Goal: Task Accomplishment & Management: Manage account settings

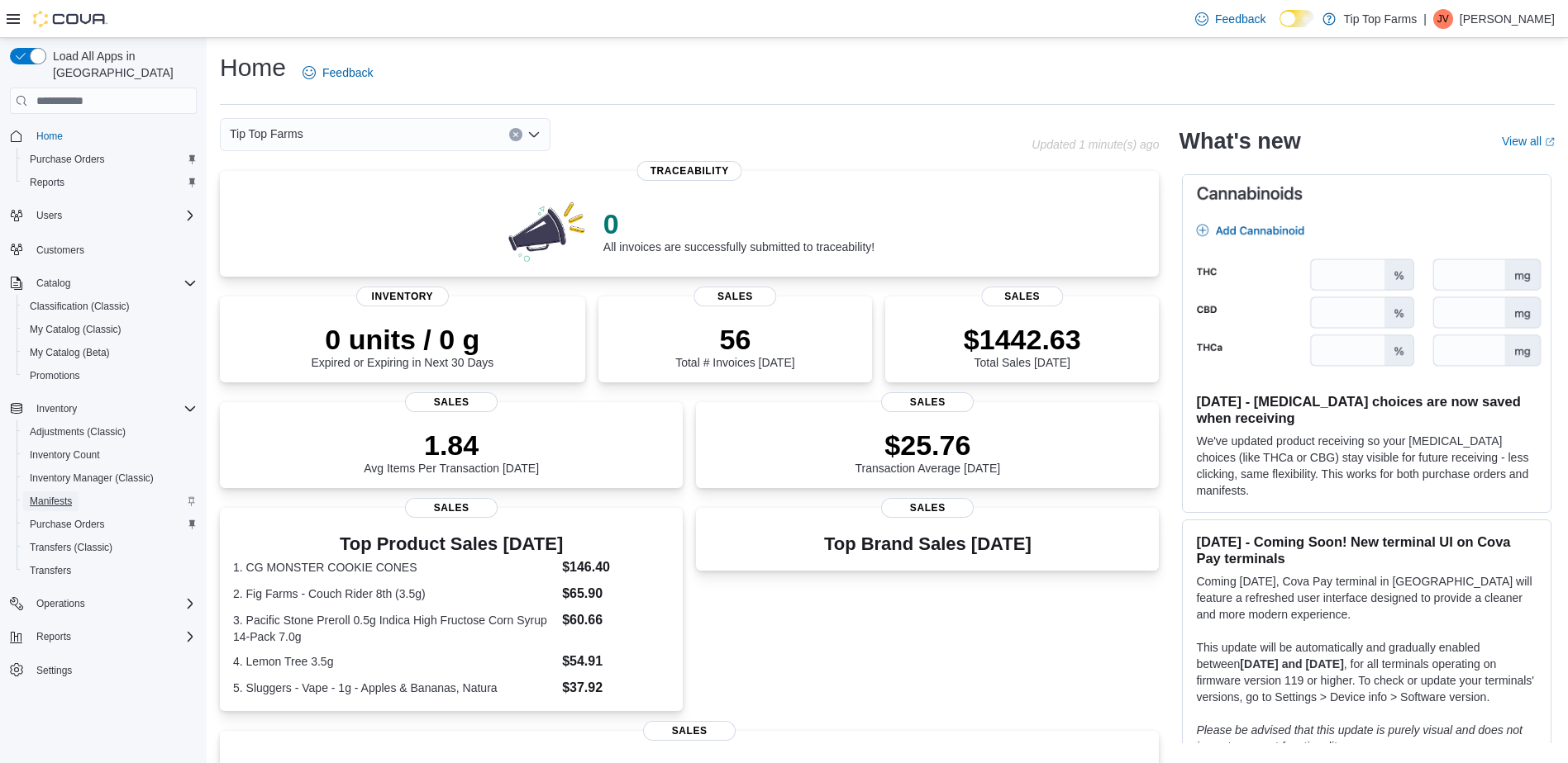
click at [60, 495] on span "Manifests" at bounding box center [51, 501] width 42 height 13
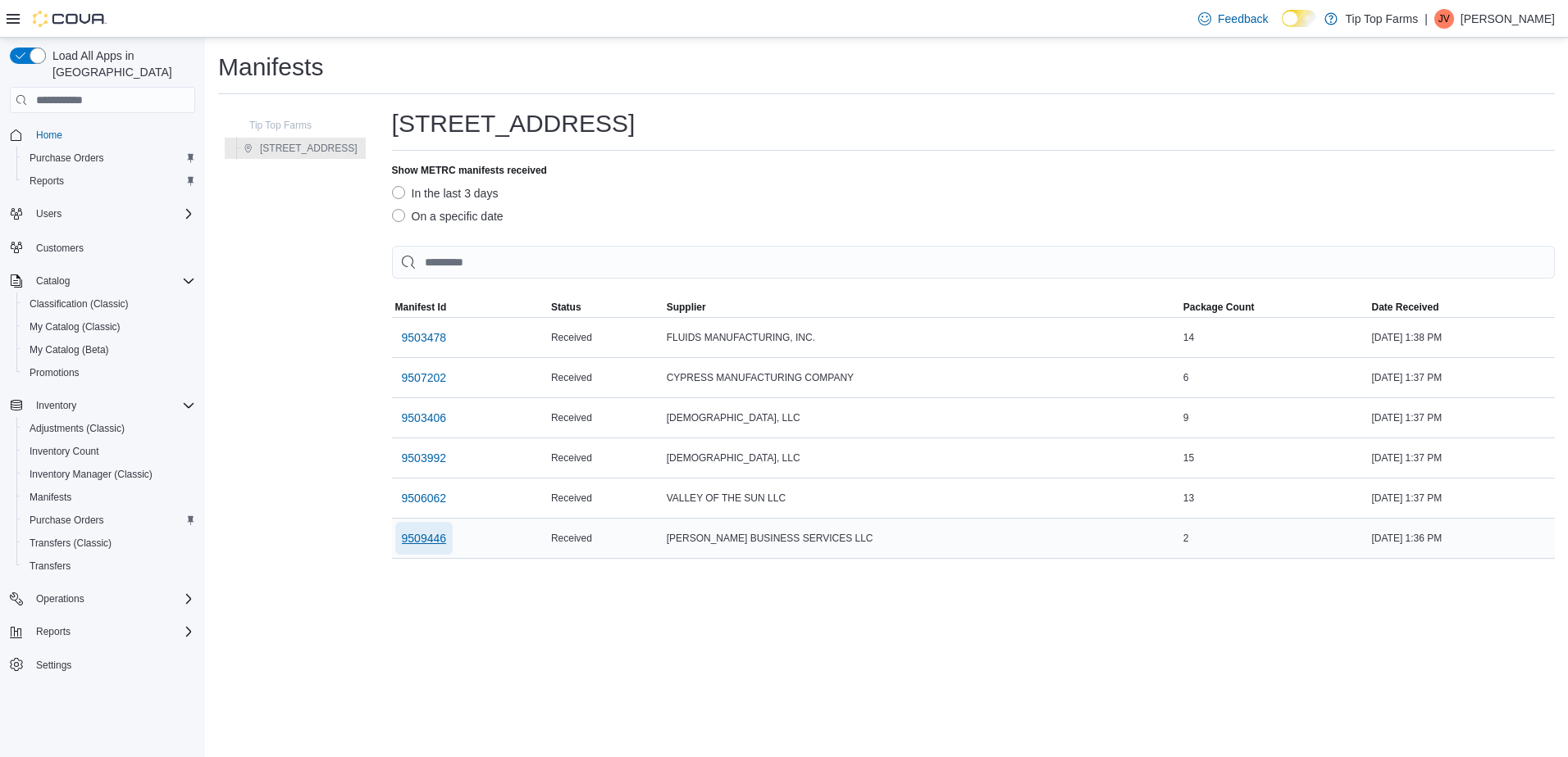
click at [414, 537] on span "9509446" at bounding box center [424, 538] width 45 height 17
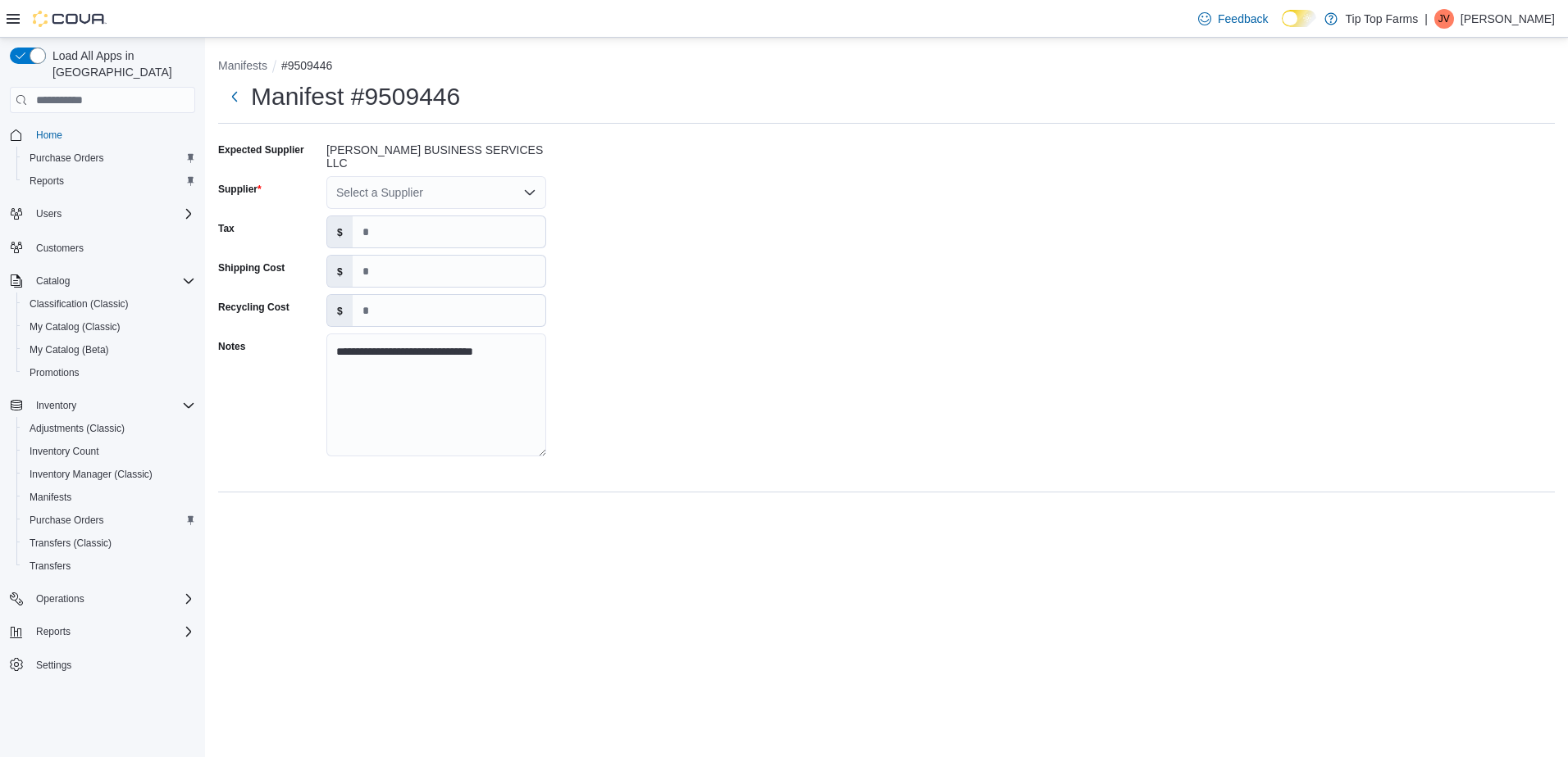
click at [423, 200] on div "Select a Supplier" at bounding box center [436, 193] width 220 height 33
type input "***"
click at [390, 257] on span "Nab is" at bounding box center [445, 260] width 180 height 17
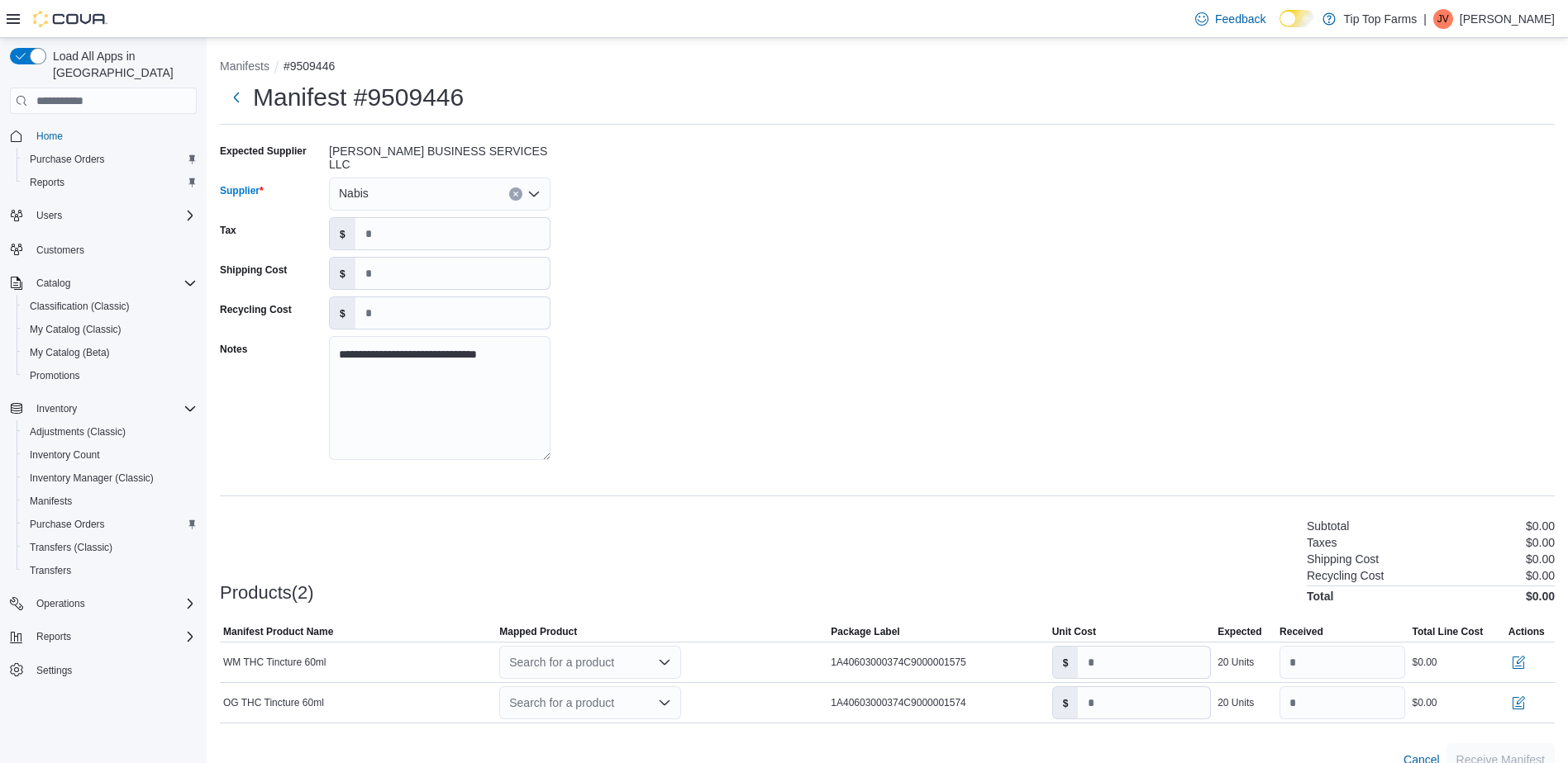
scroll to position [19, 0]
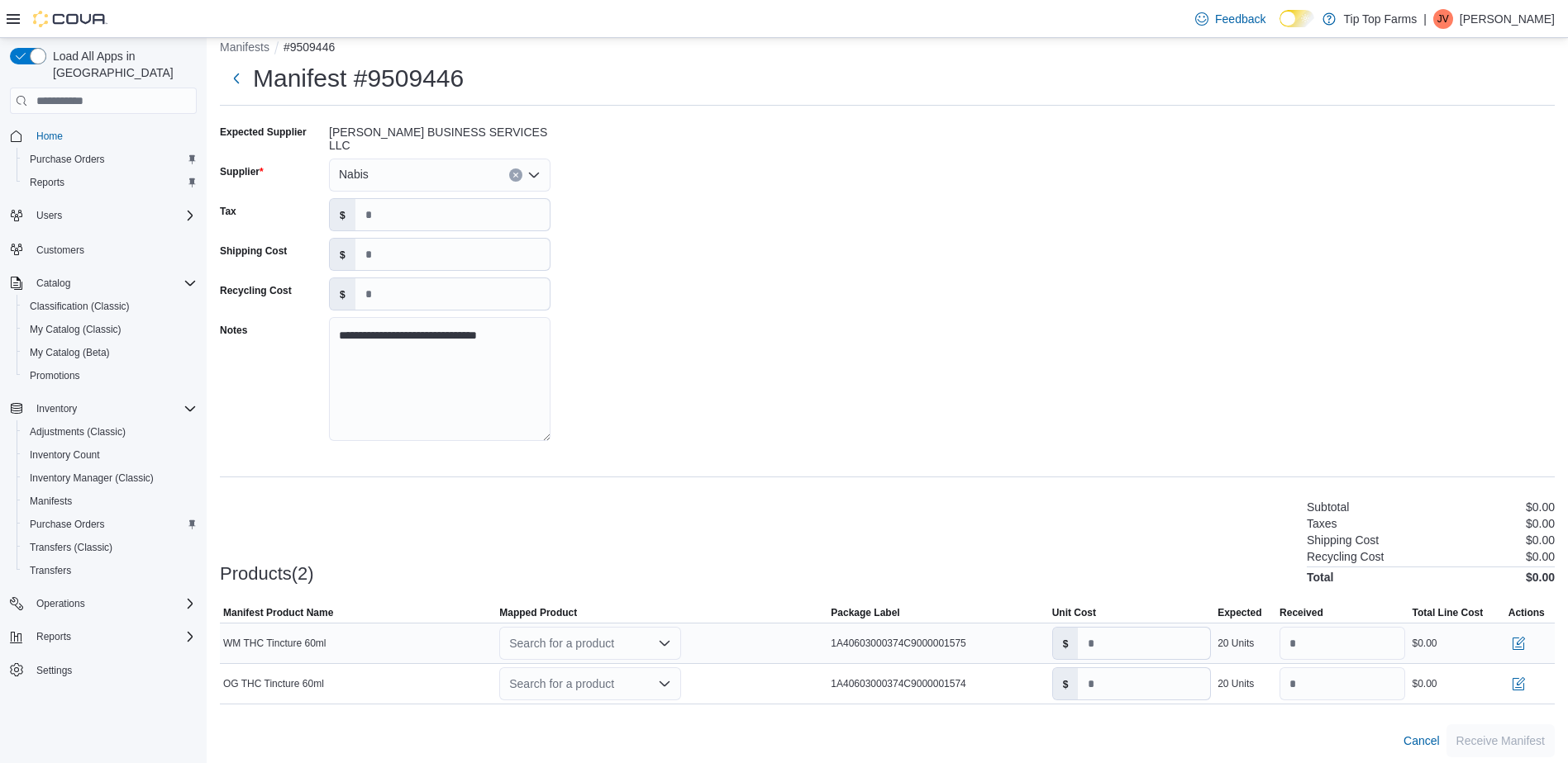
click at [630, 627] on div "Search for a product" at bounding box center [590, 644] width 181 height 33
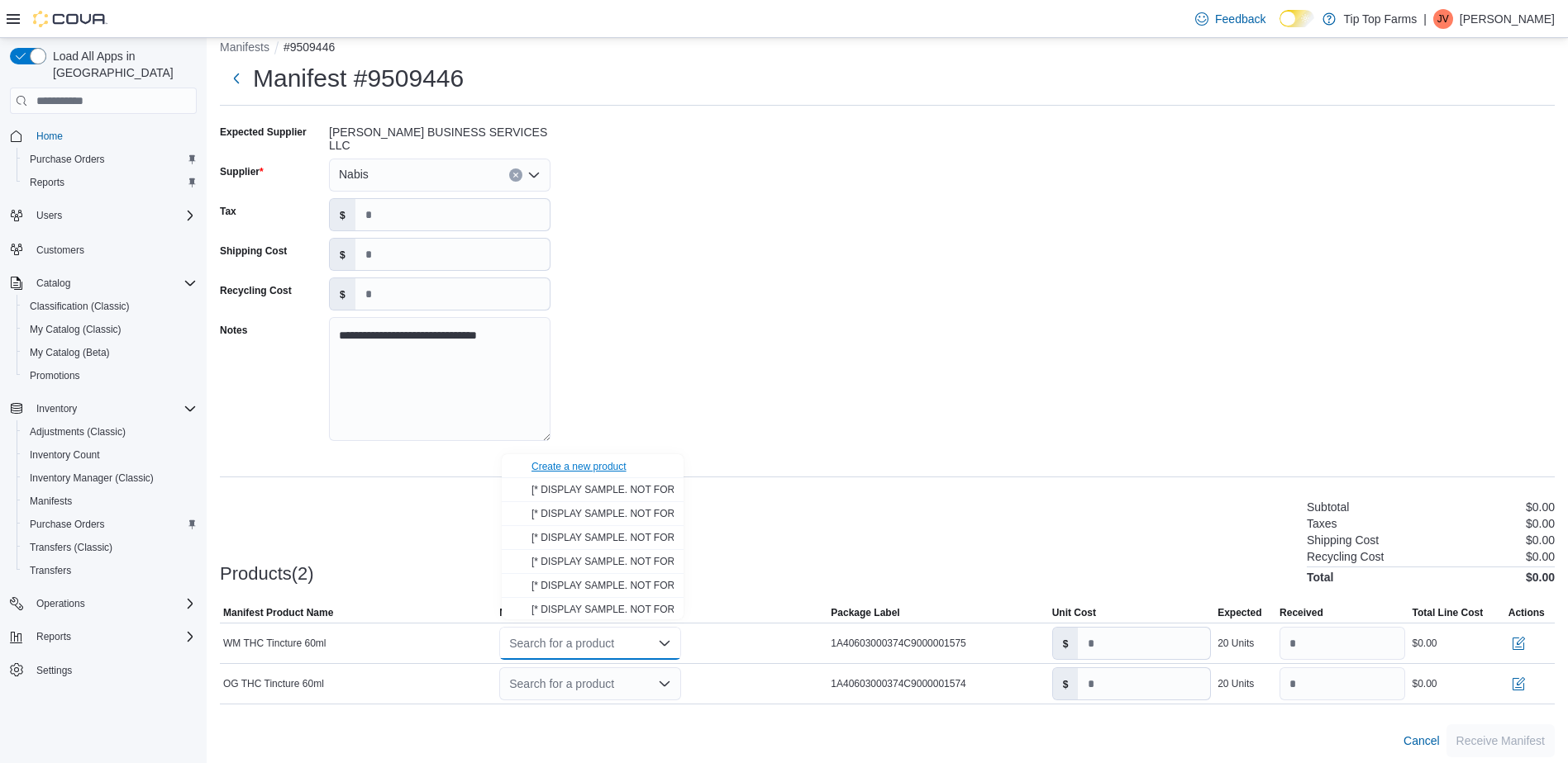
click at [585, 465] on div "Create a new product" at bounding box center [578, 466] width 95 height 13
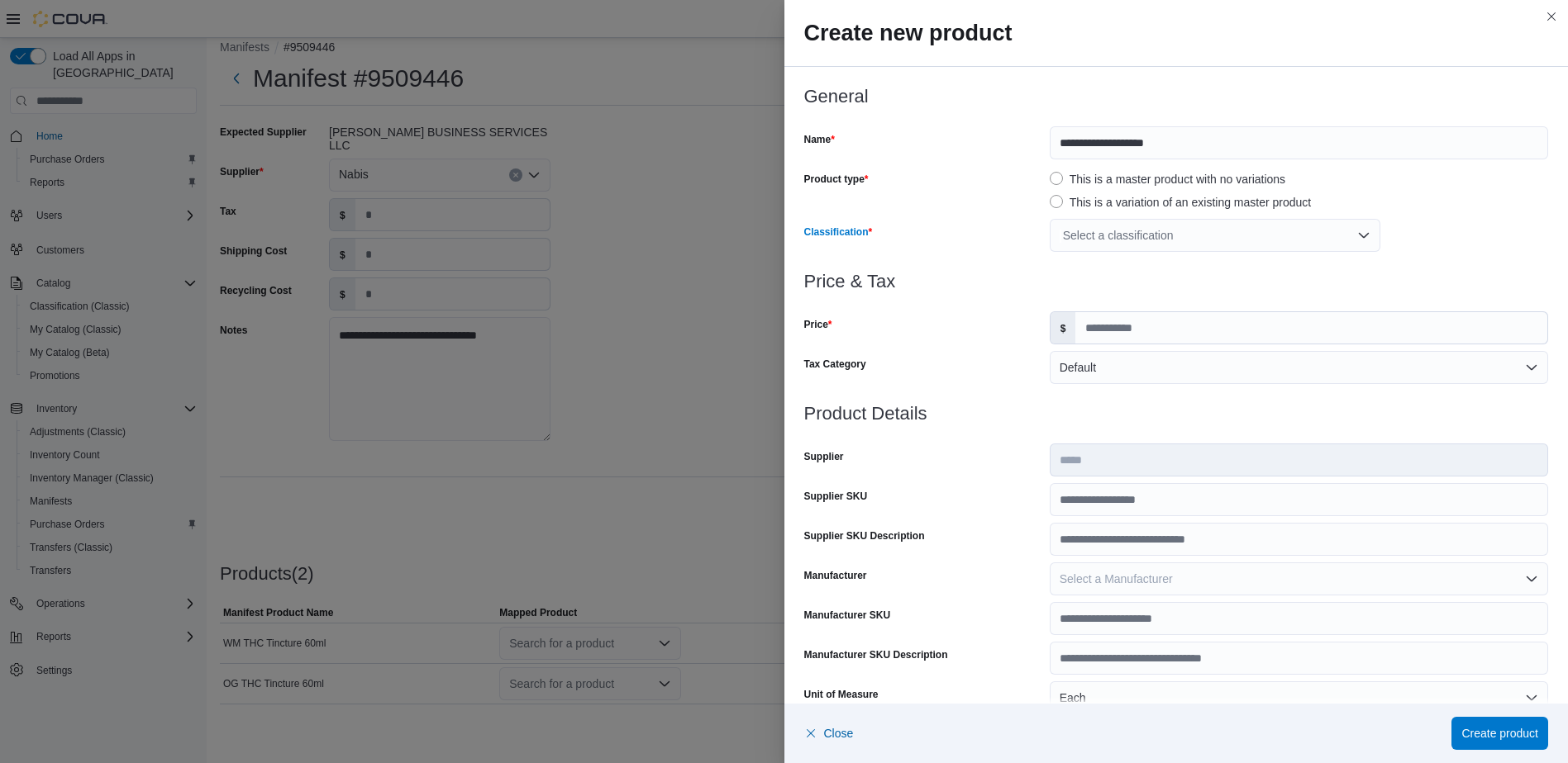
click at [1199, 226] on div "Select a classification" at bounding box center [1215, 236] width 330 height 33
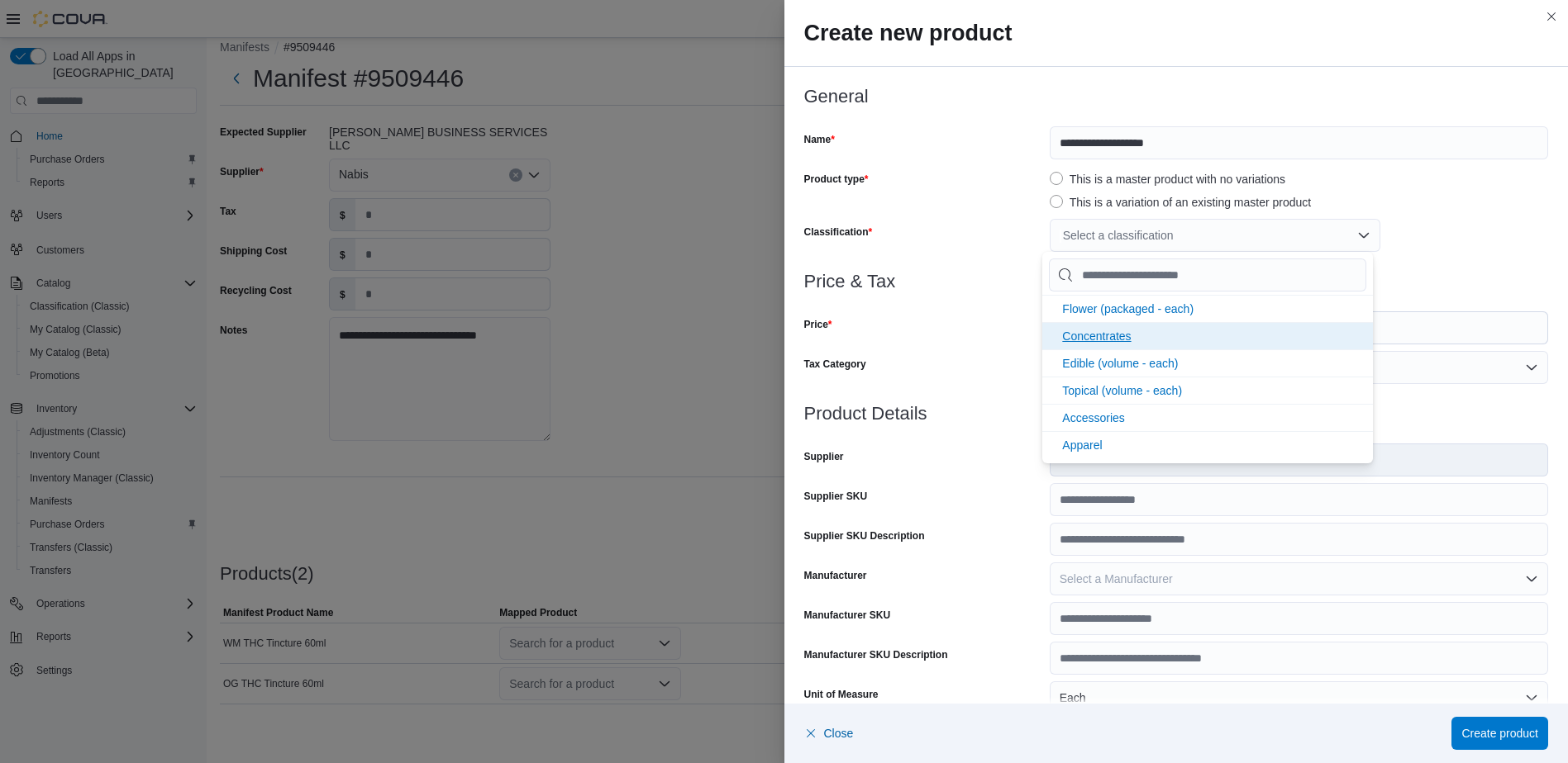
click at [1155, 335] on li "Concentrates" at bounding box center [1207, 336] width 330 height 27
click at [1463, 335] on input "Price" at bounding box center [1311, 328] width 472 height 32
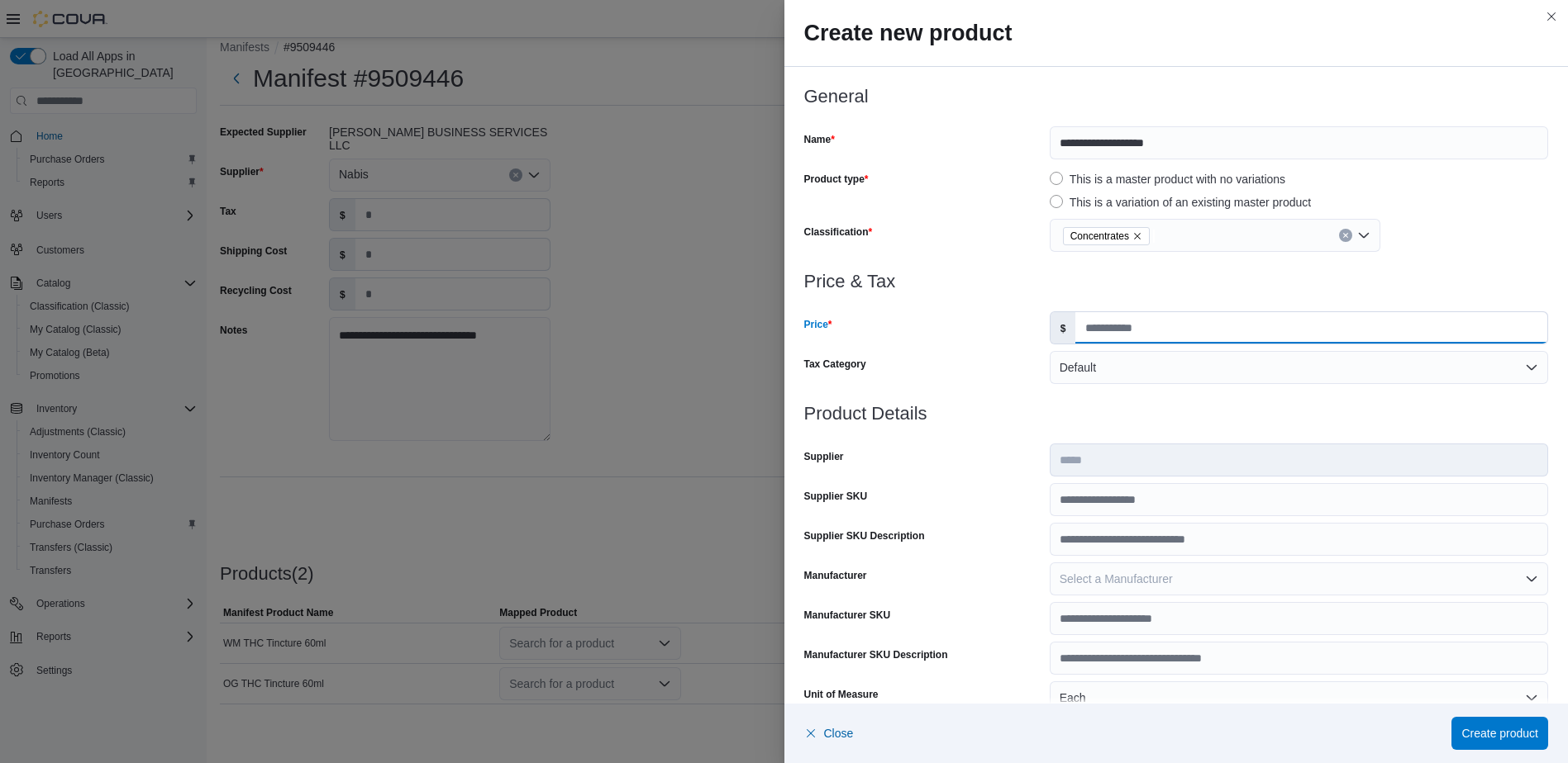
type input "*****"
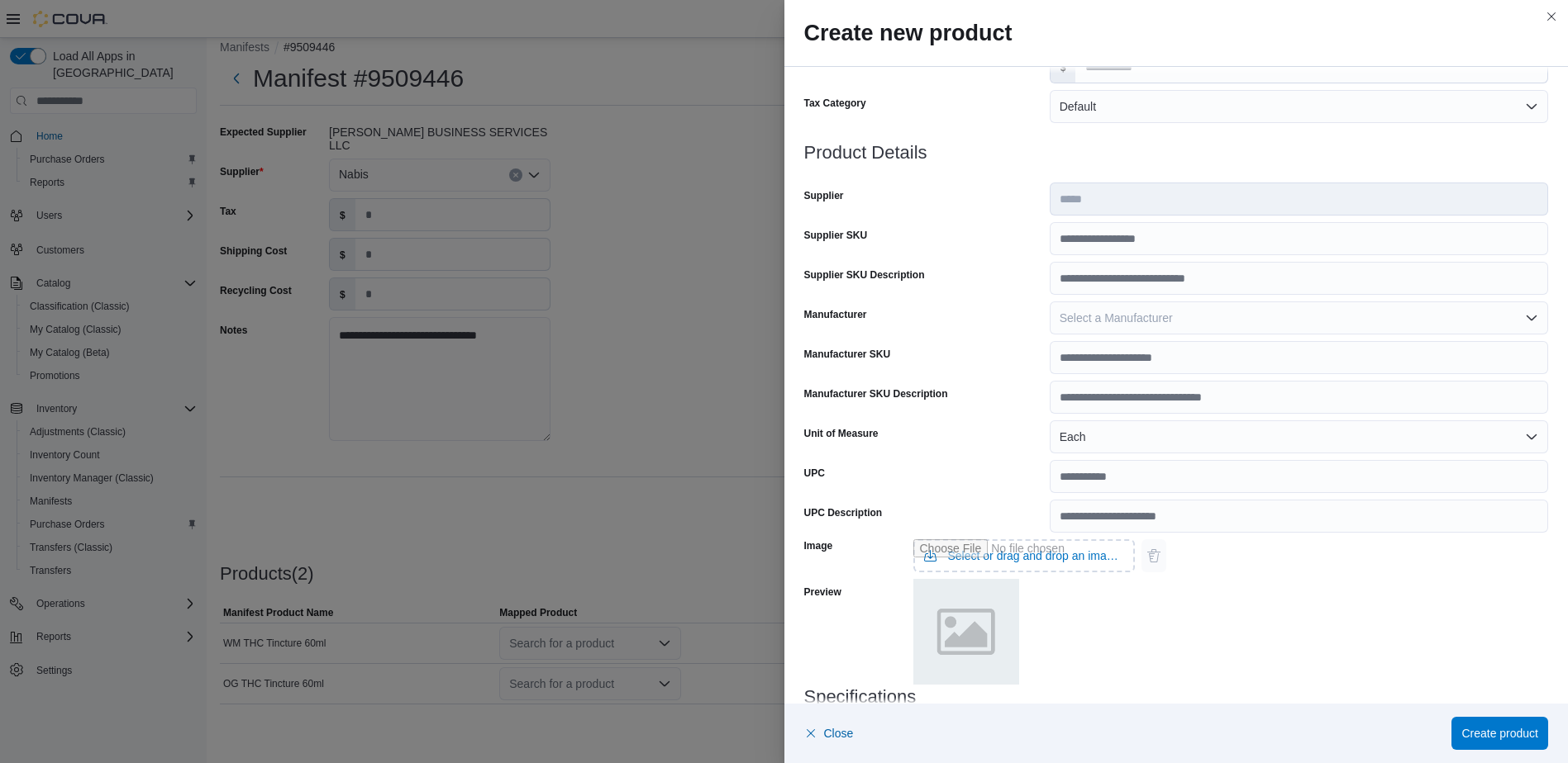
scroll to position [403, 0]
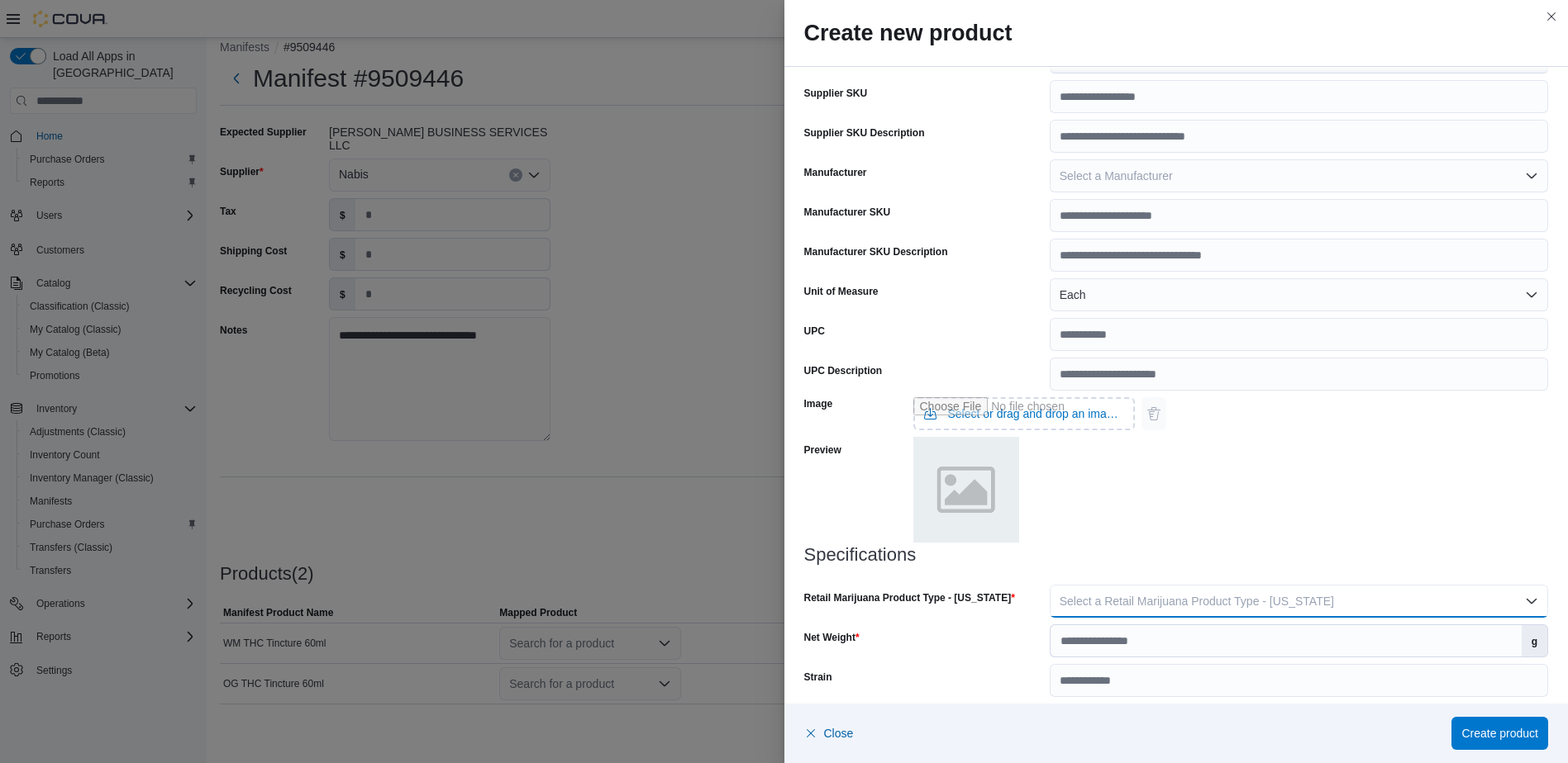
click at [1401, 604] on button "Select a Retail Marijuana Product Type - [US_STATE]" at bounding box center [1299, 602] width 499 height 33
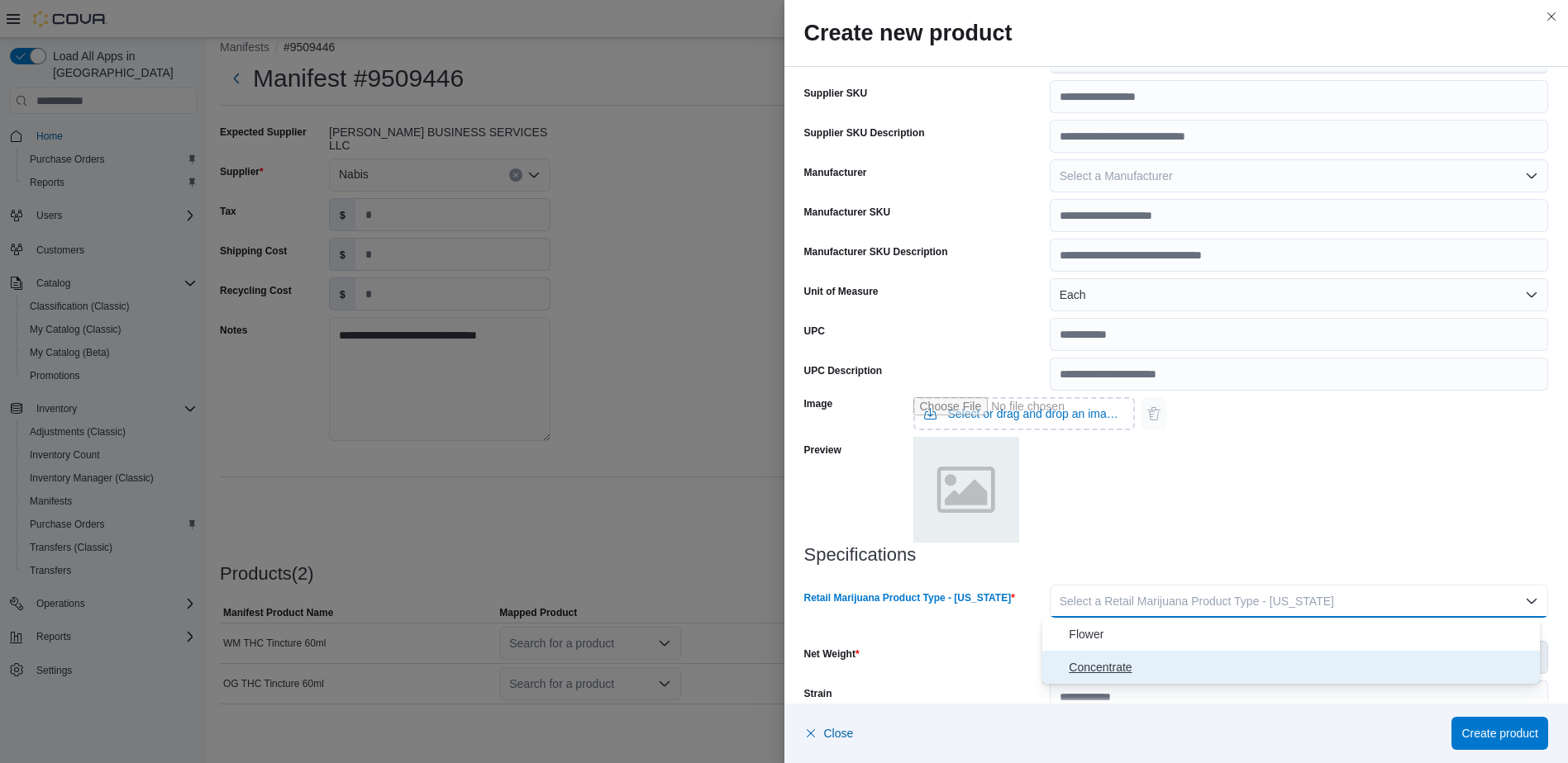
click at [1337, 671] on span "Concentrate" at bounding box center [1301, 668] width 465 height 20
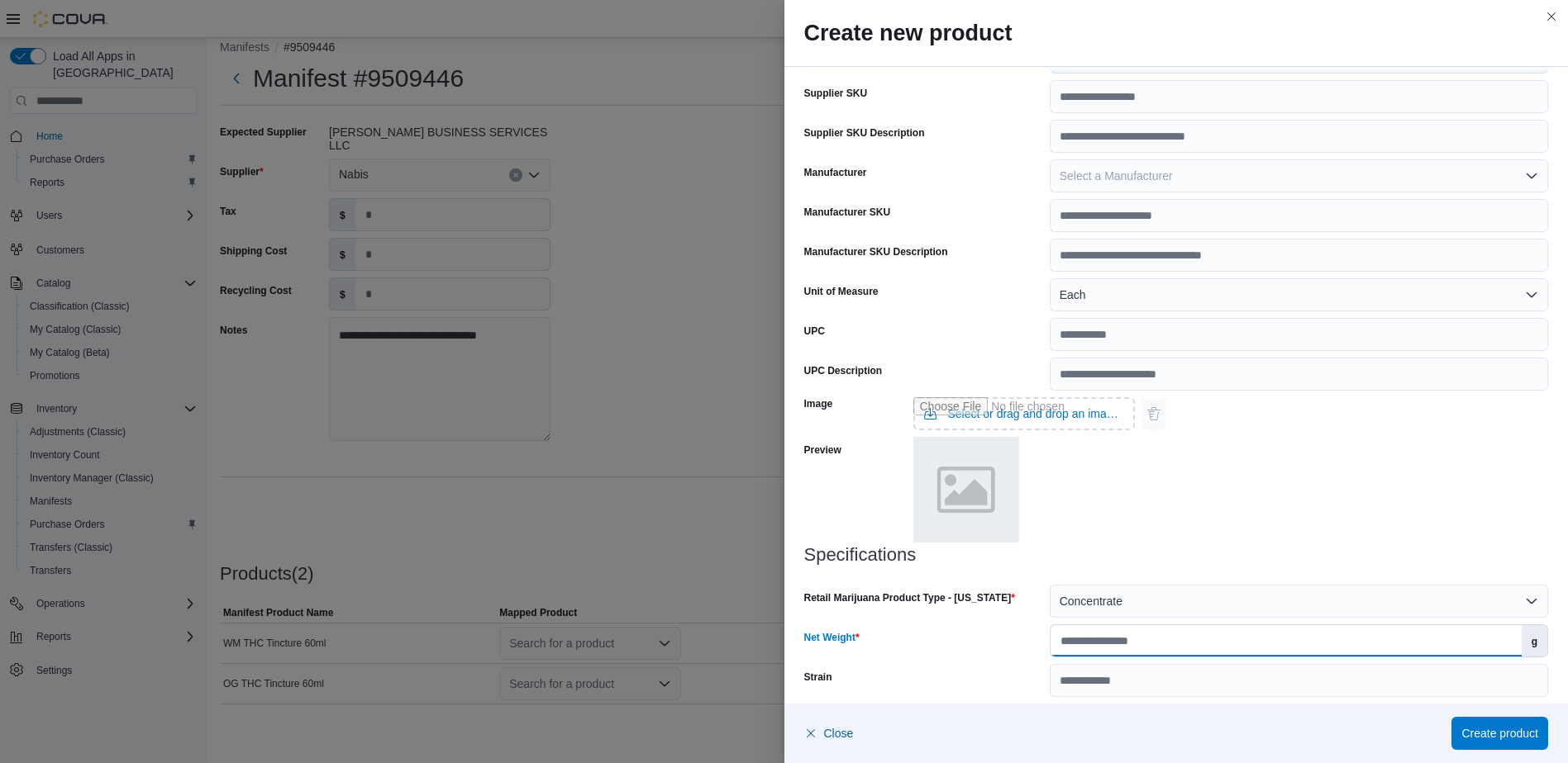
click at [1328, 654] on input "Net Weight" at bounding box center [1287, 641] width 472 height 32
type input "*"
click at [1488, 726] on span "Create product" at bounding box center [1500, 732] width 77 height 17
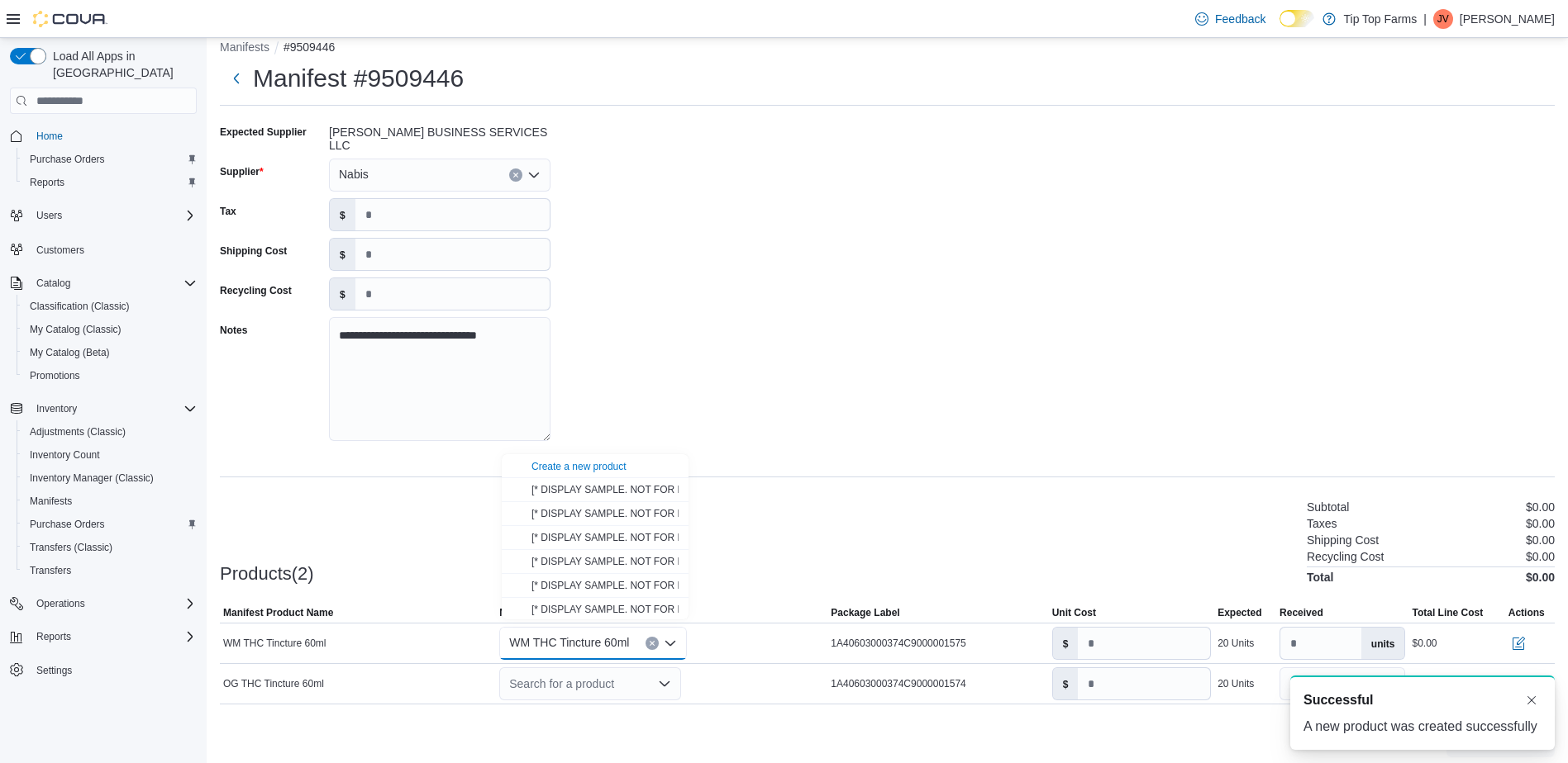
scroll to position [0, 0]
drag, startPoint x: 607, startPoint y: 673, endPoint x: 610, endPoint y: 663, distance: 10.4
click at [610, 668] on div "Search for a product" at bounding box center [590, 684] width 181 height 33
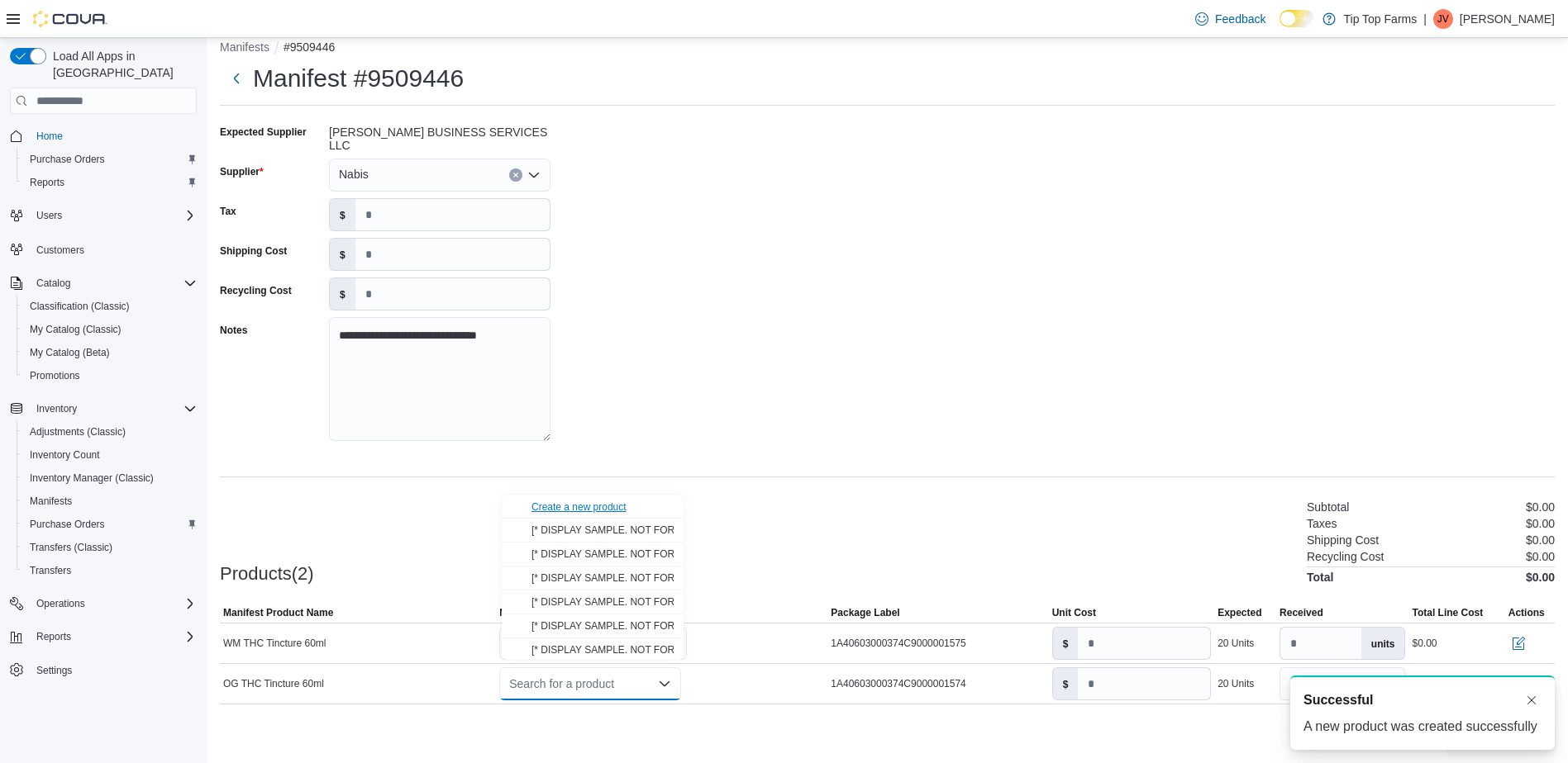
click at [582, 505] on div "Create a new product" at bounding box center [578, 506] width 95 height 13
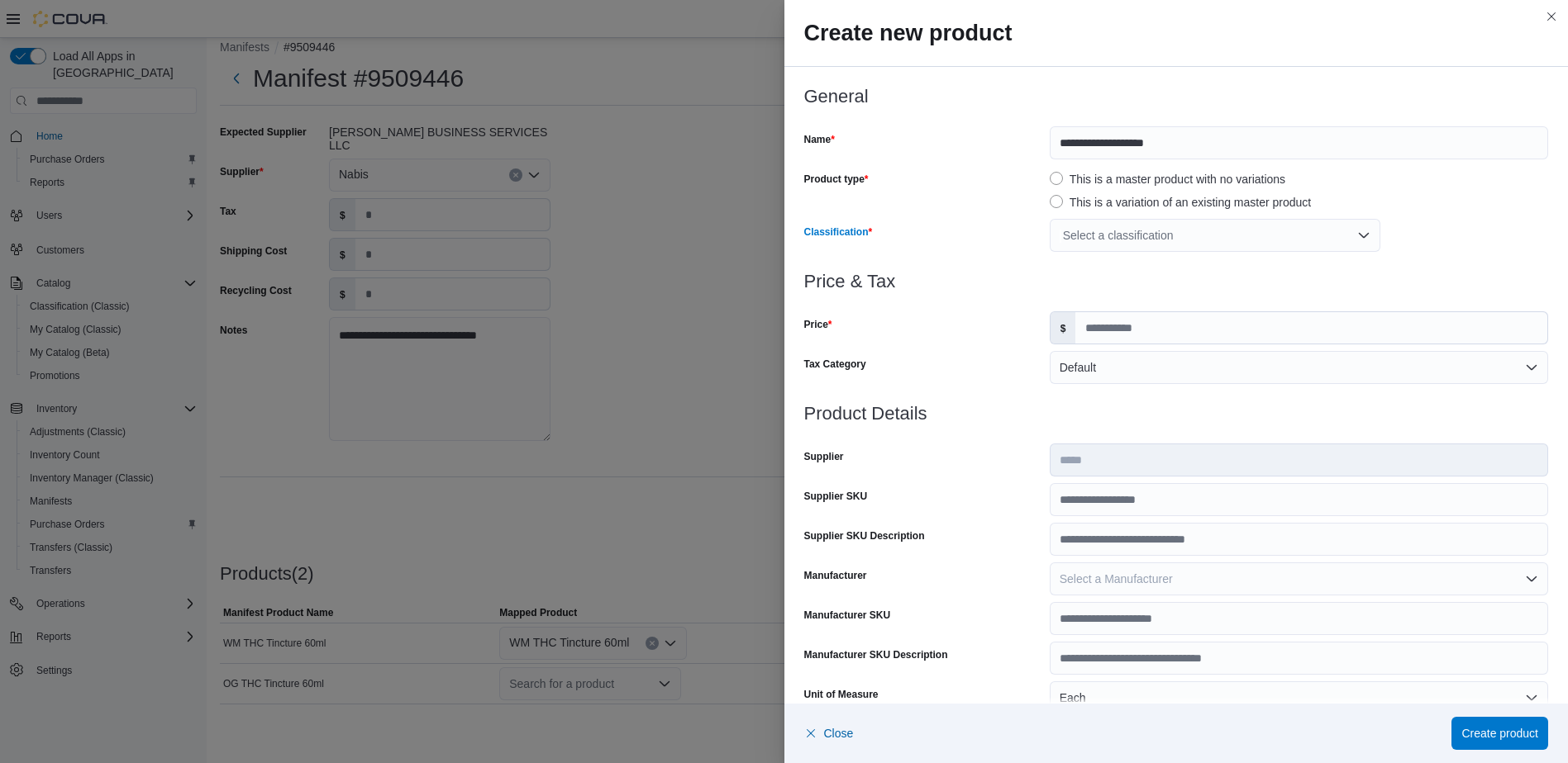
click at [1161, 237] on div "Select a classification" at bounding box center [1215, 236] width 330 height 33
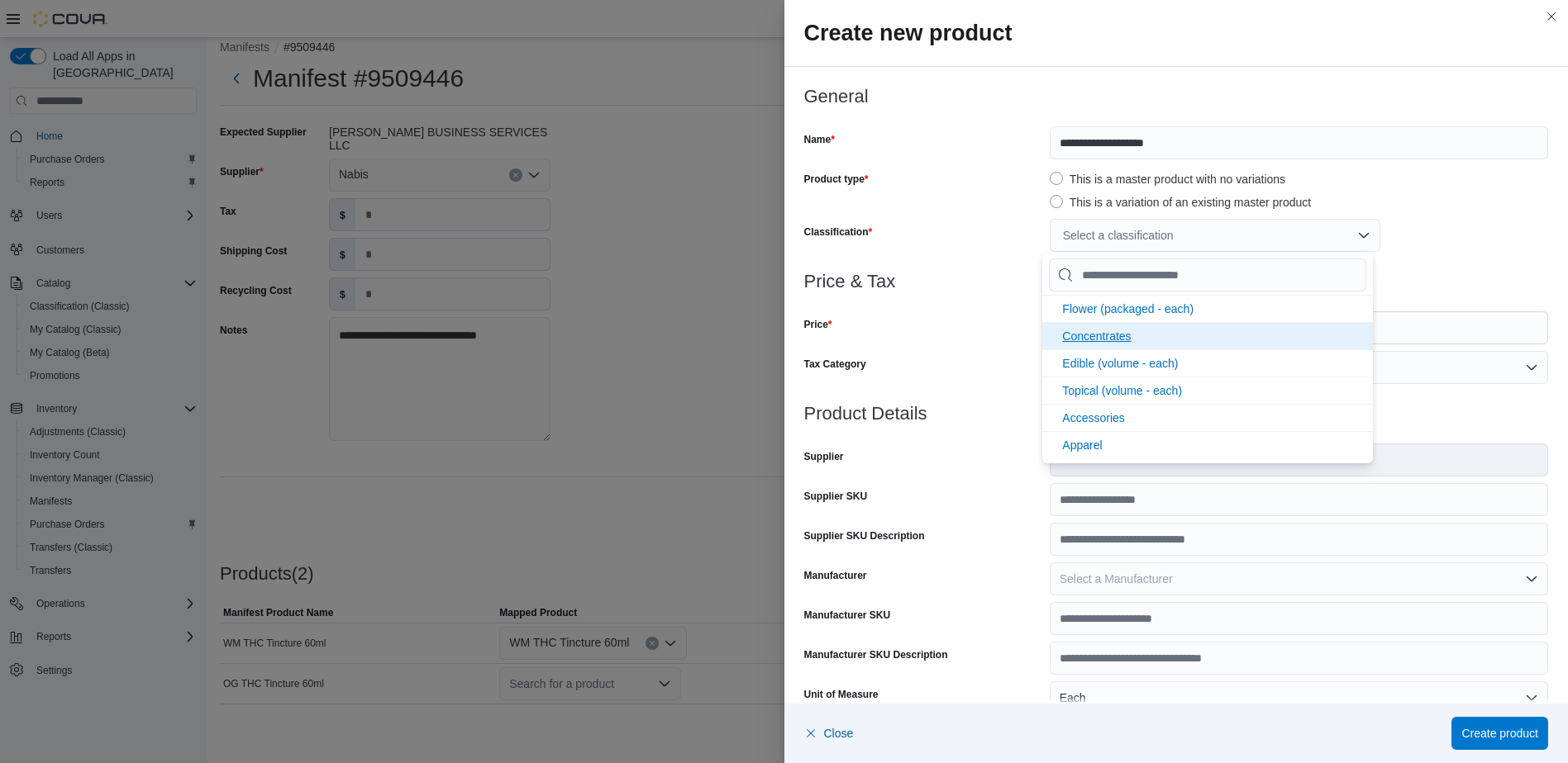
click at [1160, 331] on li "Concentrates" at bounding box center [1207, 336] width 330 height 27
click at [1437, 325] on input "Price" at bounding box center [1311, 328] width 472 height 32
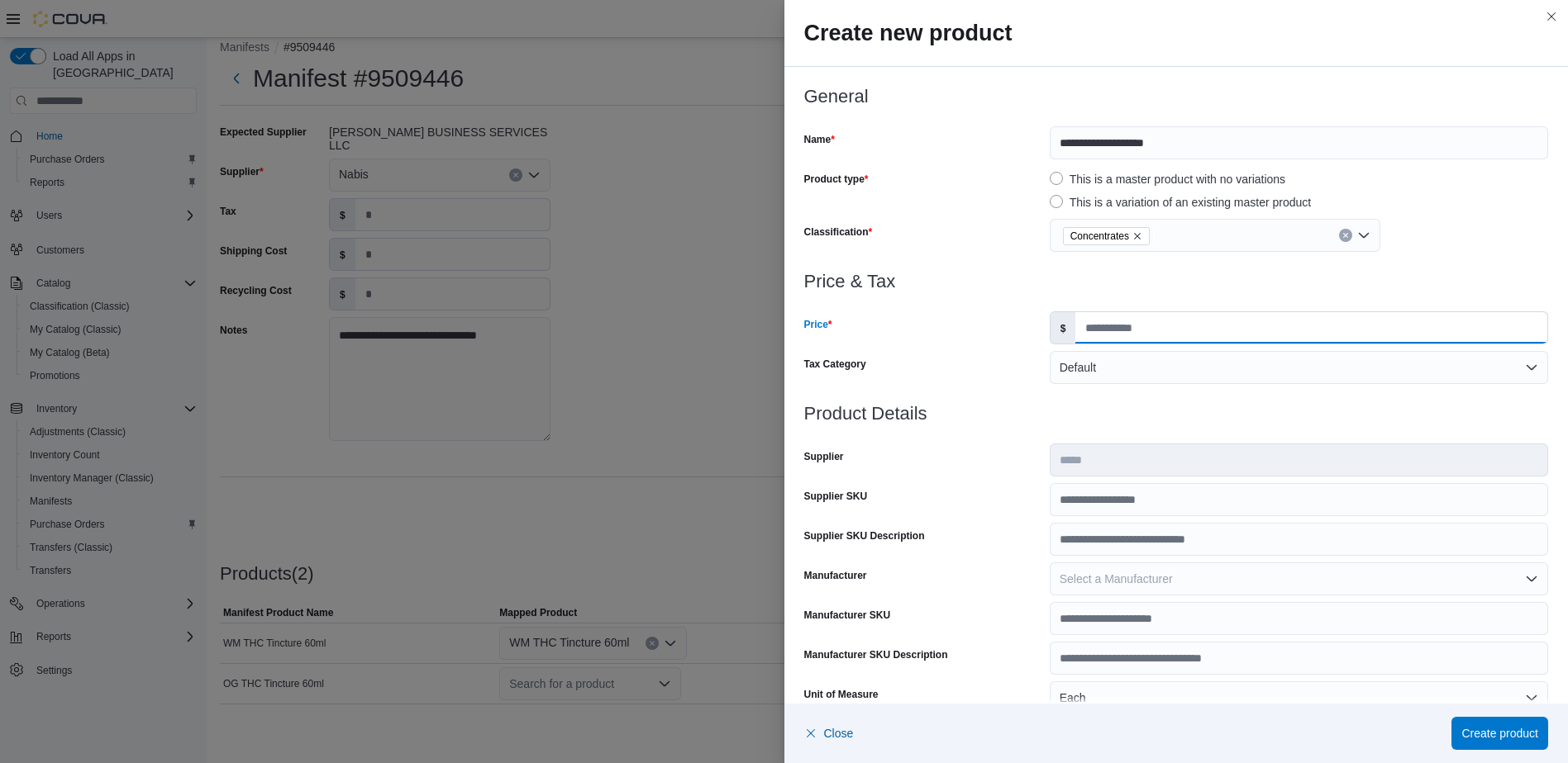
type input "*****"
type input "*"
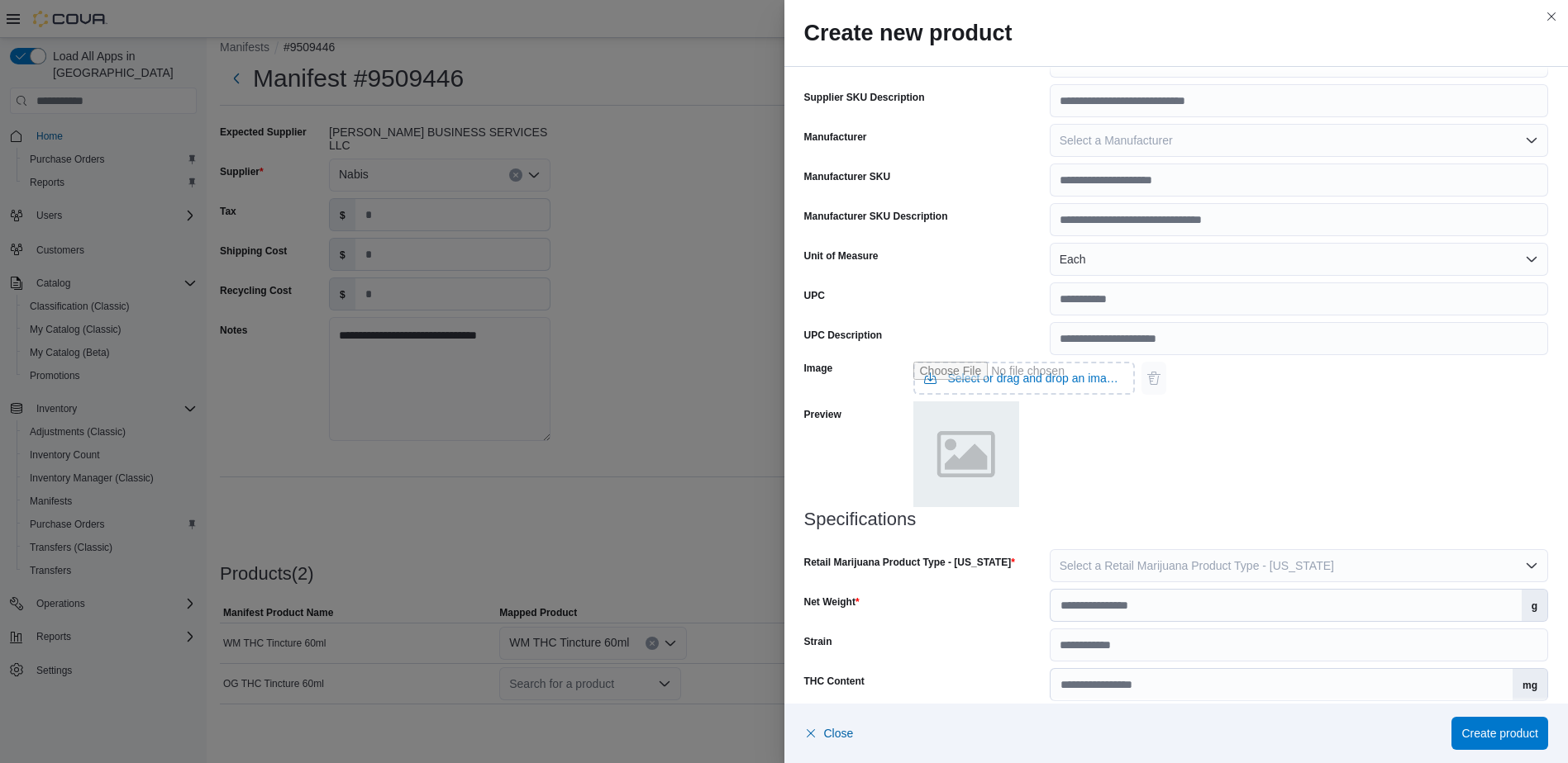
scroll to position [456, 0]
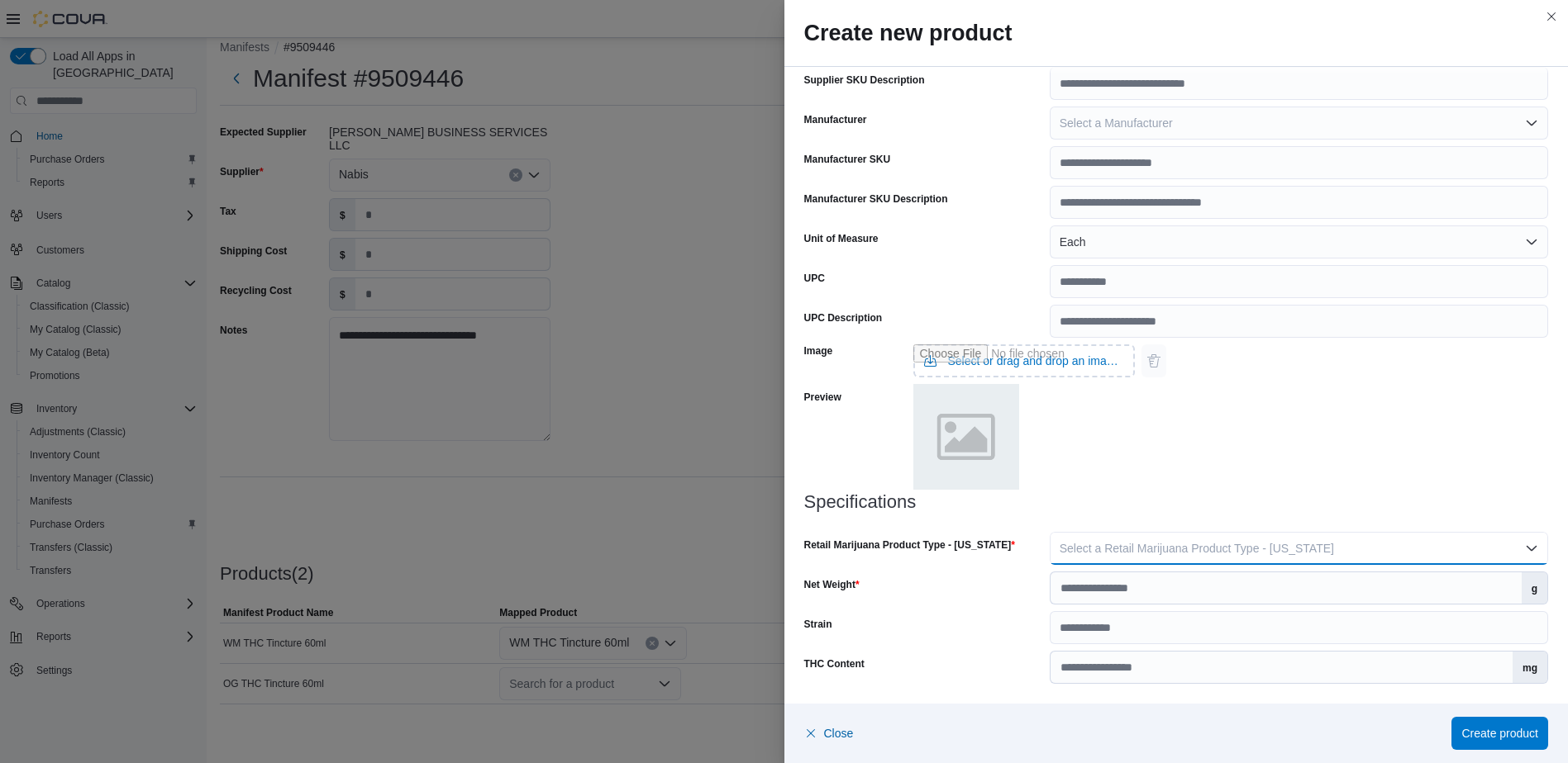
click at [1320, 559] on button "Select a Retail Marijuana Product Type - [US_STATE]" at bounding box center [1299, 548] width 499 height 33
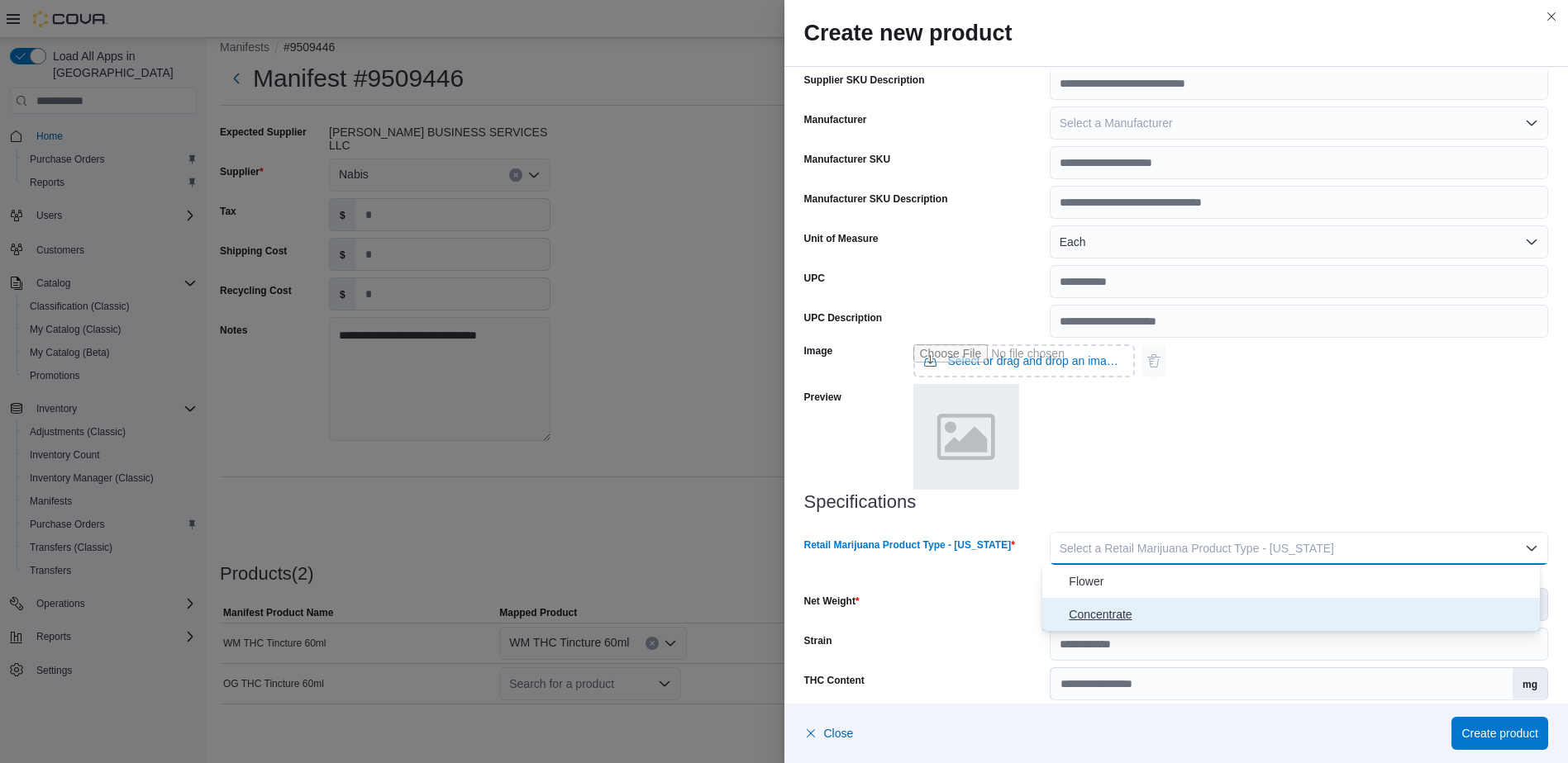
click at [1283, 607] on span "Concentrate" at bounding box center [1301, 614] width 465 height 20
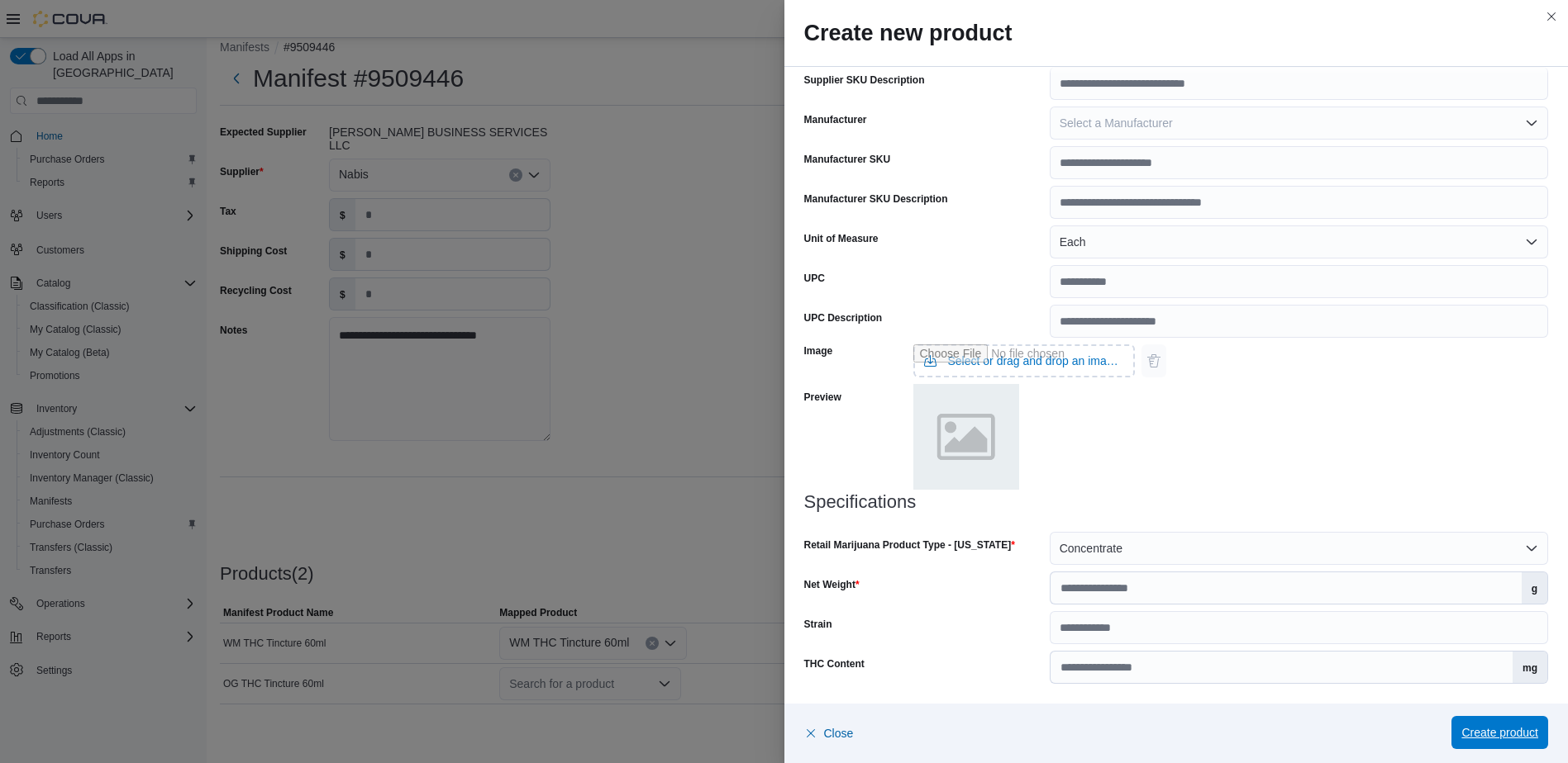
click at [1498, 722] on span "Create product" at bounding box center [1500, 733] width 77 height 33
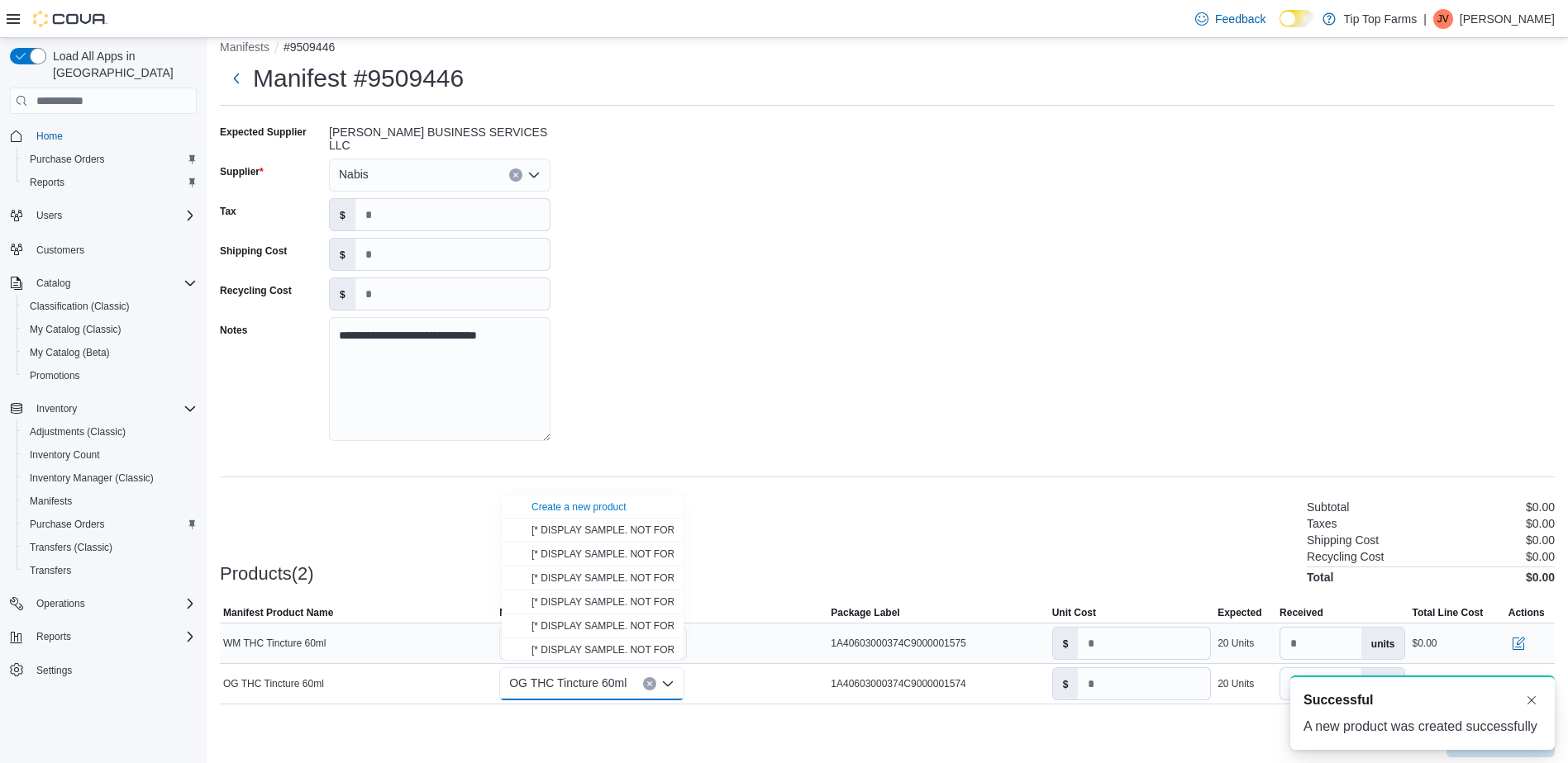
scroll to position [0, 0]
click at [1121, 638] on input "number" at bounding box center [1144, 644] width 132 height 32
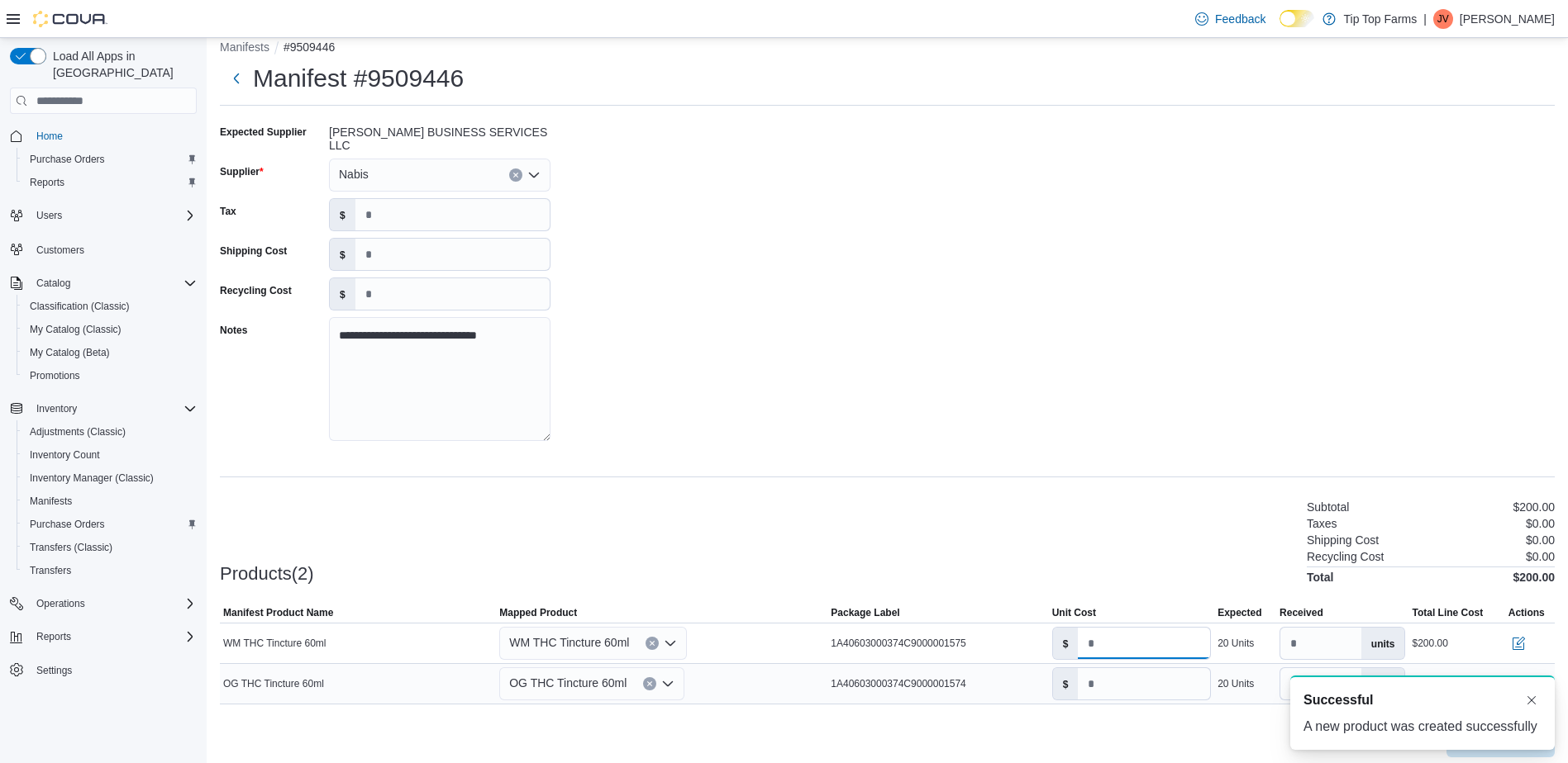
type input "**"
click at [1127, 673] on input "number" at bounding box center [1144, 684] width 132 height 32
type input "**"
click at [1531, 696] on button "Dismiss toast" at bounding box center [1531, 699] width 20 height 20
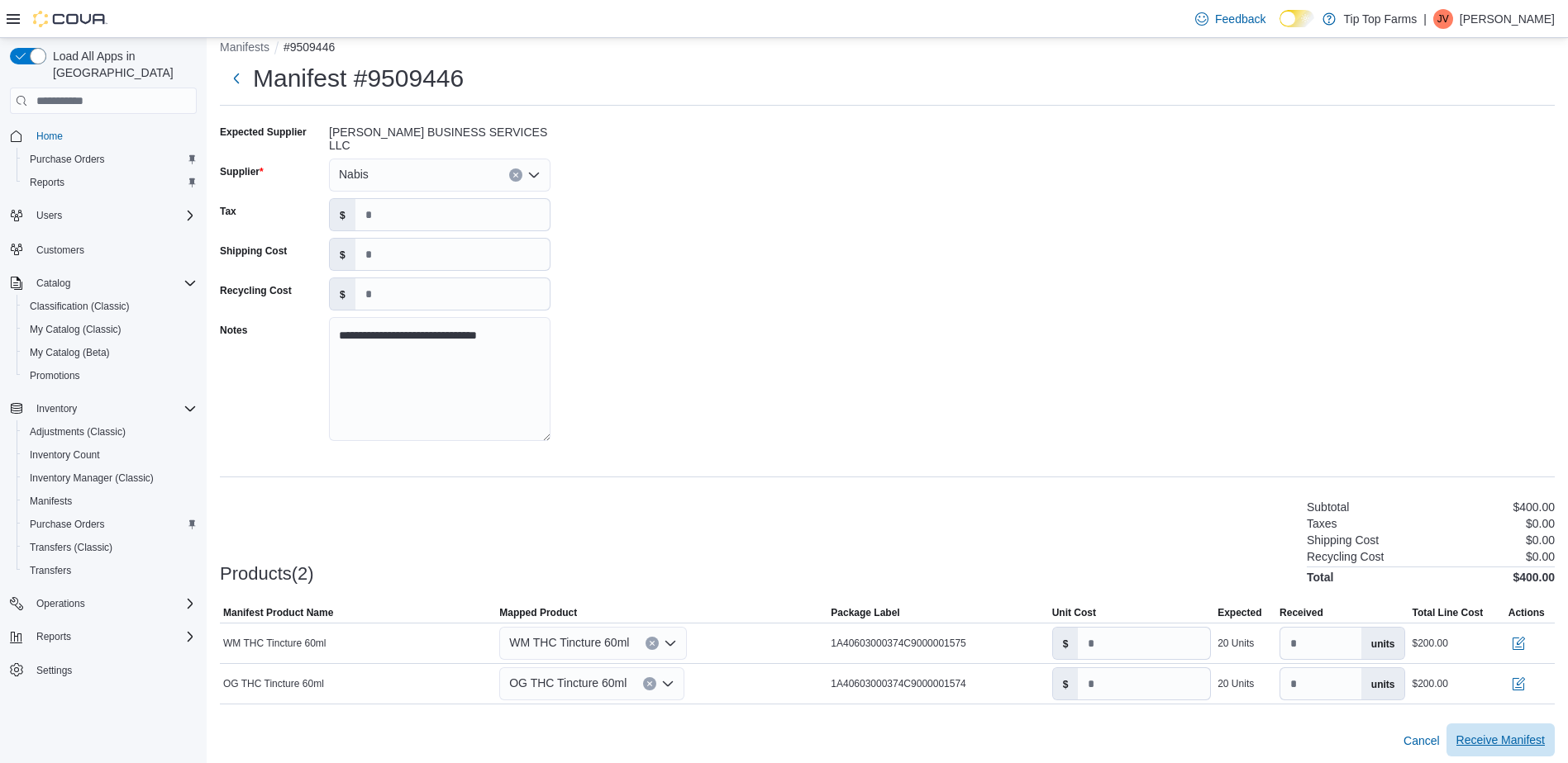
click at [1516, 744] on span "Receive Manifest" at bounding box center [1501, 740] width 89 height 33
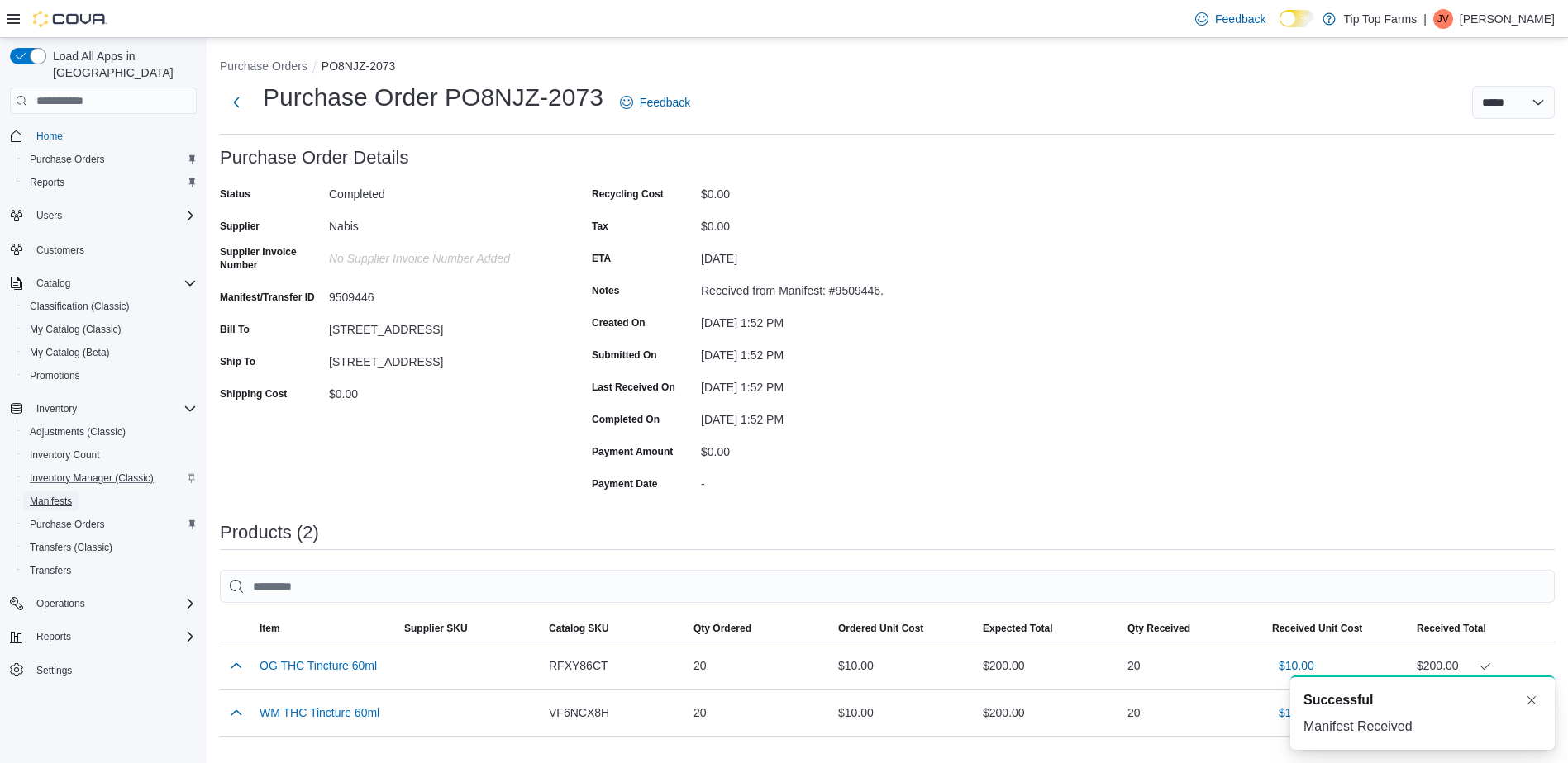
drag, startPoint x: 51, startPoint y: 477, endPoint x: 178, endPoint y: 459, distance: 128.3
click at [51, 495] on span "Manifests" at bounding box center [51, 501] width 42 height 13
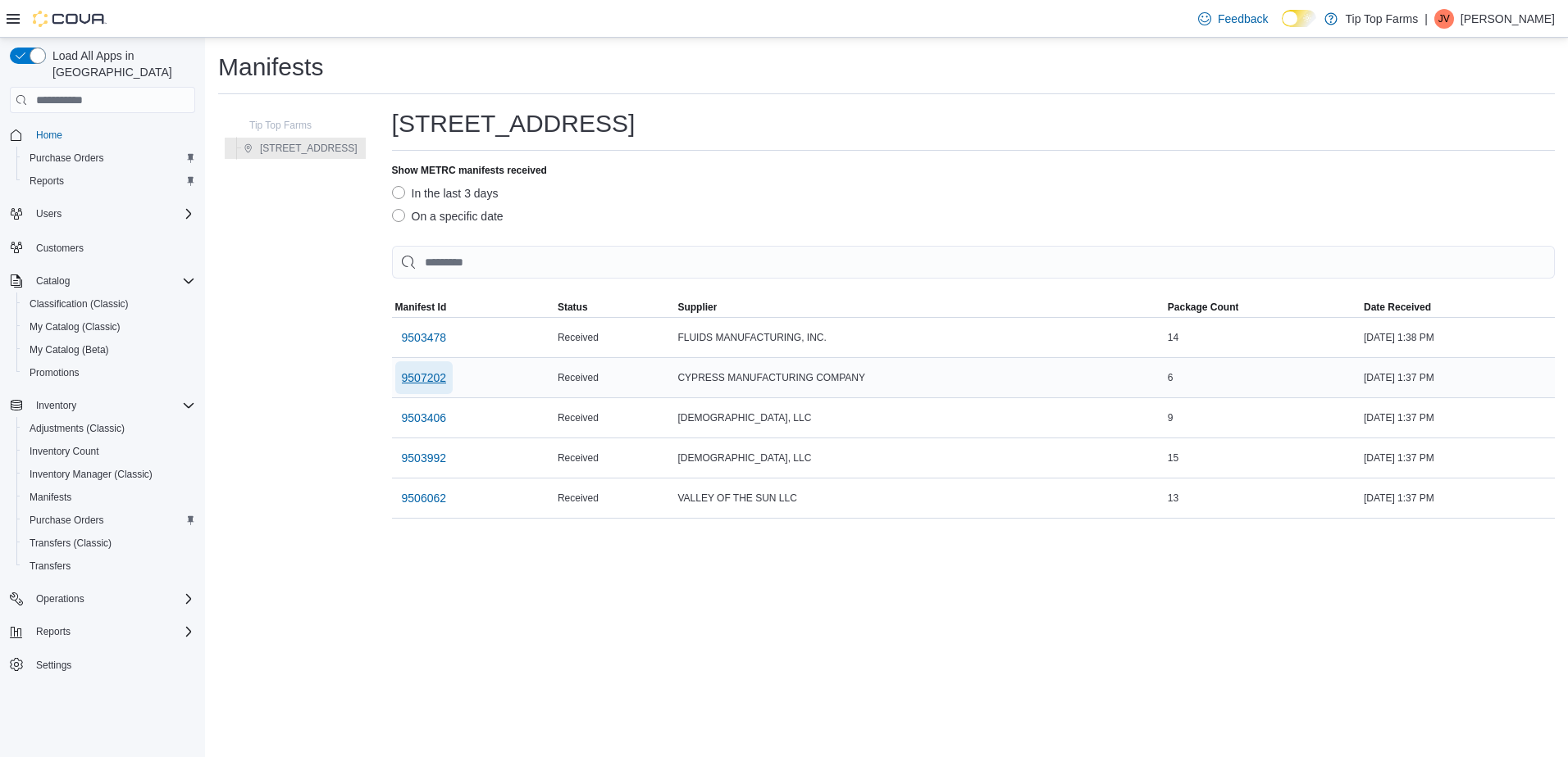
click at [418, 380] on span "9507202" at bounding box center [424, 377] width 45 height 17
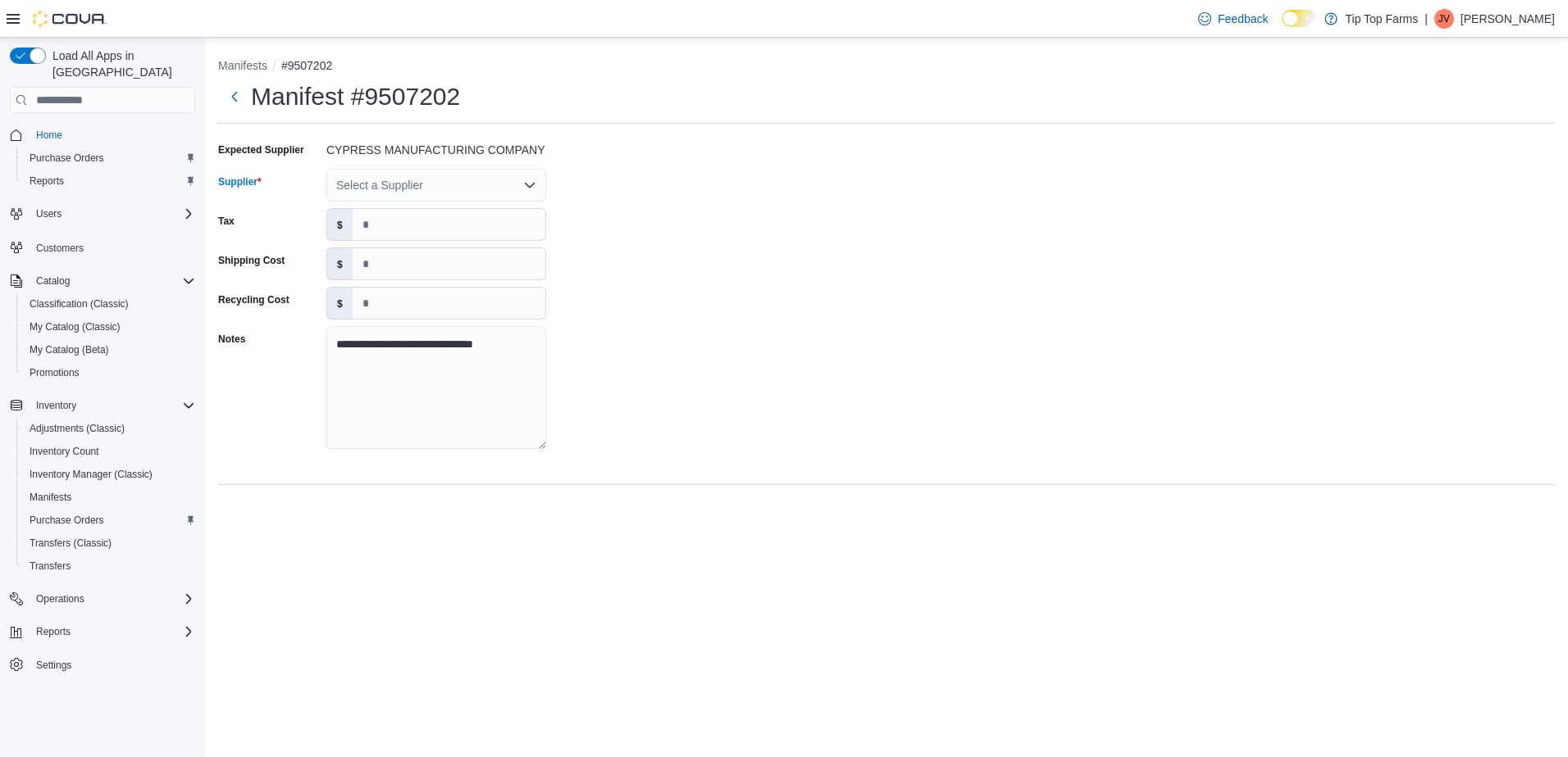
click at [390, 170] on div "Select a Supplier" at bounding box center [436, 185] width 220 height 33
type input "***"
click at [393, 207] on span "All swell" at bounding box center [445, 213] width 180 height 17
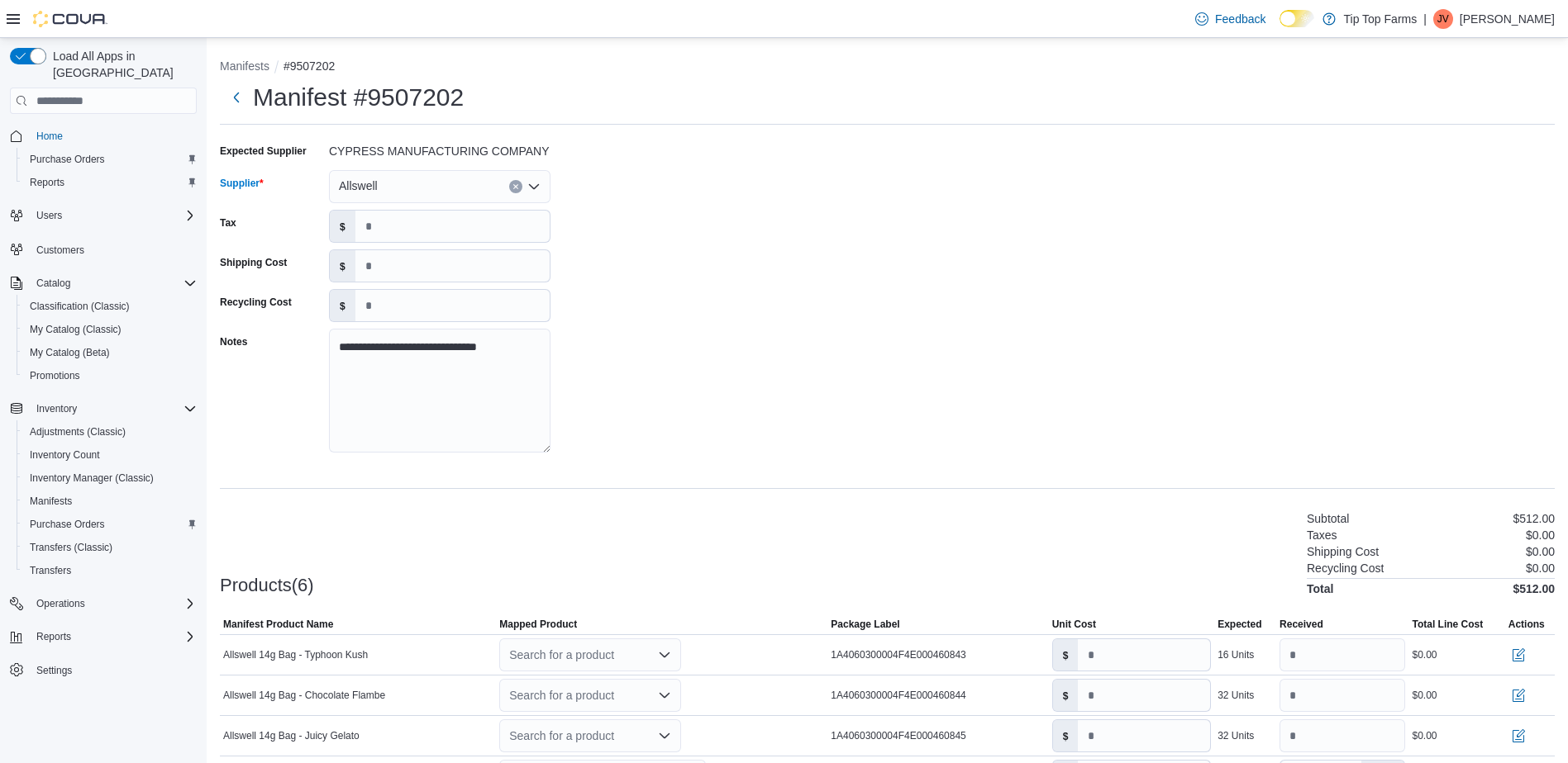
scroll to position [181, 0]
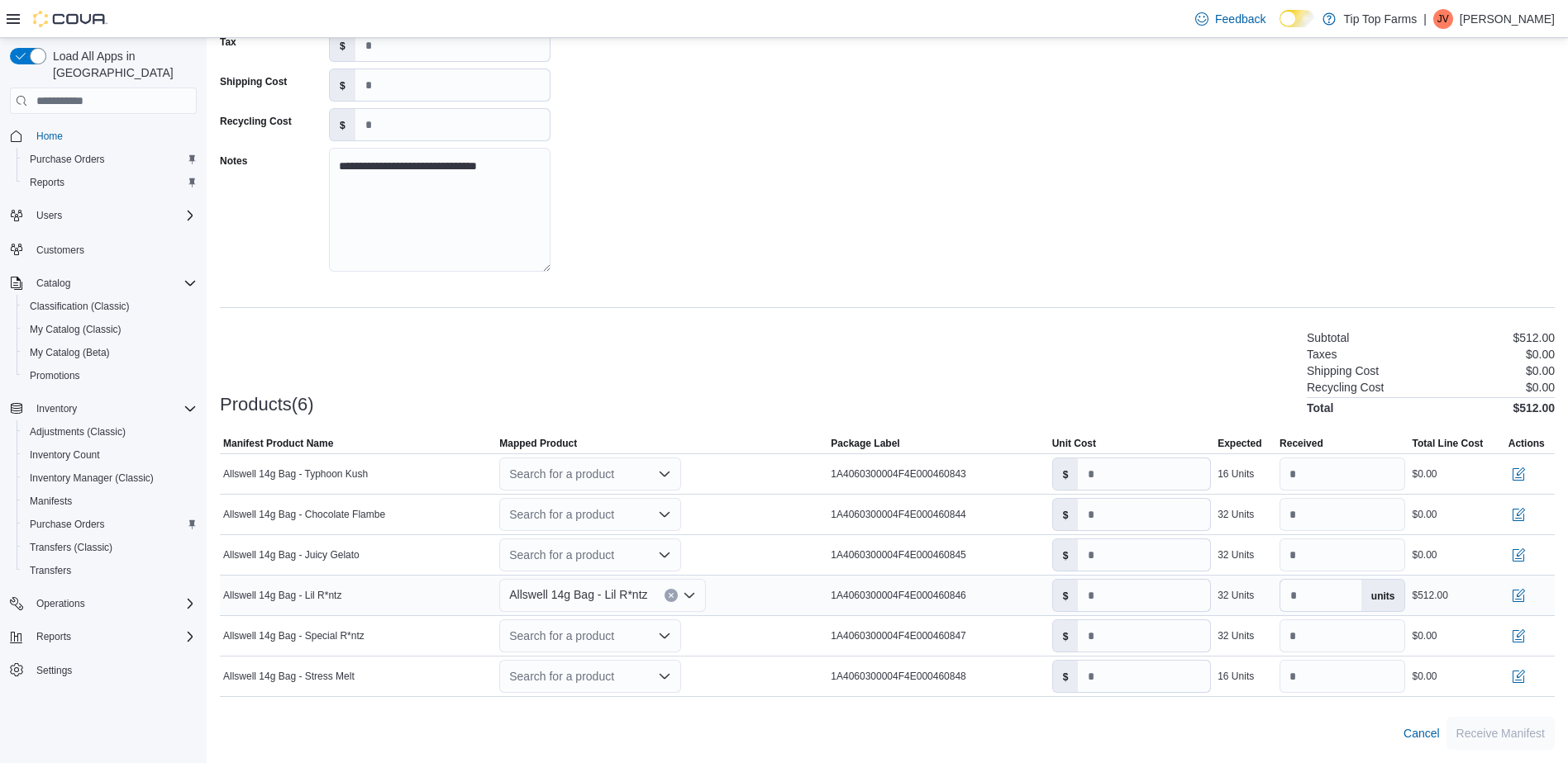
click at [672, 595] on icon "Clear input" at bounding box center [670, 596] width 4 height 4
type input "*"
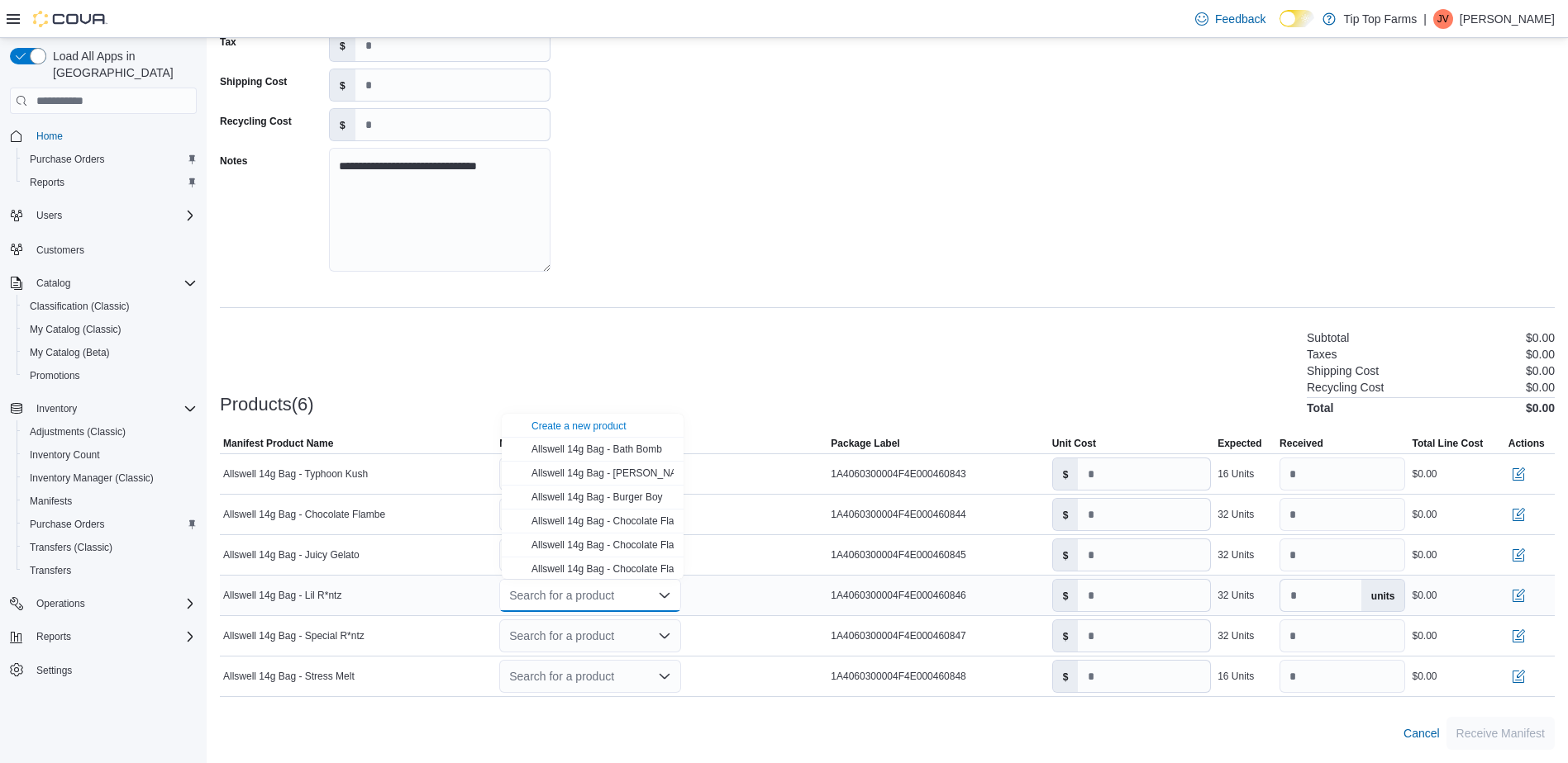
click at [795, 378] on div "Products(6) Subtotal $0.00 Taxes $0.00 Shipping Cost $0.00 Recycling Cost $0.00…" at bounding box center [887, 371] width 1335 height 87
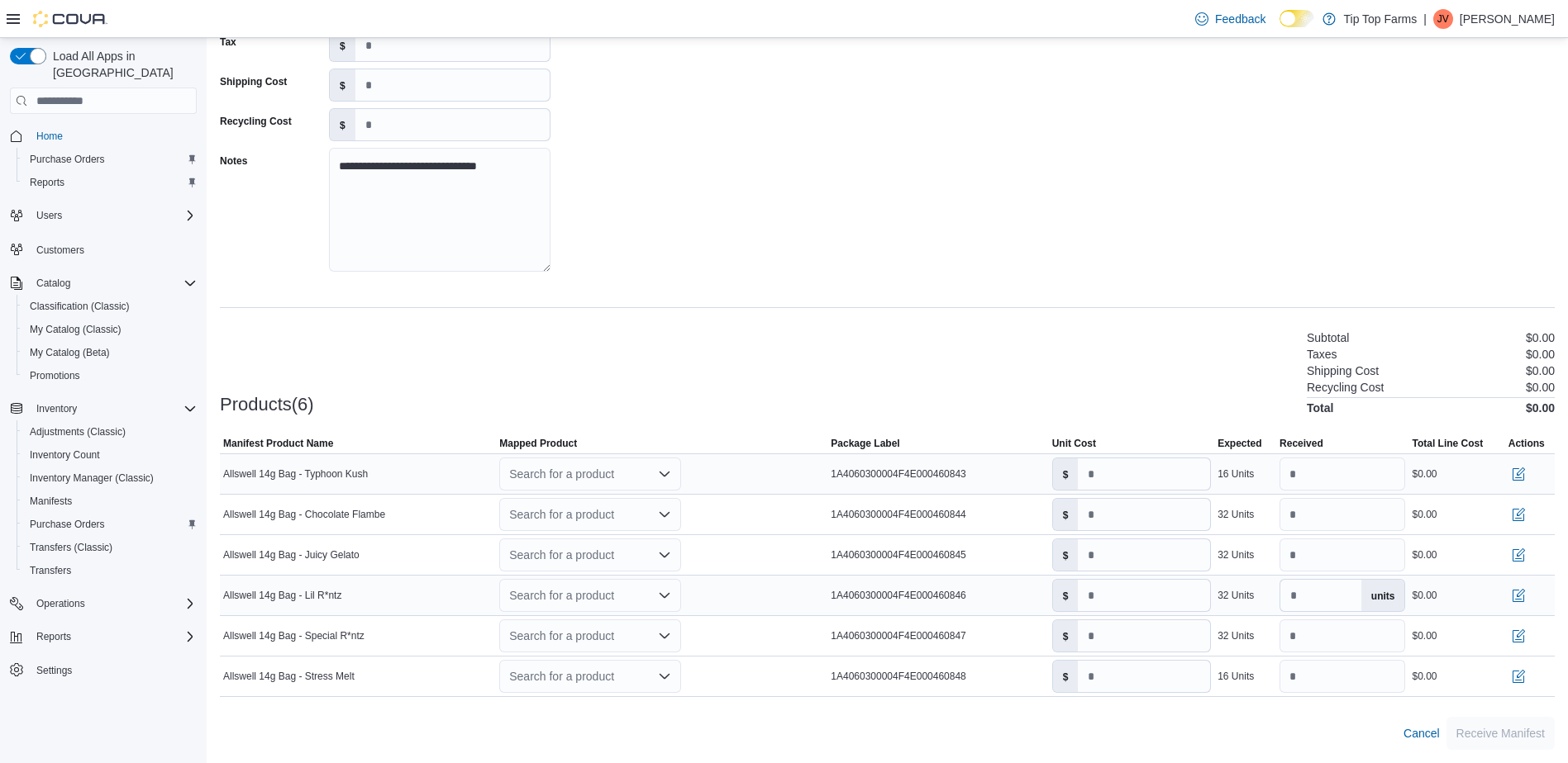
click at [578, 474] on div "Search for a product" at bounding box center [590, 474] width 181 height 33
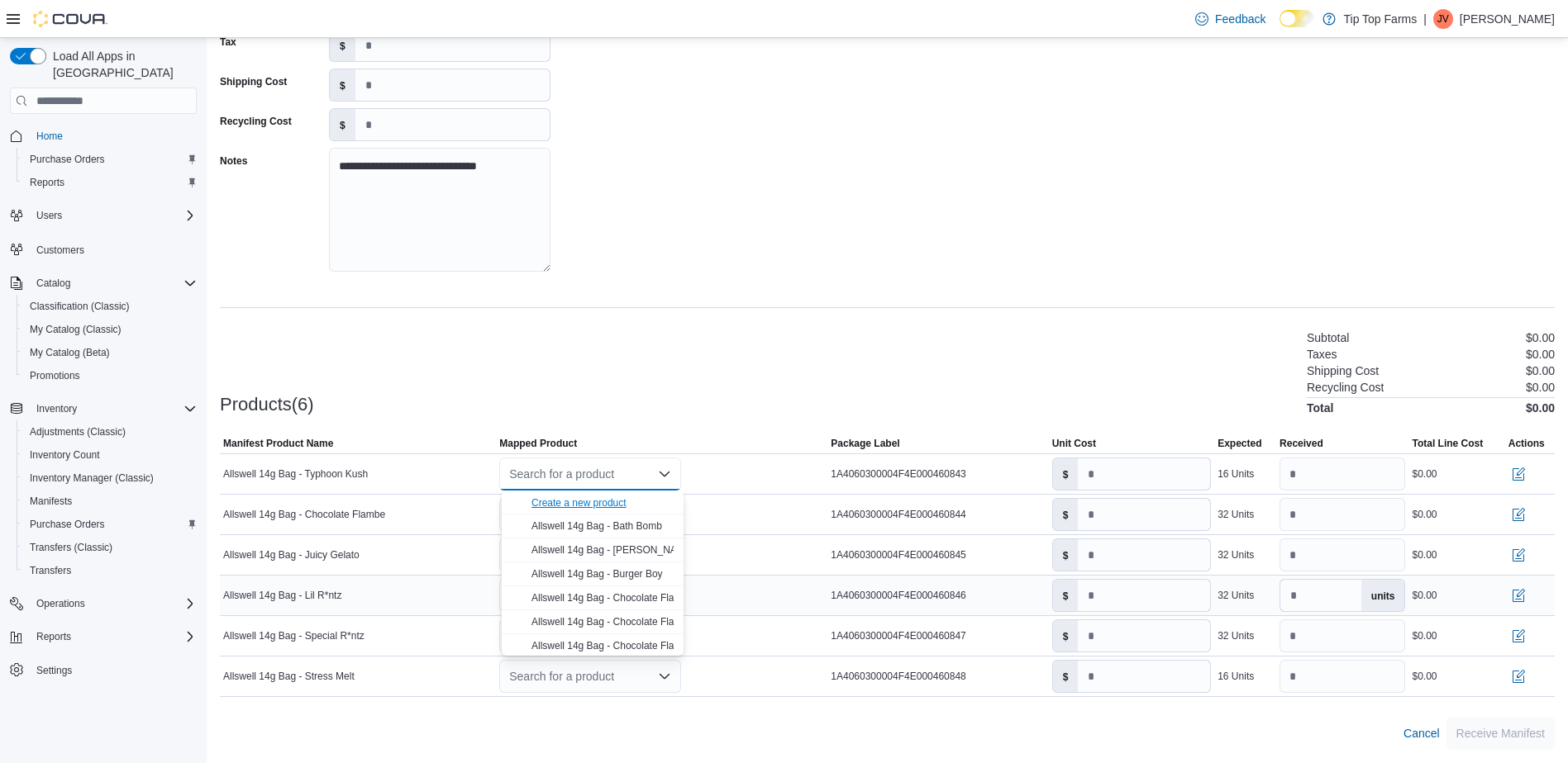
click at [588, 505] on div "Create a new product" at bounding box center [578, 503] width 95 height 13
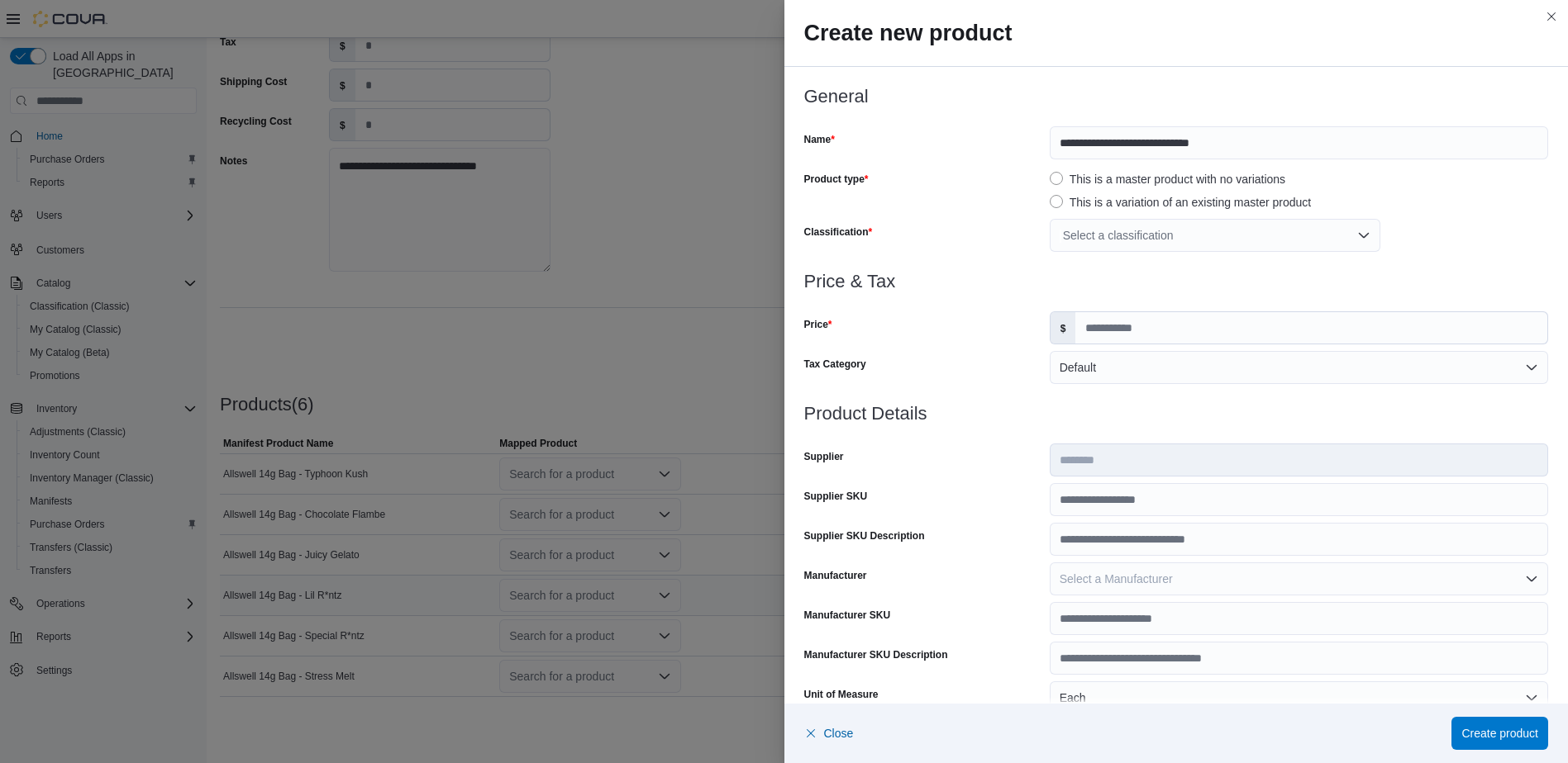
click at [1168, 234] on div "Select a classification" at bounding box center [1215, 236] width 330 height 33
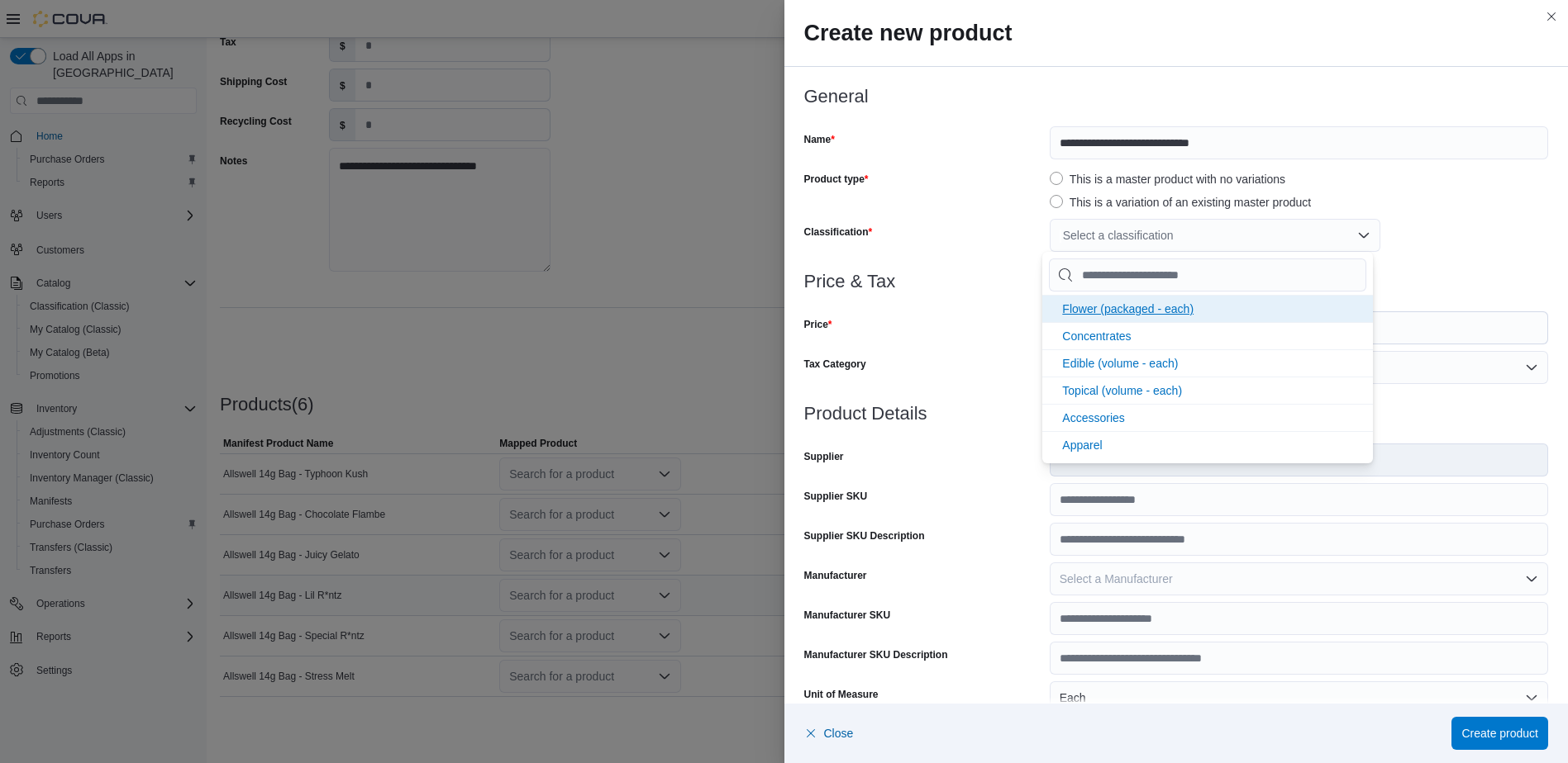
click at [1151, 318] on li "Flower (packaged - each)" at bounding box center [1207, 308] width 330 height 27
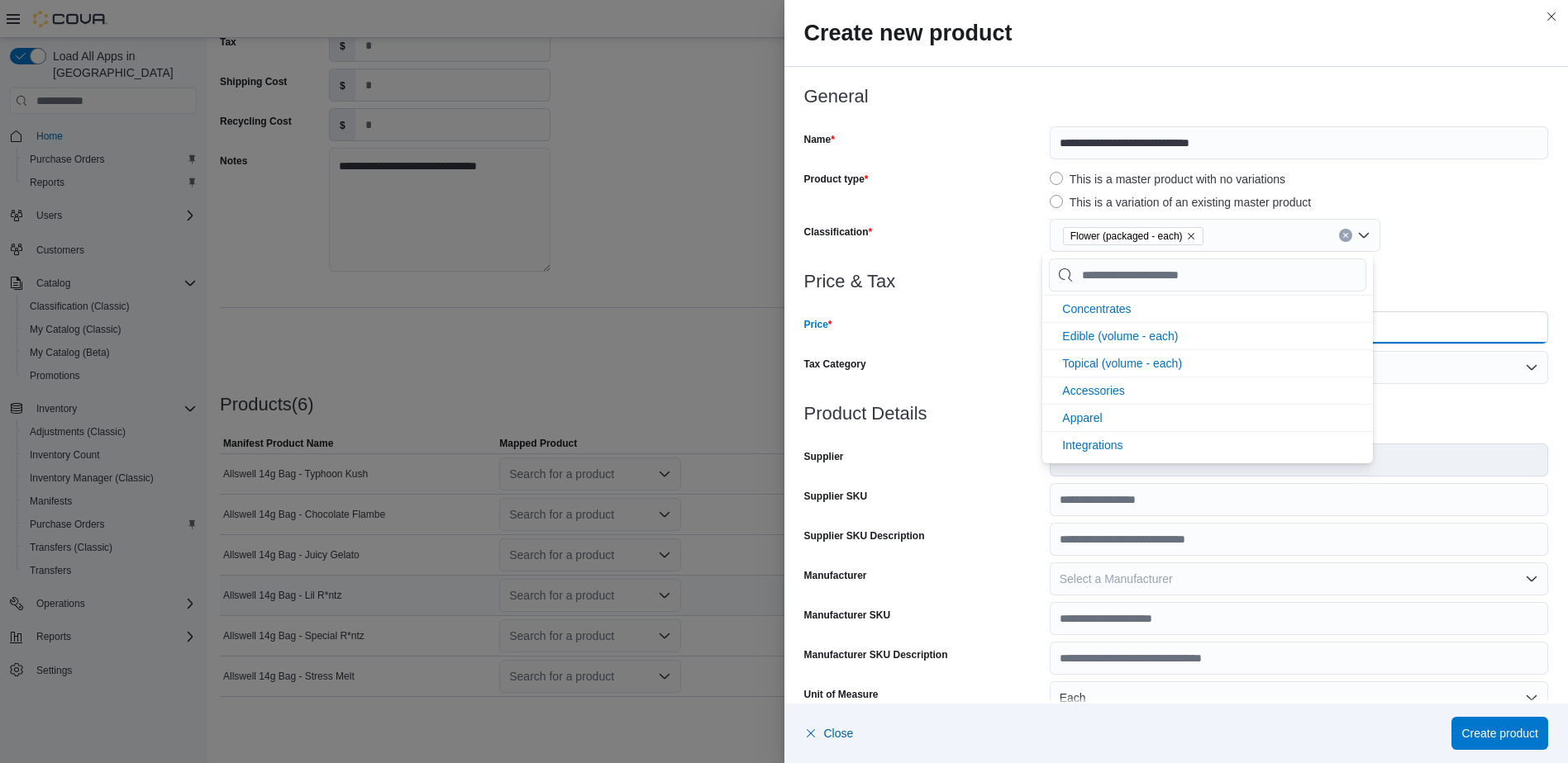
click at [1434, 321] on input "Price" at bounding box center [1311, 328] width 472 height 32
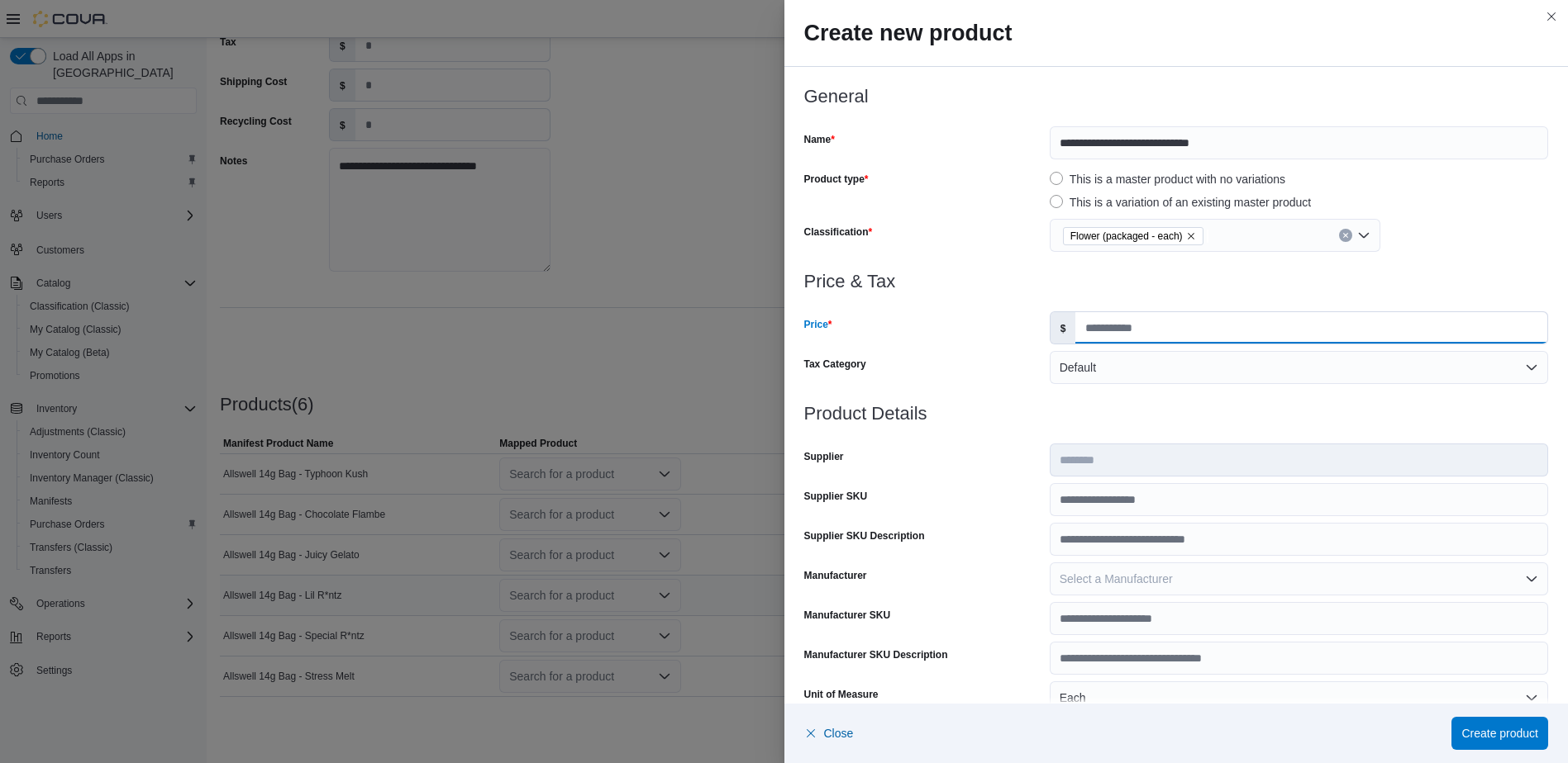
type input "*****"
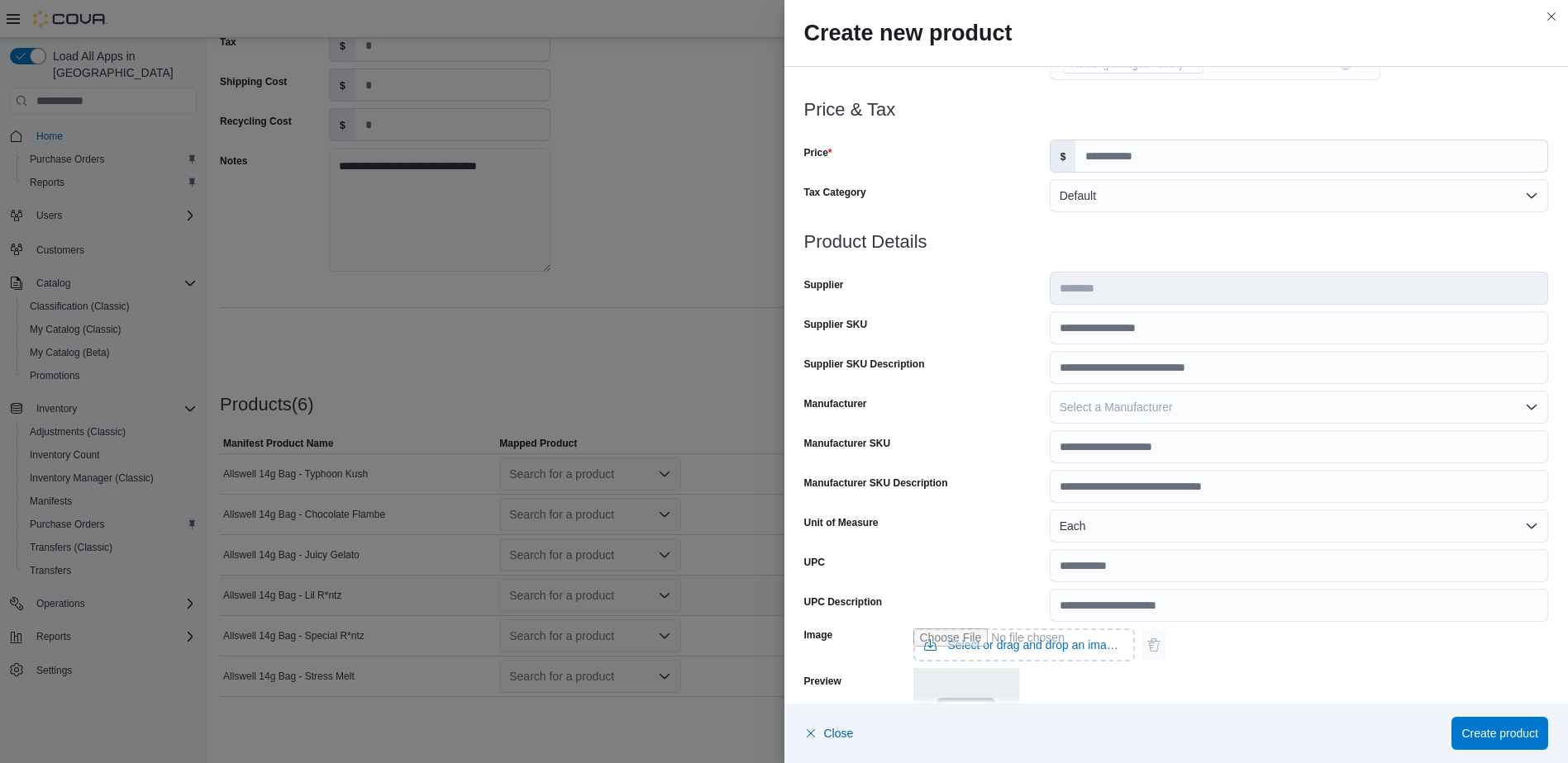
scroll to position [416, 0]
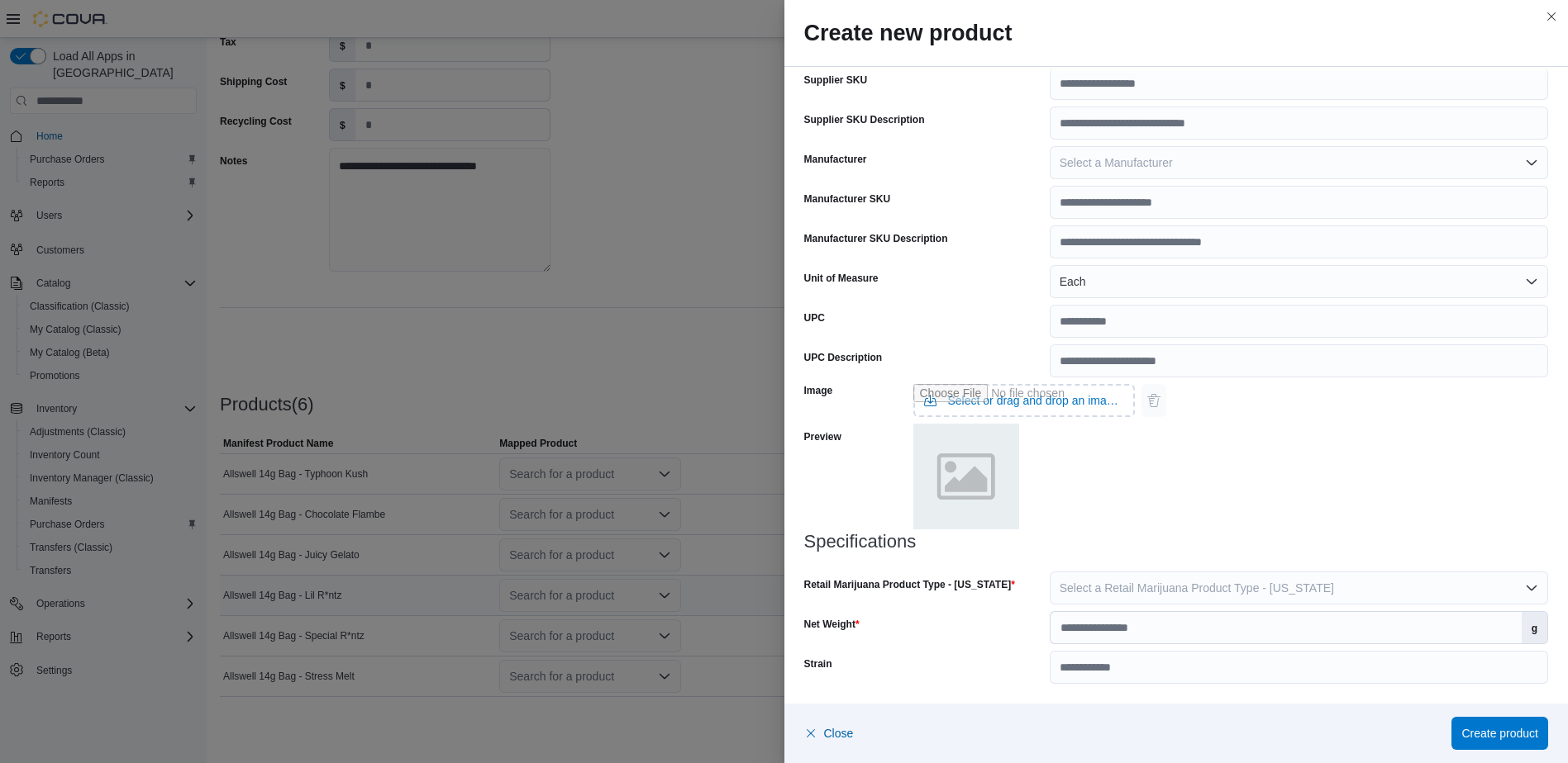
click at [1089, 569] on div at bounding box center [1177, 562] width 745 height 20
click at [1110, 586] on span "Select a Retail Marijuana Product Type - [US_STATE]" at bounding box center [1196, 588] width 274 height 13
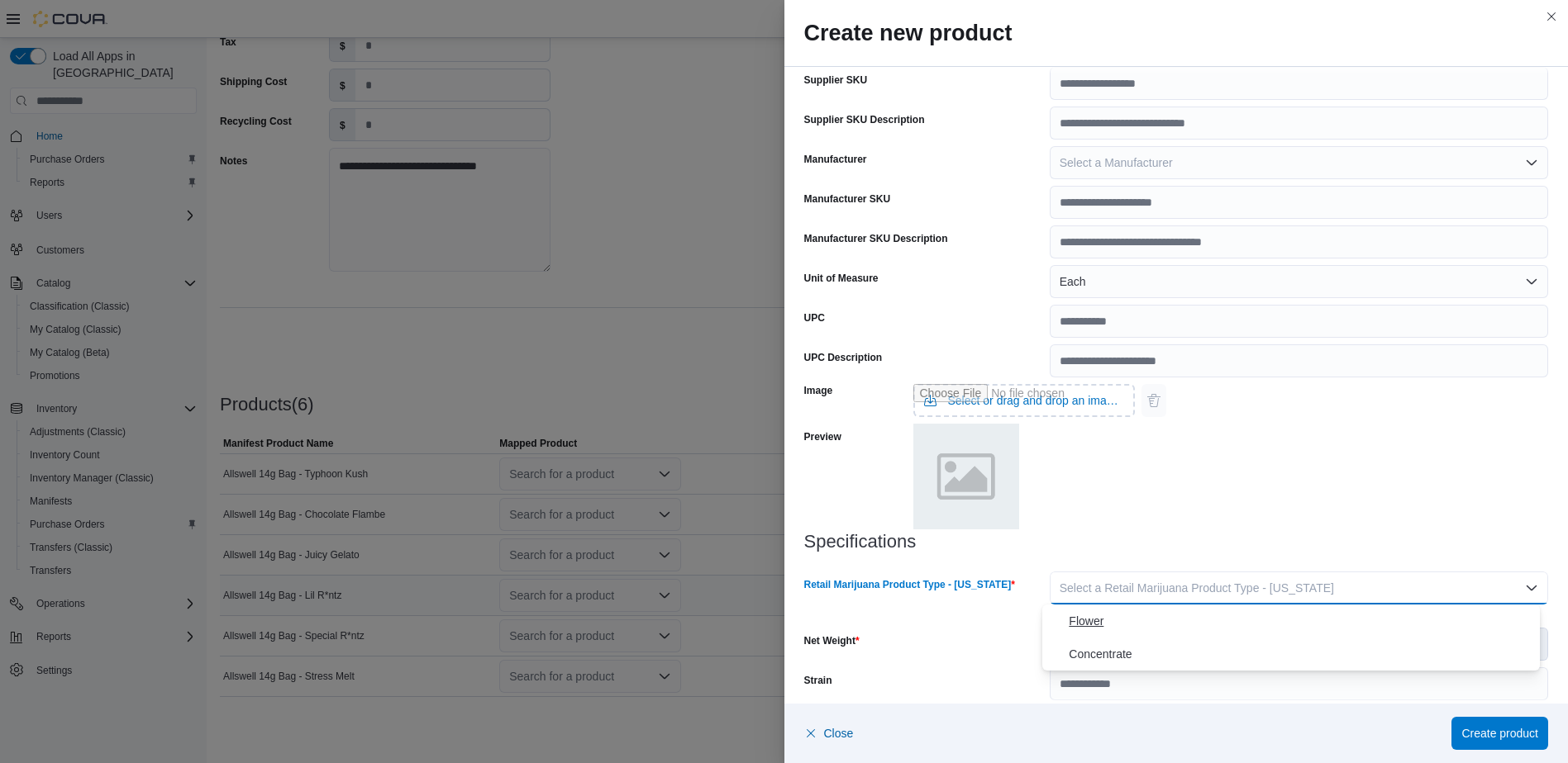
click at [1112, 616] on span "Flower" at bounding box center [1301, 621] width 465 height 20
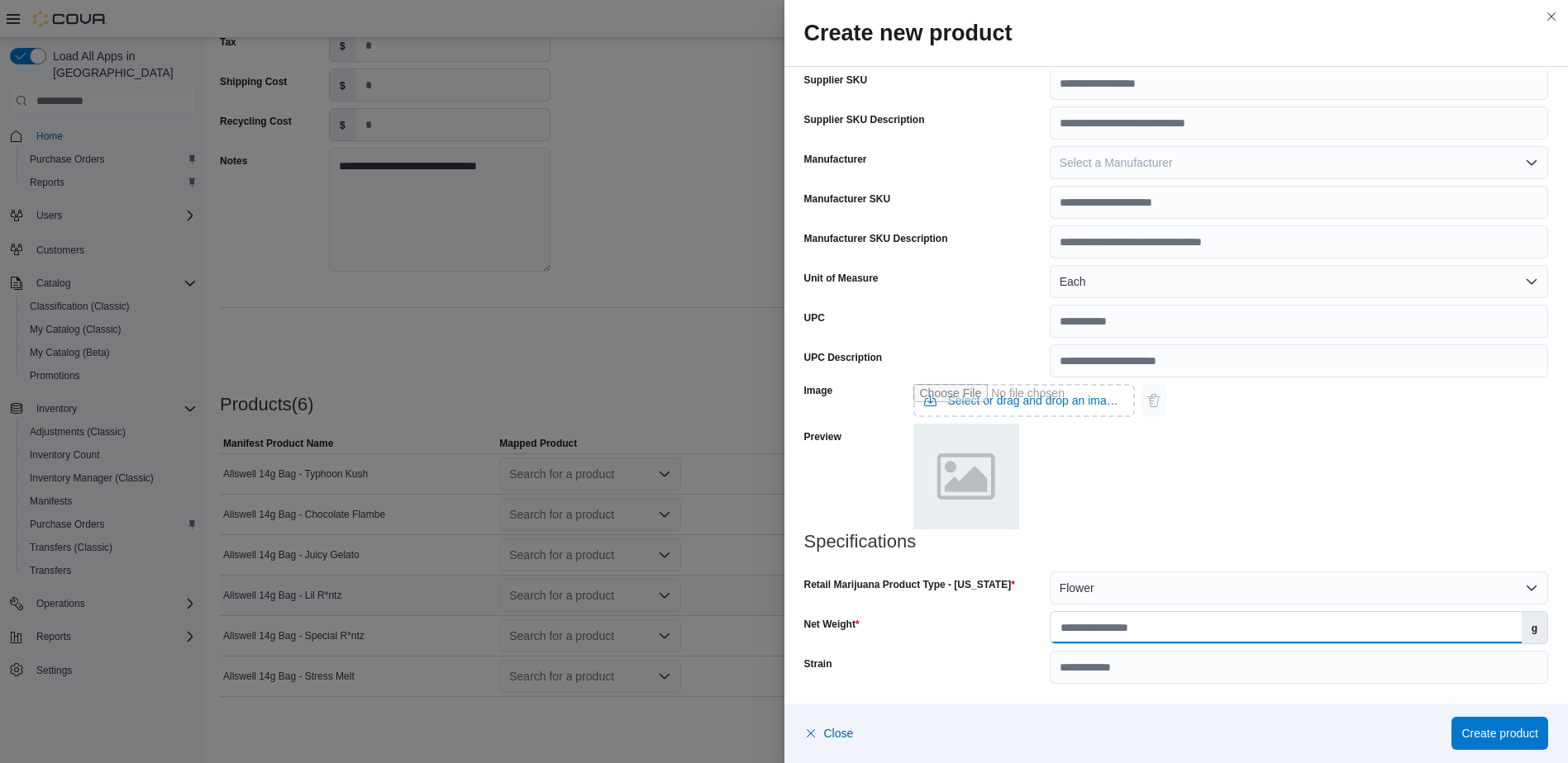
click at [1143, 627] on input "Net Weight" at bounding box center [1287, 628] width 472 height 32
type input "**"
click at [1484, 731] on span "Create product" at bounding box center [1500, 732] width 77 height 17
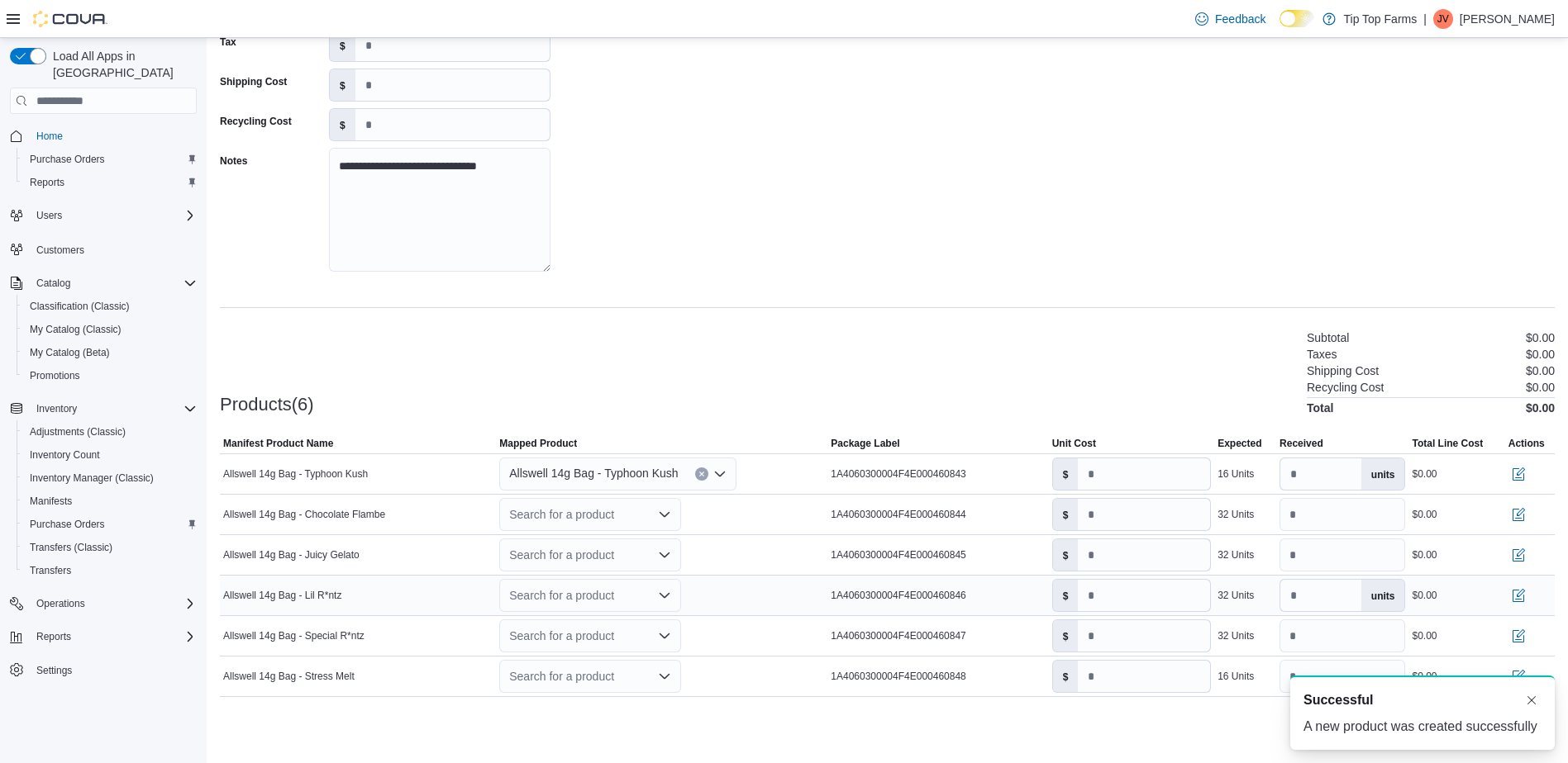
click at [606, 396] on div "Products(6) Subtotal $0.00 Taxes $0.00 Shipping Cost $0.00 Recycling Cost $0.00…" at bounding box center [887, 371] width 1335 height 87
click at [593, 517] on div "Search for a product" at bounding box center [590, 515] width 181 height 33
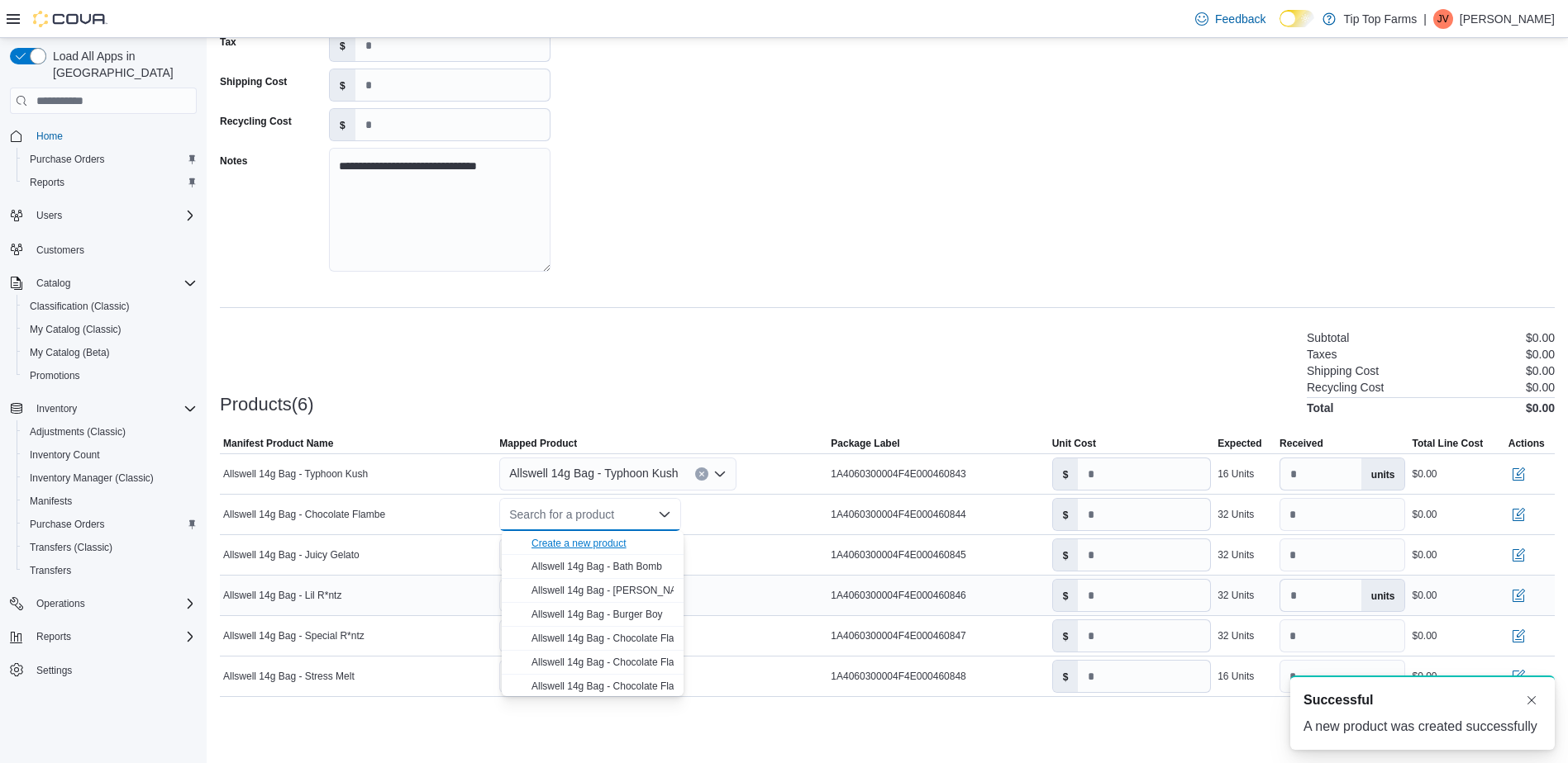
click at [592, 543] on div "Create a new product" at bounding box center [578, 543] width 95 height 13
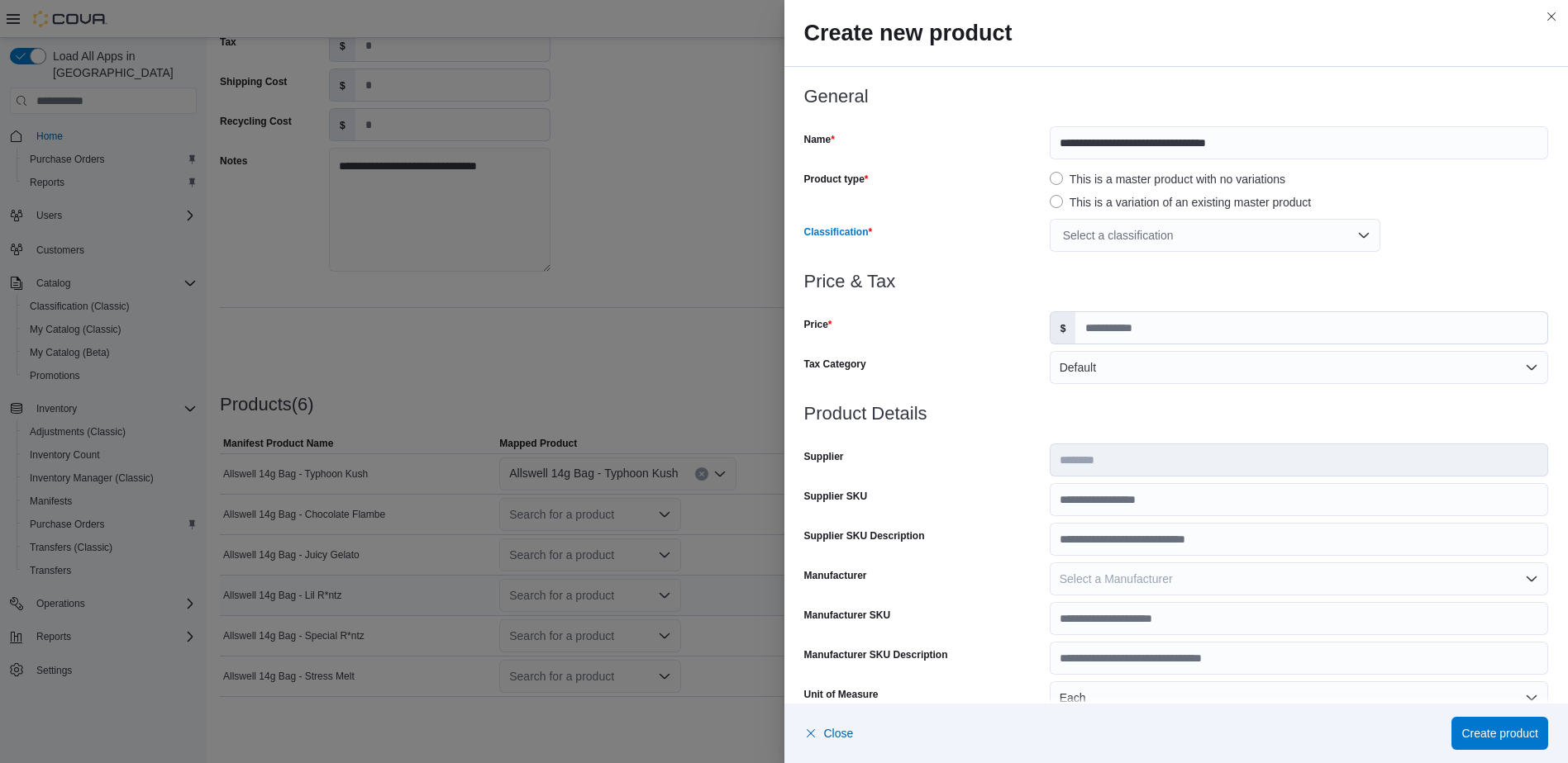
click at [1201, 243] on div "Select a classification" at bounding box center [1215, 236] width 330 height 33
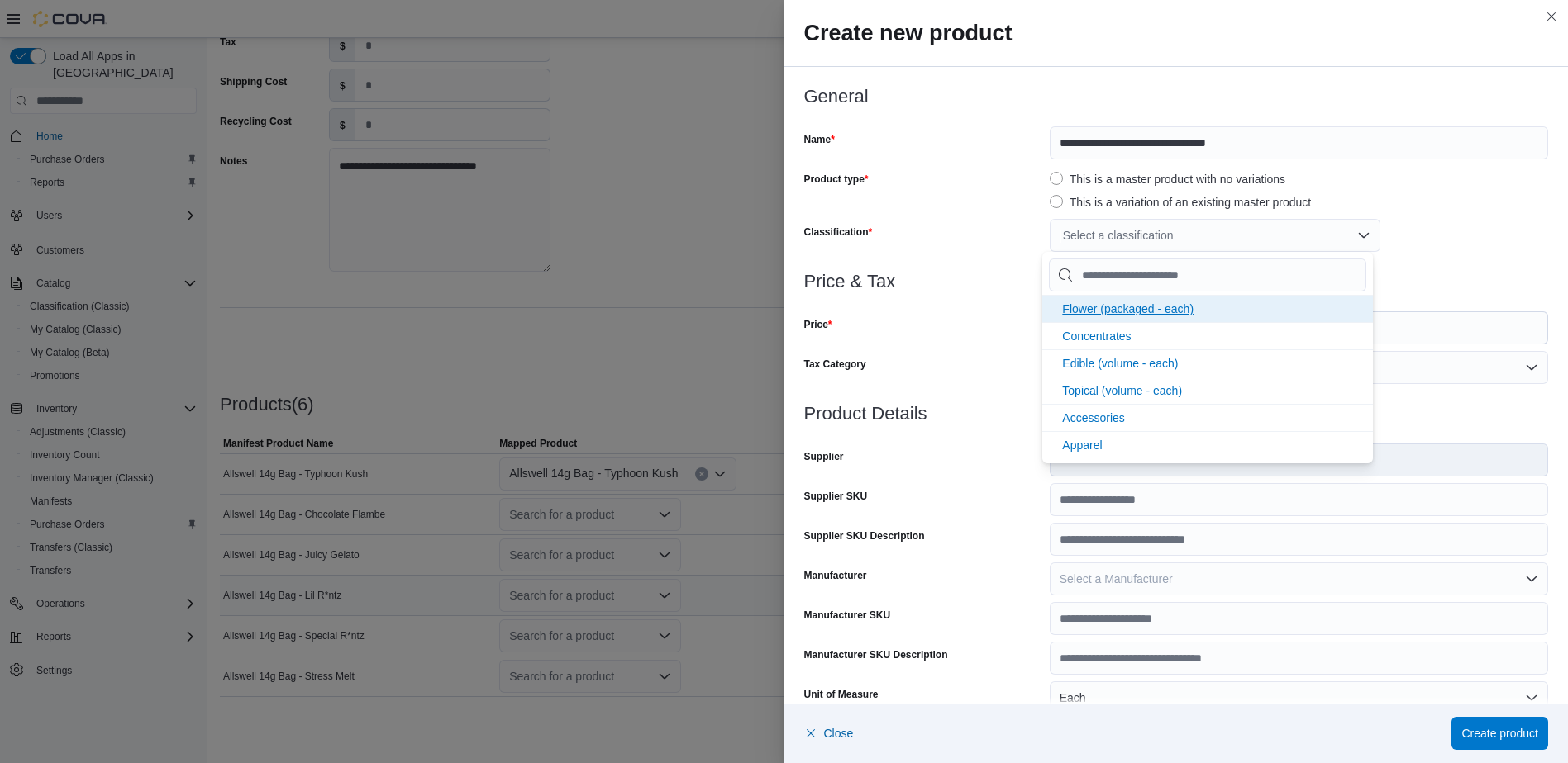
click at [1174, 305] on span "Flower (packaged - each)" at bounding box center [1128, 308] width 131 height 13
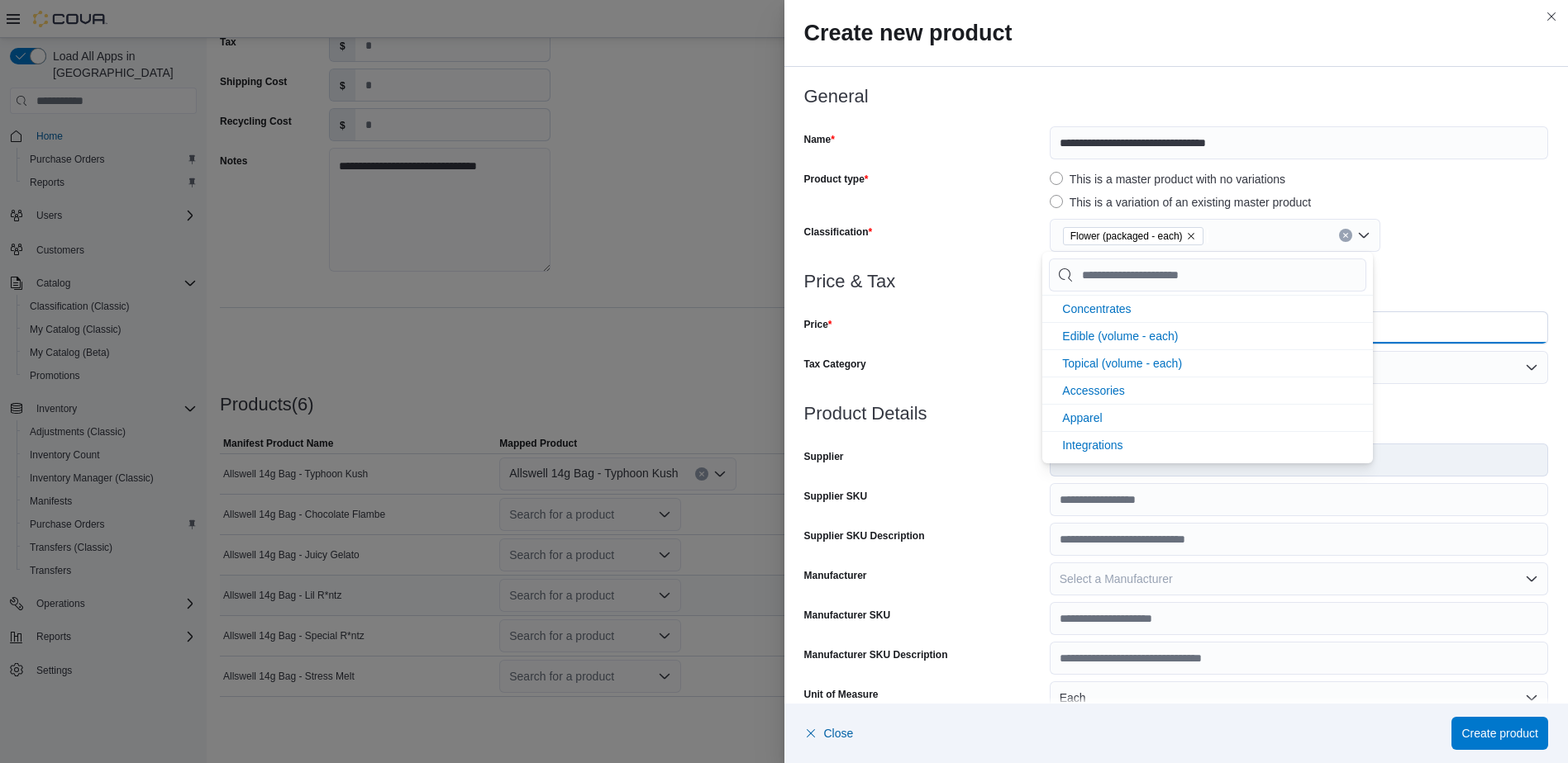
click at [1412, 336] on input "Price" at bounding box center [1311, 328] width 472 height 32
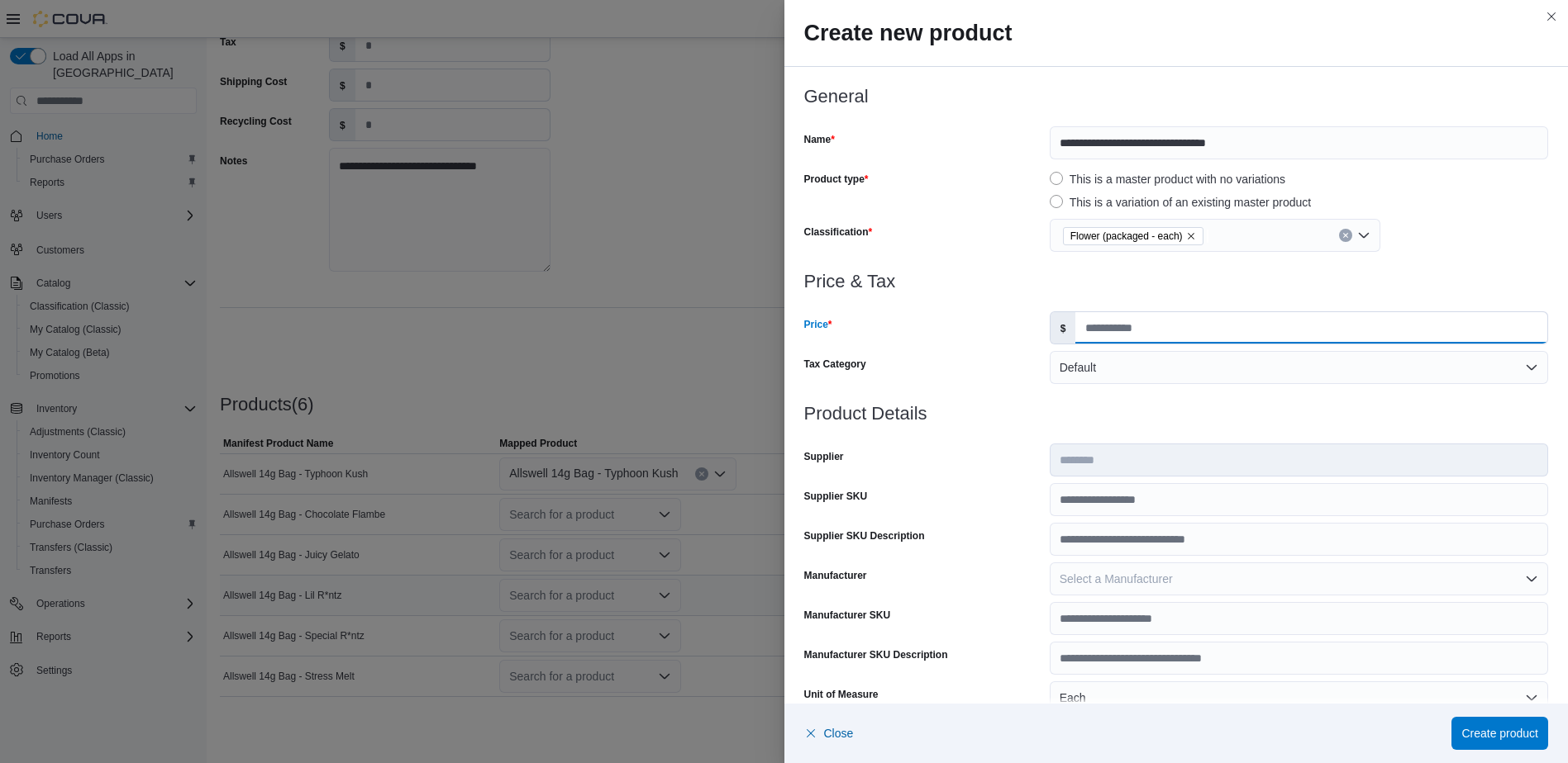
type input "*****"
type input "**"
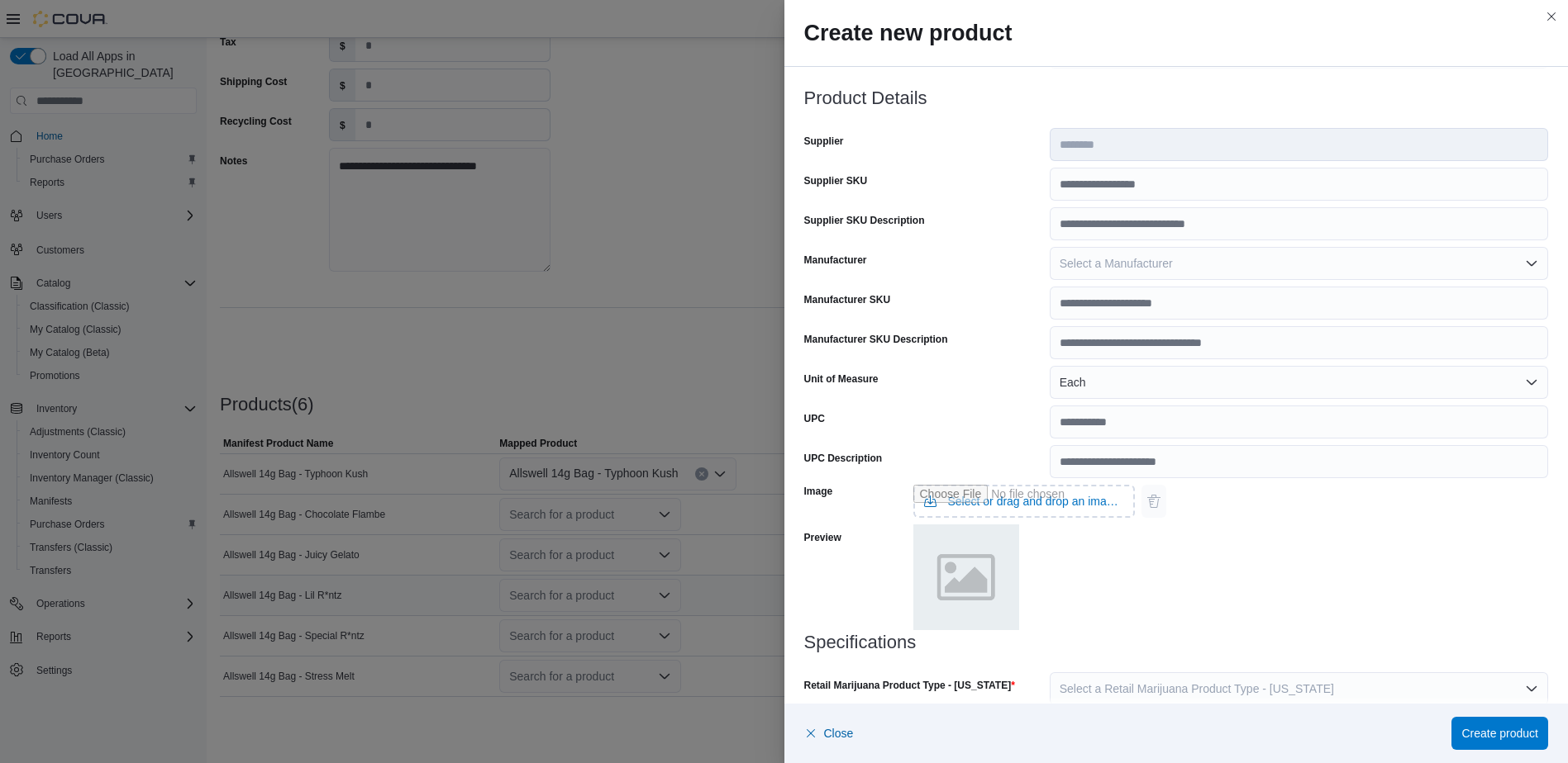
scroll to position [416, 0]
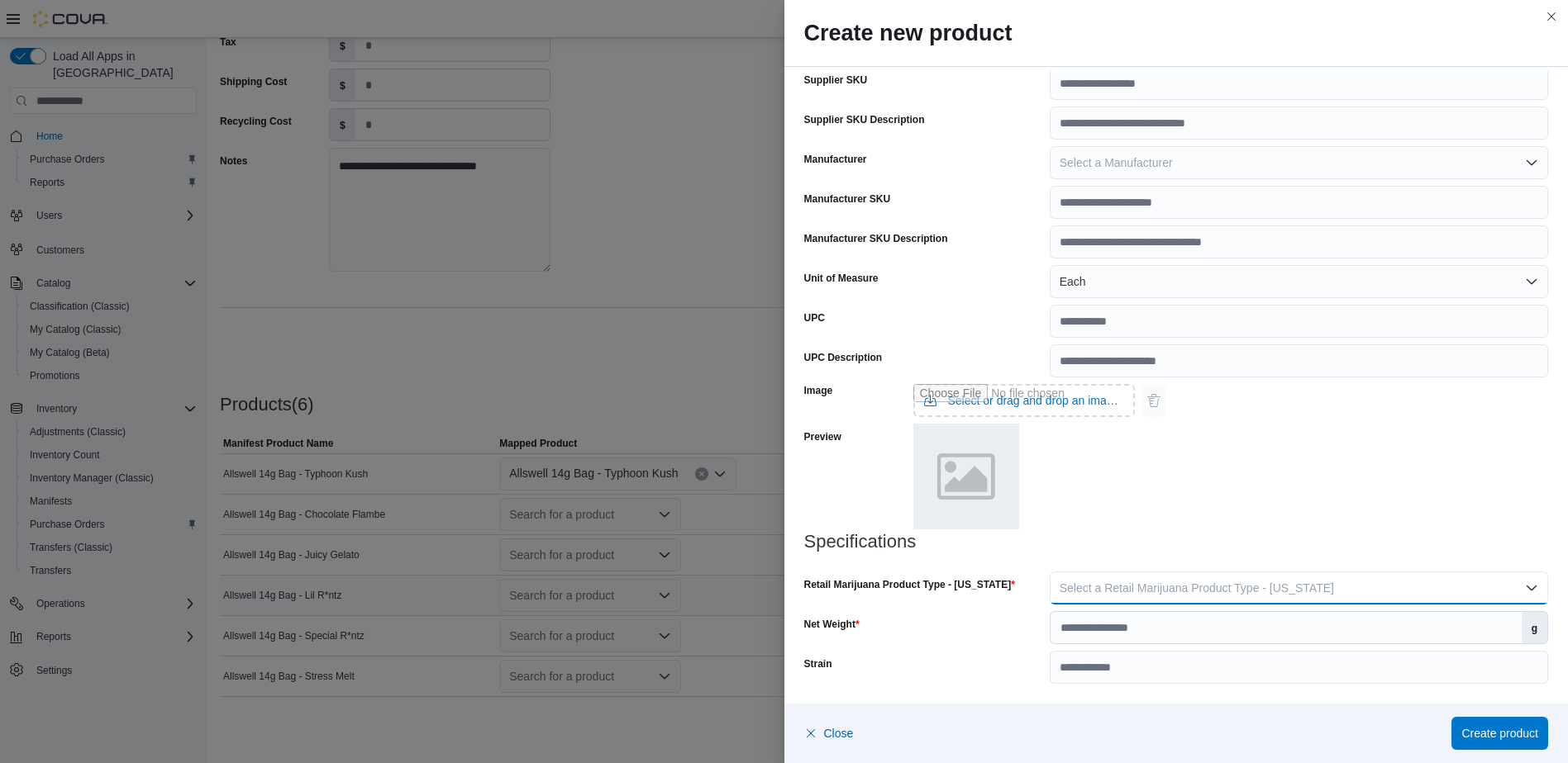
click at [1387, 592] on button "Select a Retail Marijuana Product Type - [US_STATE]" at bounding box center [1299, 589] width 499 height 33
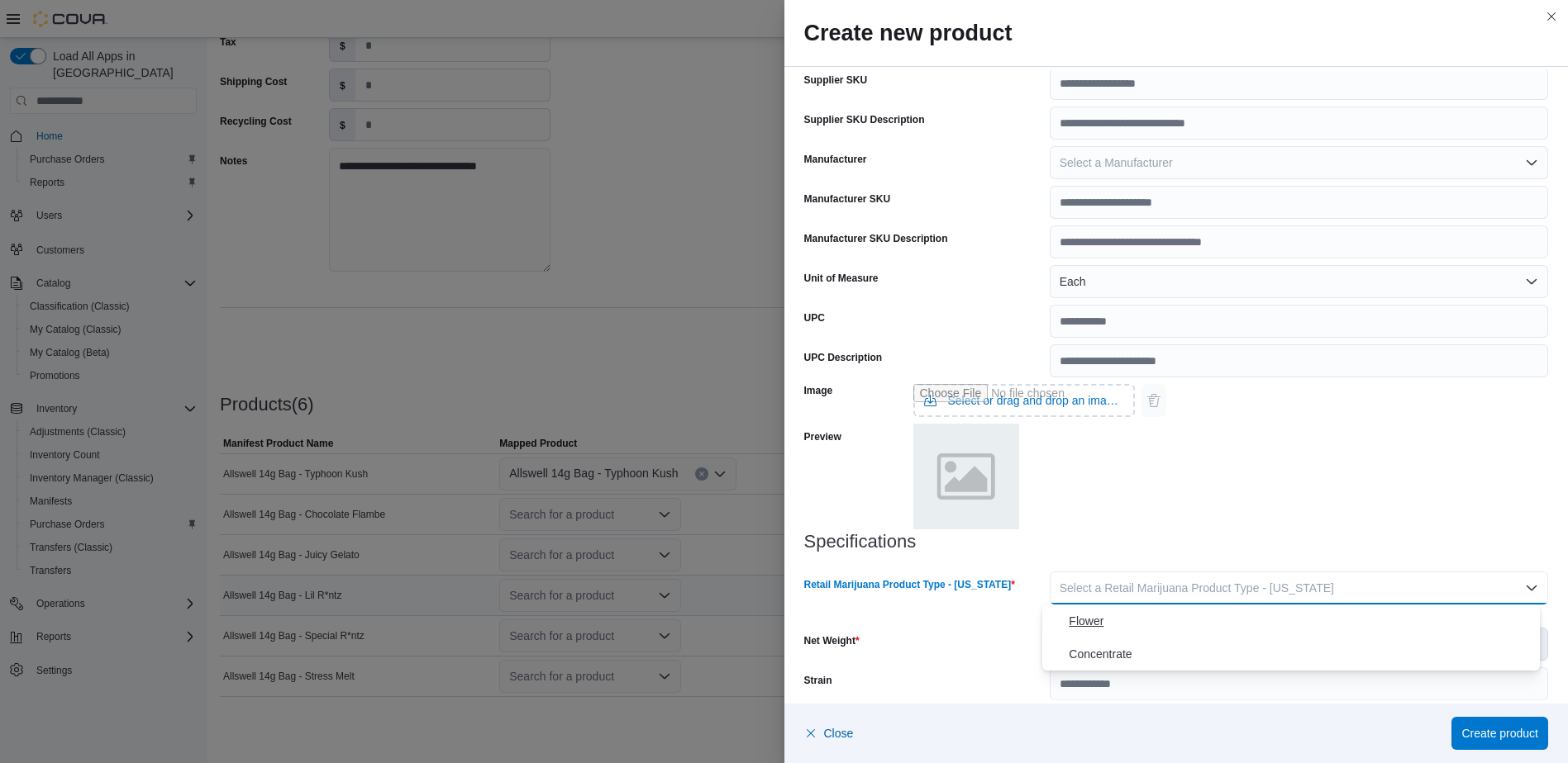
click at [1343, 626] on span "Flower" at bounding box center [1301, 621] width 465 height 20
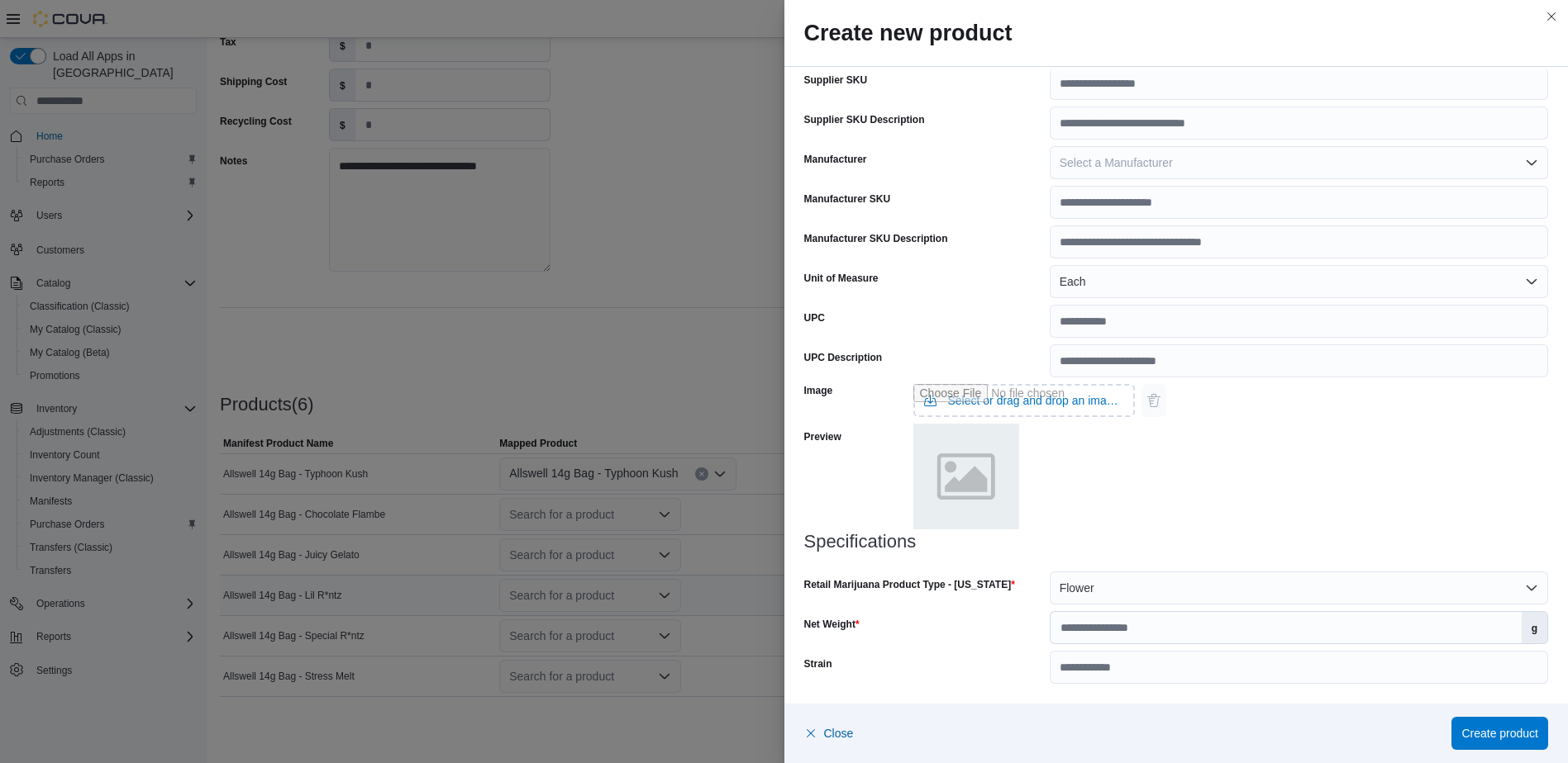
click at [1494, 710] on div "Close Create product" at bounding box center [1176, 733] width 784 height 60
click at [1498, 727] on span "Create product" at bounding box center [1500, 732] width 77 height 17
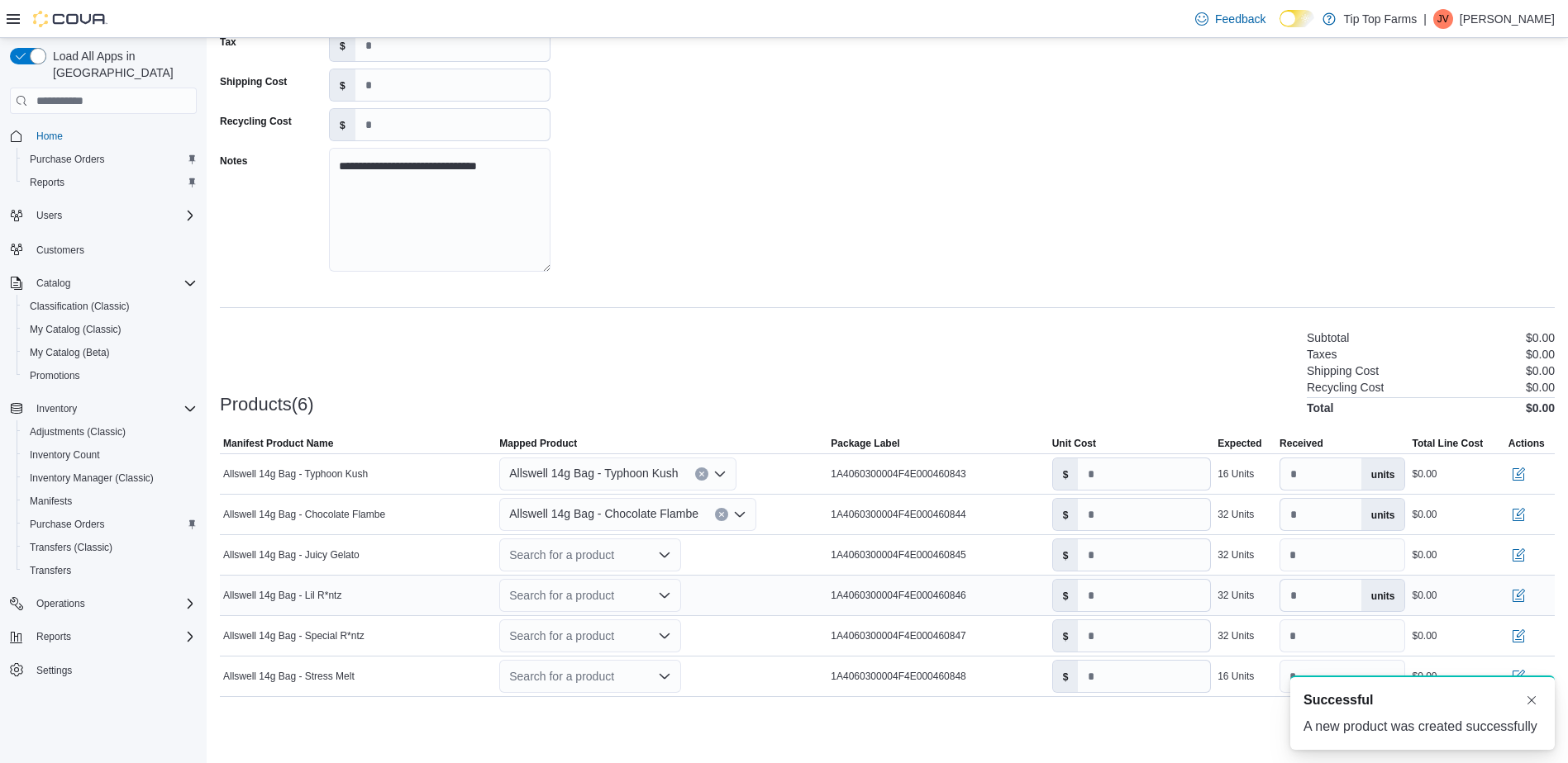
click at [703, 429] on div at bounding box center [887, 424] width 1335 height 20
click at [629, 551] on div "Search for a product" at bounding box center [590, 555] width 181 height 33
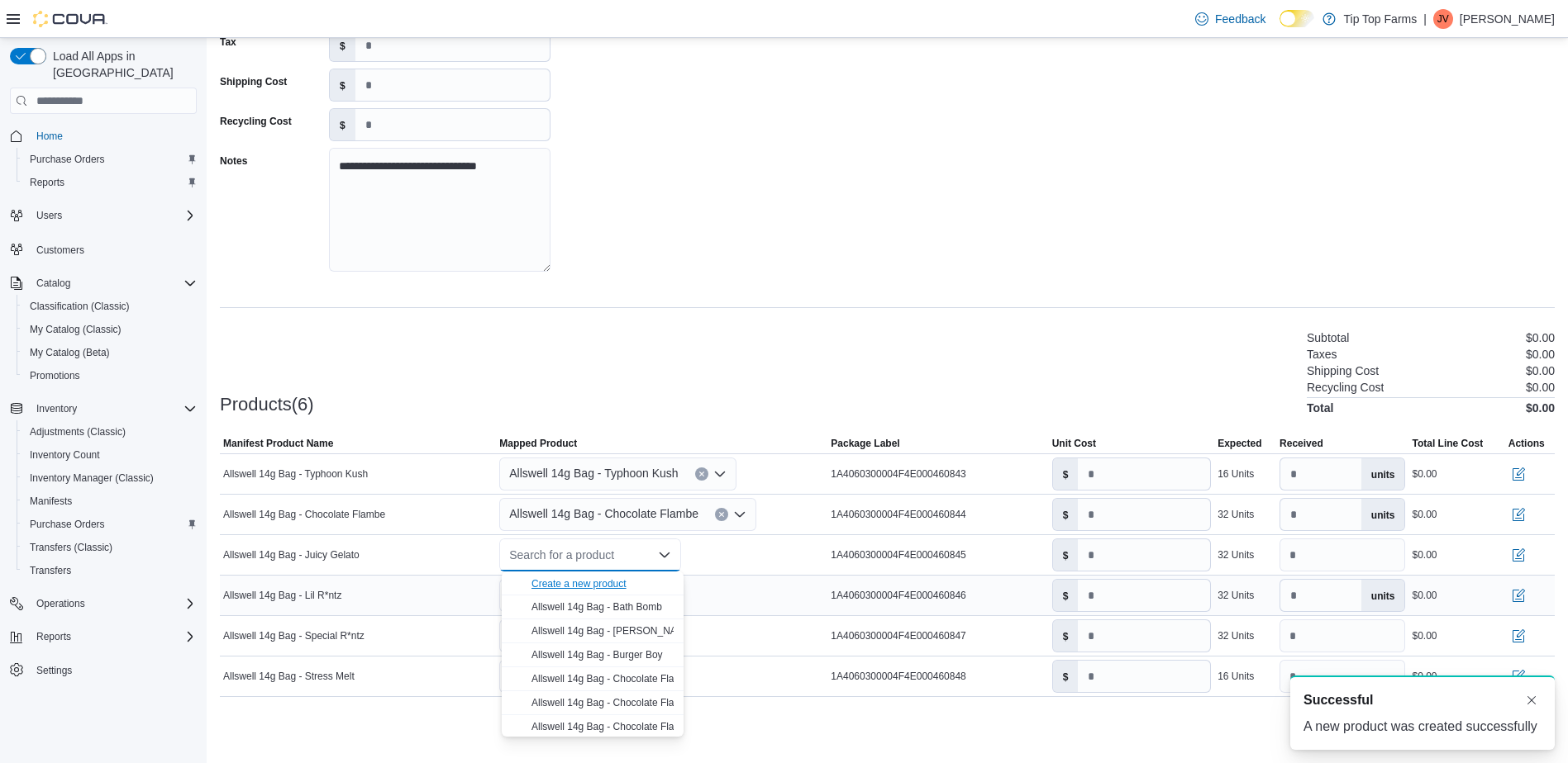
click at [592, 587] on div "Create a new product" at bounding box center [578, 583] width 95 height 13
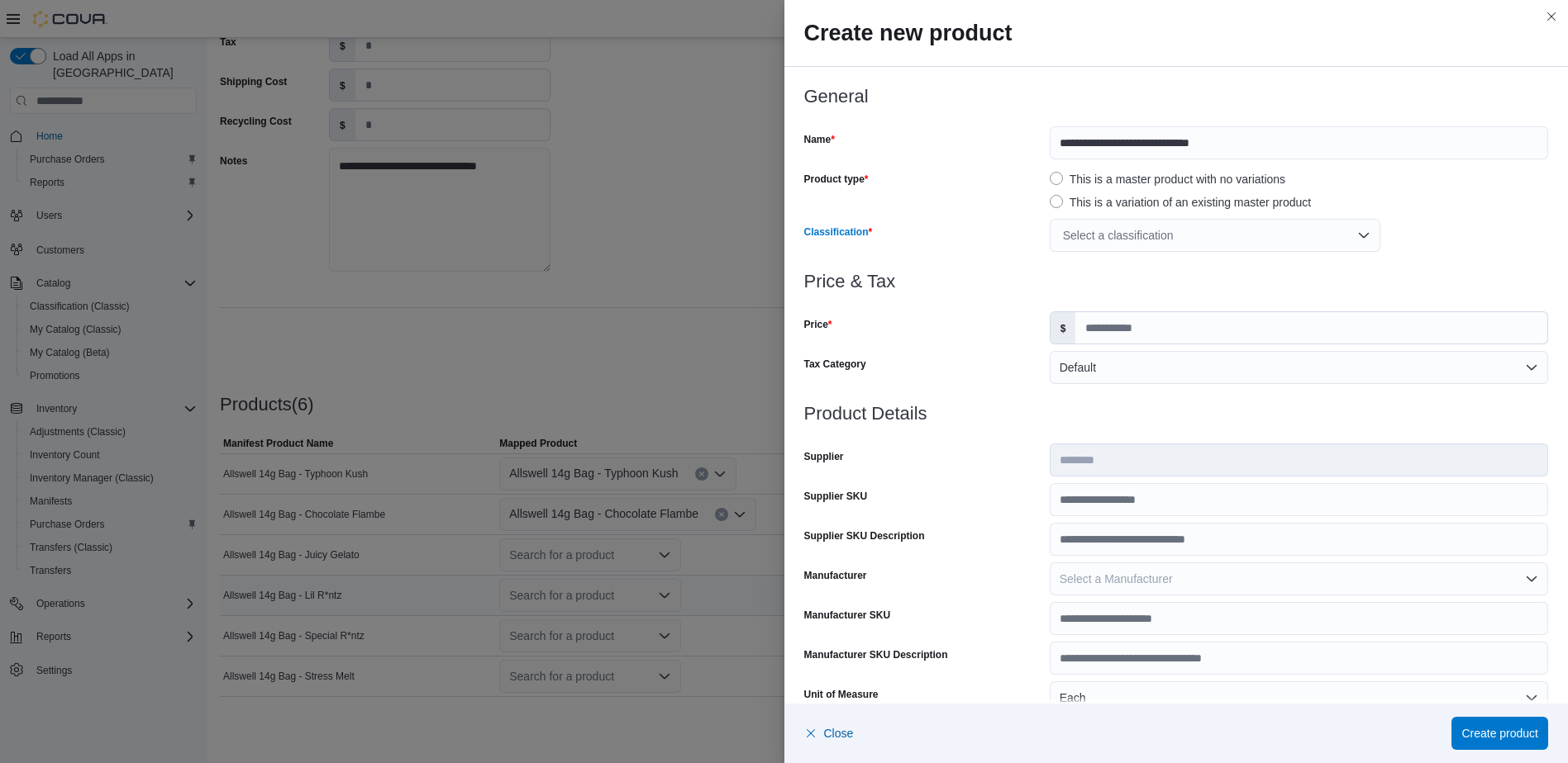
click at [1238, 238] on div "Select a classification" at bounding box center [1215, 236] width 330 height 33
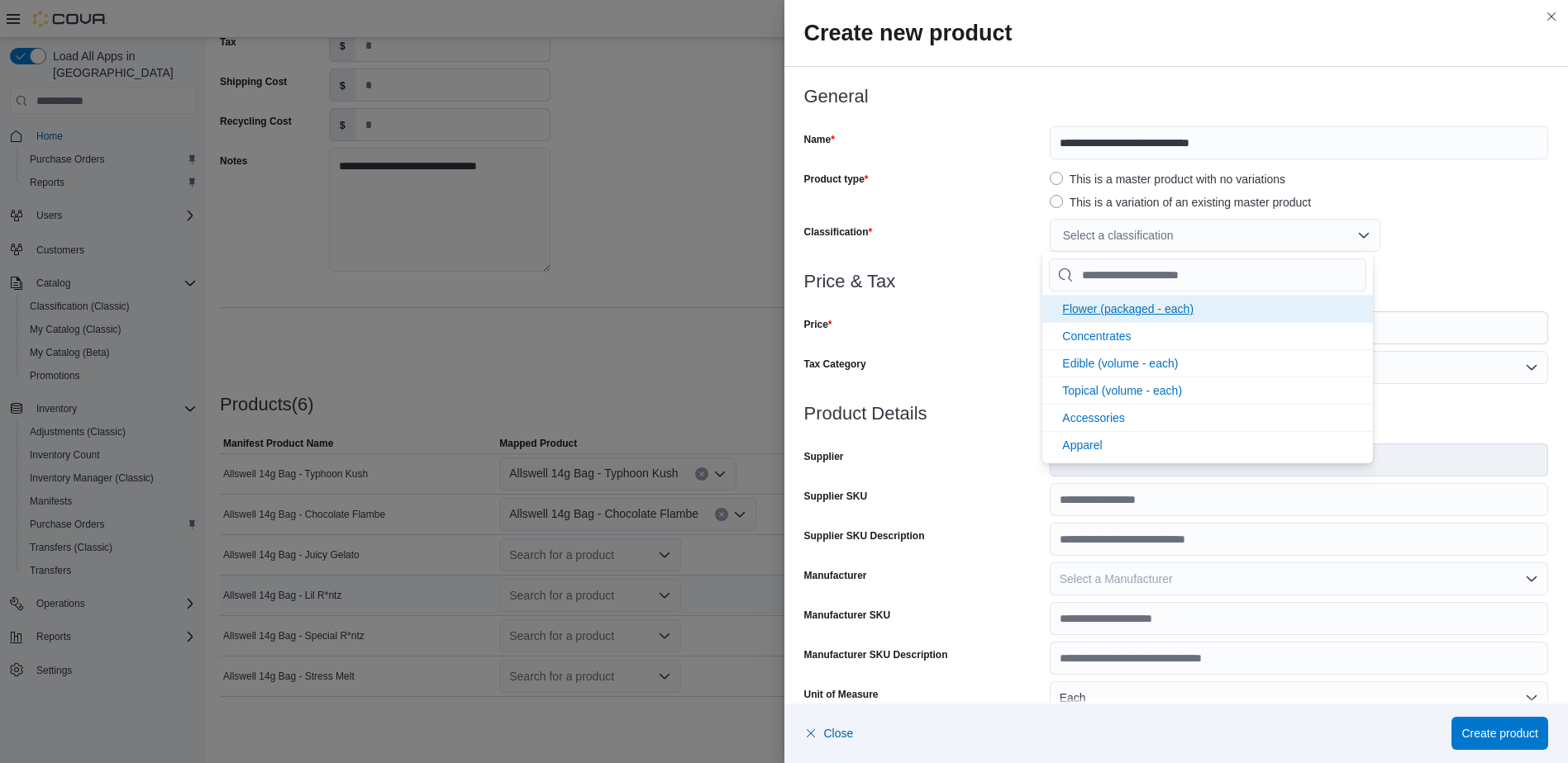
click at [1193, 312] on span "Flower (packaged - each)" at bounding box center [1128, 308] width 131 height 13
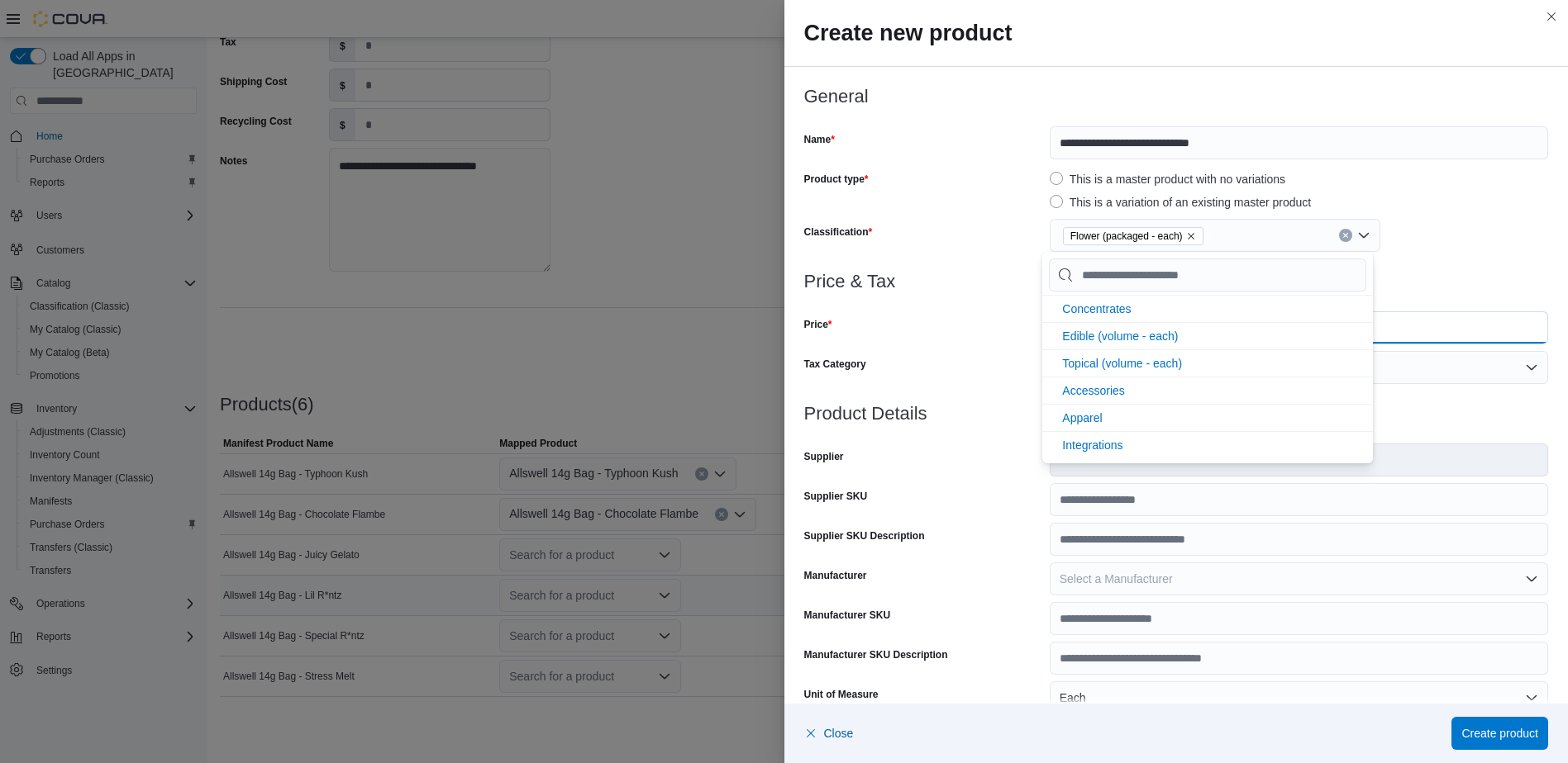
click at [1534, 332] on input "Price" at bounding box center [1311, 328] width 472 height 32
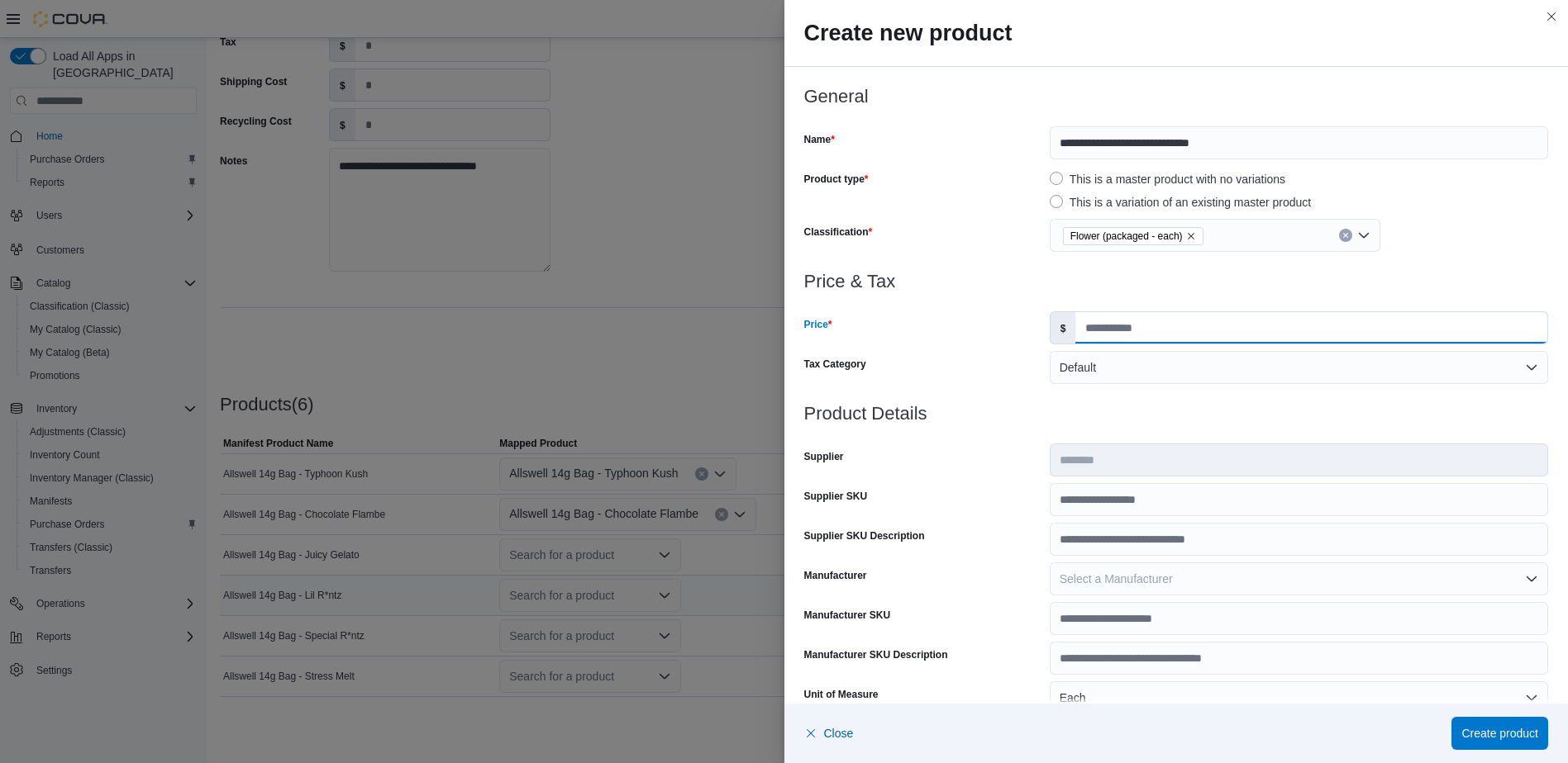
type input "*****"
type input "**"
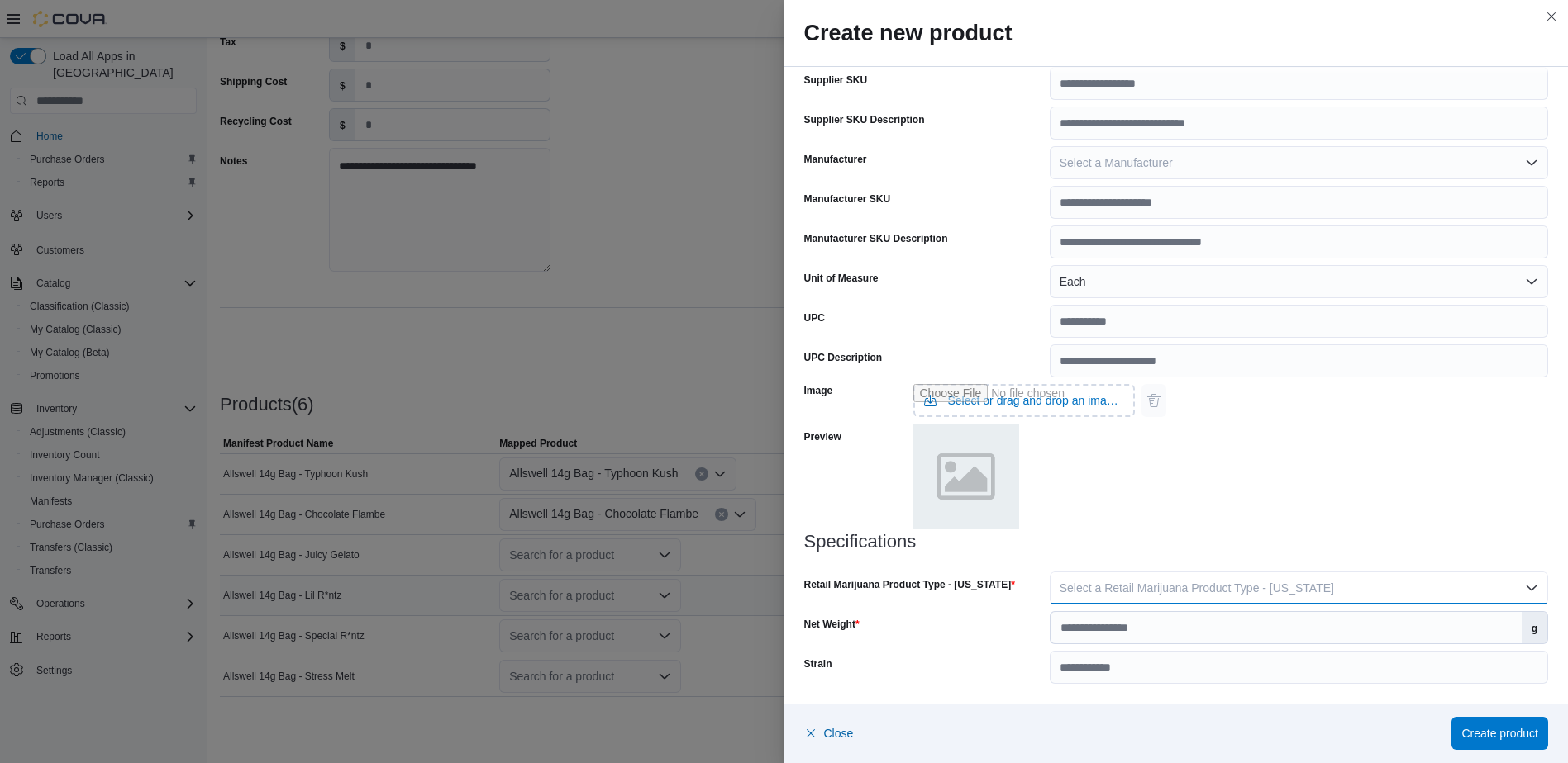
click at [1286, 582] on span "Select a Retail Marijuana Product Type - [US_STATE]" at bounding box center [1196, 588] width 274 height 13
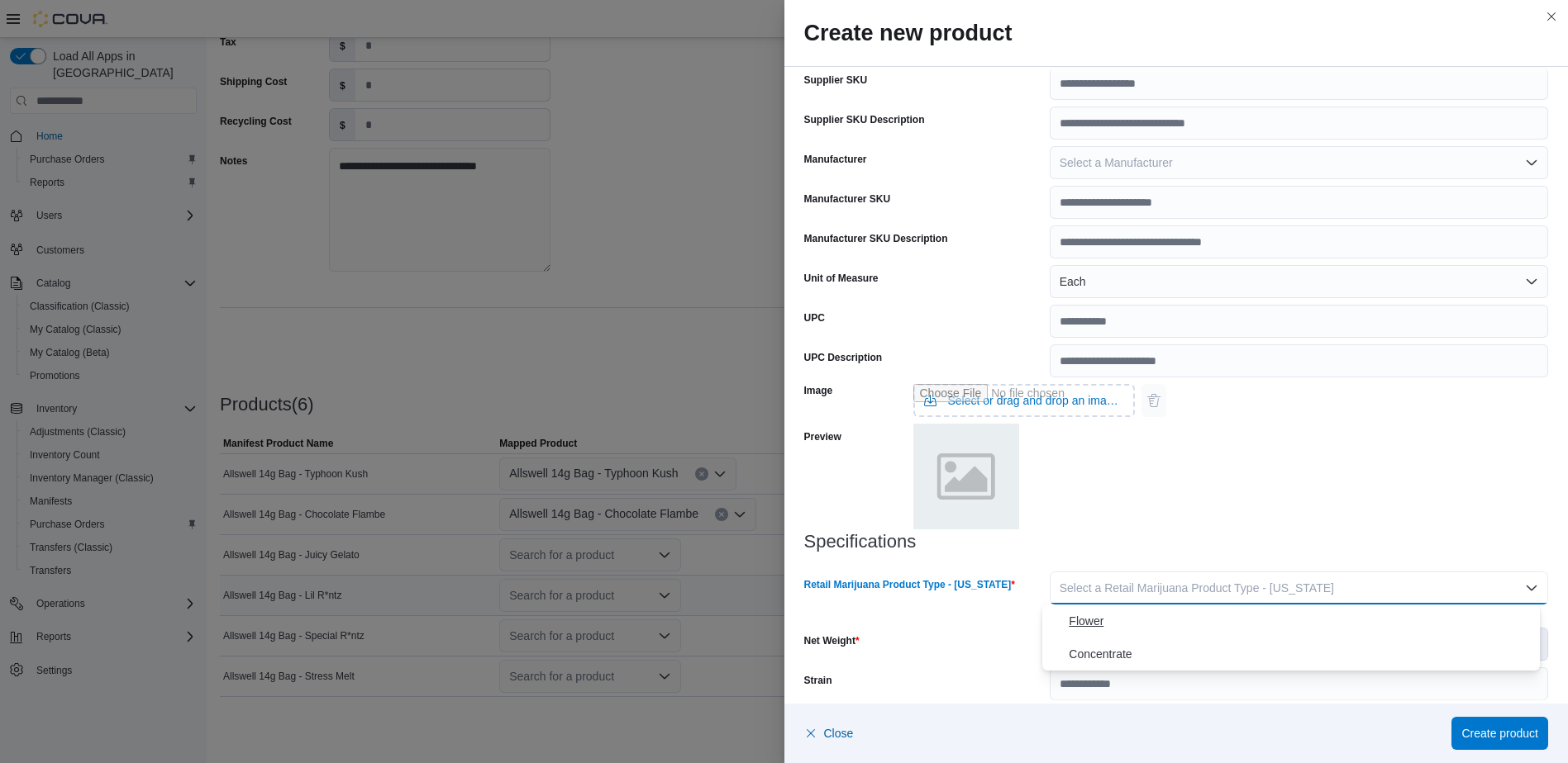
click at [1277, 626] on span "Flower" at bounding box center [1301, 621] width 465 height 20
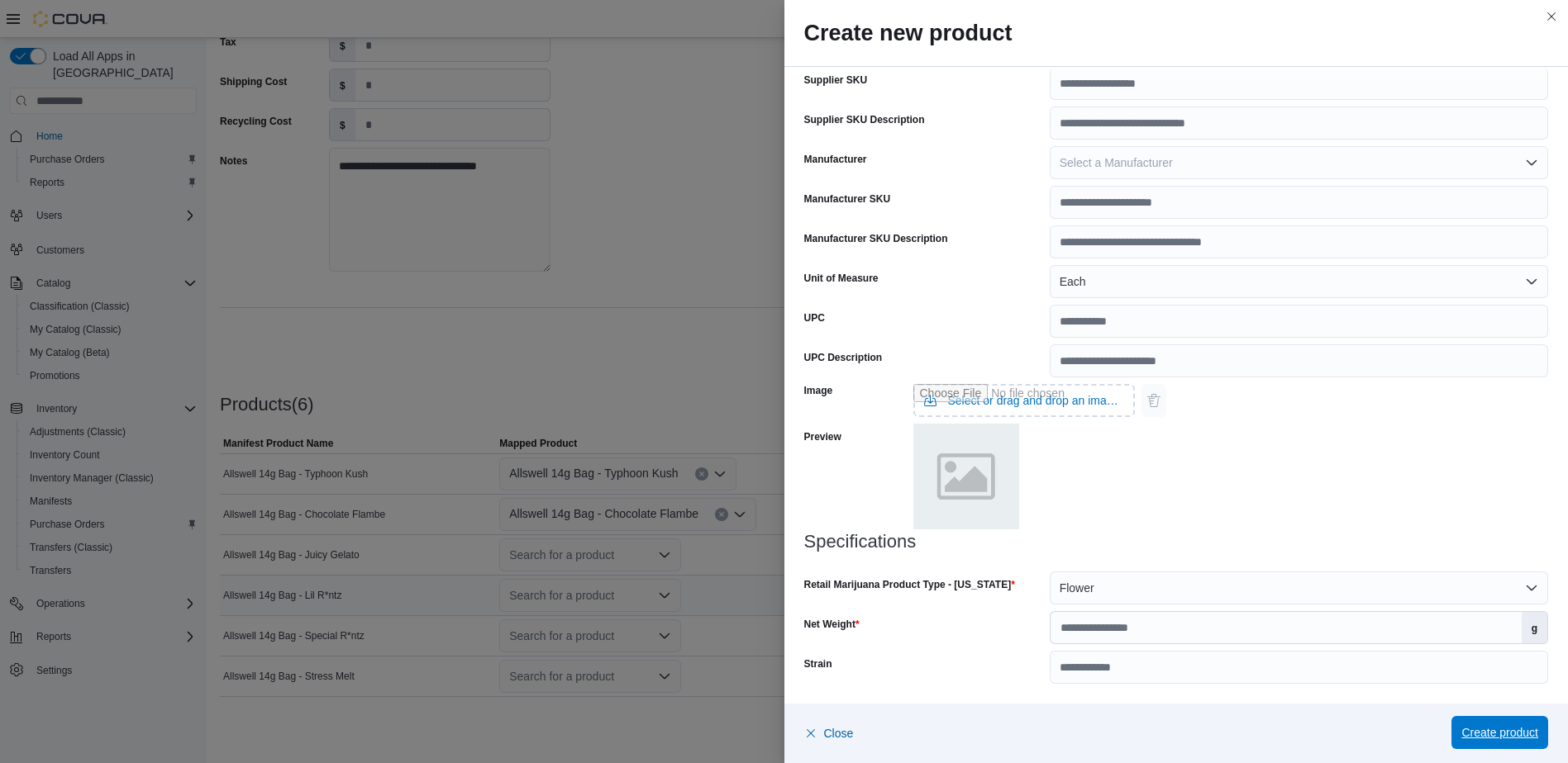
click at [1479, 728] on span "Create product" at bounding box center [1500, 732] width 77 height 17
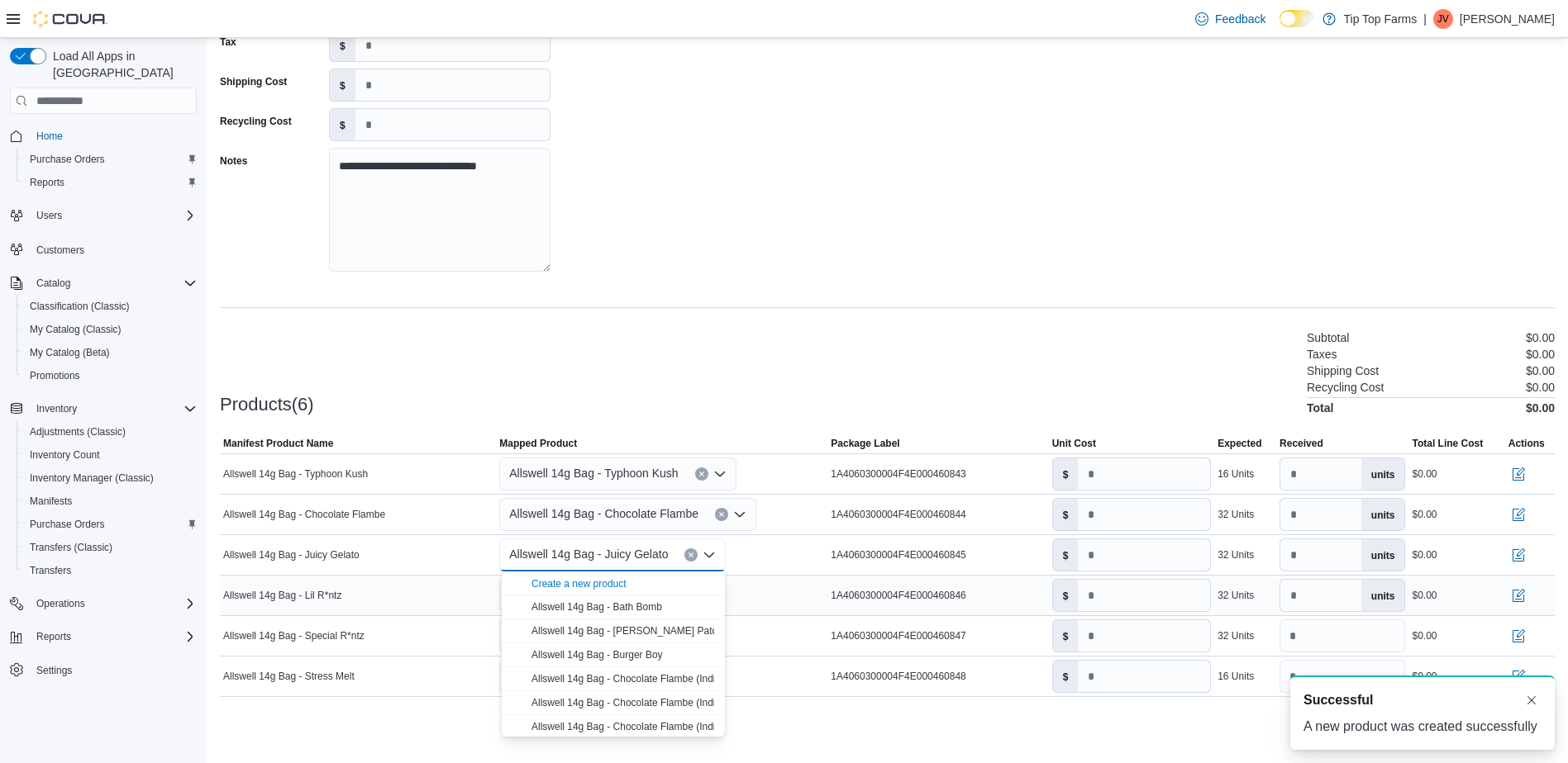
scroll to position [0, 0]
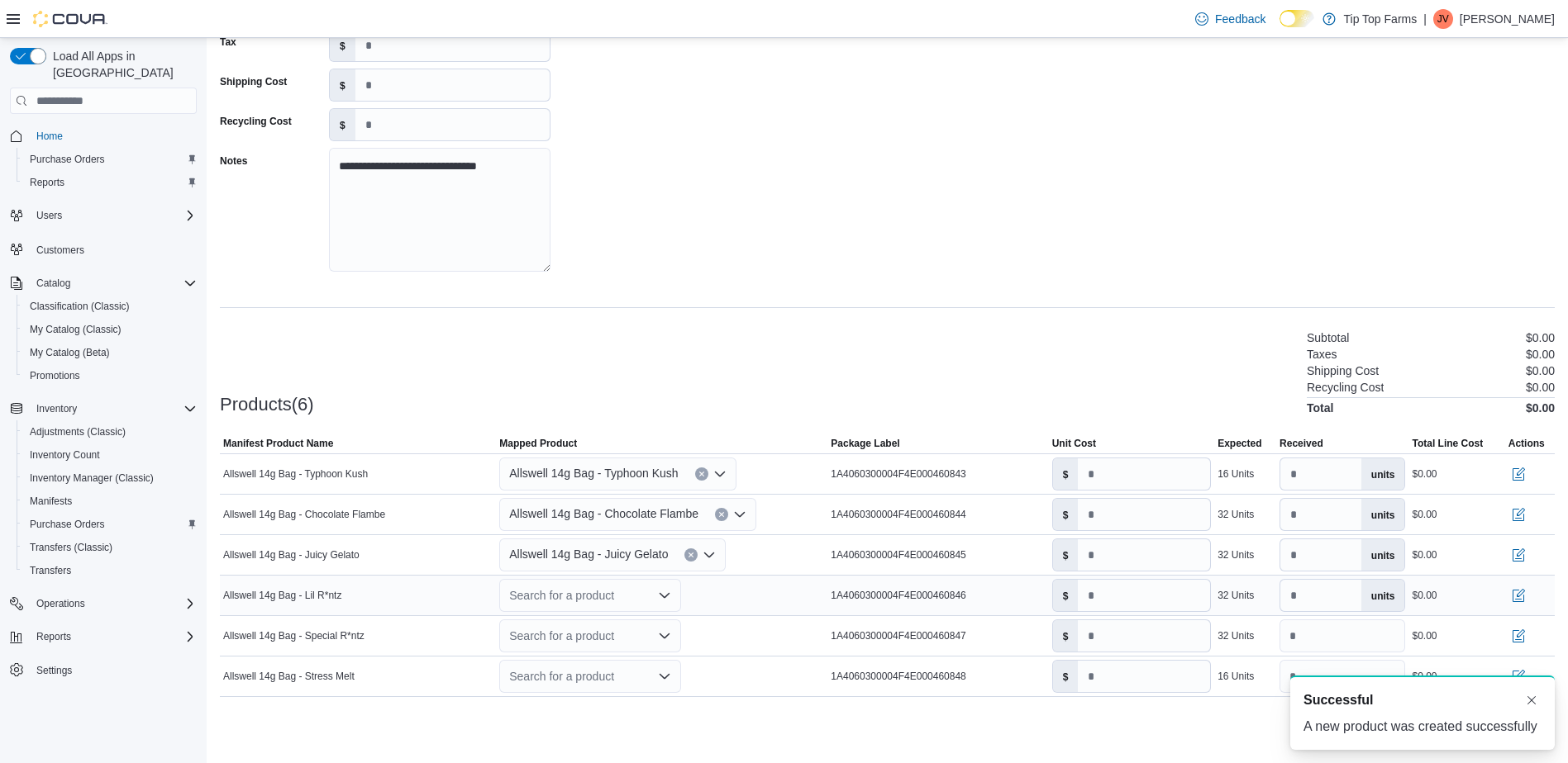
click at [599, 610] on div "Search for a product" at bounding box center [590, 596] width 181 height 33
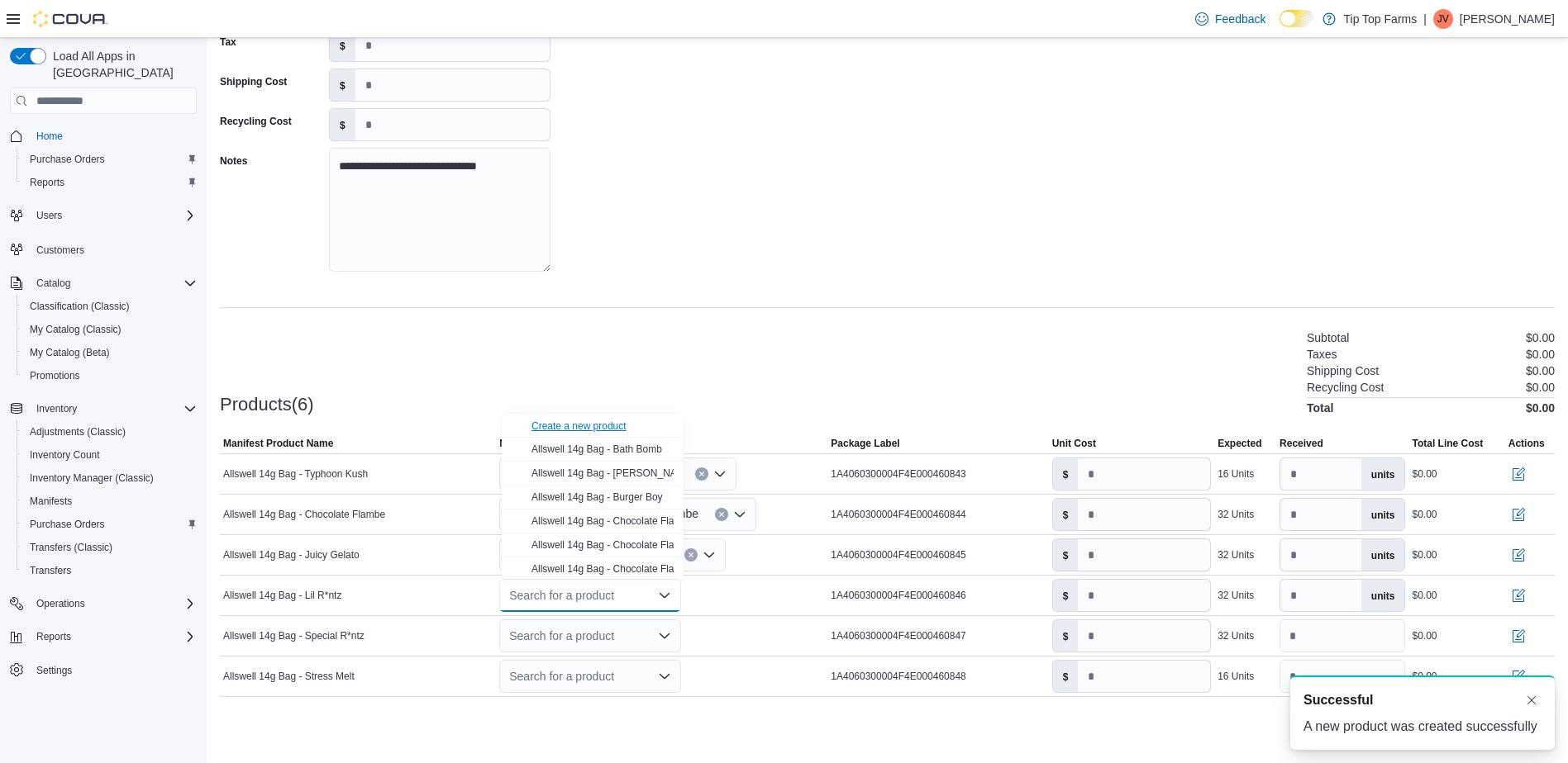
click at [579, 427] on div "Create a new product" at bounding box center [578, 426] width 95 height 13
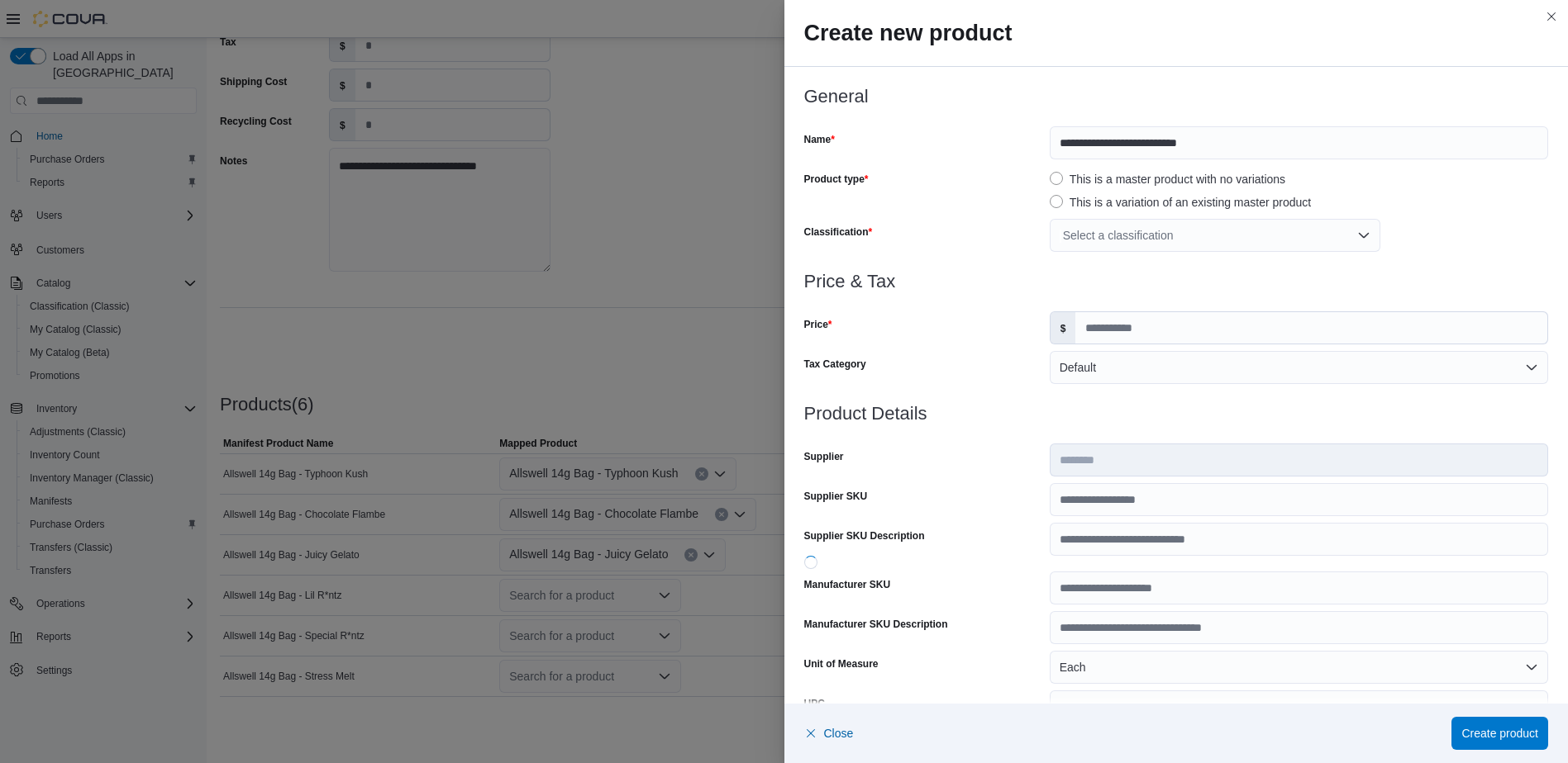
click at [1183, 239] on div "Select a classification" at bounding box center [1215, 236] width 330 height 33
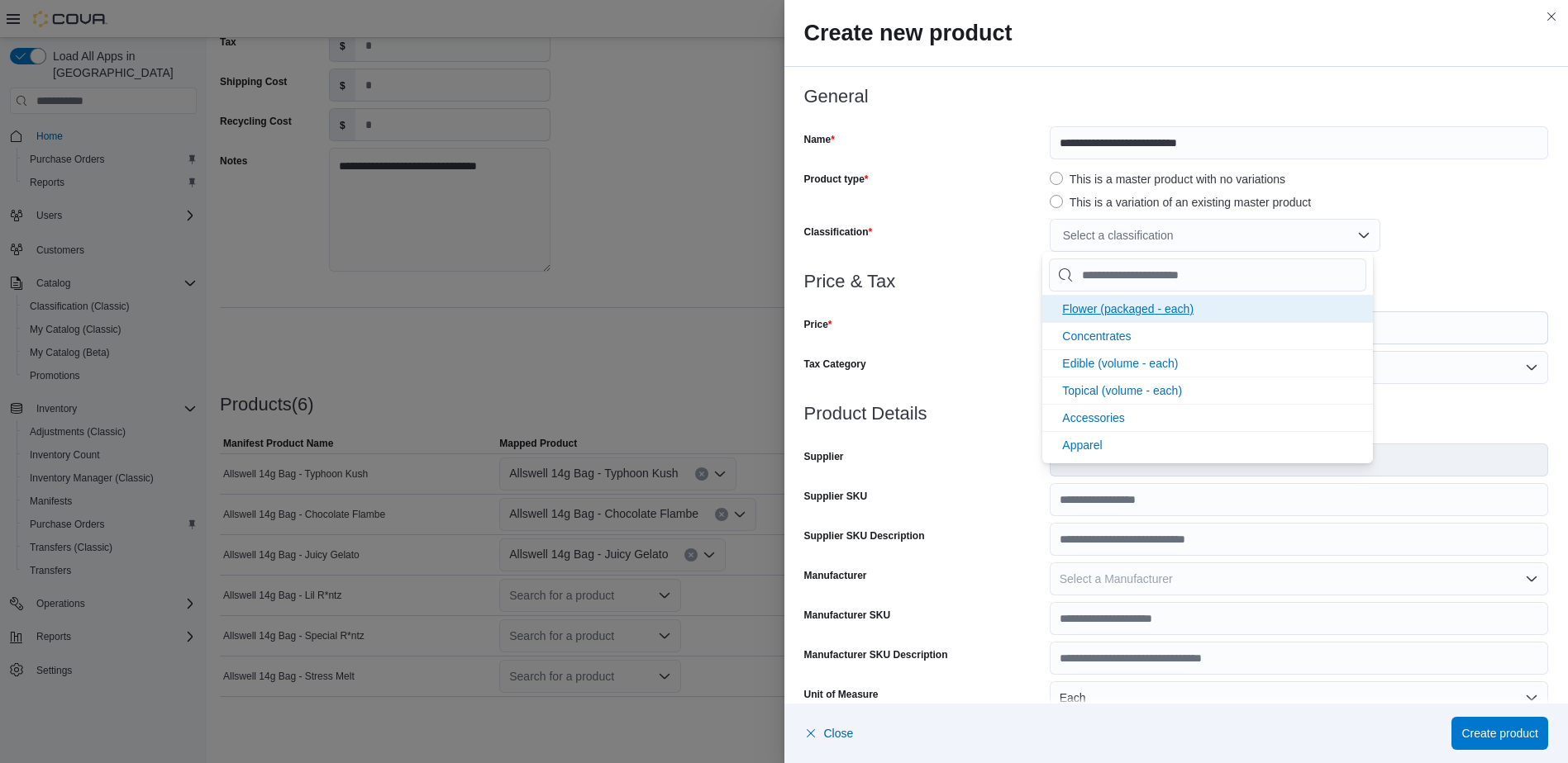
click at [1151, 310] on span "Flower (packaged - each)" at bounding box center [1128, 308] width 131 height 13
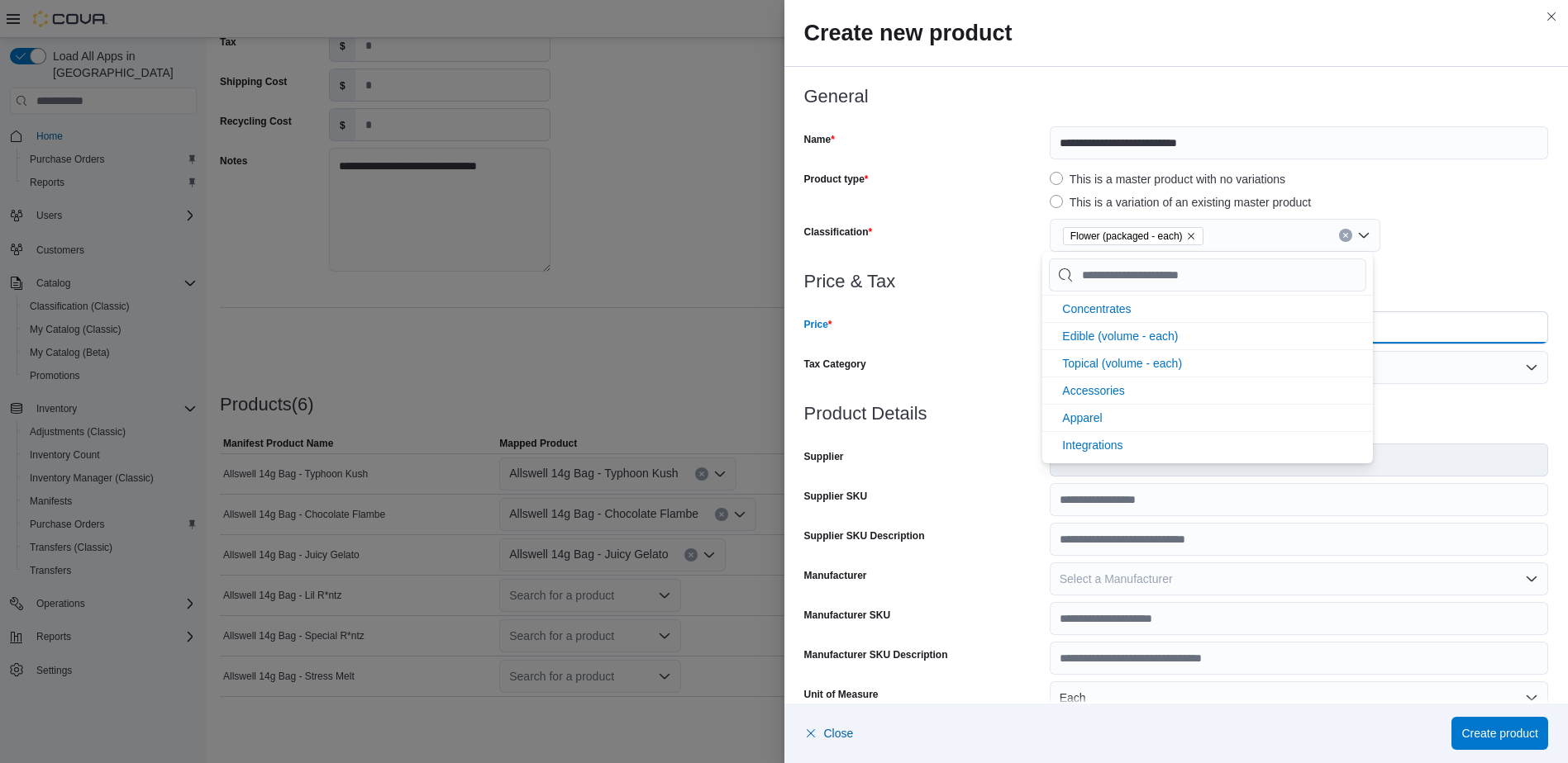
drag, startPoint x: 1415, startPoint y: 330, endPoint x: 1393, endPoint y: 348, distance: 28.4
click at [1415, 330] on input "Price" at bounding box center [1311, 328] width 472 height 32
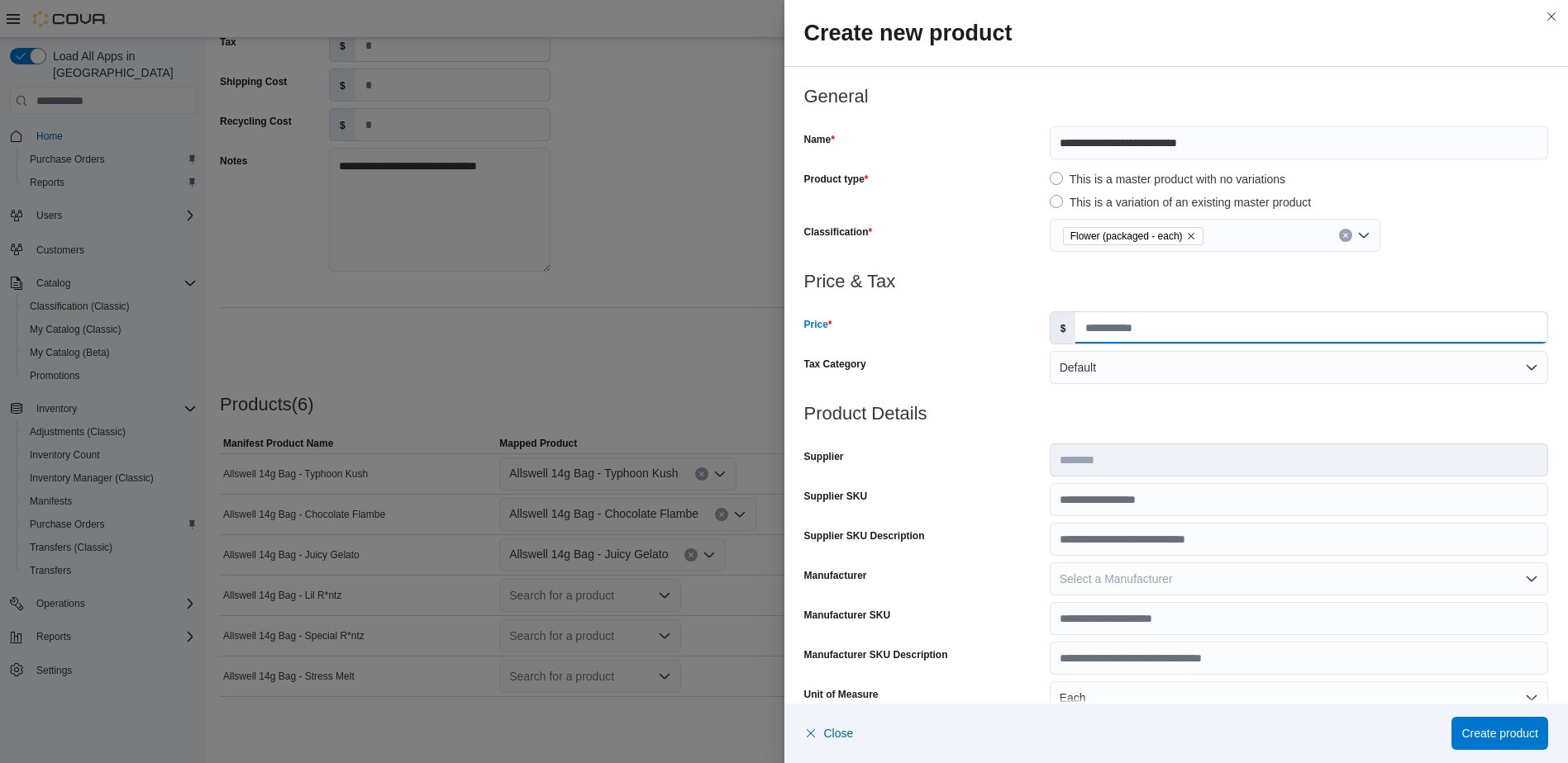
type input "*****"
type input "**"
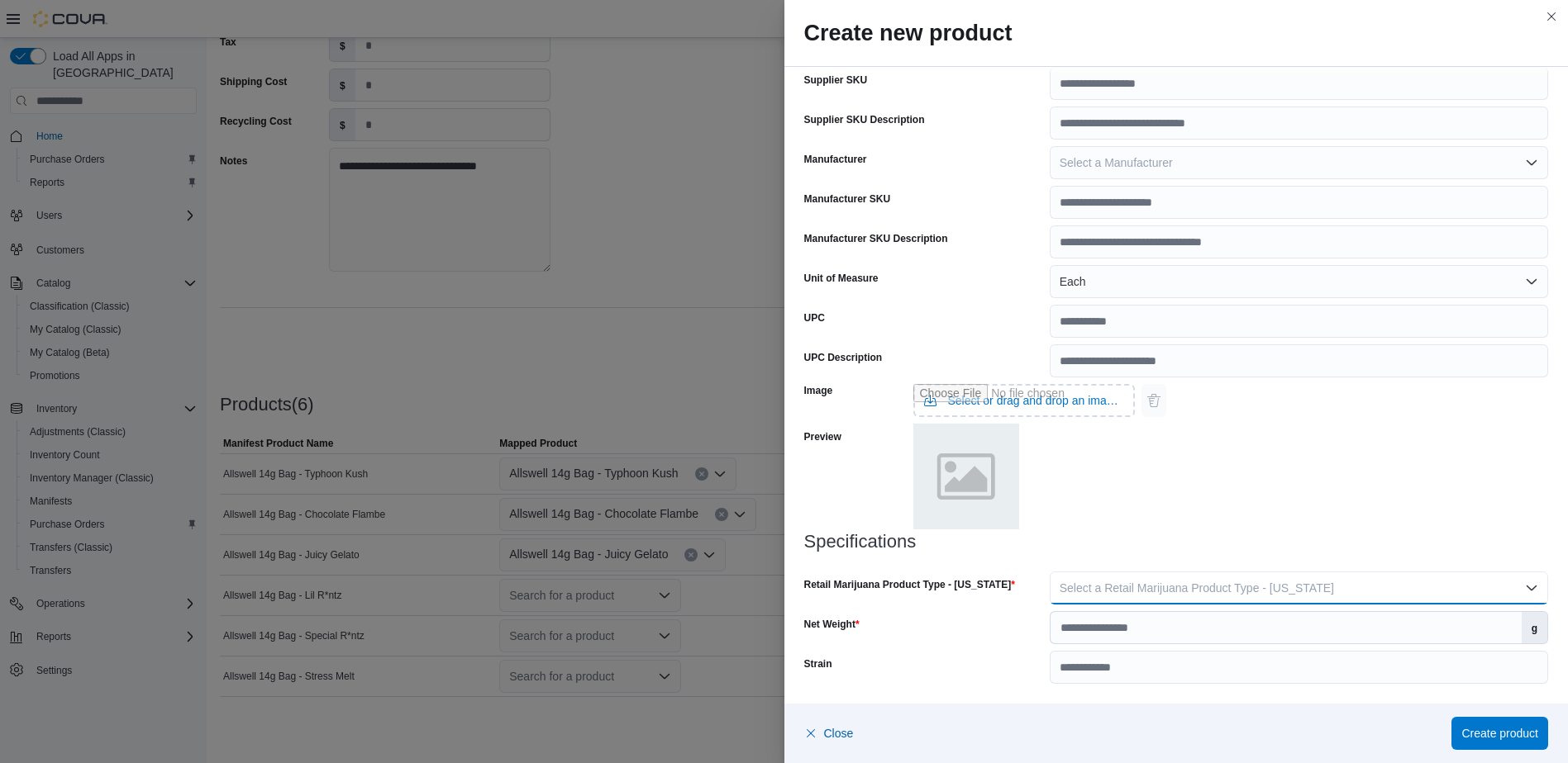
click at [1262, 582] on span "Select a Retail Marijuana Product Type - [US_STATE]" at bounding box center [1196, 588] width 274 height 13
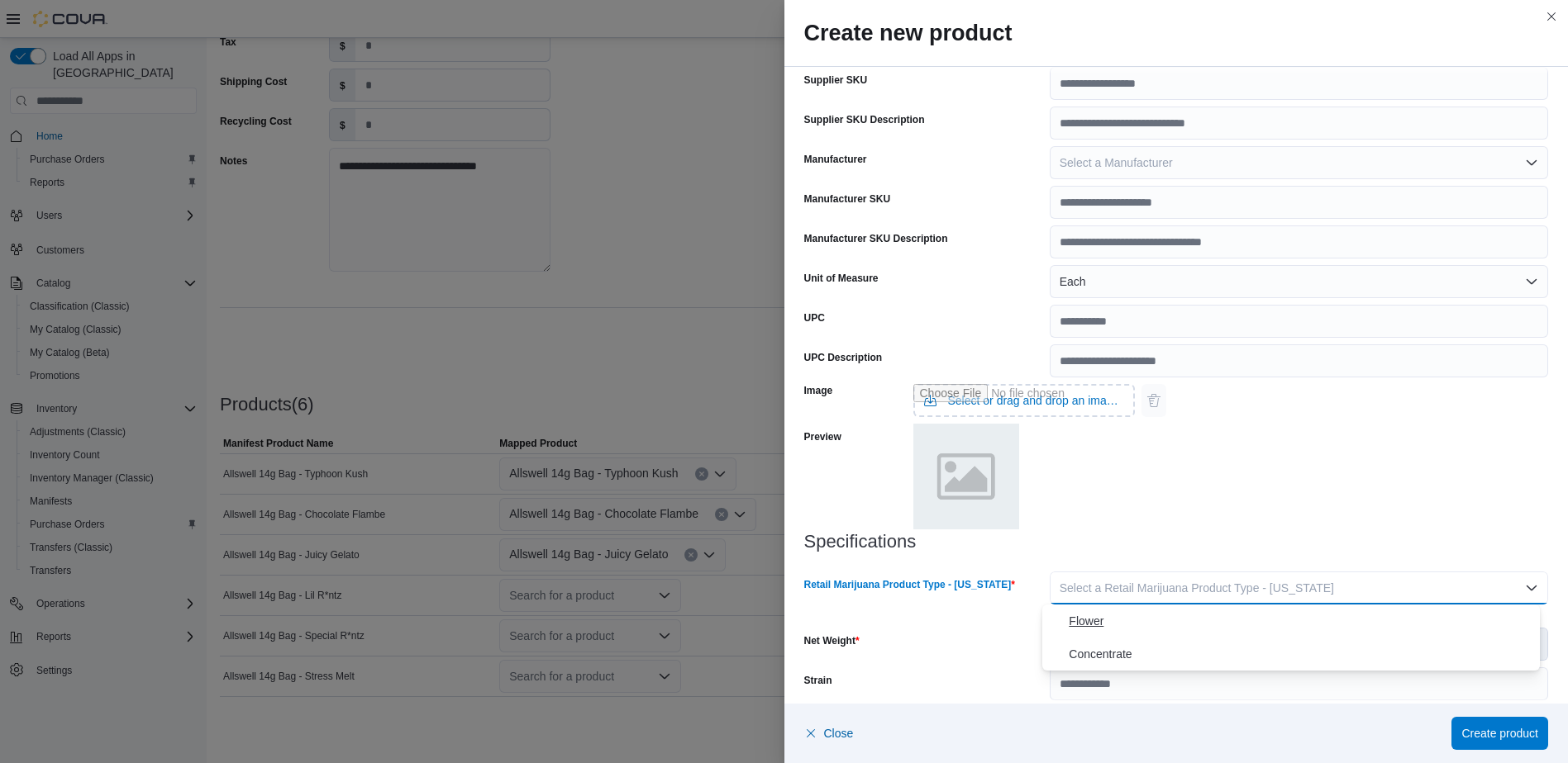
click at [1247, 625] on span "Flower" at bounding box center [1301, 621] width 465 height 20
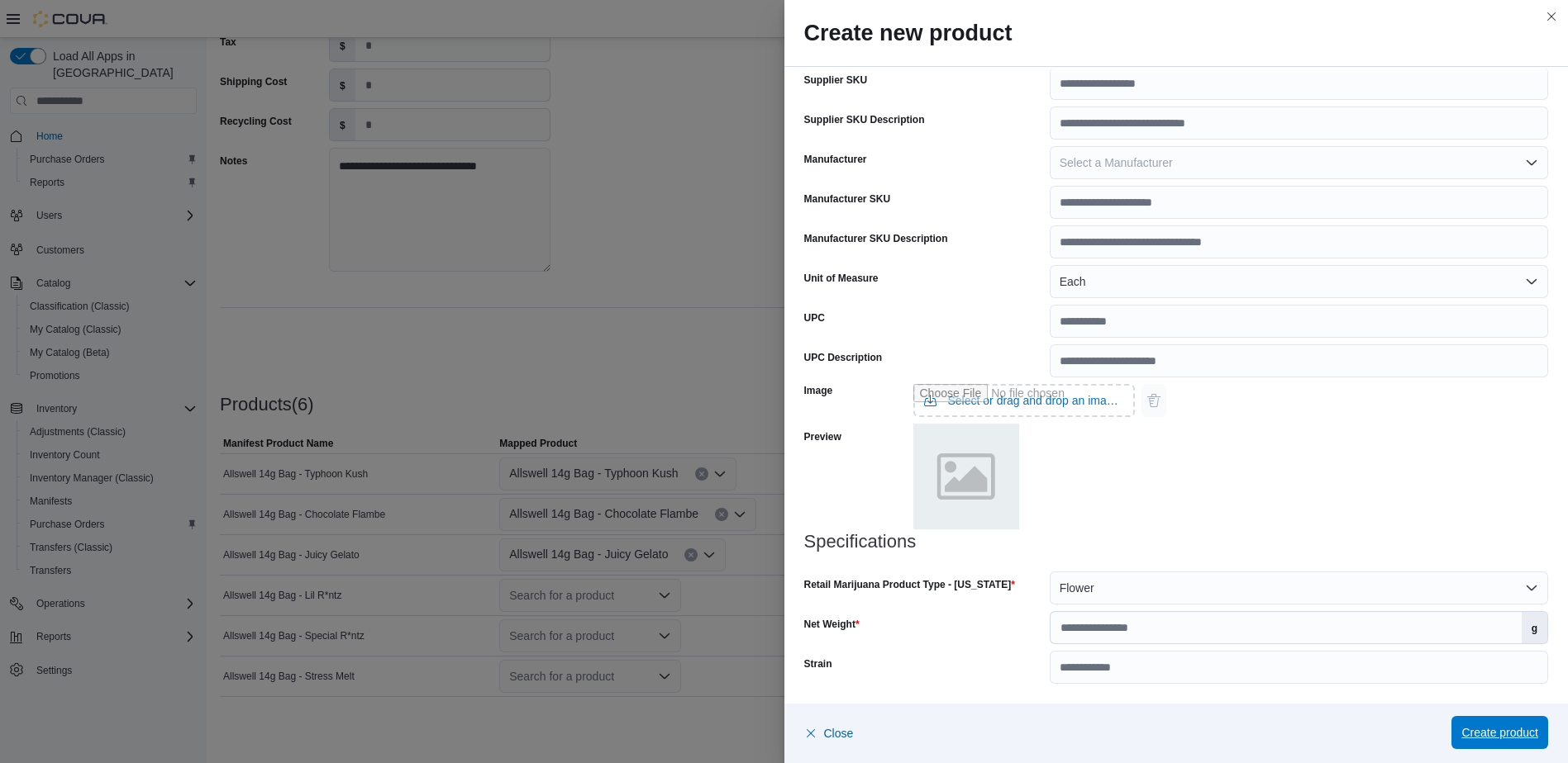
click at [1503, 726] on span "Create product" at bounding box center [1500, 732] width 77 height 17
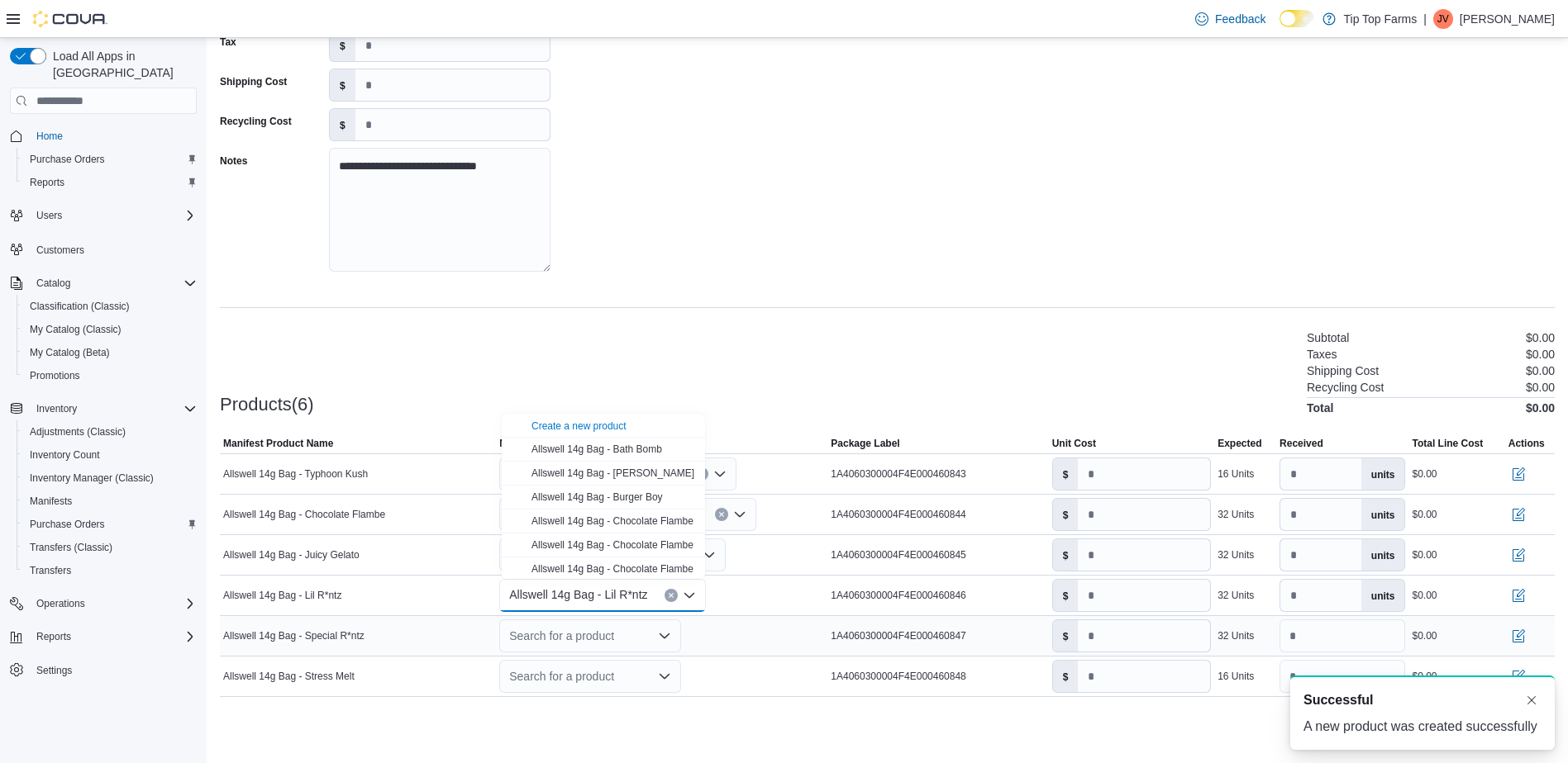
scroll to position [0, 0]
click at [578, 636] on div "Search for a product" at bounding box center [590, 636] width 181 height 33
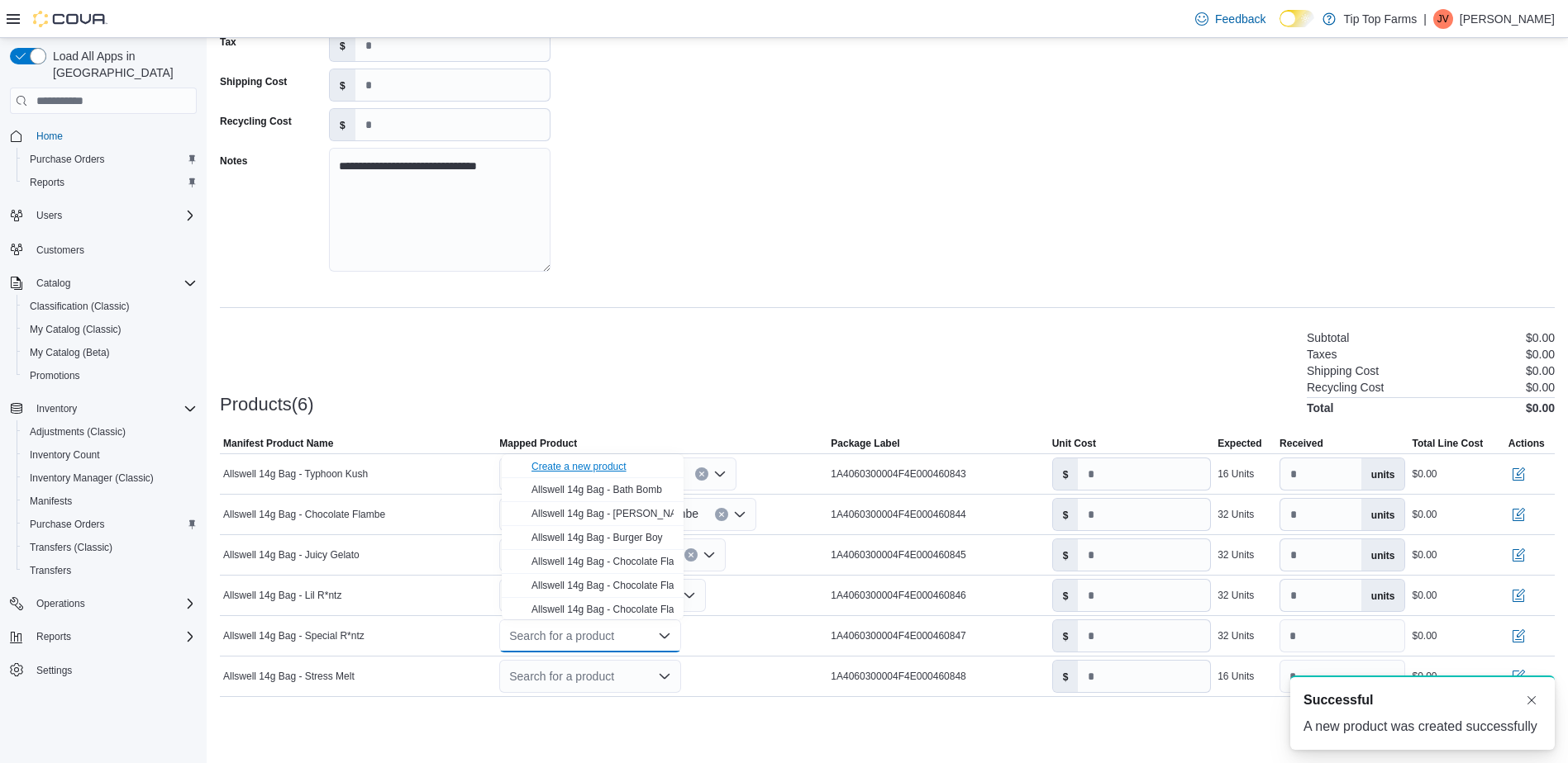
click at [586, 470] on div "Create a new product" at bounding box center [578, 466] width 95 height 13
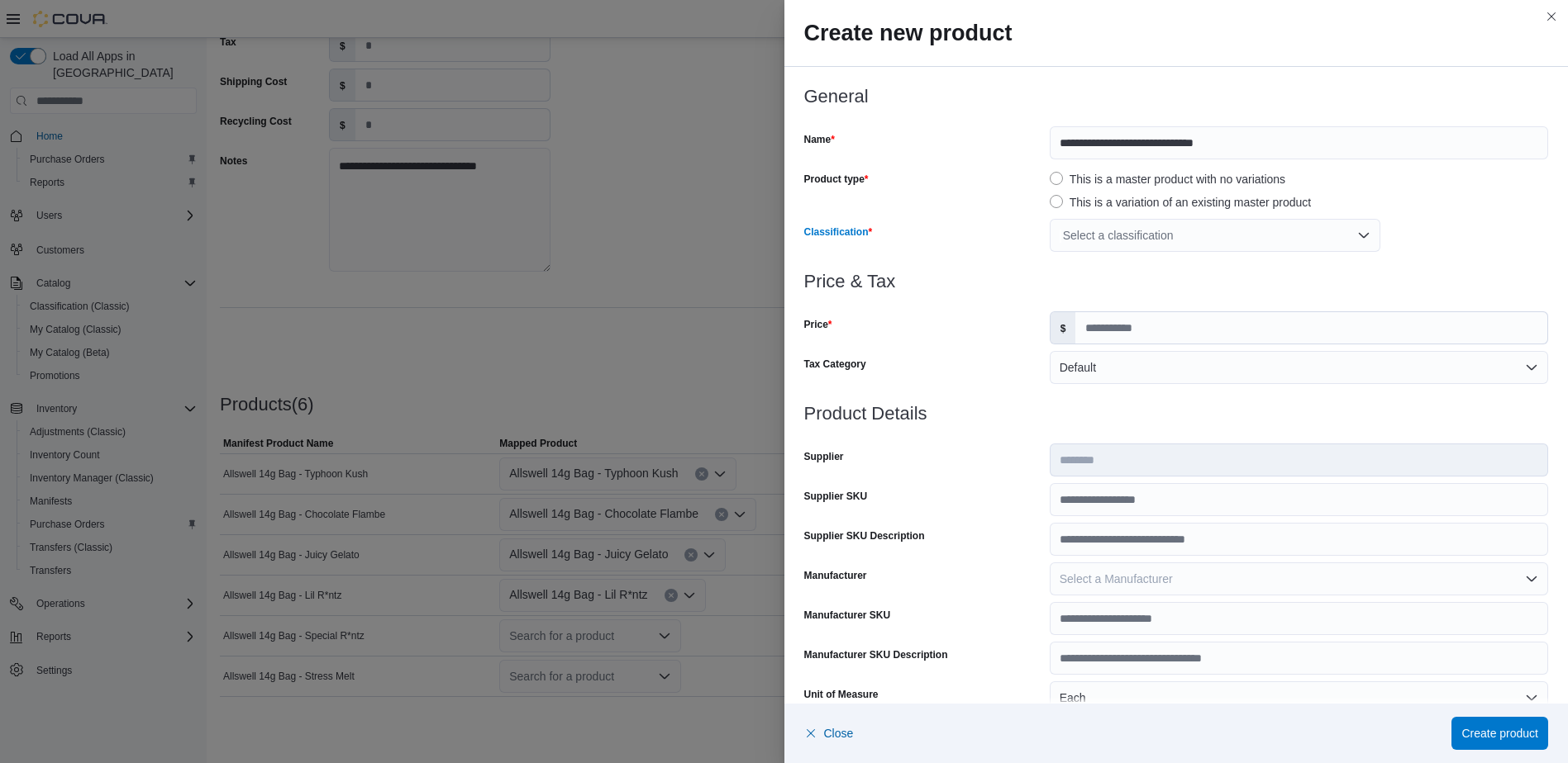
click at [1218, 234] on div "Select a classification" at bounding box center [1215, 236] width 330 height 33
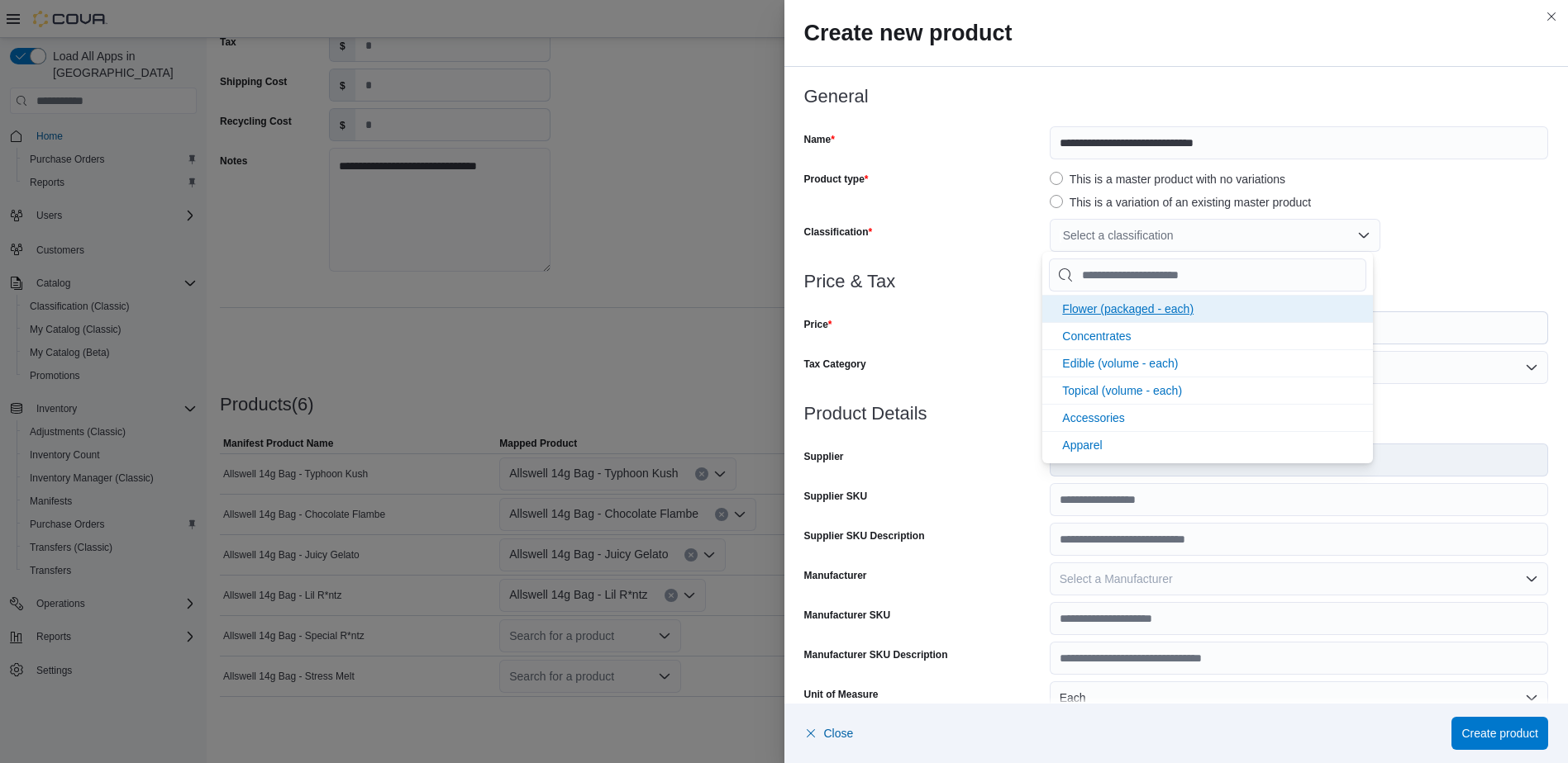
click at [1182, 307] on span "Flower (packaged - each)" at bounding box center [1128, 308] width 131 height 13
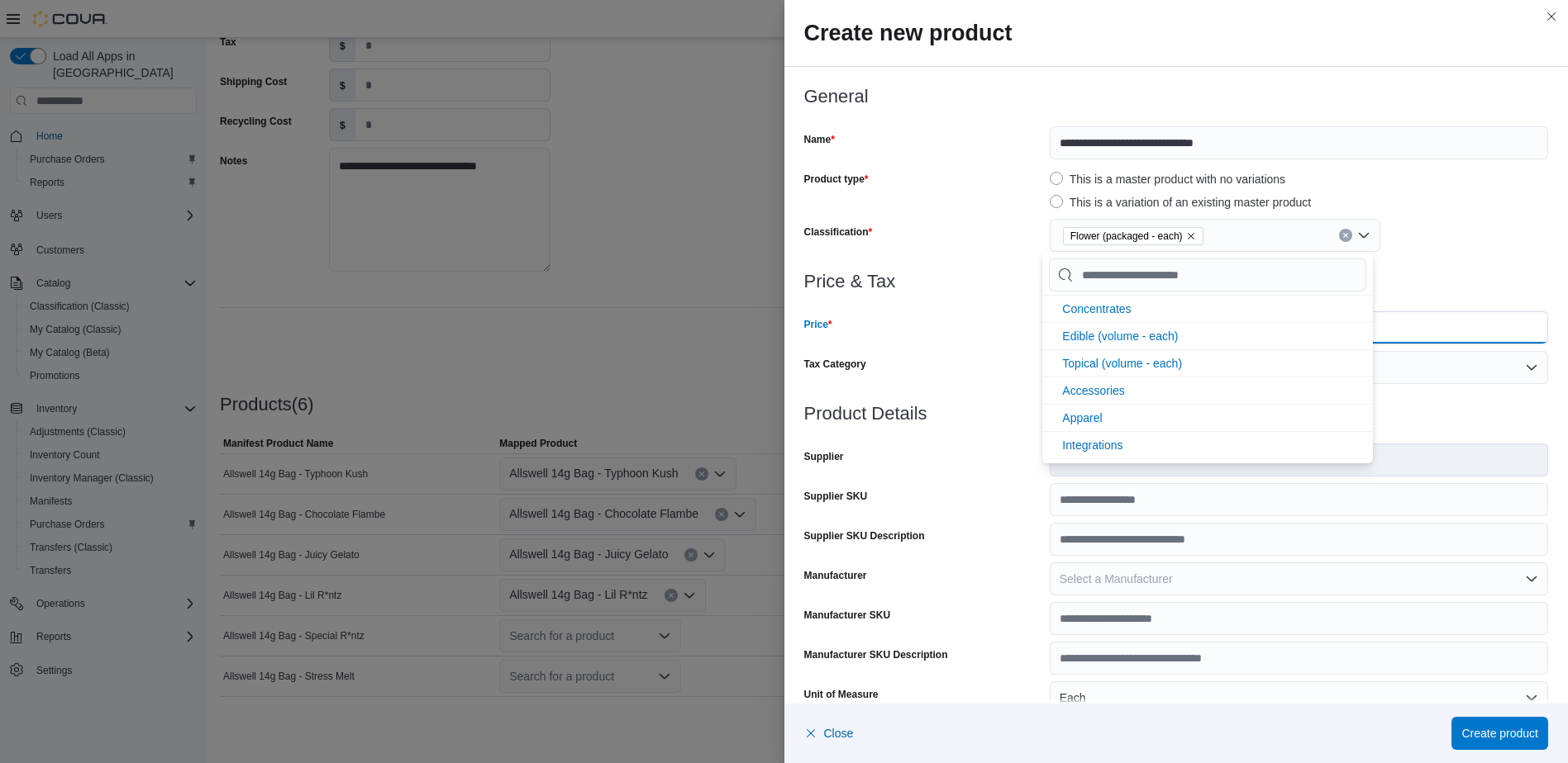
click at [1447, 330] on input "Price" at bounding box center [1311, 328] width 472 height 32
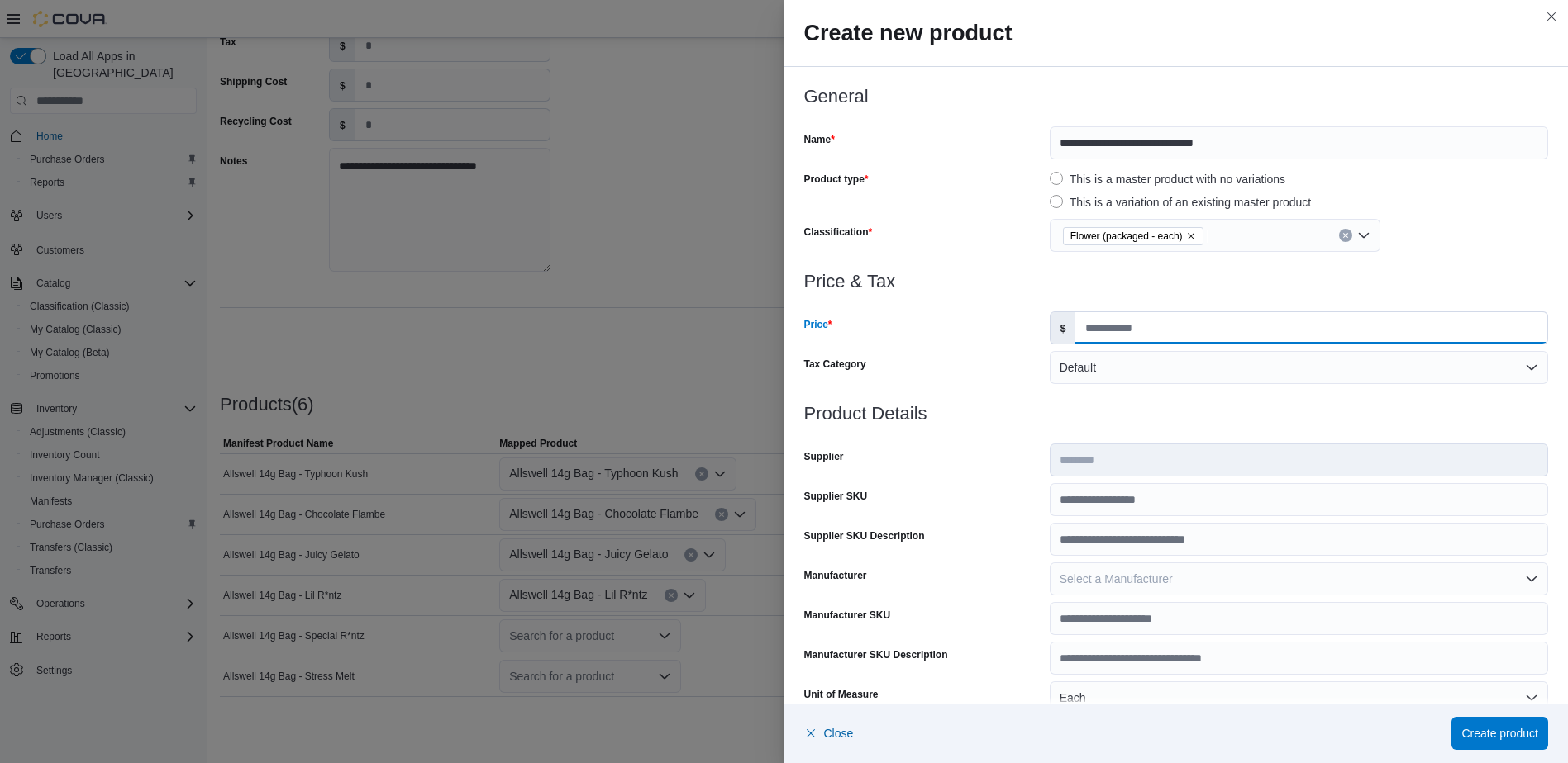
type input "*****"
type input "**"
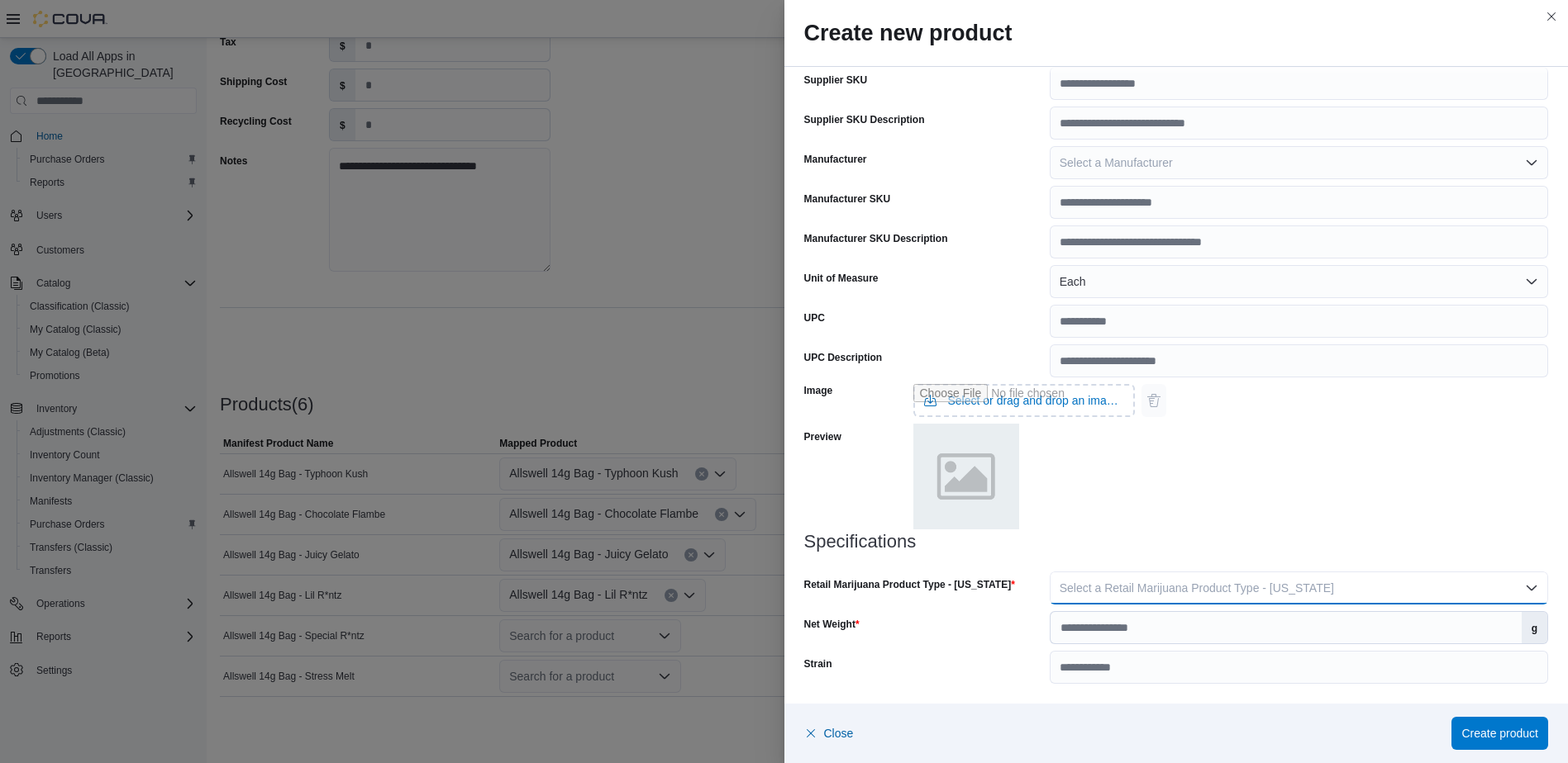
click at [1259, 576] on button "Select a Retail Marijuana Product Type - [US_STATE]" at bounding box center [1299, 589] width 499 height 33
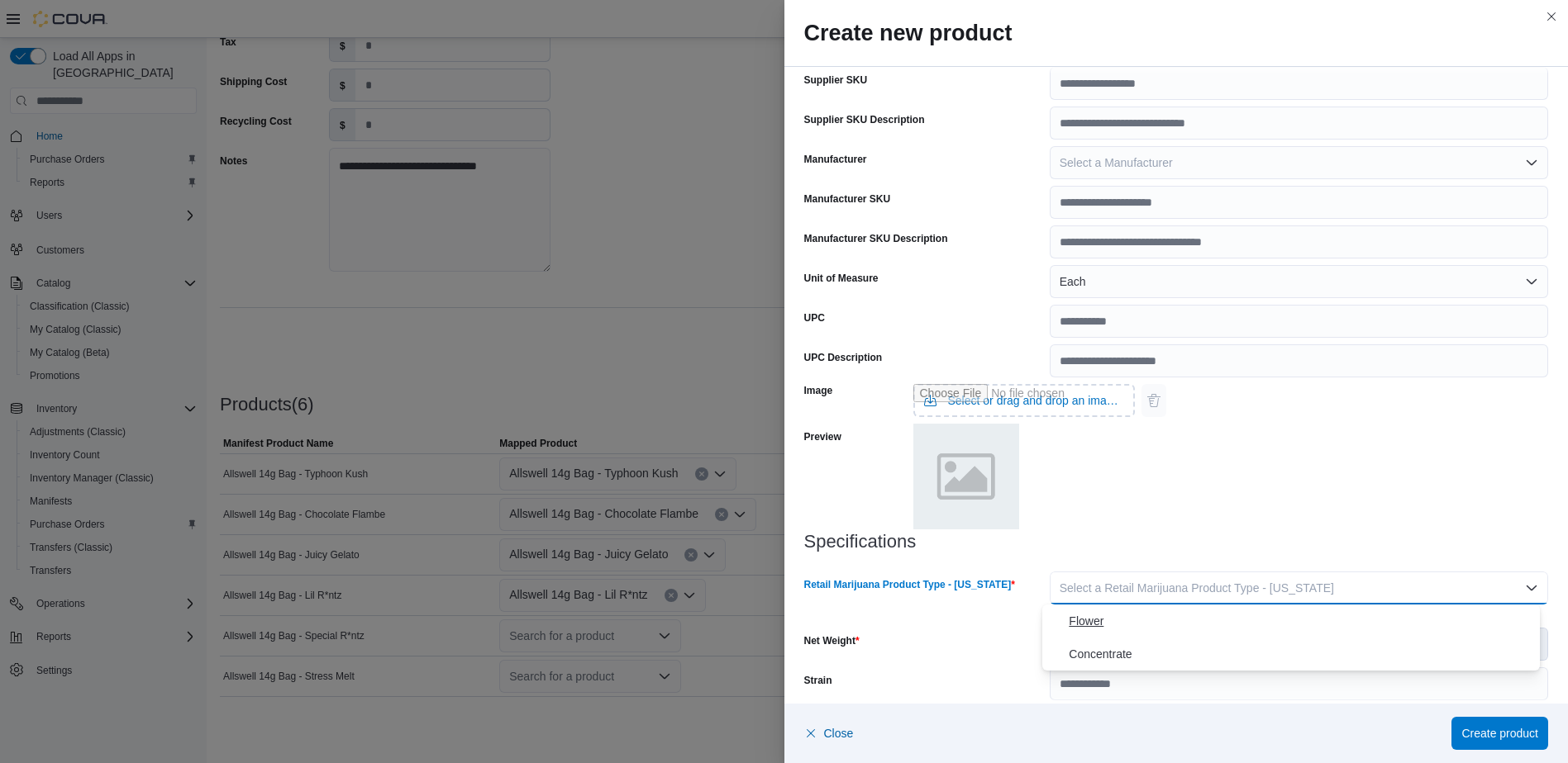
click at [1242, 631] on span "Flower" at bounding box center [1301, 621] width 465 height 20
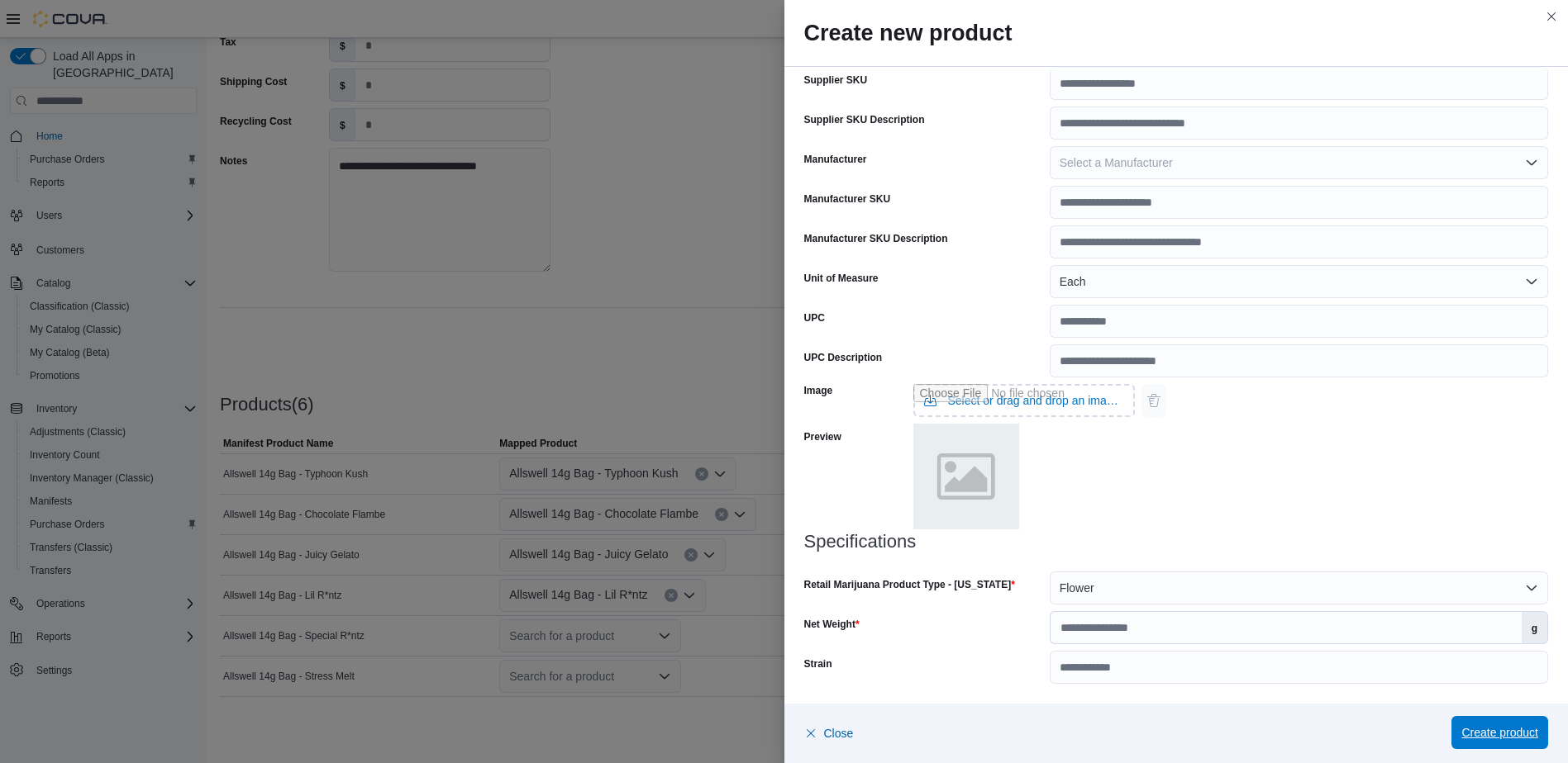
click at [1501, 733] on span "Create product" at bounding box center [1500, 732] width 77 height 17
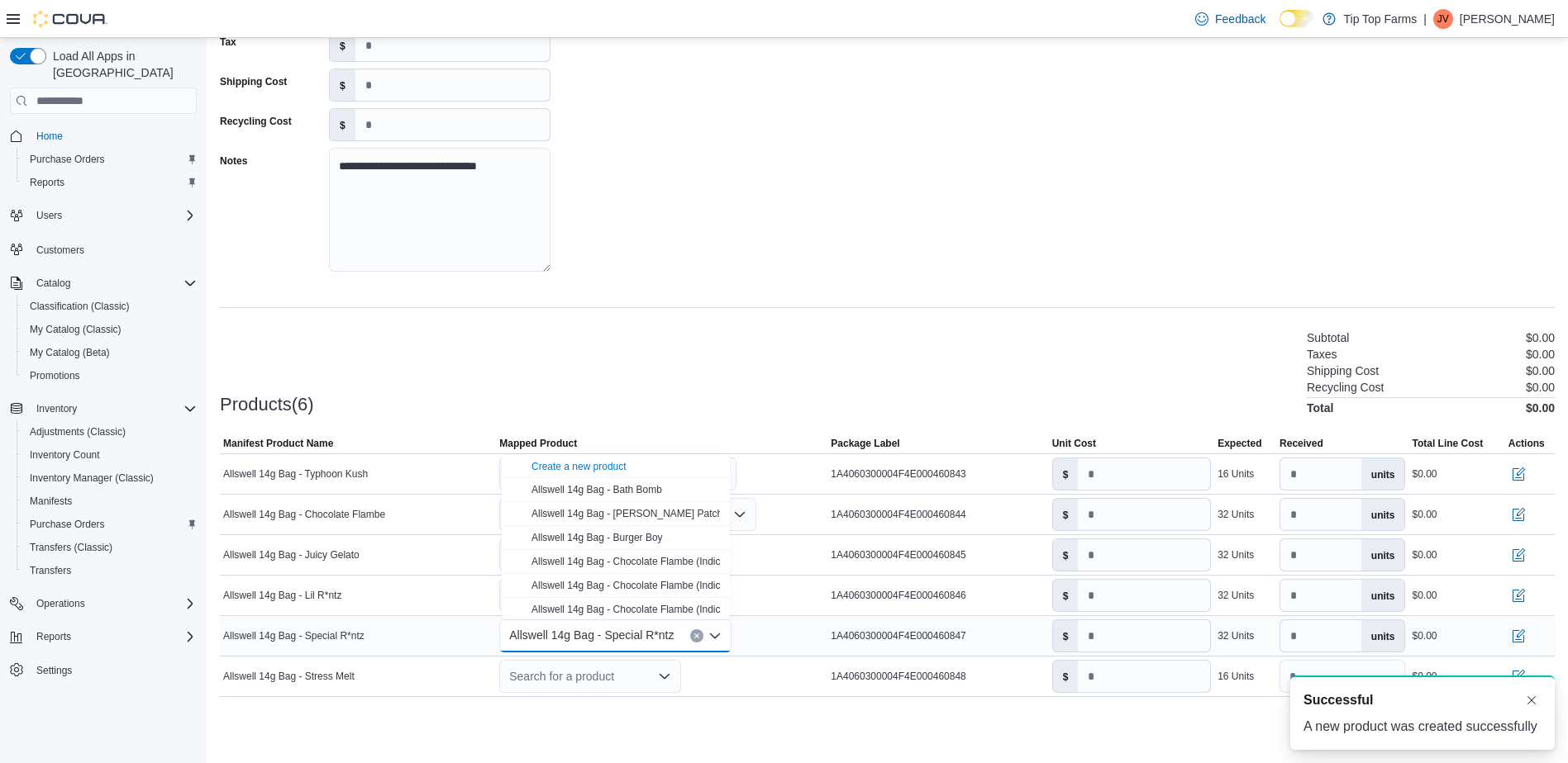
scroll to position [0, 0]
click at [587, 691] on div "Search for a product" at bounding box center [590, 676] width 181 height 33
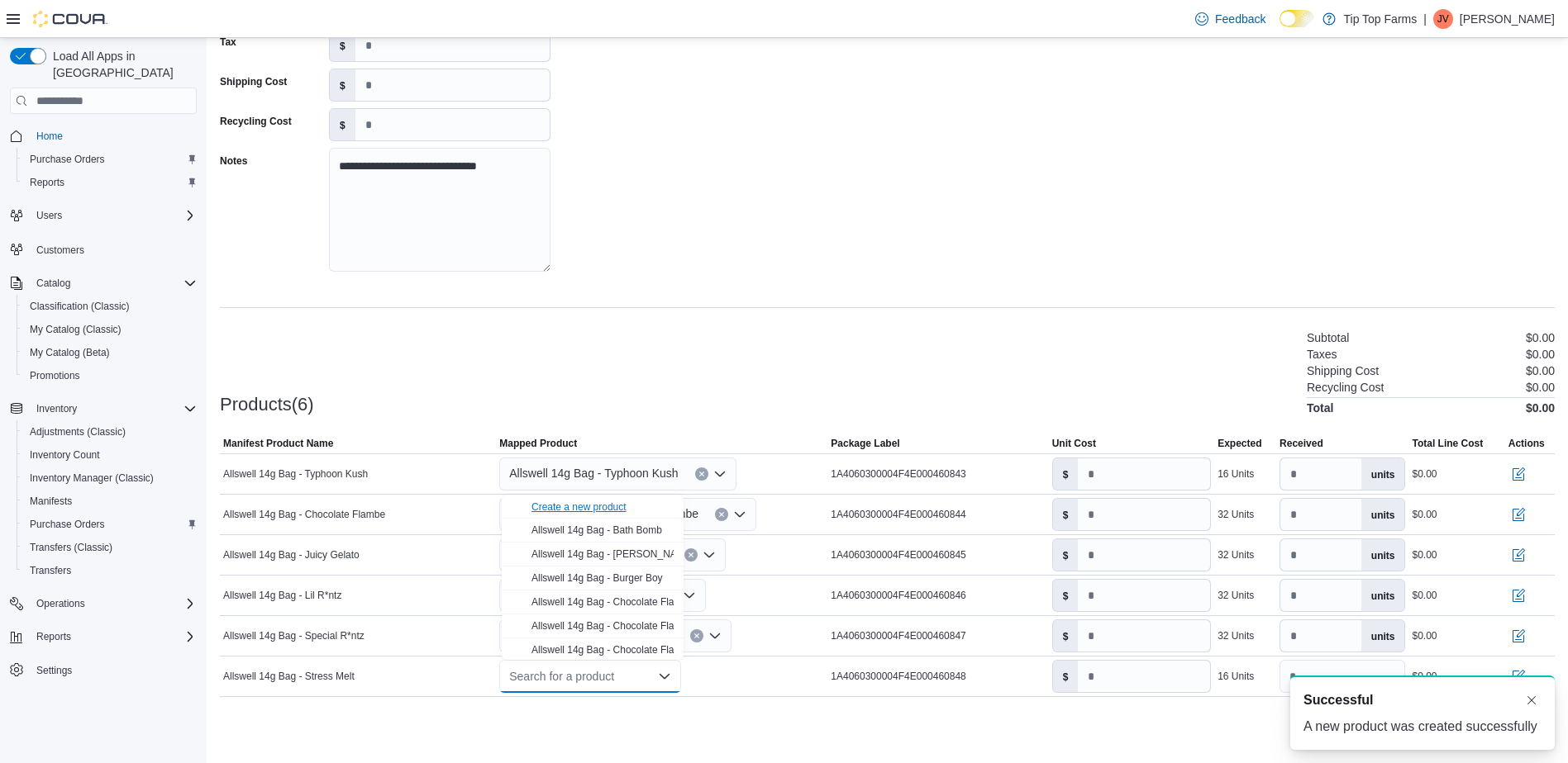
click at [587, 512] on div "Create a new product" at bounding box center [578, 506] width 95 height 13
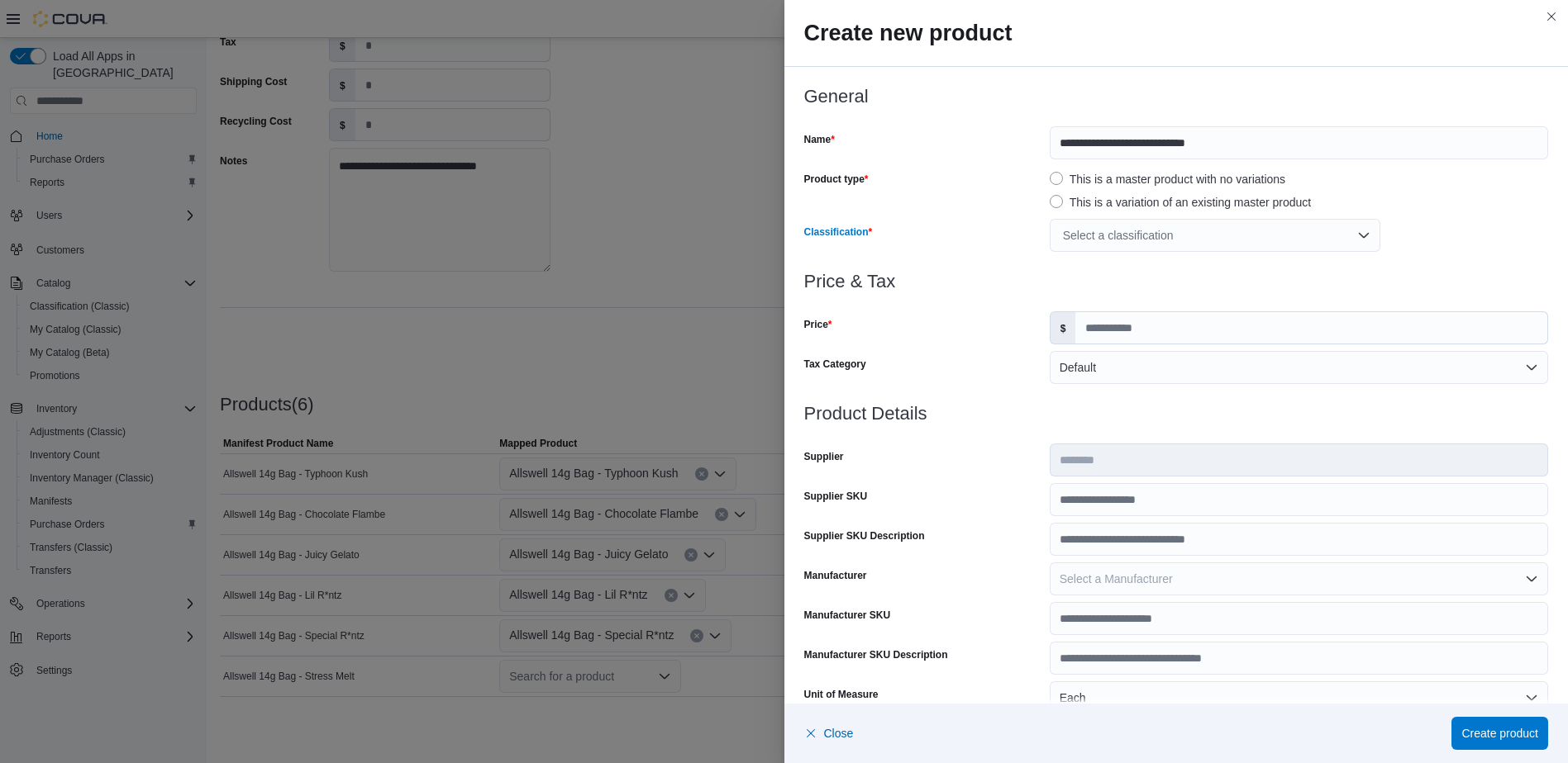
click at [1123, 236] on div "Select a classification" at bounding box center [1215, 236] width 330 height 33
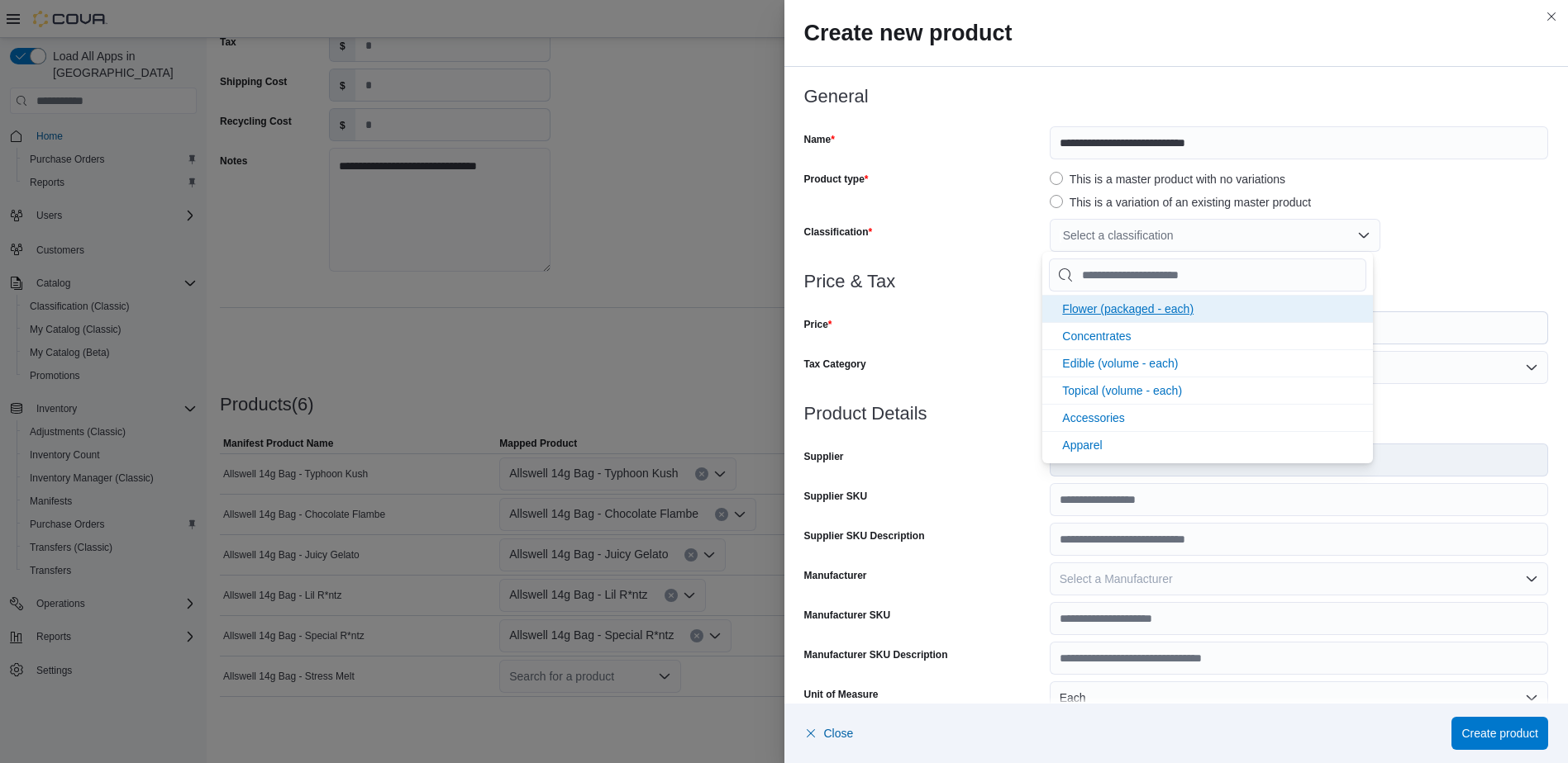
click at [1147, 311] on span "Flower (packaged - each)" at bounding box center [1128, 308] width 131 height 13
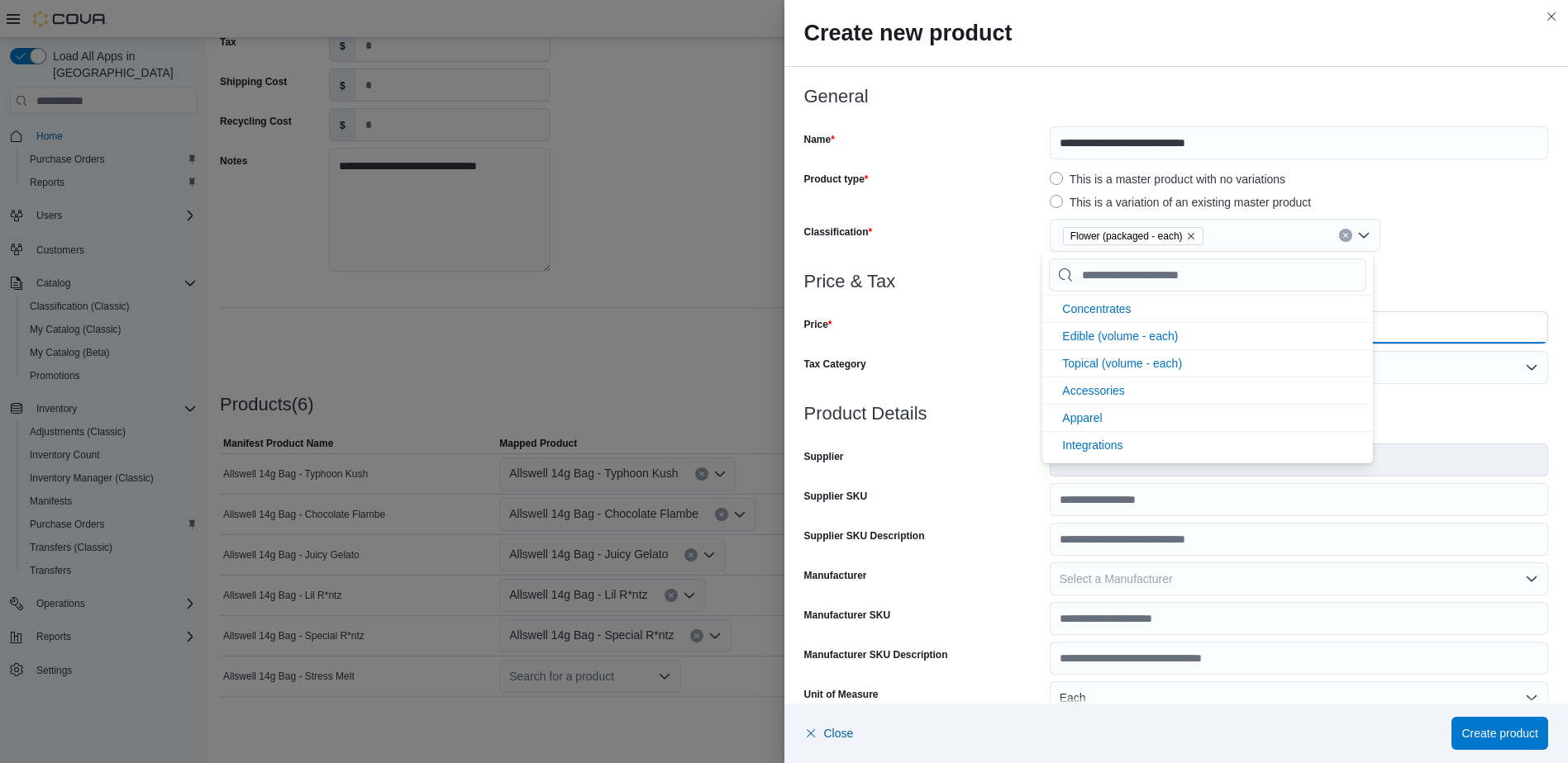
drag, startPoint x: 1464, startPoint y: 330, endPoint x: 1455, endPoint y: 336, distance: 10.8
click at [1464, 330] on input "Price" at bounding box center [1311, 328] width 472 height 32
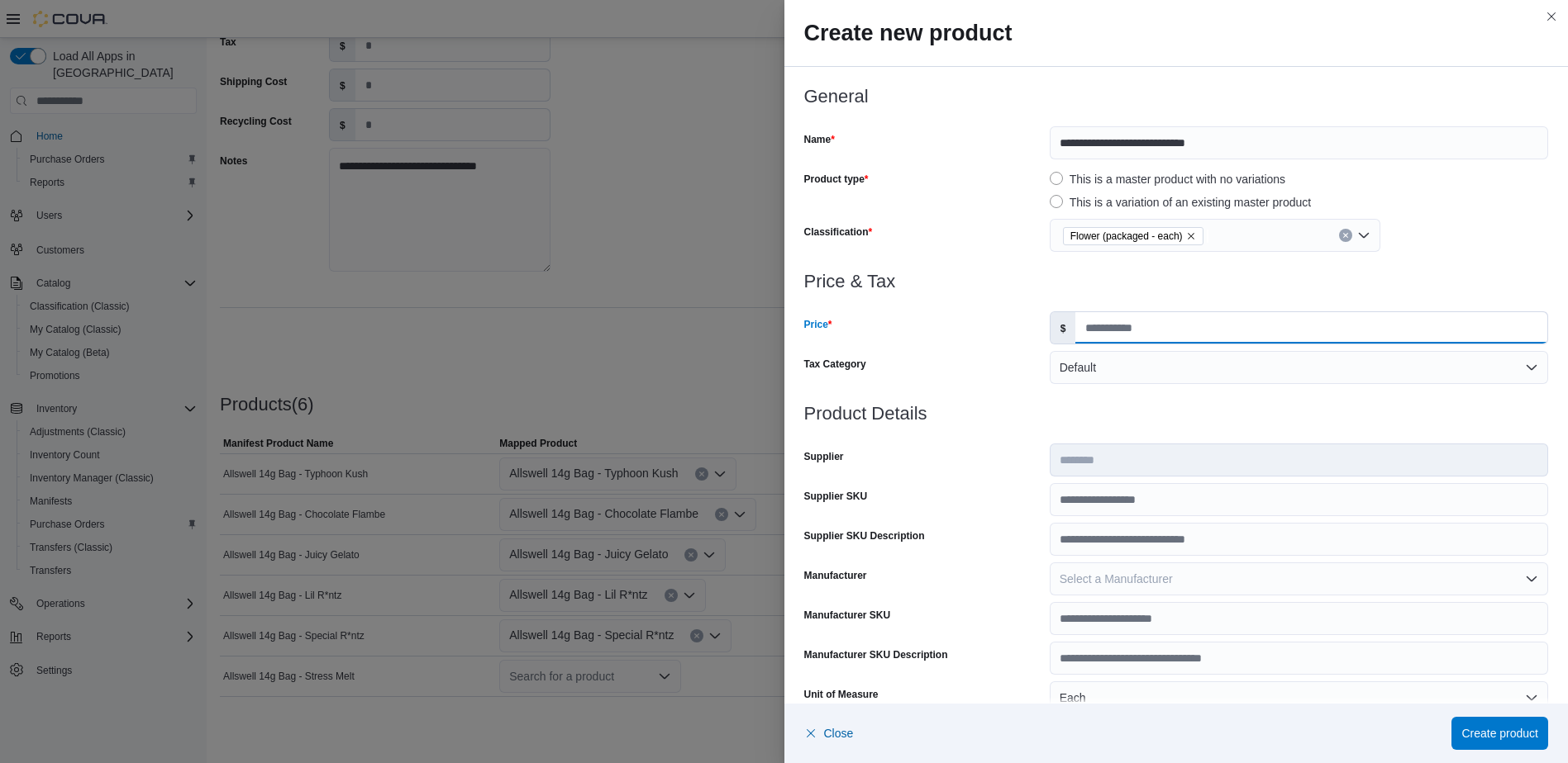
type input "*****"
type input "**"
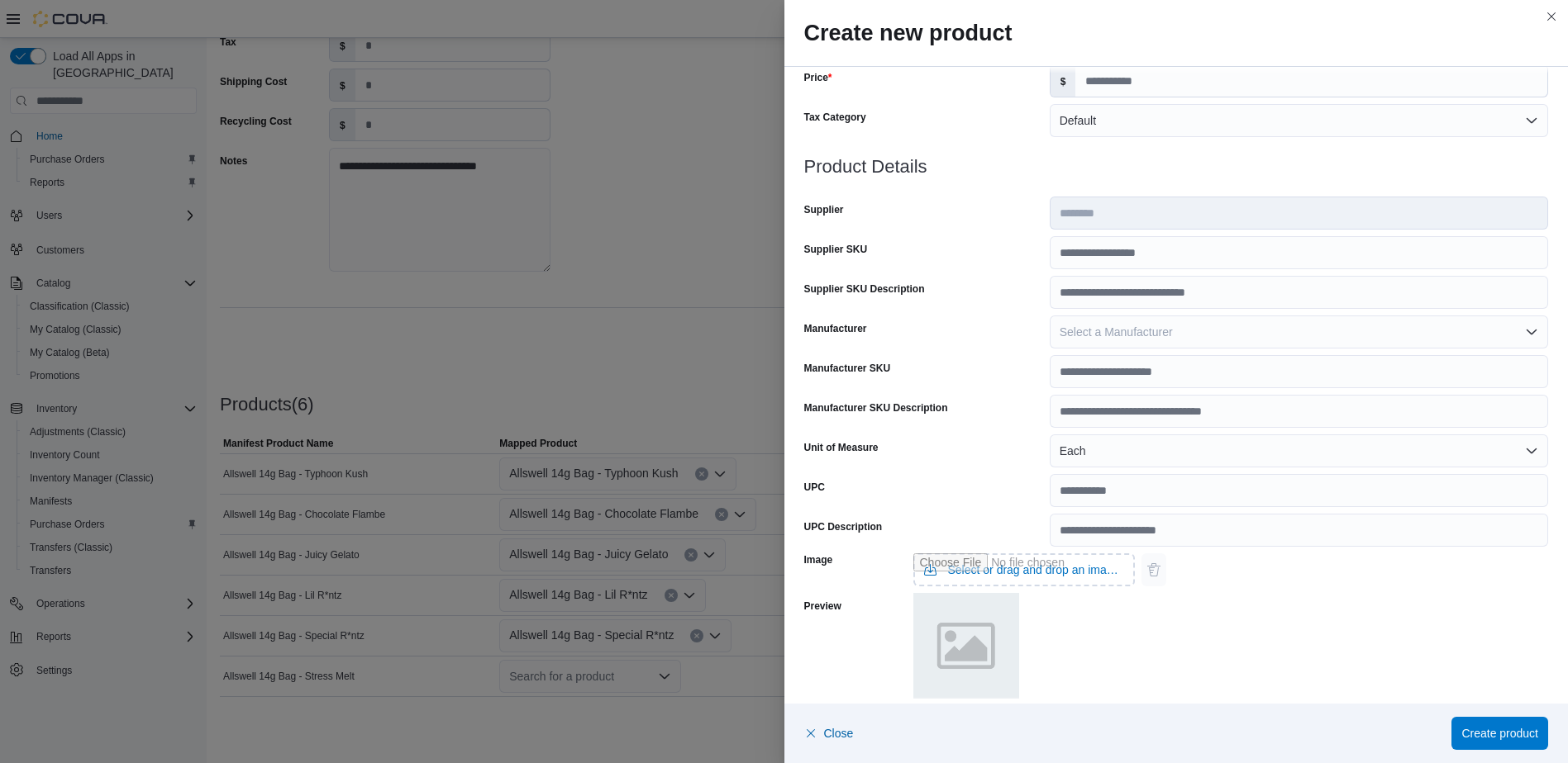
scroll to position [416, 0]
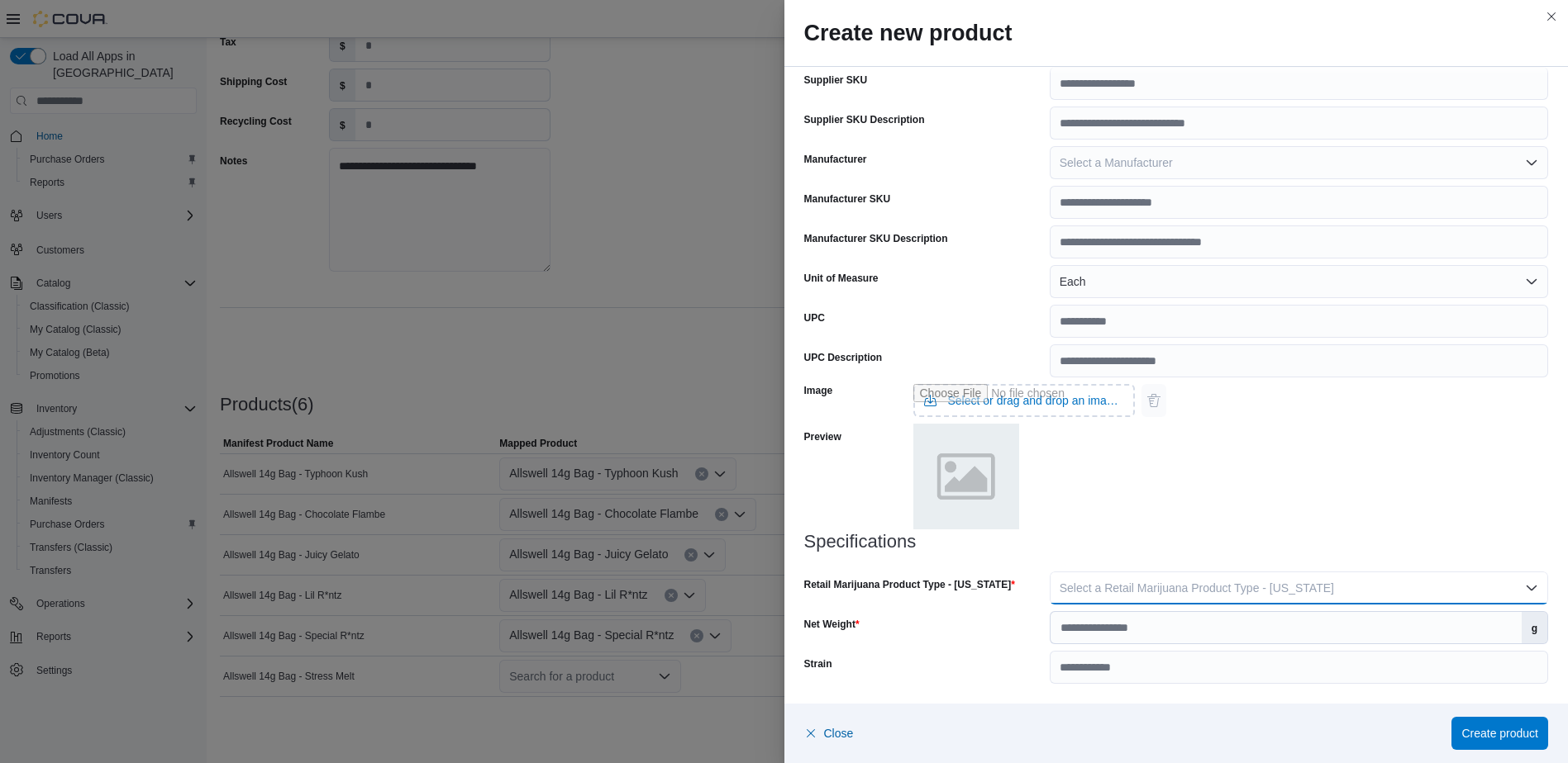
click at [1320, 586] on button "Select a Retail Marijuana Product Type - [US_STATE]" at bounding box center [1299, 589] width 499 height 33
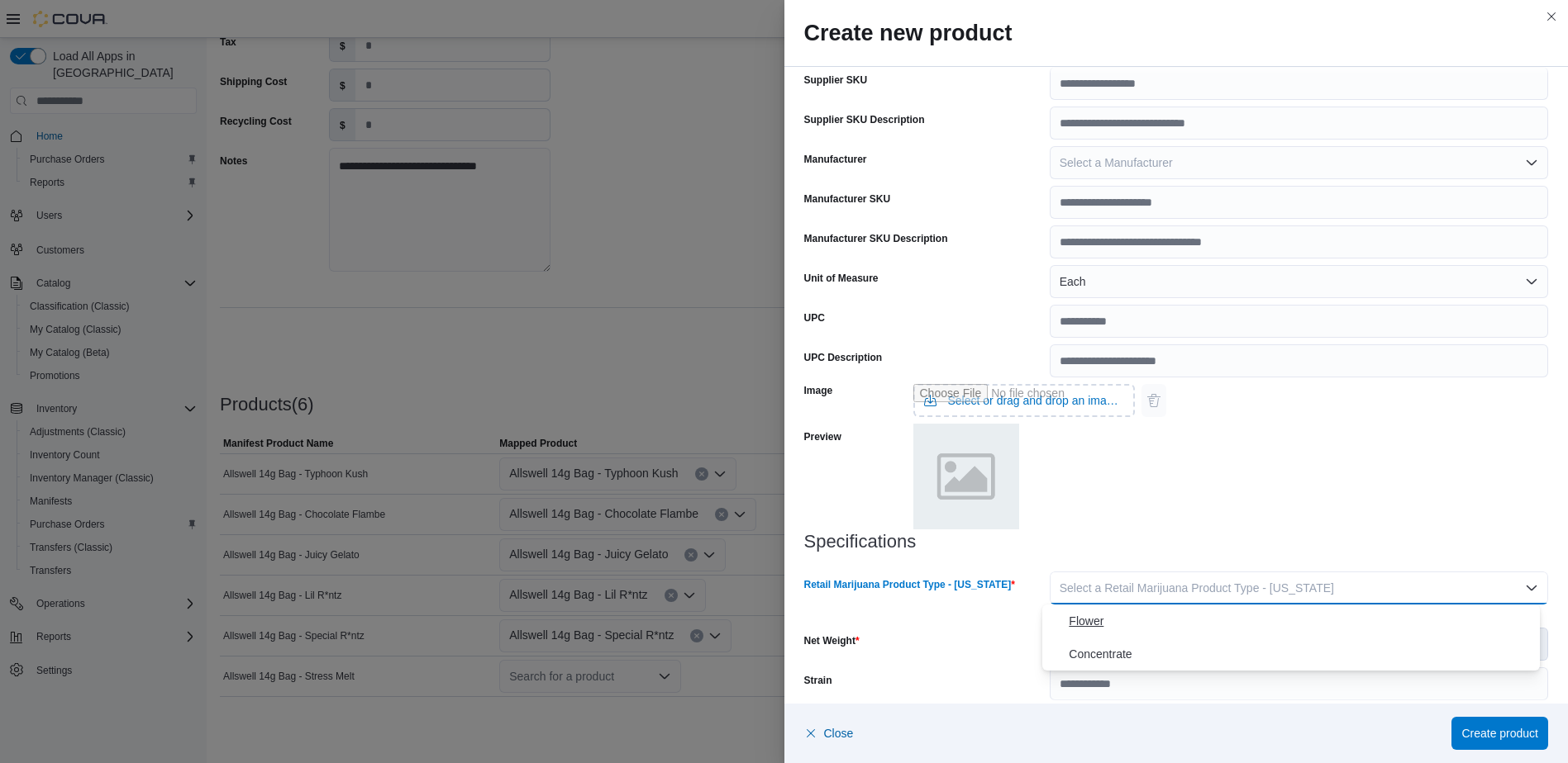
click at [1288, 615] on span "Flower" at bounding box center [1301, 621] width 465 height 20
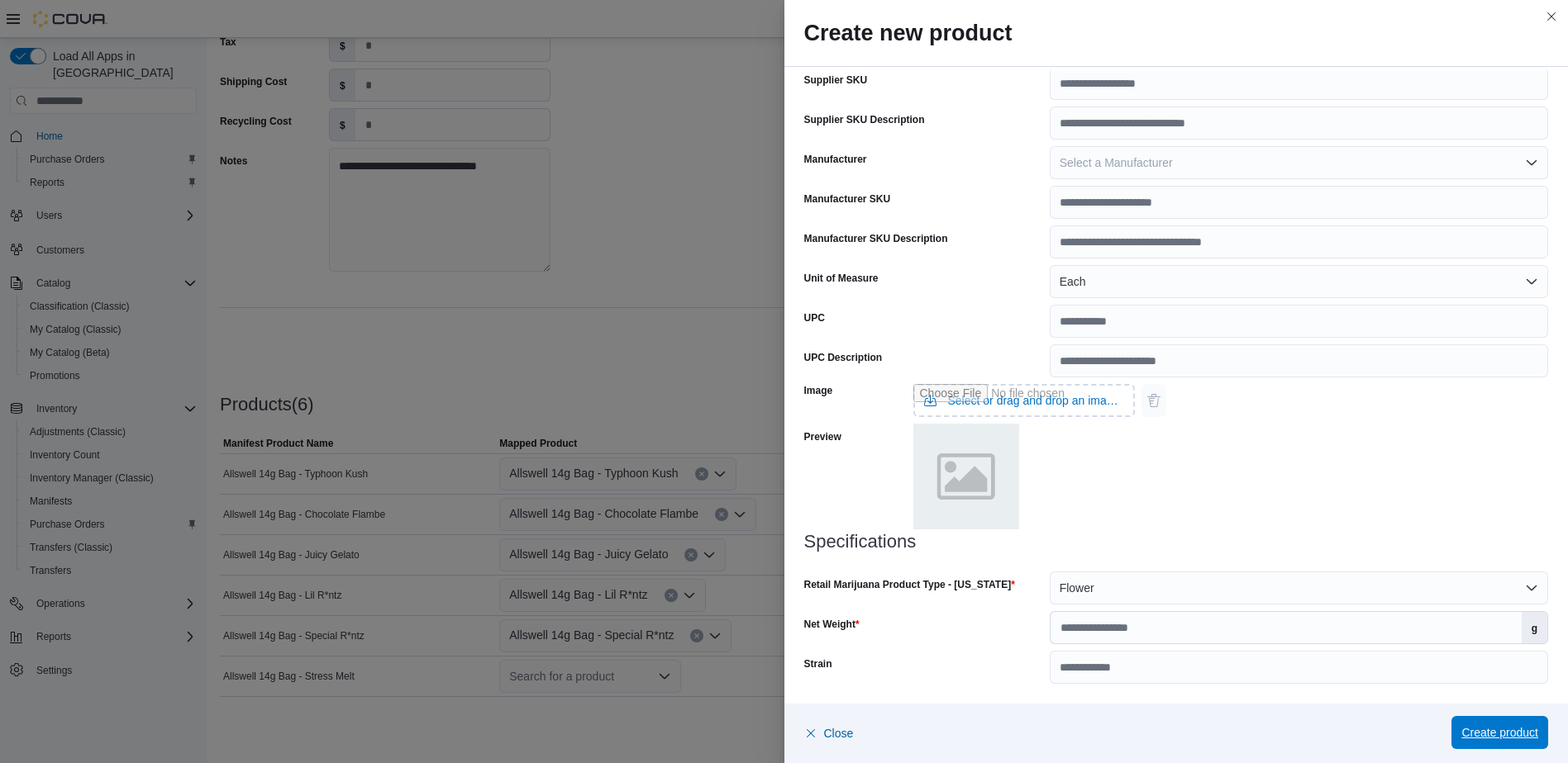
click at [1518, 745] on span "Create product" at bounding box center [1500, 733] width 77 height 33
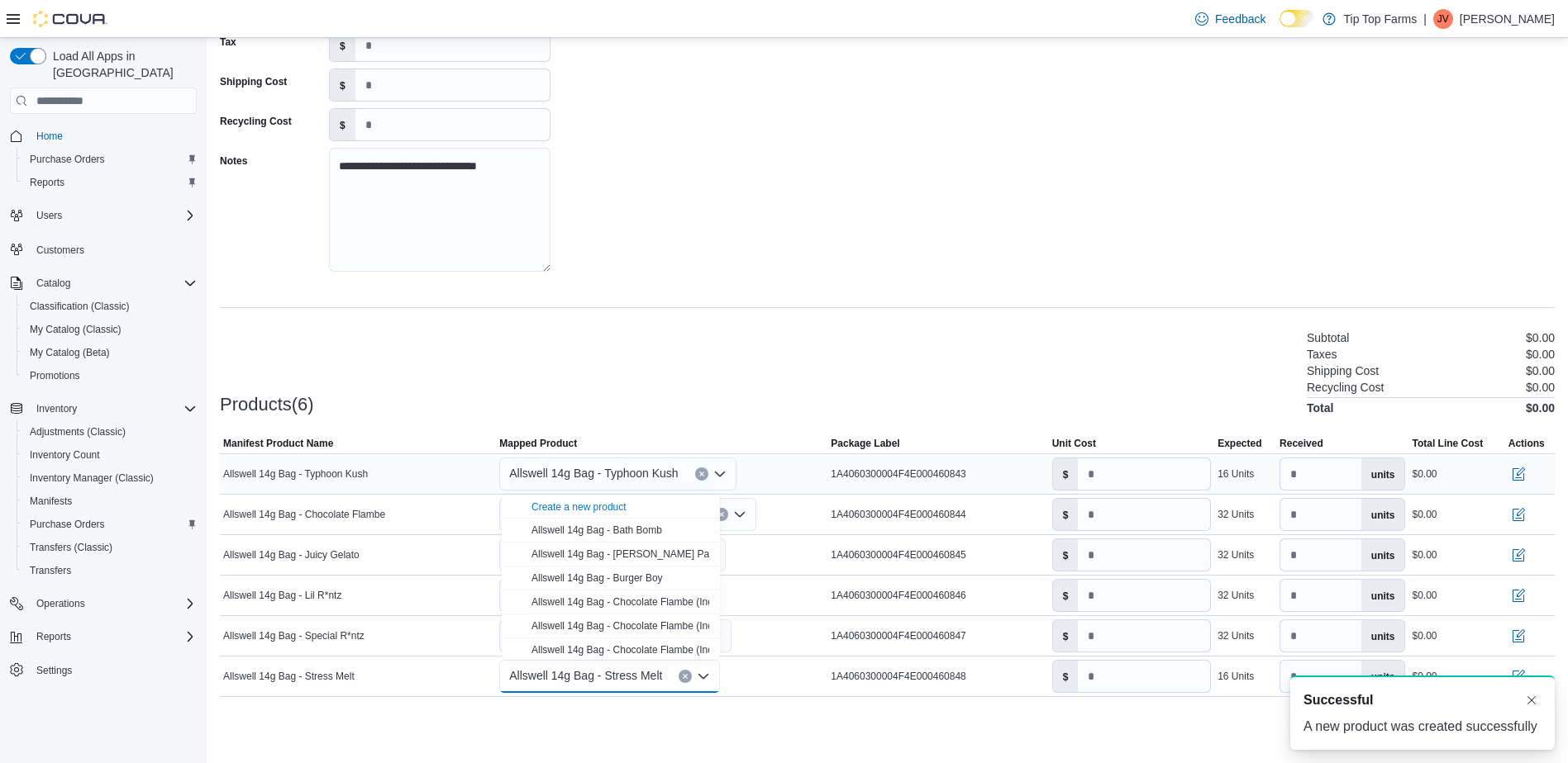
scroll to position [0, 0]
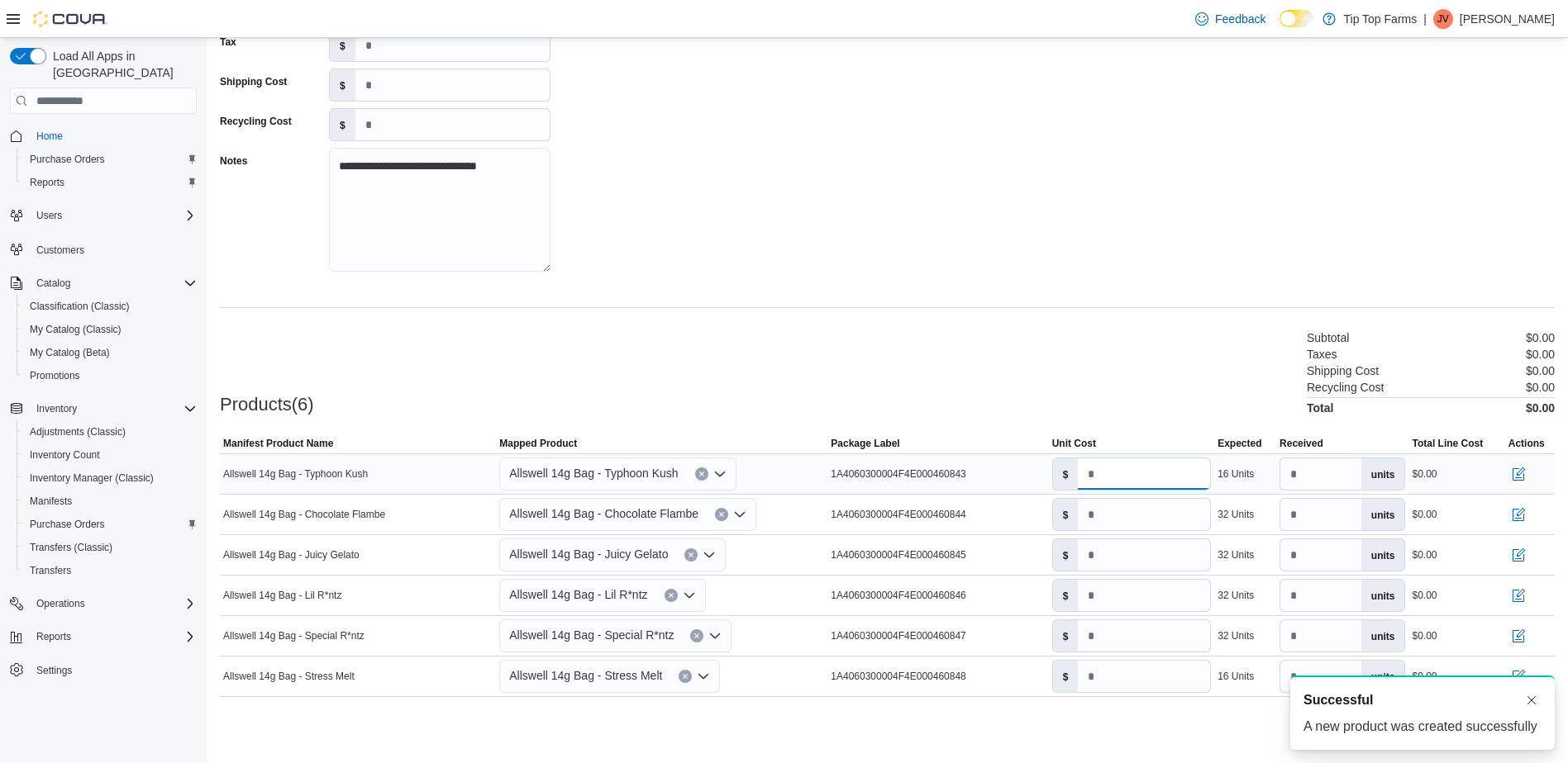
click at [1137, 476] on input "number" at bounding box center [1144, 474] width 132 height 32
type input "**"
click at [1138, 509] on input "*" at bounding box center [1144, 515] width 132 height 32
type input "**"
click at [1138, 546] on input "number" at bounding box center [1144, 555] width 132 height 32
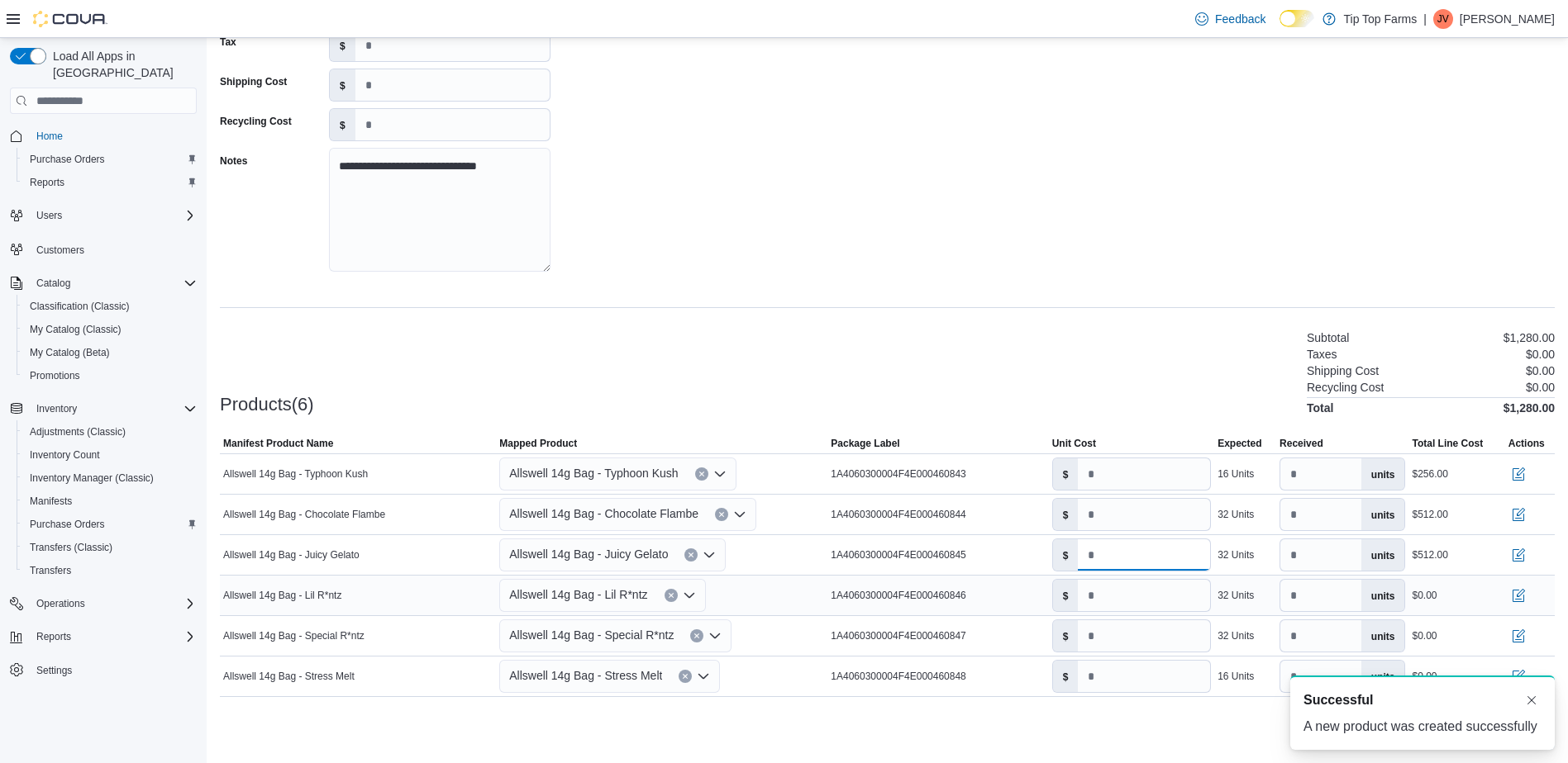
type input "**"
click at [1137, 597] on input "number" at bounding box center [1144, 596] width 132 height 32
type input "**"
click at [1139, 637] on input "number" at bounding box center [1144, 636] width 132 height 32
type input "***"
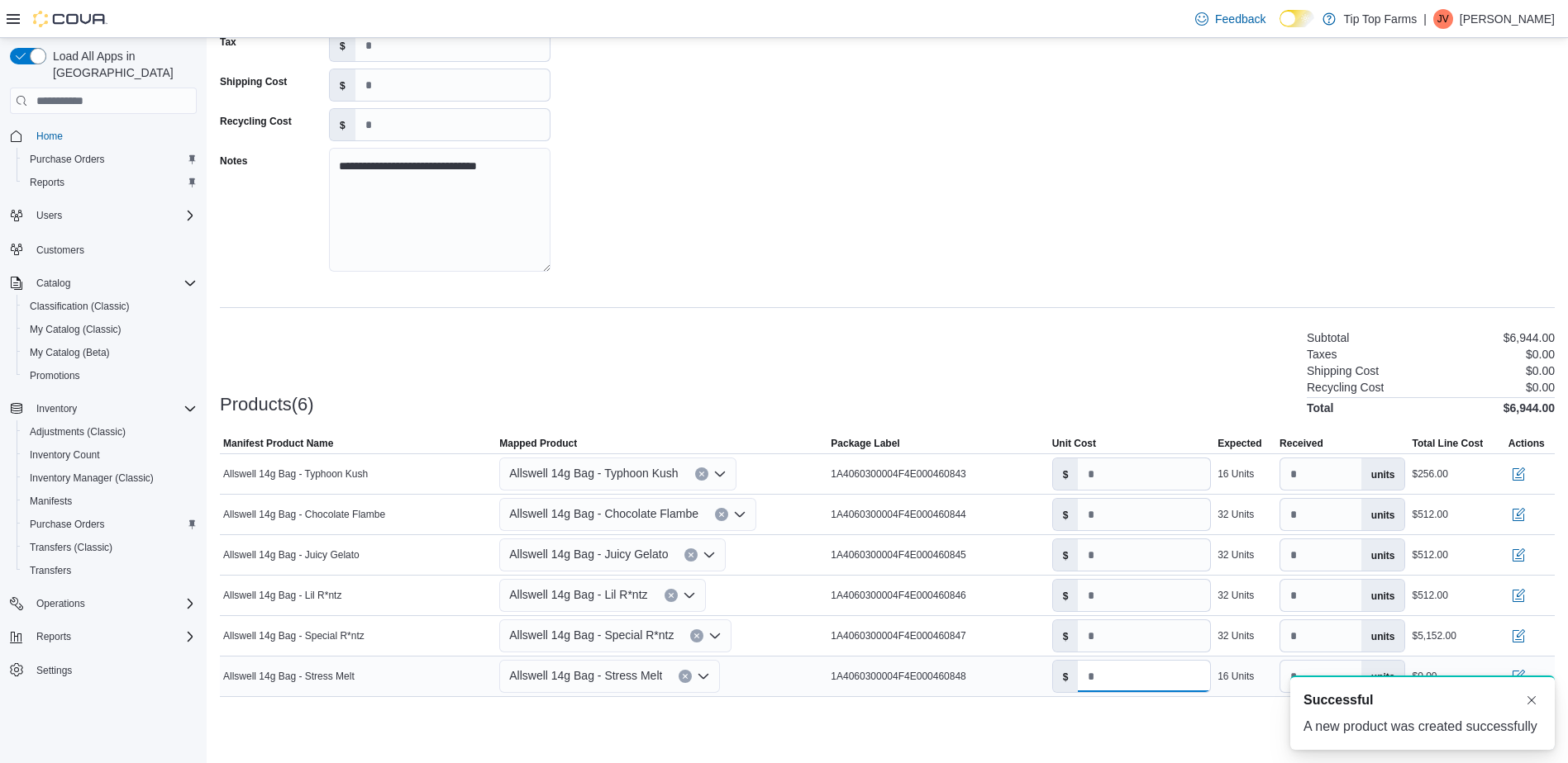
click at [1139, 689] on input "number" at bounding box center [1144, 676] width 132 height 32
type input "**"
click at [1140, 638] on input "***" at bounding box center [1144, 636] width 132 height 32
type input "**"
click at [1526, 706] on button "Dismiss toast" at bounding box center [1531, 699] width 20 height 20
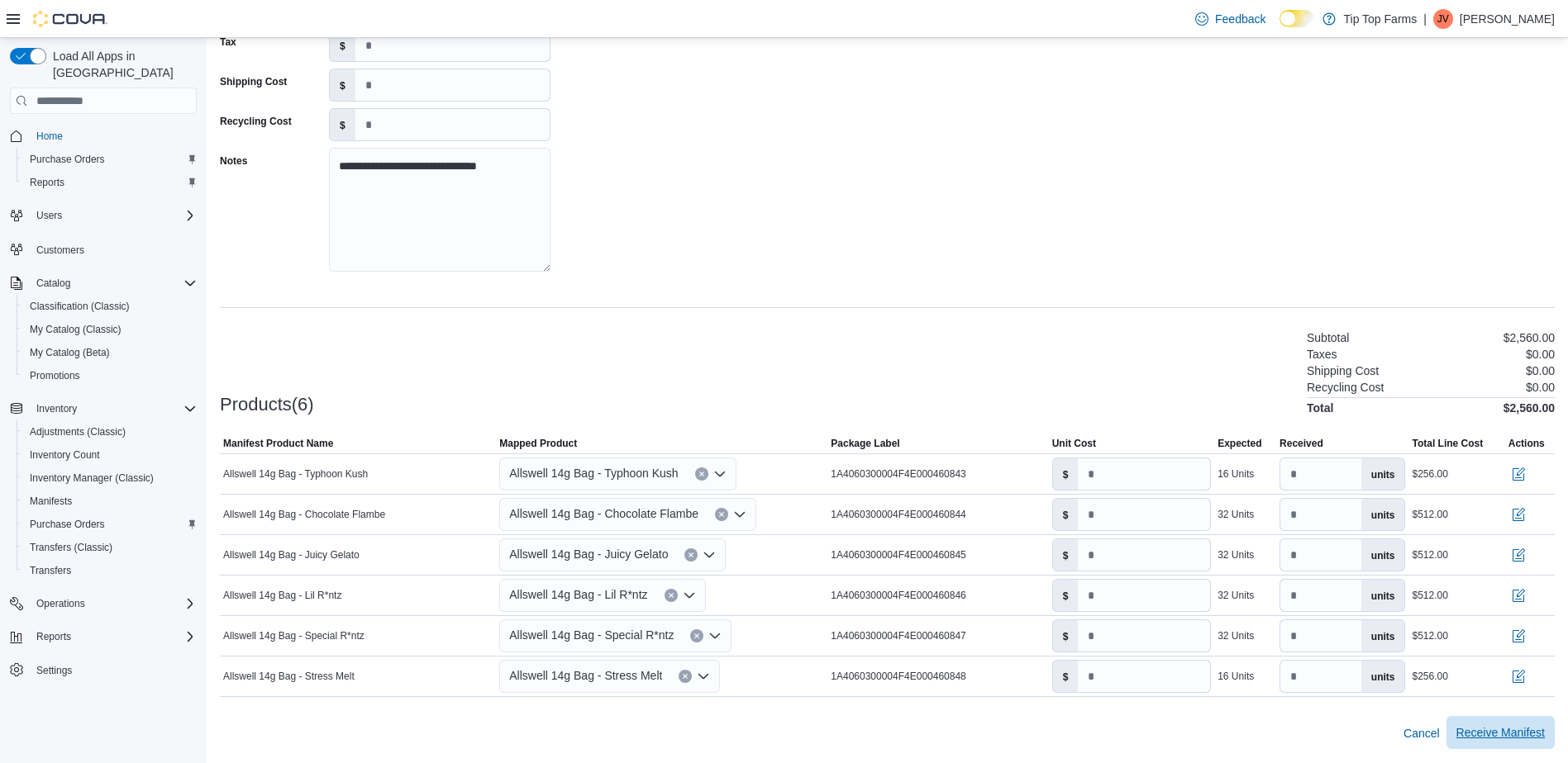
click at [1532, 731] on span "Receive Manifest" at bounding box center [1501, 732] width 89 height 17
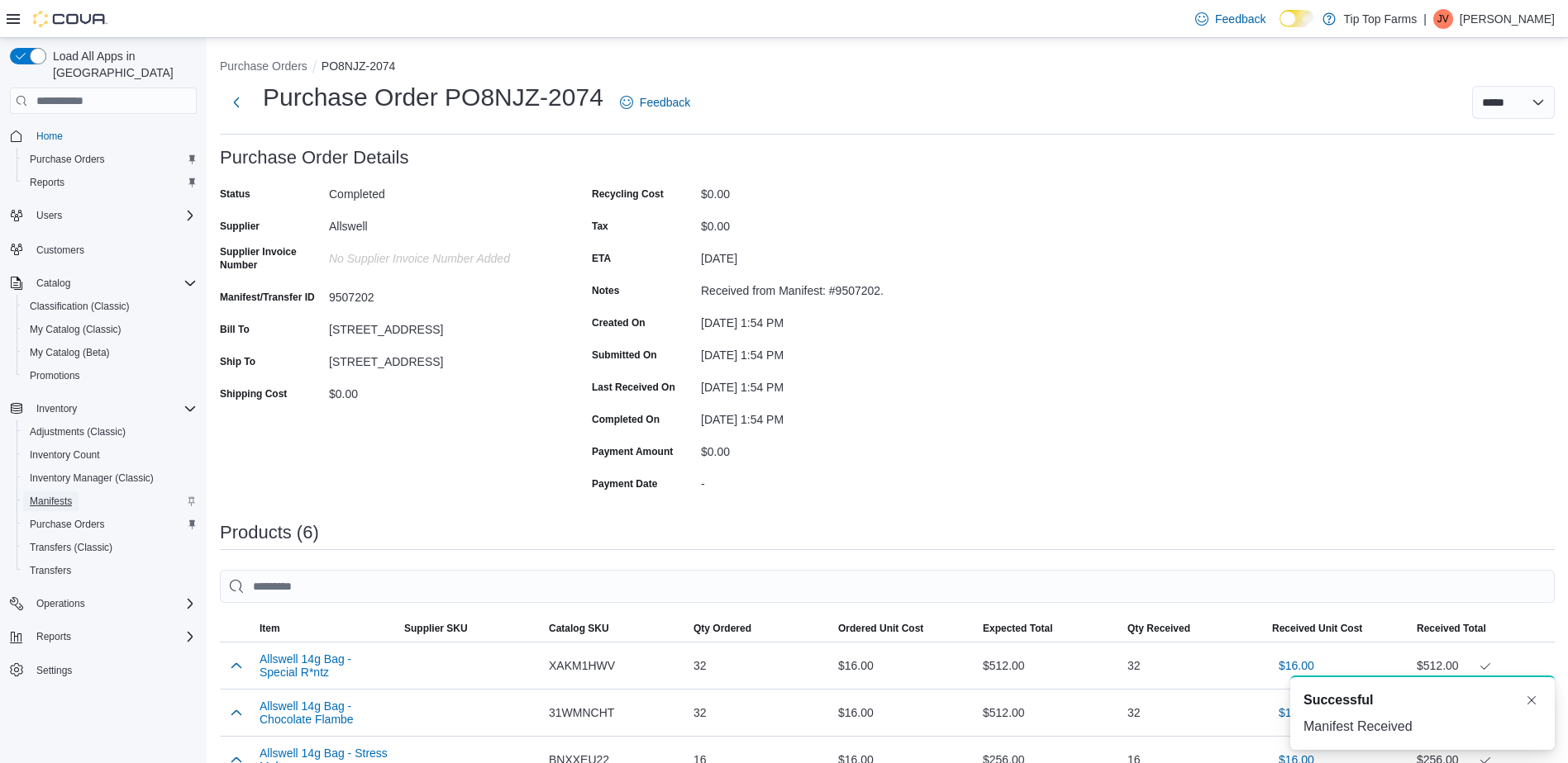
click at [51, 495] on span "Manifests" at bounding box center [51, 501] width 42 height 13
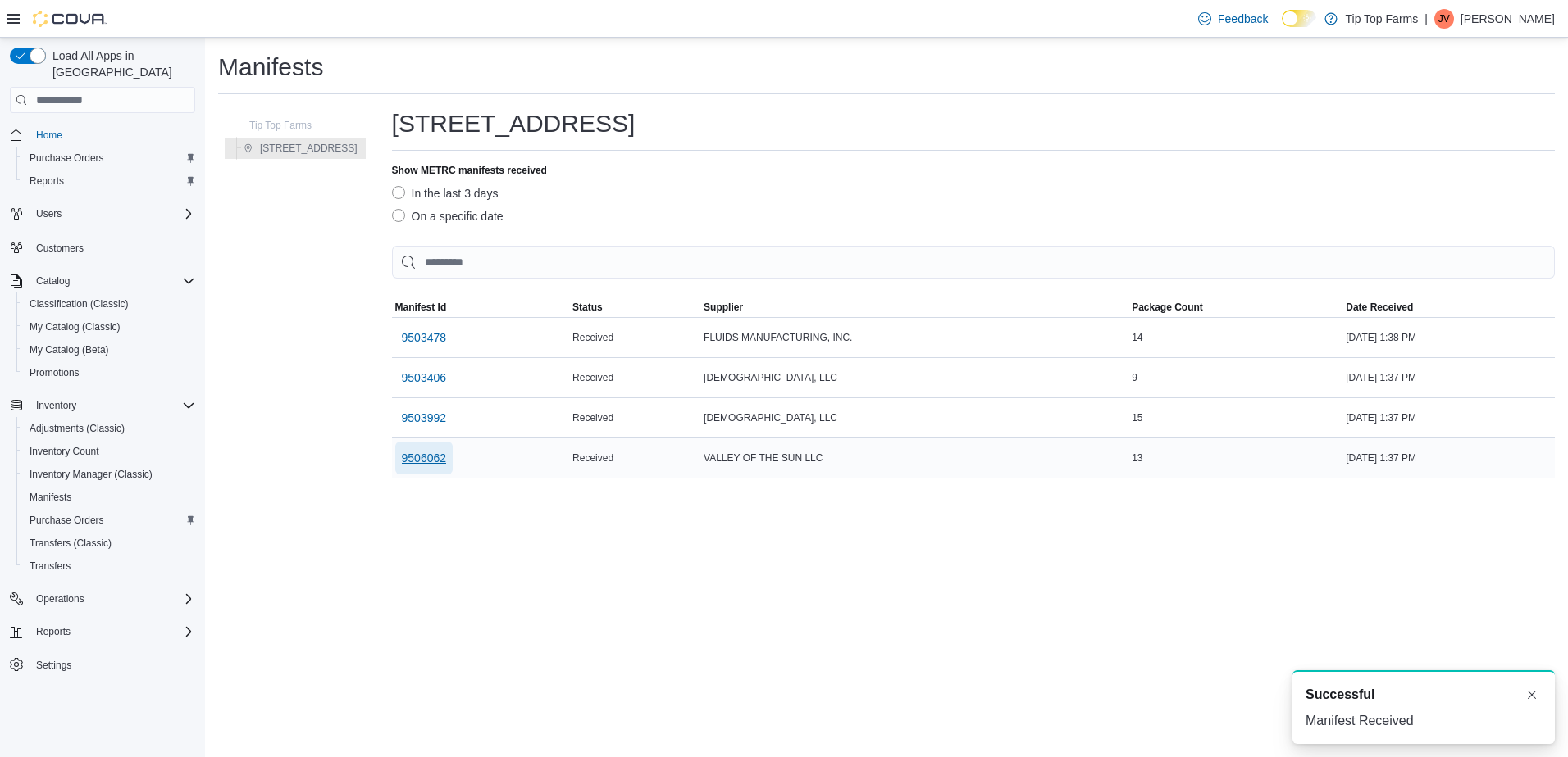
click at [424, 461] on span "9506062" at bounding box center [424, 458] width 45 height 17
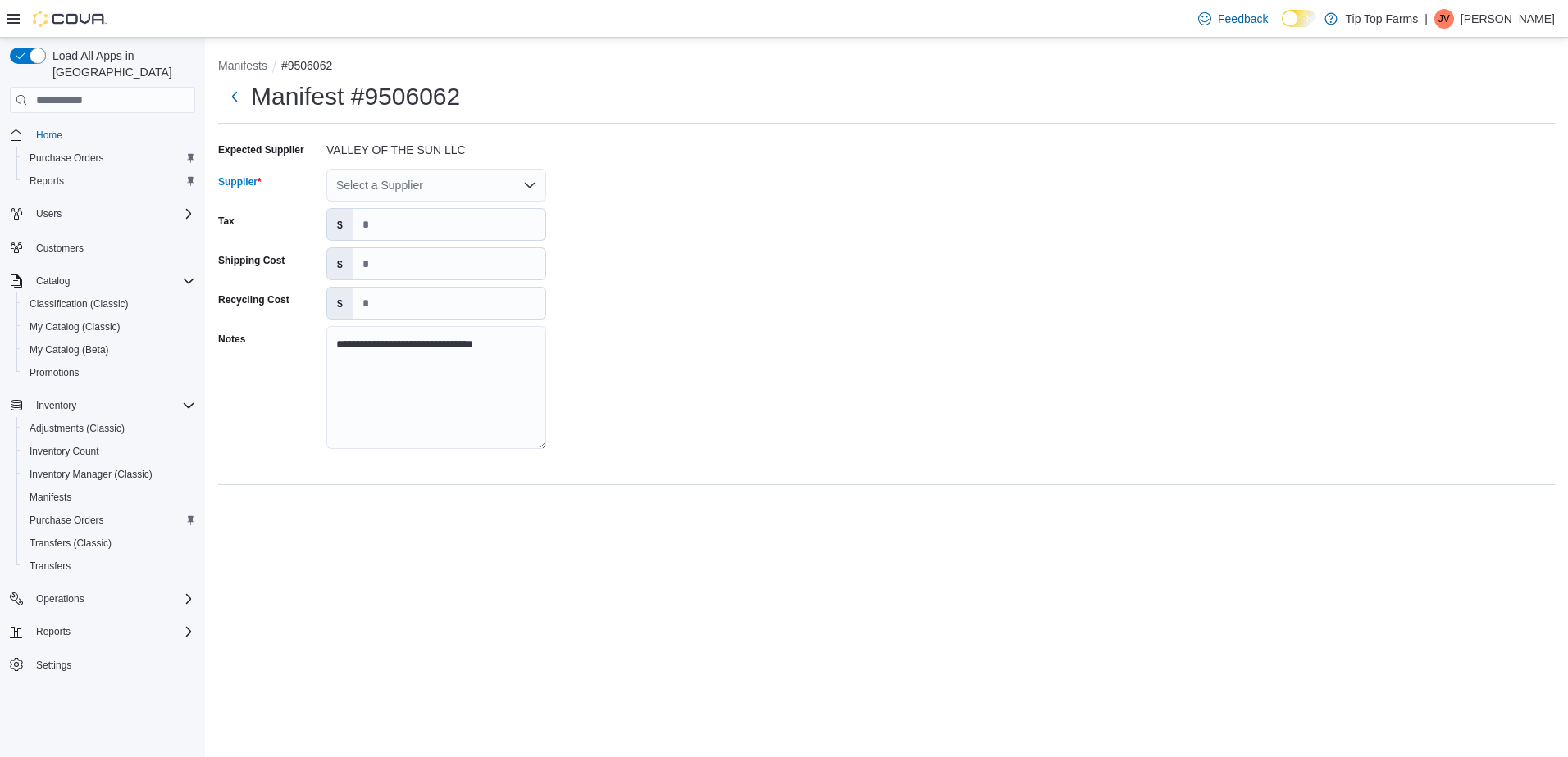
click at [393, 176] on div "Select a Supplier" at bounding box center [436, 185] width 220 height 33
type input "***"
click at [404, 210] on span "Dab daddy" at bounding box center [445, 213] width 180 height 17
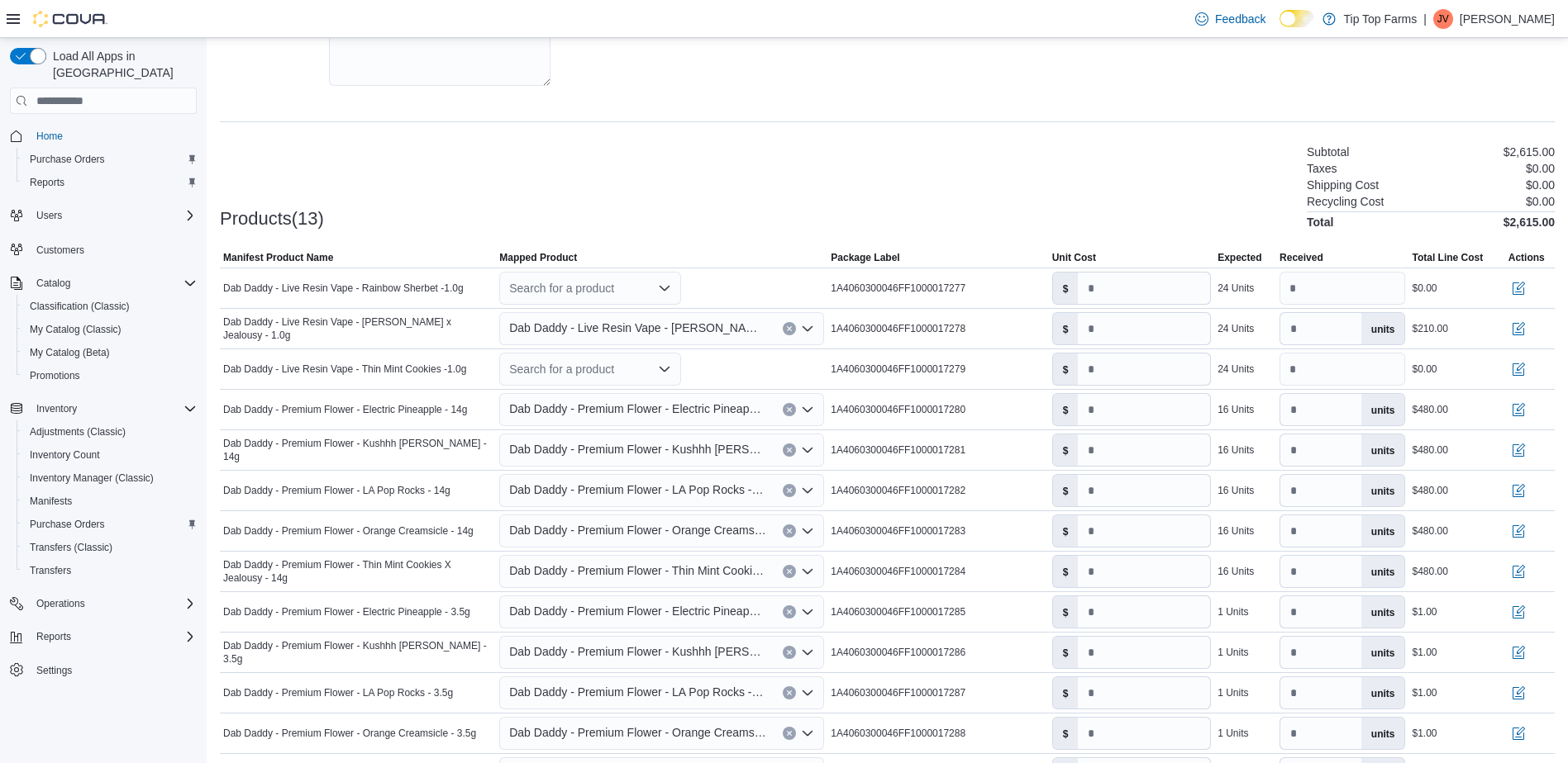
scroll to position [464, 0]
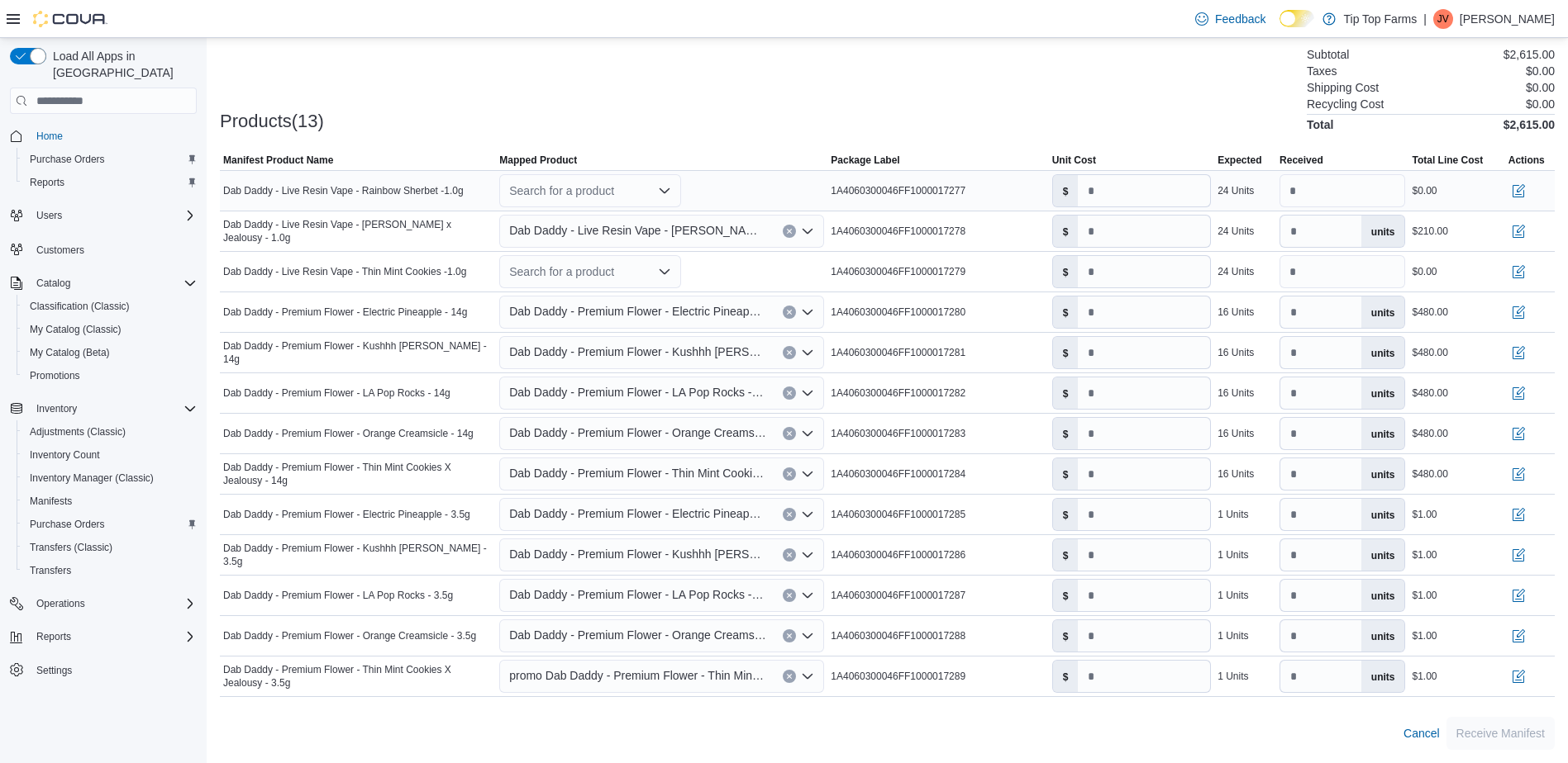
click at [581, 205] on div "Search for a product" at bounding box center [590, 191] width 181 height 33
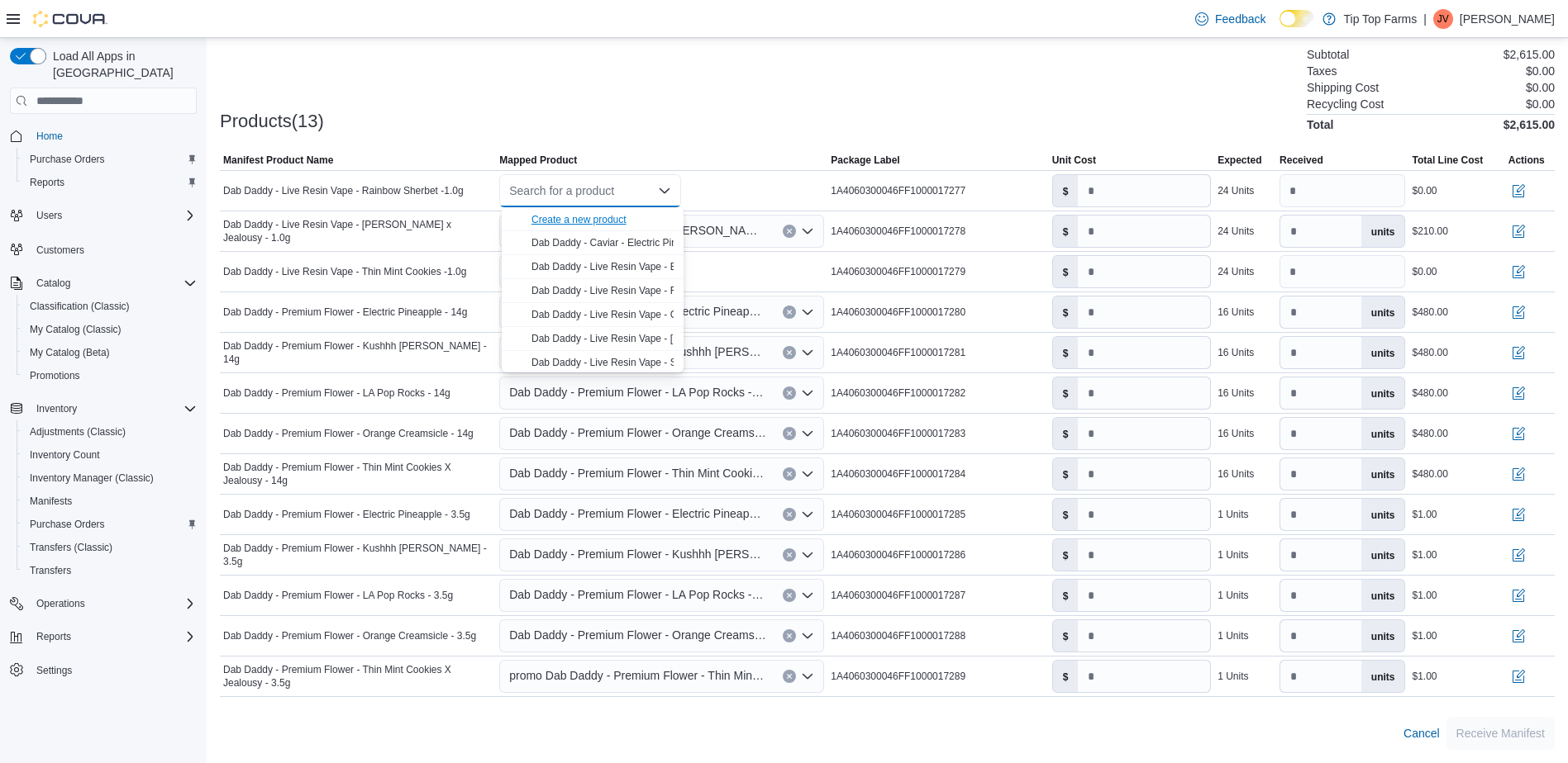
click at [576, 223] on div "Create a new product" at bounding box center [578, 219] width 95 height 13
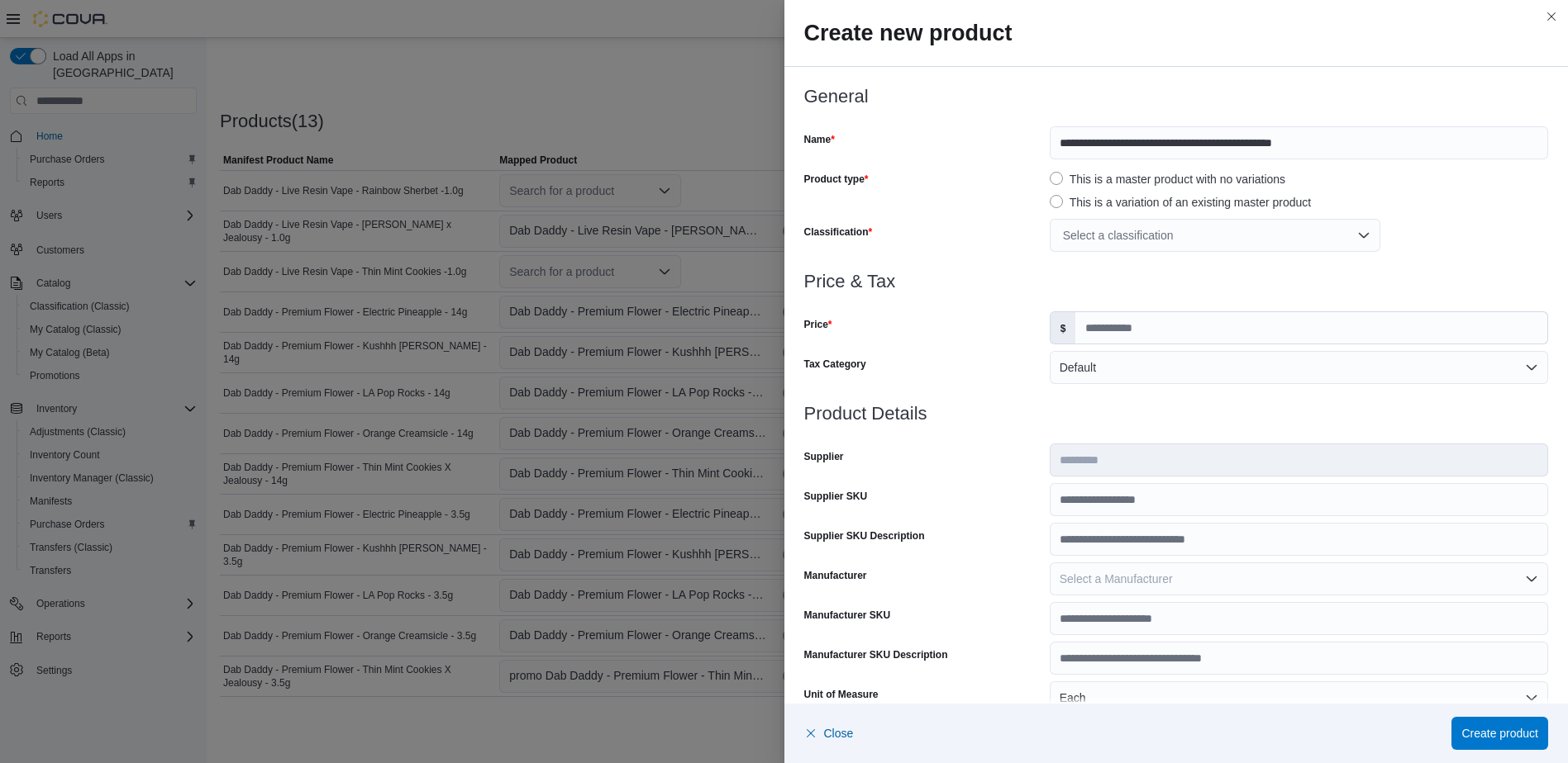
click at [1155, 235] on div "Select a classification" at bounding box center [1215, 236] width 330 height 33
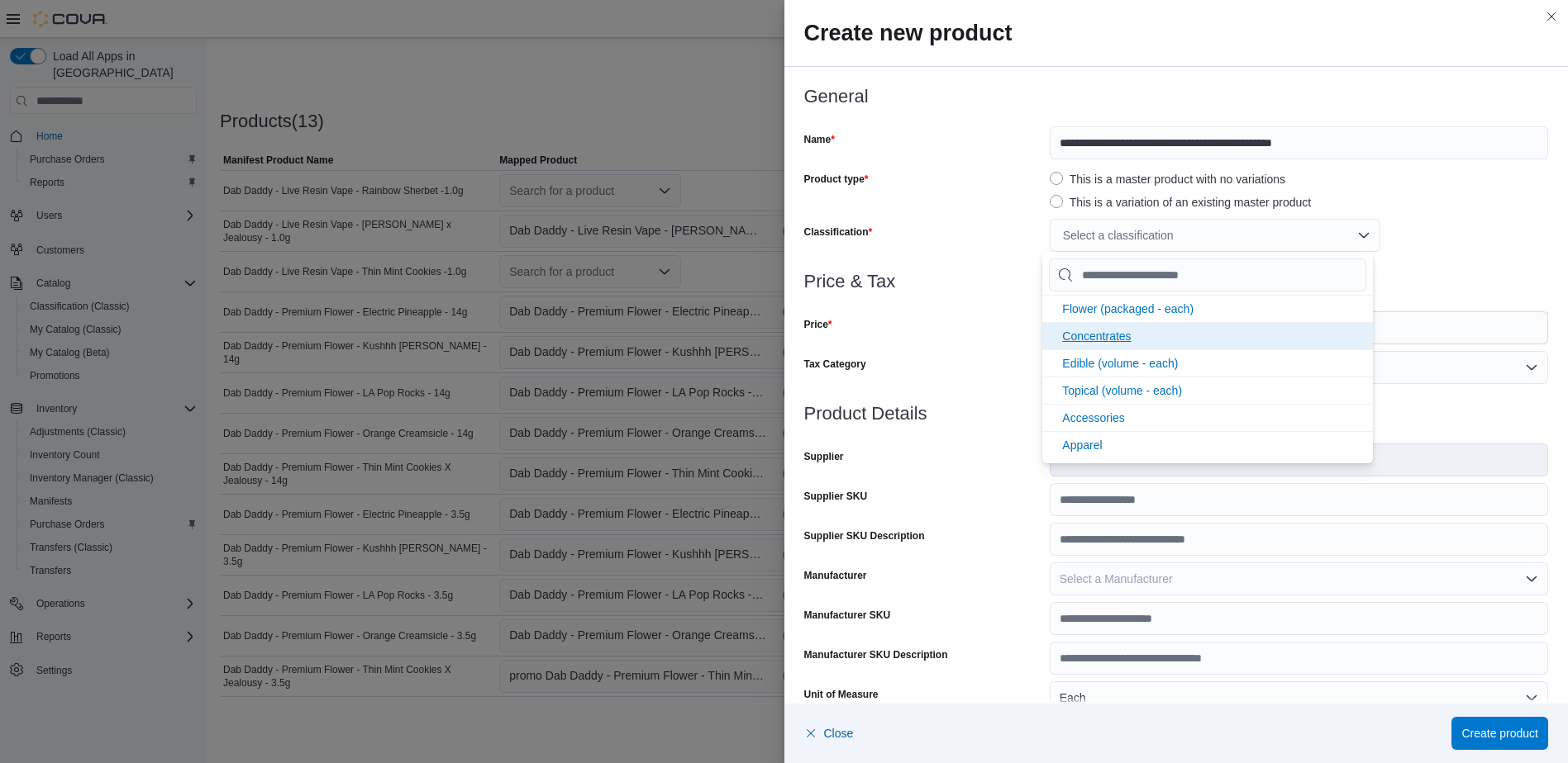
click at [1137, 323] on li "Concentrates" at bounding box center [1207, 336] width 330 height 27
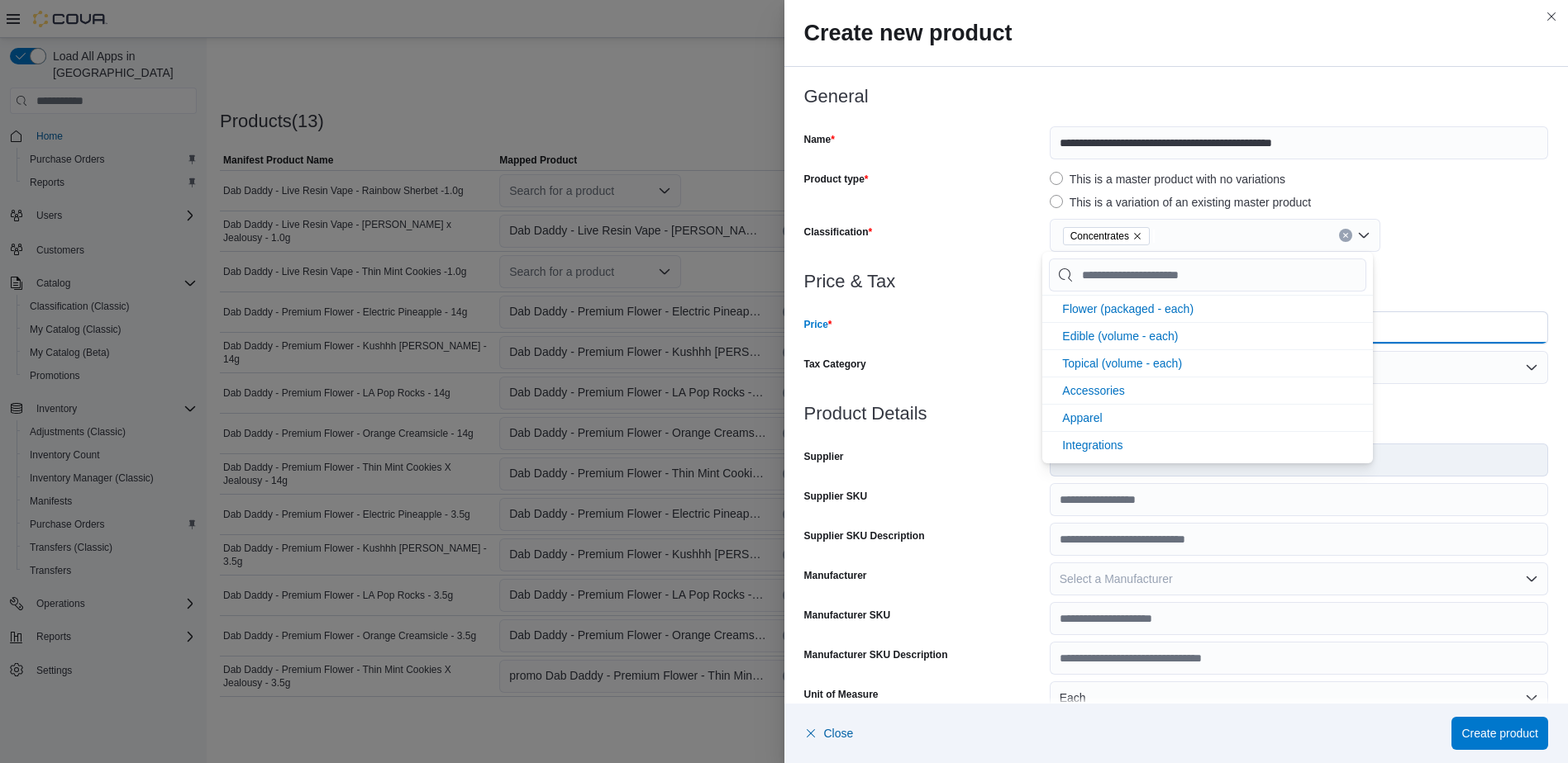
scroll to position [0, 0]
click at [1403, 325] on input "Price" at bounding box center [1311, 328] width 472 height 32
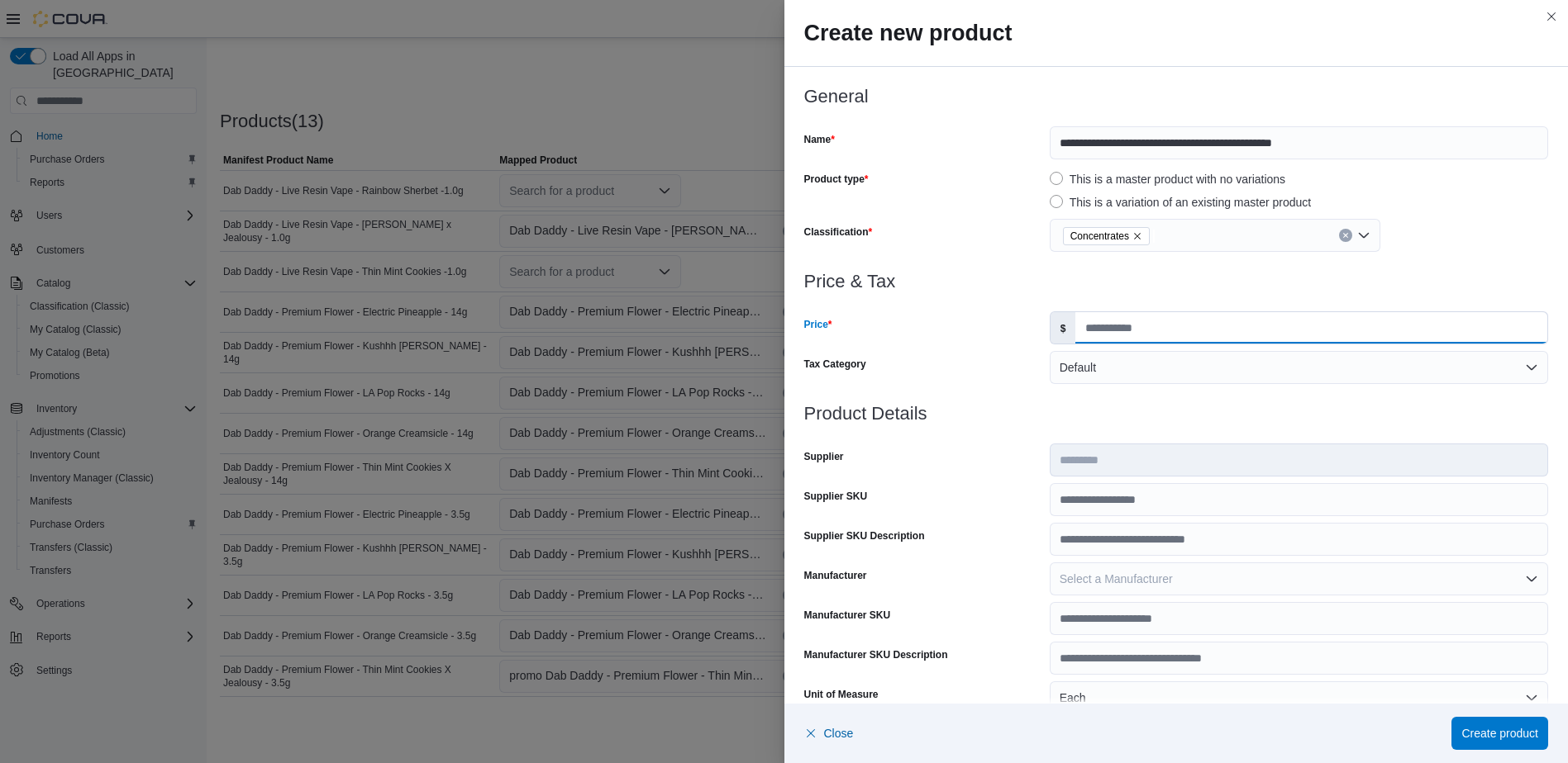
type input "*****"
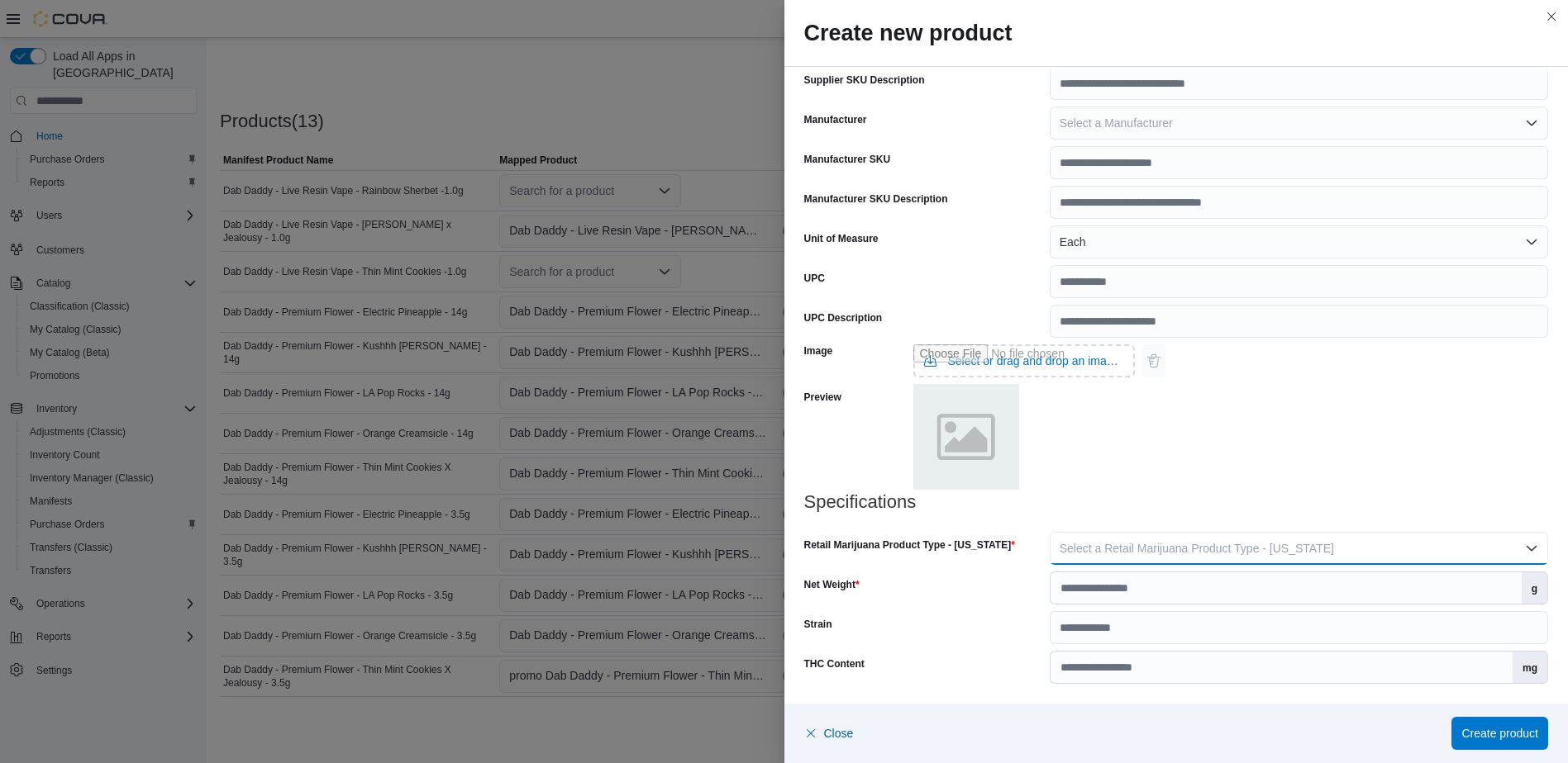
click at [1222, 555] on span "Select a Retail Marijuana Product Type - [US_STATE]" at bounding box center [1196, 548] width 274 height 13
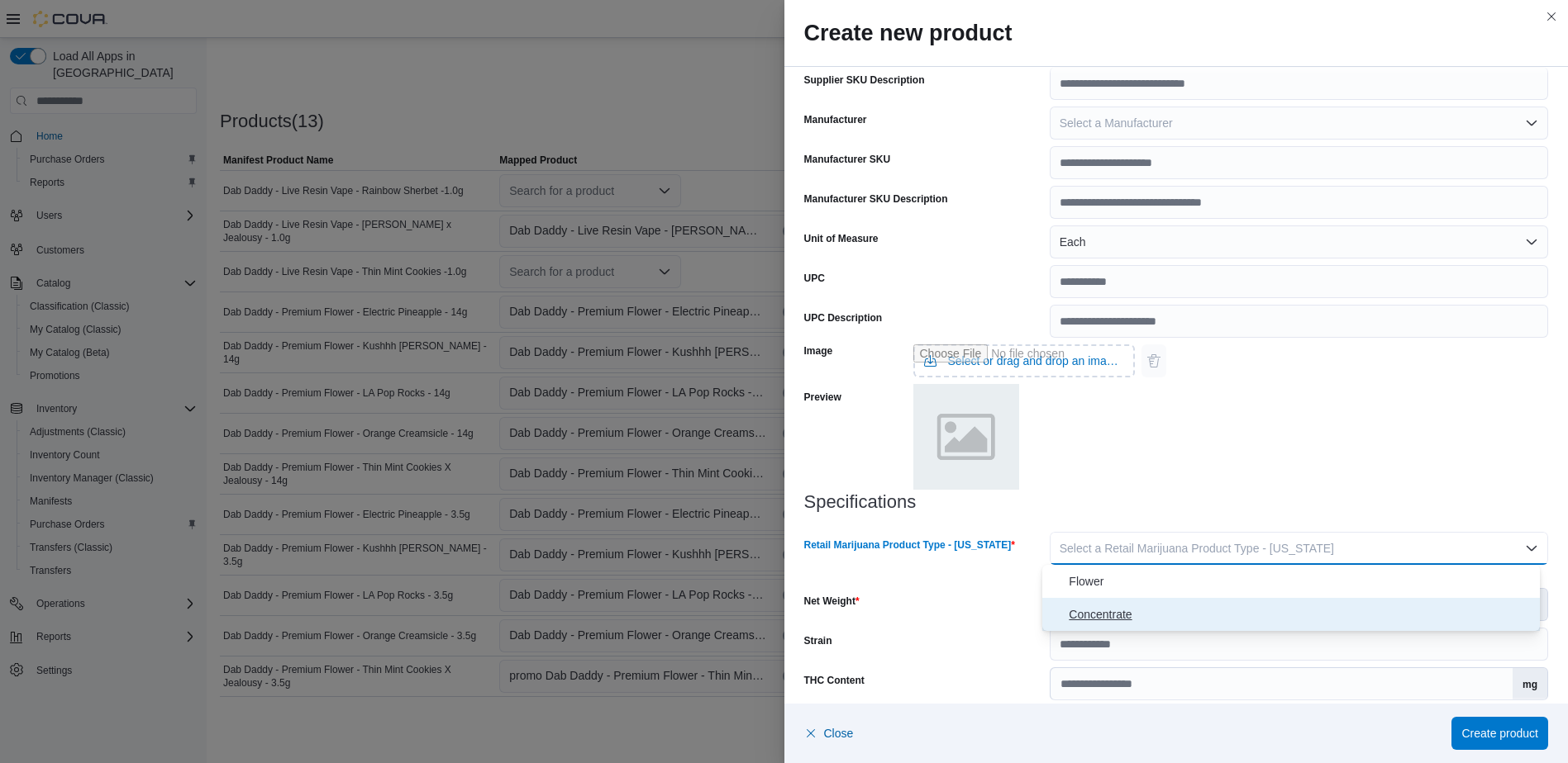
click at [1201, 607] on span "Concentrate" at bounding box center [1301, 614] width 465 height 20
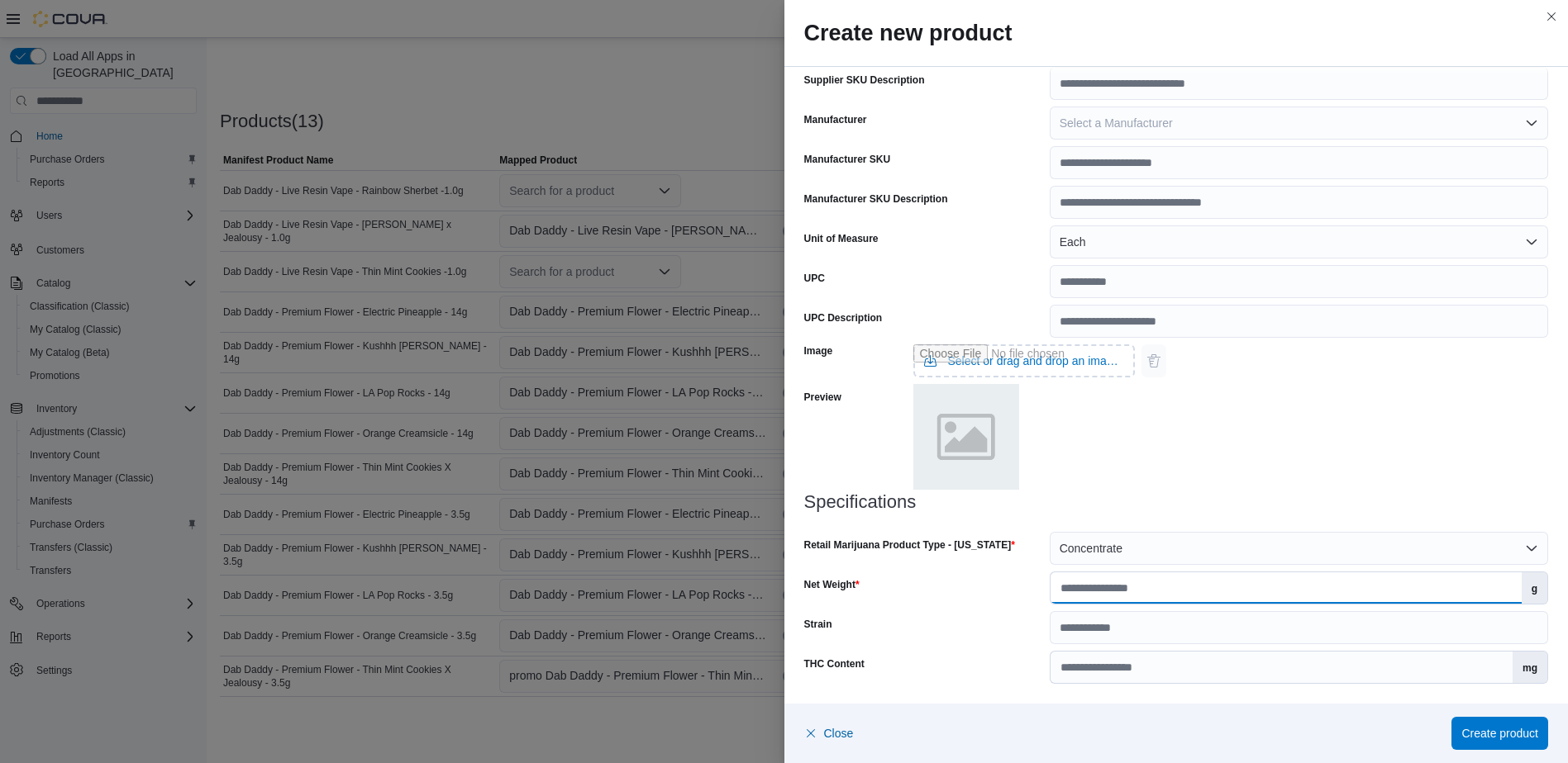
click at [1185, 578] on input "Net Weight" at bounding box center [1287, 588] width 472 height 32
type input "*"
click at [1495, 737] on span "Create product" at bounding box center [1500, 732] width 77 height 17
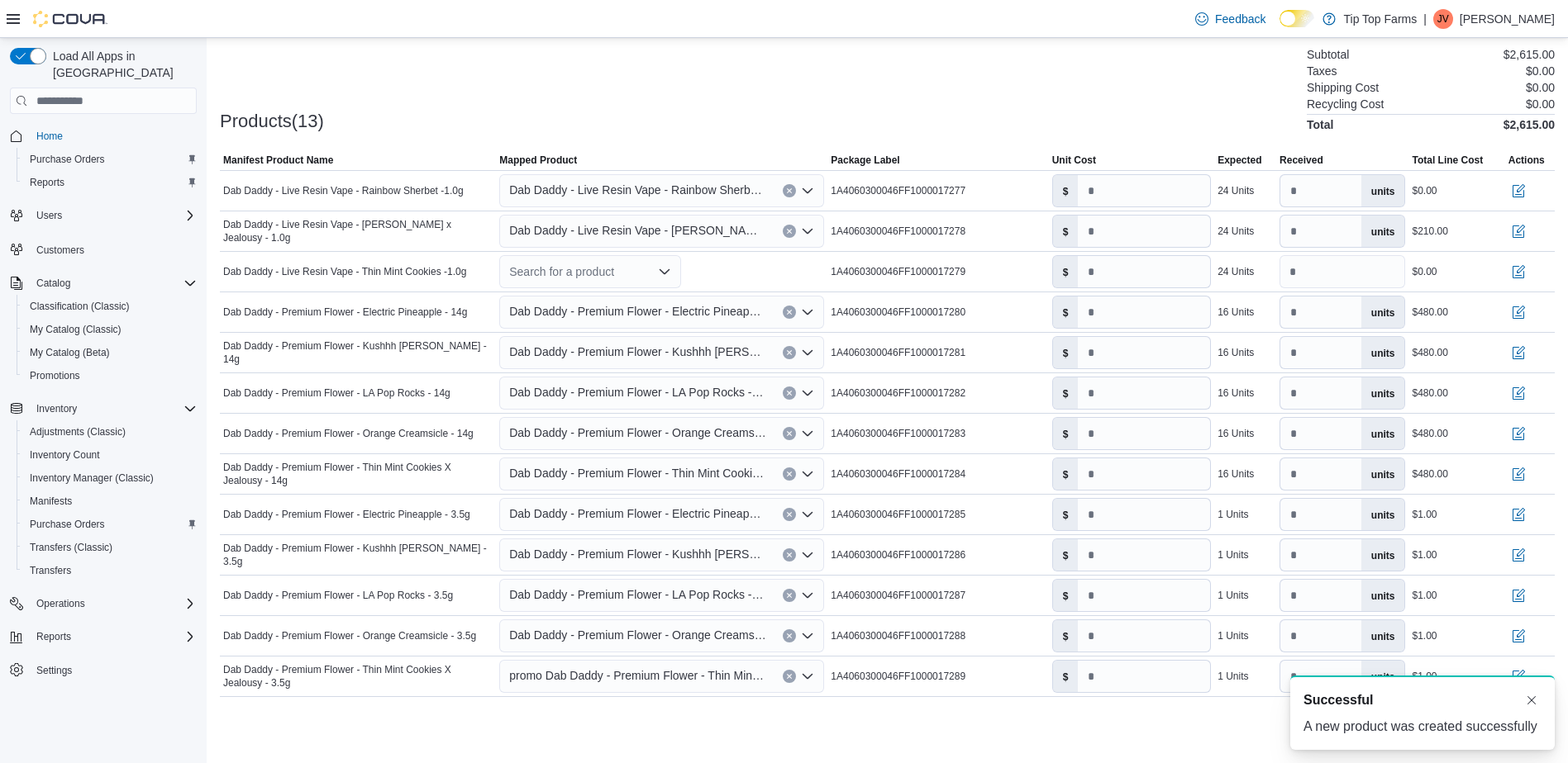
click at [761, 59] on div "Products(13) Subtotal $2,615.00 Taxes $0.00 Shipping Cost $0.00 Recycling Cost …" at bounding box center [887, 88] width 1335 height 87
click at [587, 274] on div "Search for a product" at bounding box center [590, 272] width 181 height 33
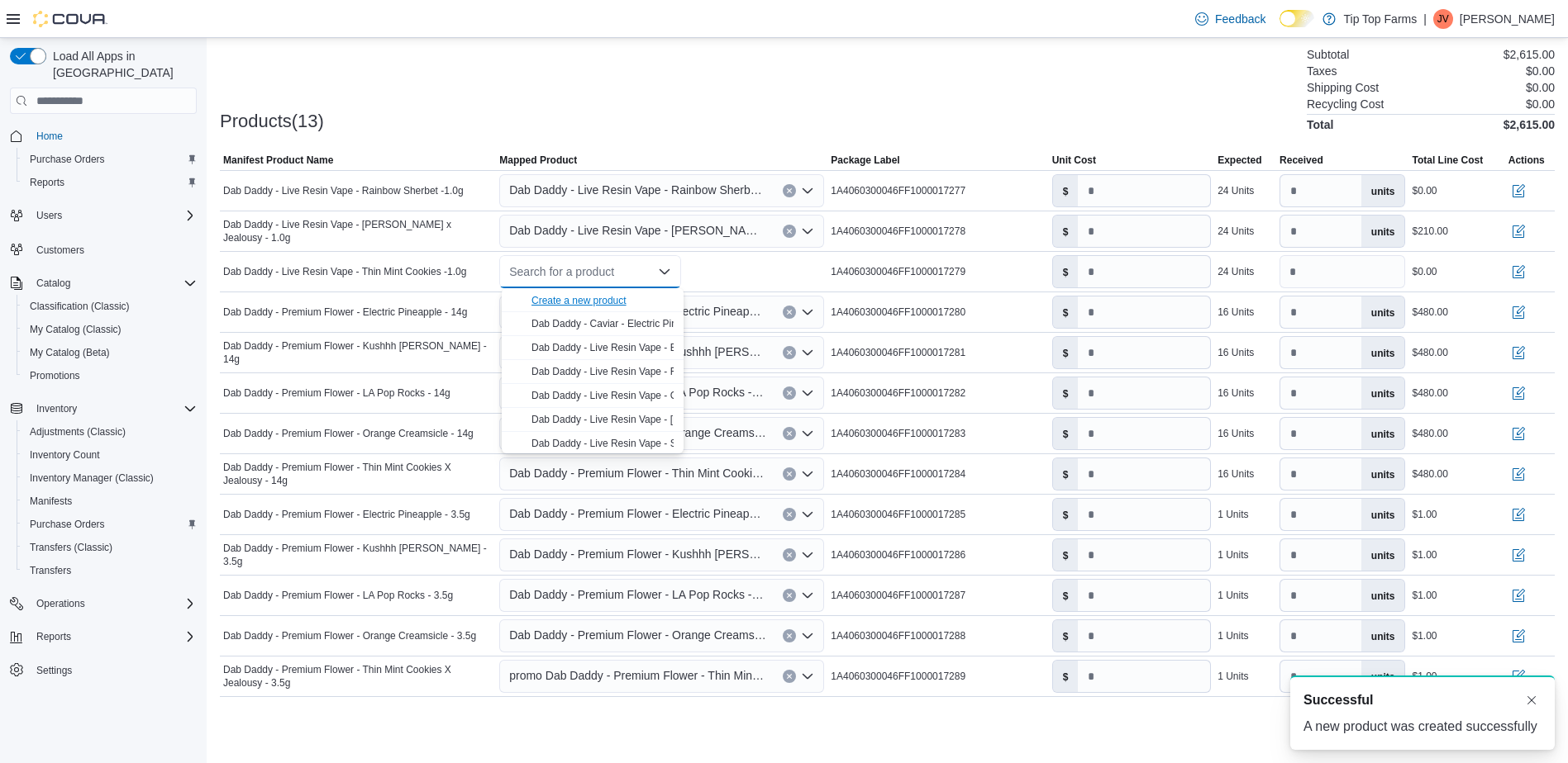
click at [593, 297] on div "Create a new product" at bounding box center [578, 300] width 95 height 13
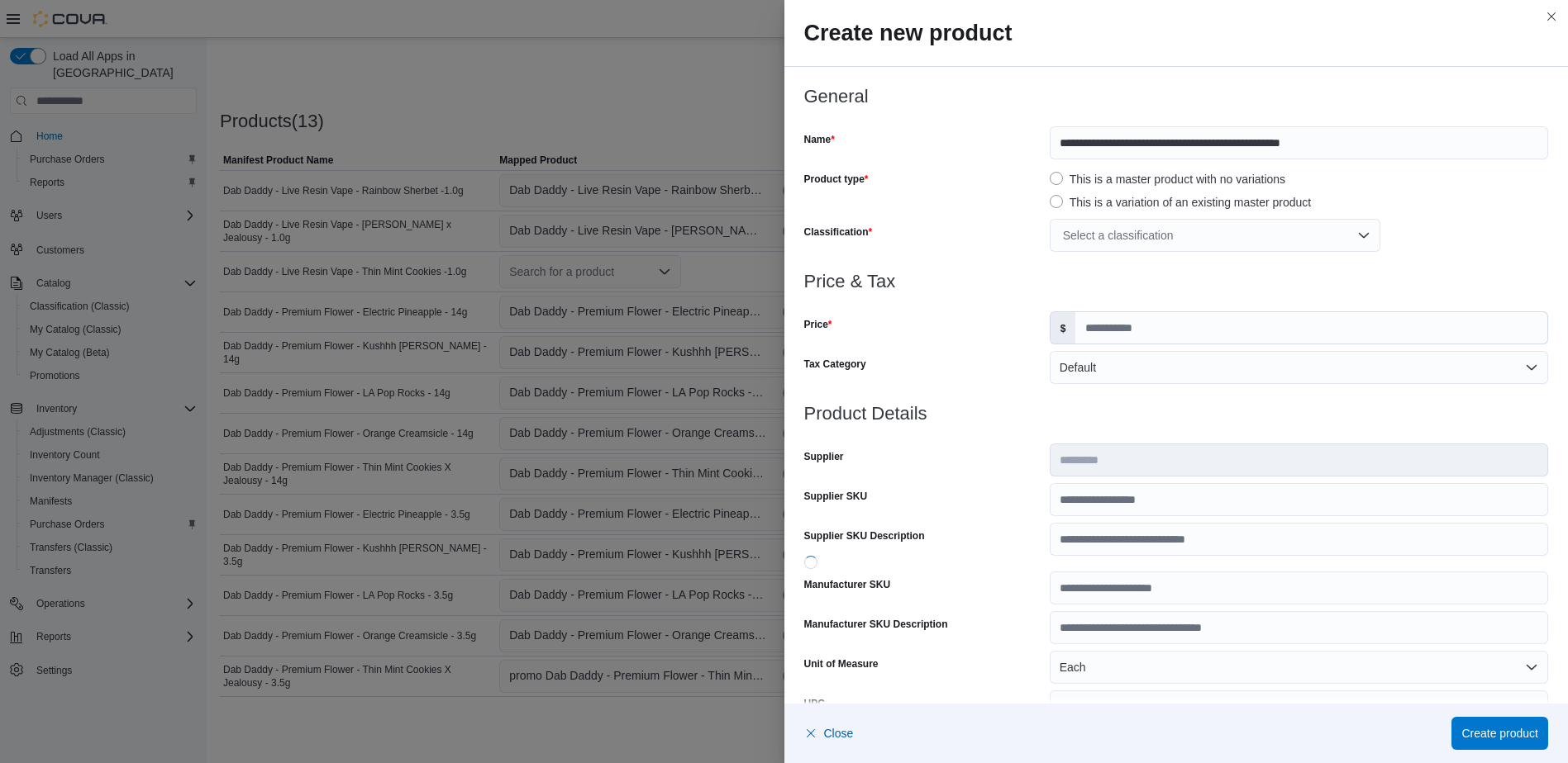
click at [1202, 239] on div "Select a classification" at bounding box center [1215, 236] width 330 height 33
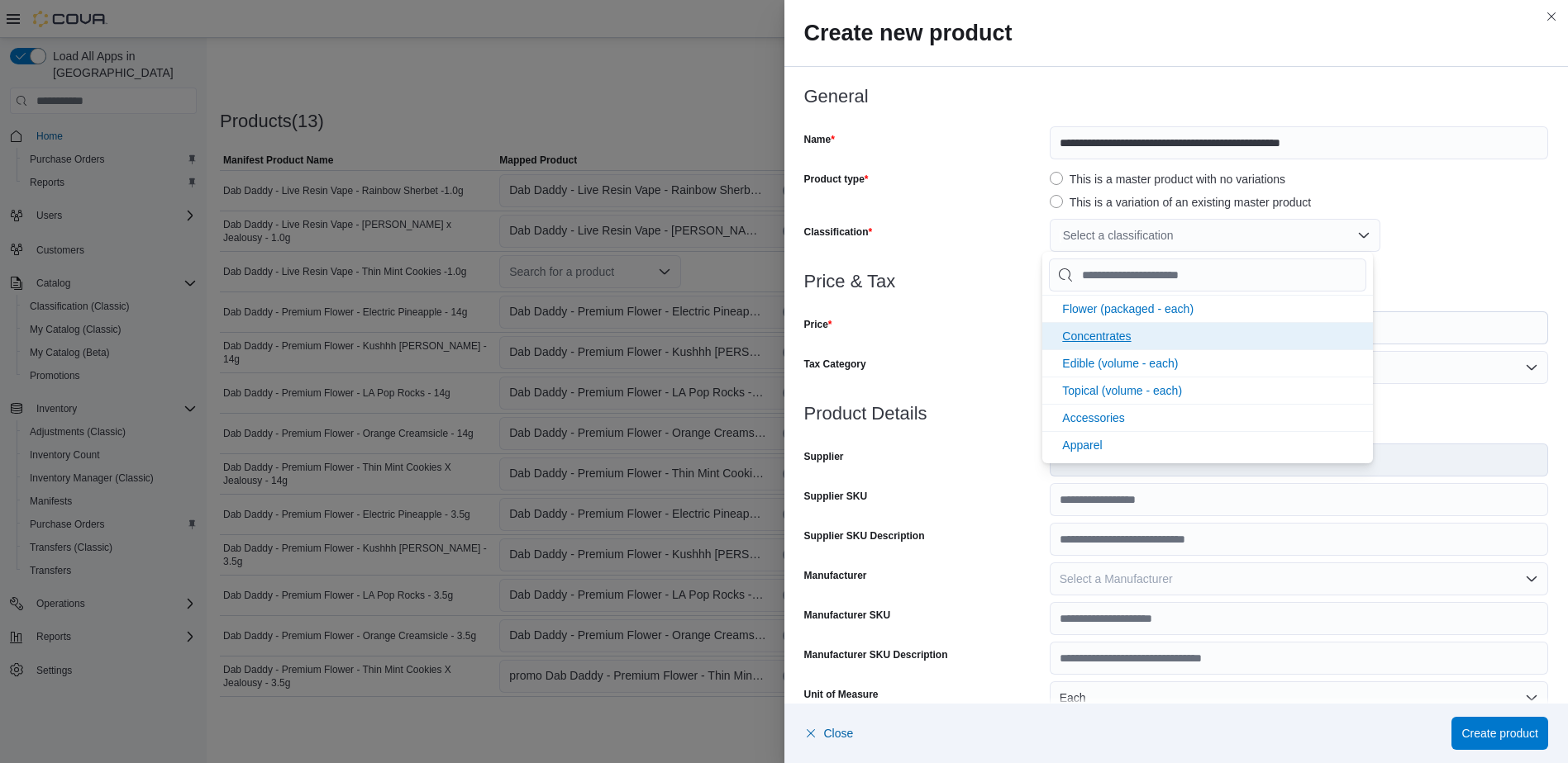
click at [1187, 324] on li "Concentrates" at bounding box center [1207, 336] width 330 height 27
drag, startPoint x: 1479, startPoint y: 325, endPoint x: 1462, endPoint y: 336, distance: 20.2
click at [1479, 325] on input "Price" at bounding box center [1311, 328] width 472 height 32
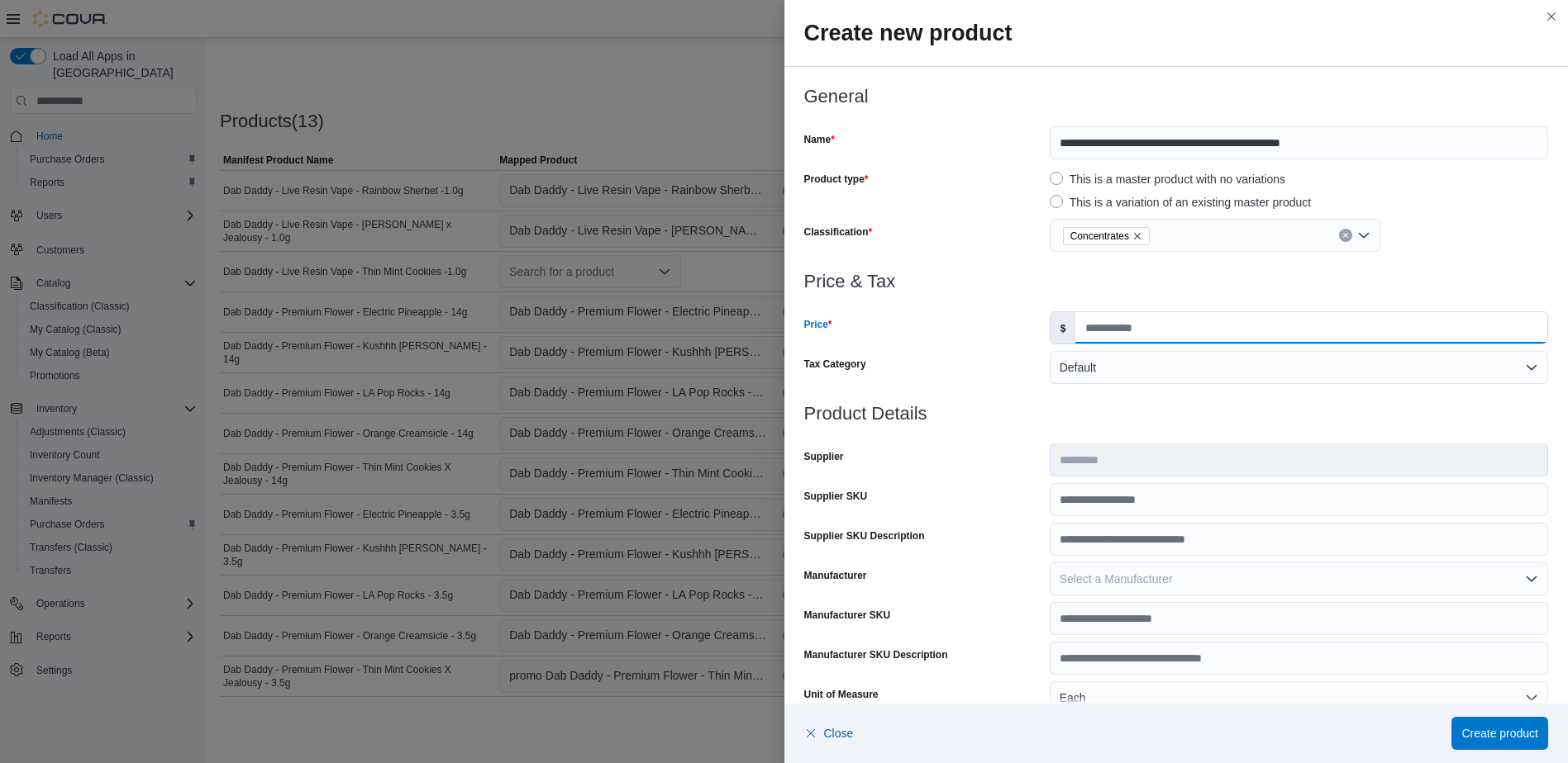
type input "*****"
type input "*"
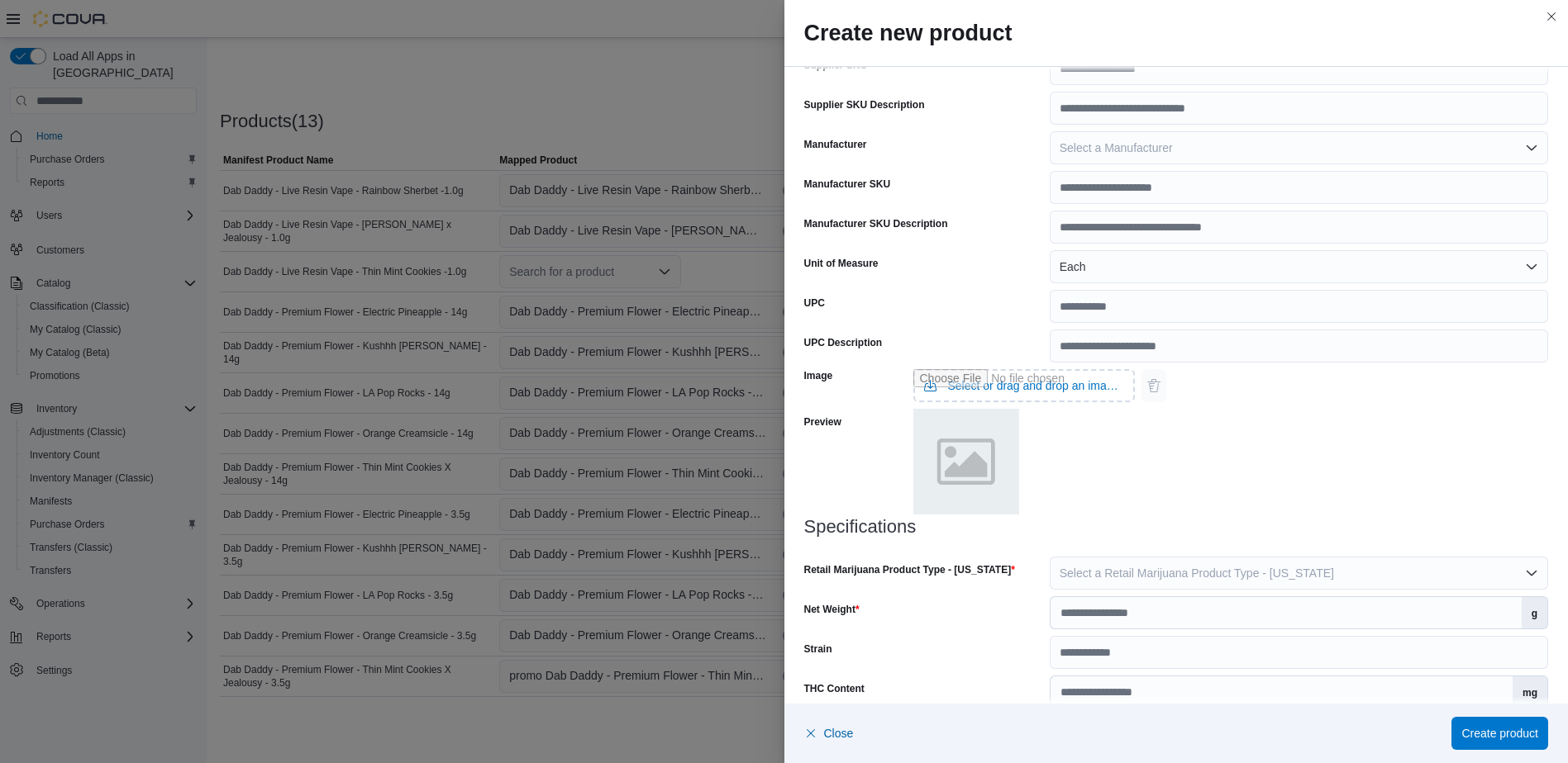
scroll to position [456, 0]
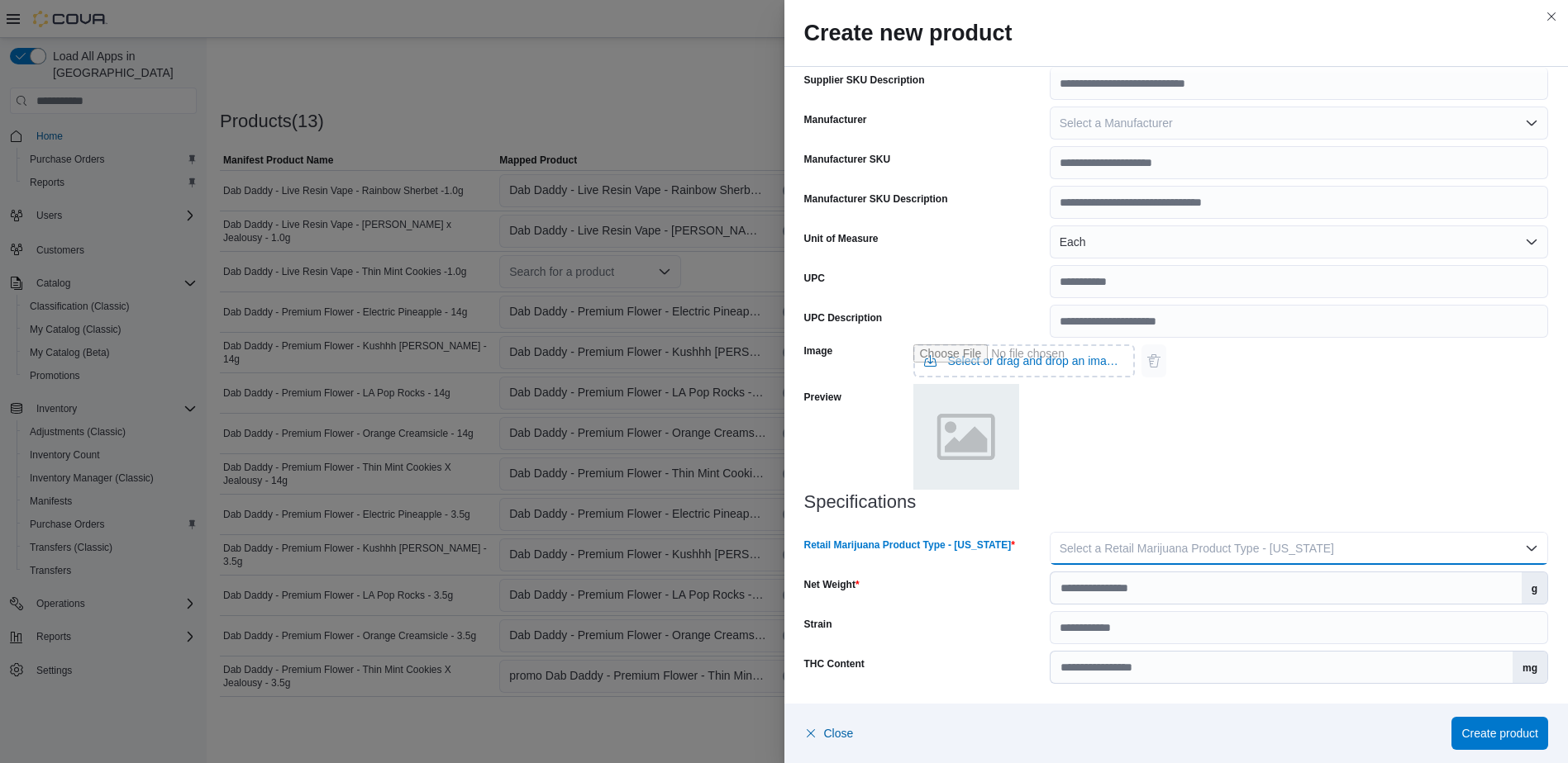
click at [1283, 552] on span "Select a Retail Marijuana Product Type - [US_STATE]" at bounding box center [1196, 548] width 274 height 13
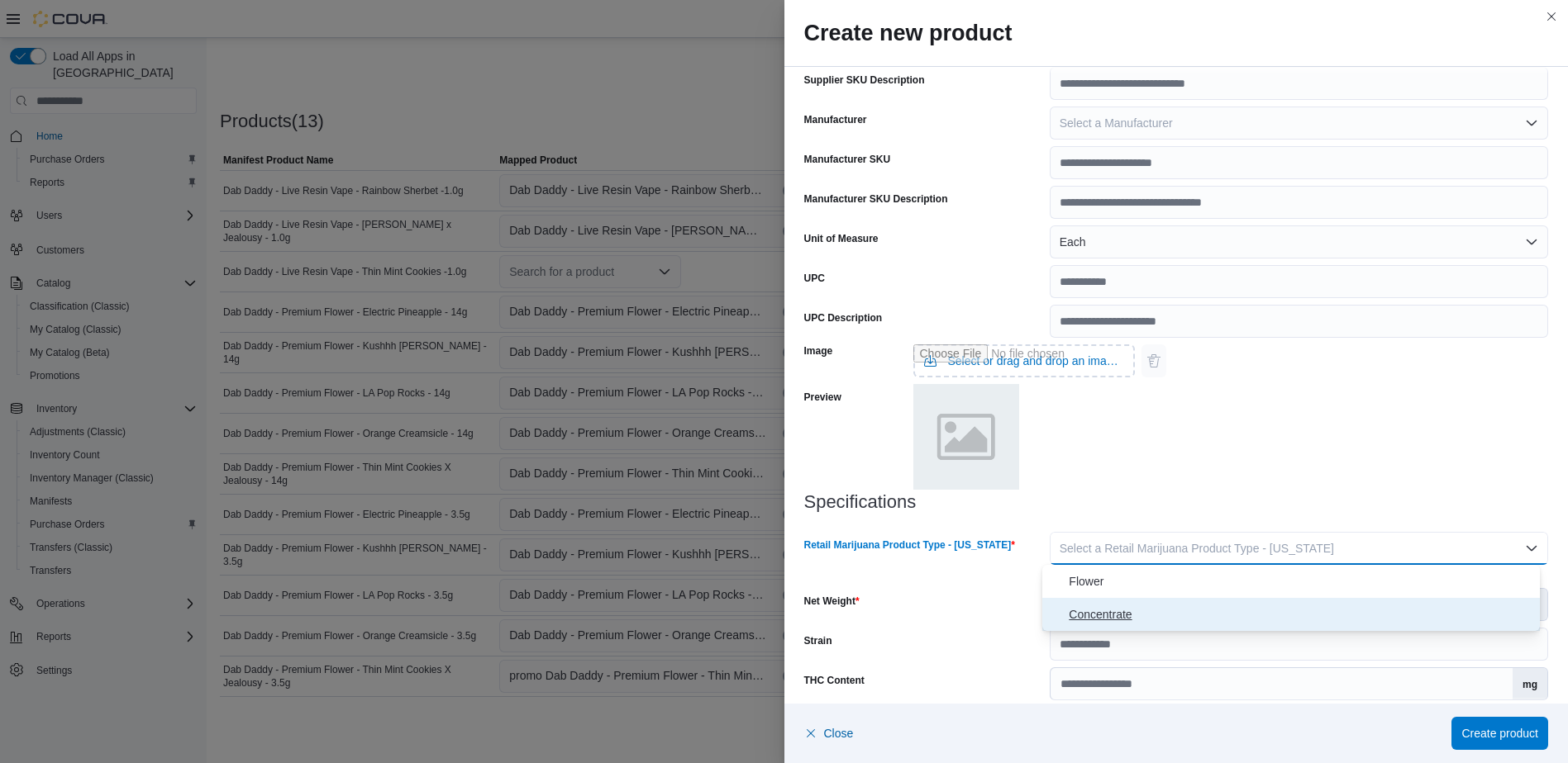
click at [1281, 602] on button "Concentrate" at bounding box center [1291, 615] width 498 height 33
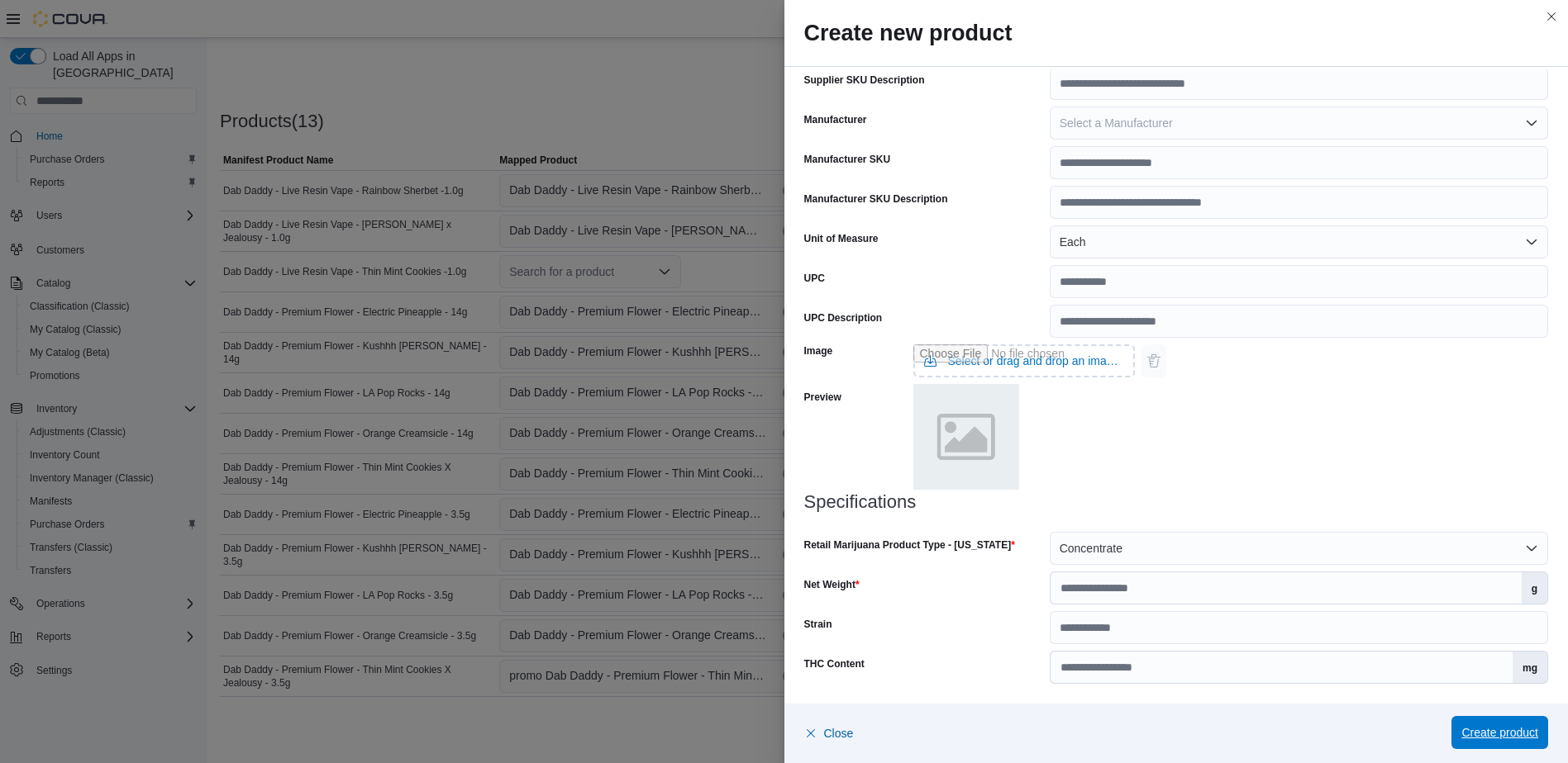
click at [1511, 729] on span "Create product" at bounding box center [1500, 732] width 77 height 17
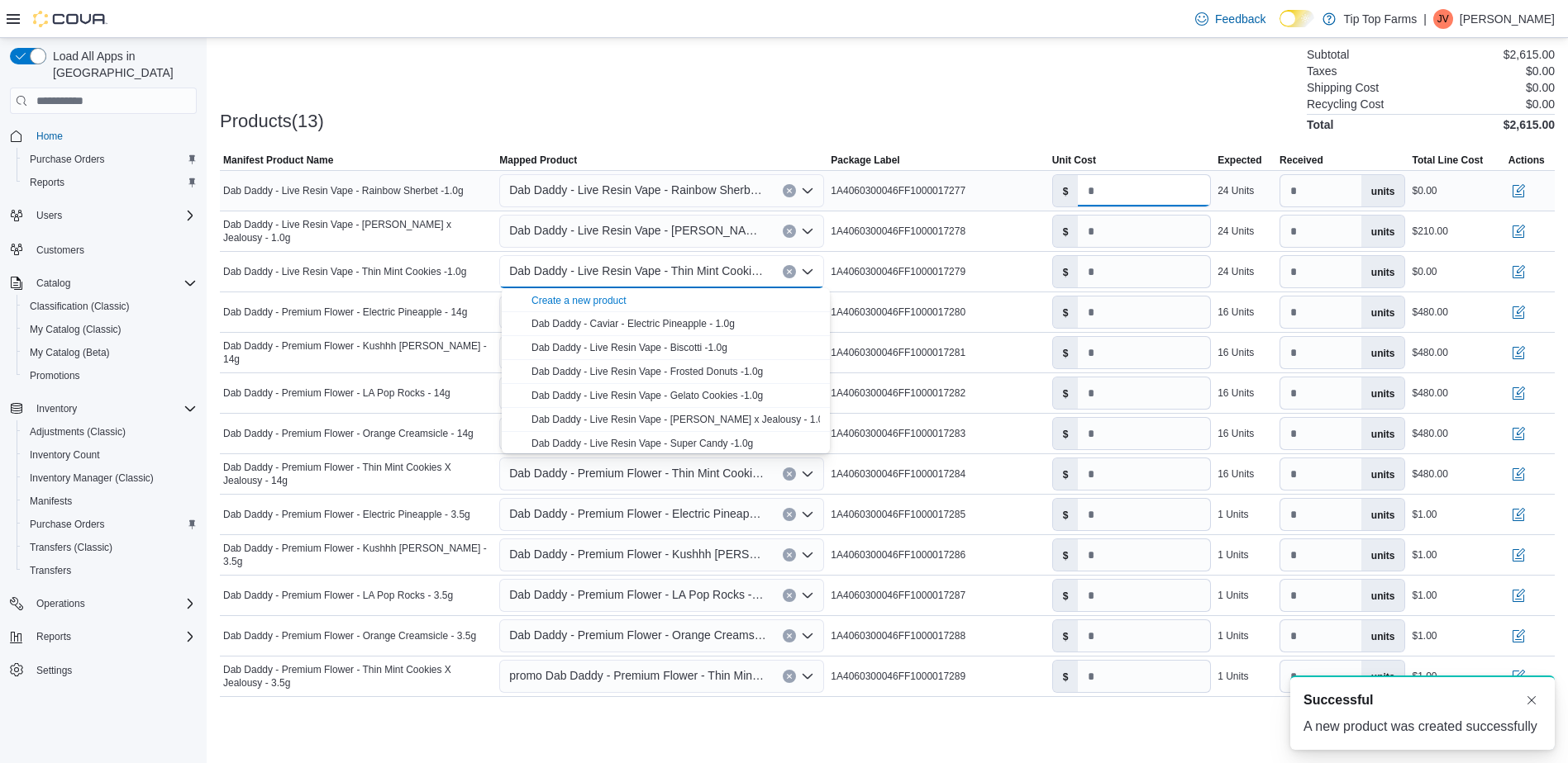
click at [1110, 185] on input "number" at bounding box center [1144, 191] width 132 height 32
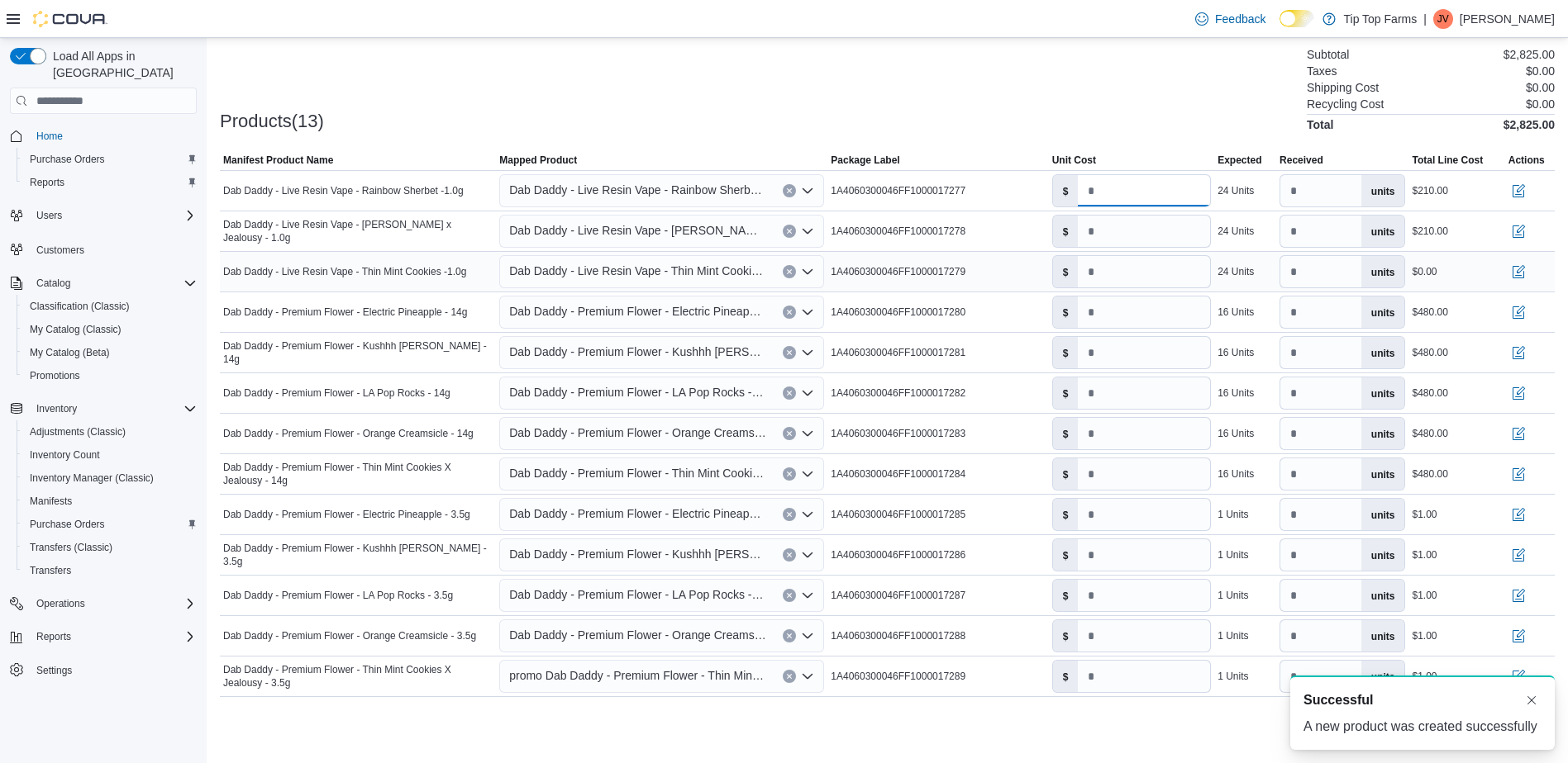
type input "****"
click at [1139, 271] on input "number" at bounding box center [1144, 272] width 132 height 32
type input "****"
click at [1529, 697] on button "Dismiss toast" at bounding box center [1531, 699] width 20 height 20
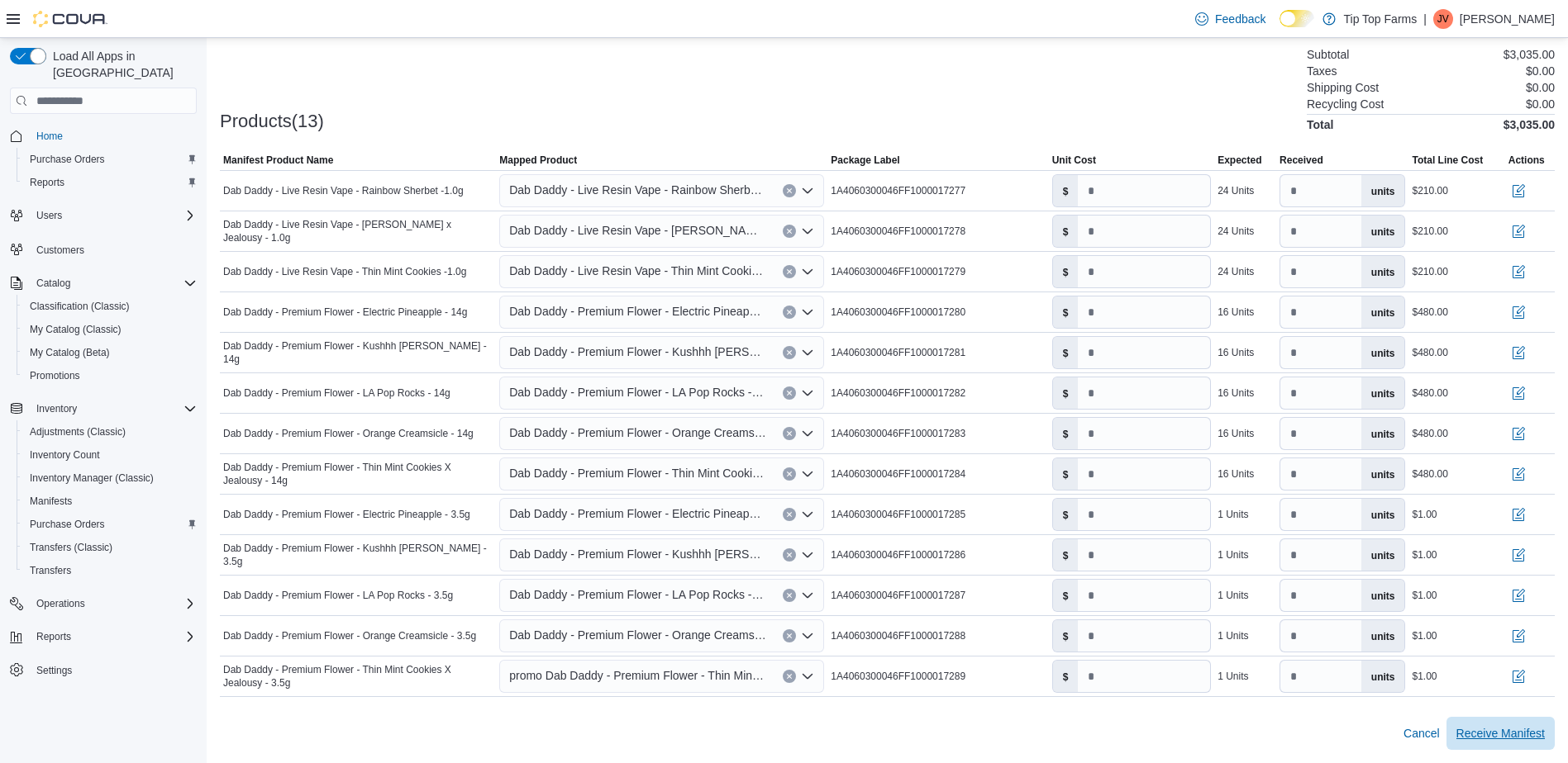
click at [1529, 727] on span "Receive Manifest" at bounding box center [1501, 733] width 89 height 17
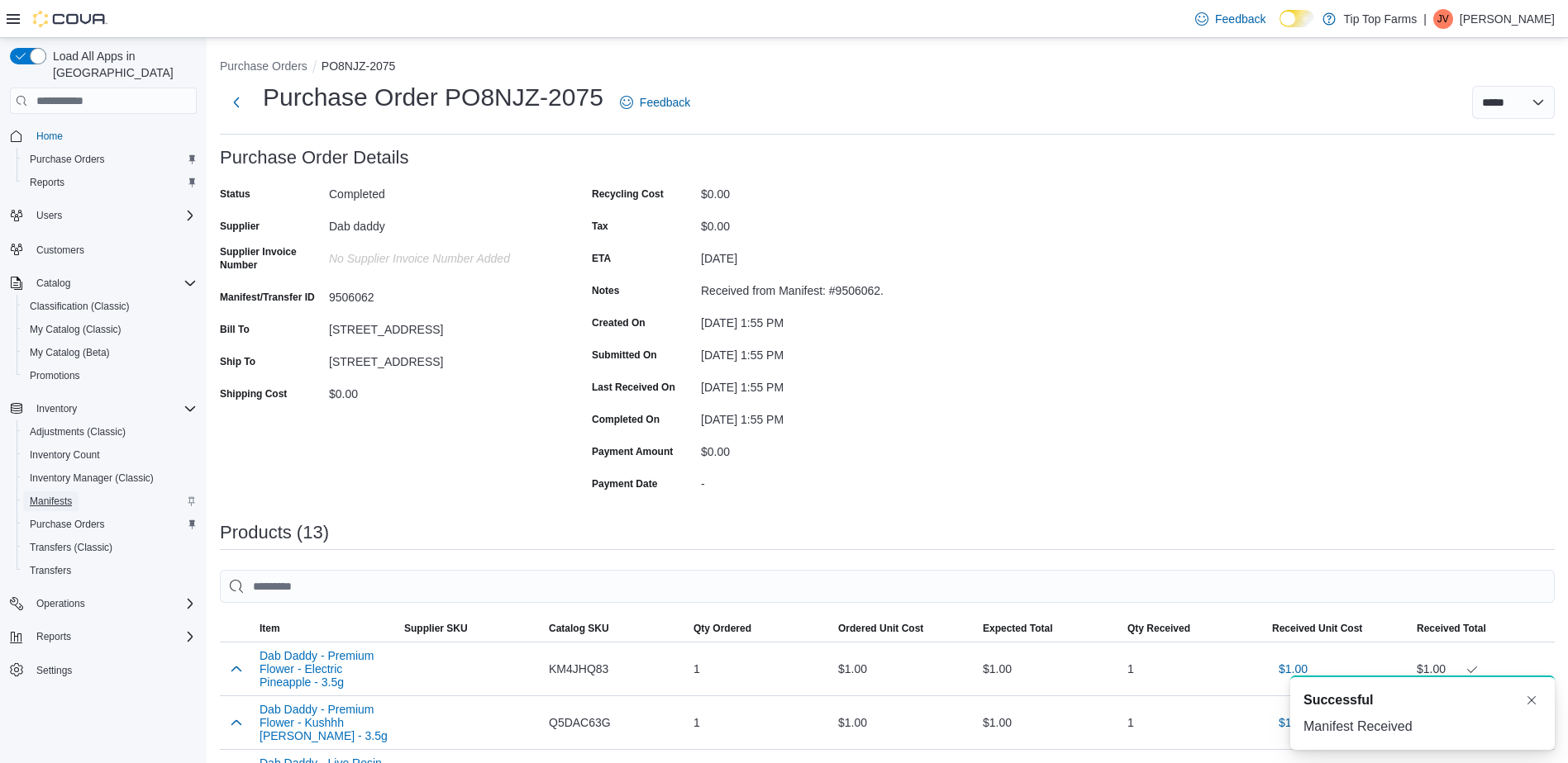
click at [65, 495] on span "Manifests" at bounding box center [51, 501] width 42 height 13
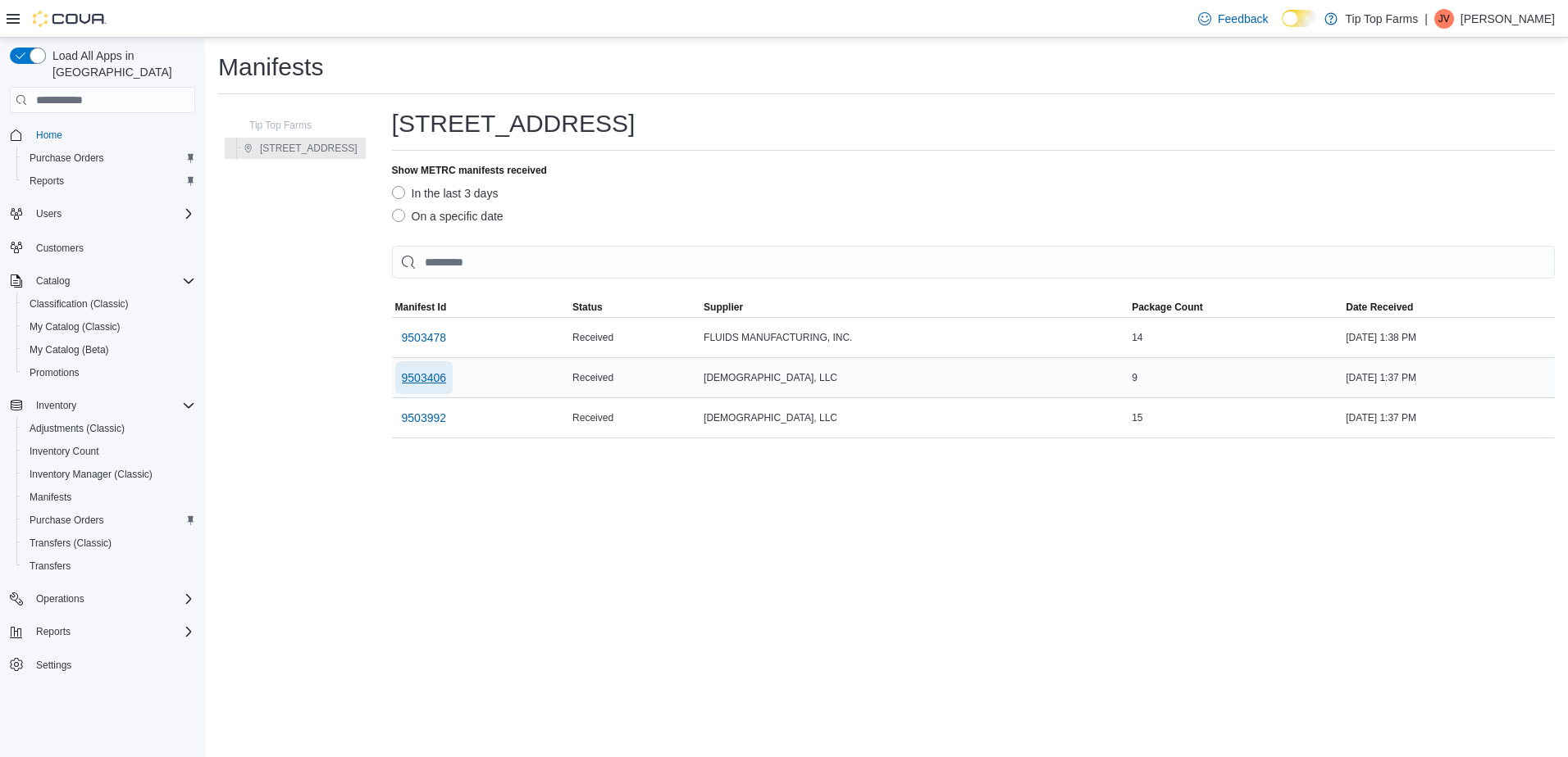
click at [404, 383] on span "9503406" at bounding box center [424, 377] width 45 height 17
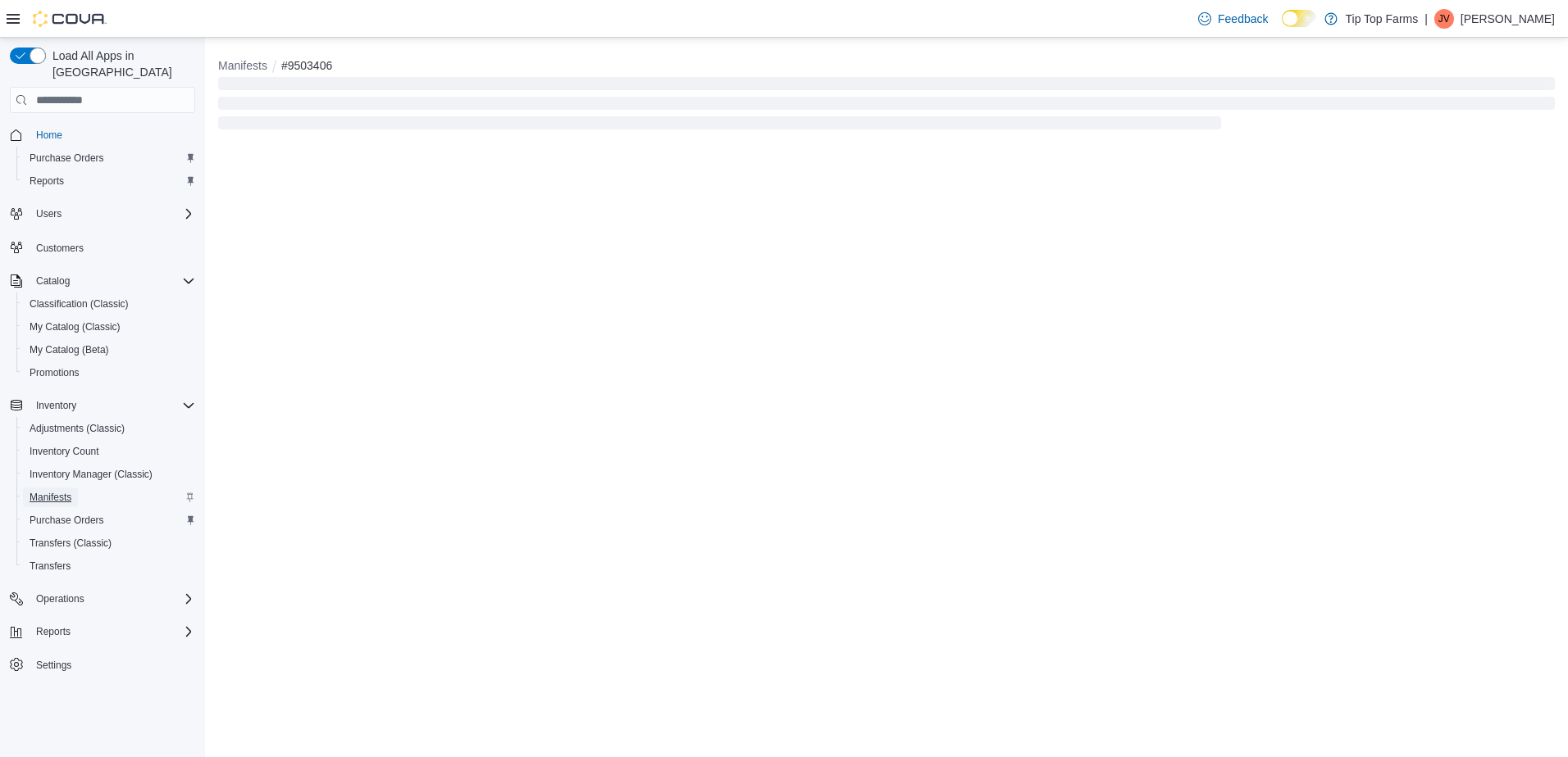
click at [52, 491] on span "Manifests" at bounding box center [50, 497] width 42 height 13
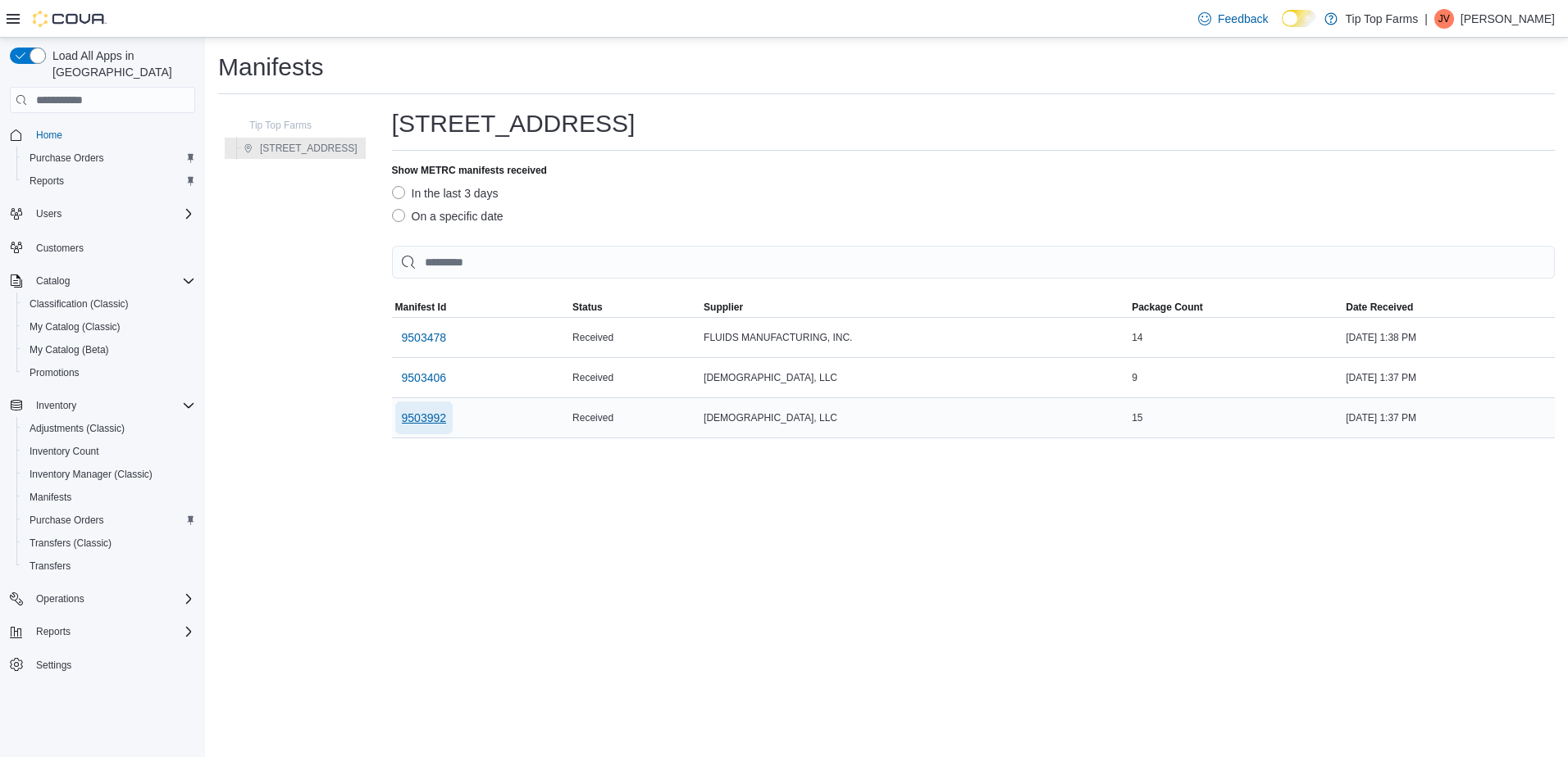
click at [404, 415] on span "9503992" at bounding box center [424, 417] width 45 height 17
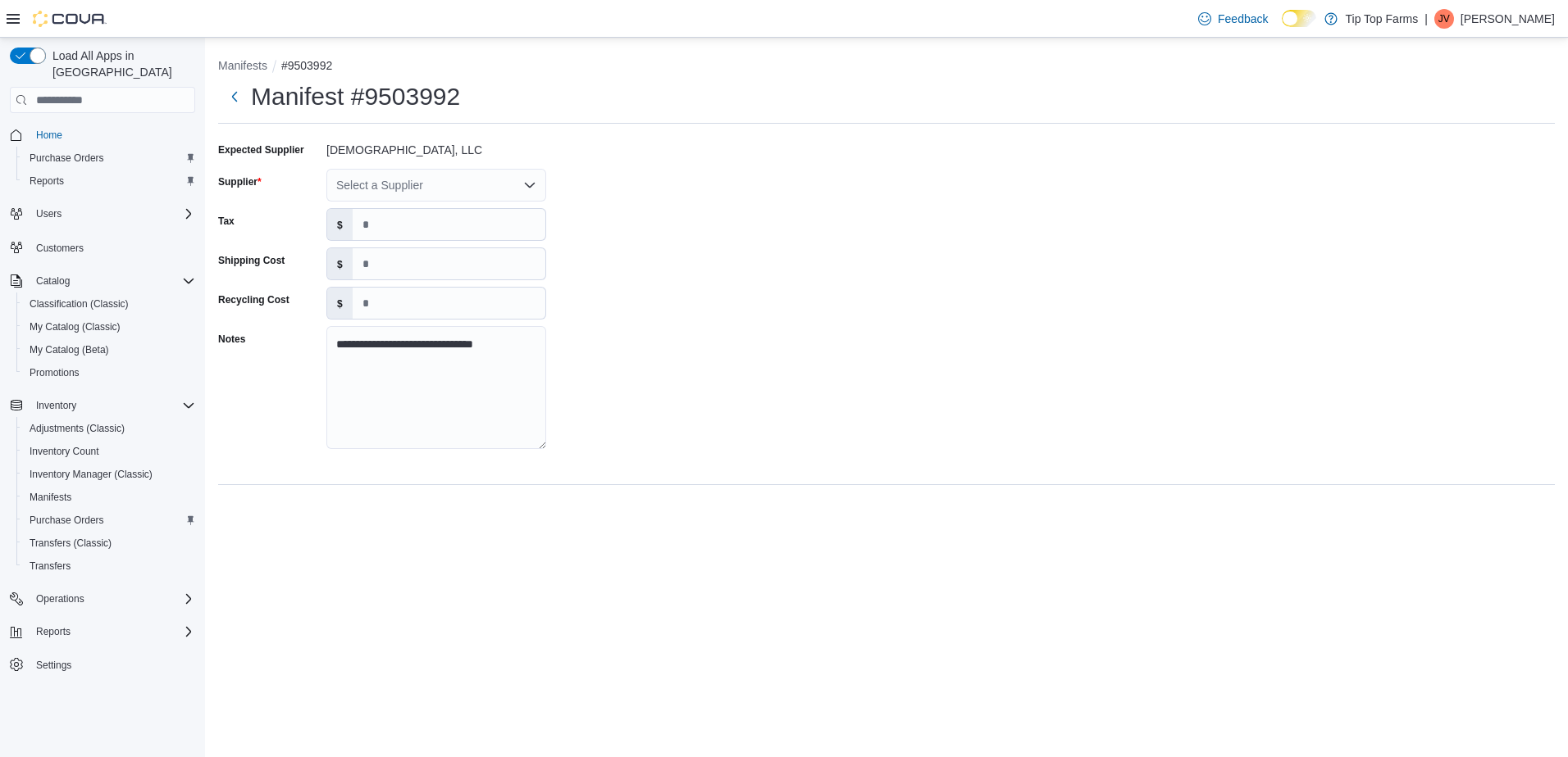
click at [410, 189] on div "Select a Supplier" at bounding box center [436, 185] width 220 height 33
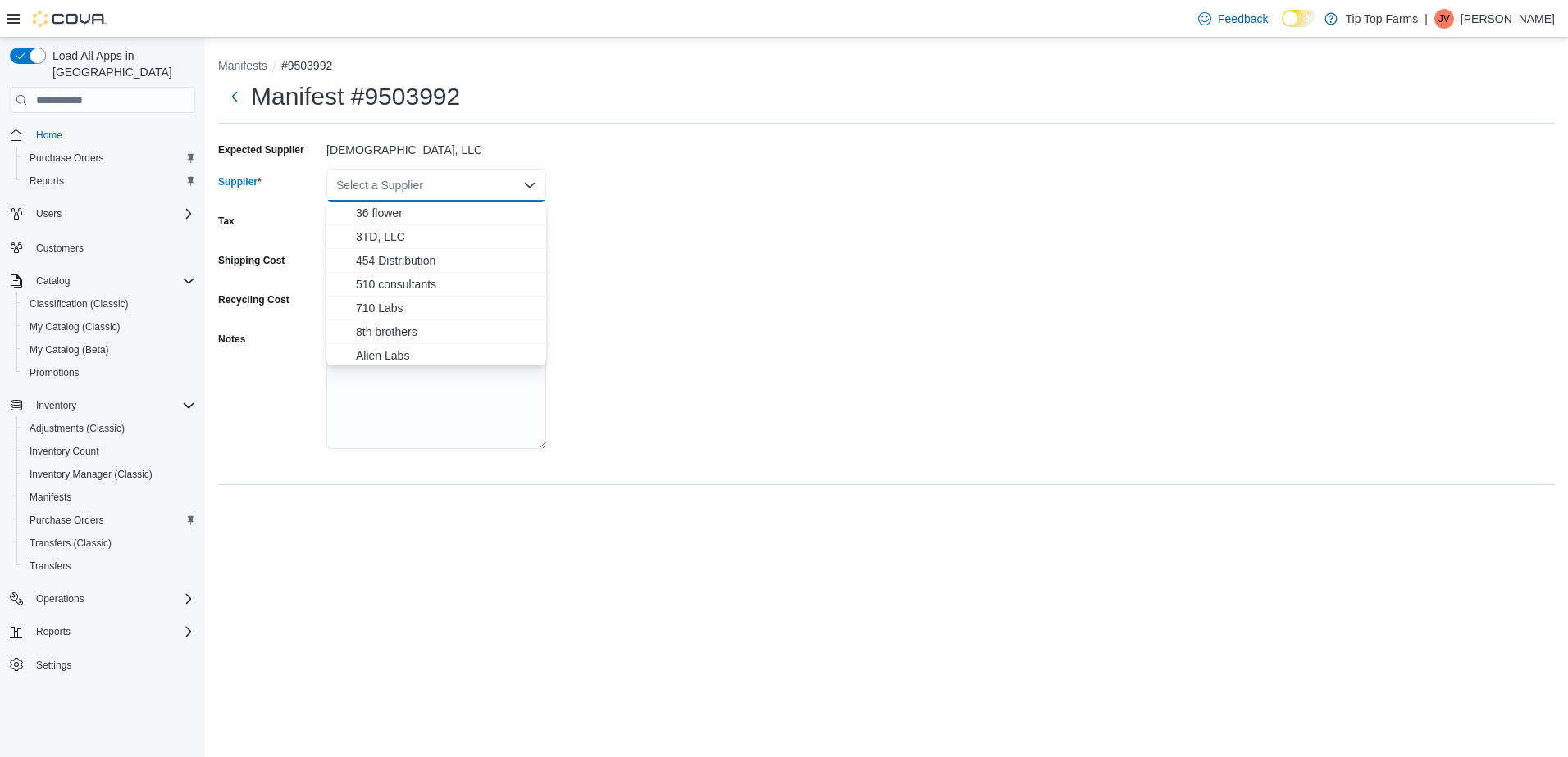
drag, startPoint x: 625, startPoint y: 274, endPoint x: 632, endPoint y: 281, distance: 9.9
click at [627, 276] on div "**********" at bounding box center [886, 300] width 1337 height 328
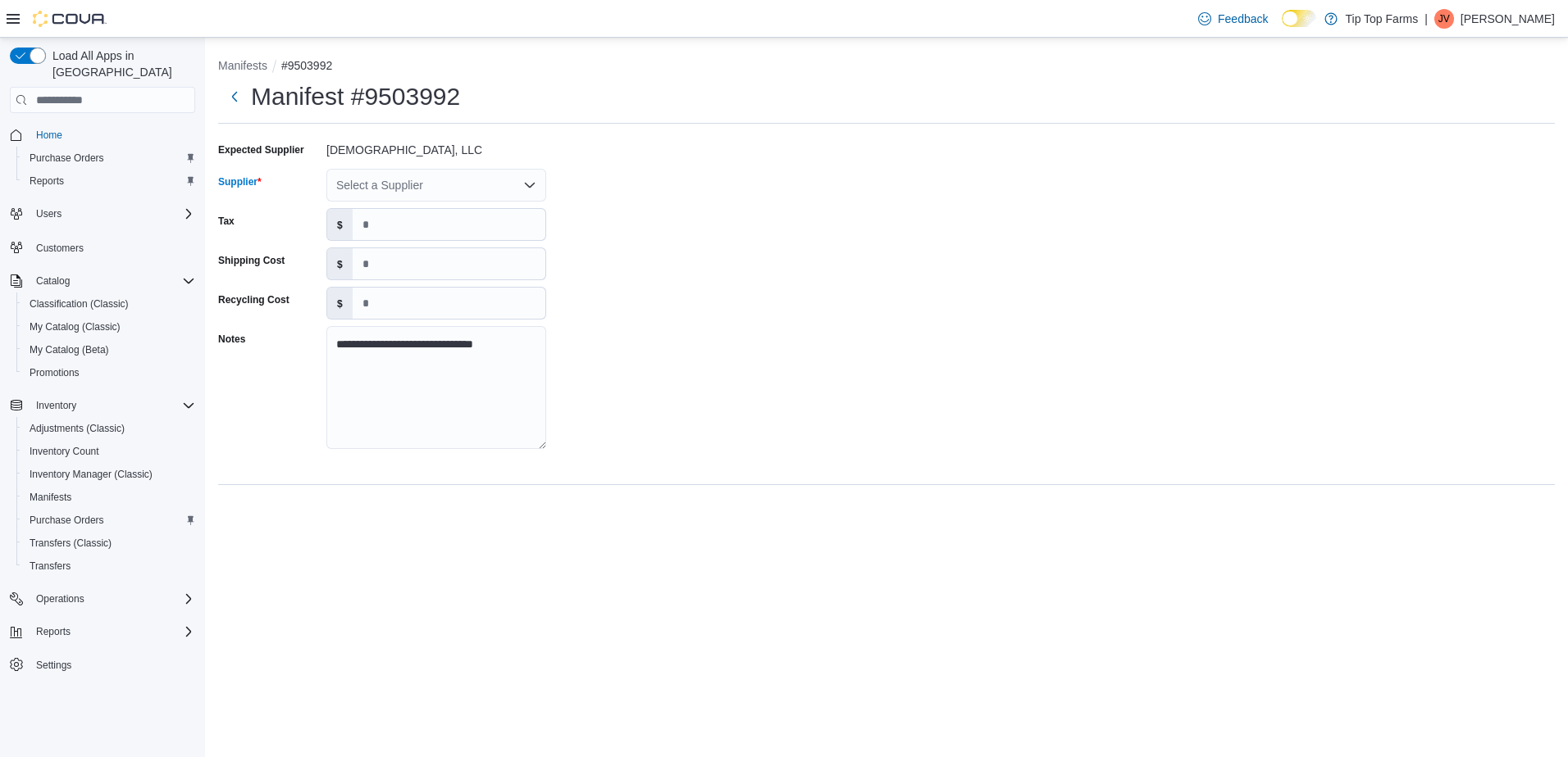
click at [434, 177] on div "Select a Supplier" at bounding box center [436, 185] width 220 height 33
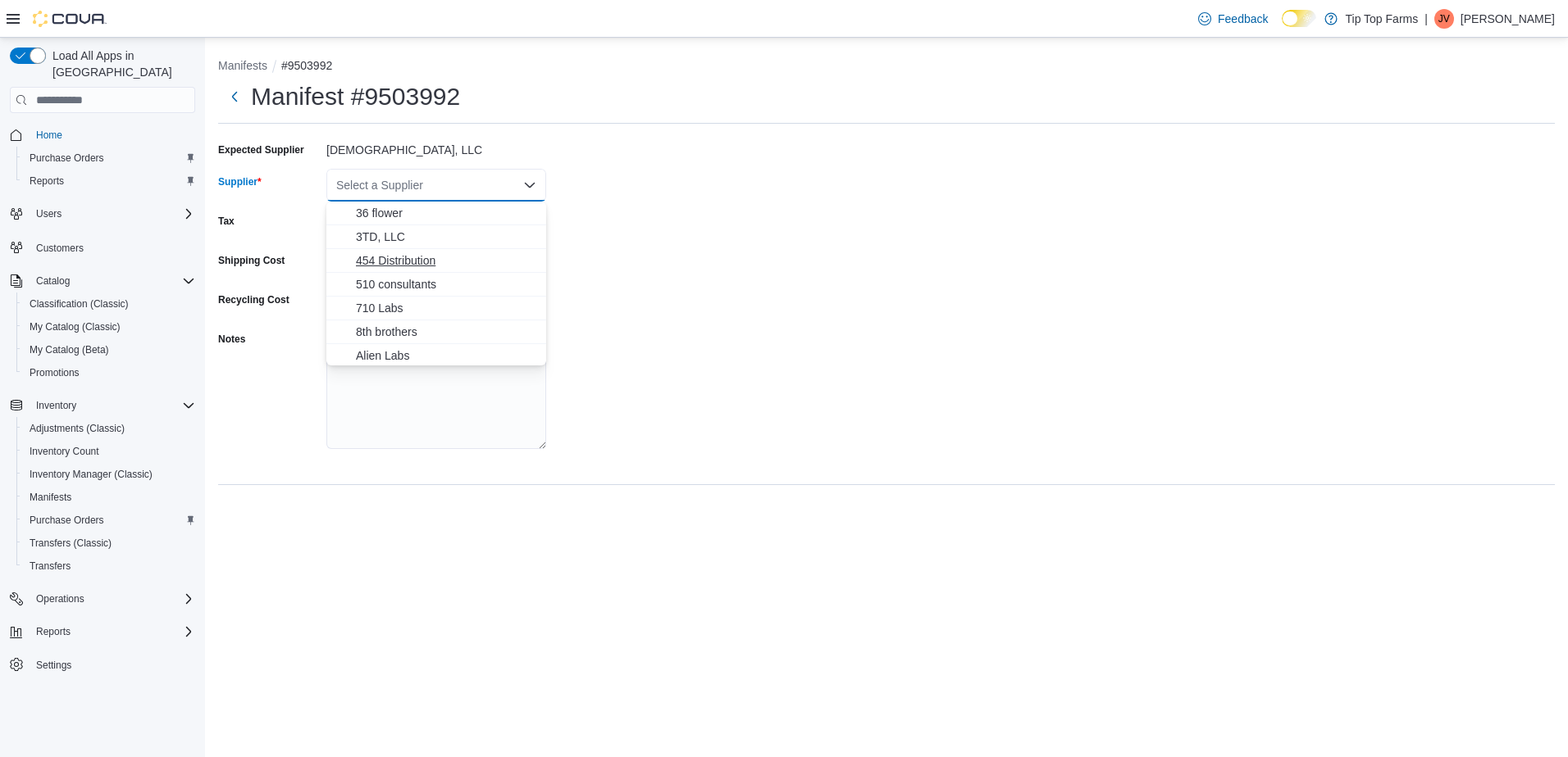
click at [411, 254] on span "454 Distribution" at bounding box center [445, 260] width 180 height 17
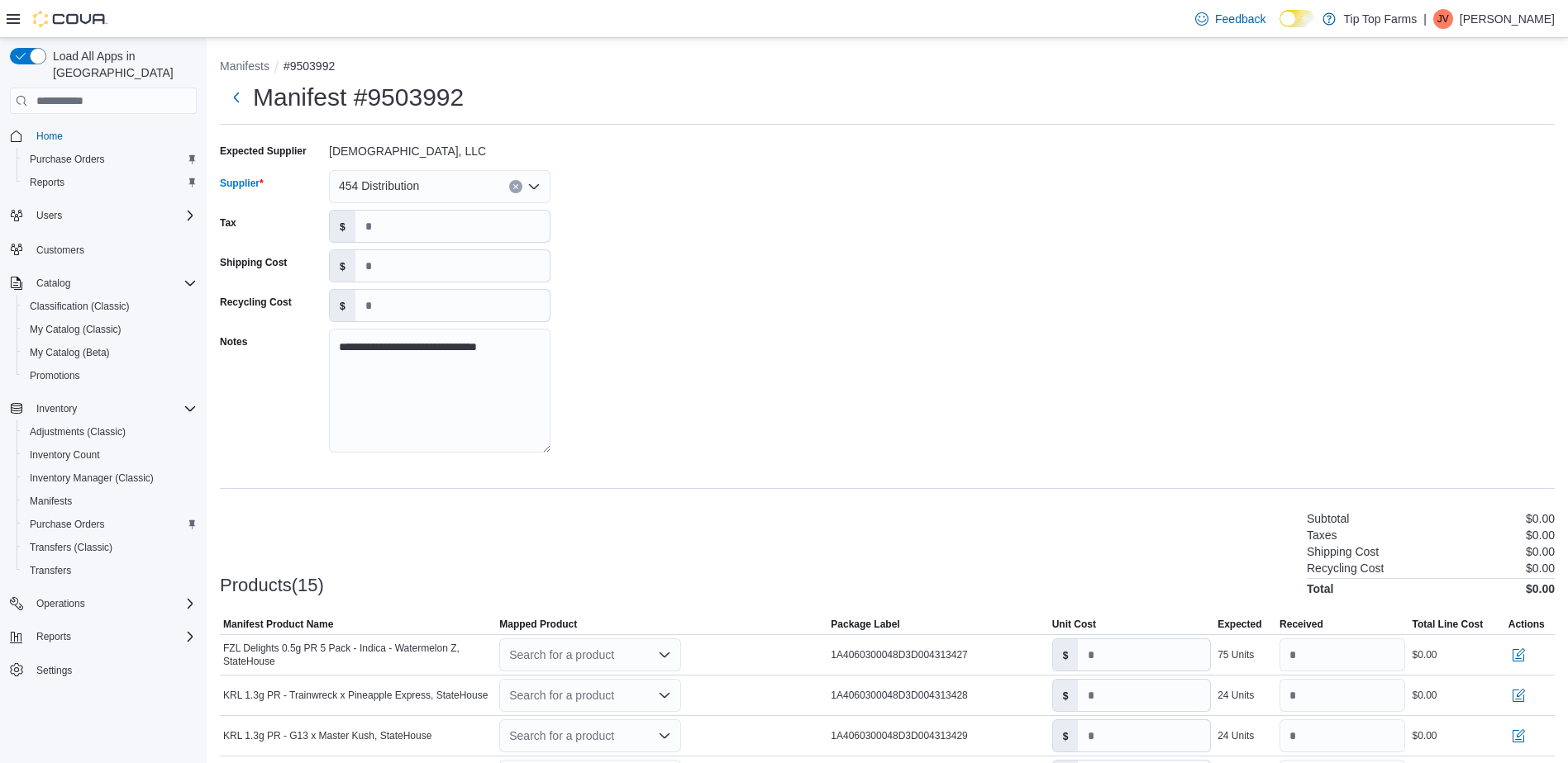
click at [515, 181] on button "Clear input" at bounding box center [515, 187] width 13 height 13
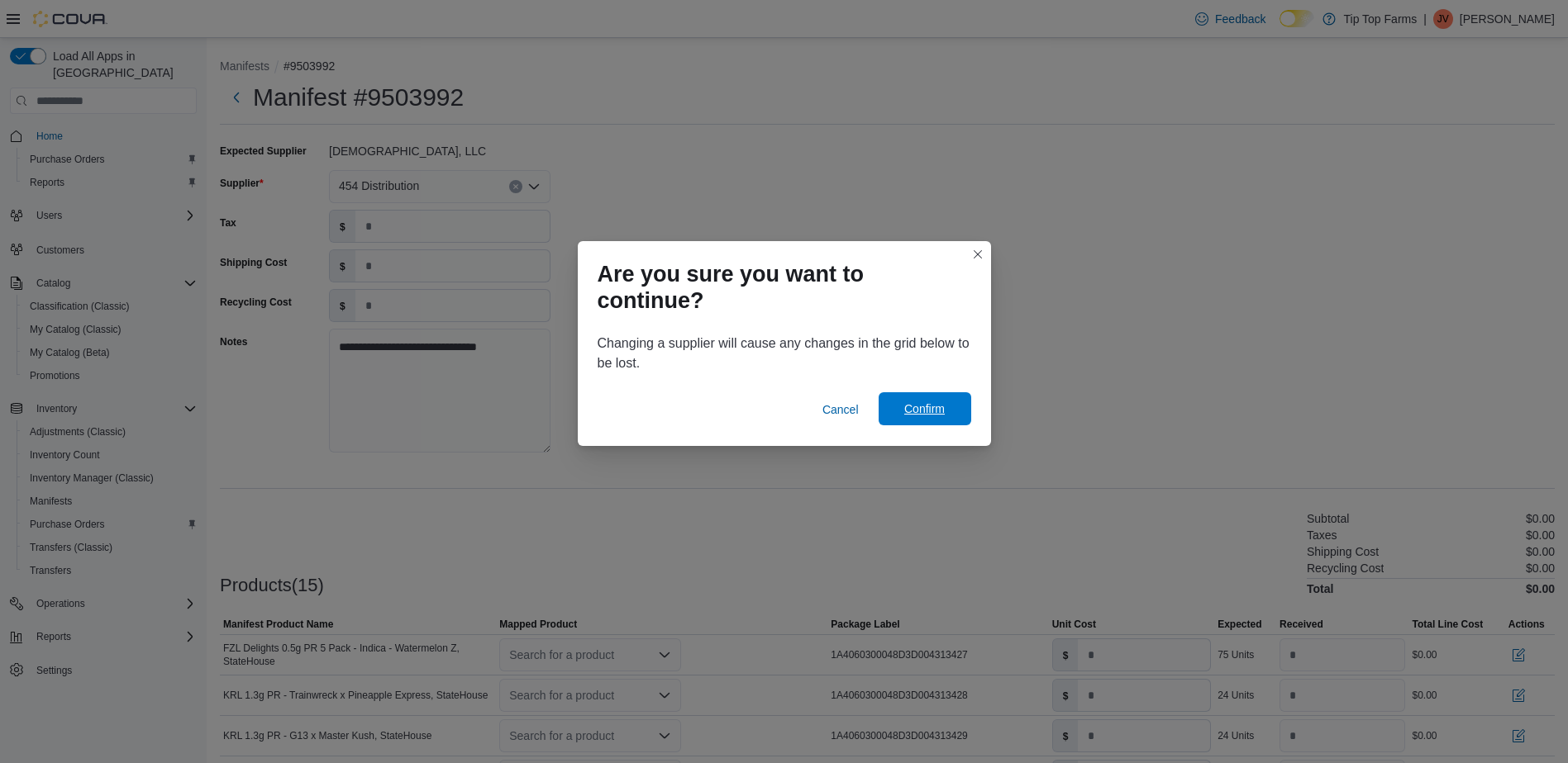
click at [931, 407] on span "Confirm" at bounding box center [925, 408] width 40 height 17
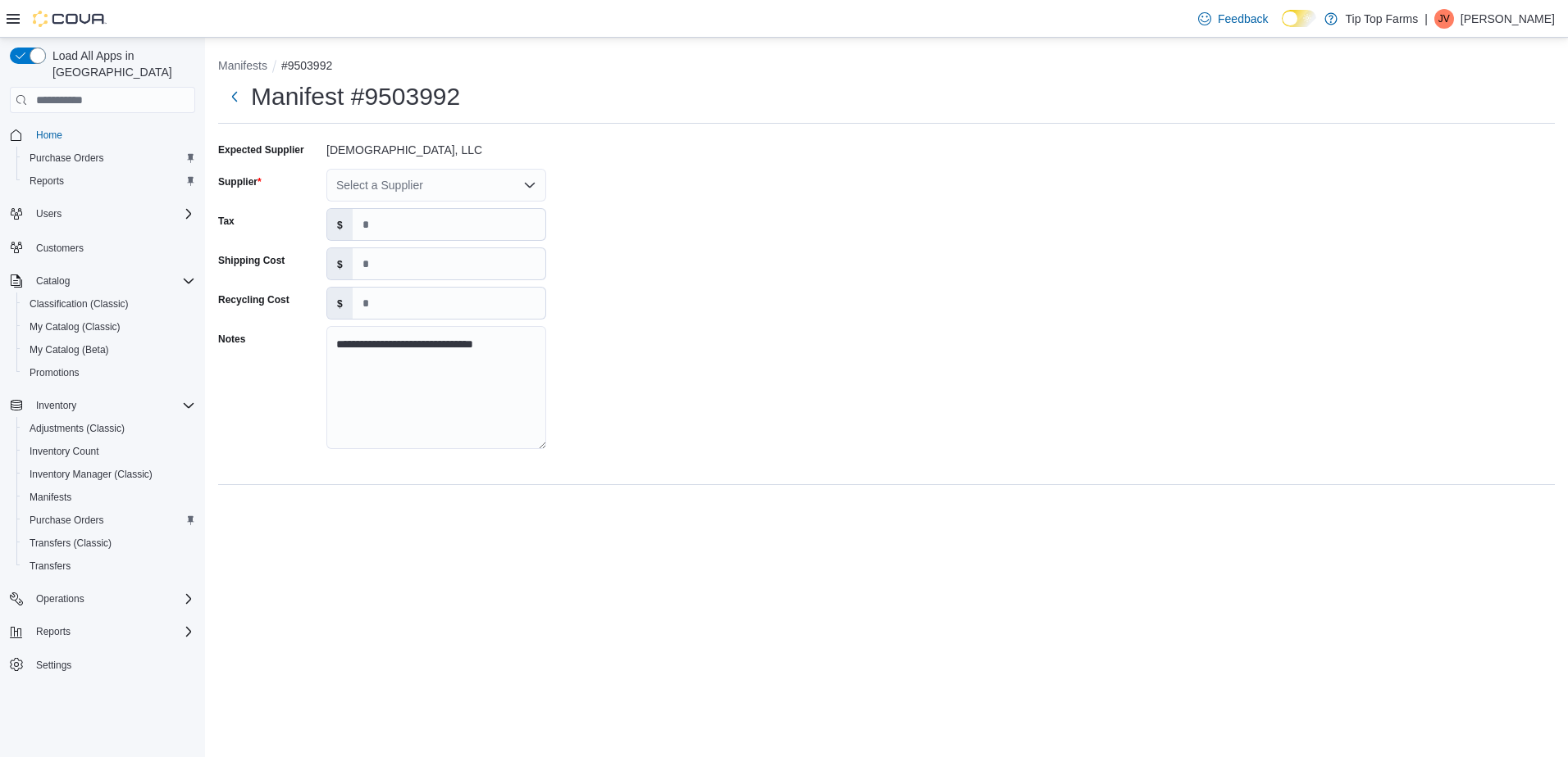
click at [440, 185] on div "Select a Supplier" at bounding box center [436, 185] width 220 height 33
type input "****"
click at [410, 238] on span "King Roll" at bounding box center [445, 236] width 180 height 17
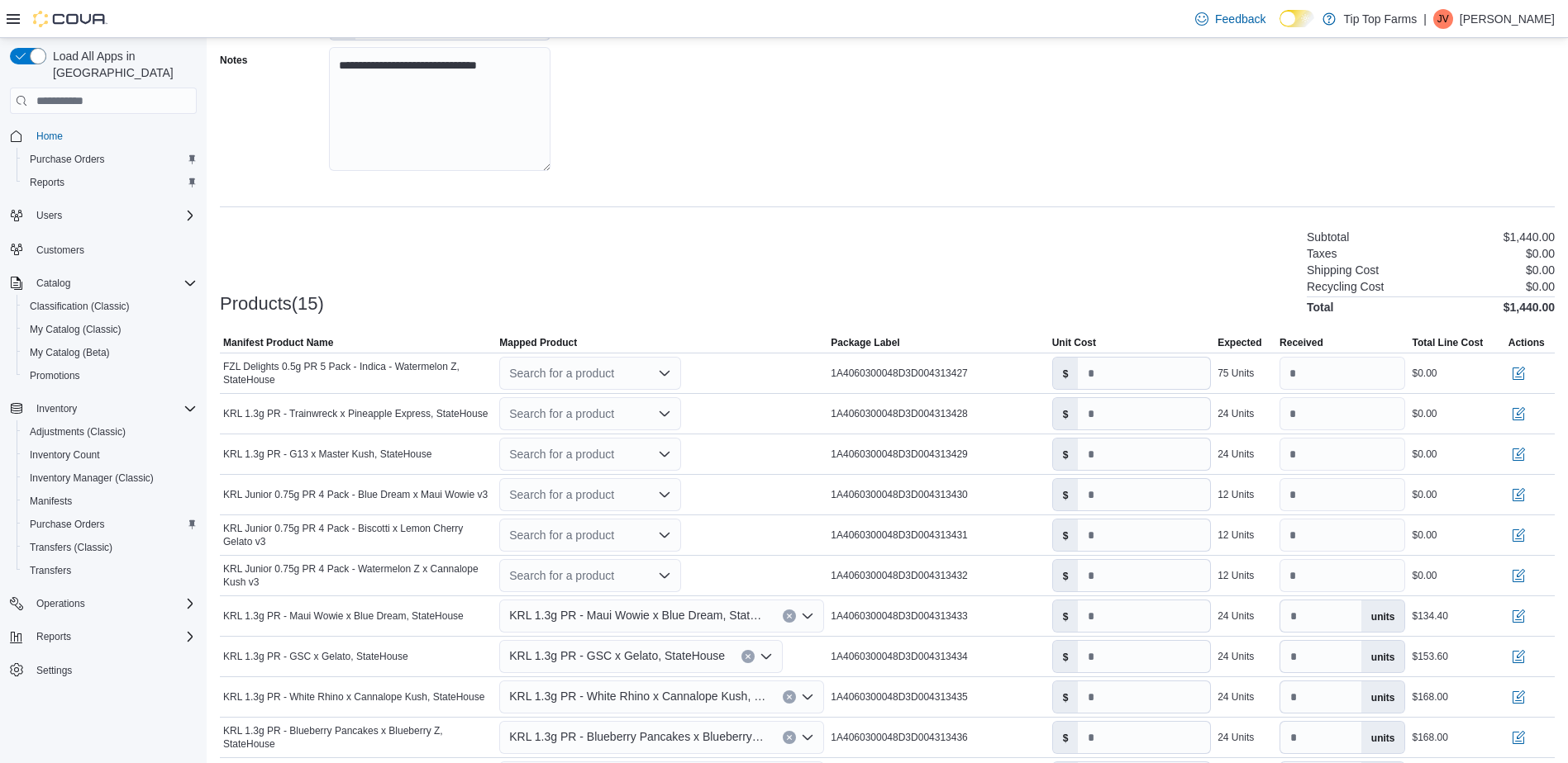
scroll to position [276, 0]
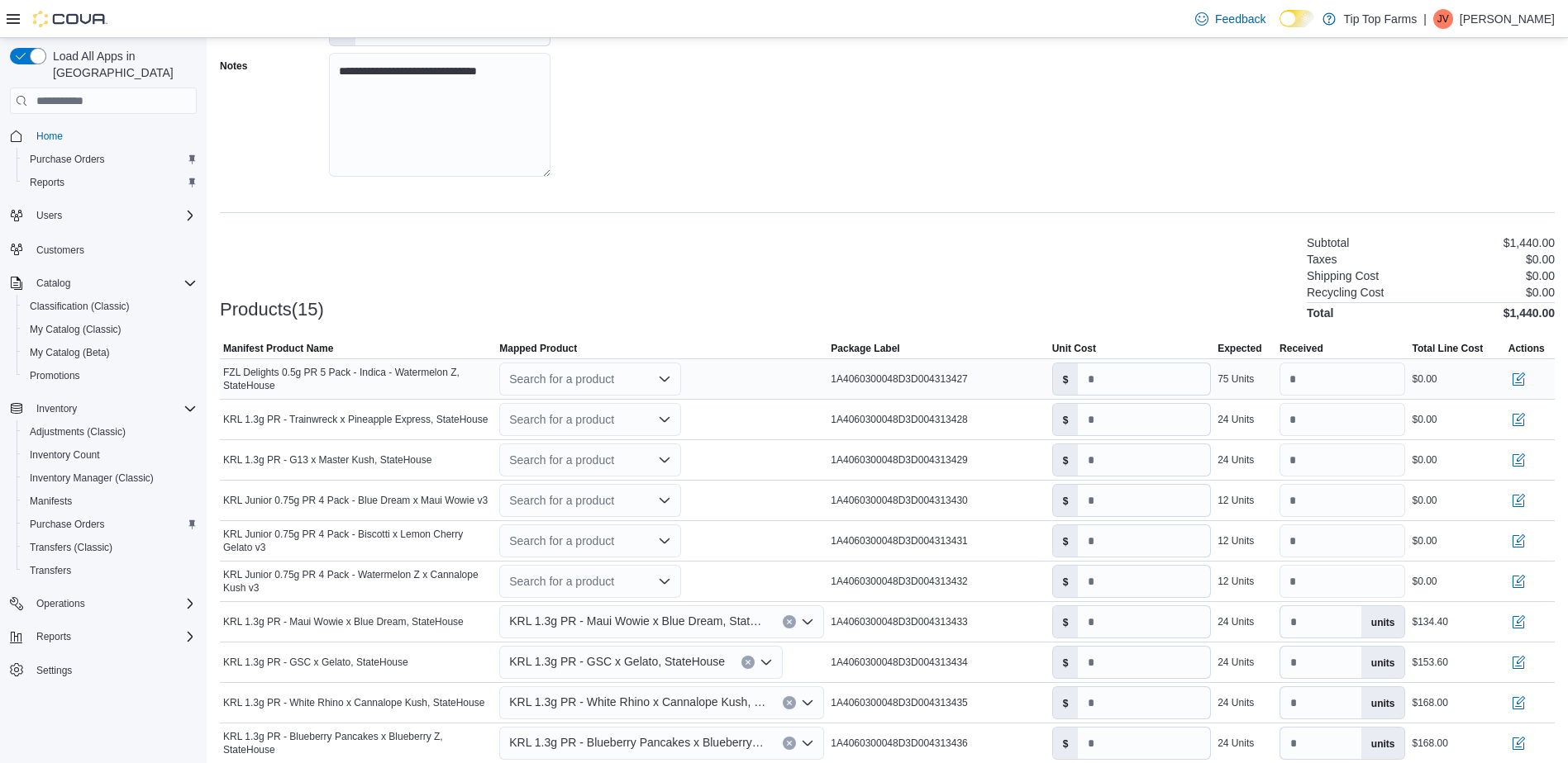
click at [585, 383] on div "Search for a product" at bounding box center [590, 379] width 181 height 33
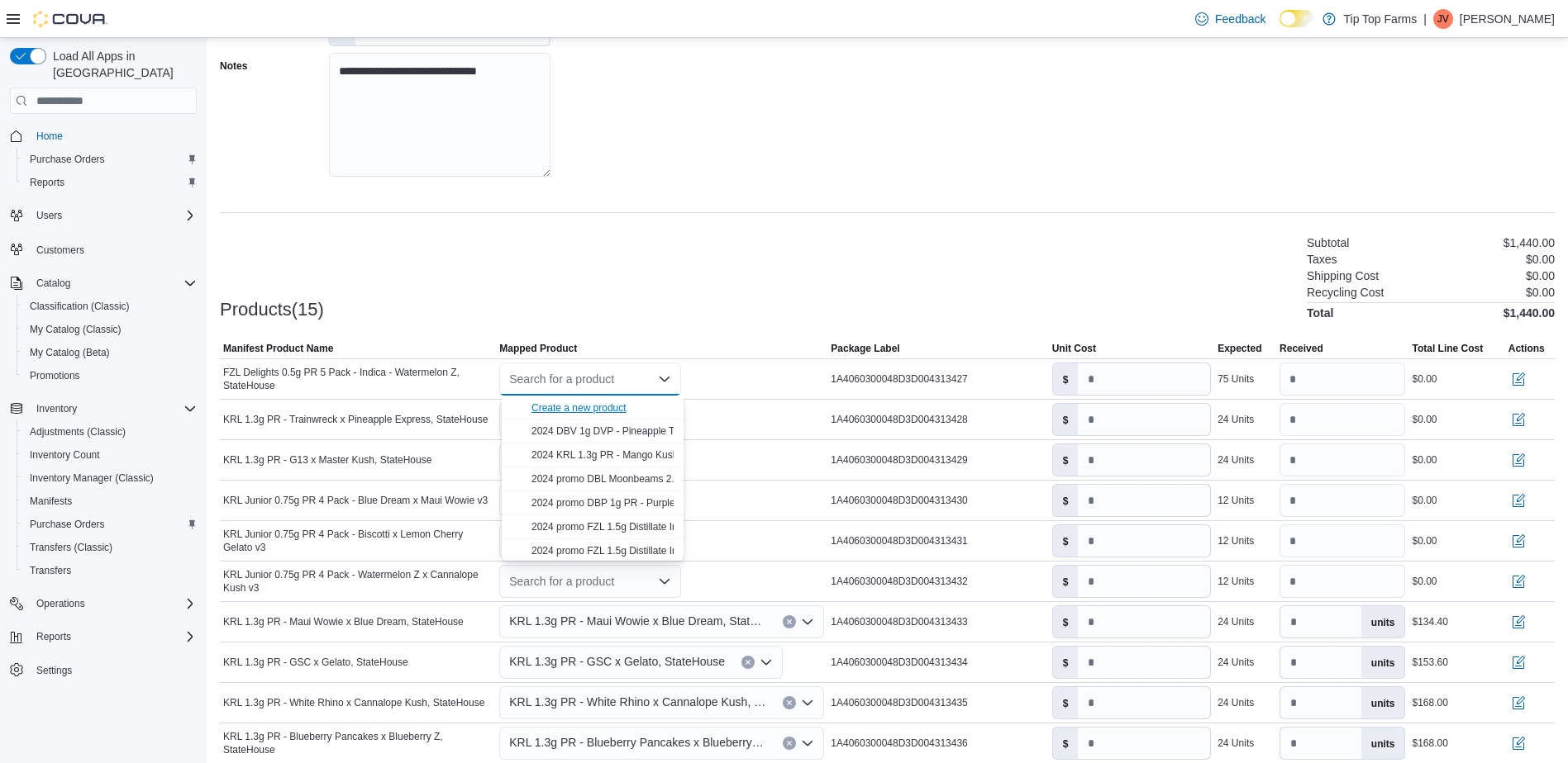
click at [564, 412] on div "Create a new product" at bounding box center [578, 407] width 95 height 13
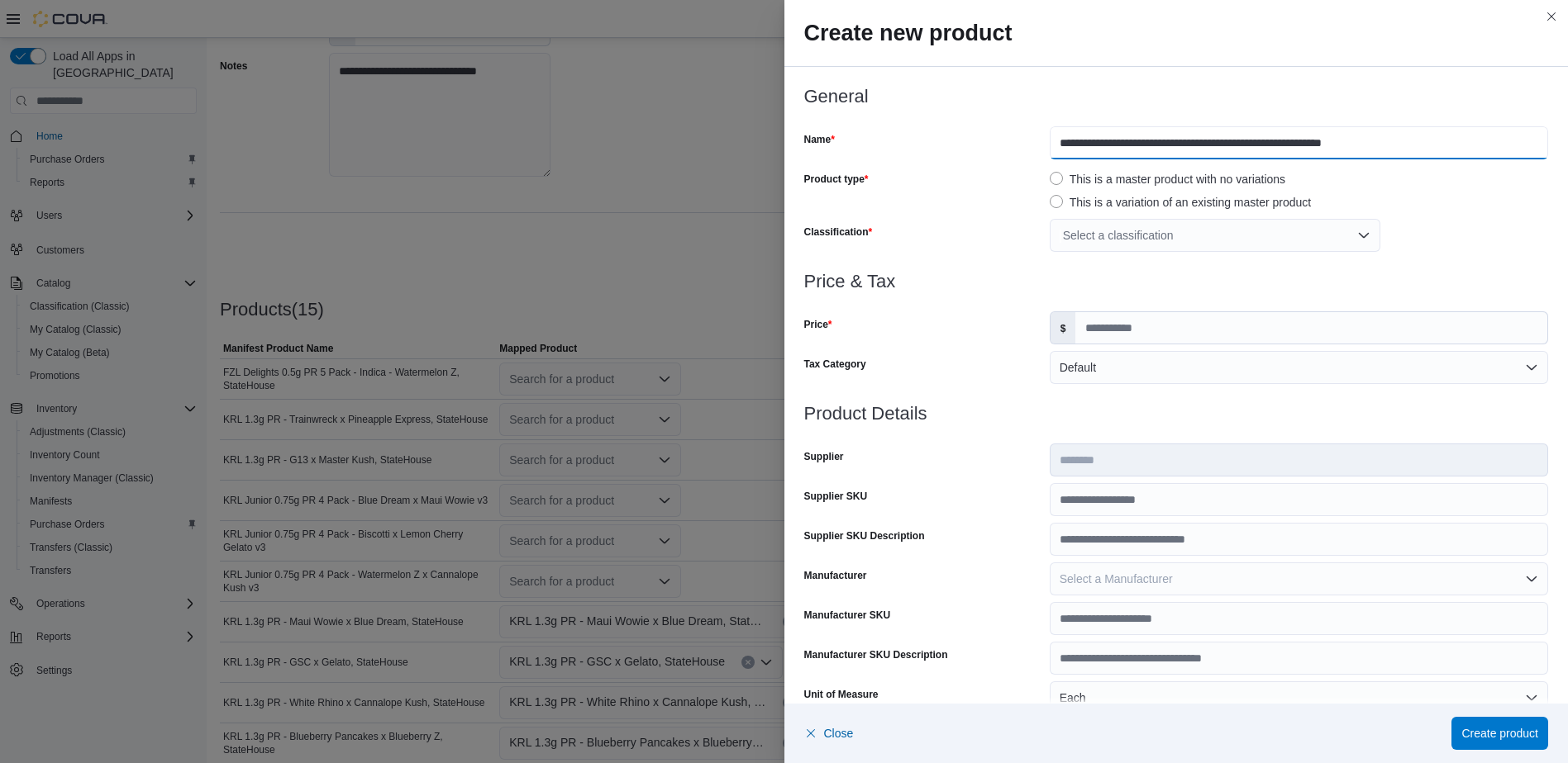
click at [1051, 144] on input "**********" at bounding box center [1299, 143] width 499 height 33
type input "**********"
click at [1109, 233] on div "Select a classification" at bounding box center [1215, 236] width 330 height 33
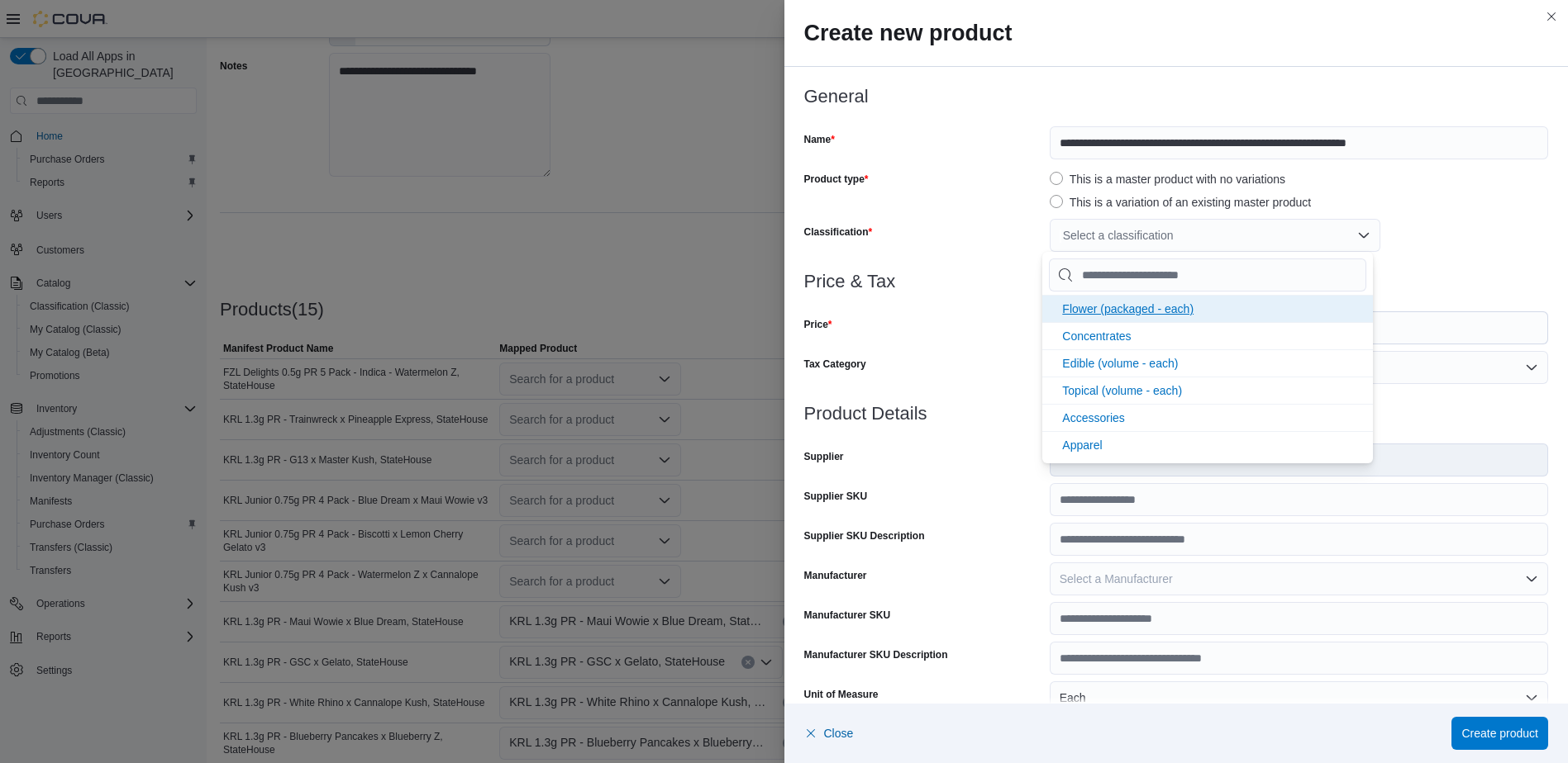
click at [1090, 311] on span "Flower (packaged - each)" at bounding box center [1128, 308] width 131 height 13
click at [1004, 315] on div "Price" at bounding box center [924, 329] width 239 height 33
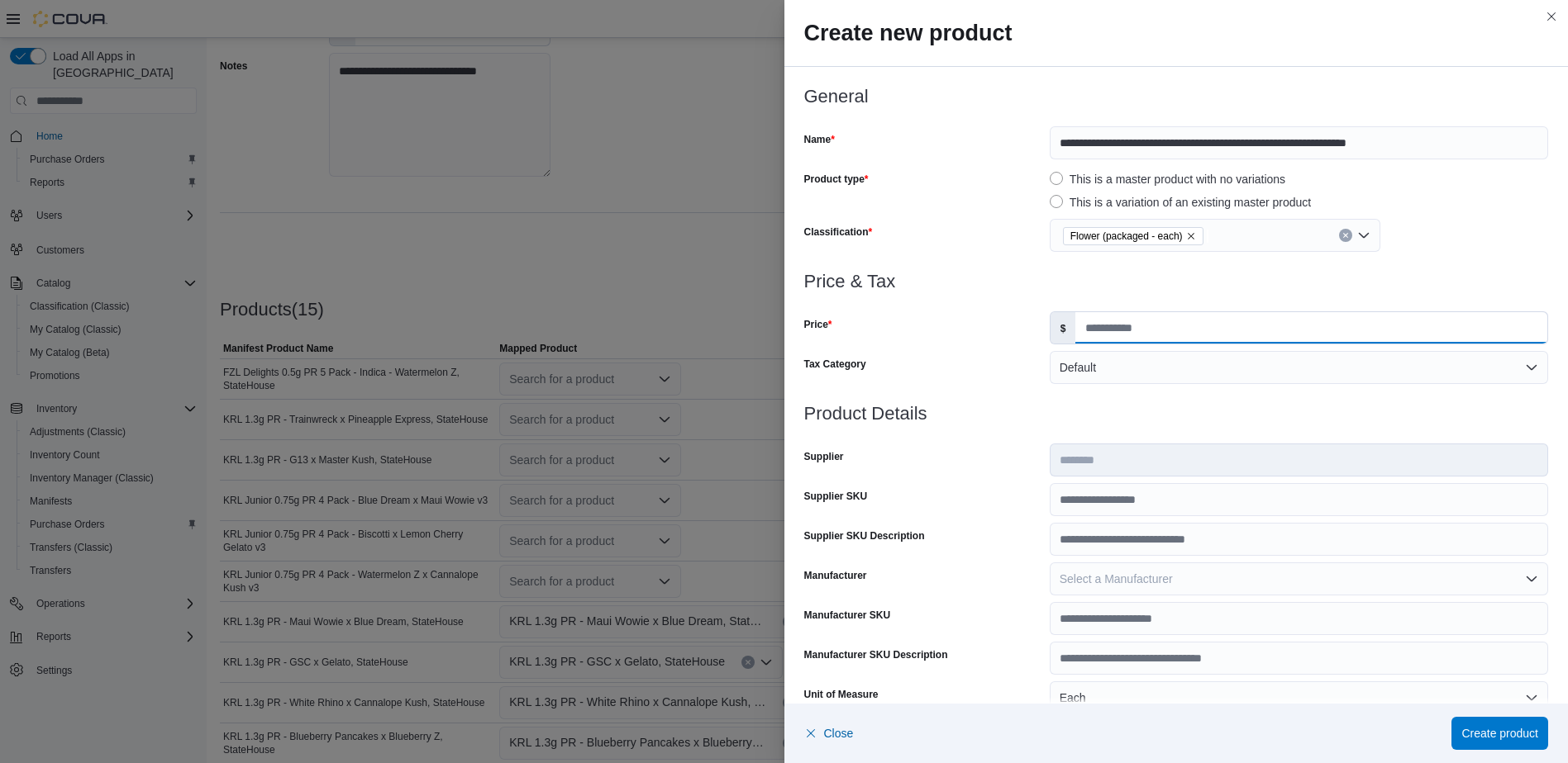
click at [1110, 339] on input "Price" at bounding box center [1311, 328] width 472 height 32
type input "*"
click at [970, 332] on div "Price" at bounding box center [924, 329] width 239 height 33
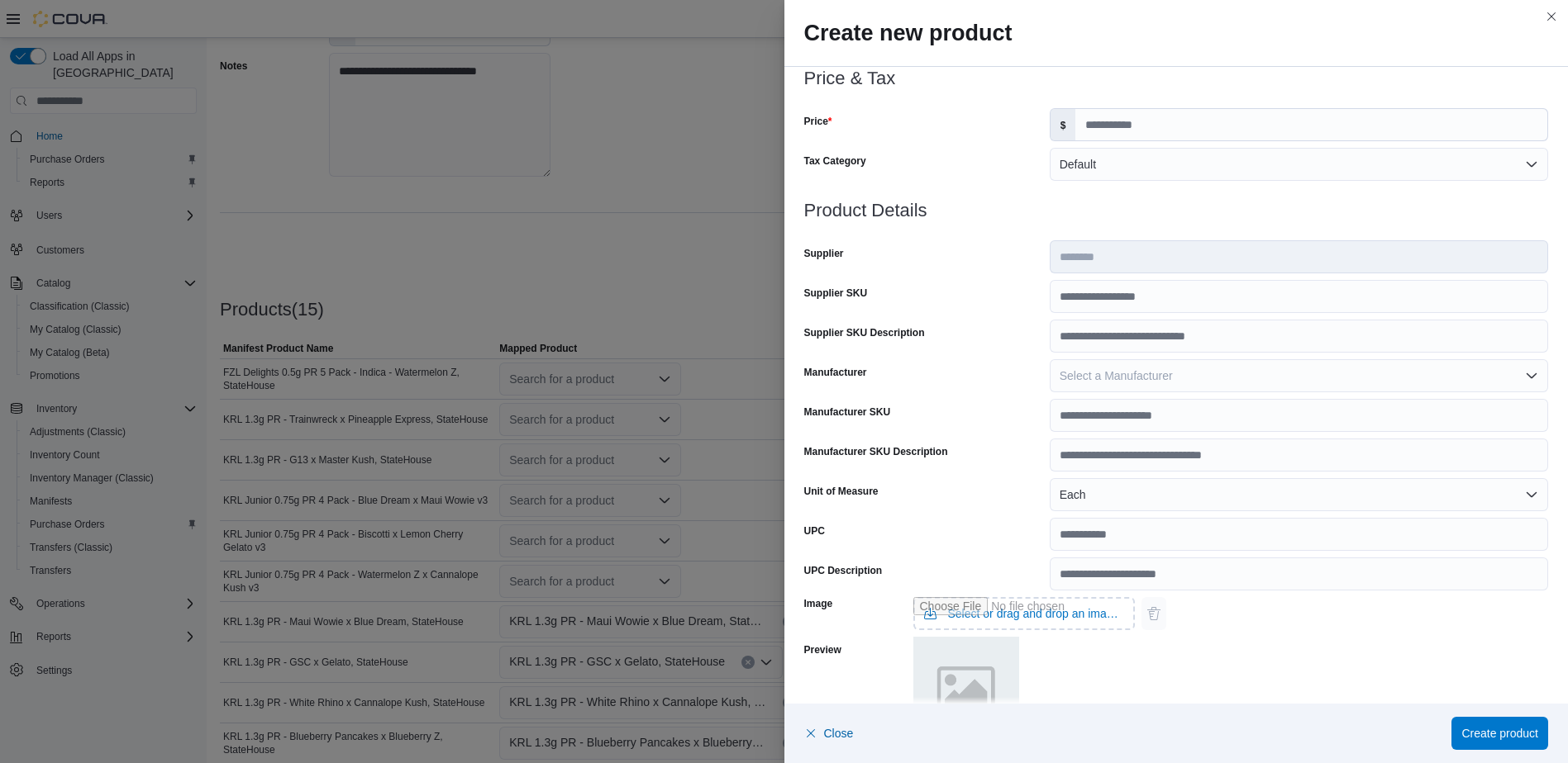
scroll to position [416, 0]
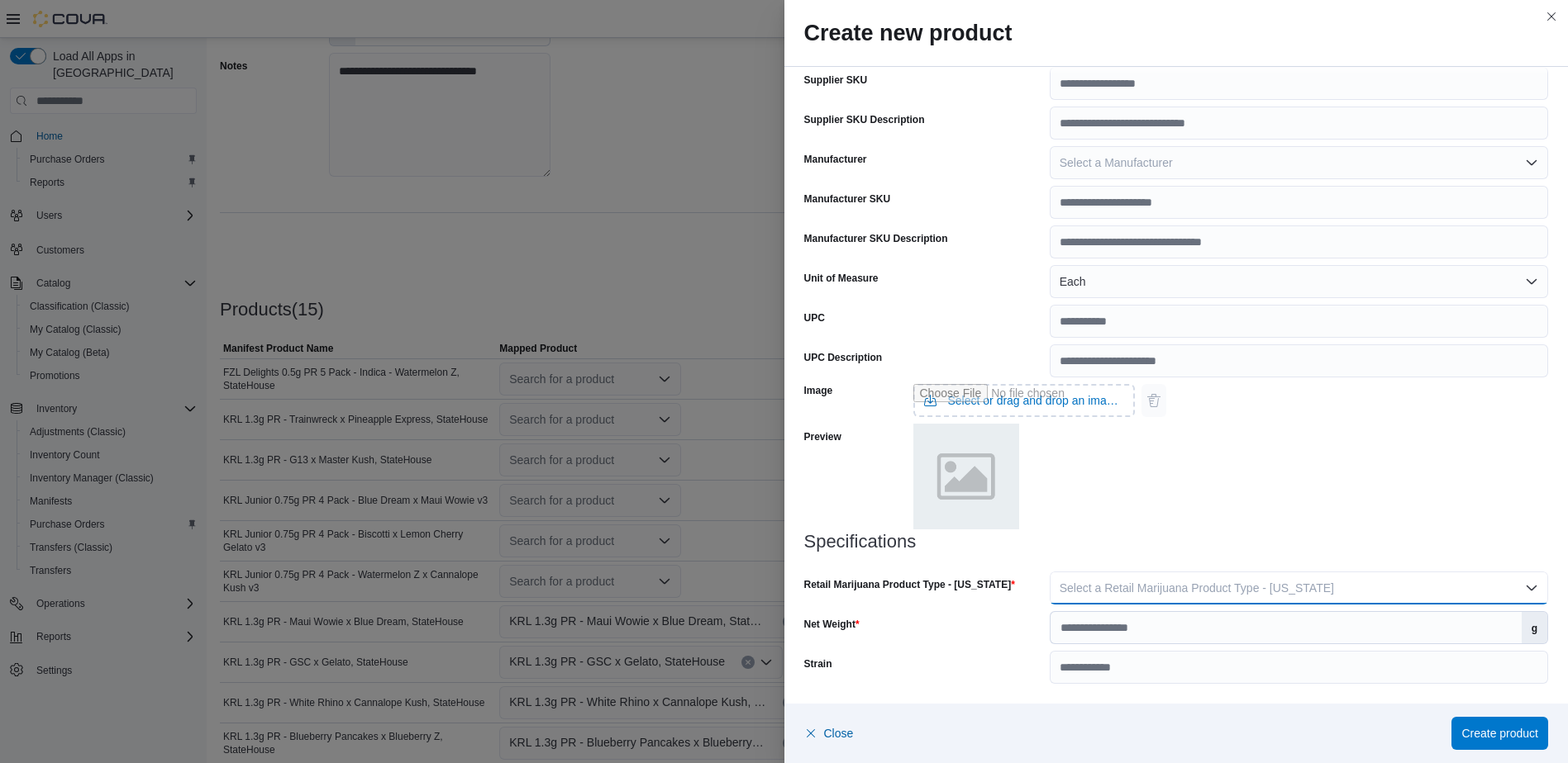
click at [1087, 583] on span "Select a Retail Marijuana Product Type - [US_STATE]" at bounding box center [1196, 588] width 274 height 13
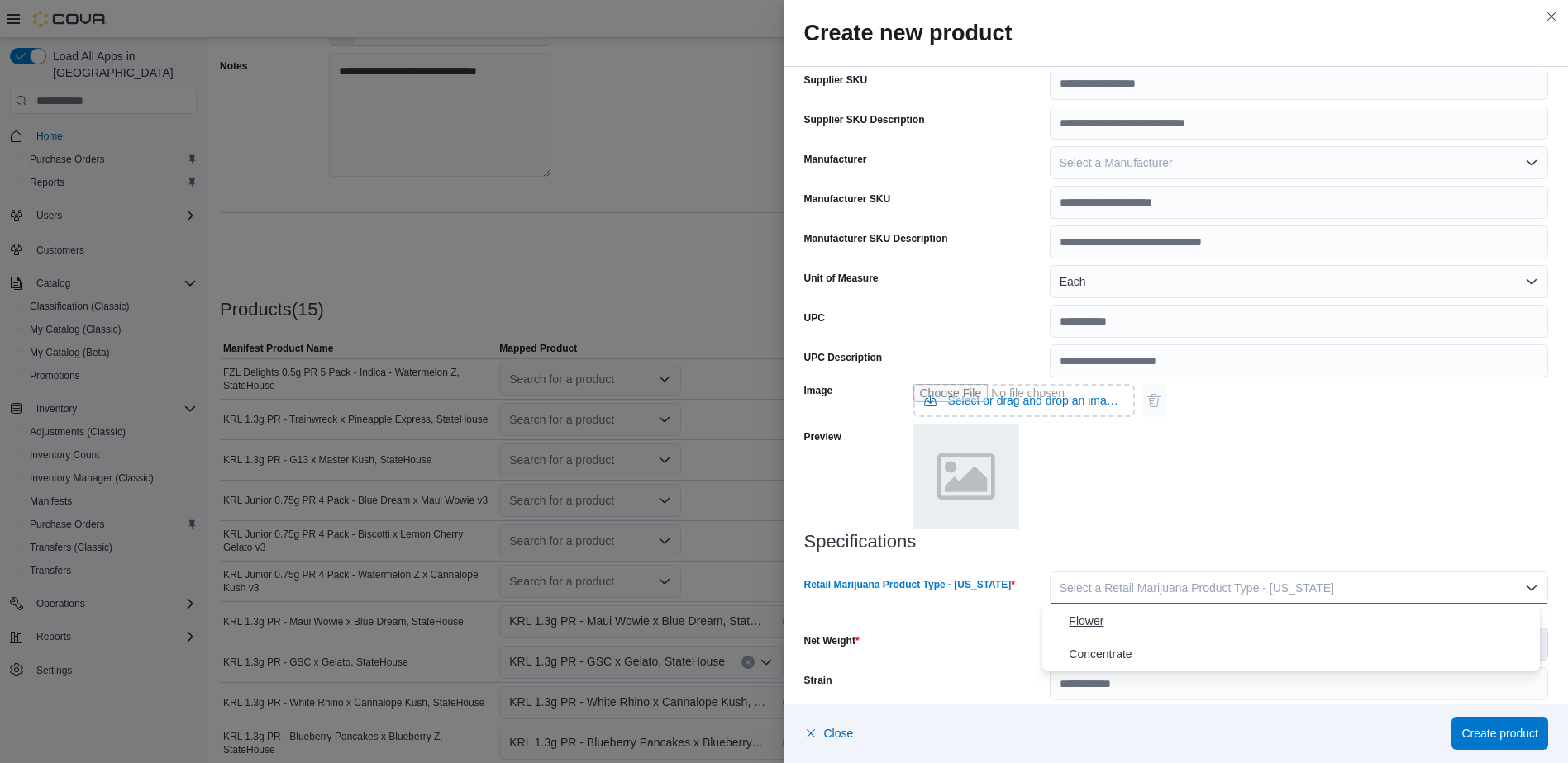
click at [1109, 628] on span "Flower" at bounding box center [1301, 621] width 465 height 20
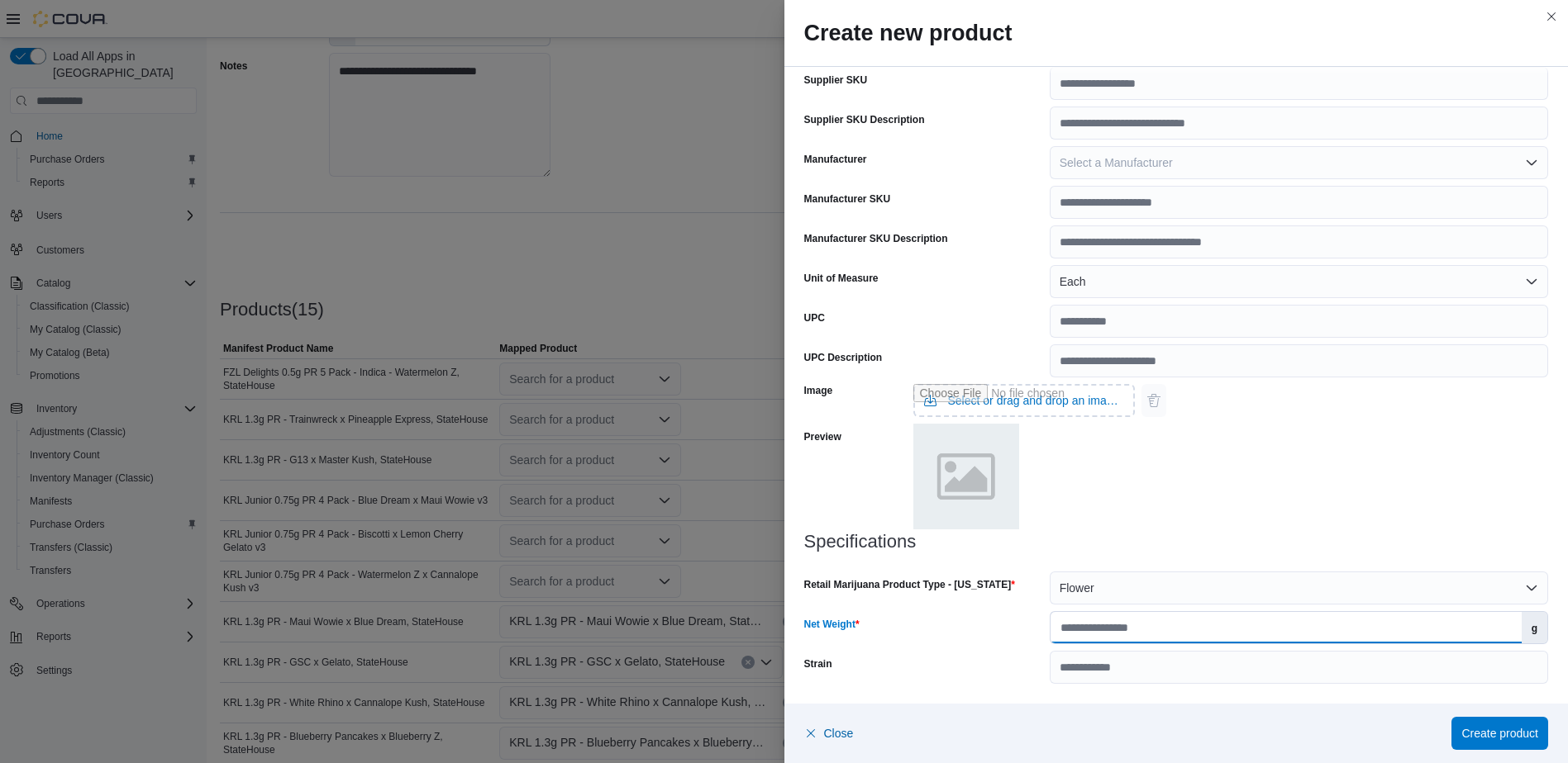
click at [1109, 629] on input "Net Weight" at bounding box center [1287, 628] width 472 height 32
type input "***"
click at [1513, 739] on span "Create product" at bounding box center [1500, 732] width 77 height 17
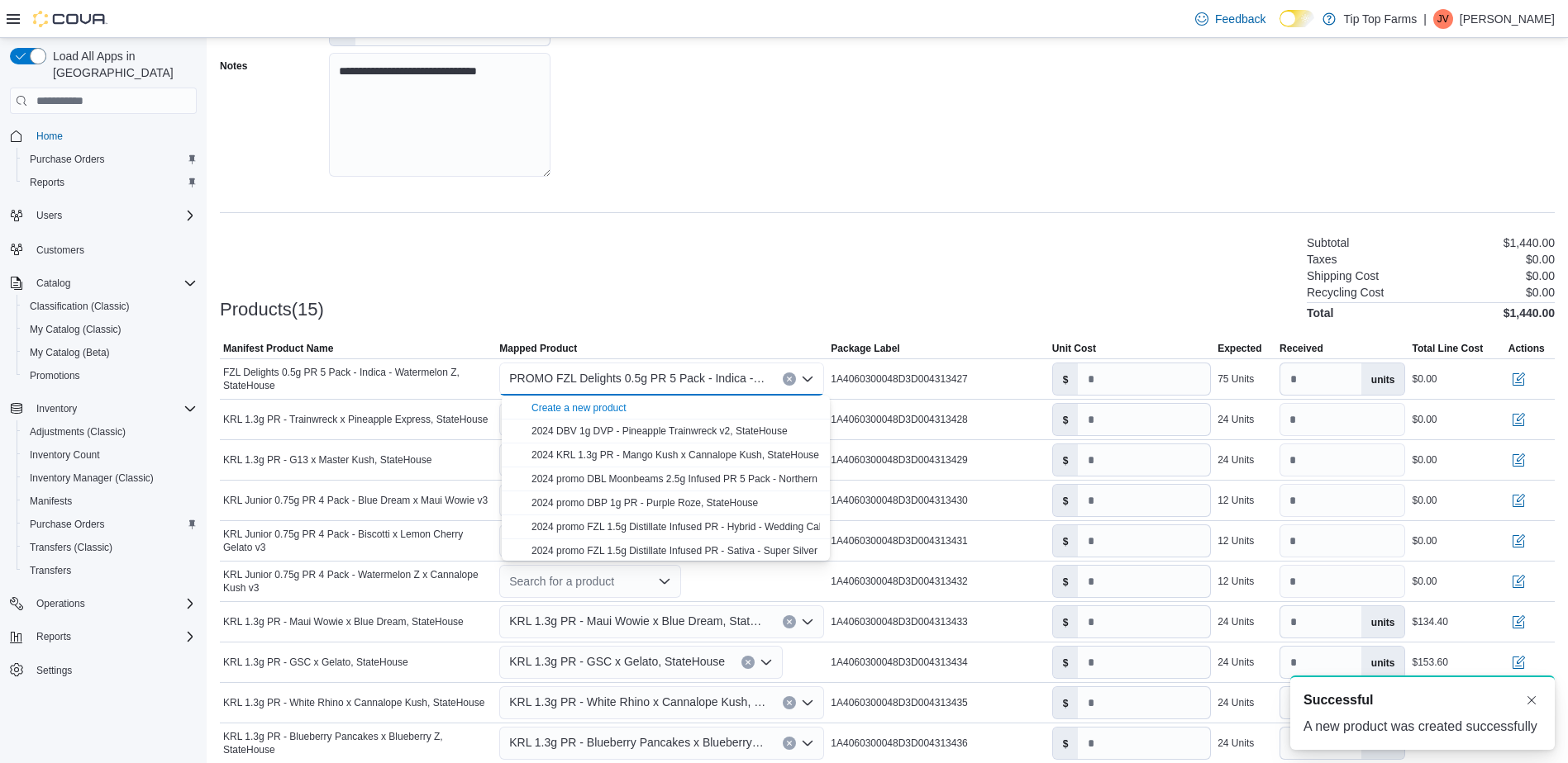
click at [891, 328] on div at bounding box center [887, 329] width 1335 height 20
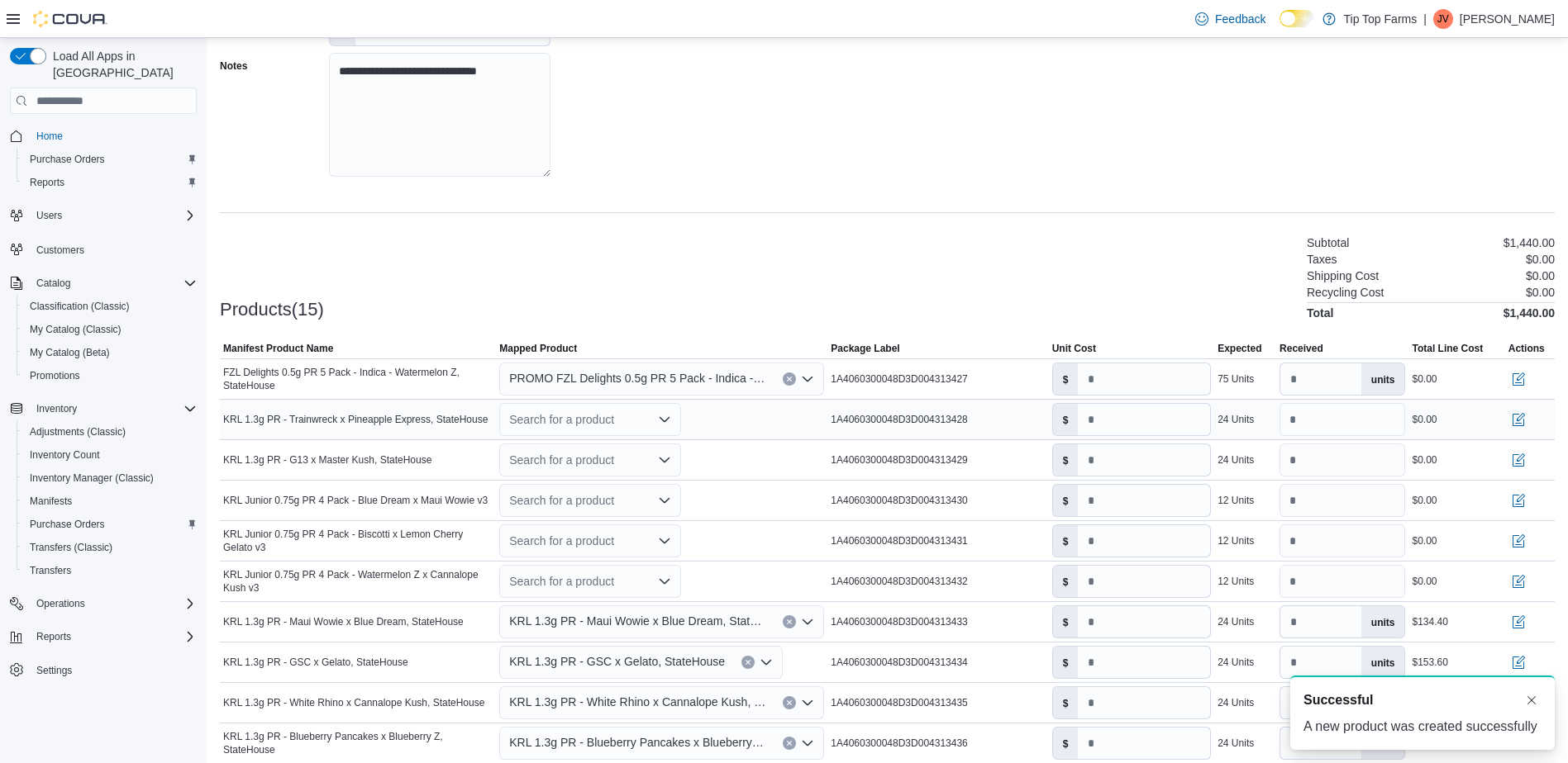
click at [611, 423] on div "Search for a product" at bounding box center [590, 420] width 181 height 33
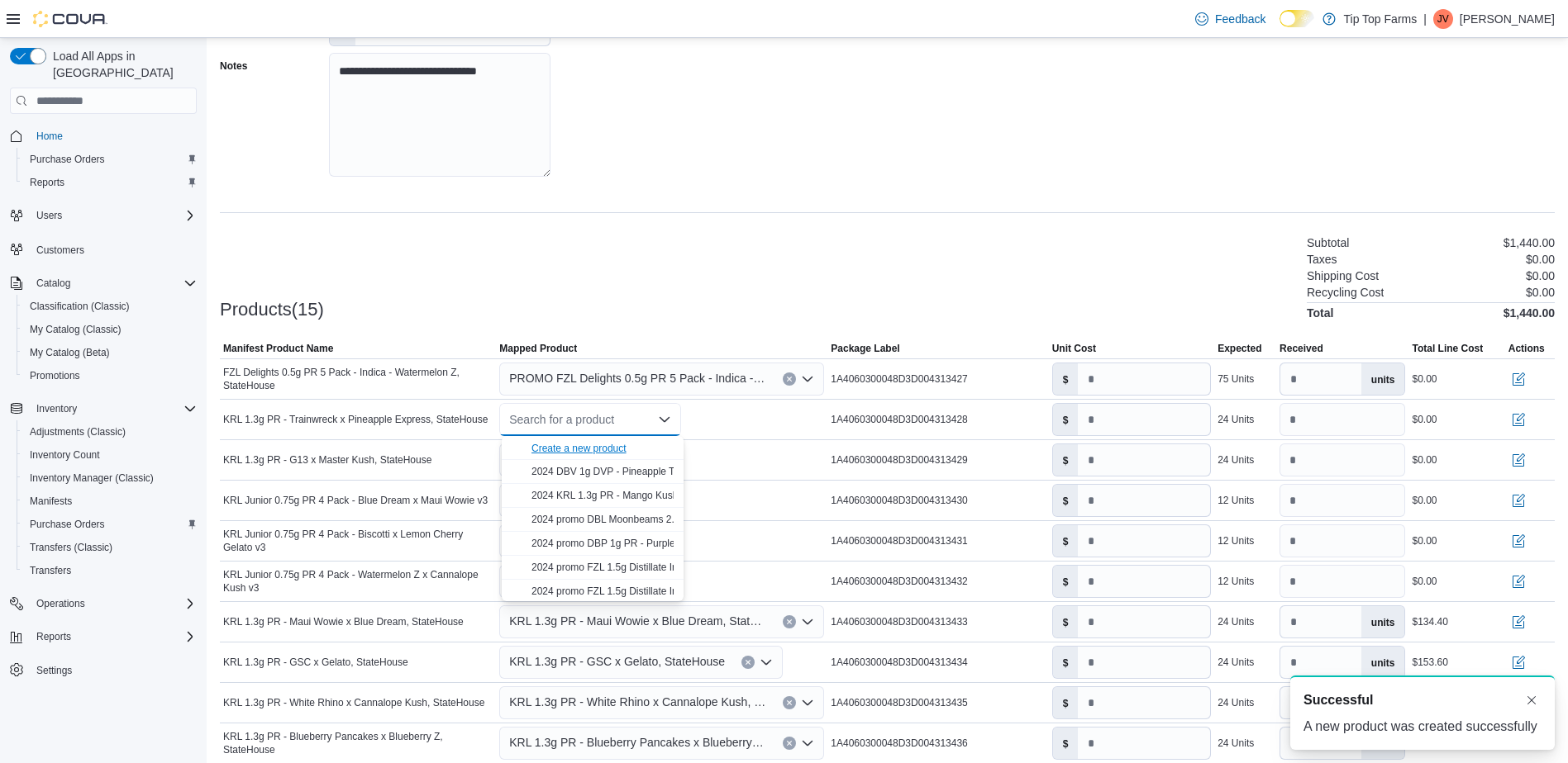
click at [560, 450] on div "Create a new product" at bounding box center [578, 449] width 95 height 13
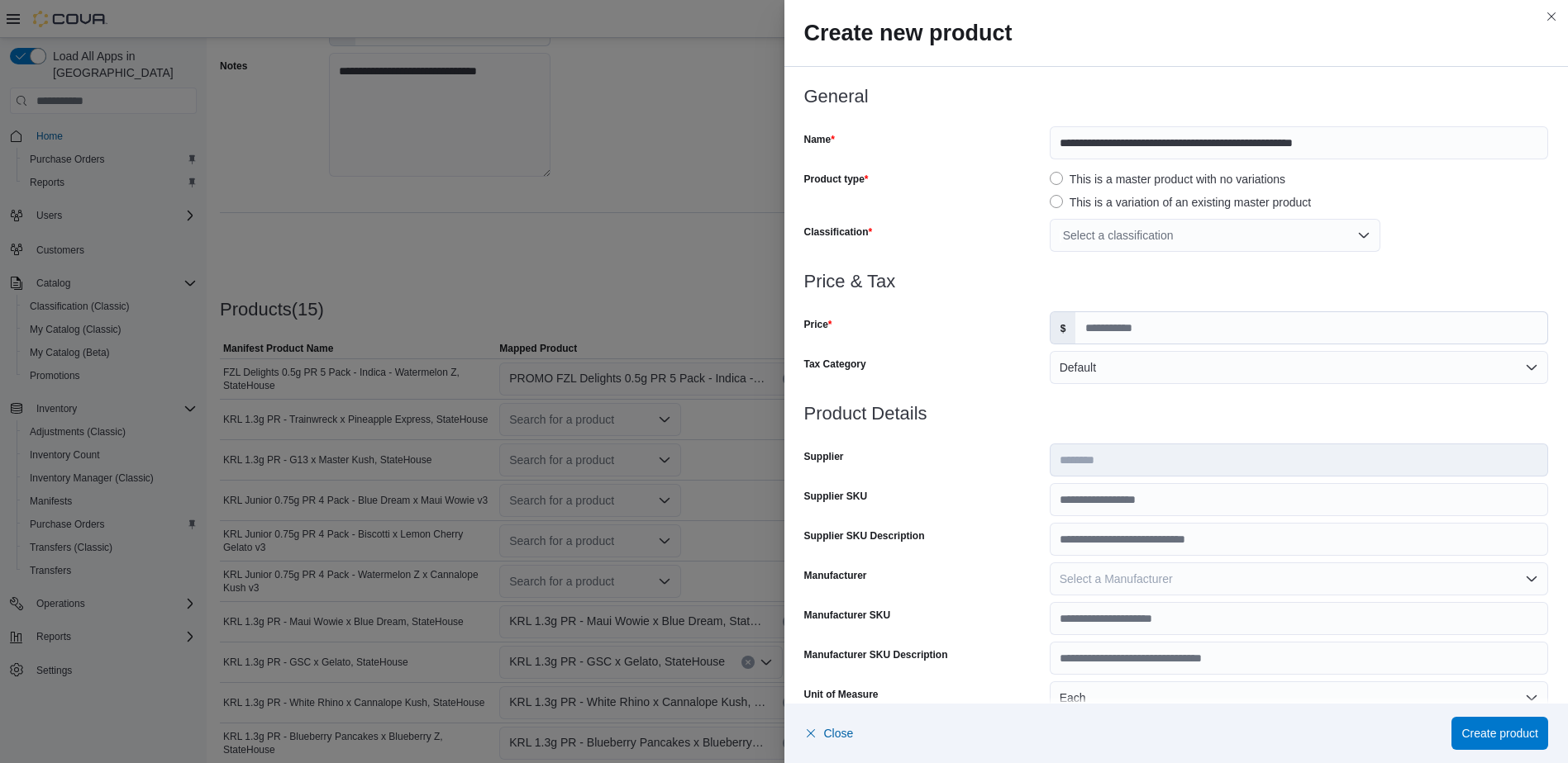
click at [1062, 233] on div "Select a classification" at bounding box center [1215, 236] width 330 height 33
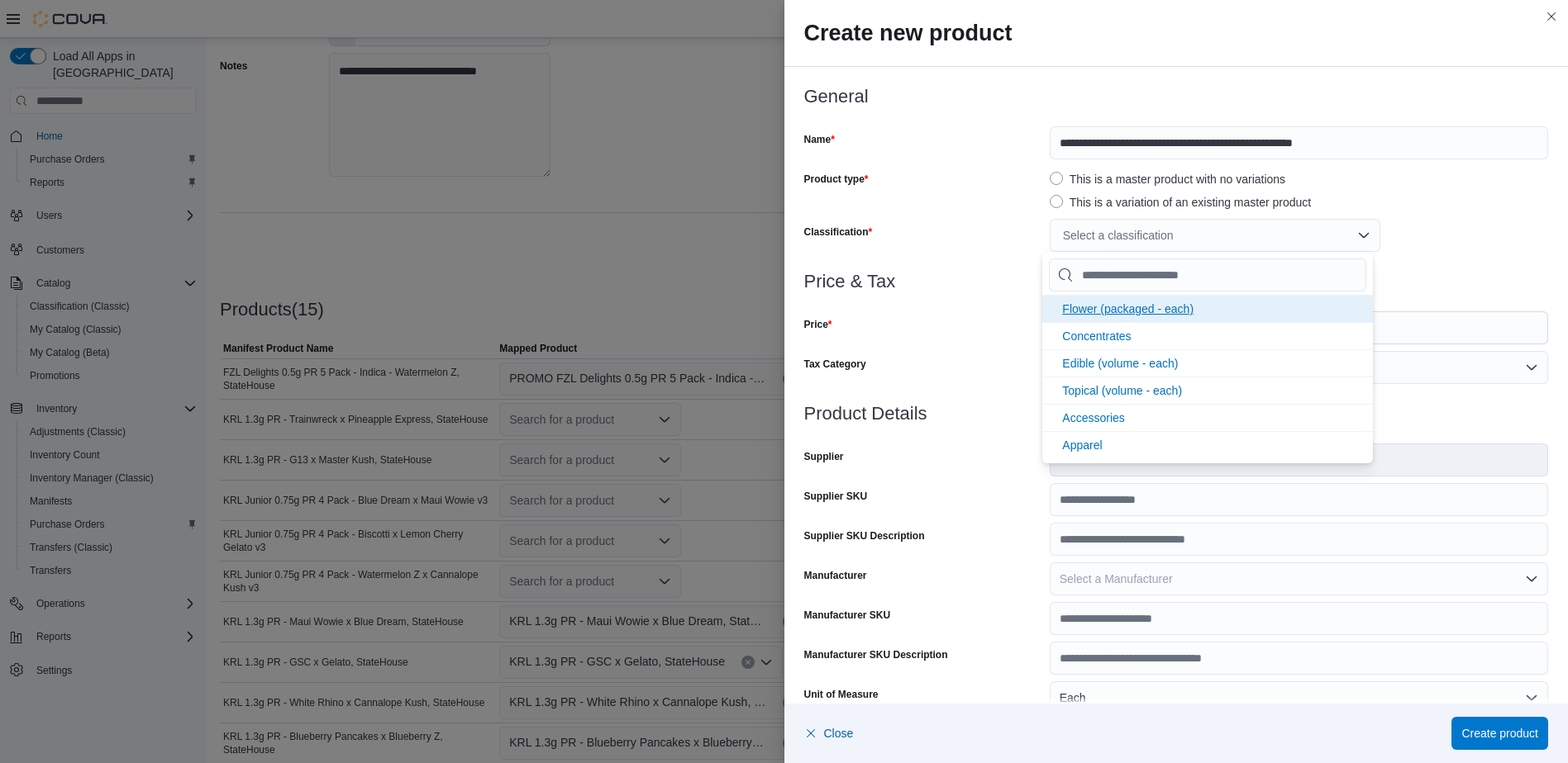
drag, startPoint x: 1100, startPoint y: 304, endPoint x: 970, endPoint y: 311, distance: 130.2
click at [1100, 305] on span "Flower (packaged - each)" at bounding box center [1128, 308] width 131 height 13
click at [953, 309] on div at bounding box center [1177, 301] width 745 height 20
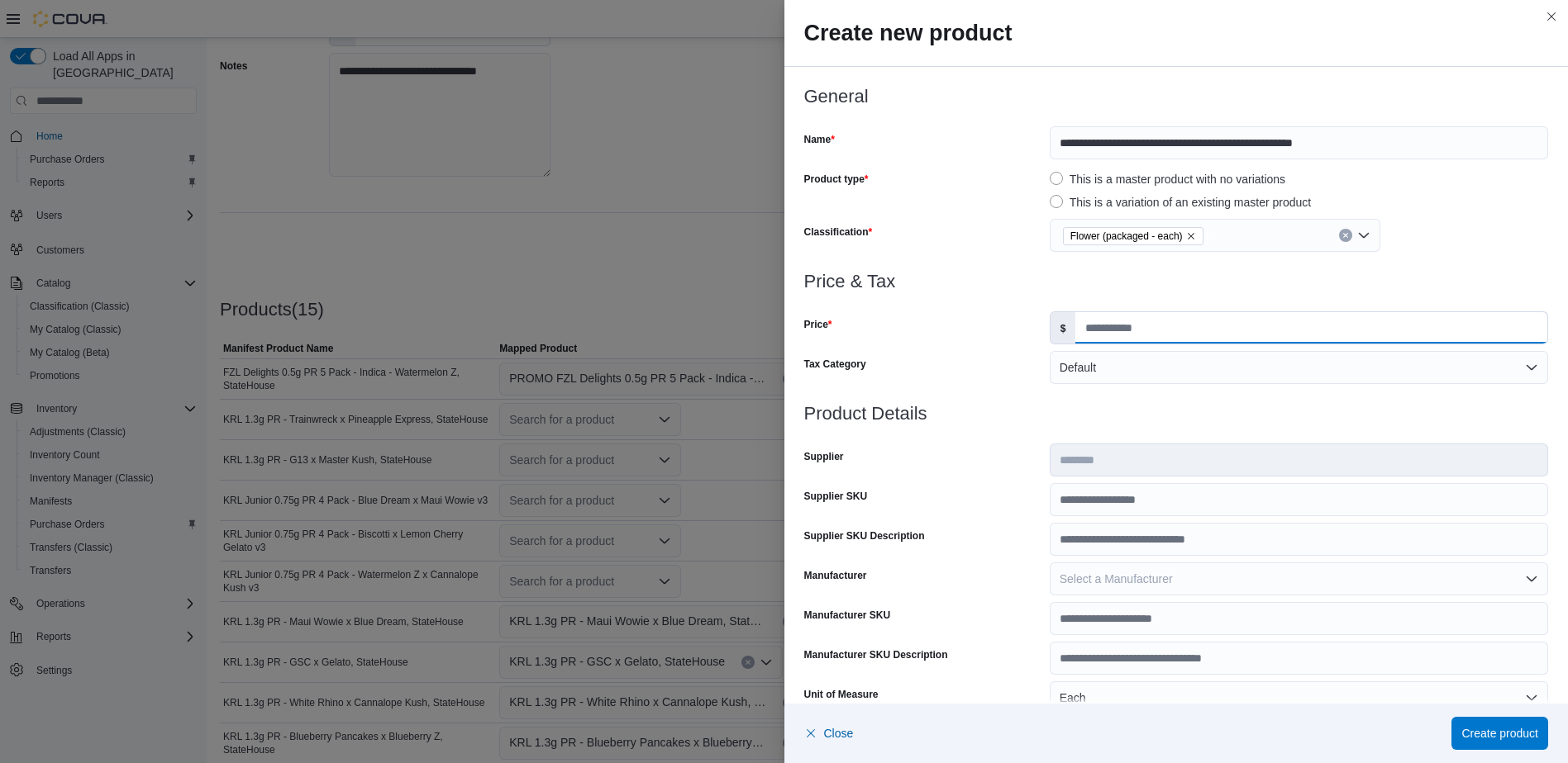
click at [1138, 325] on input "Price" at bounding box center [1311, 328] width 472 height 32
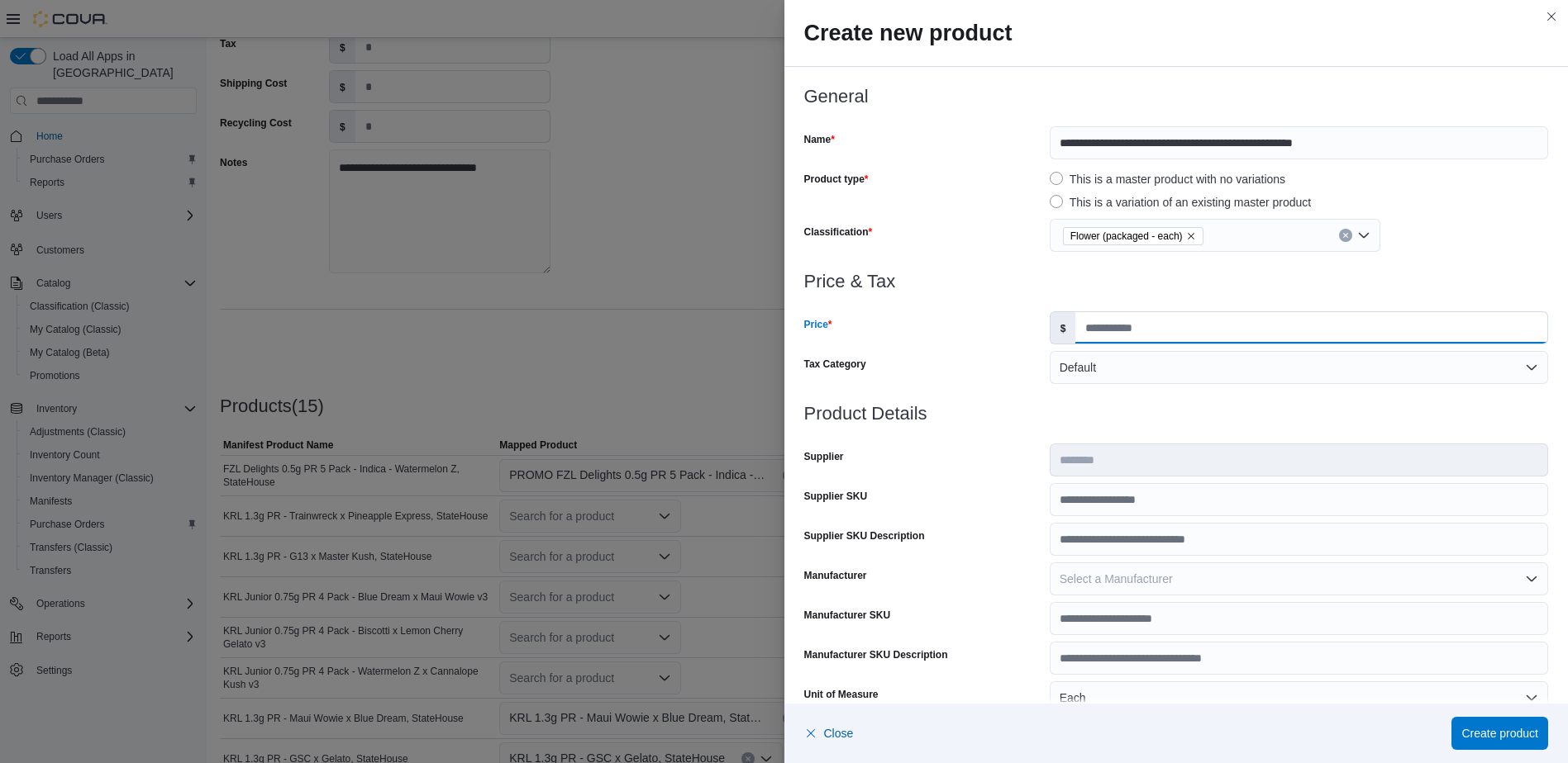
type input "*****"
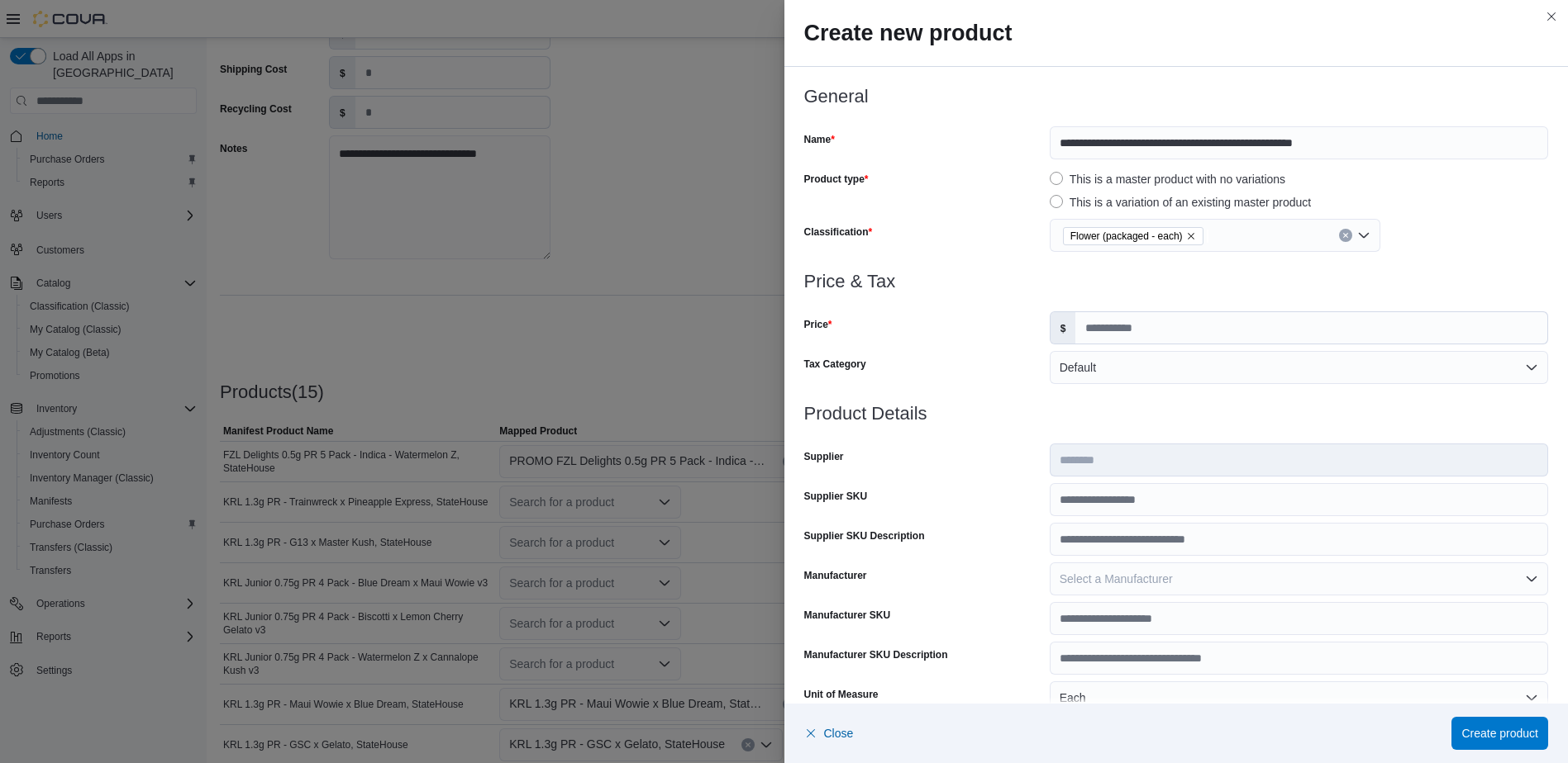
scroll to position [416, 0]
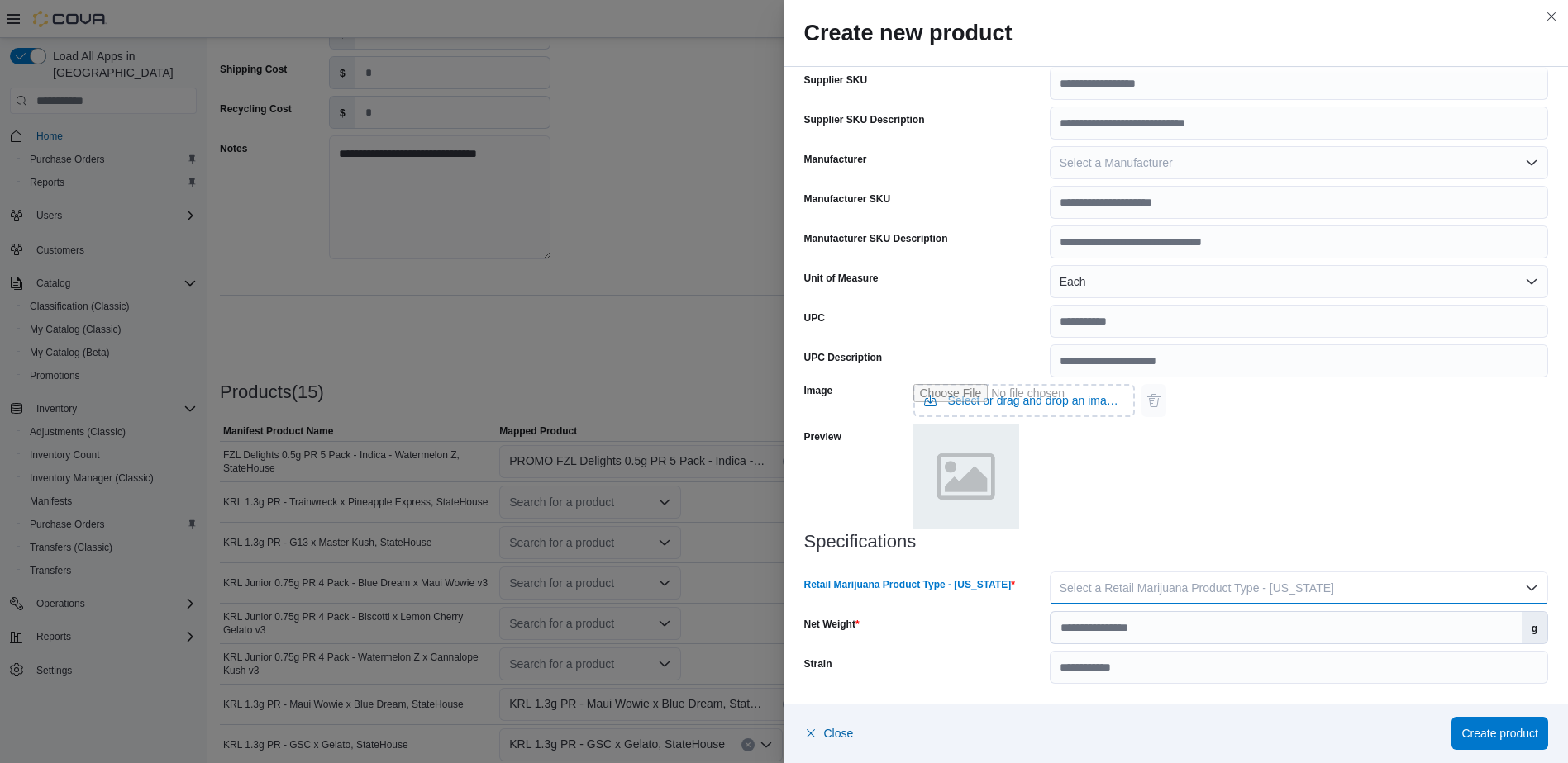
click at [1171, 574] on button "Select a Retail Marijuana Product Type - [US_STATE]" at bounding box center [1299, 589] width 499 height 33
click at [1102, 616] on span "Flower" at bounding box center [1301, 621] width 465 height 20
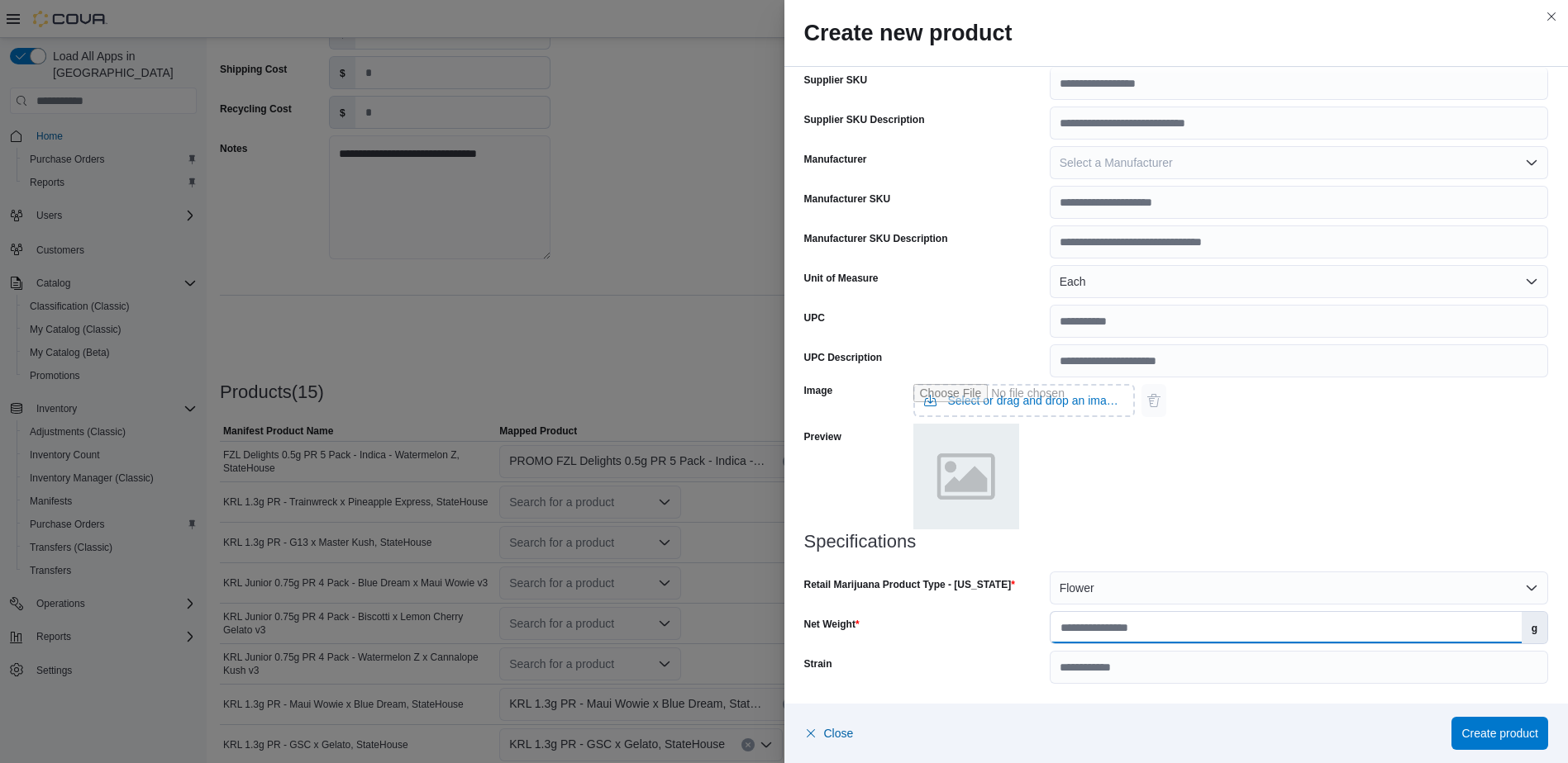
click at [1107, 627] on input "Net Weight" at bounding box center [1287, 628] width 472 height 32
type input "***"
click at [1506, 738] on span "Create product" at bounding box center [1500, 732] width 77 height 17
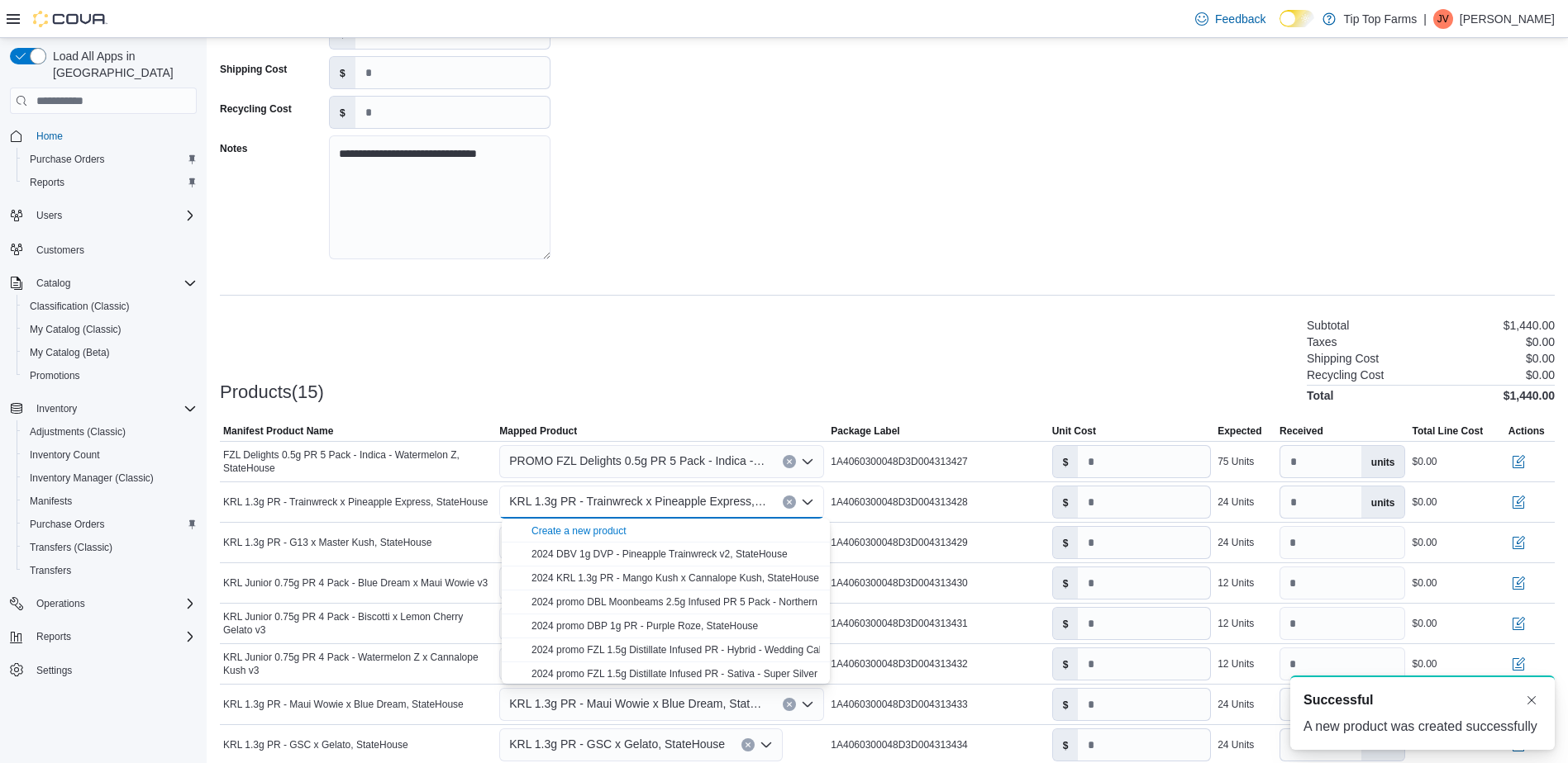
scroll to position [0, 0]
click at [862, 263] on div "**********" at bounding box center [887, 110] width 1335 height 330
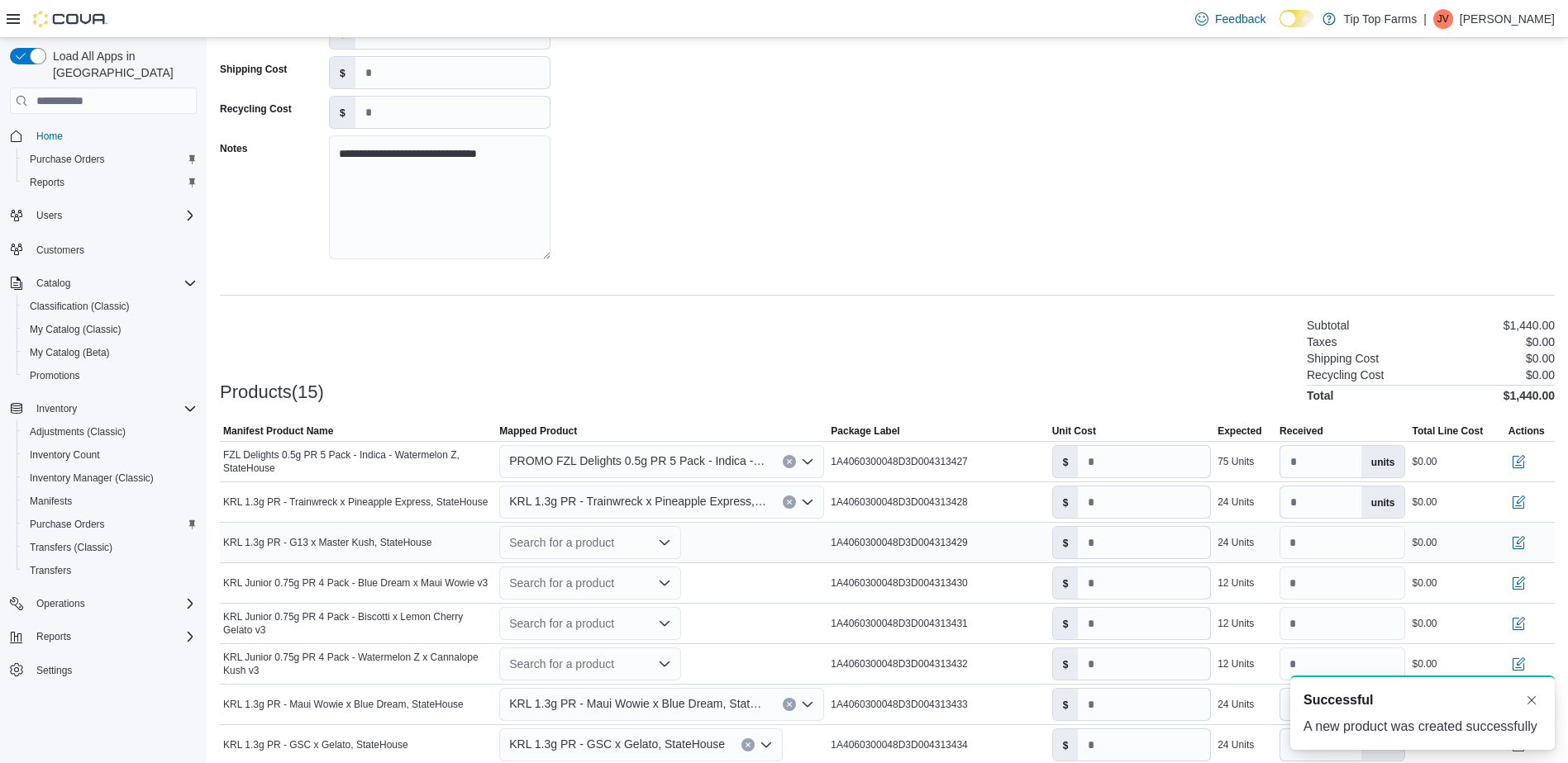
click at [572, 554] on div "Search for a product" at bounding box center [590, 543] width 181 height 33
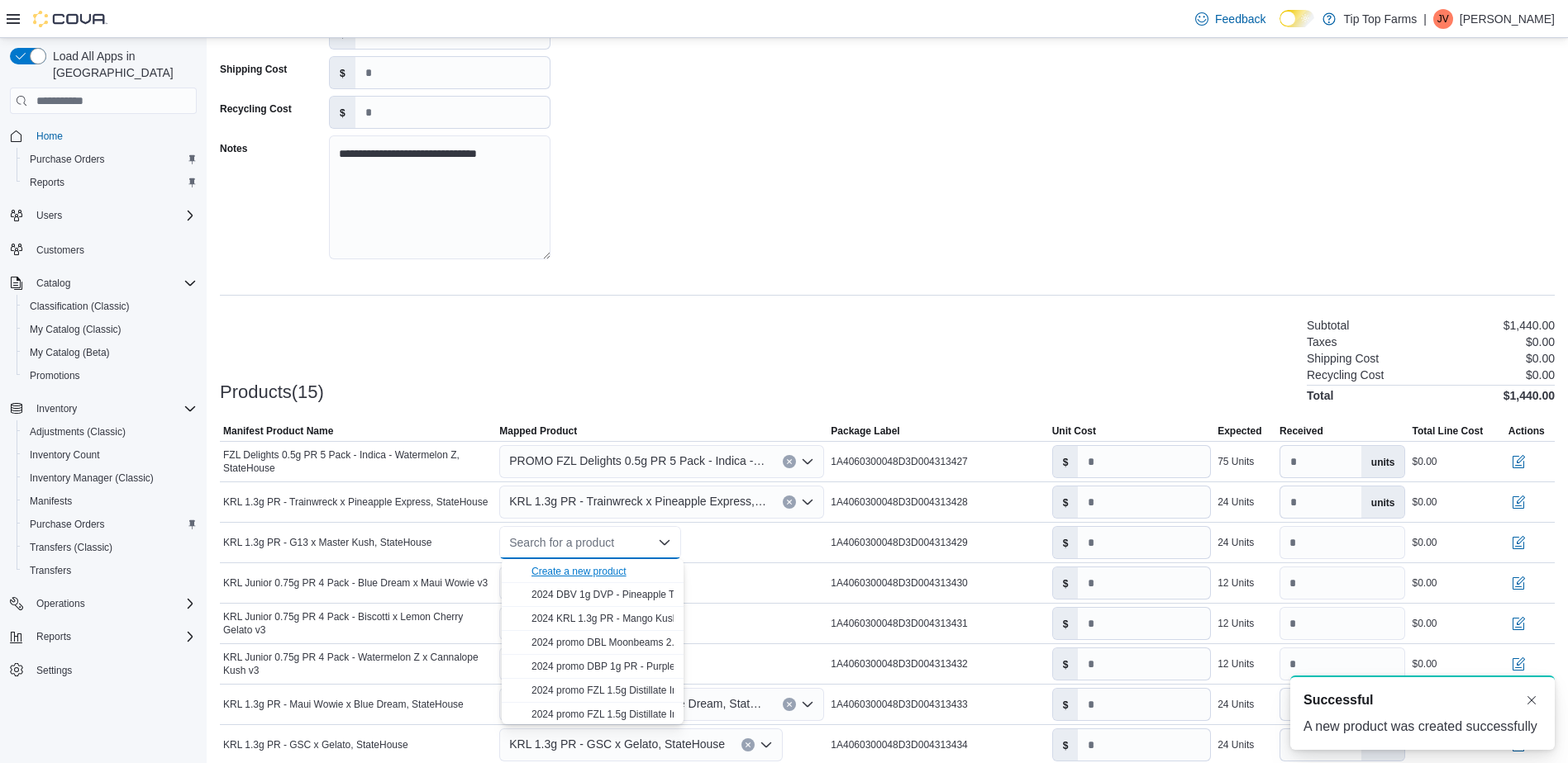
click at [573, 572] on div "Create a new product" at bounding box center [578, 571] width 95 height 13
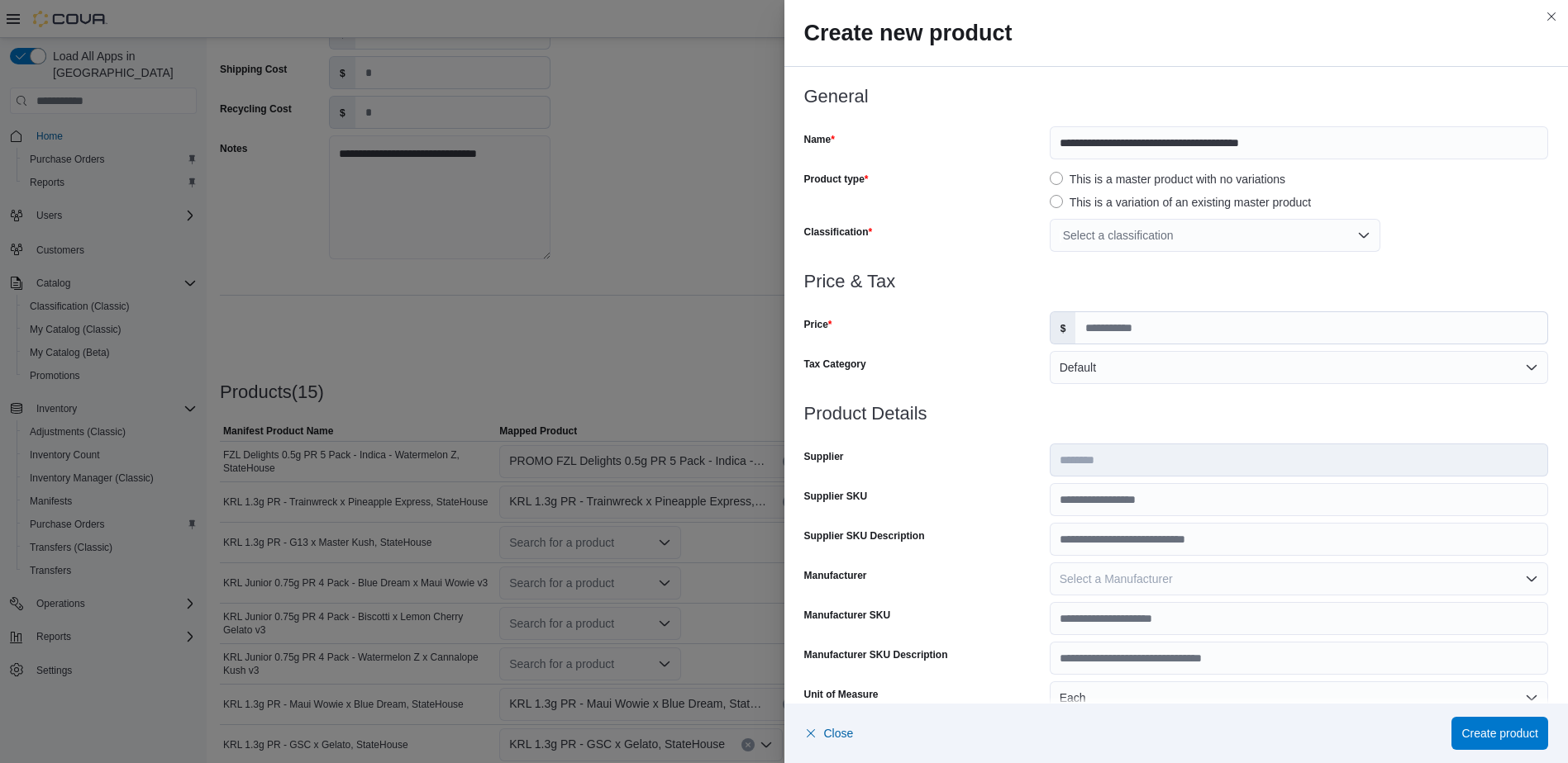
click at [1194, 309] on div at bounding box center [1177, 301] width 745 height 20
click at [1117, 237] on div "Select a classification" at bounding box center [1215, 236] width 330 height 33
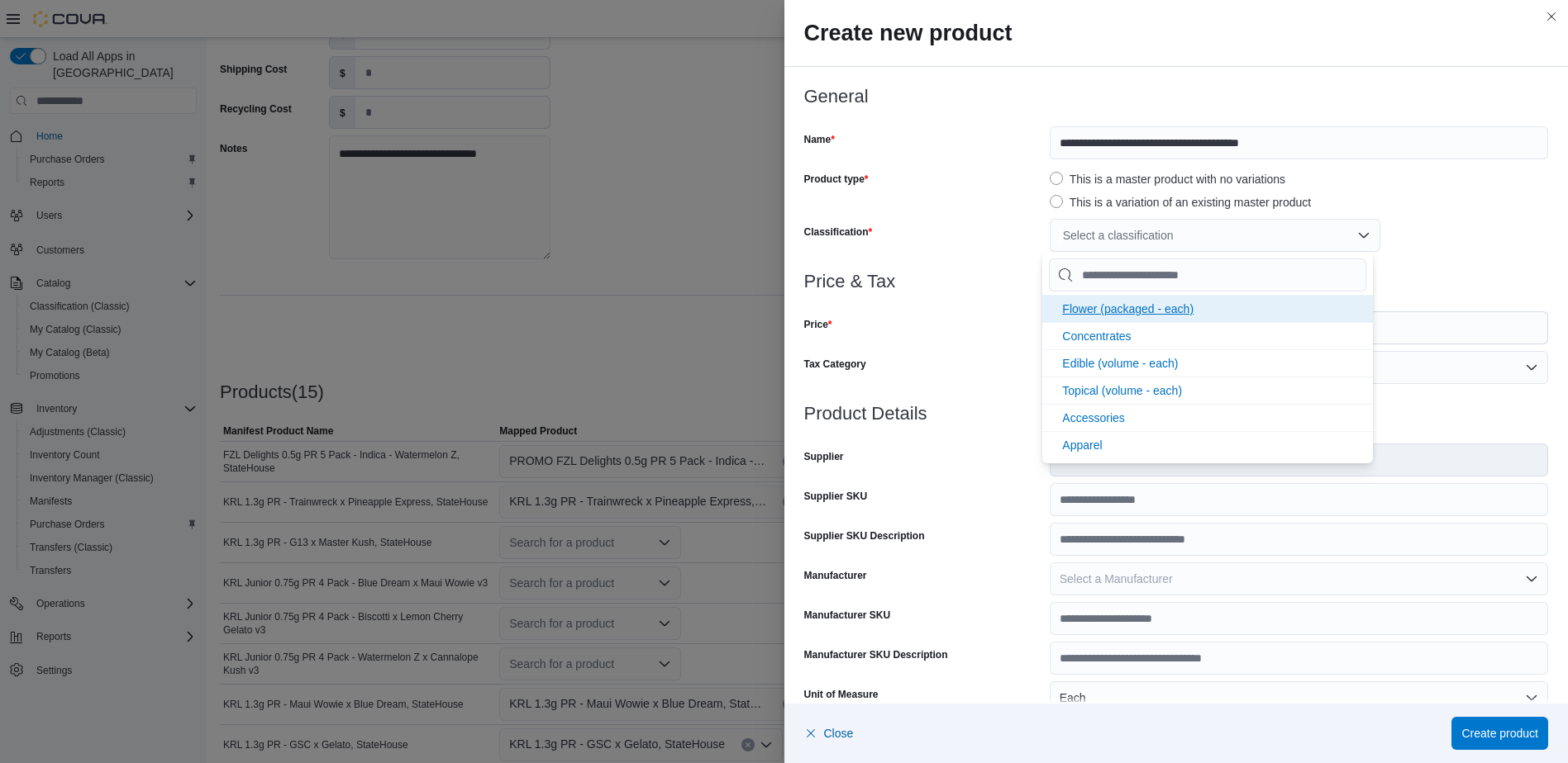
click at [1104, 318] on li "Flower (packaged - each)" at bounding box center [1207, 308] width 330 height 27
click at [1004, 316] on div "Price" at bounding box center [924, 329] width 239 height 33
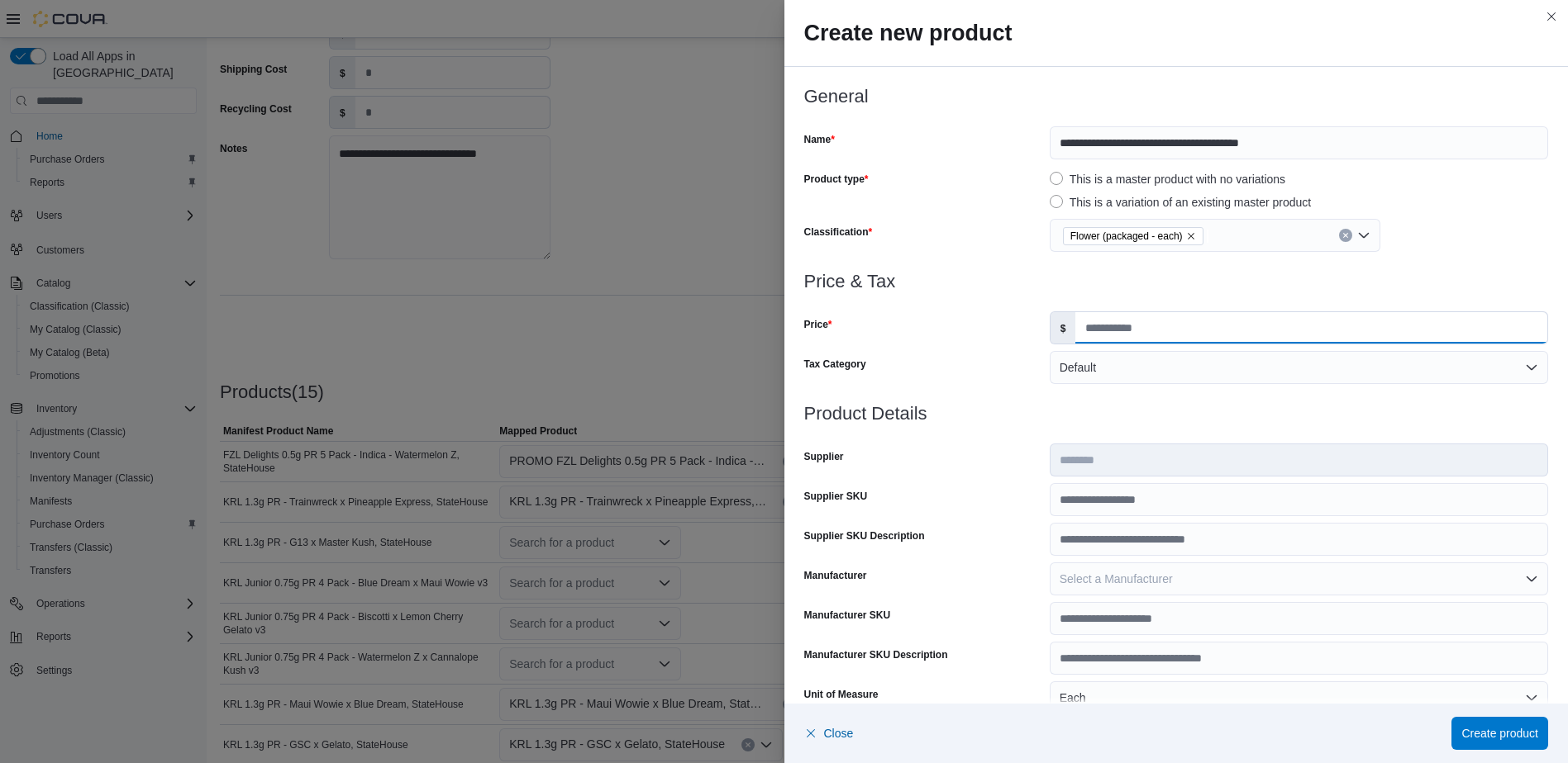
drag, startPoint x: 1132, startPoint y: 316, endPoint x: 1129, endPoint y: 334, distance: 18.2
click at [1132, 316] on input "Price" at bounding box center [1311, 328] width 472 height 32
type input "*****"
type input "***"
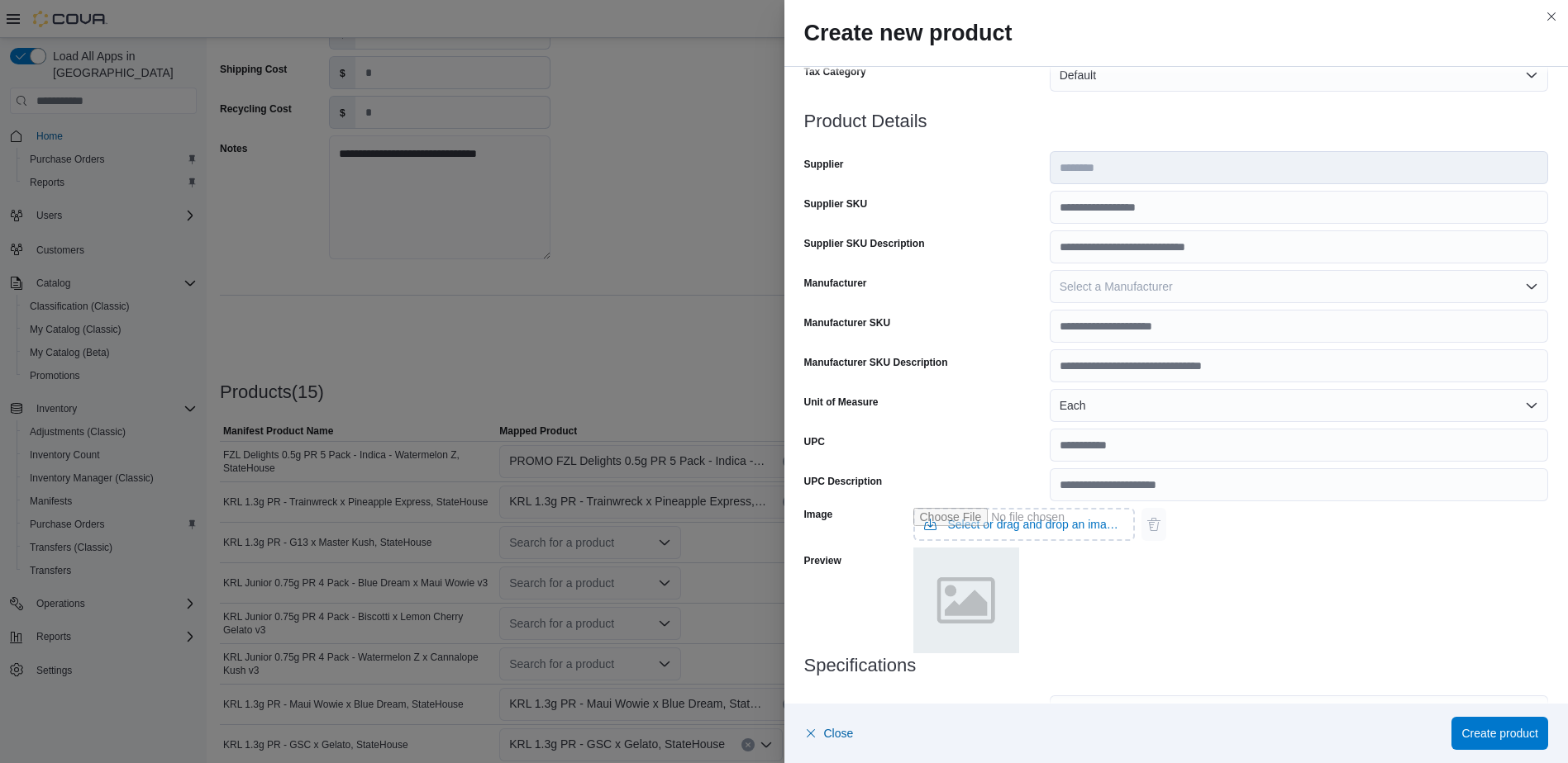
scroll to position [416, 0]
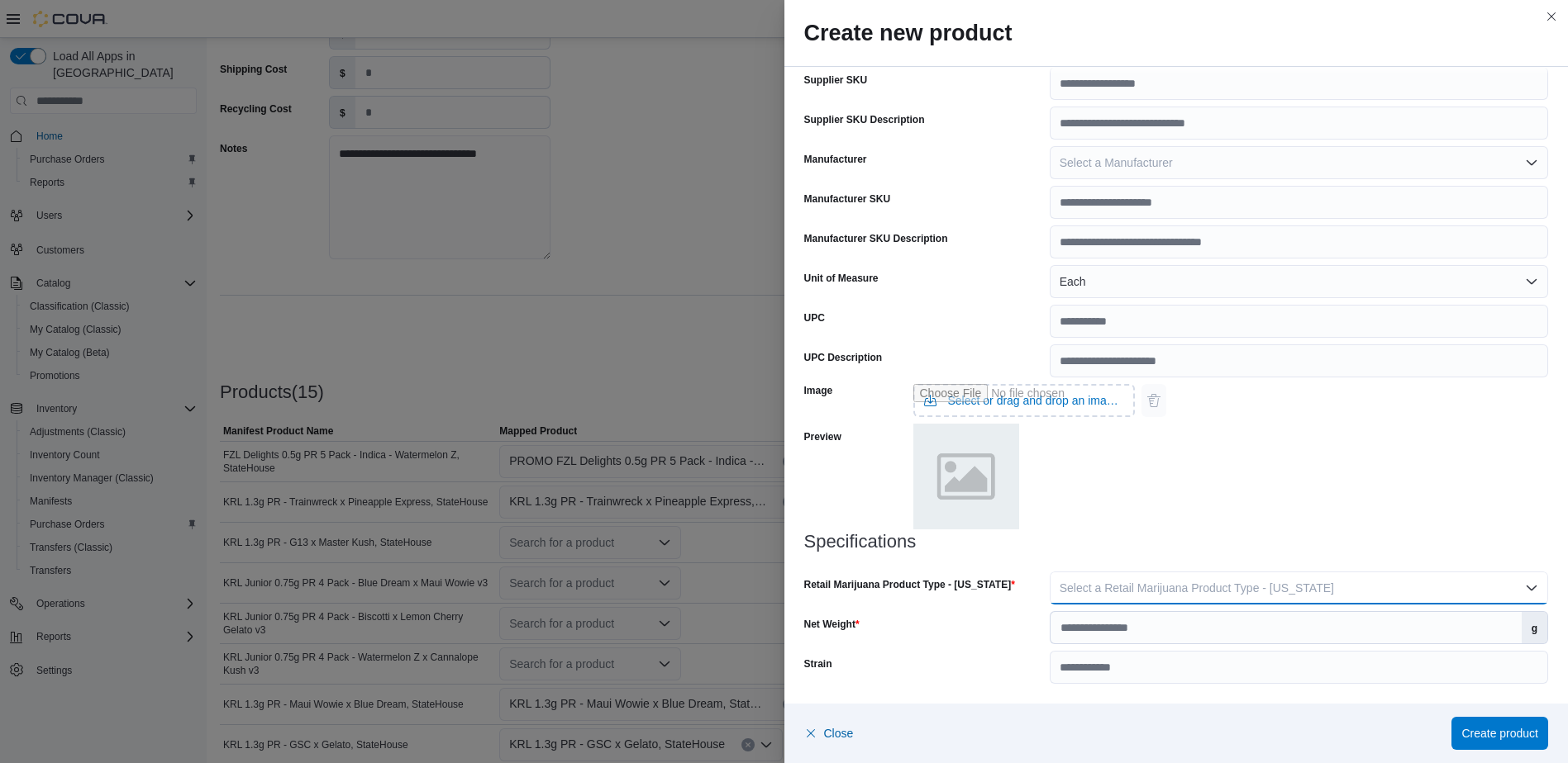
click at [1232, 597] on button "Select a Retail Marijuana Product Type - [US_STATE]" at bounding box center [1299, 589] width 499 height 33
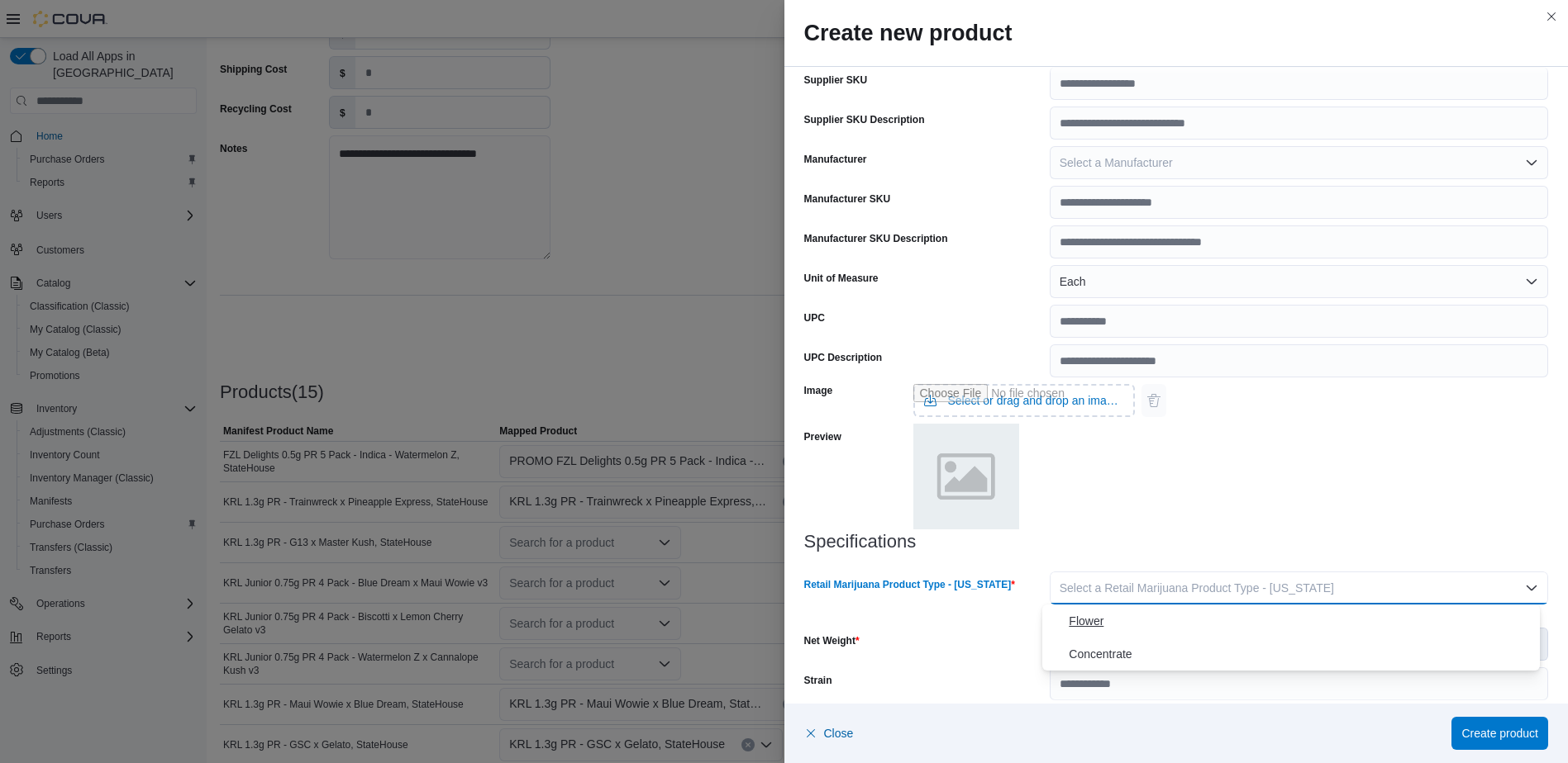
click at [1199, 628] on span "Flower" at bounding box center [1301, 621] width 465 height 20
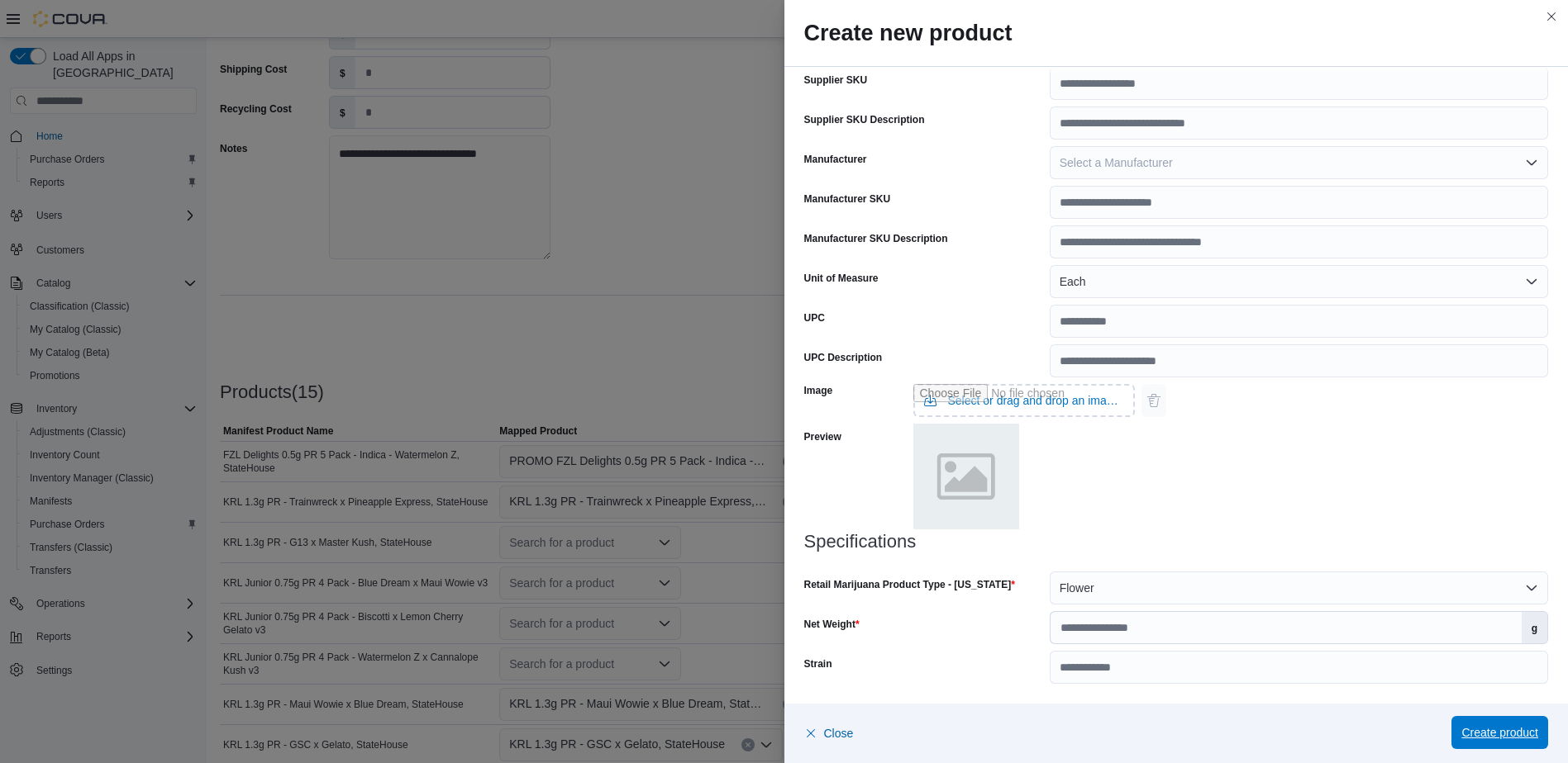
click at [1517, 729] on span "Create product" at bounding box center [1500, 732] width 77 height 17
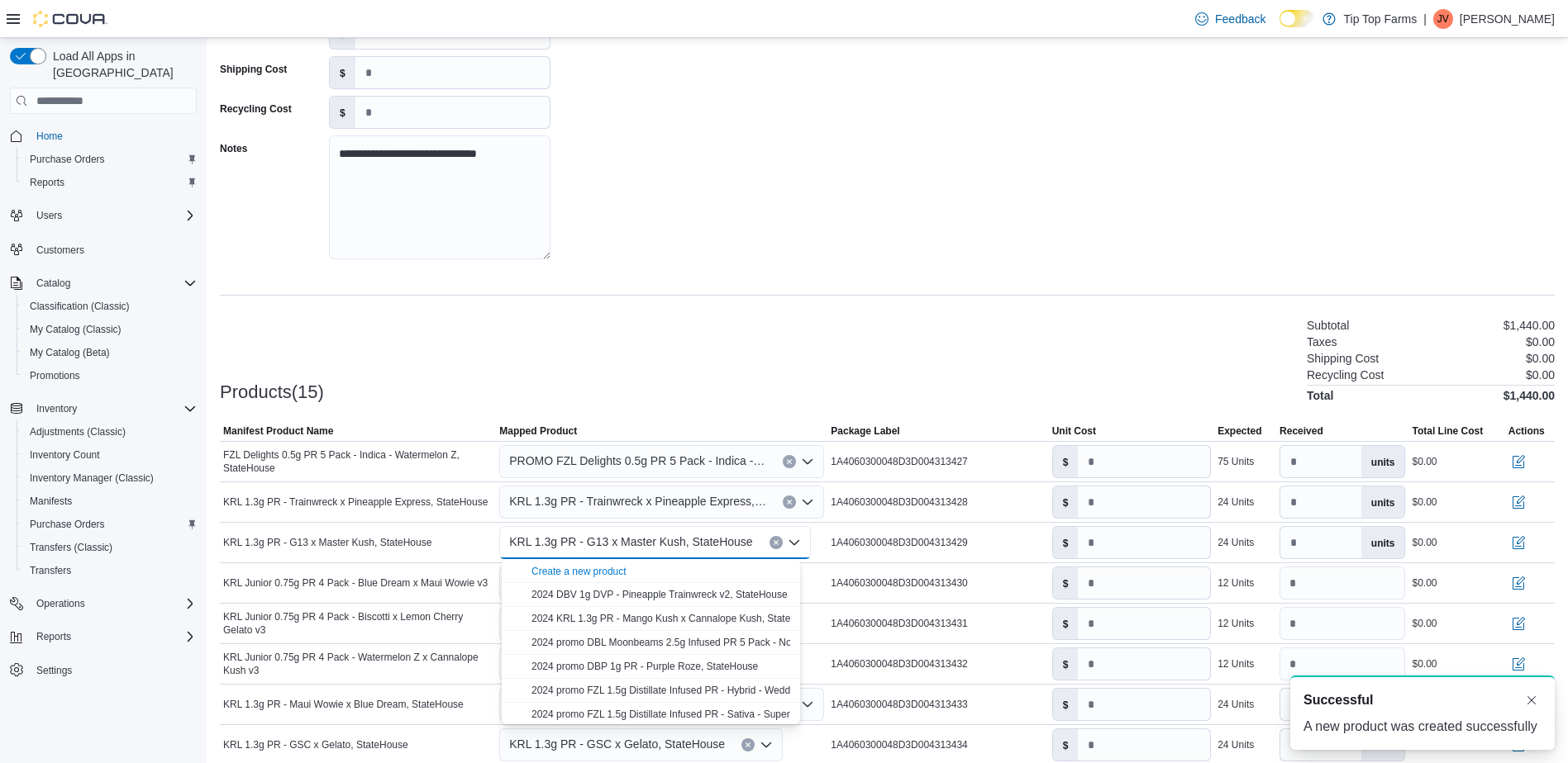
scroll to position [0, 0]
click at [687, 314] on div "**********" at bounding box center [887, 523] width 1335 height 1157
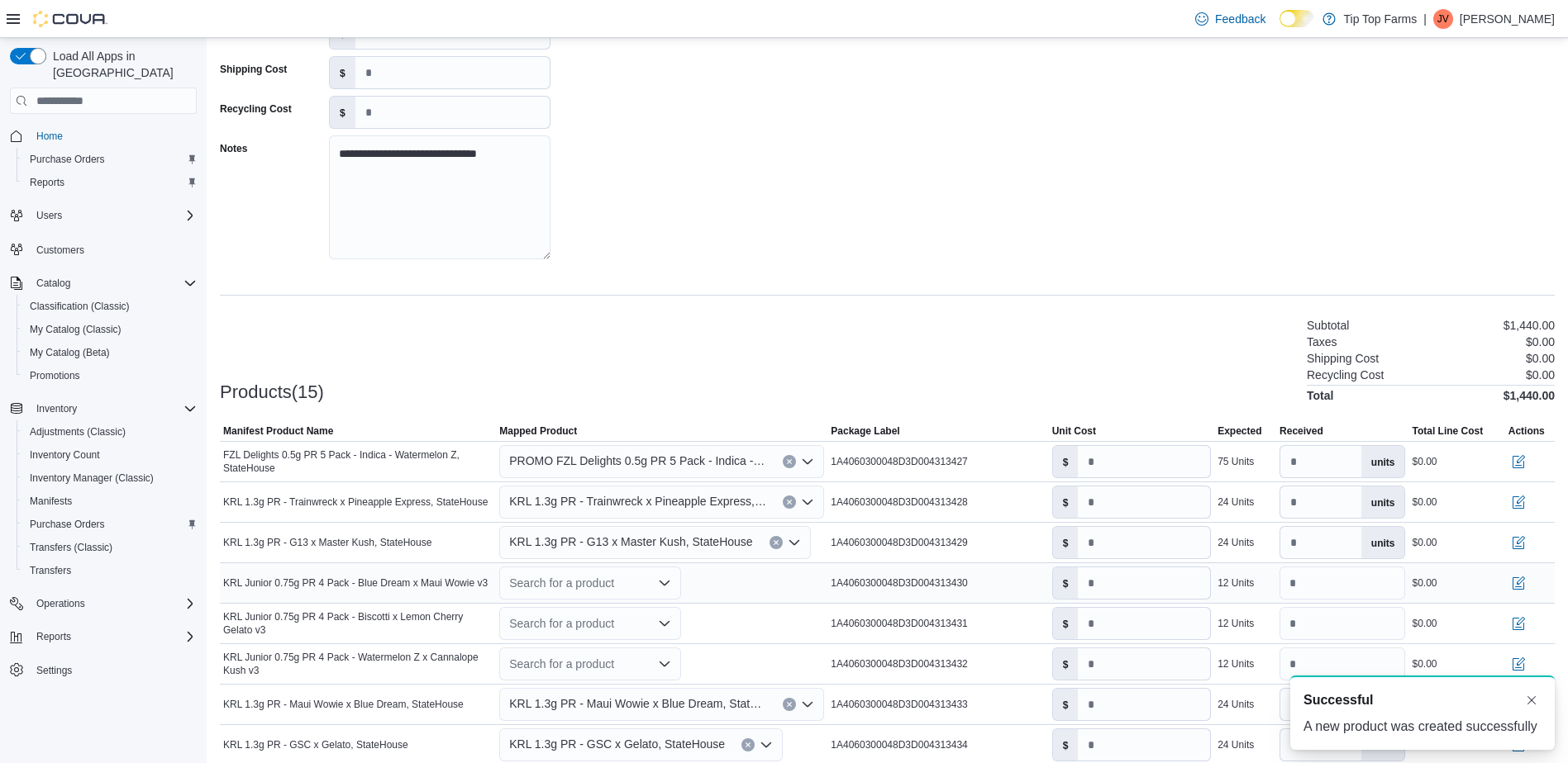
click at [567, 590] on div "Search for a product" at bounding box center [590, 583] width 181 height 33
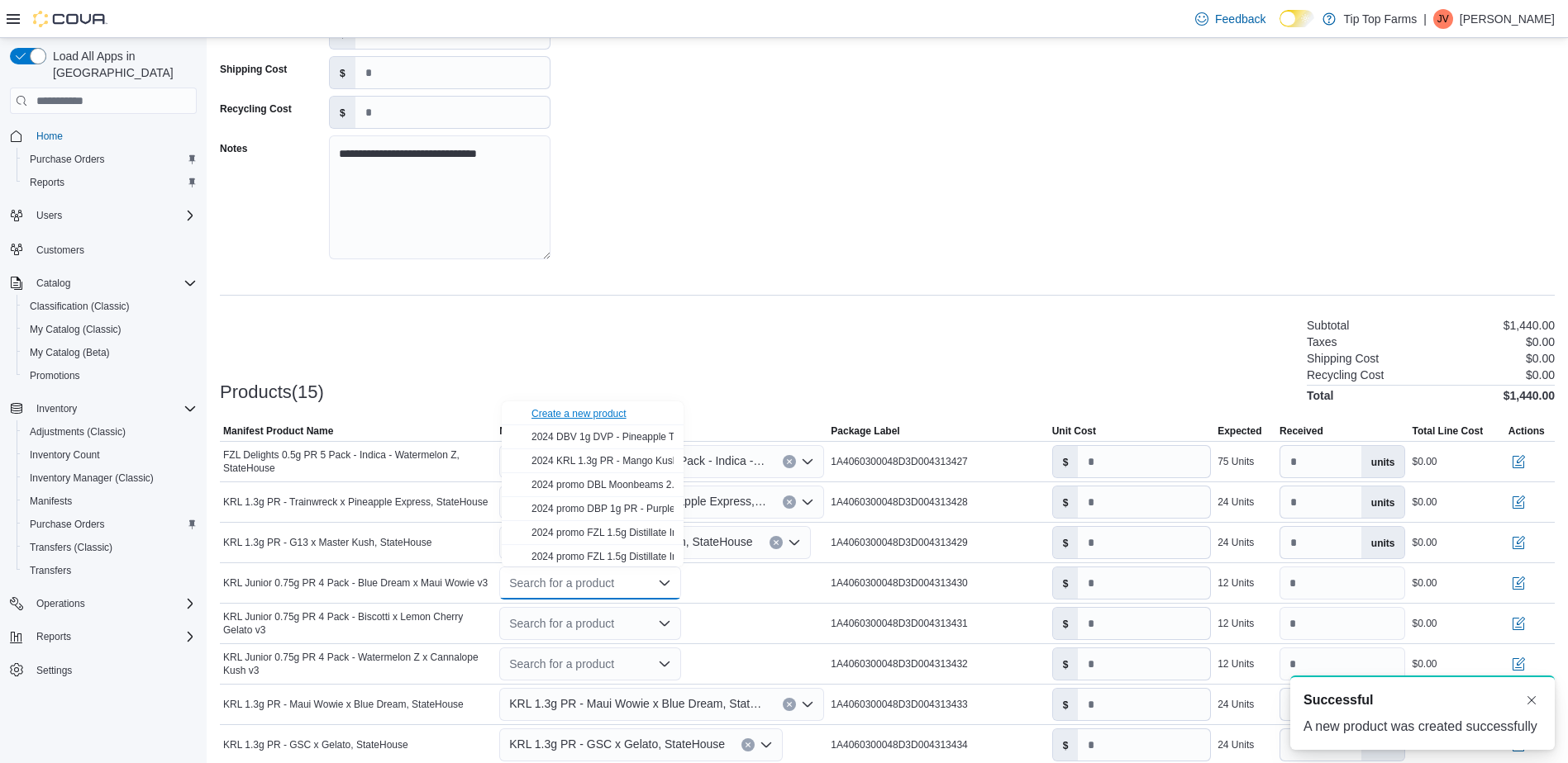
click at [575, 413] on div "Create a new product" at bounding box center [578, 413] width 95 height 13
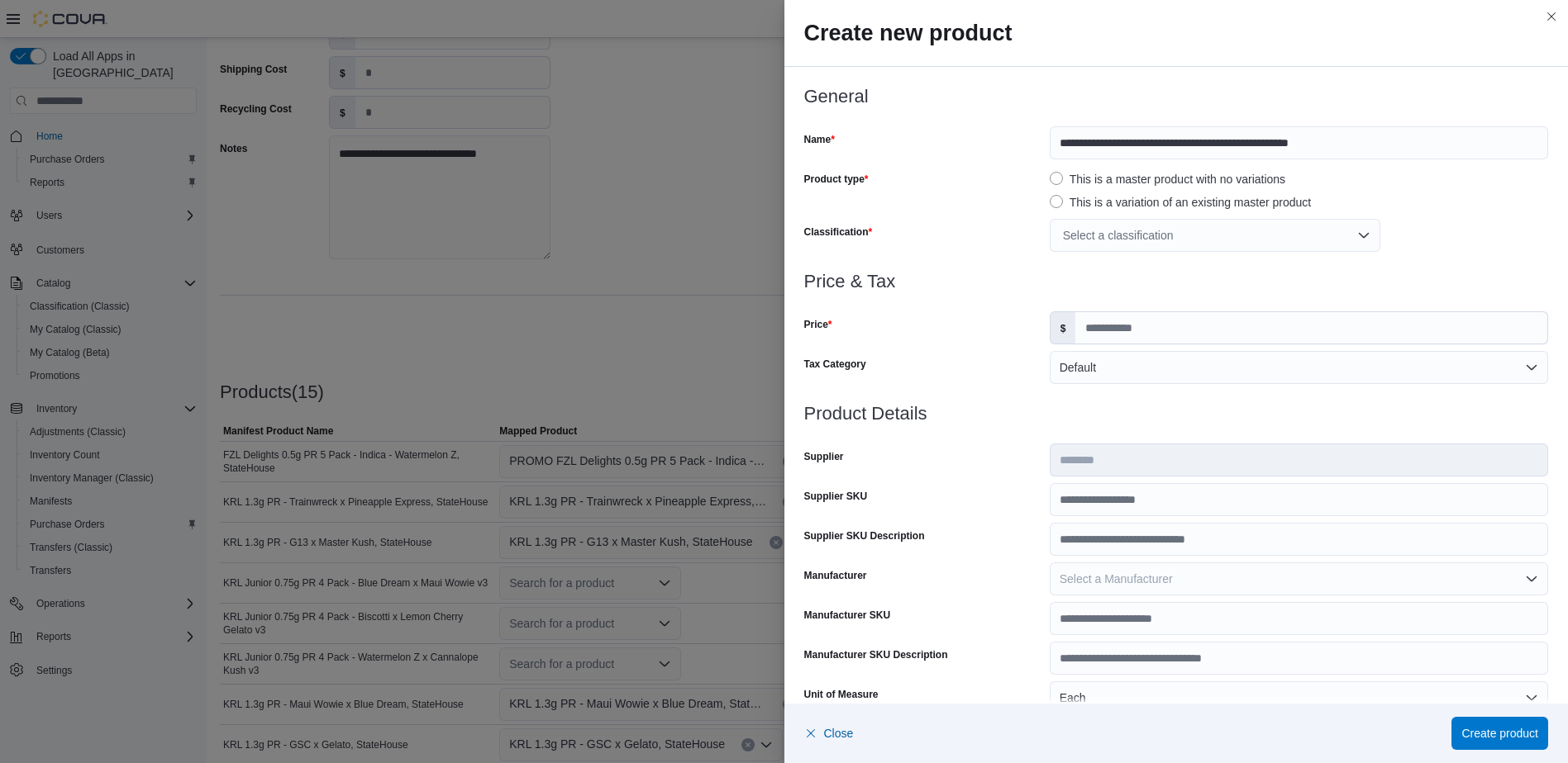
click at [1106, 239] on div "Select a classification" at bounding box center [1215, 236] width 330 height 33
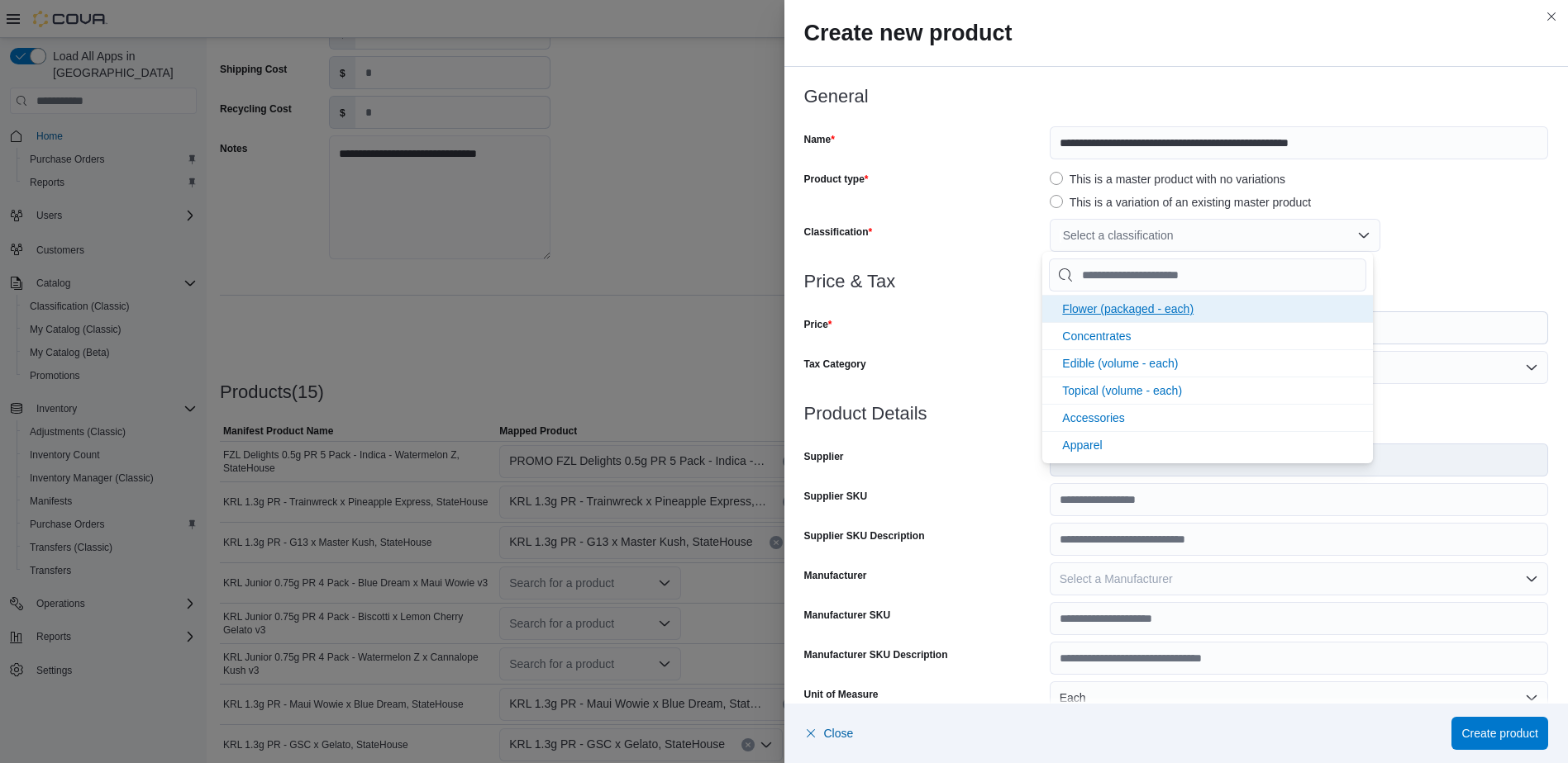
click at [1089, 308] on span "Flower (packaged - each)" at bounding box center [1128, 308] width 131 height 13
click at [946, 307] on div at bounding box center [1177, 301] width 745 height 20
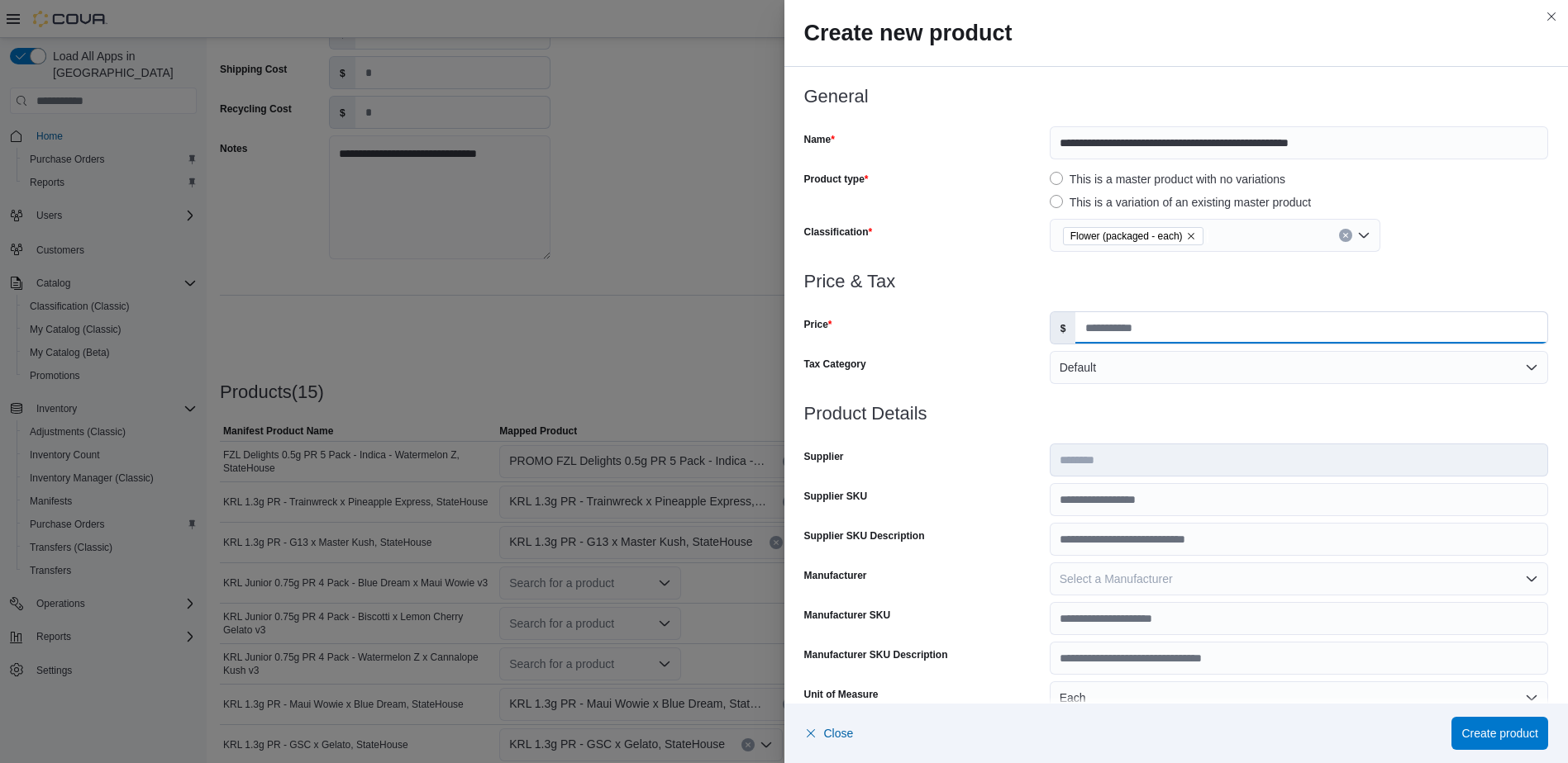
click at [1131, 319] on input "Price" at bounding box center [1311, 328] width 472 height 32
type input "*****"
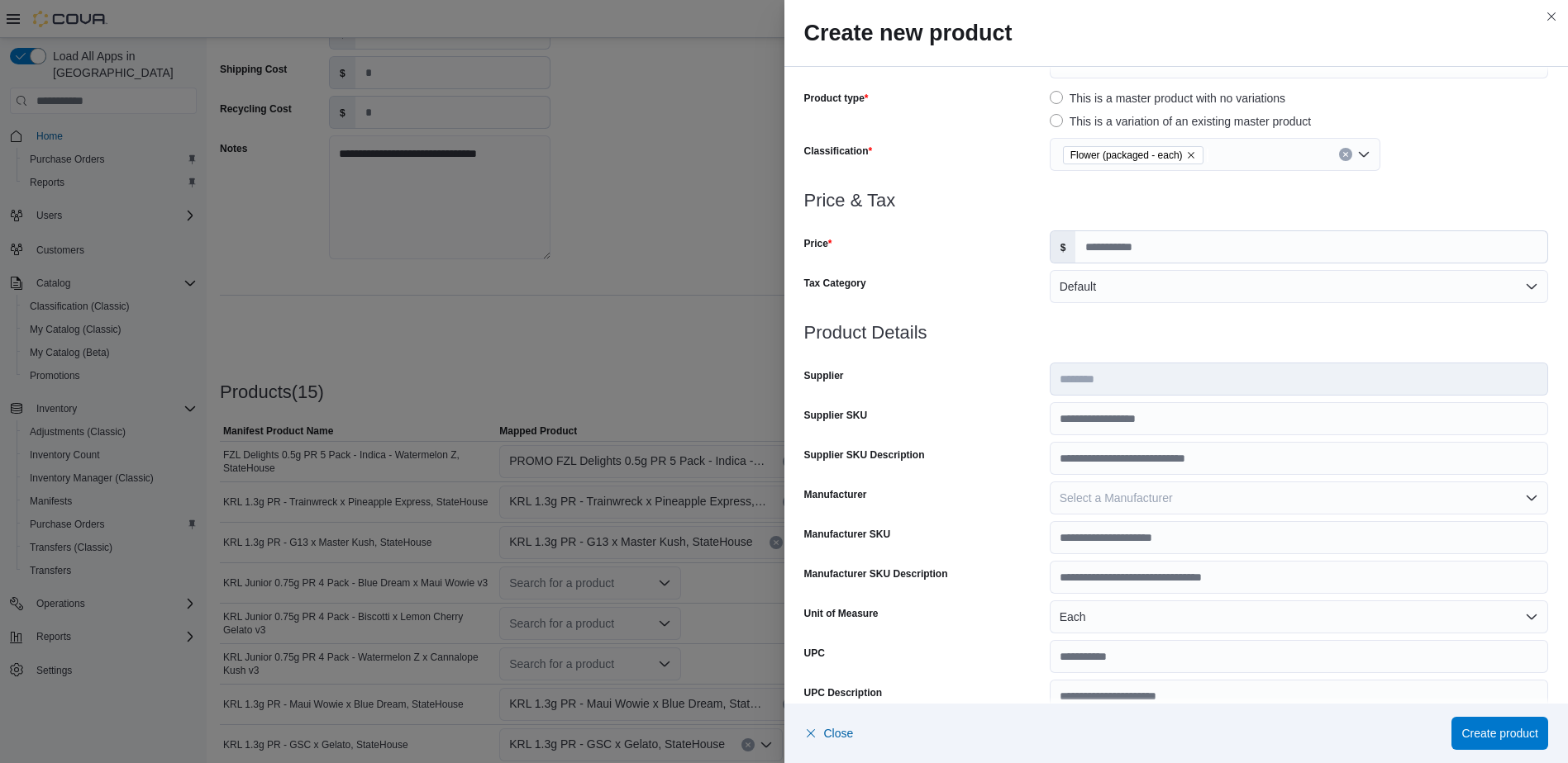
scroll to position [416, 0]
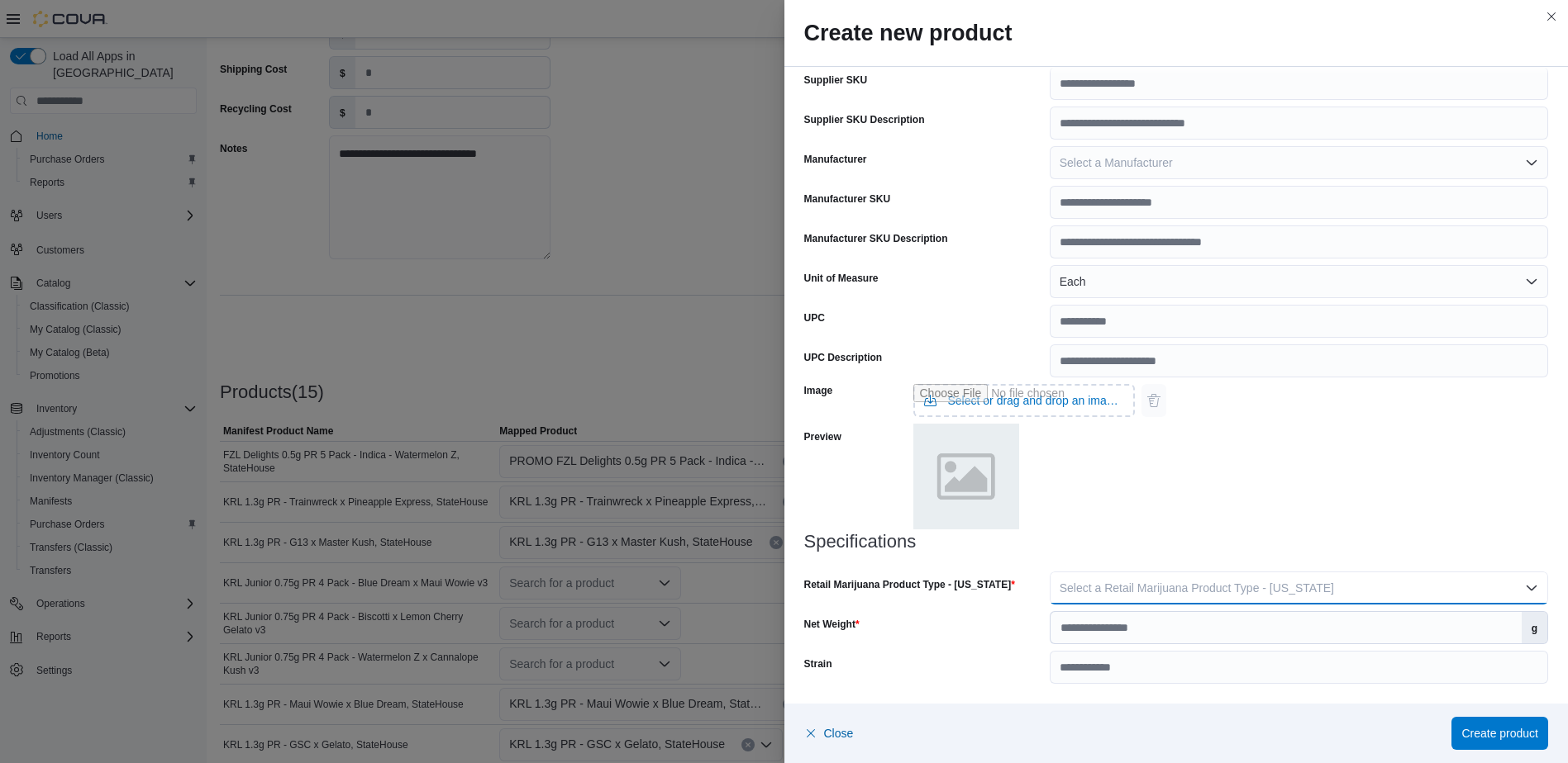
drag, startPoint x: 1114, startPoint y: 578, endPoint x: 1110, endPoint y: 591, distance: 13.6
click at [1114, 579] on button "Select a Retail Marijuana Product Type - [US_STATE]" at bounding box center [1299, 589] width 499 height 33
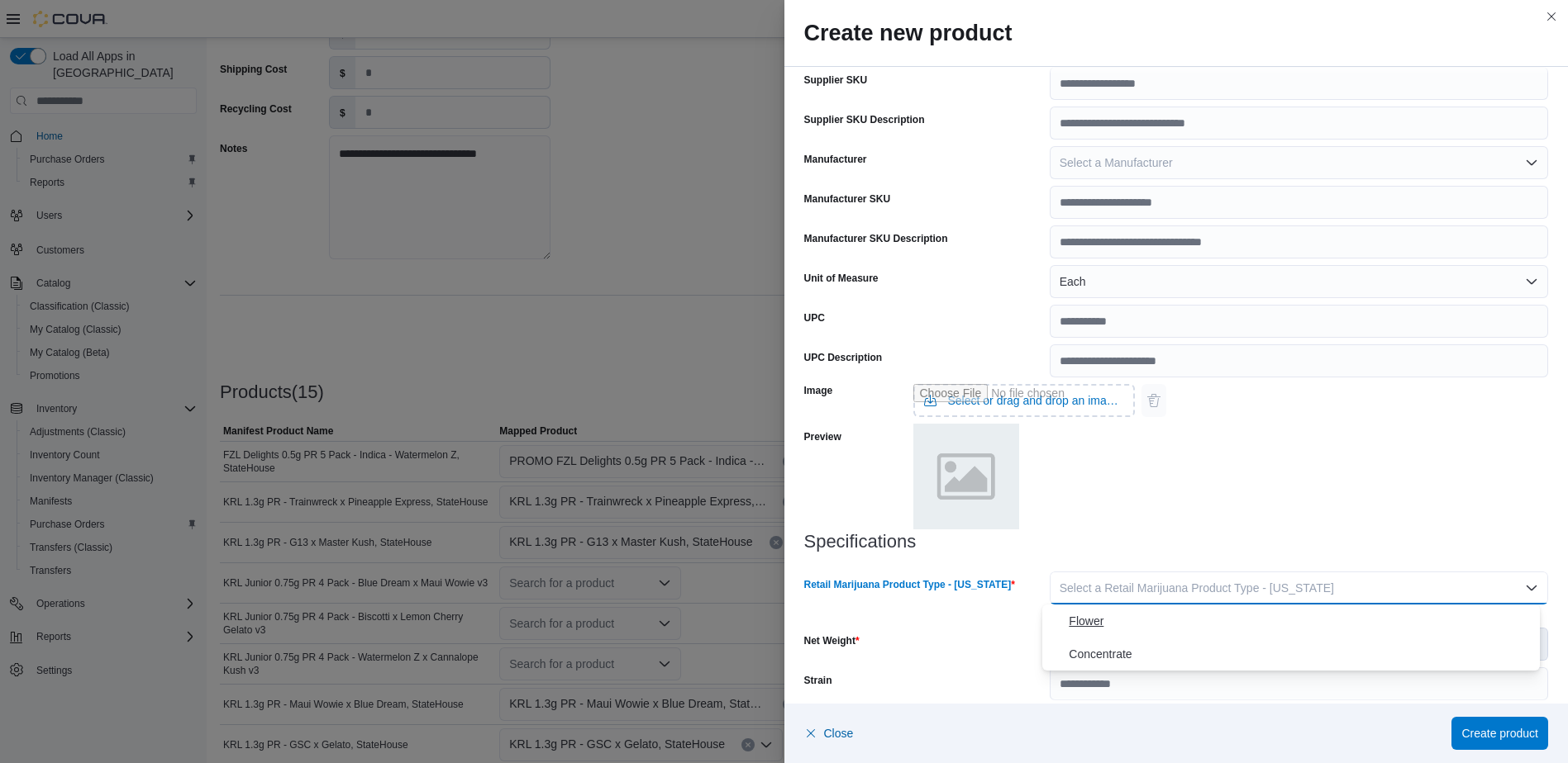
click at [1101, 627] on span "Flower" at bounding box center [1301, 621] width 465 height 20
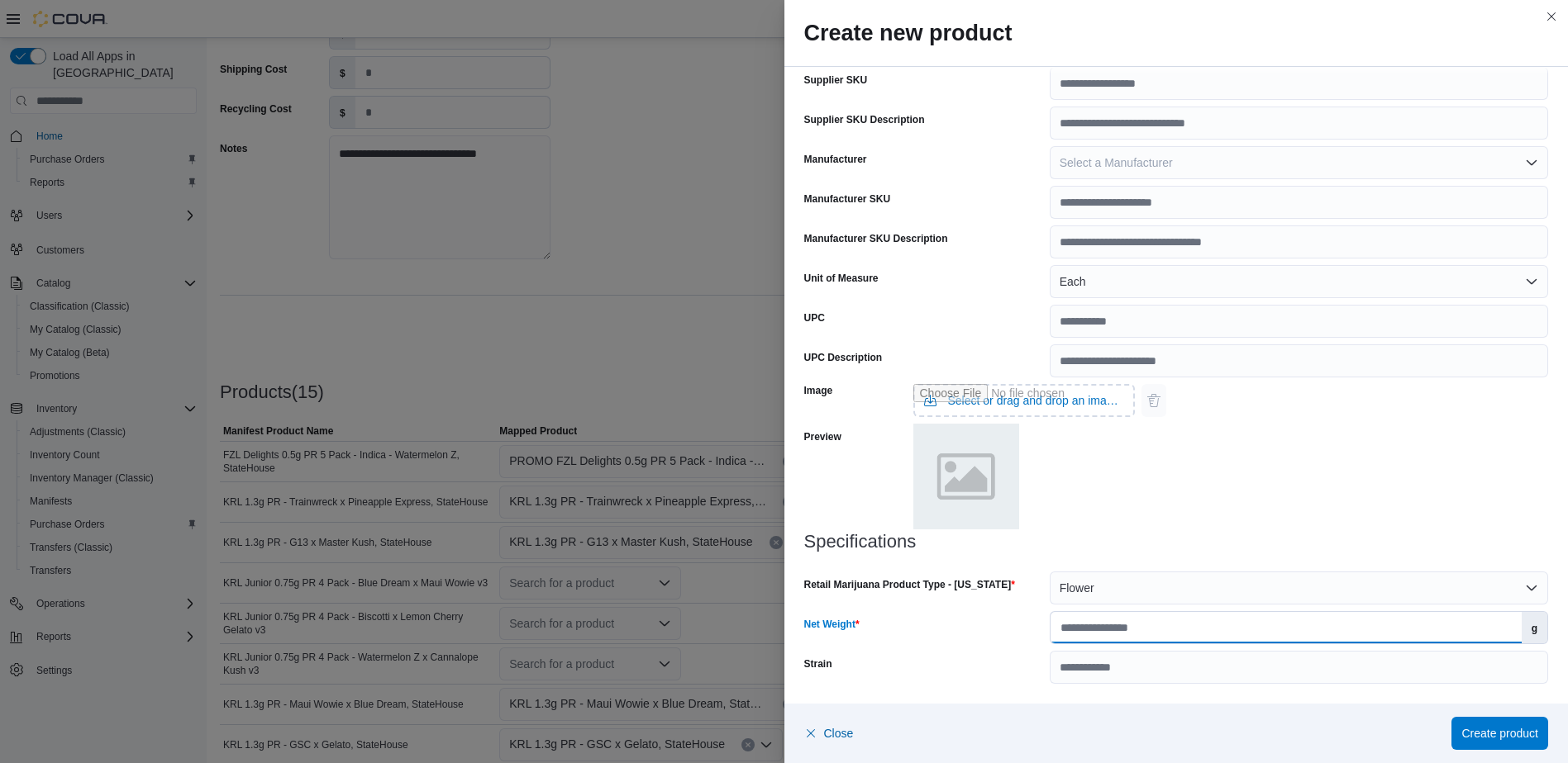
click at [1139, 632] on input "Net Weight" at bounding box center [1287, 628] width 472 height 32
drag, startPoint x: 1094, startPoint y: 629, endPoint x: 976, endPoint y: 630, distance: 118.0
click at [976, 630] on div "Net Weight *** g" at bounding box center [1177, 628] width 745 height 33
type input "*"
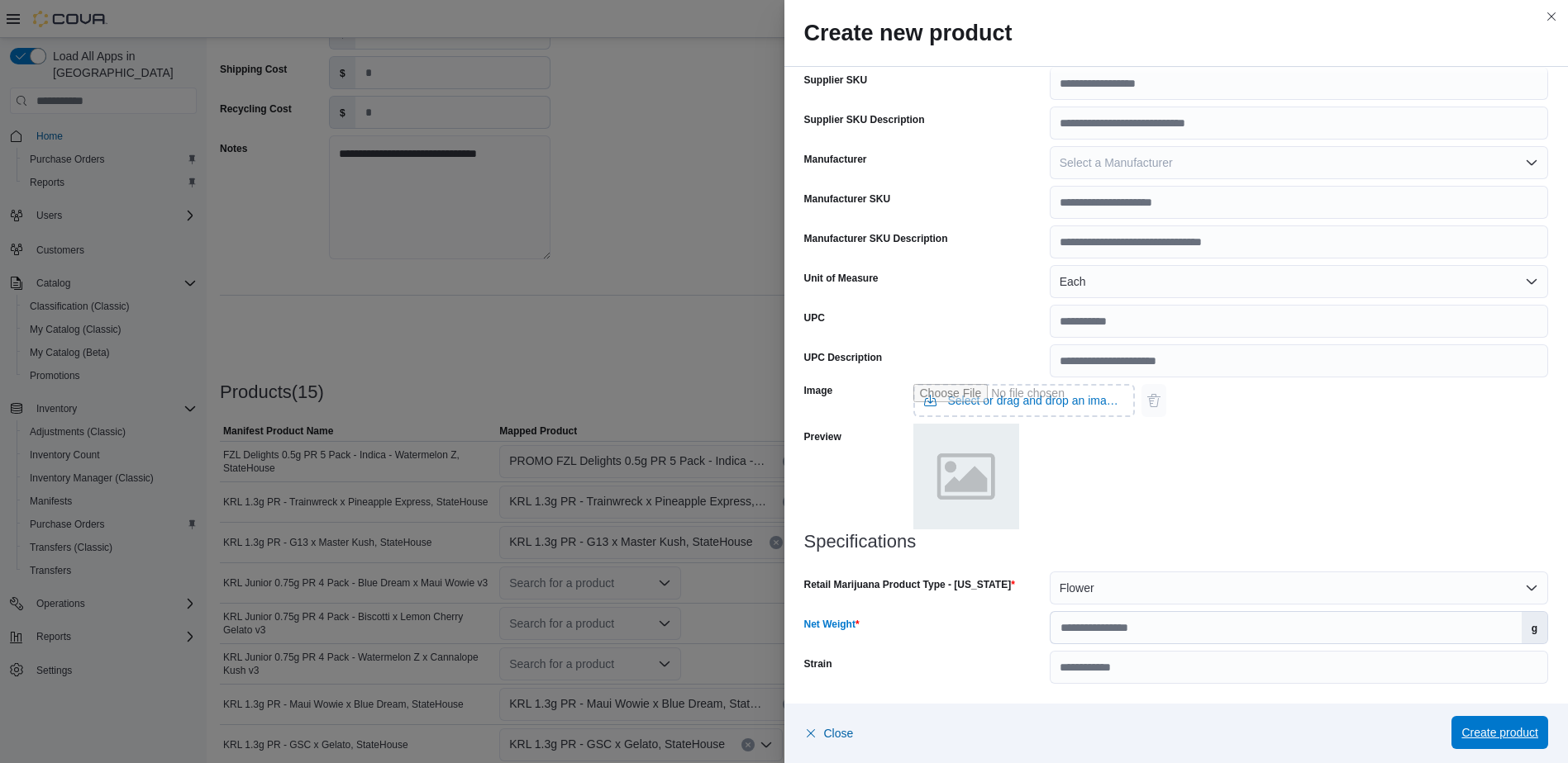
click at [1475, 731] on span "Create product" at bounding box center [1500, 732] width 77 height 17
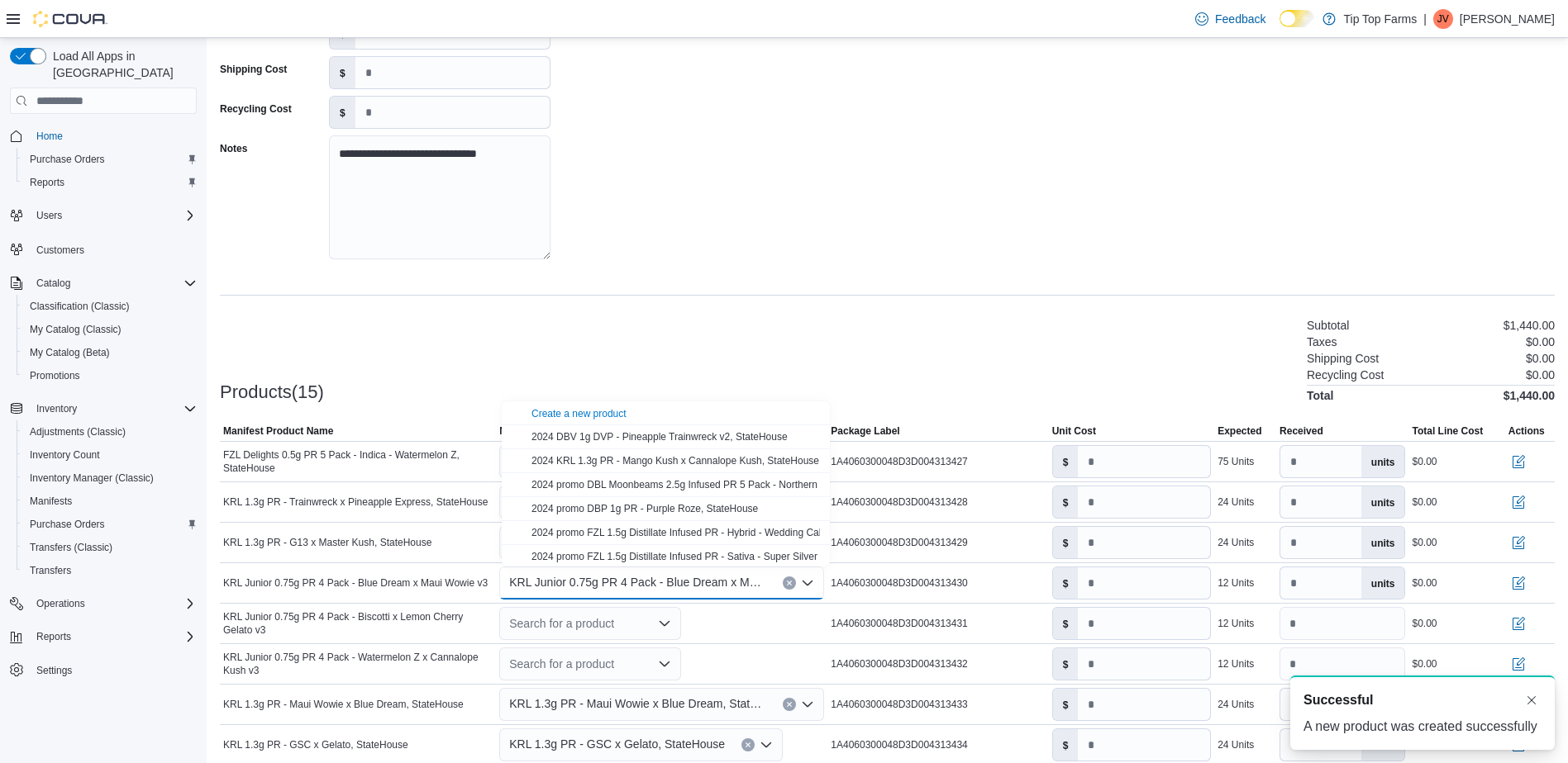
scroll to position [0, 0]
drag, startPoint x: 633, startPoint y: 222, endPoint x: 649, endPoint y: 226, distance: 16.5
click at [634, 222] on div "**********" at bounding box center [887, 110] width 1335 height 330
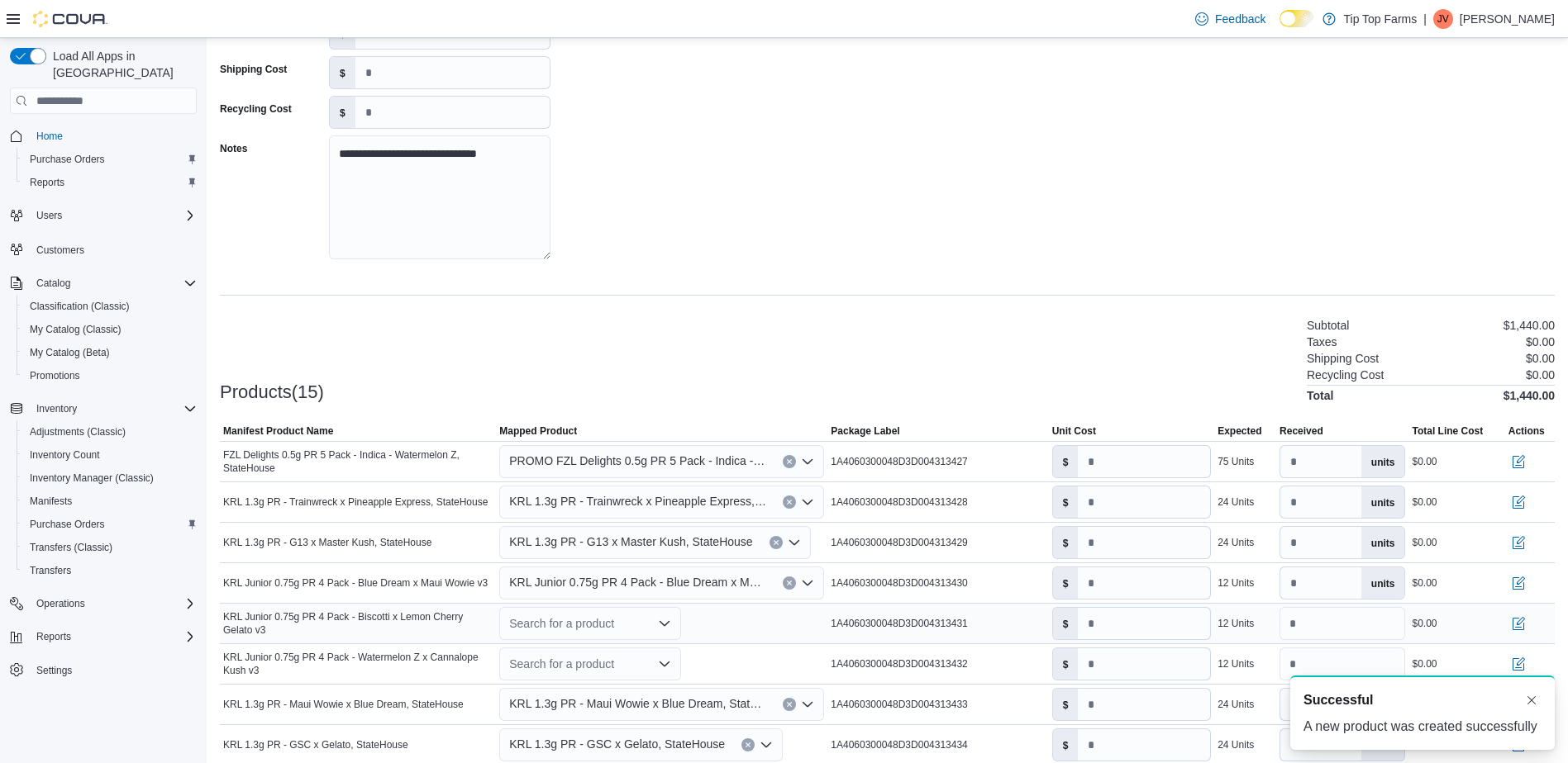
click at [587, 623] on div "Search for a product" at bounding box center [590, 624] width 181 height 33
click at [568, 455] on div "Create a new product" at bounding box center [578, 454] width 95 height 13
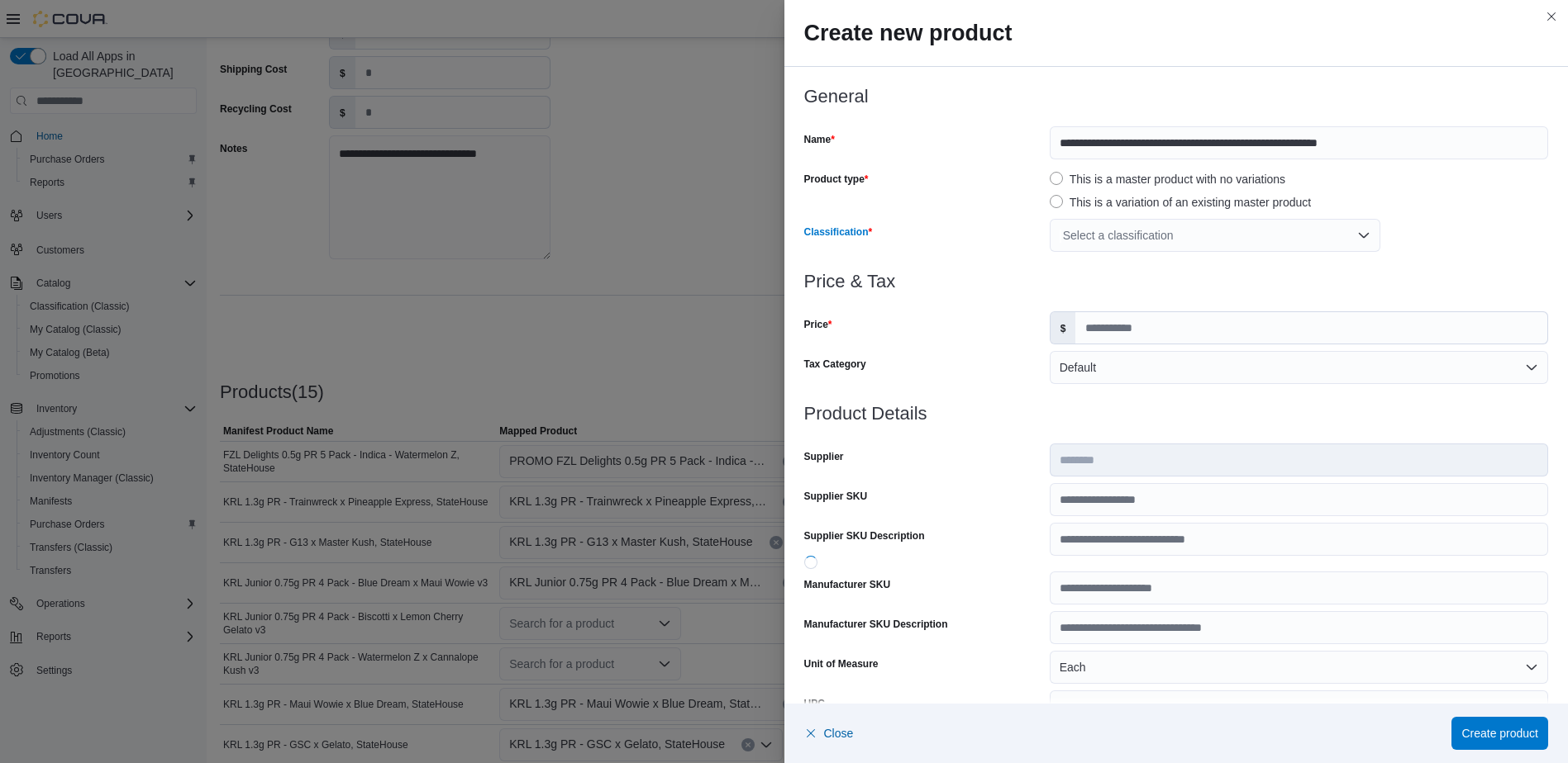
click at [1124, 231] on div "Select a classification" at bounding box center [1215, 236] width 330 height 33
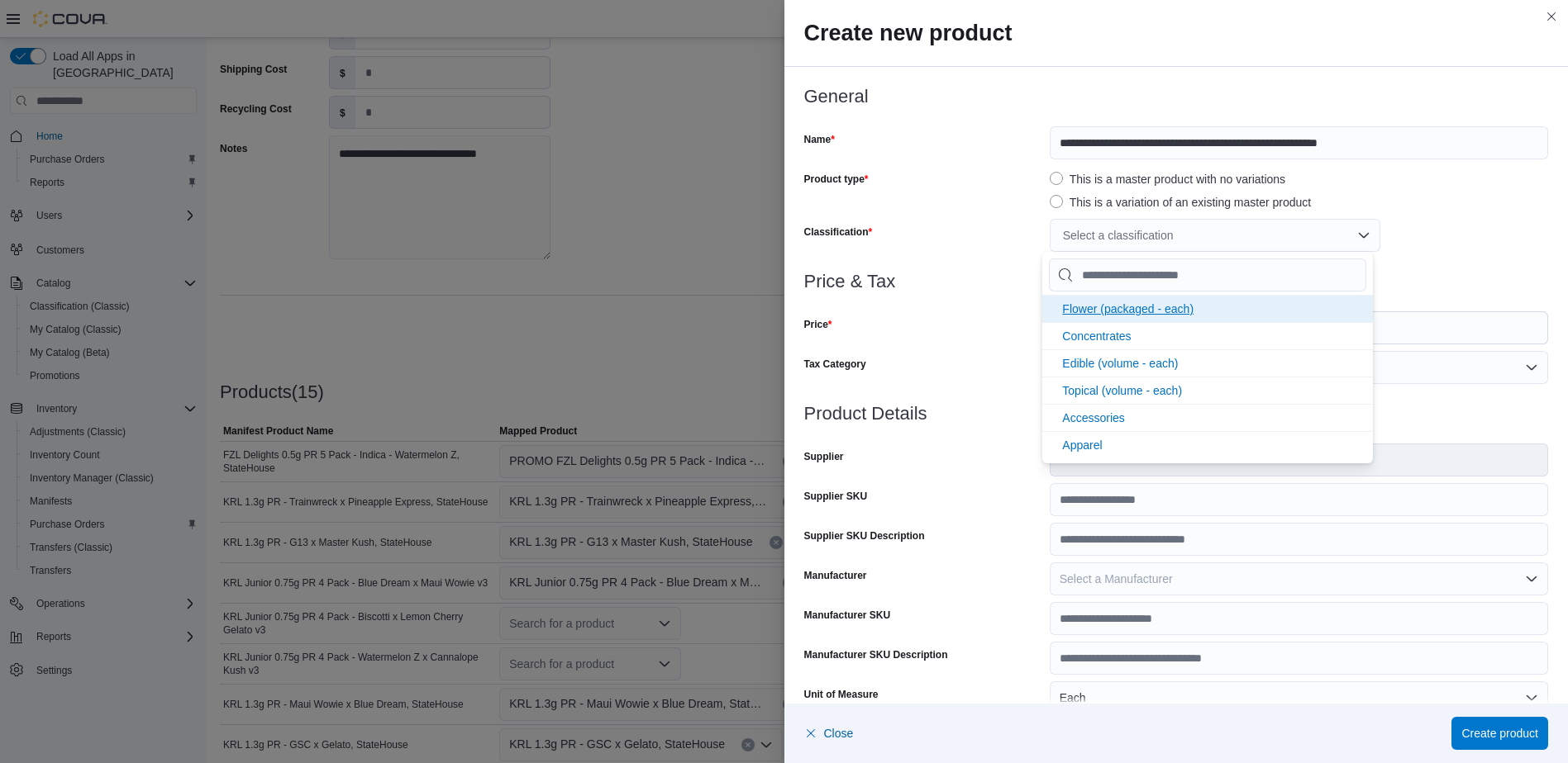
click at [1080, 317] on li "Flower (packaged - each)" at bounding box center [1207, 308] width 330 height 27
drag, startPoint x: 970, startPoint y: 307, endPoint x: 1051, endPoint y: 321, distance: 82.2
click at [976, 307] on div at bounding box center [1177, 301] width 745 height 20
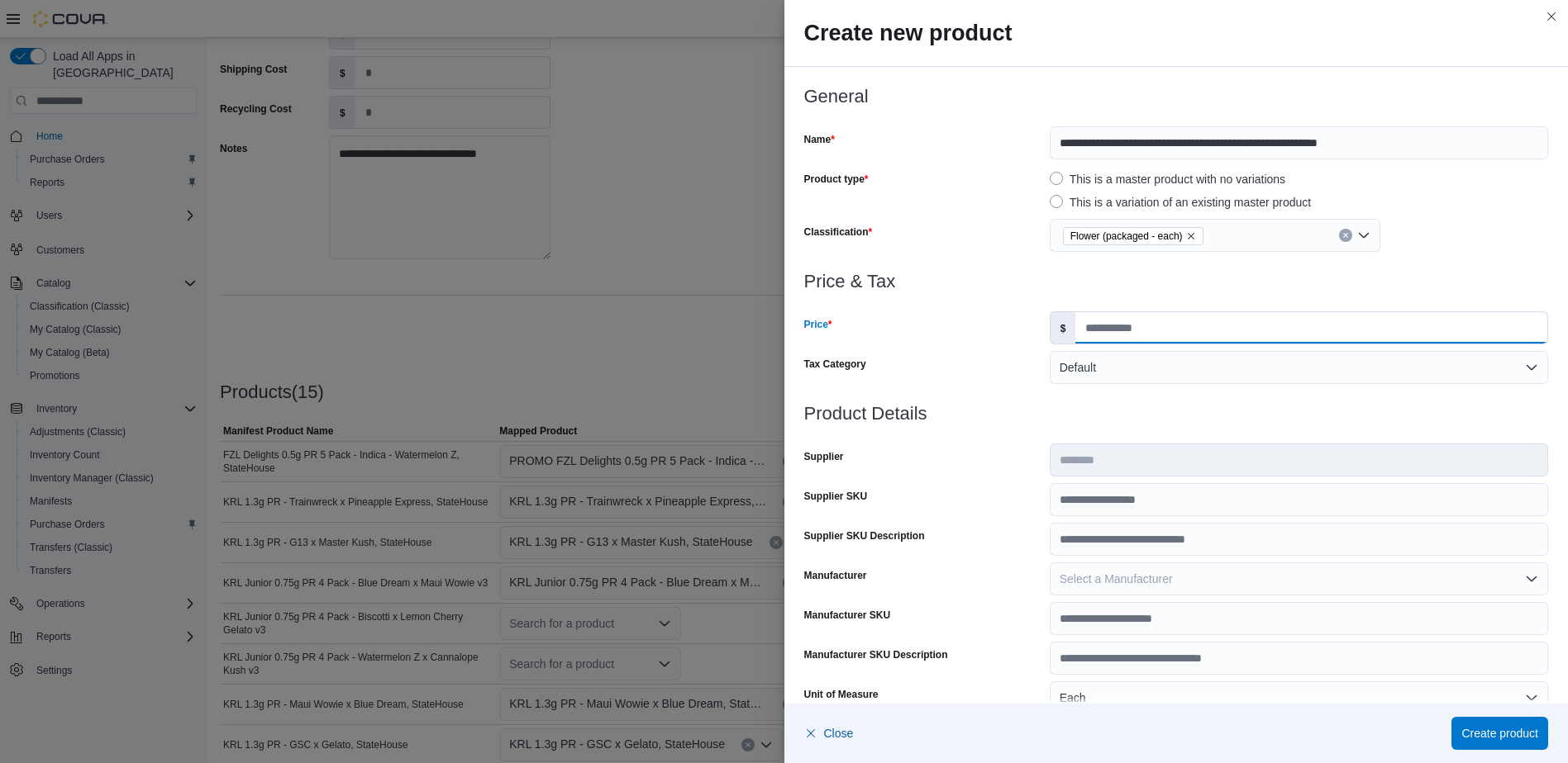
click at [1115, 336] on input "Price" at bounding box center [1311, 328] width 472 height 32
type input "*****"
type input "*"
drag, startPoint x: 1159, startPoint y: 402, endPoint x: 1159, endPoint y: 510, distance: 108.0
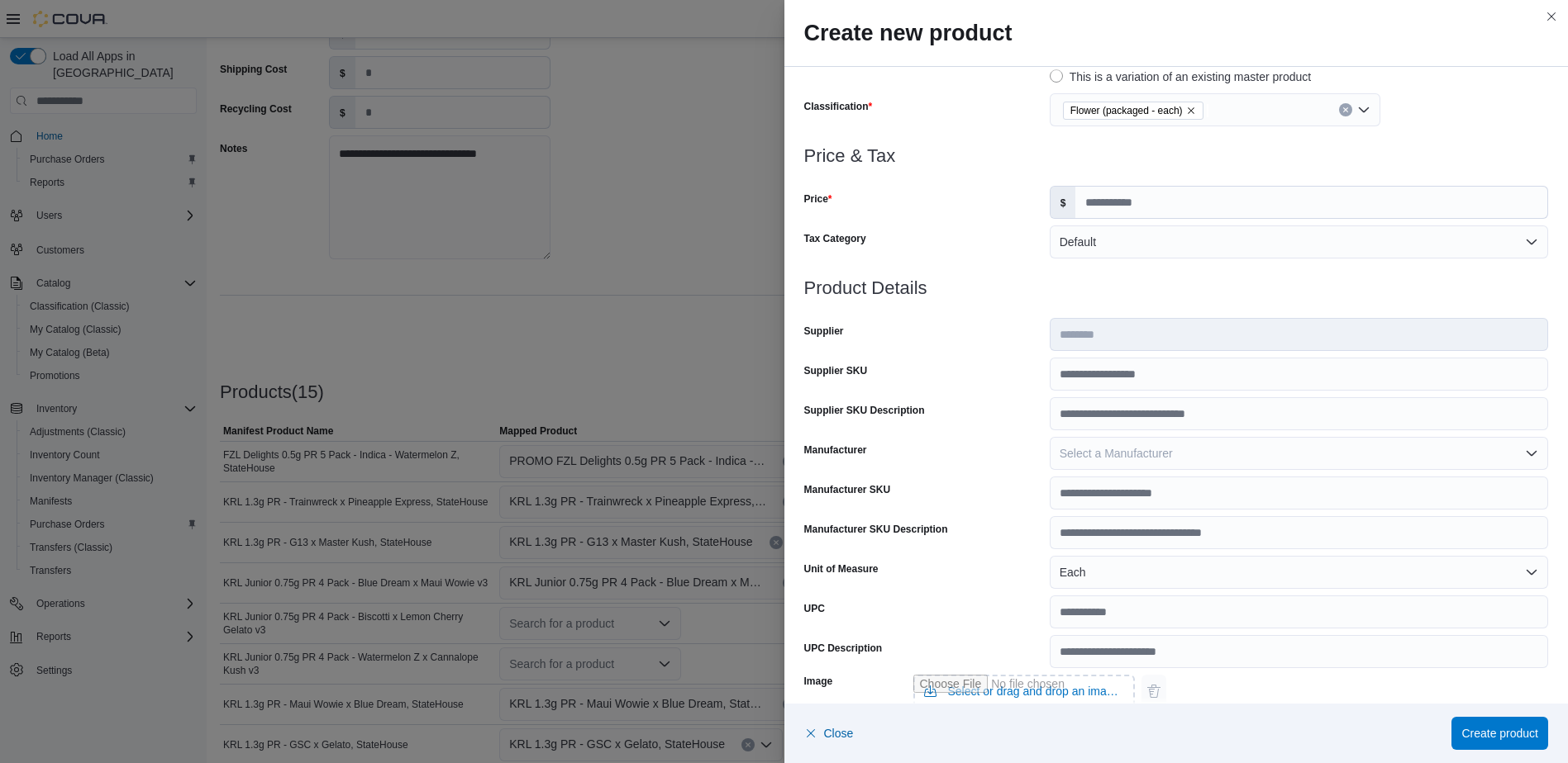
scroll to position [416, 0]
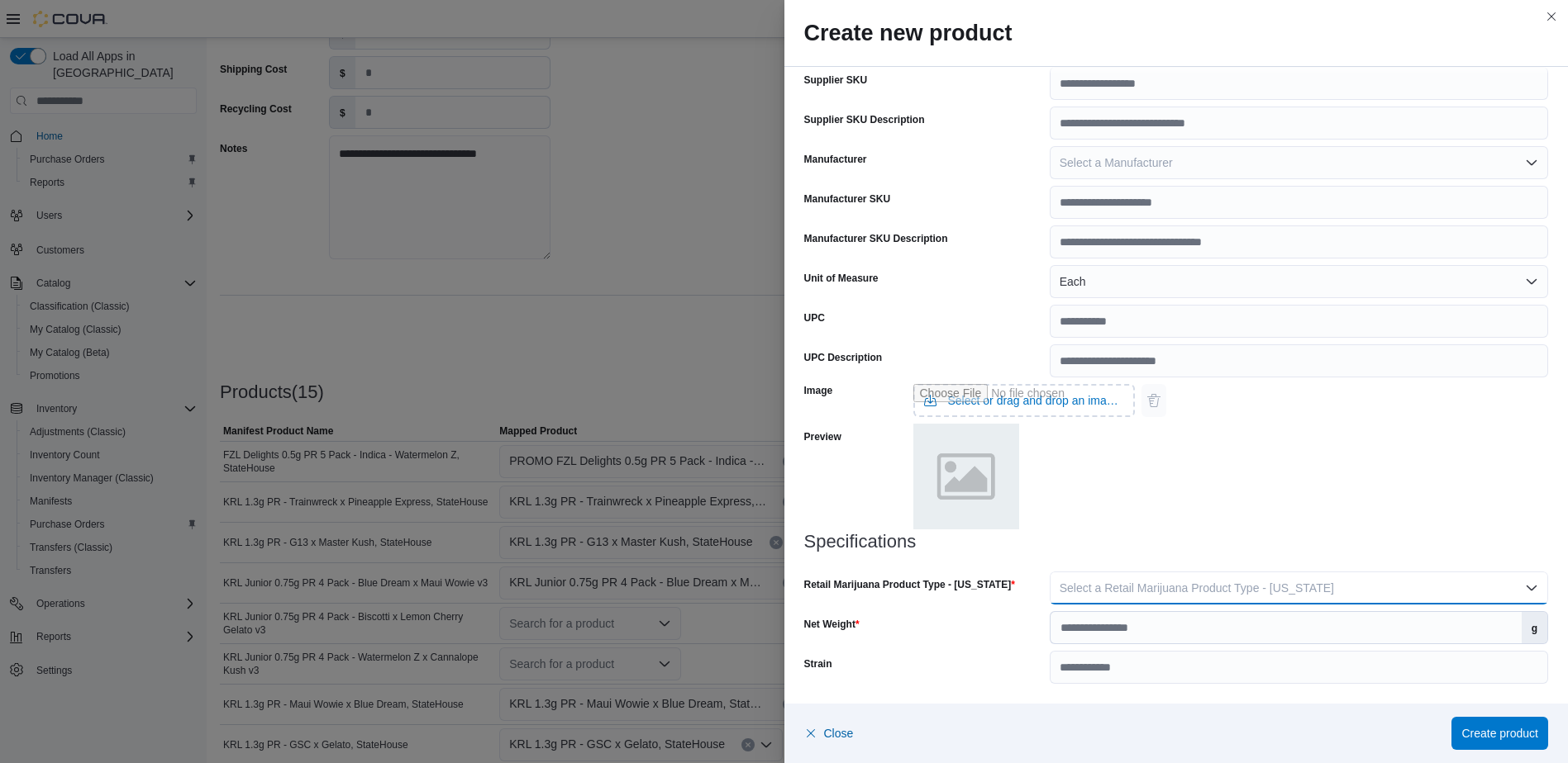
click at [1163, 598] on button "Select a Retail Marijuana Product Type - [US_STATE]" at bounding box center [1299, 589] width 499 height 33
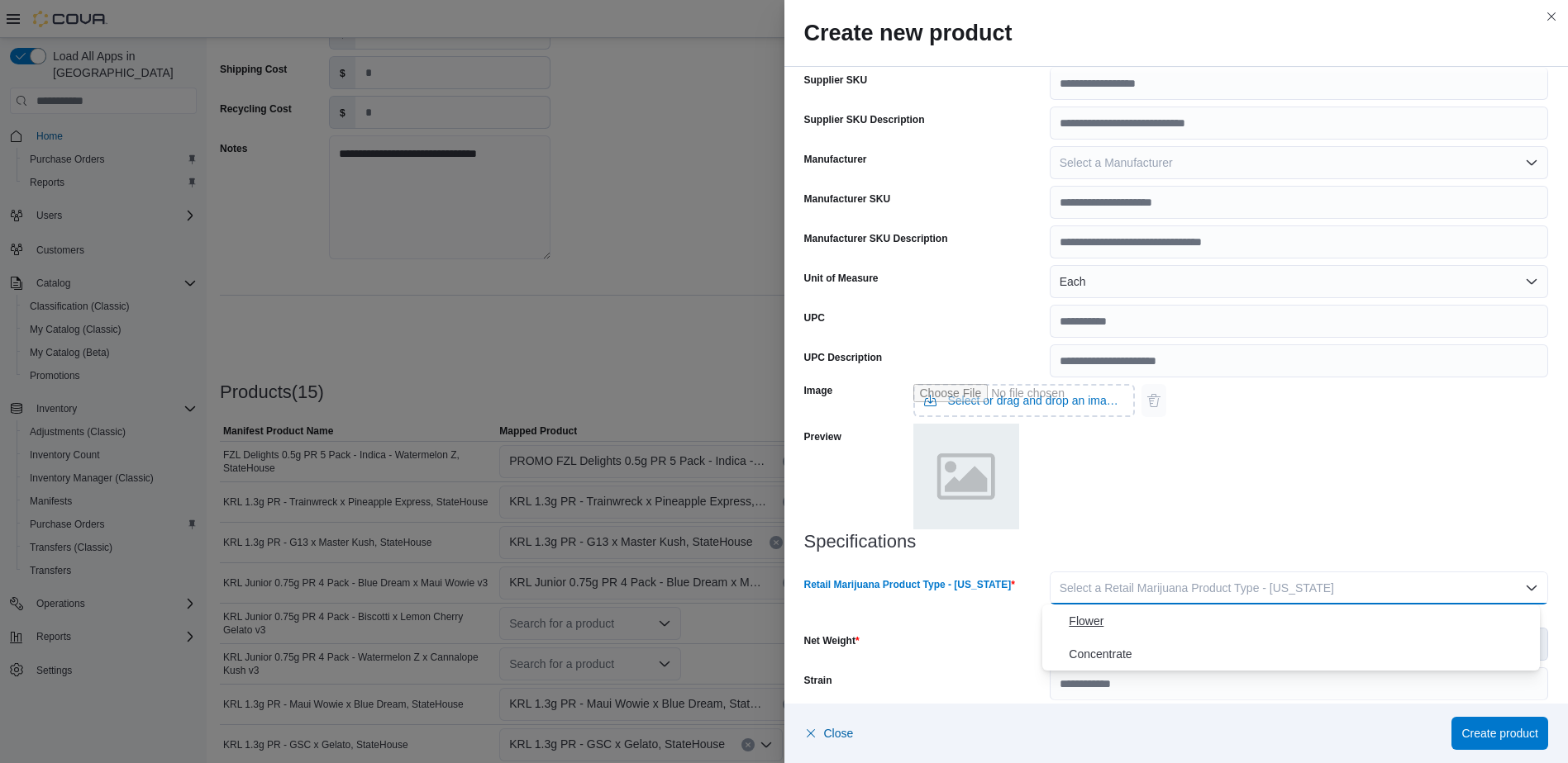
click at [1158, 617] on span "Flower" at bounding box center [1301, 621] width 465 height 20
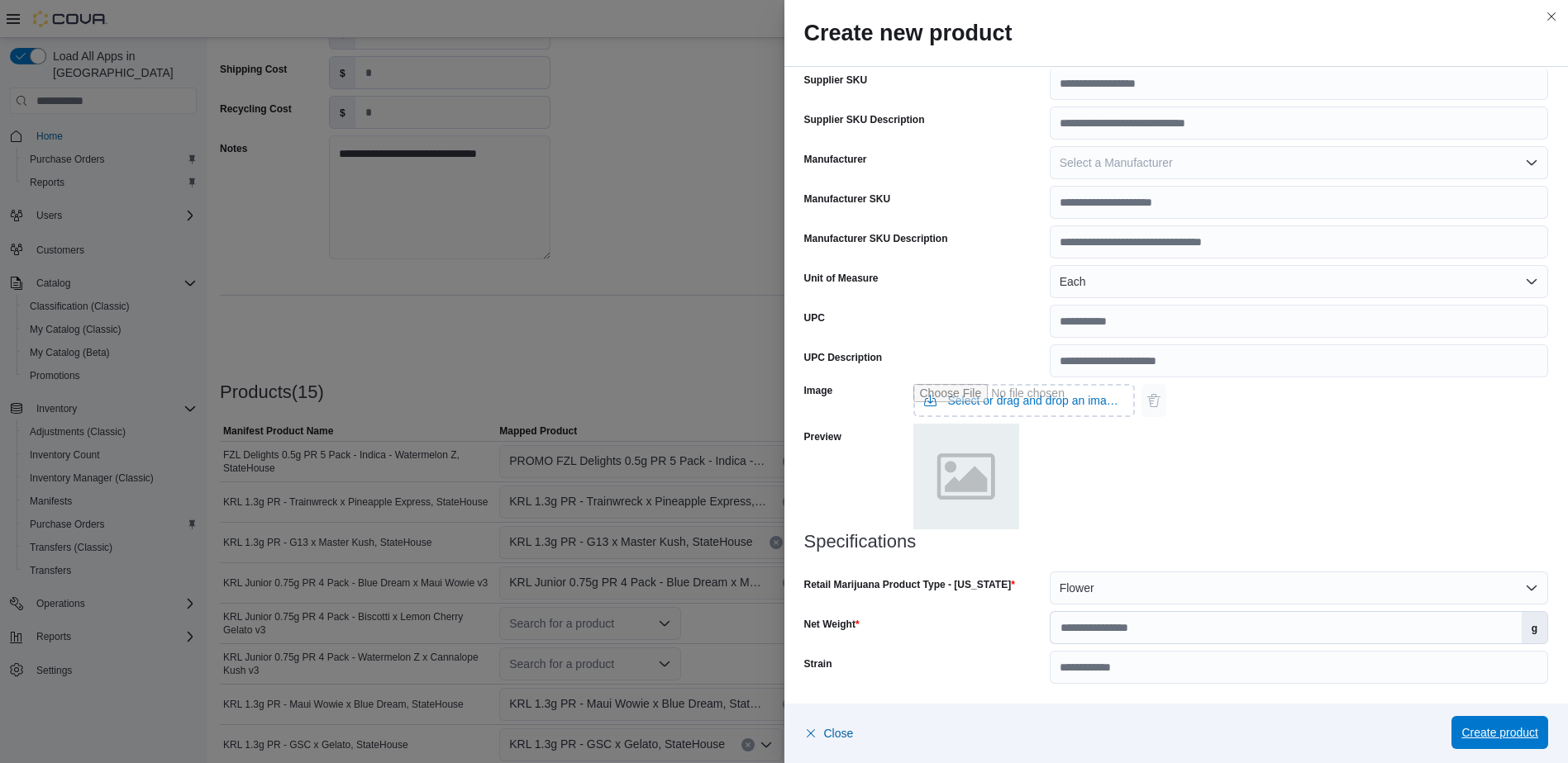
click at [1475, 726] on span "Create product" at bounding box center [1500, 732] width 77 height 17
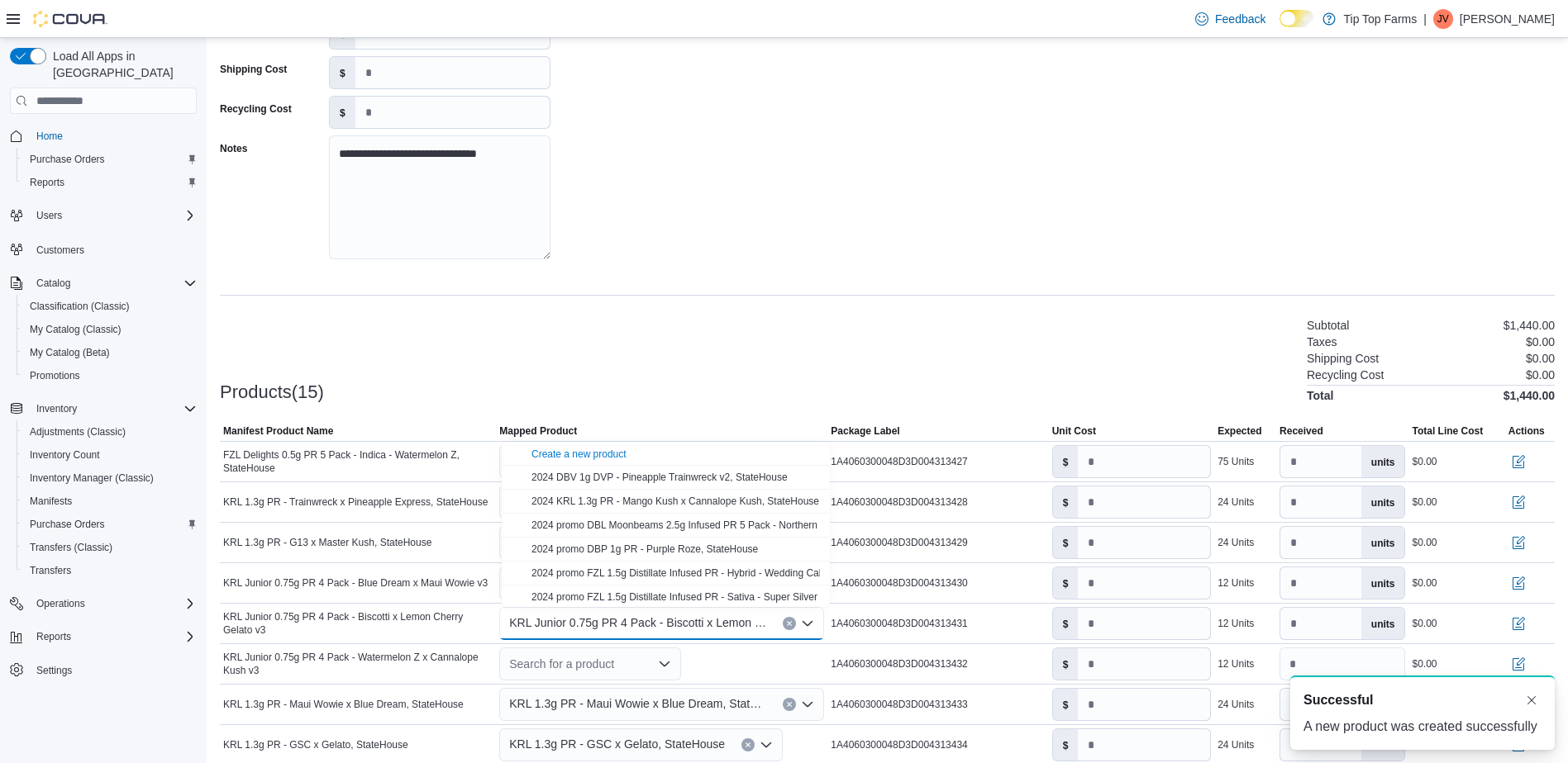
scroll to position [0, 0]
click at [664, 233] on div "**********" at bounding box center [887, 110] width 1335 height 330
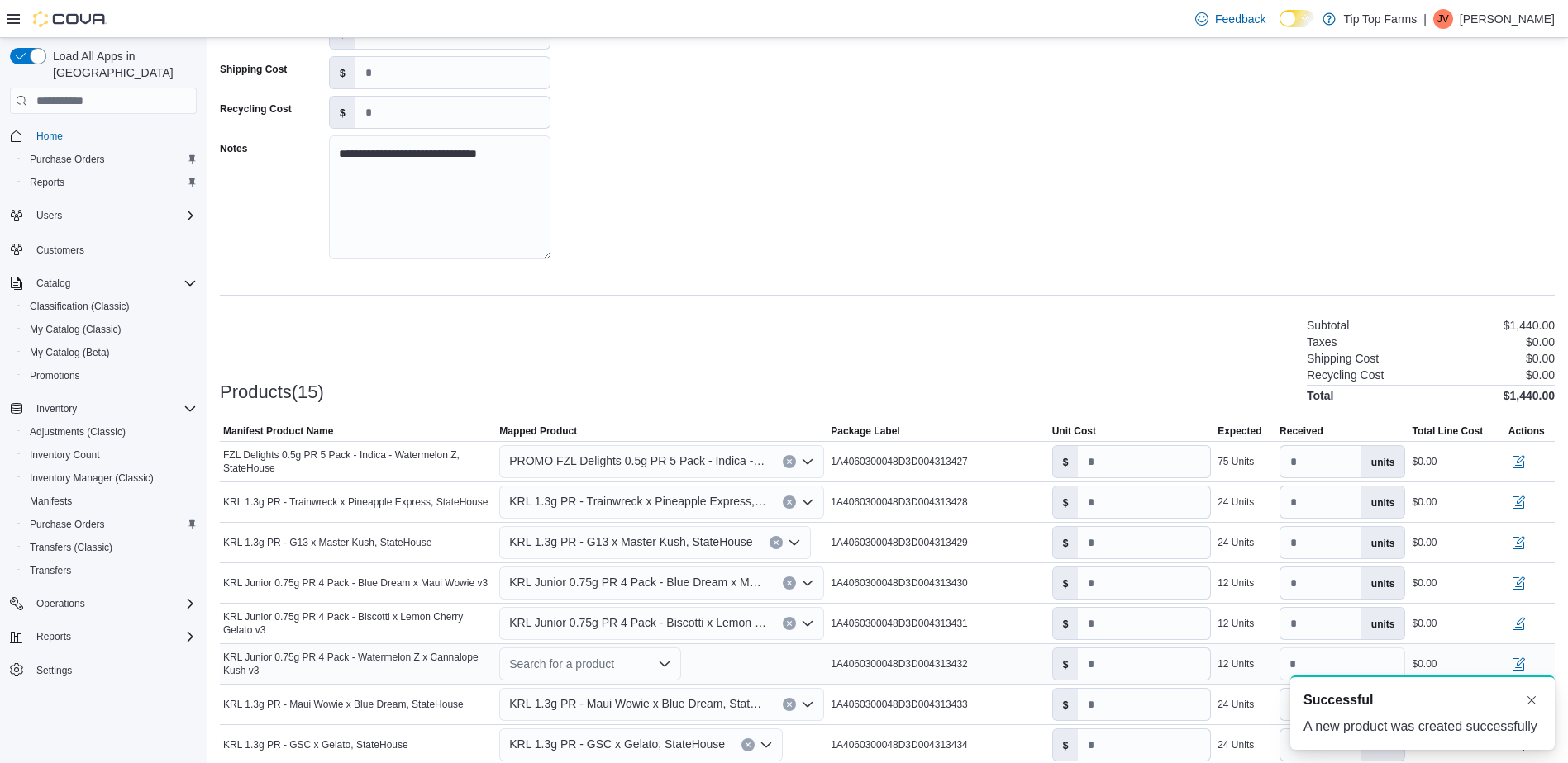
click at [592, 667] on div "Search for a product" at bounding box center [590, 664] width 181 height 33
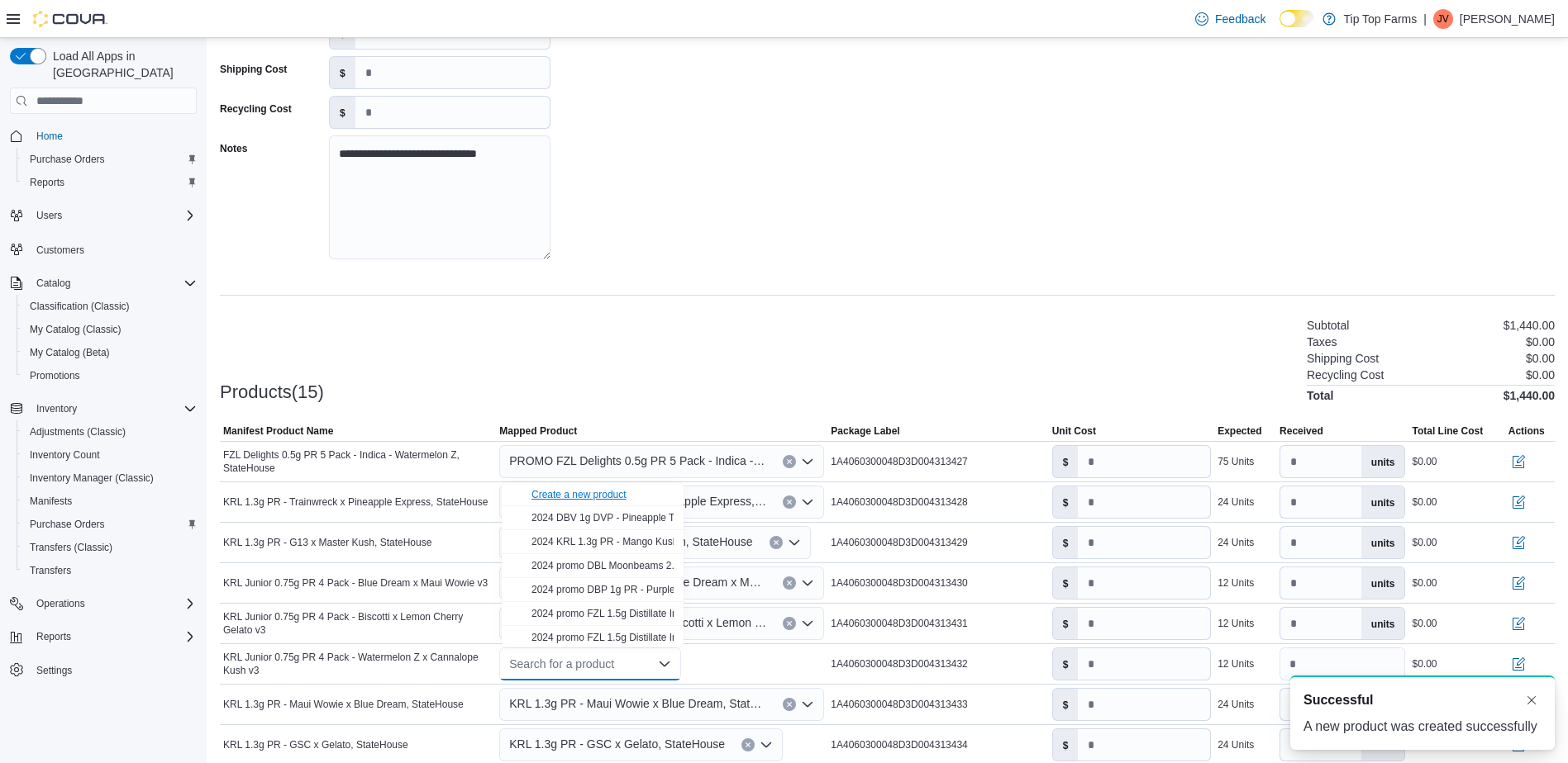
click at [583, 491] on div "Create a new product" at bounding box center [578, 494] width 95 height 13
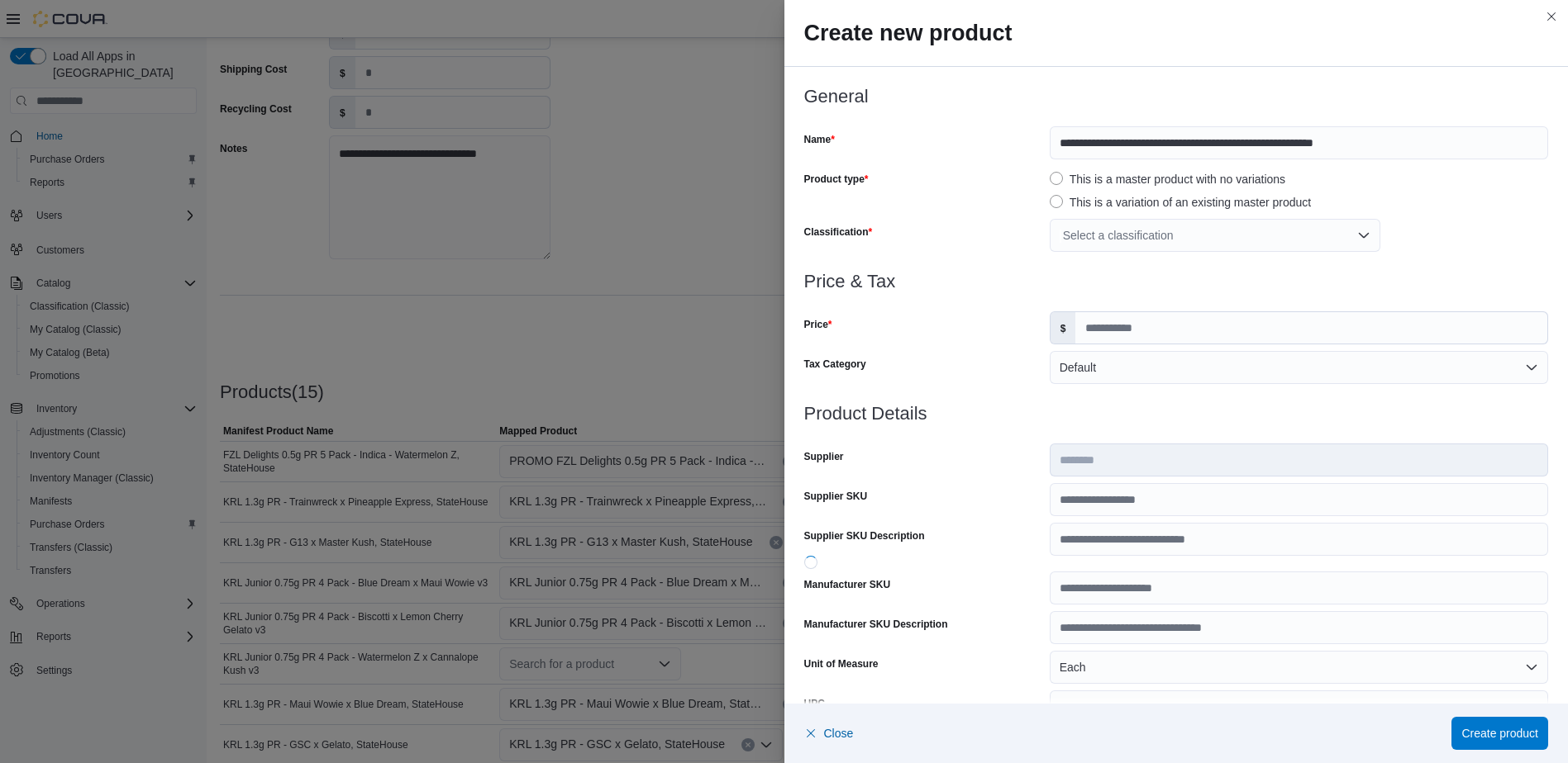
click at [1122, 244] on div "Select a classification" at bounding box center [1215, 236] width 330 height 33
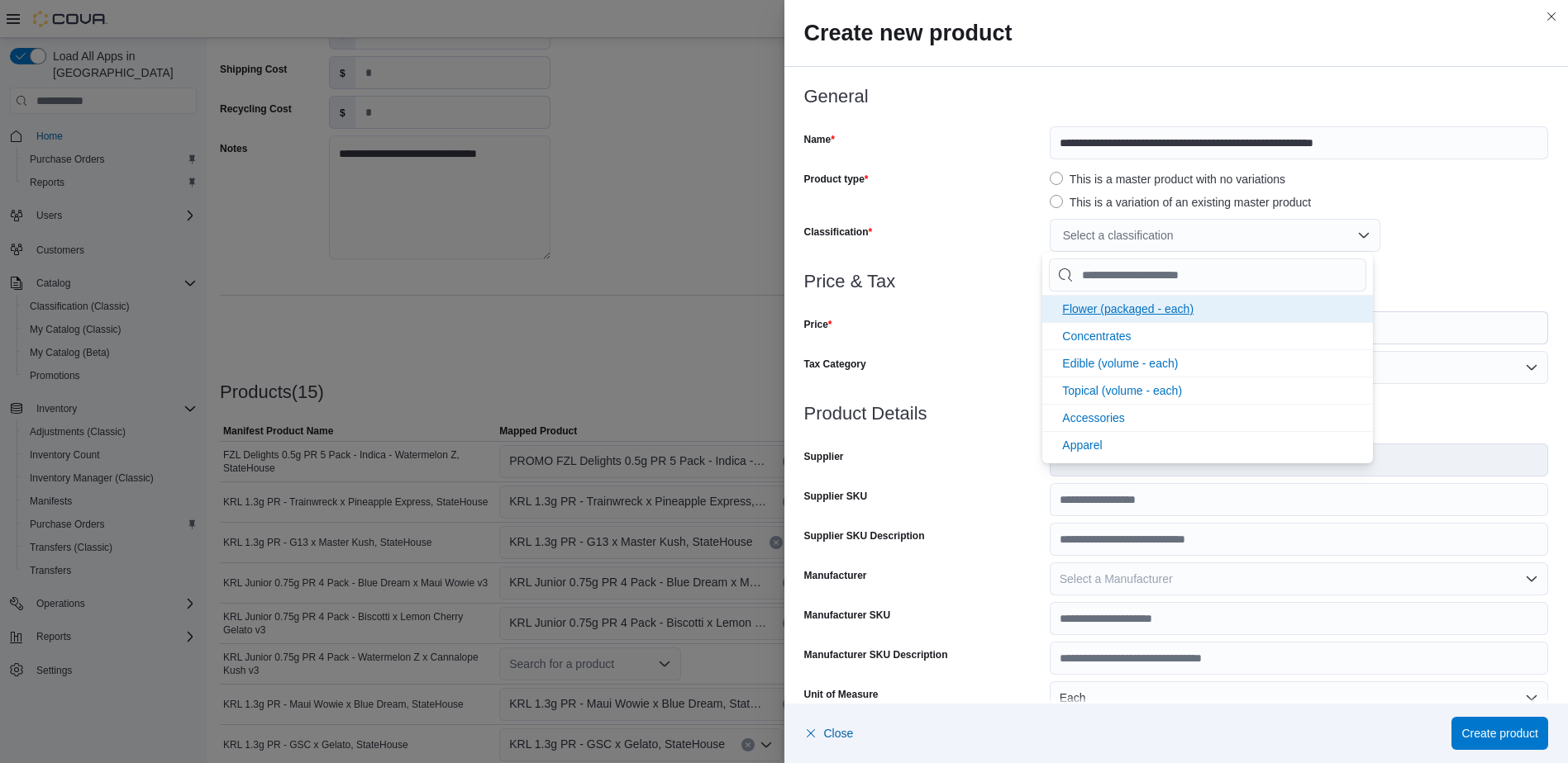
click at [1089, 301] on li "Flower (packaged - each)" at bounding box center [1207, 308] width 330 height 27
click at [1000, 301] on div at bounding box center [1177, 301] width 745 height 20
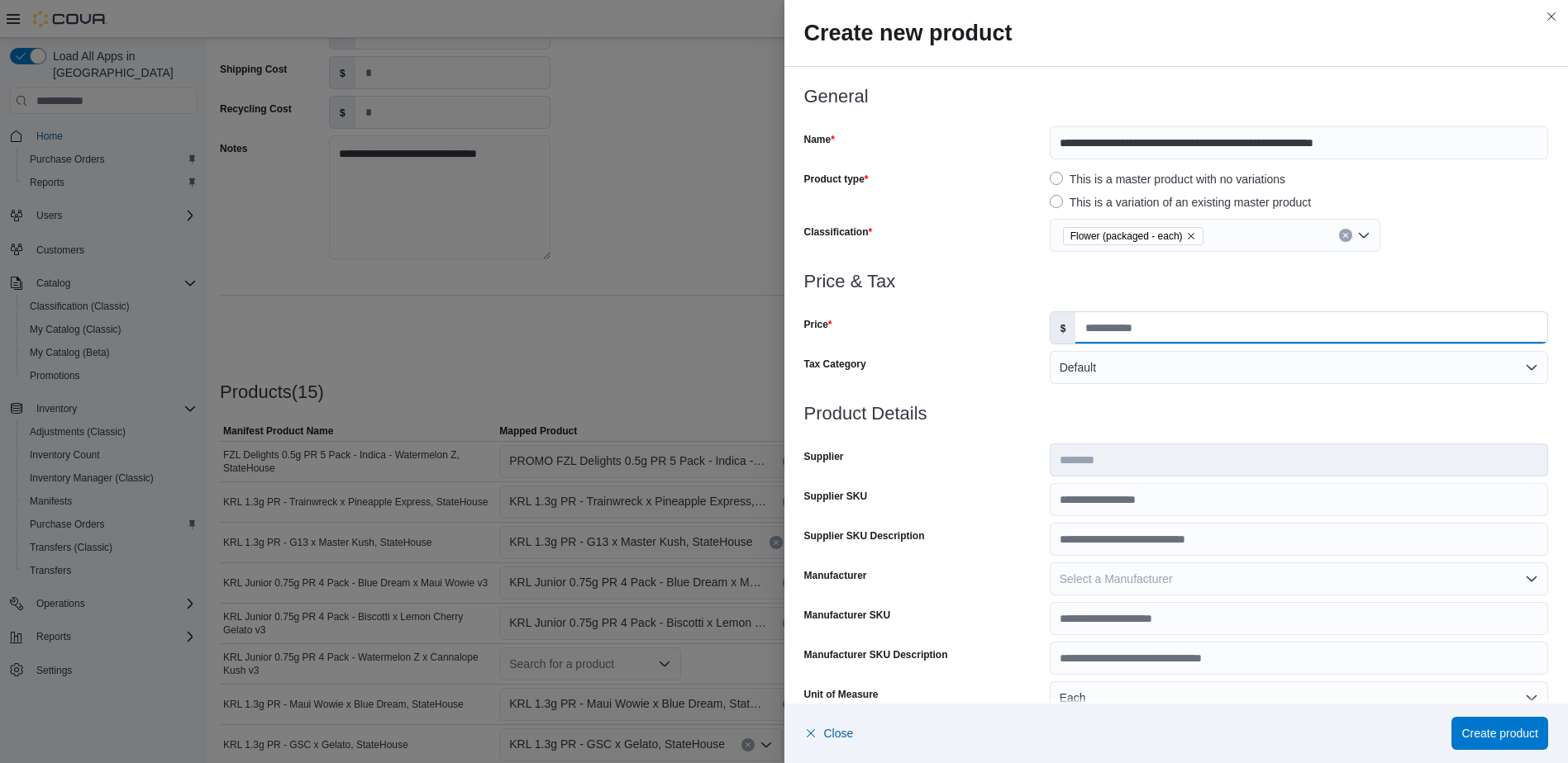
click at [1161, 329] on input "Price" at bounding box center [1311, 328] width 472 height 32
drag, startPoint x: 1069, startPoint y: 314, endPoint x: 1136, endPoint y: 330, distance: 68.9
click at [1075, 315] on input "Price" at bounding box center [1311, 328] width 472 height 32
click at [1136, 330] on input "Price" at bounding box center [1311, 328] width 472 height 32
type input "*****"
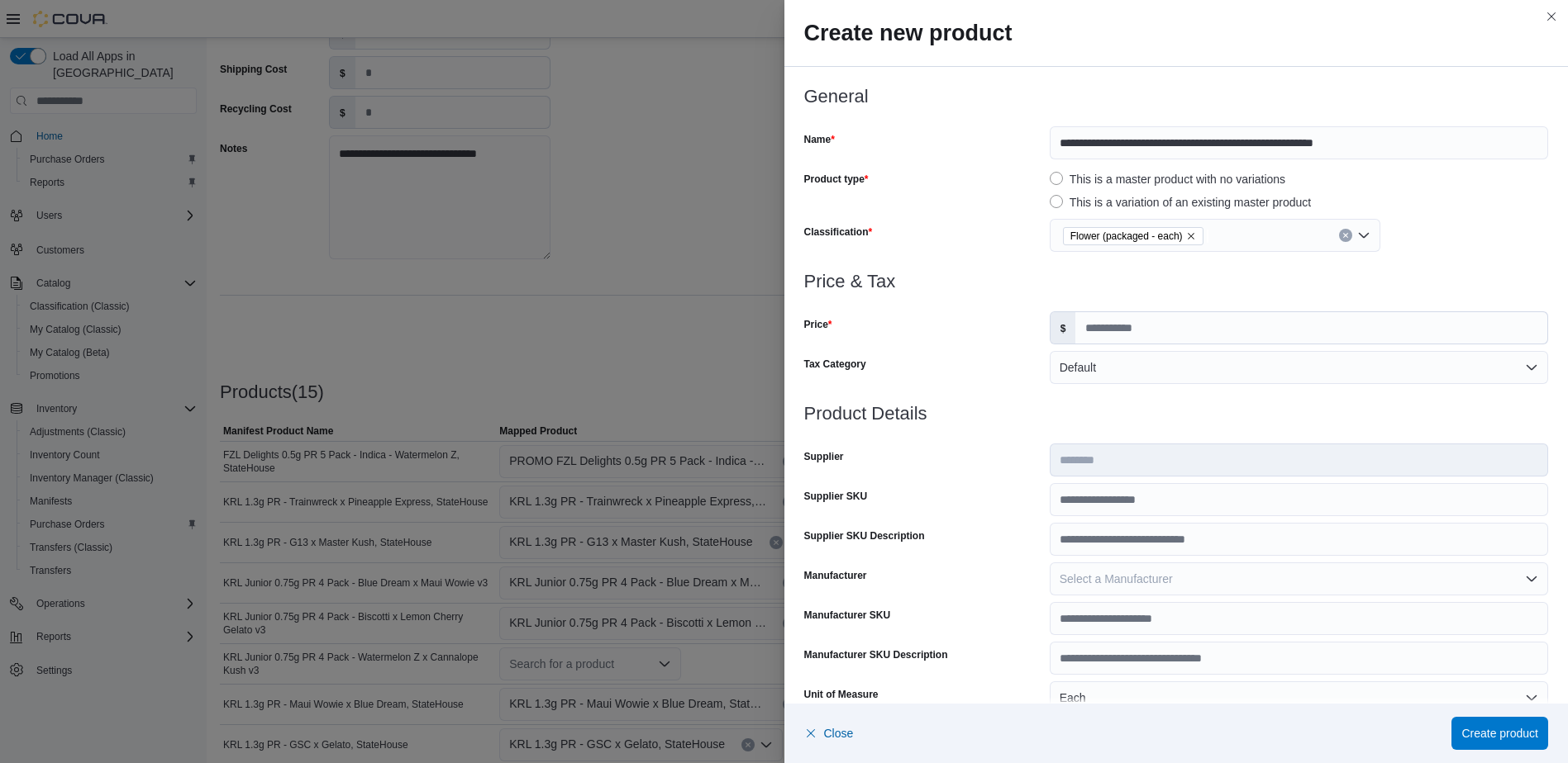
drag, startPoint x: 972, startPoint y: 363, endPoint x: 1075, endPoint y: 451, distance: 135.5
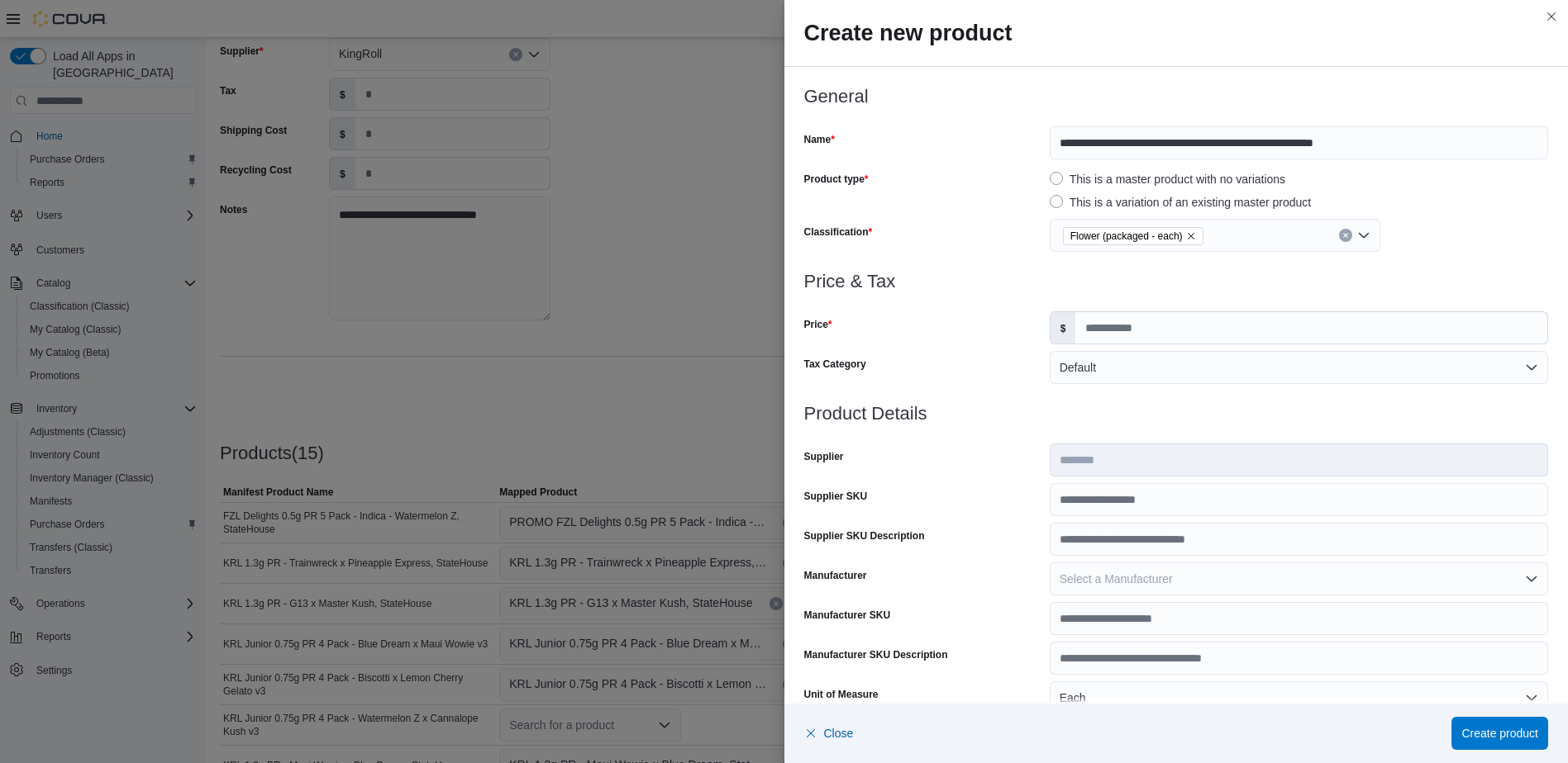
scroll to position [110, 0]
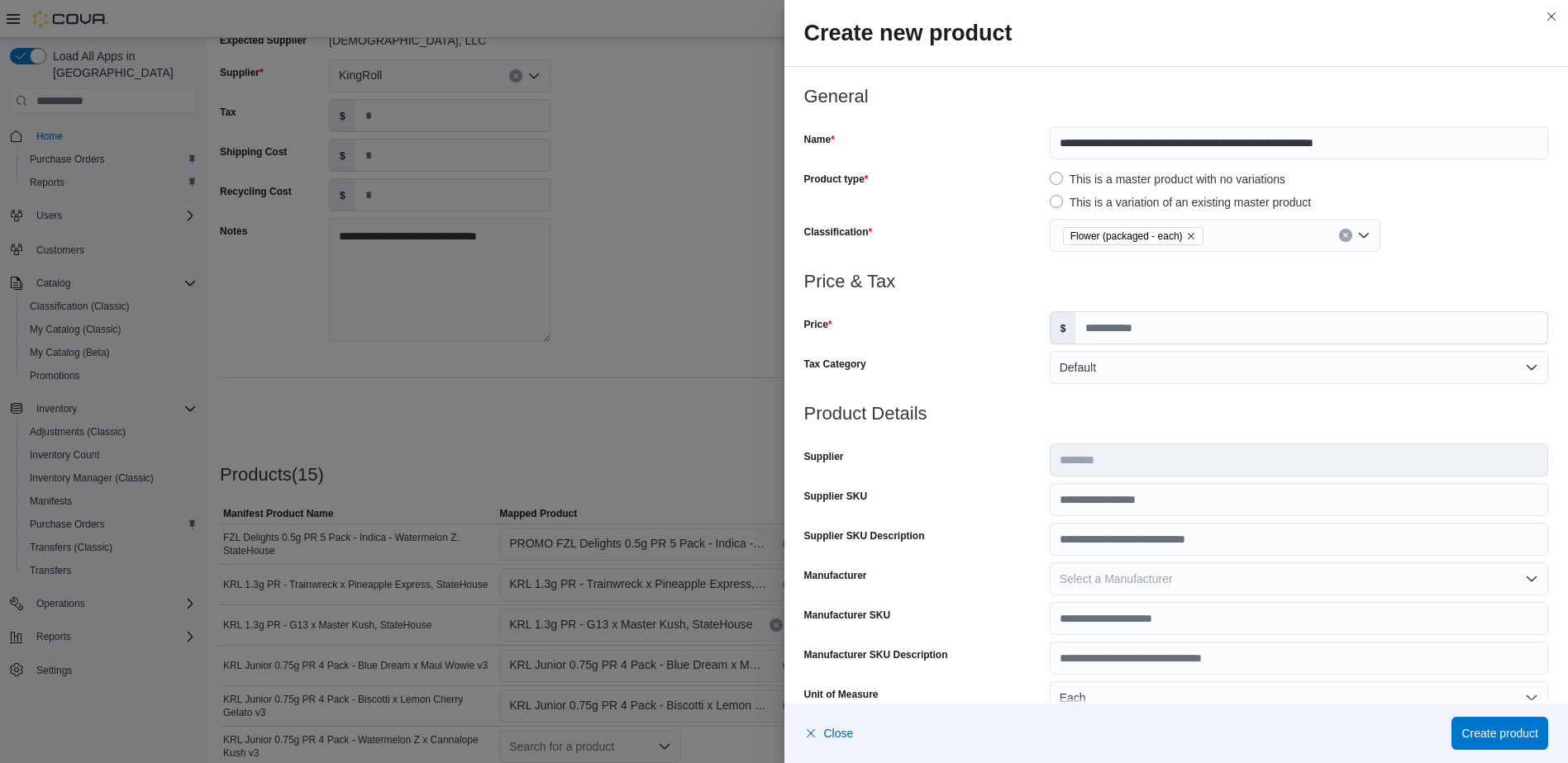
drag, startPoint x: 1016, startPoint y: 512, endPoint x: 1008, endPoint y: 527, distance: 17.0
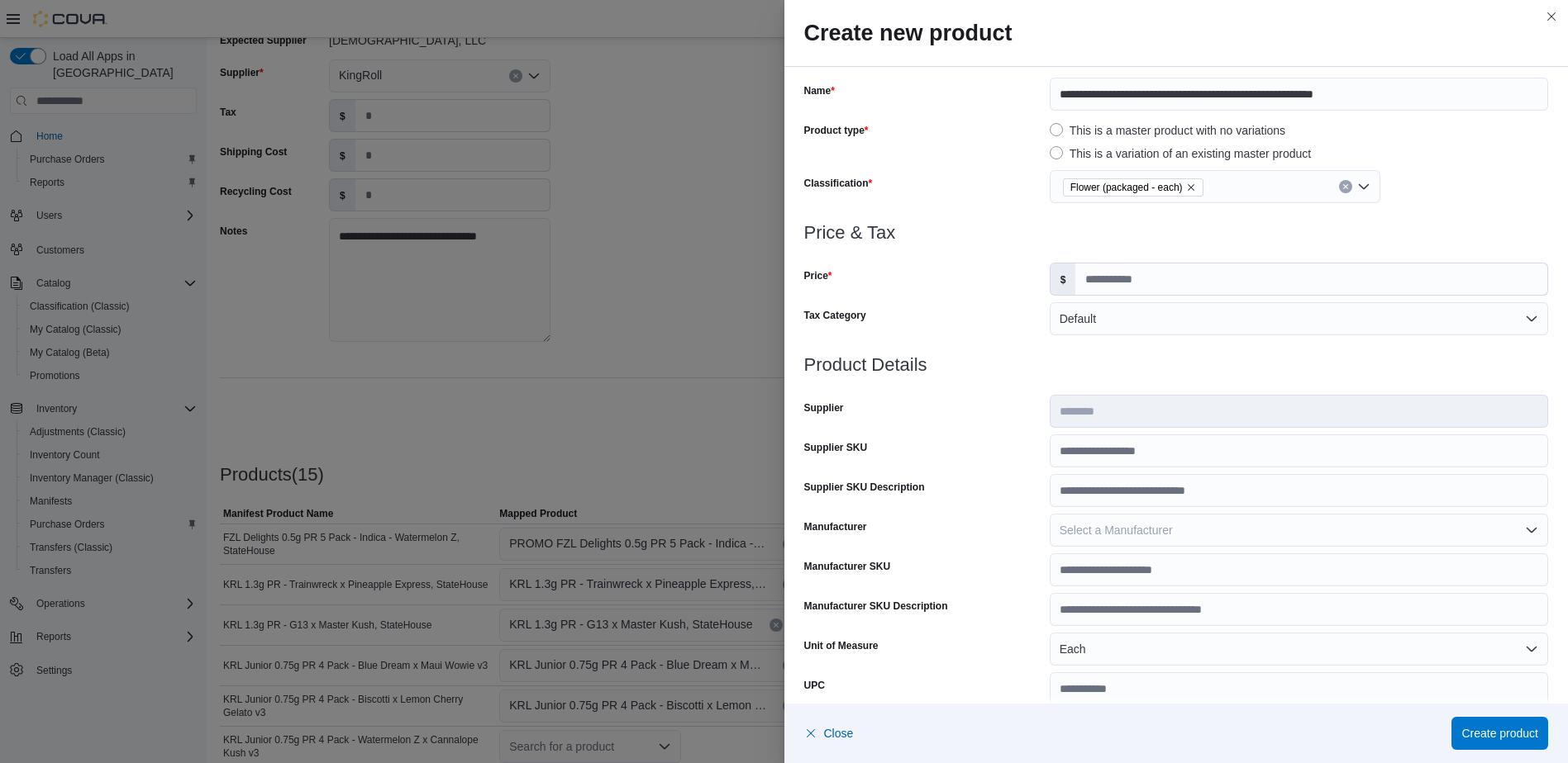
scroll to position [17, 0]
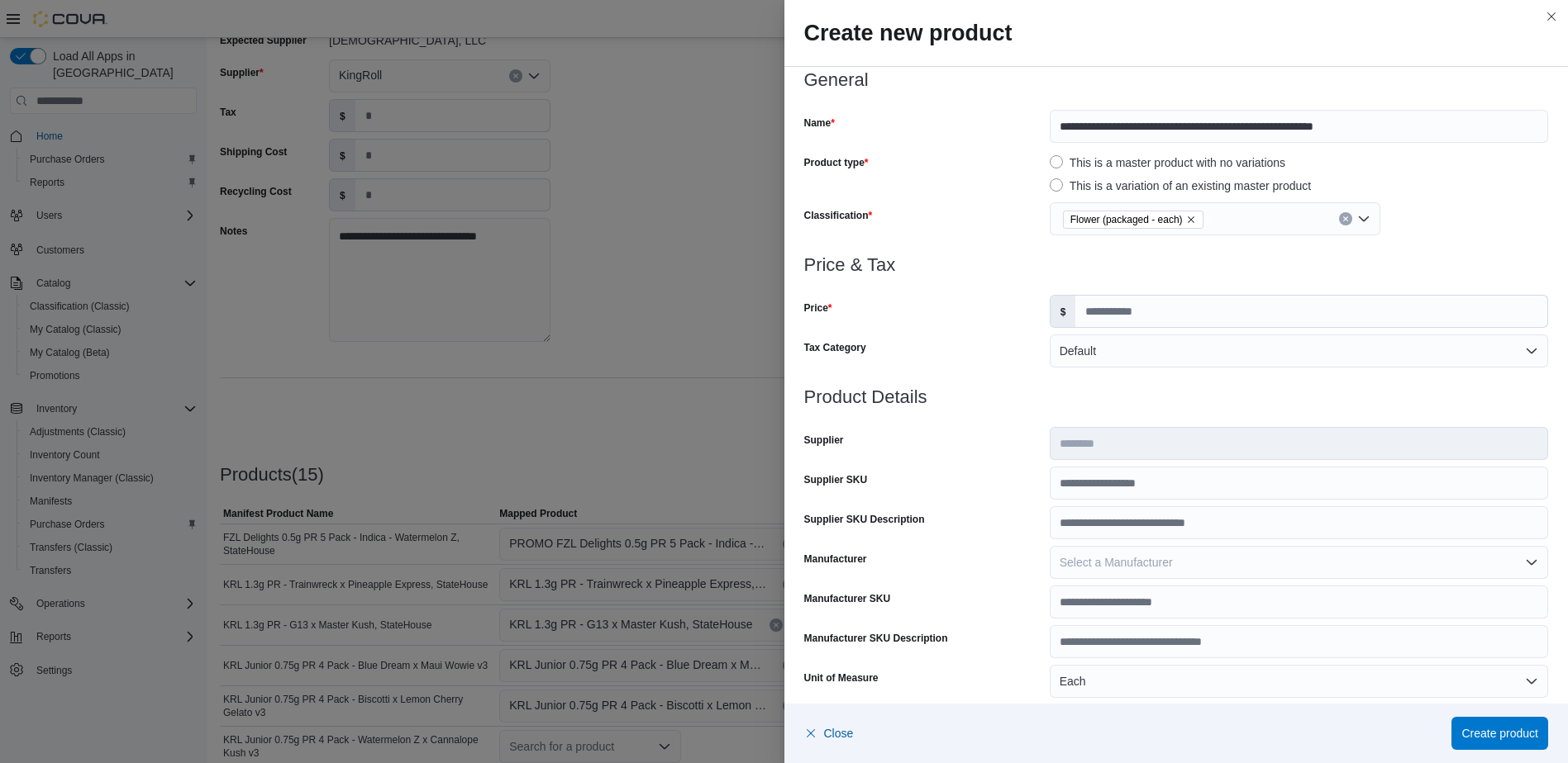
click at [1342, 219] on icon "Clear input" at bounding box center [1345, 219] width 7 height 7
click at [1195, 225] on div "Select a classification" at bounding box center [1215, 219] width 330 height 33
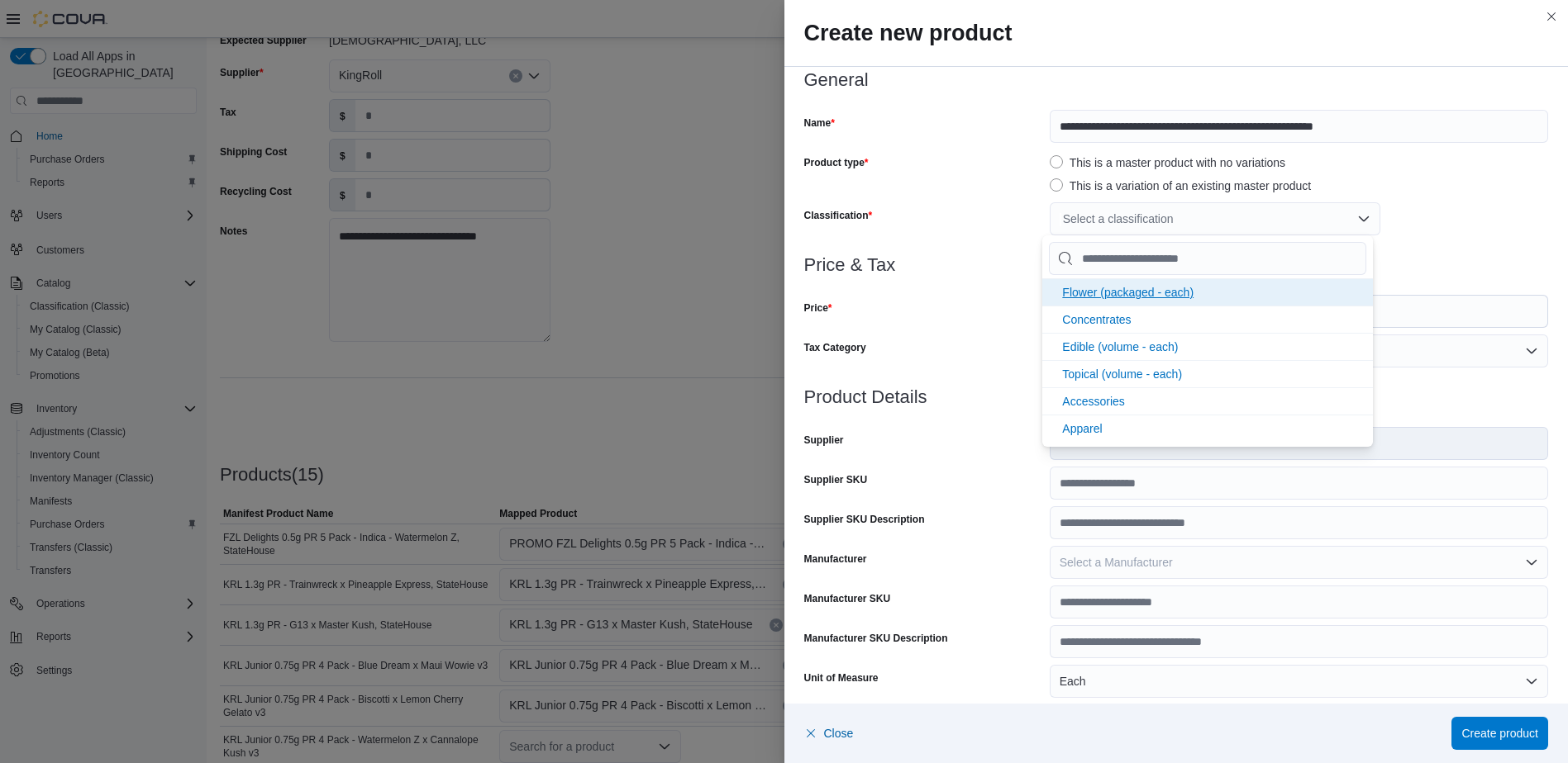
click at [1113, 293] on span "Flower (packaged - each)" at bounding box center [1128, 292] width 131 height 13
click at [1017, 287] on div at bounding box center [1177, 285] width 745 height 20
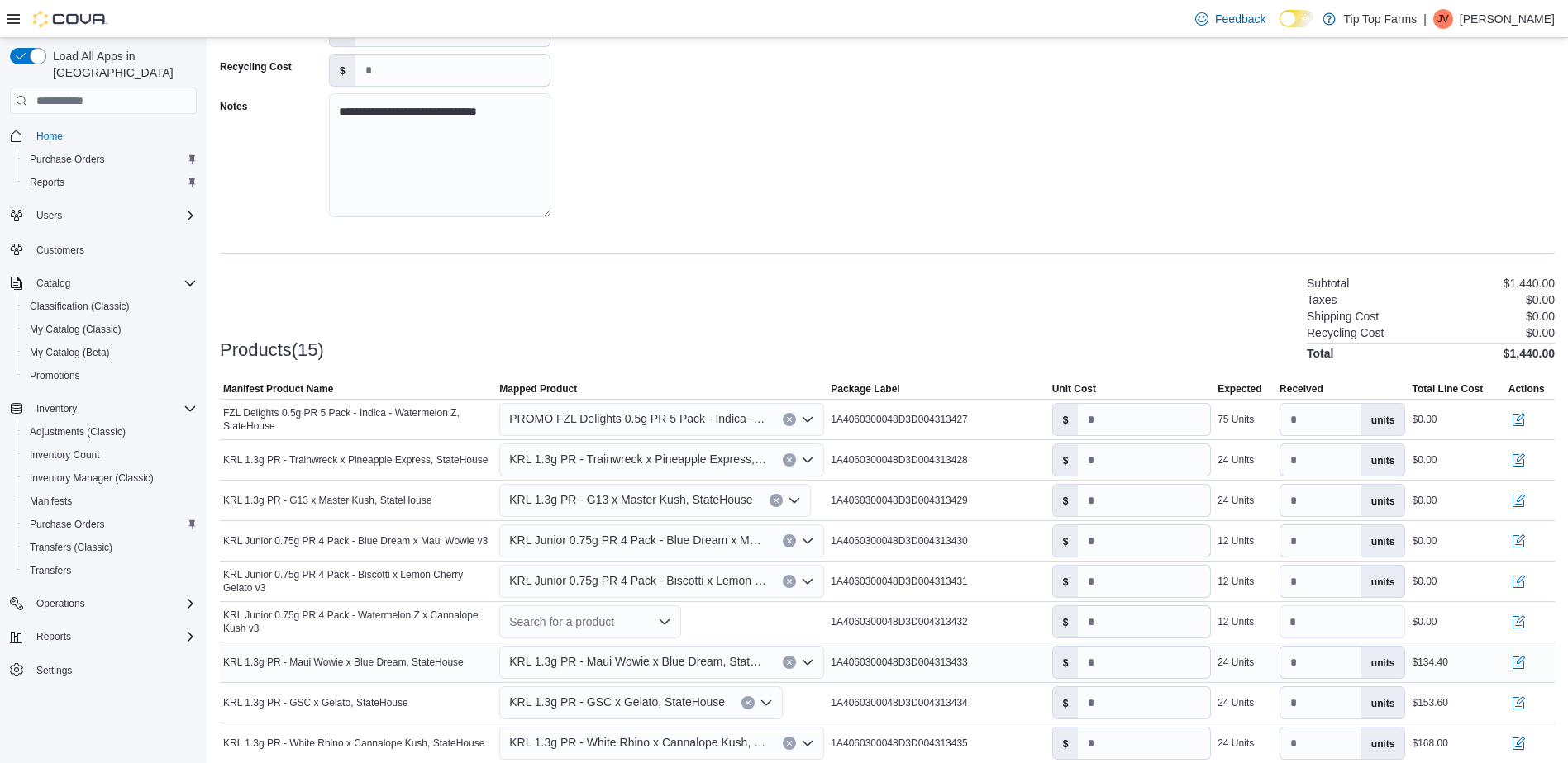
scroll to position [276, 0]
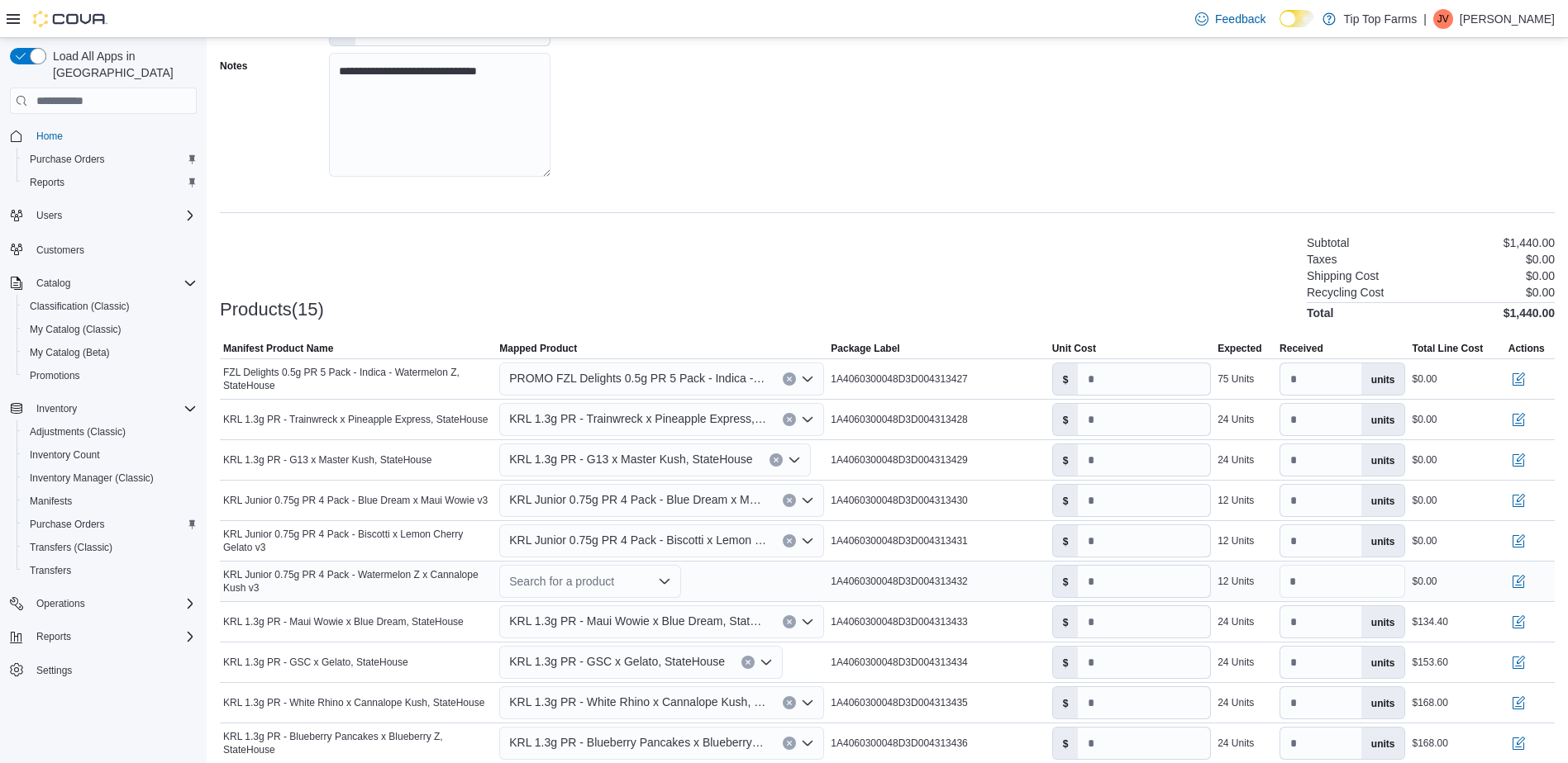
drag, startPoint x: 595, startPoint y: 576, endPoint x: 587, endPoint y: 581, distance: 9.4
click at [596, 576] on div "Search for a product" at bounding box center [590, 582] width 181 height 33
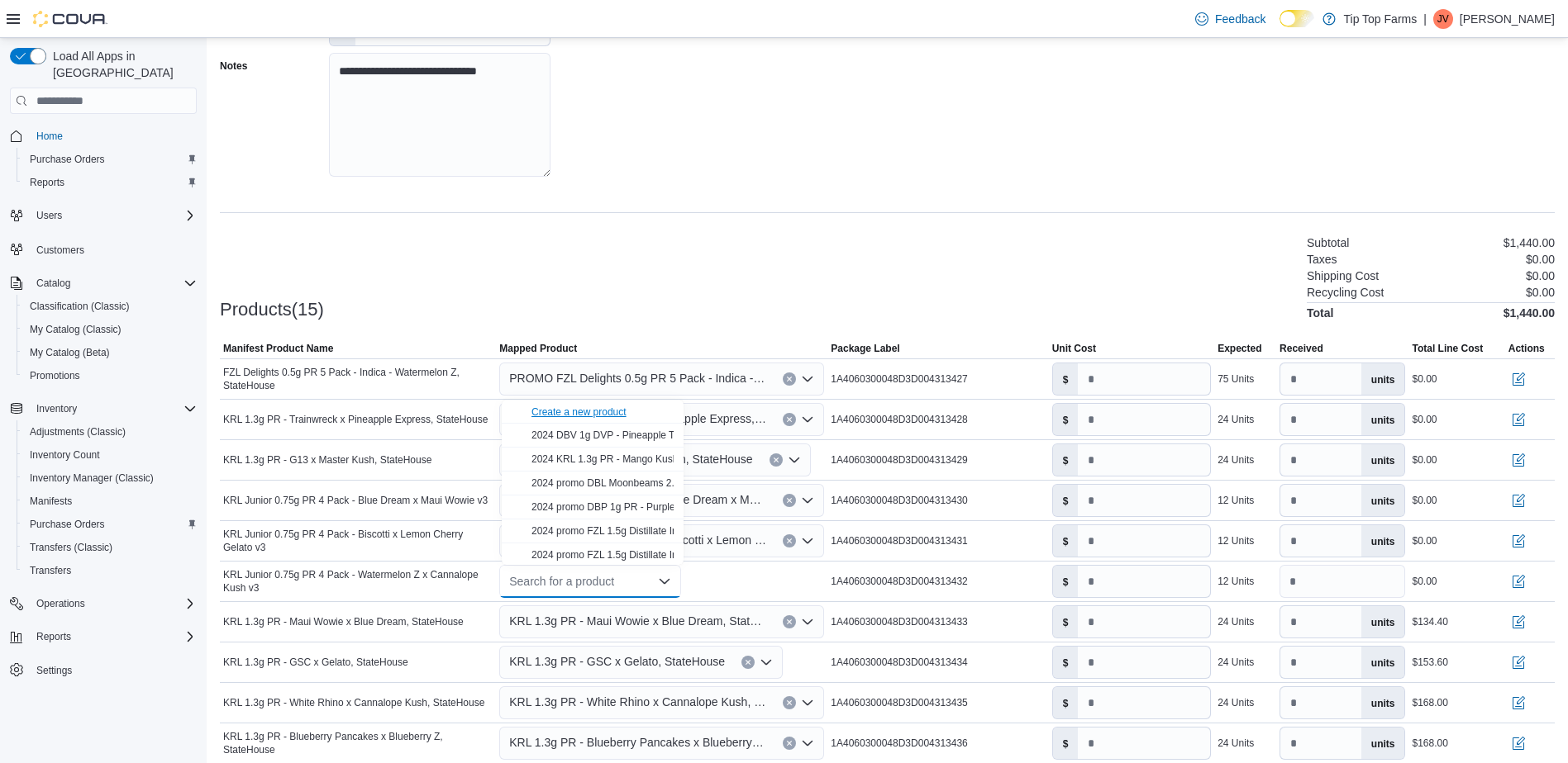
click at [549, 409] on div "Create a new product" at bounding box center [578, 412] width 95 height 13
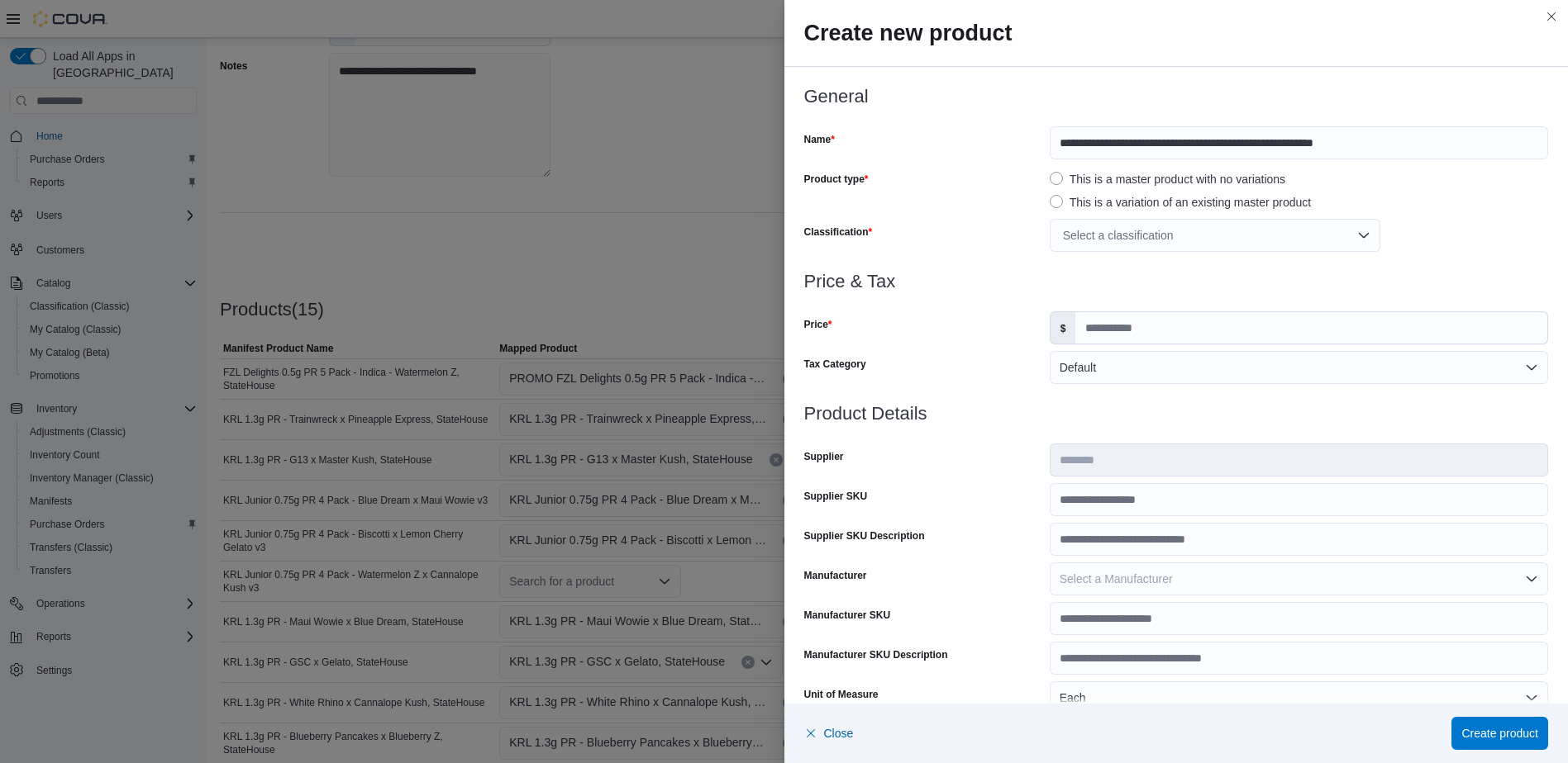
click at [1142, 250] on div "Select a classification" at bounding box center [1215, 236] width 330 height 33
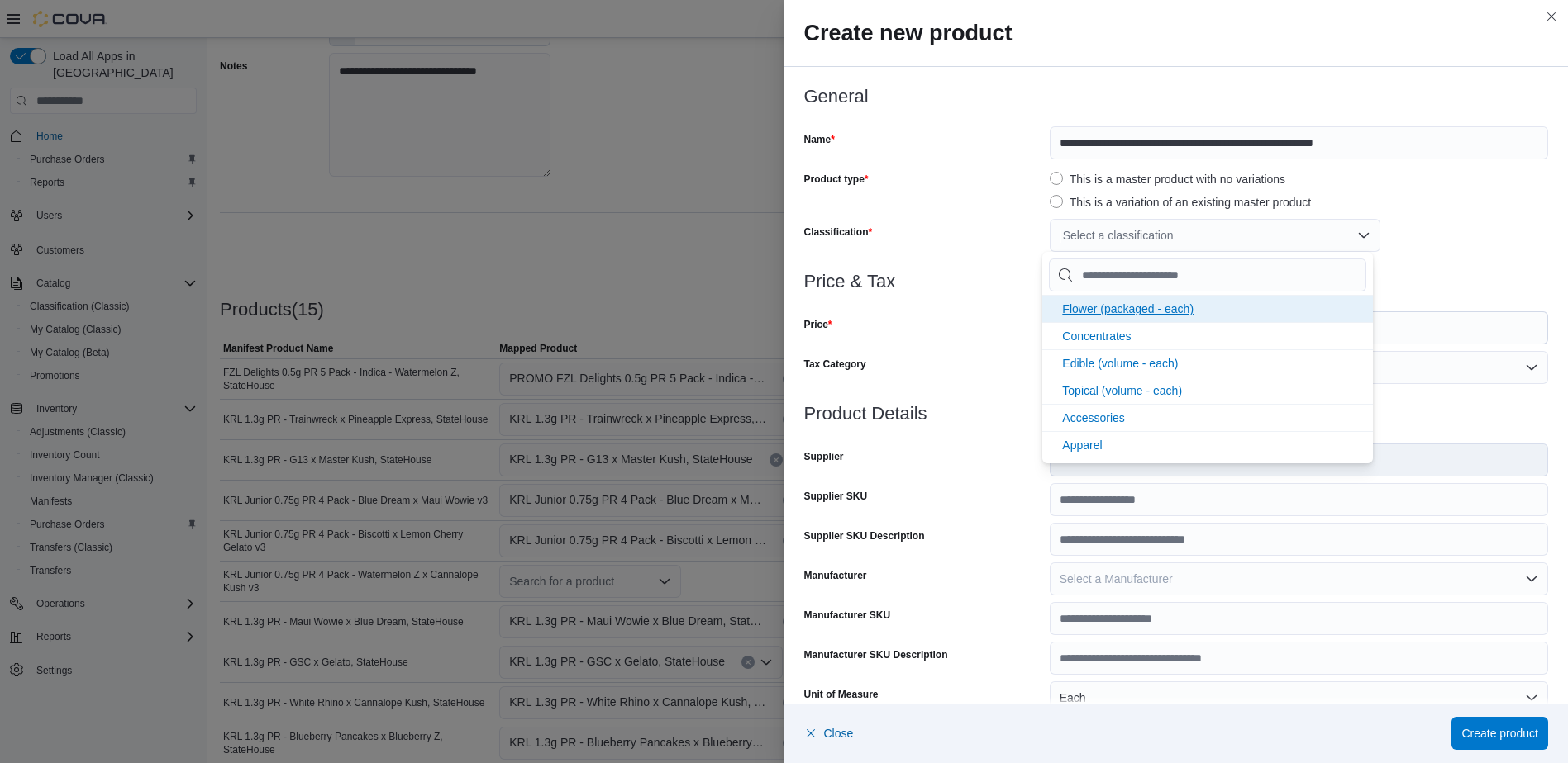
click at [1121, 303] on span "Flower (packaged - each)" at bounding box center [1128, 308] width 131 height 13
drag, startPoint x: 976, startPoint y: 308, endPoint x: 985, endPoint y: 308, distance: 9.0
click at [981, 308] on div at bounding box center [1177, 301] width 745 height 20
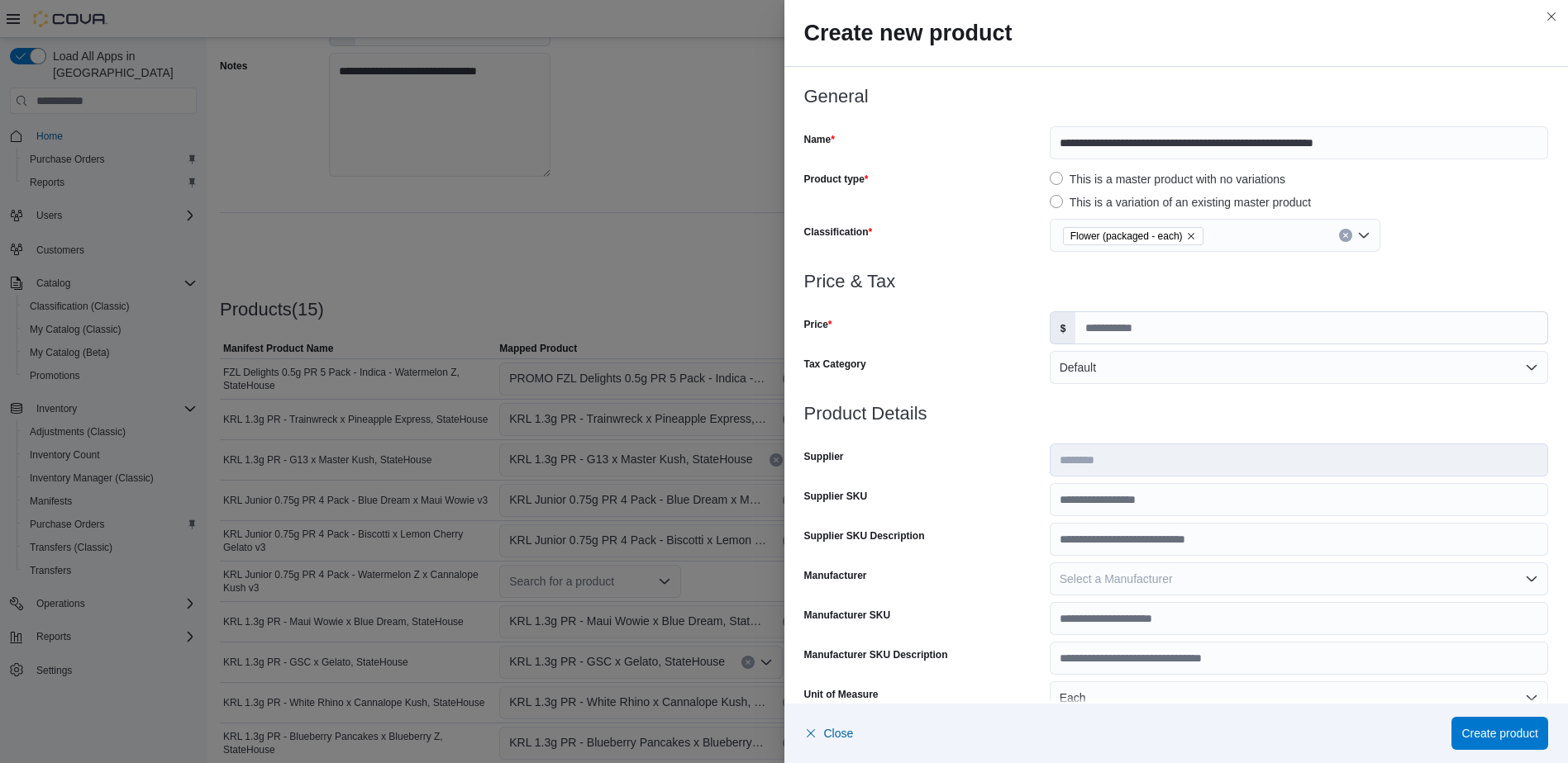
scroll to position [0, 0]
click at [1135, 326] on input "Price" at bounding box center [1311, 328] width 472 height 32
type input "*****"
type input "*"
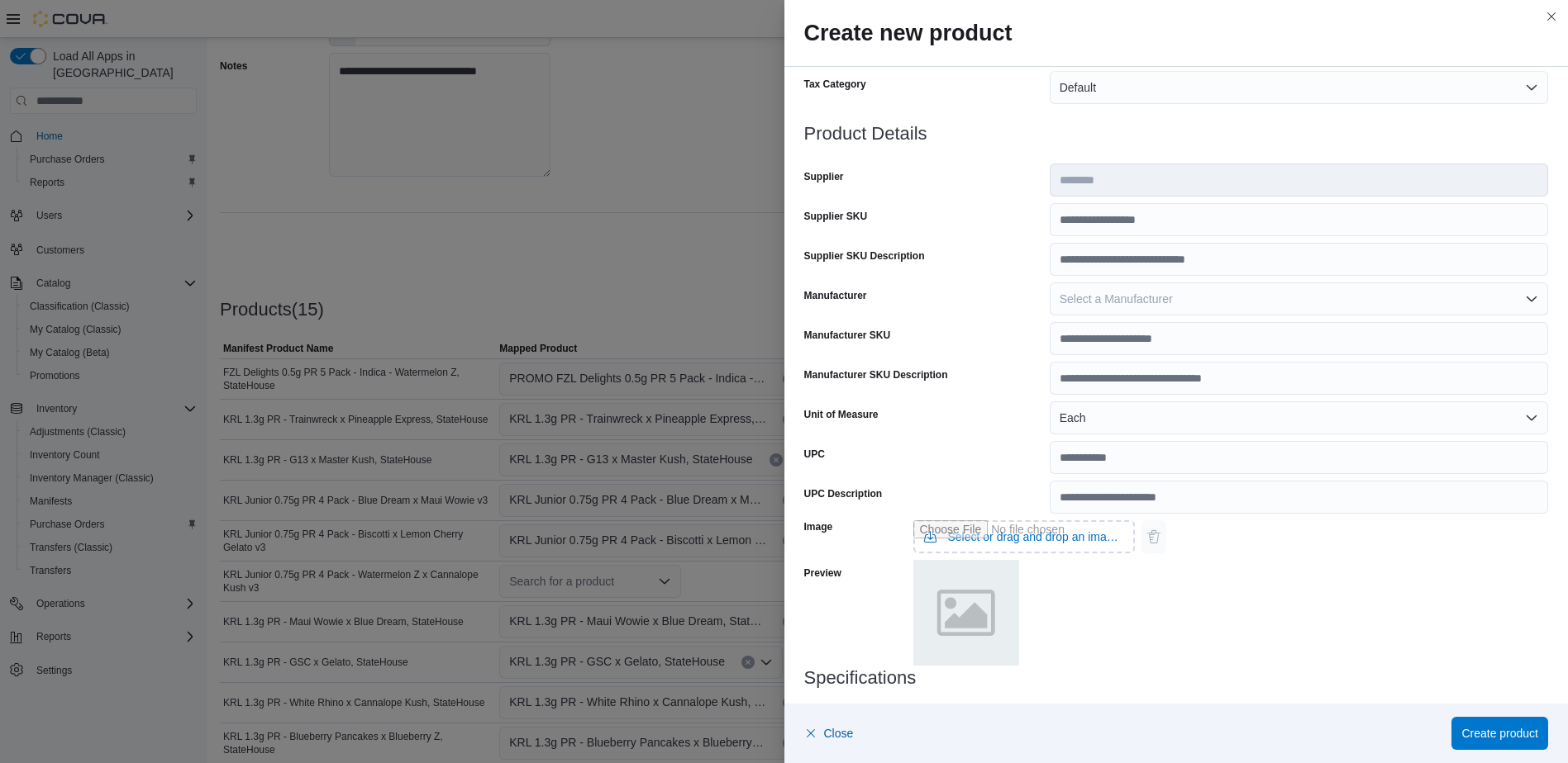
scroll to position [416, 0]
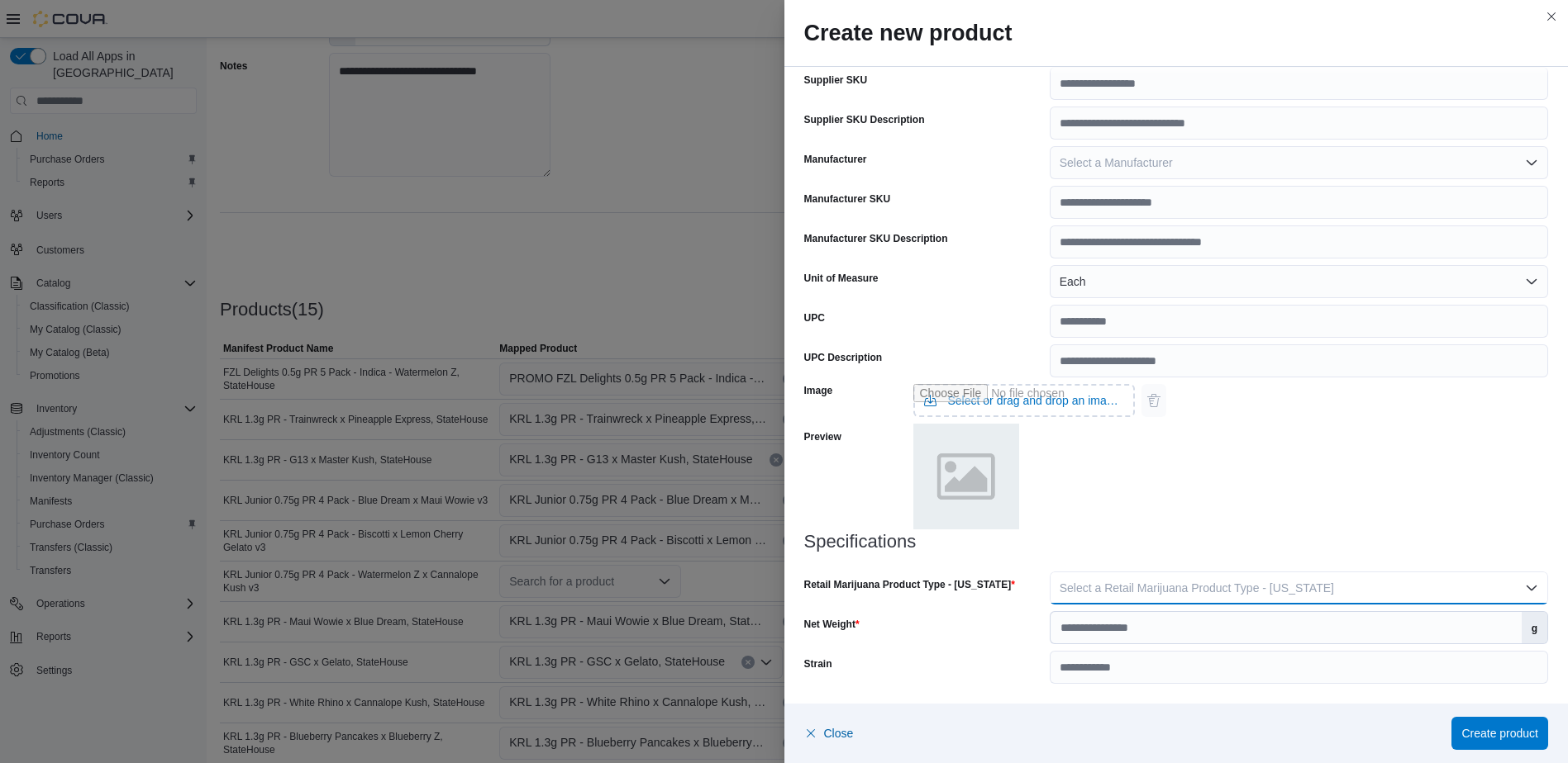
click at [1188, 589] on span "Select a Retail Marijuana Product Type - [US_STATE]" at bounding box center [1196, 588] width 274 height 13
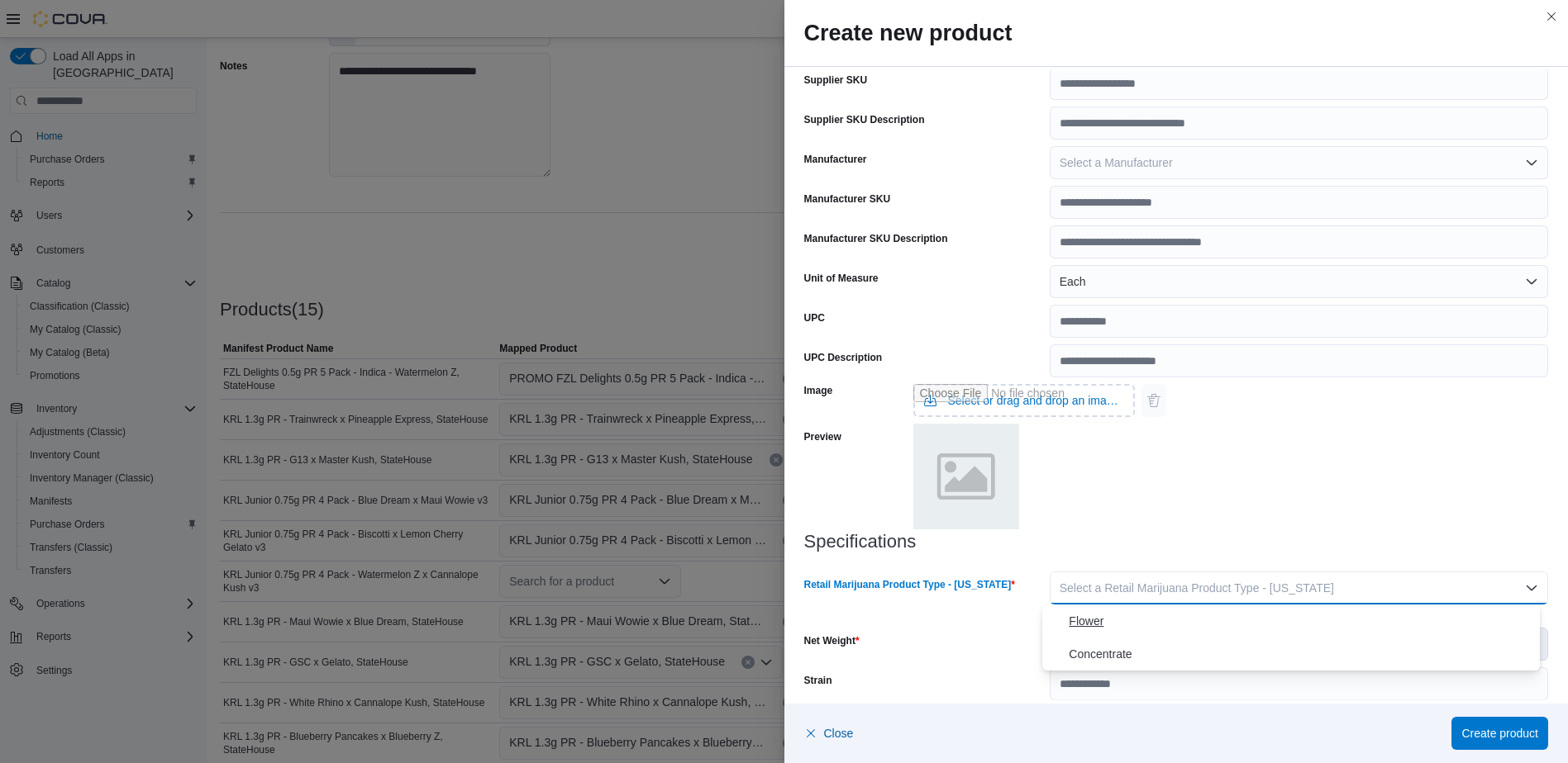
click at [1138, 609] on button "Flower" at bounding box center [1291, 621] width 498 height 33
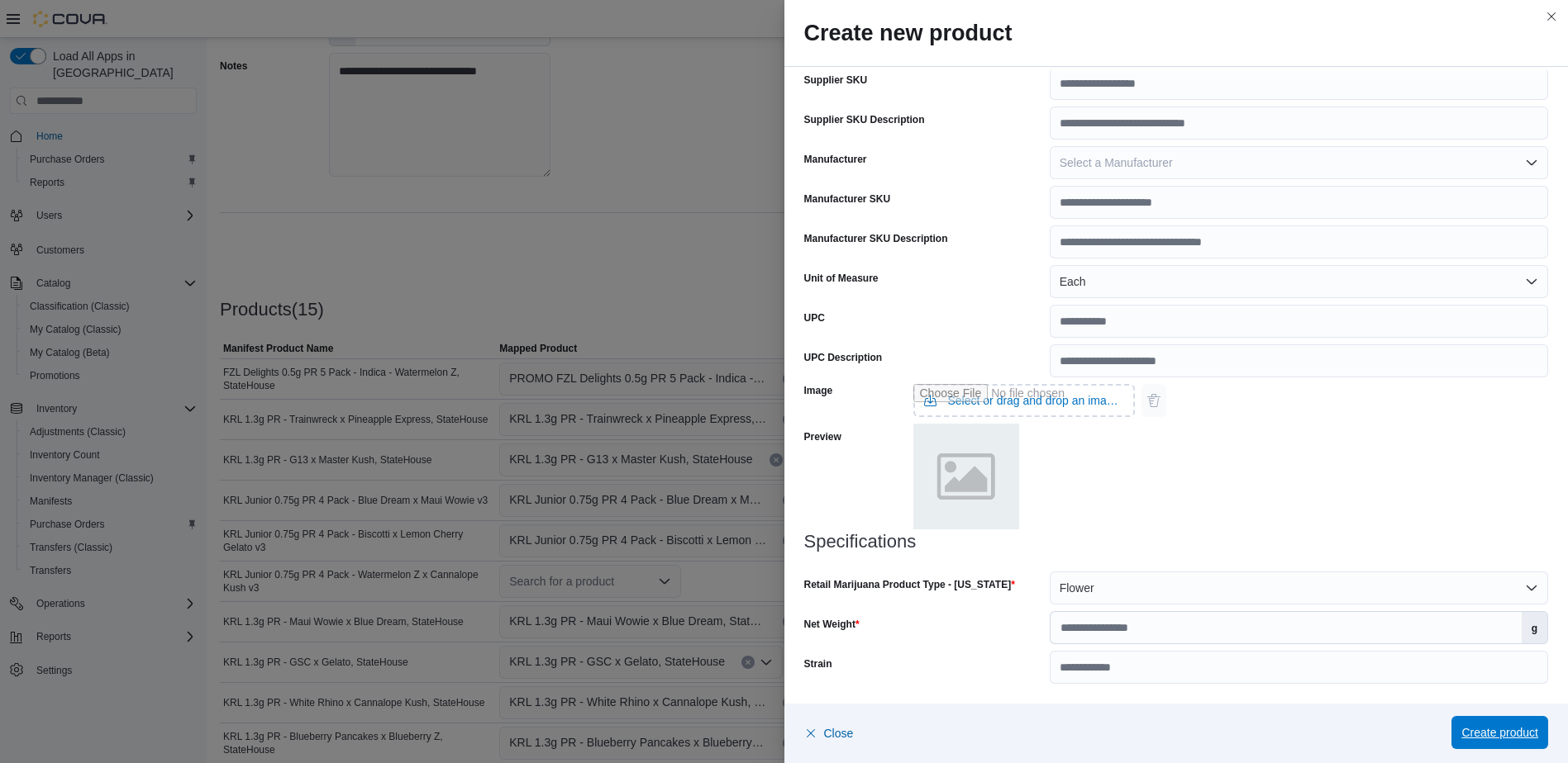
click at [1502, 742] on span "Create product" at bounding box center [1500, 733] width 77 height 33
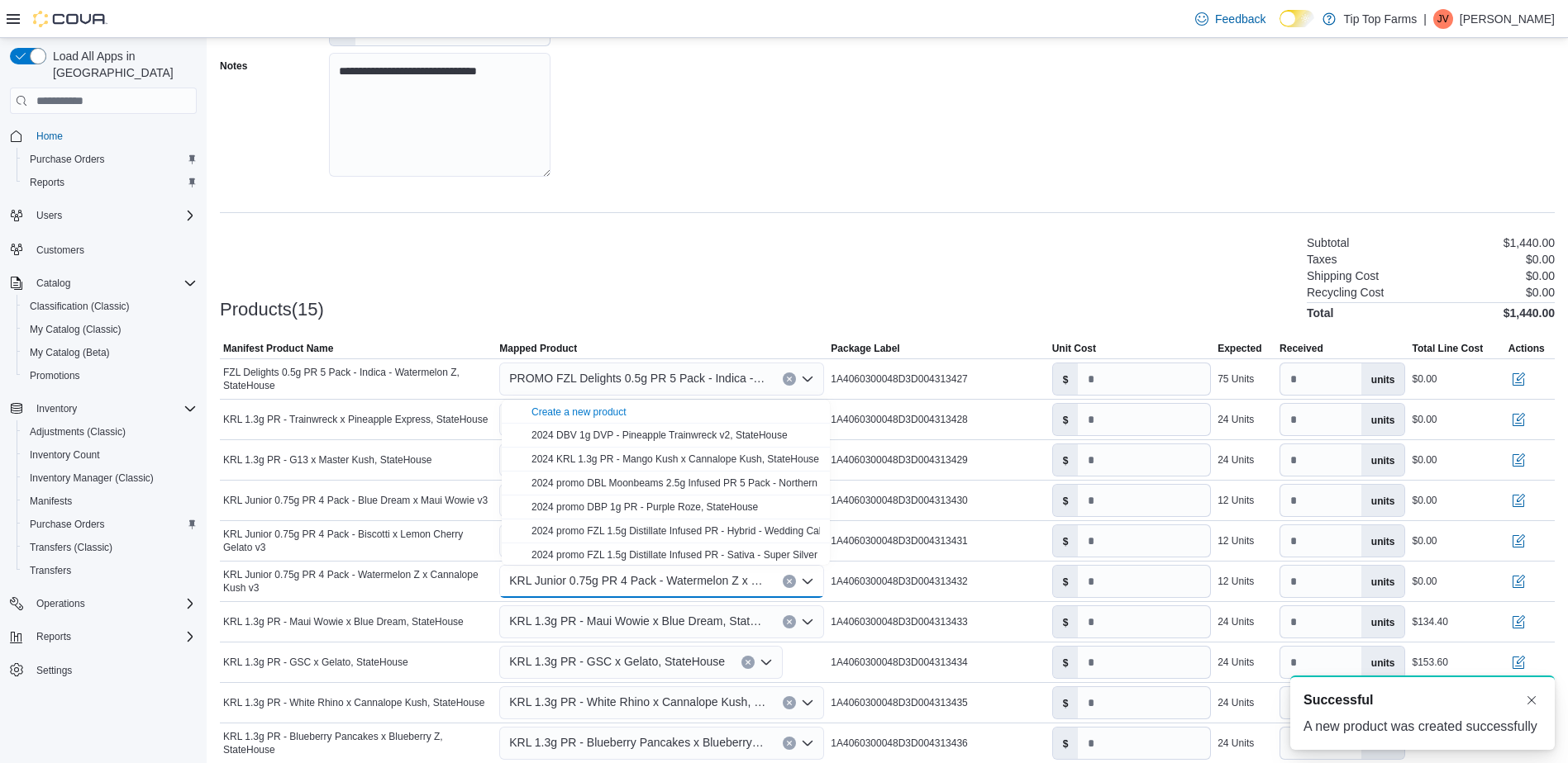
scroll to position [0, 0]
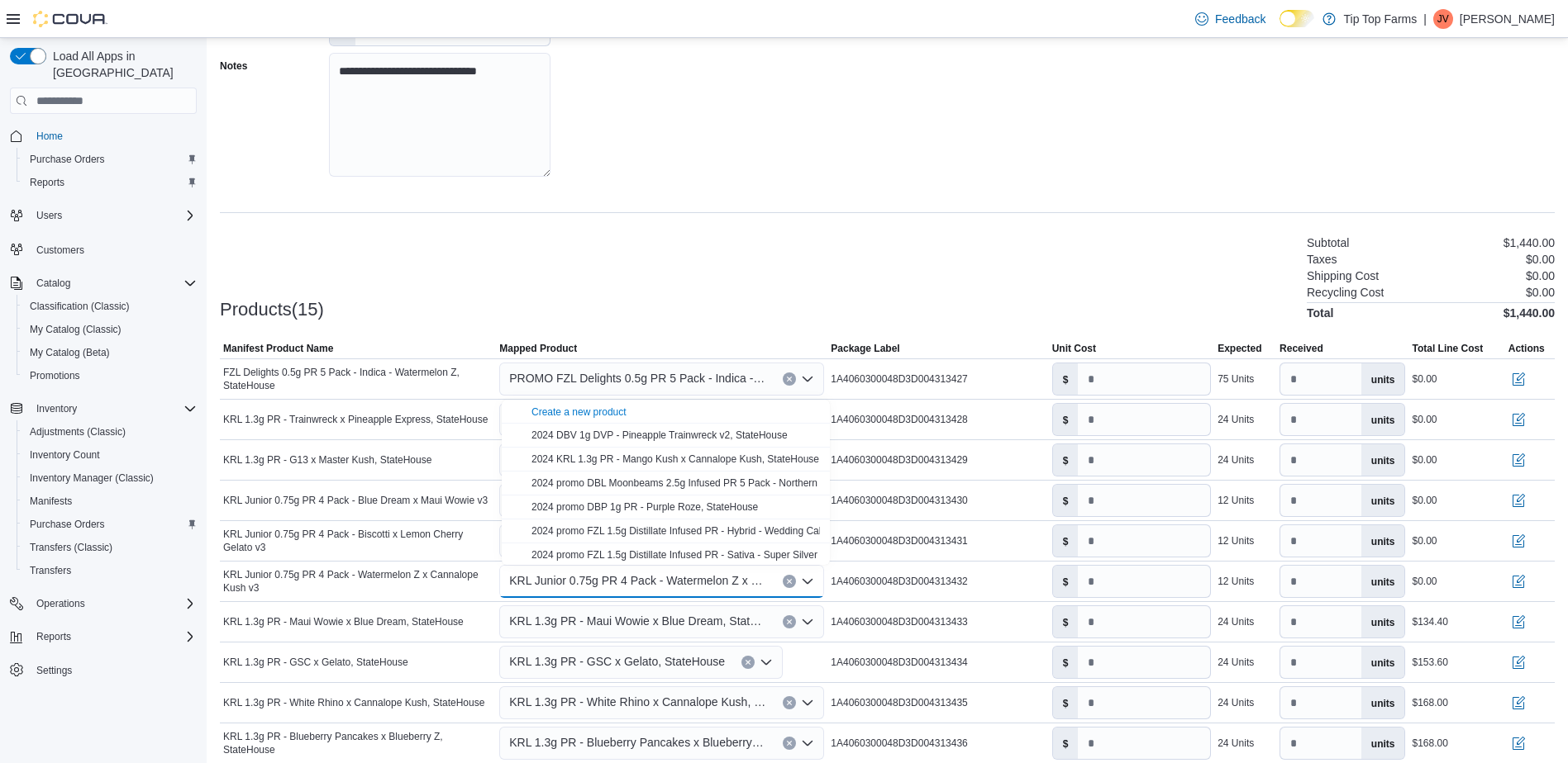
click at [707, 200] on div "**********" at bounding box center [887, 441] width 1335 height 1157
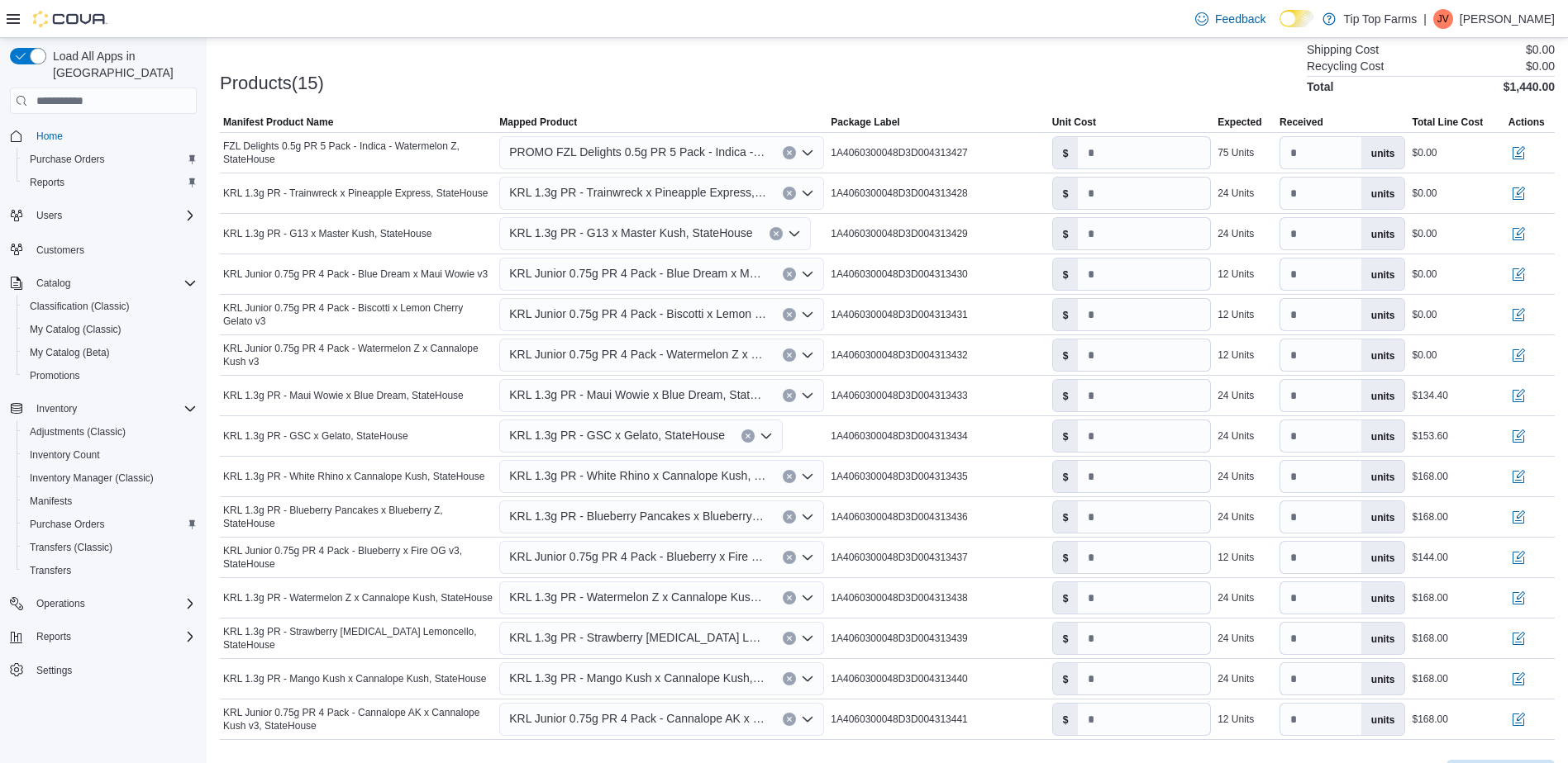
scroll to position [545, 0]
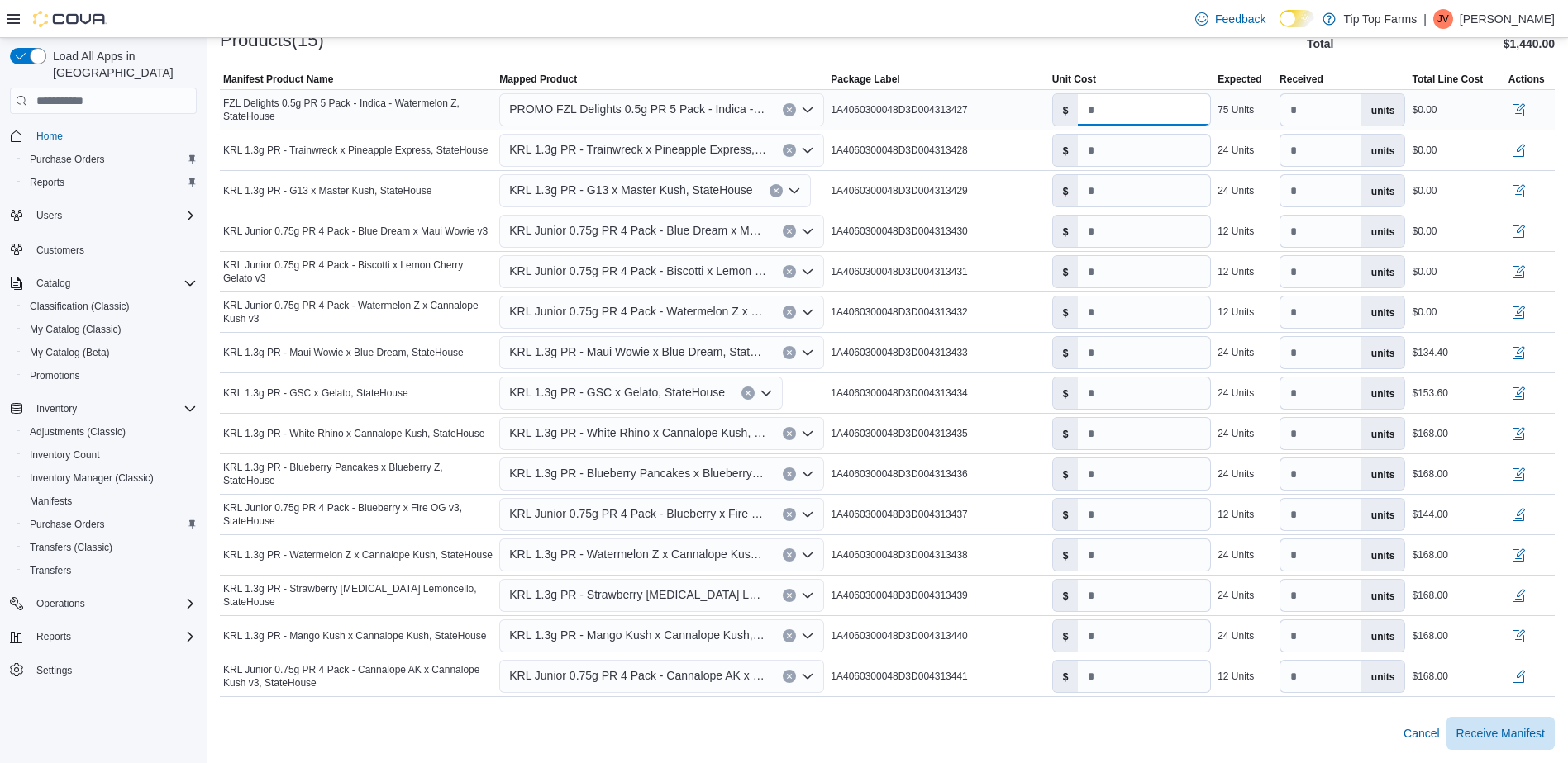
click at [1120, 104] on input "number" at bounding box center [1144, 110] width 132 height 32
type input "***"
click at [1110, 52] on div at bounding box center [887, 60] width 1335 height 20
click at [1129, 159] on input "number" at bounding box center [1144, 151] width 132 height 32
type input "*"
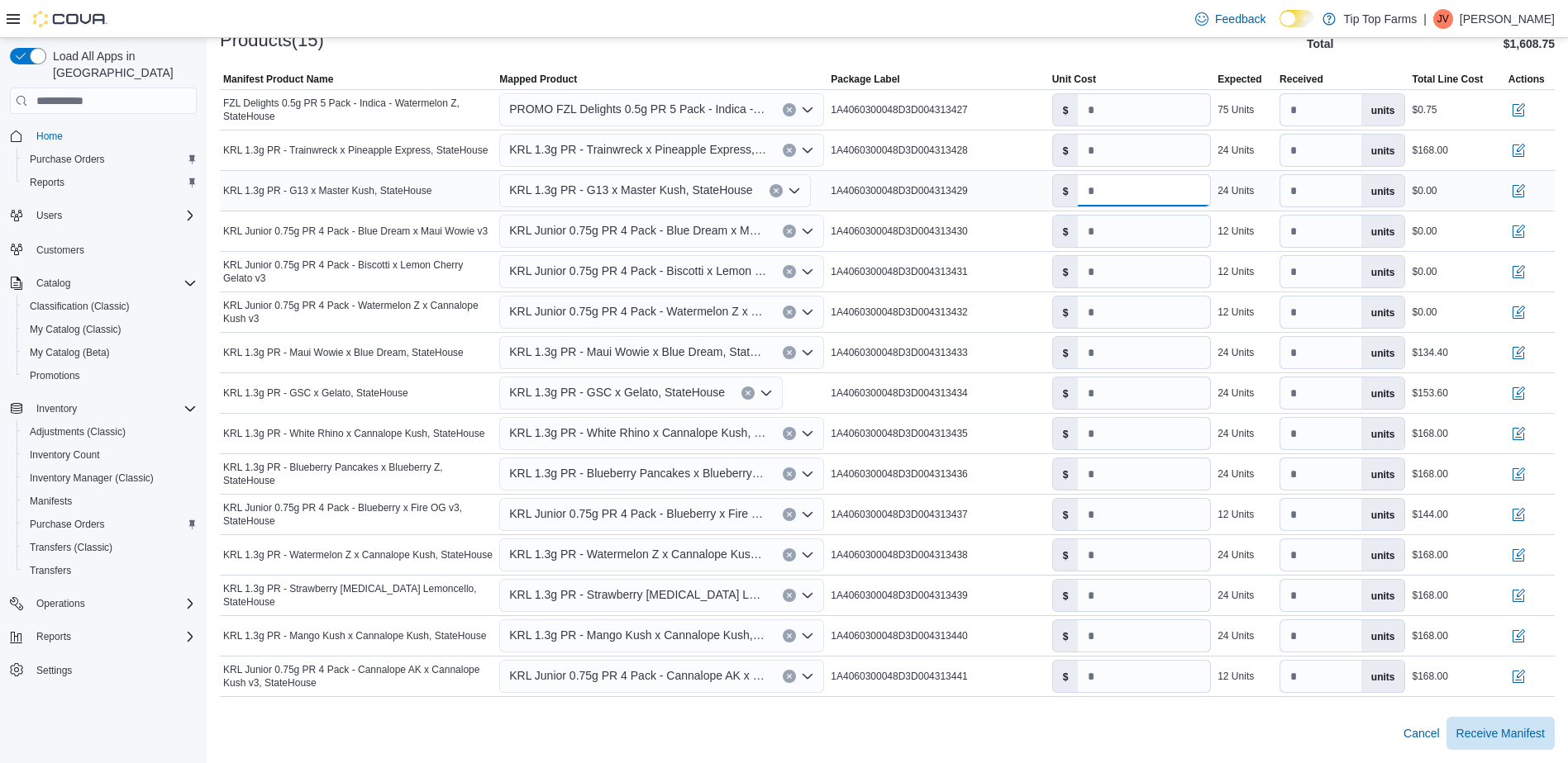
click at [1128, 204] on input "number" at bounding box center [1144, 191] width 132 height 32
type input "*"
click at [1126, 236] on input "number" at bounding box center [1144, 231] width 132 height 32
type input "*"
click at [1139, 276] on input "number" at bounding box center [1144, 272] width 132 height 32
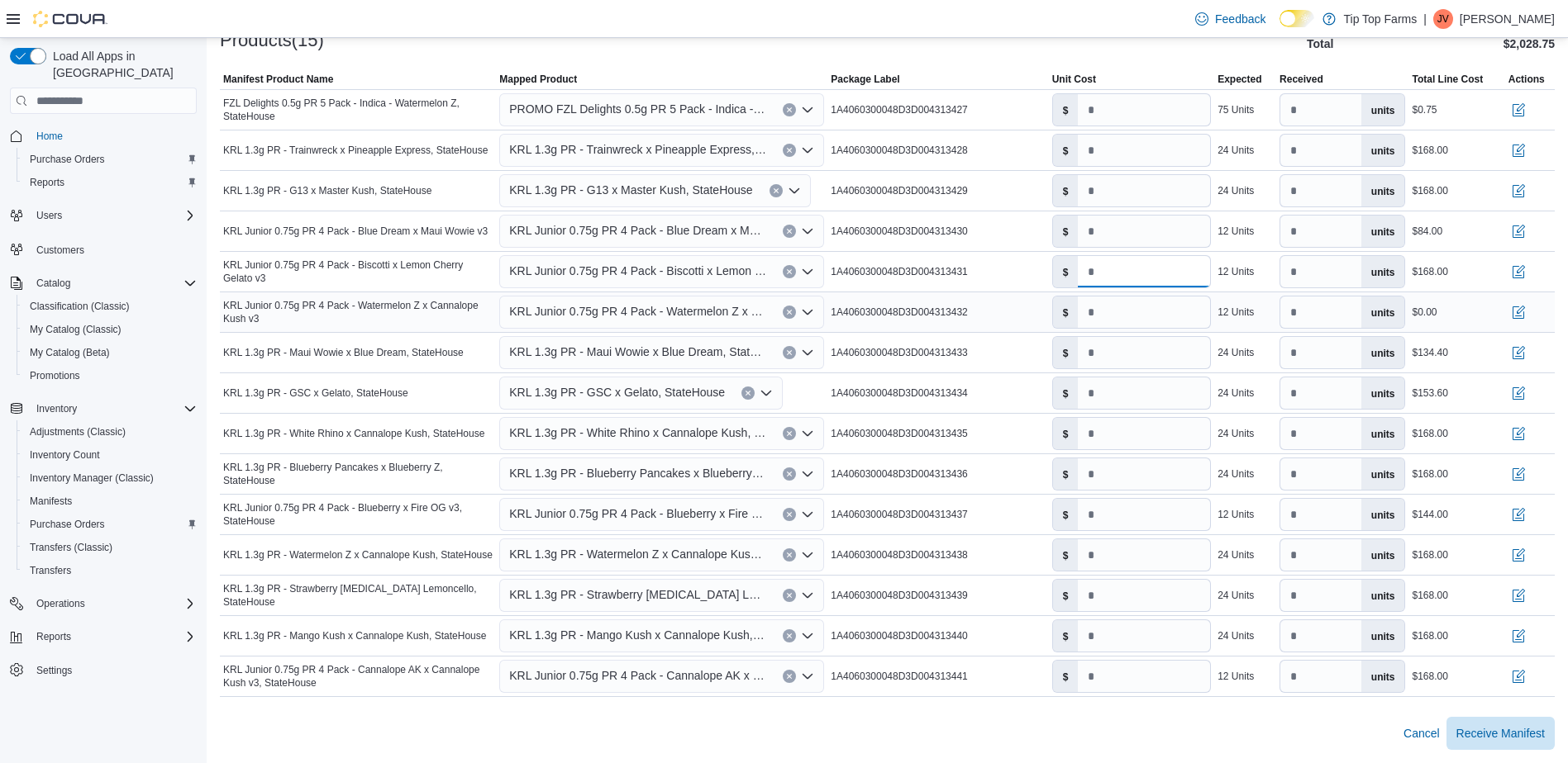
type input "**"
click at [1117, 330] on div "$" at bounding box center [1132, 312] width 167 height 39
click at [1128, 322] on input "number" at bounding box center [1144, 313] width 132 height 32
type input "**"
click at [1146, 357] on input "***" at bounding box center [1144, 353] width 132 height 32
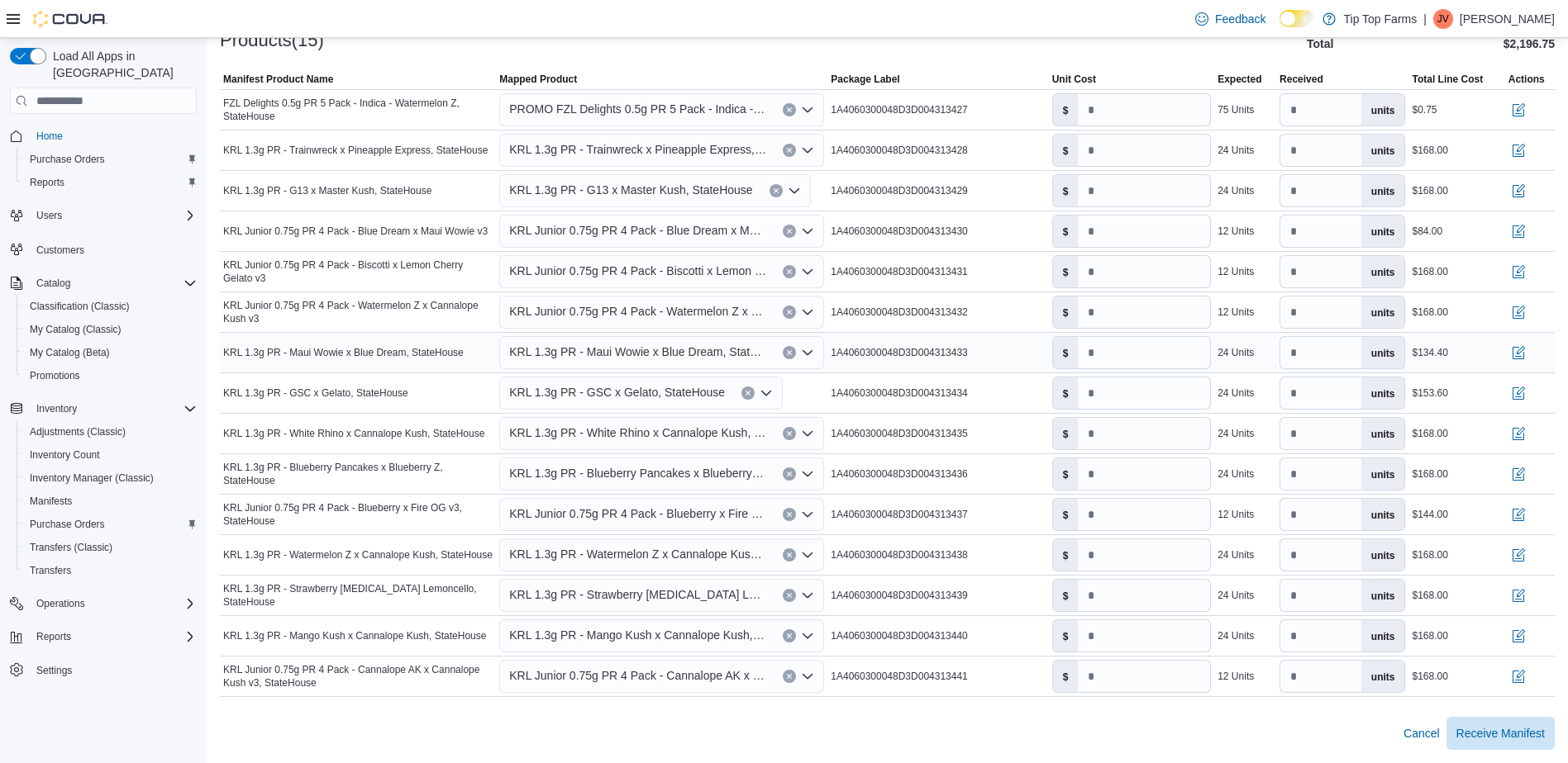
click at [791, 353] on icon "Clear input" at bounding box center [790, 353] width 4 height 4
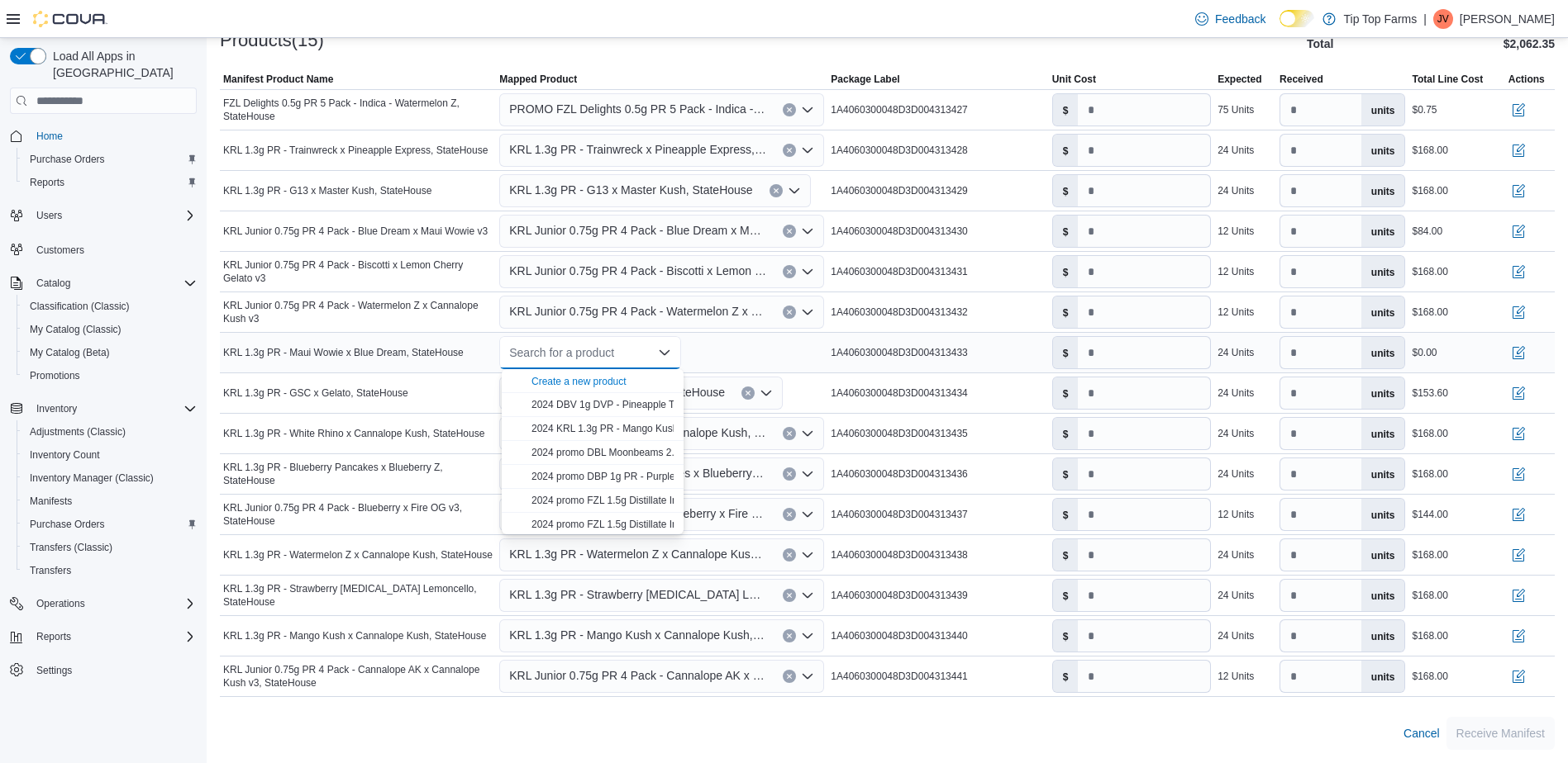
type input "*"
click at [587, 383] on div "Create a new product" at bounding box center [578, 381] width 95 height 13
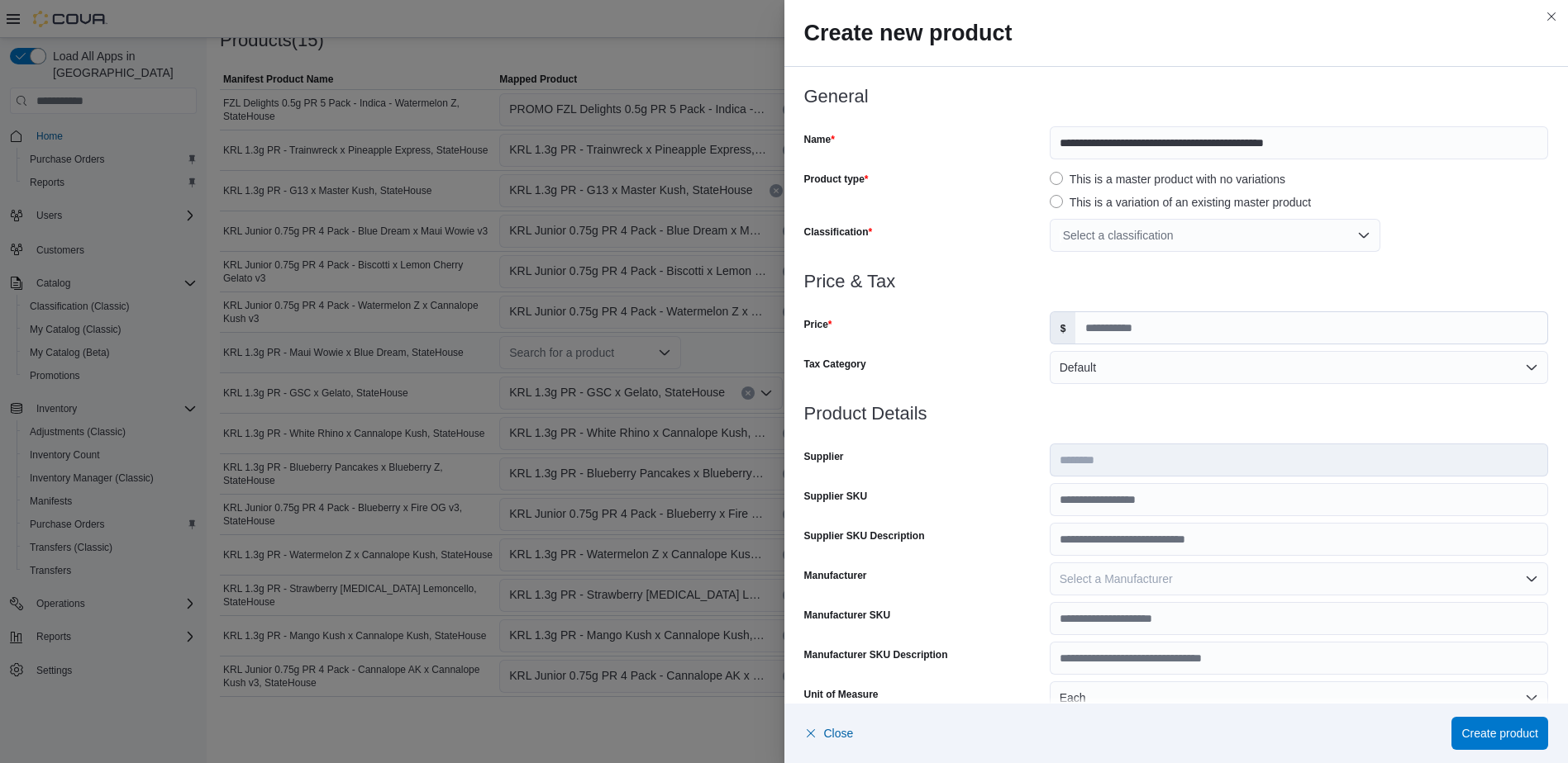
click at [1128, 239] on div "Select a classification" at bounding box center [1215, 236] width 330 height 33
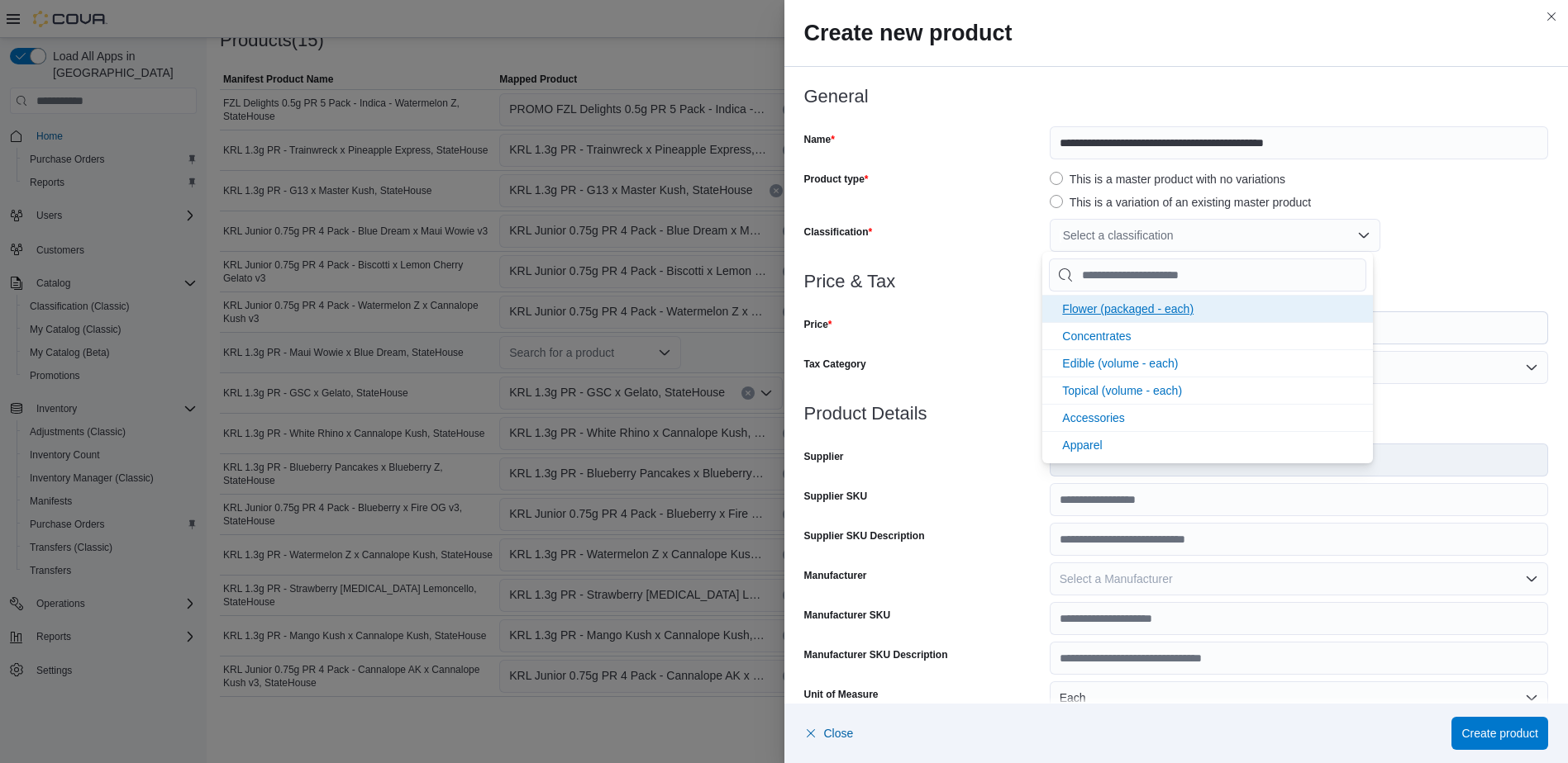
click at [1109, 316] on li "Flower (packaged - each)" at bounding box center [1207, 308] width 330 height 27
click at [971, 300] on div at bounding box center [1177, 301] width 745 height 20
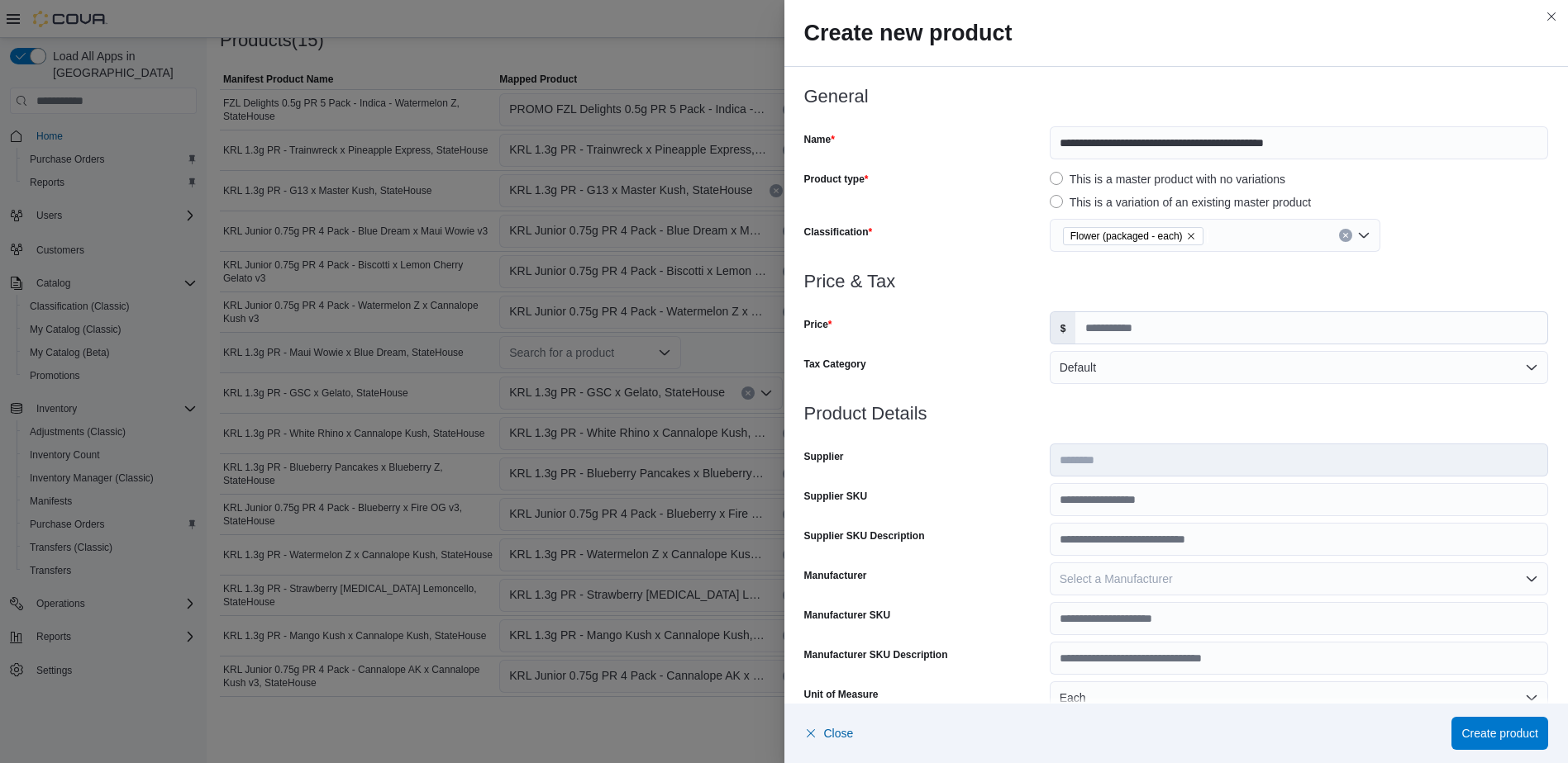
scroll to position [0, 0]
click at [1109, 323] on input "Price" at bounding box center [1311, 328] width 472 height 32
type input "*****"
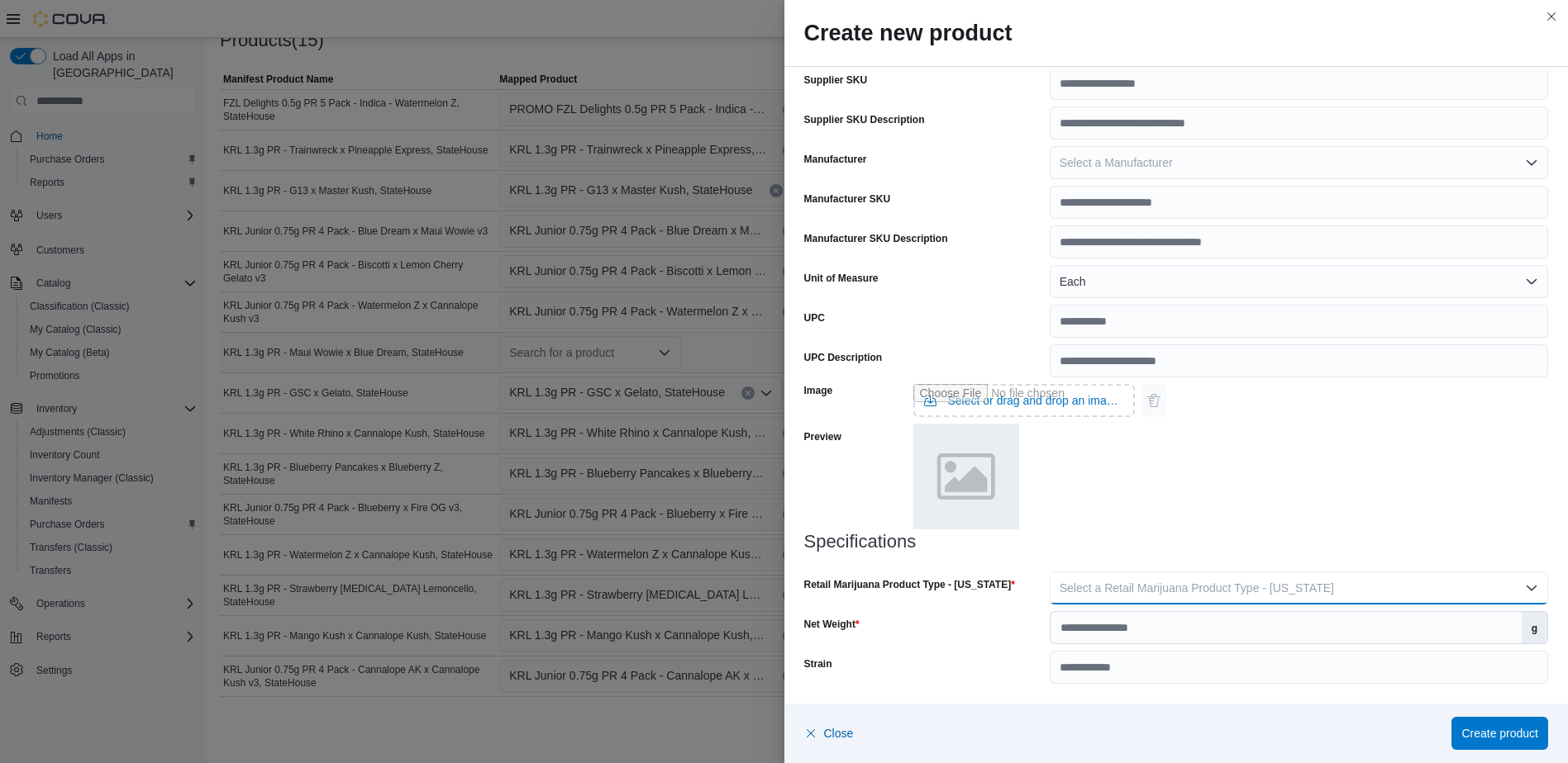
click at [1160, 588] on span "Select a Retail Marijuana Product Type - [US_STATE]" at bounding box center [1196, 588] width 274 height 13
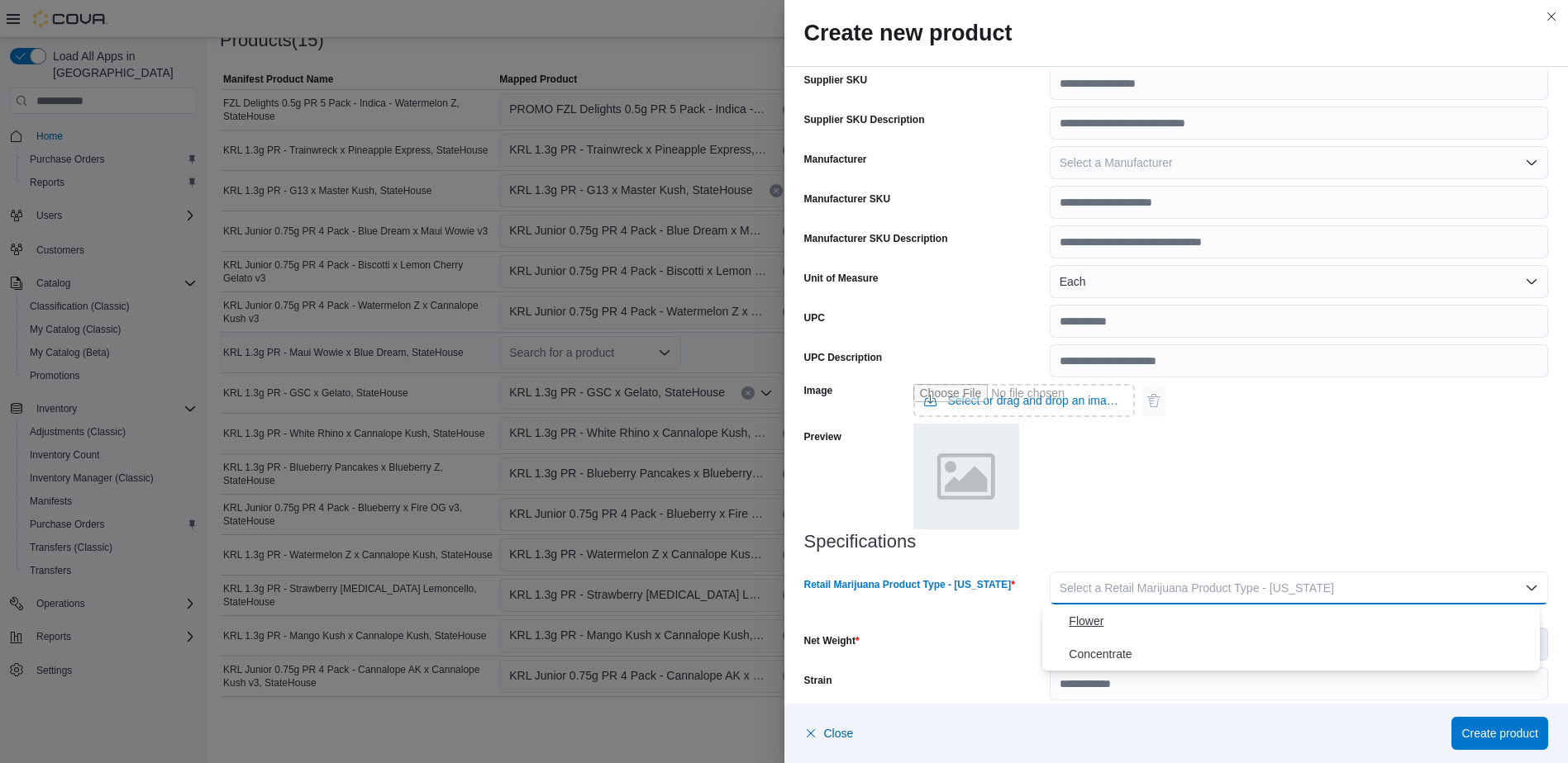
click at [1146, 617] on span "Flower" at bounding box center [1301, 621] width 465 height 20
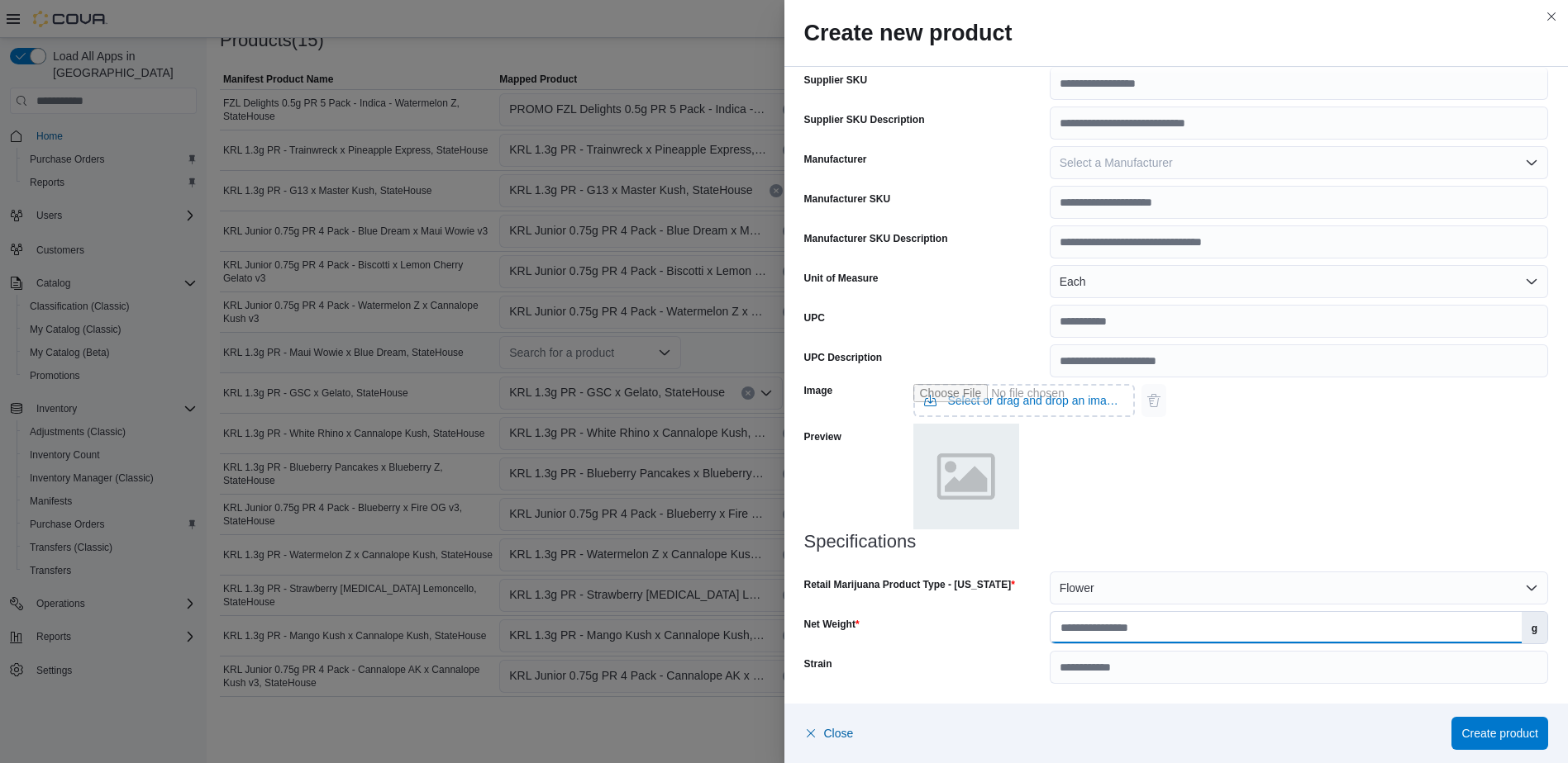
click at [1128, 637] on input "Net Weight" at bounding box center [1287, 628] width 472 height 32
type input "***"
click at [1498, 733] on span "Create product" at bounding box center [1500, 732] width 77 height 17
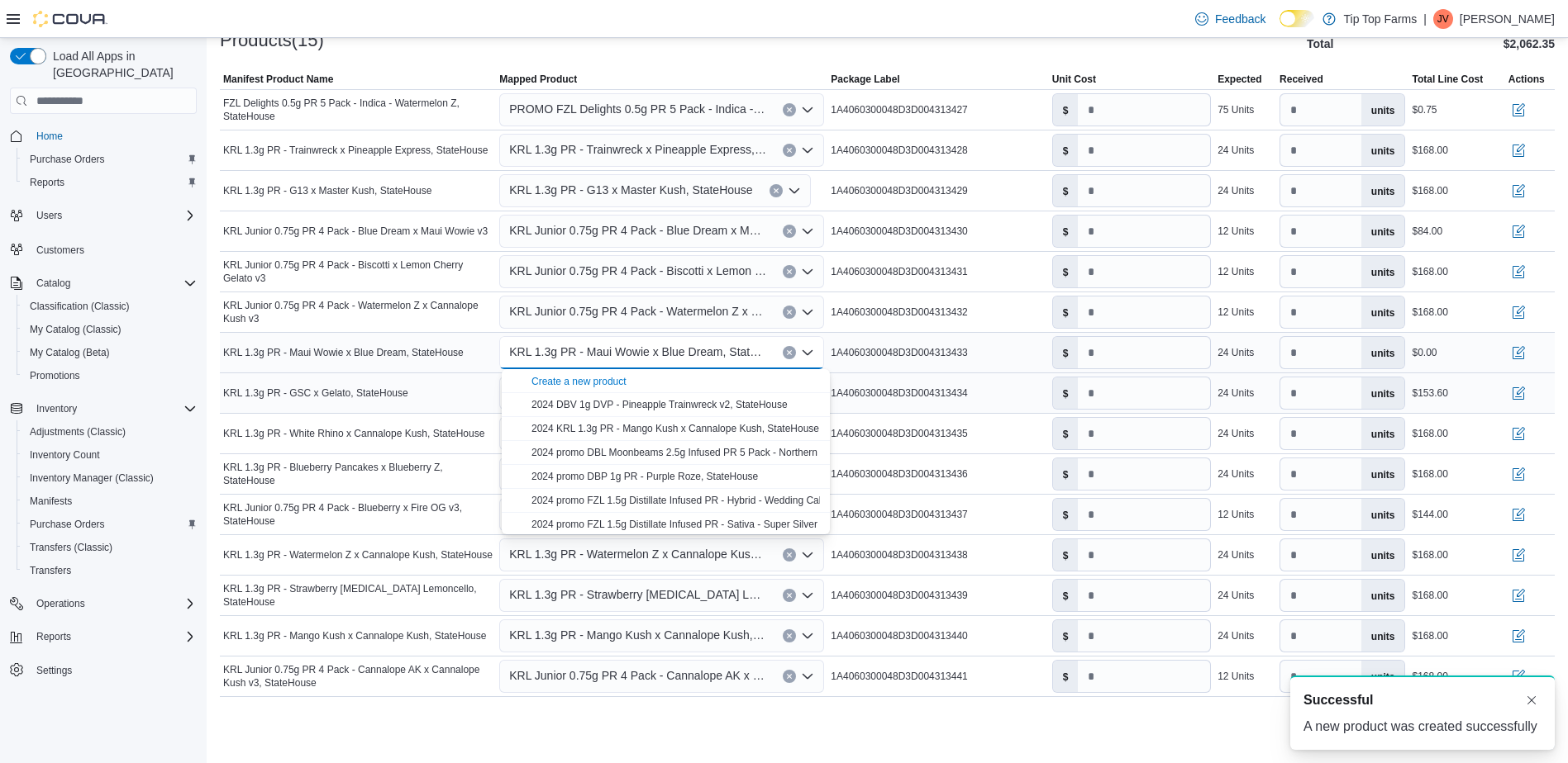
scroll to position [0, 0]
click at [1112, 358] on input "number" at bounding box center [1144, 353] width 132 height 32
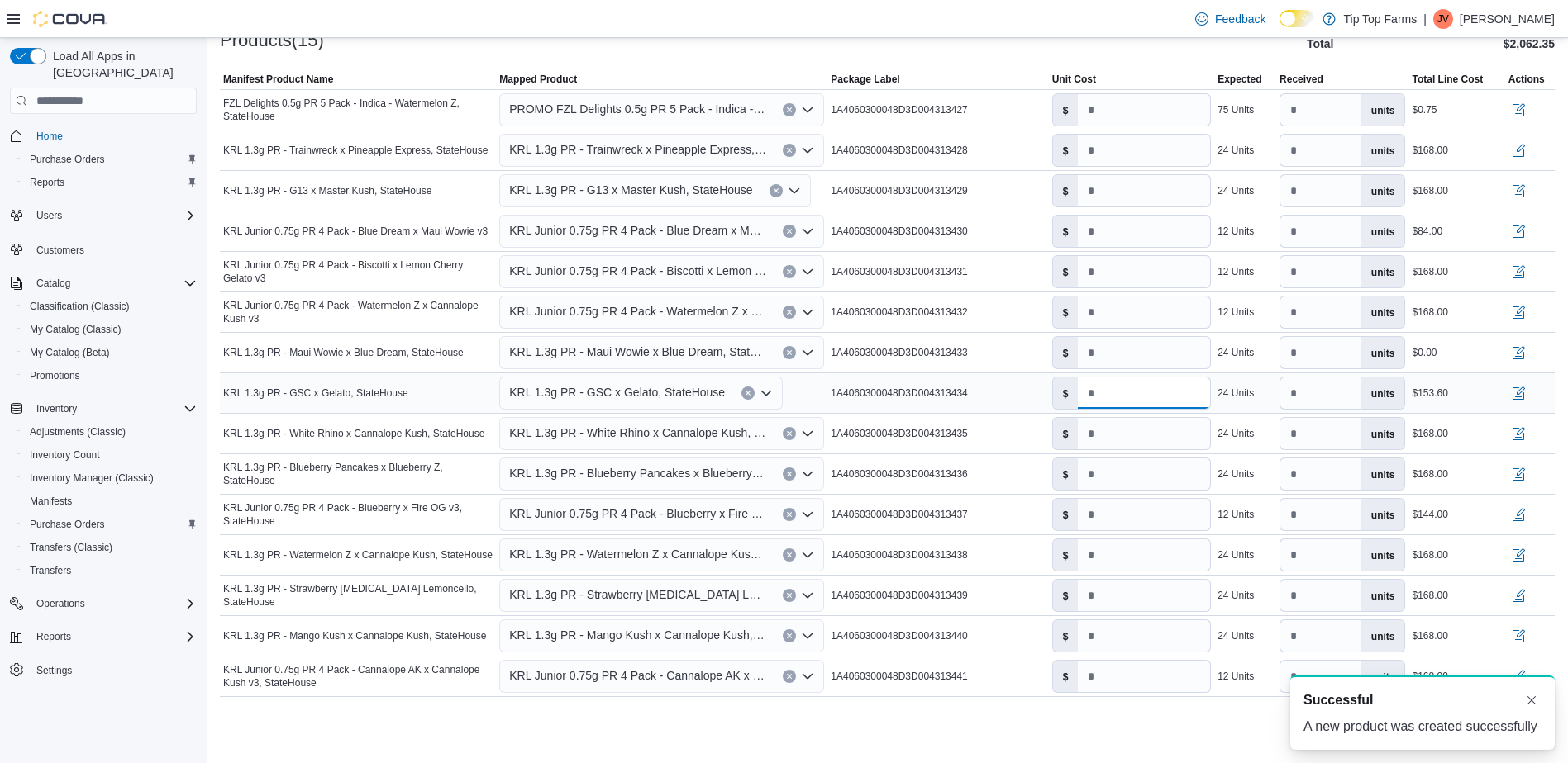
drag, startPoint x: 1132, startPoint y: 392, endPoint x: 1063, endPoint y: 393, distance: 69.0
click at [1063, 393] on div "$ ***" at bounding box center [1132, 393] width 160 height 33
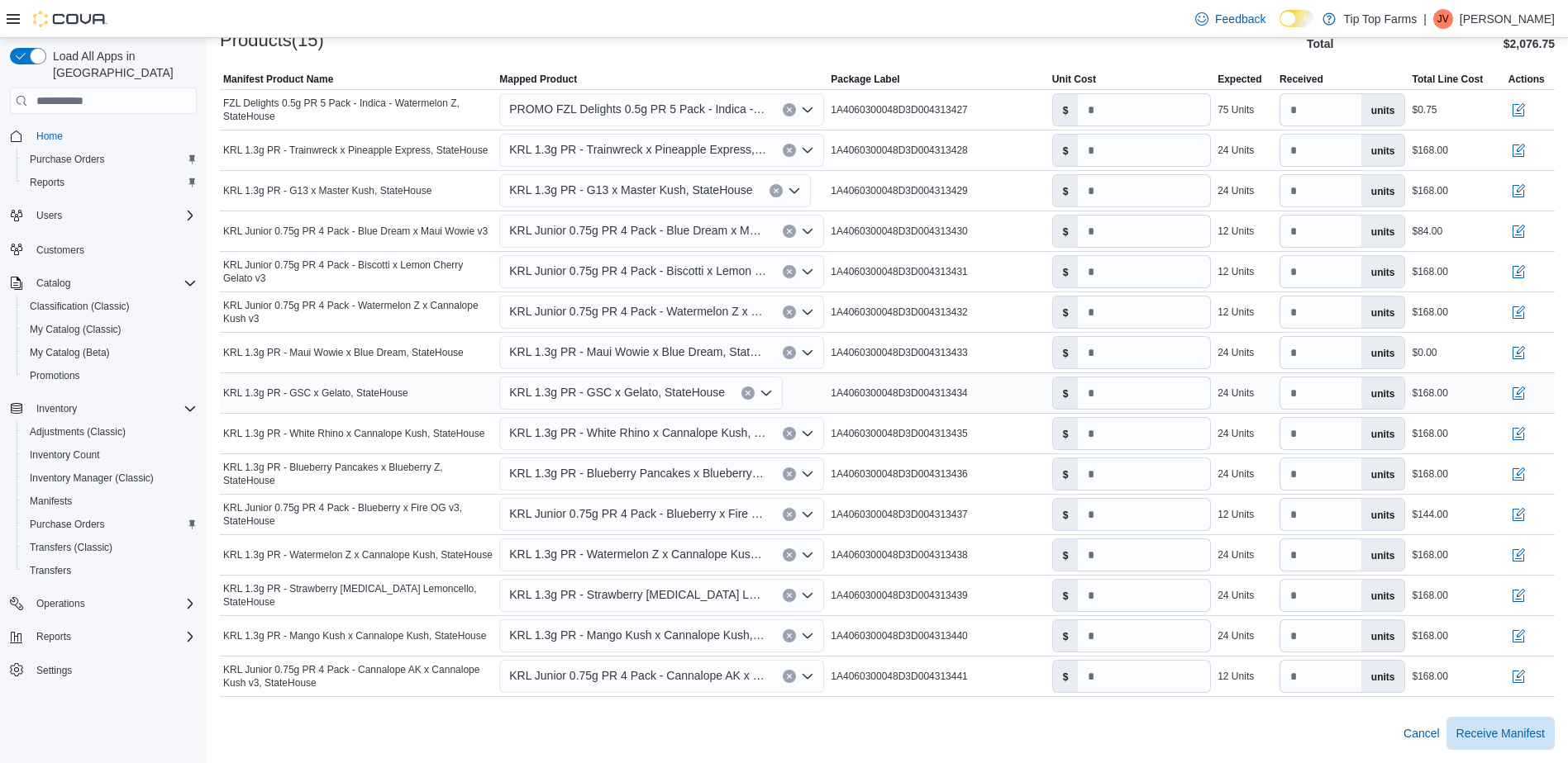
click at [741, 392] on button "Clear input" at bounding box center [748, 392] width 13 height 13
type input "*"
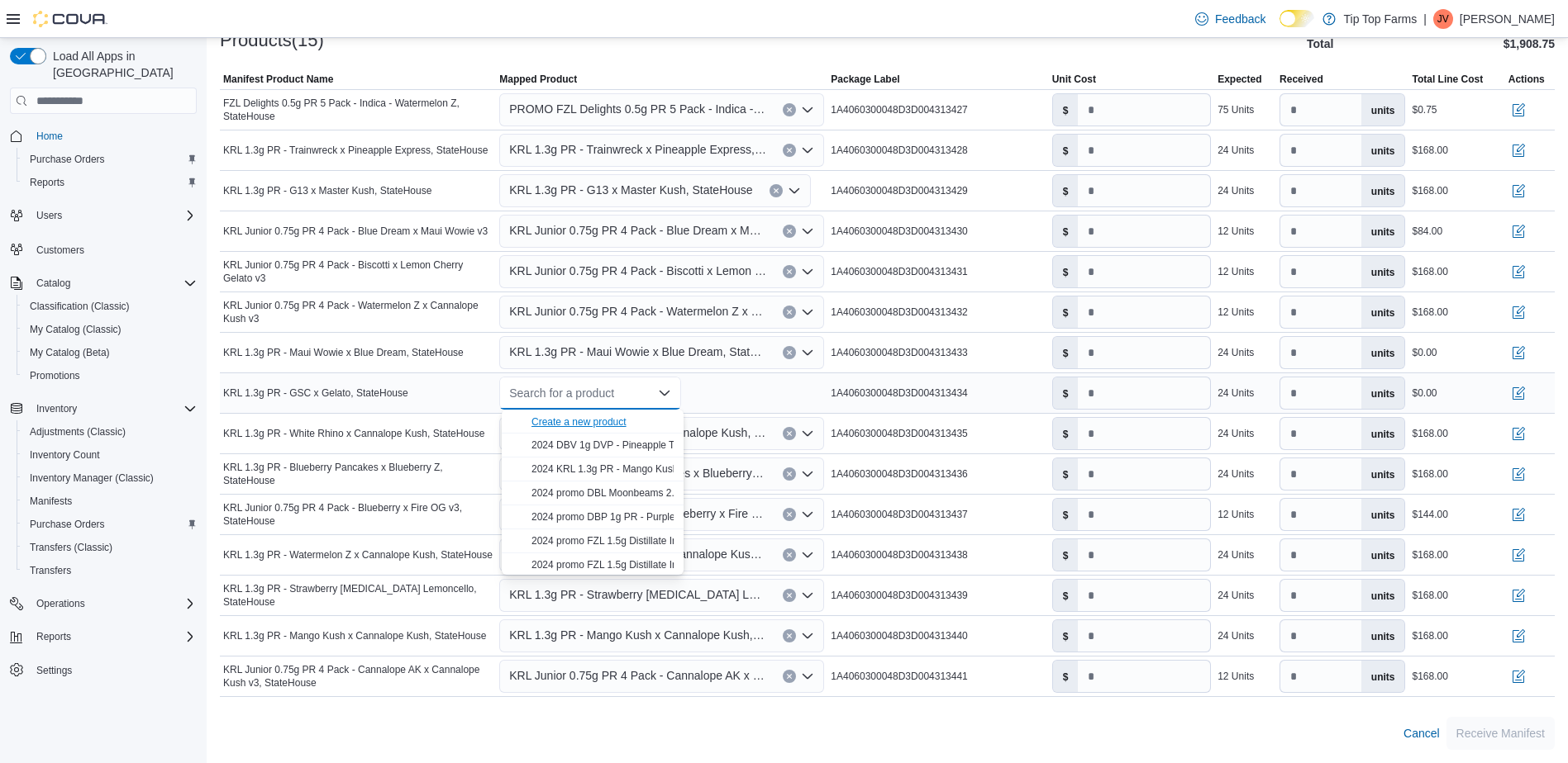
click at [602, 420] on div "Create a new product" at bounding box center [578, 421] width 95 height 13
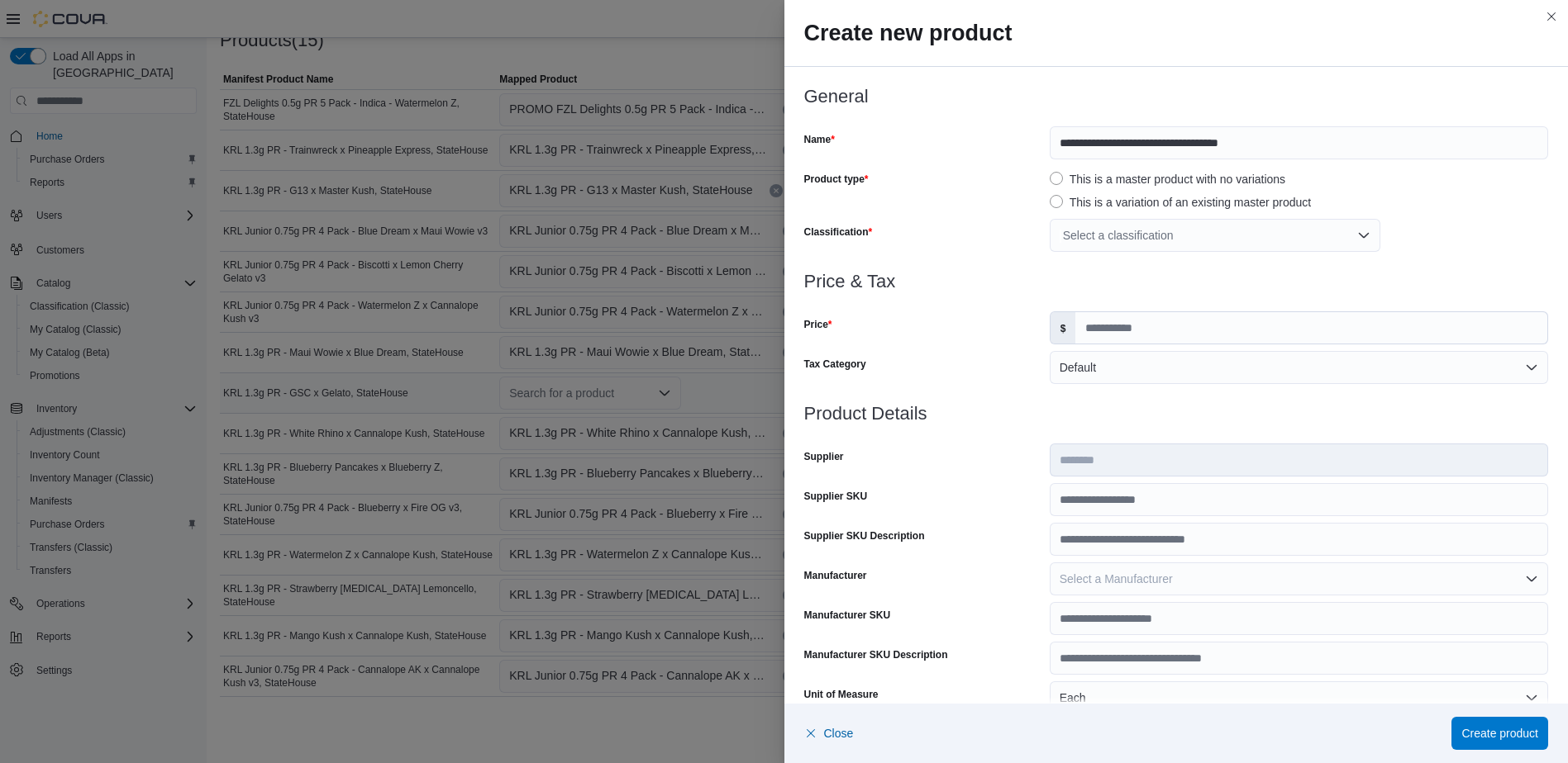
click at [1120, 240] on div "Select a classification" at bounding box center [1215, 236] width 330 height 33
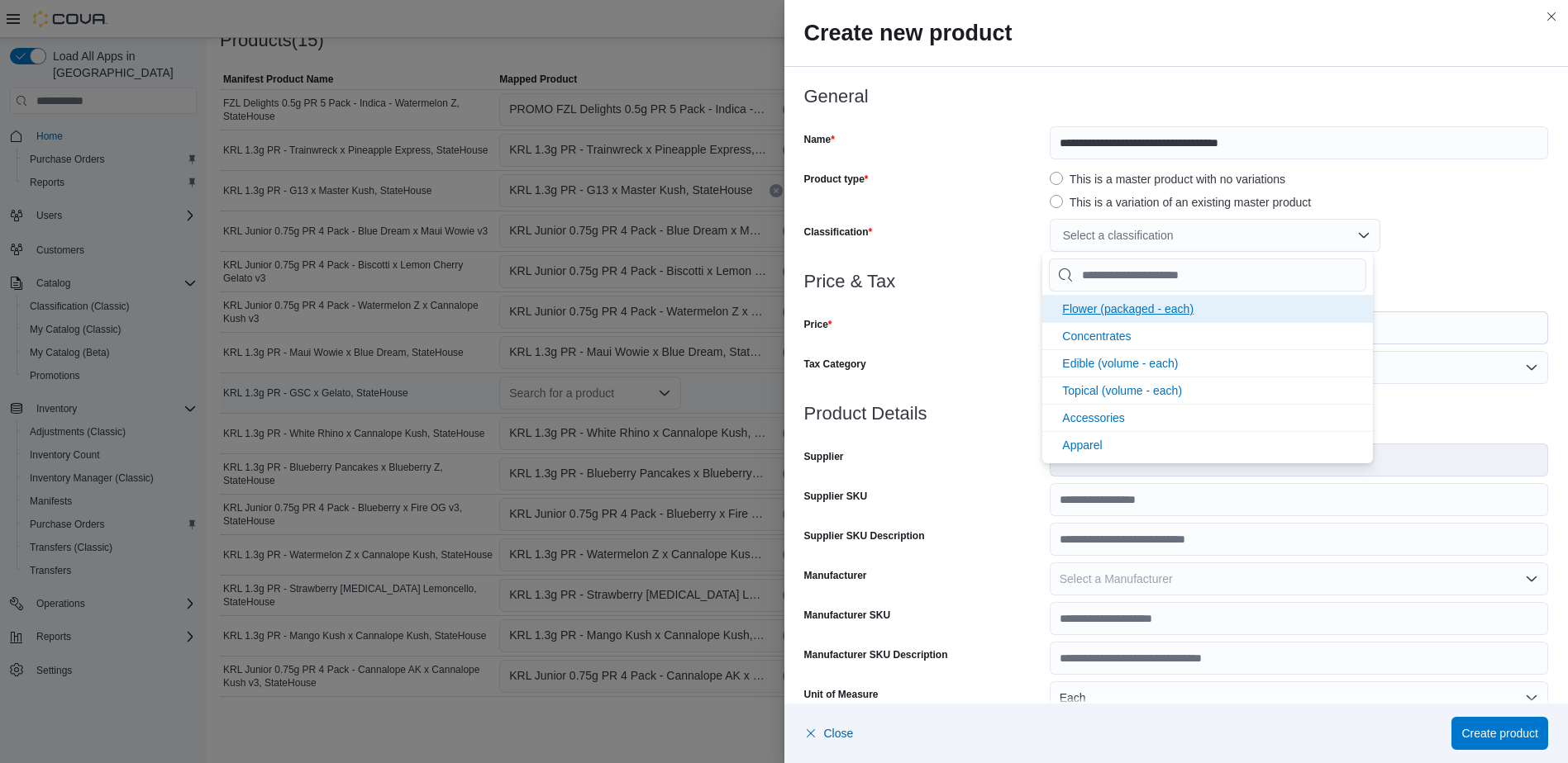
click at [1070, 301] on li "Flower (packaged - each)" at bounding box center [1207, 308] width 330 height 27
drag, startPoint x: 1012, startPoint y: 303, endPoint x: 1054, endPoint y: 311, distance: 42.8
click at [1018, 303] on div at bounding box center [1177, 301] width 745 height 20
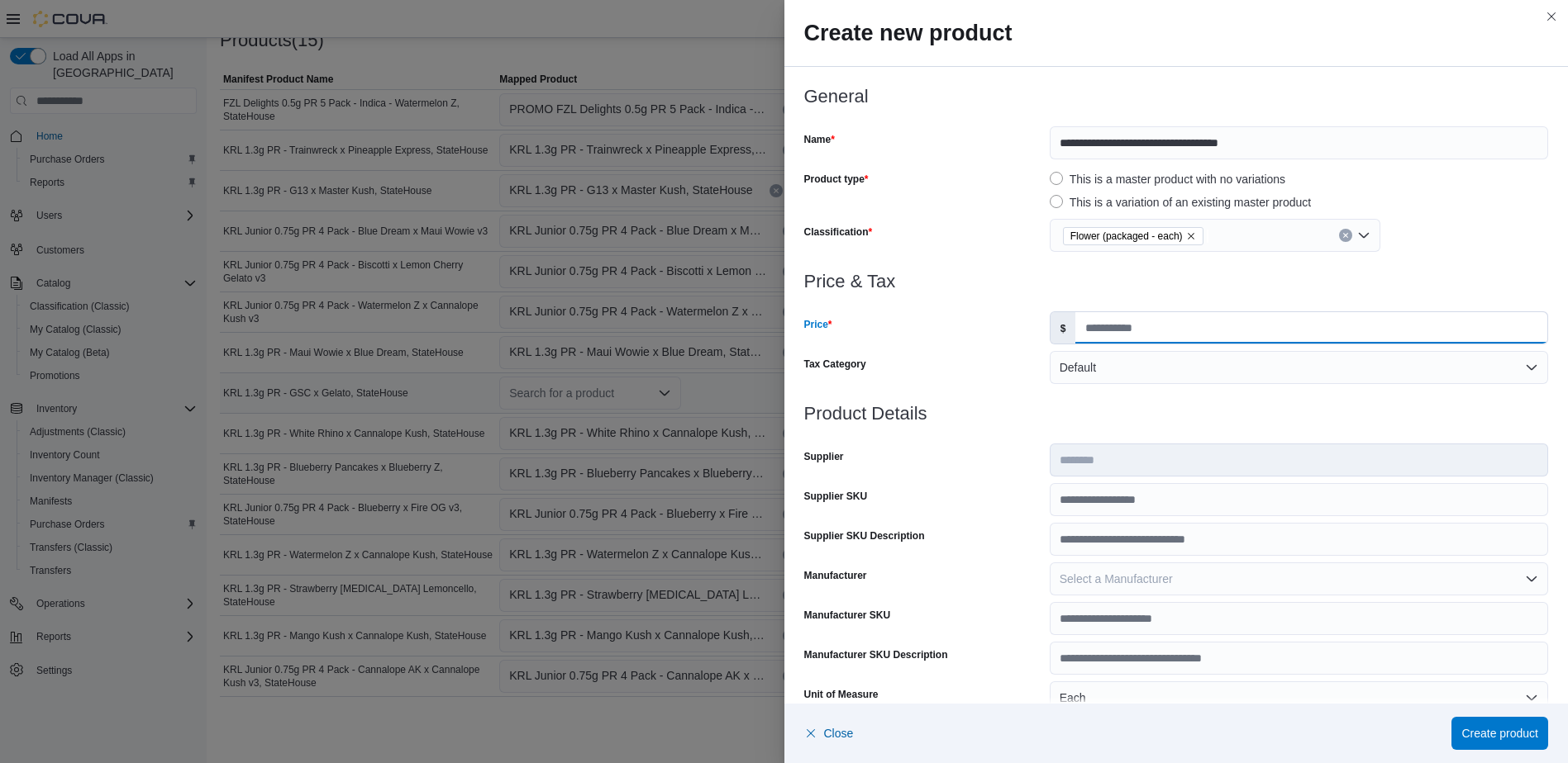
drag, startPoint x: 1103, startPoint y: 322, endPoint x: 1112, endPoint y: 337, distance: 17.5
click at [1103, 322] on input "Price" at bounding box center [1311, 328] width 472 height 32
type input "*****"
type input "***"
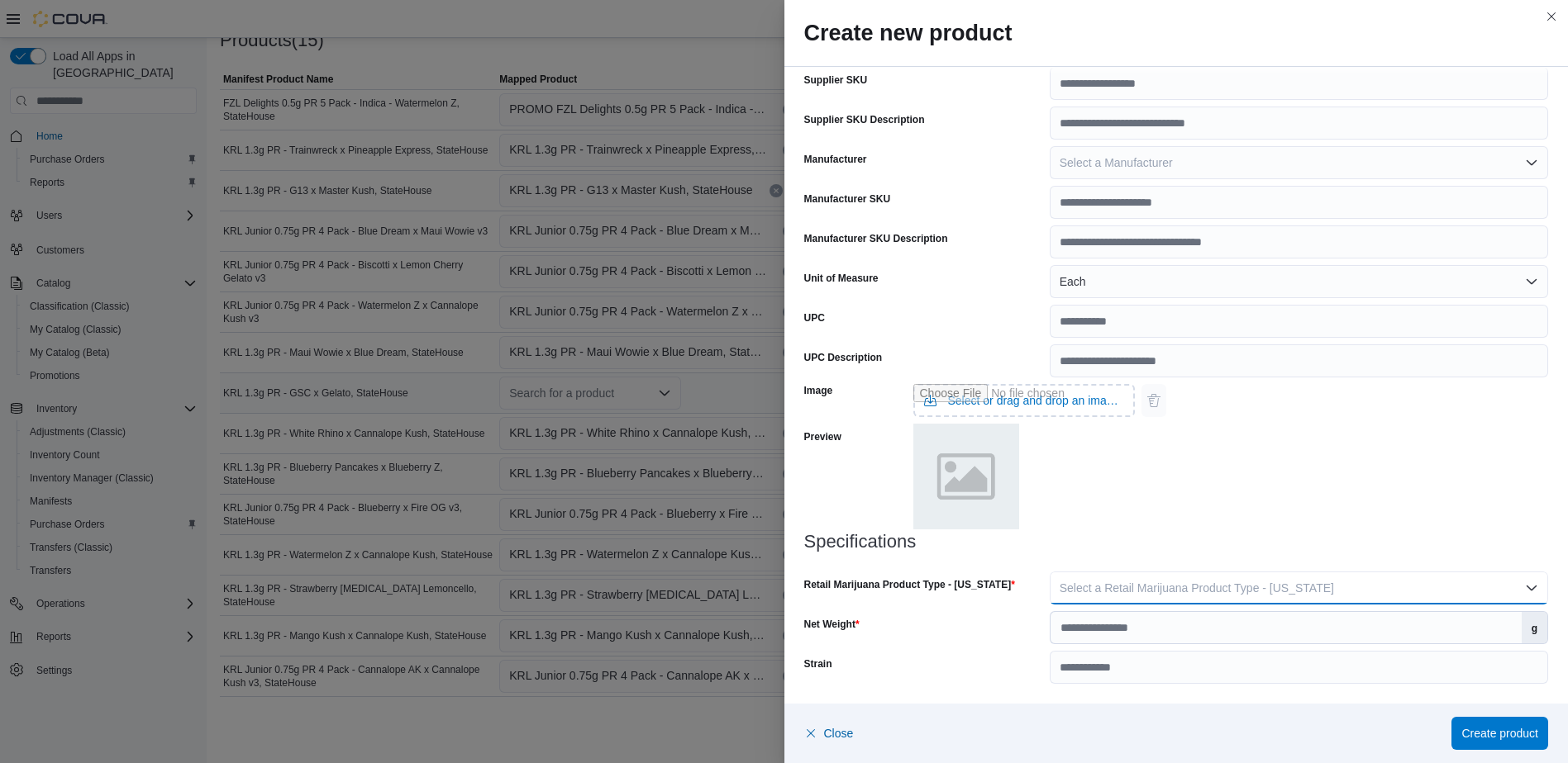
click at [1138, 586] on span "Select a Retail Marijuana Product Type - [US_STATE]" at bounding box center [1196, 588] width 274 height 13
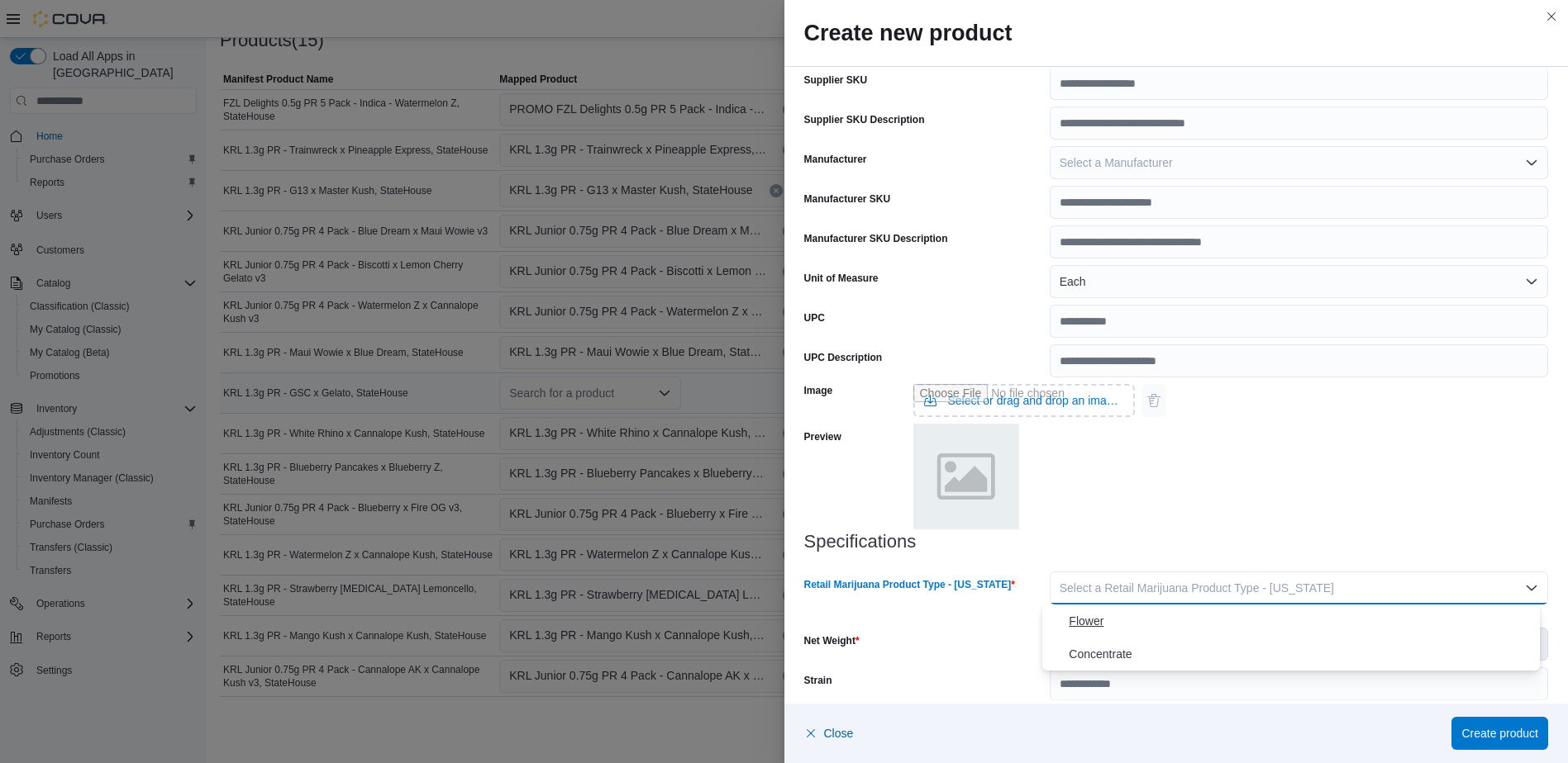
click at [1131, 623] on span "Flower" at bounding box center [1301, 621] width 465 height 20
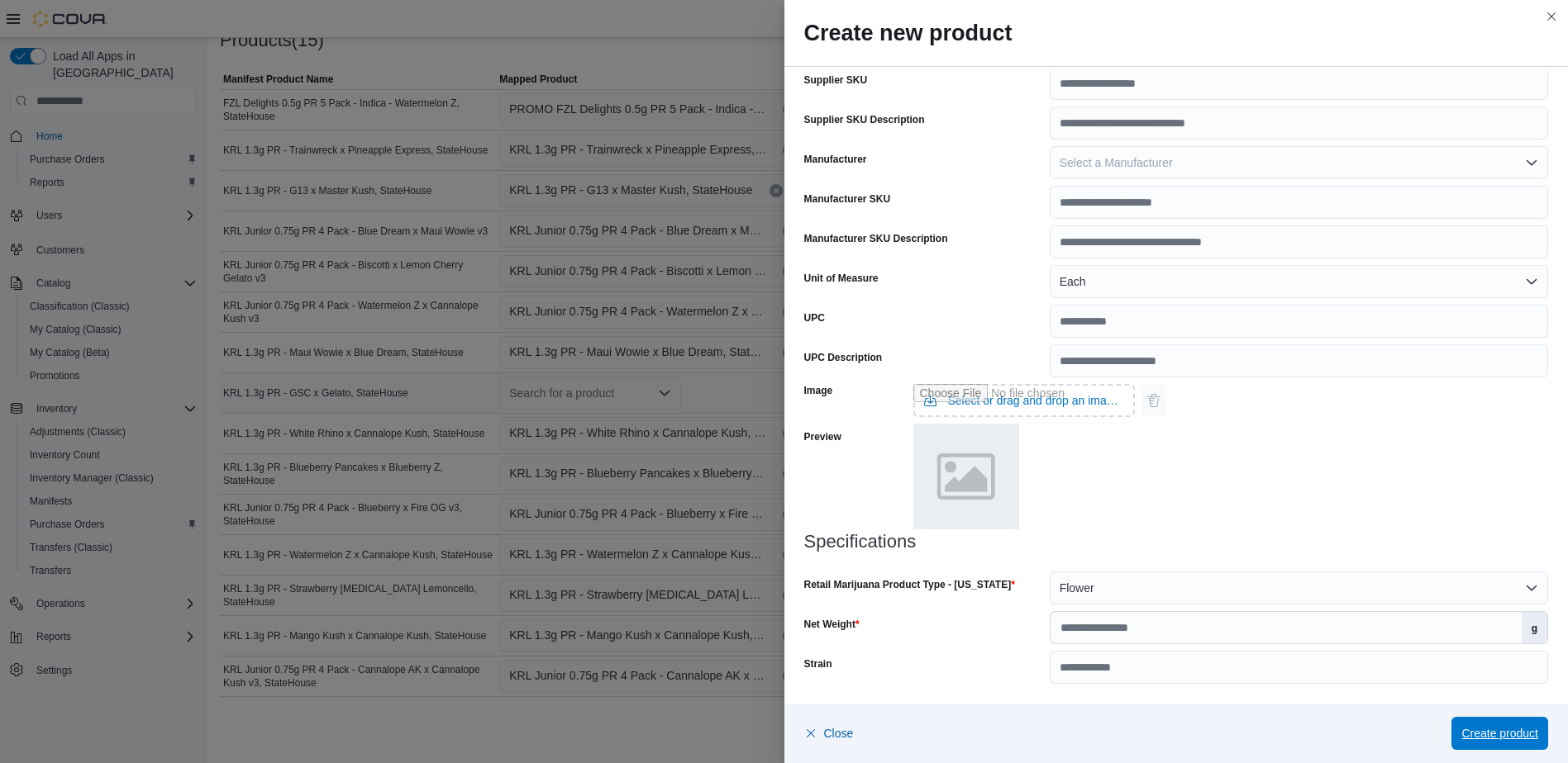
drag, startPoint x: 1502, startPoint y: 731, endPoint x: 1428, endPoint y: 713, distance: 76.2
click at [1502, 731] on span "Create product" at bounding box center [1500, 733] width 77 height 17
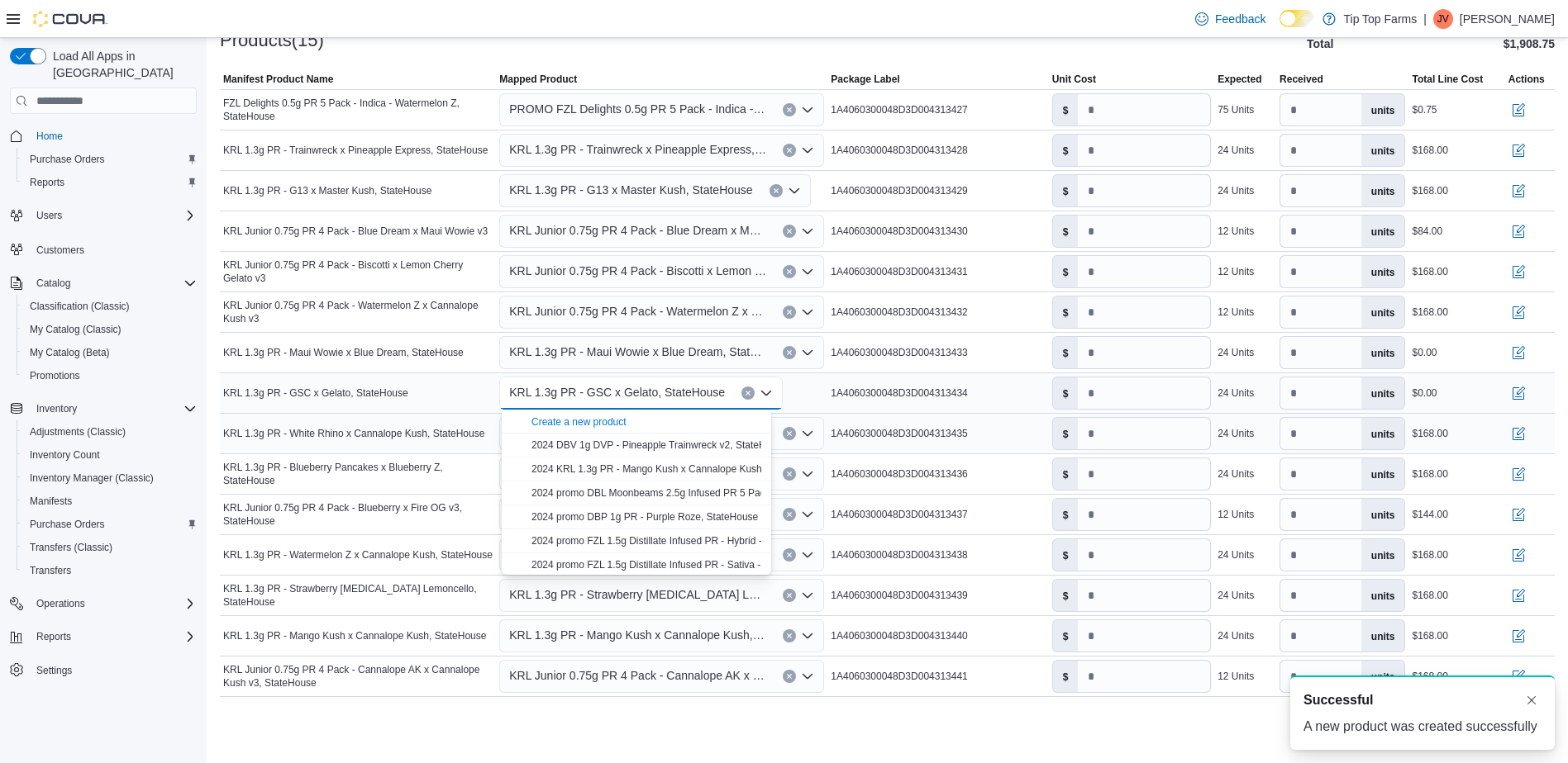
scroll to position [0, 0]
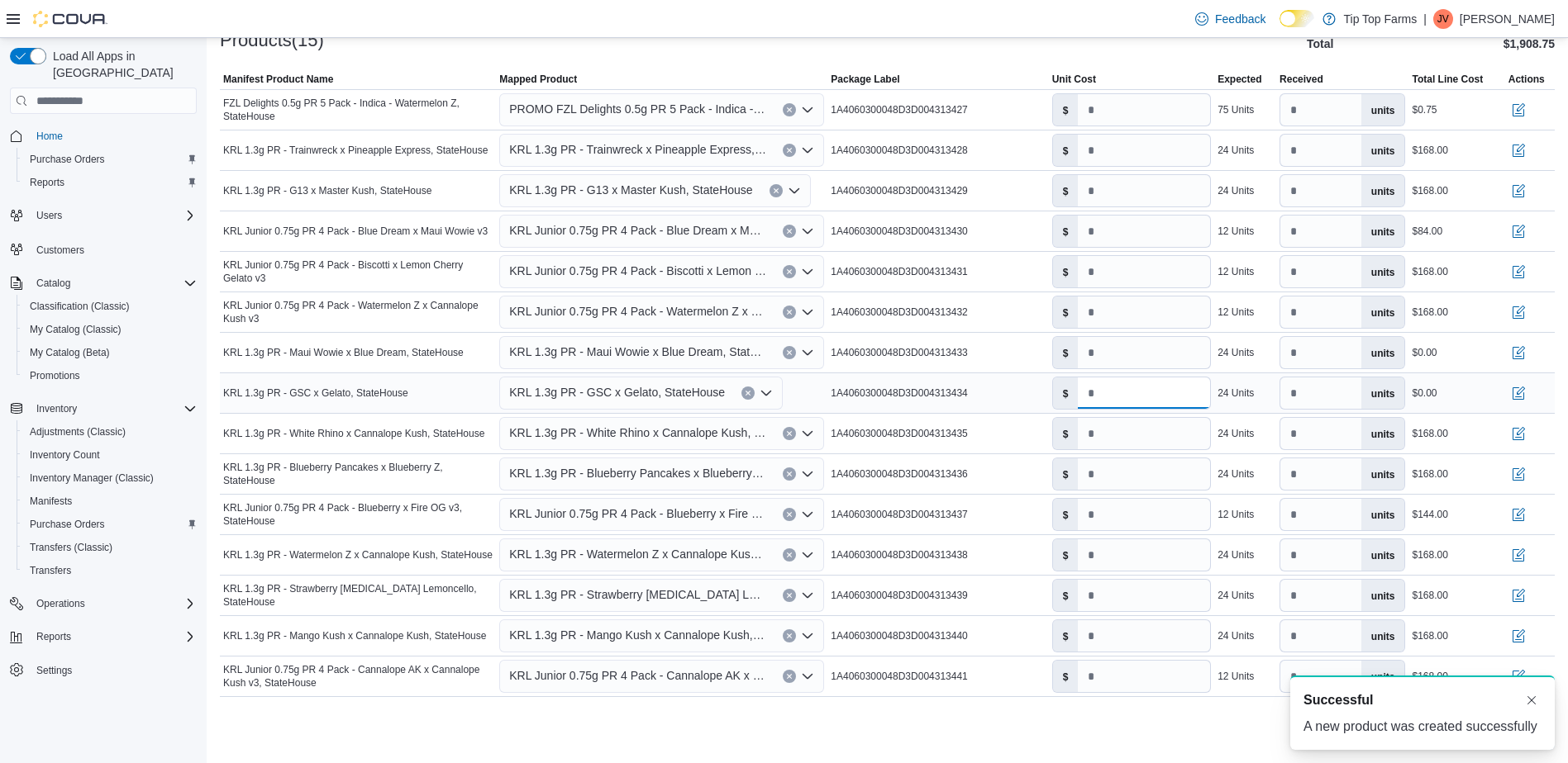
click at [1121, 392] on input "number" at bounding box center [1144, 393] width 132 height 32
type input "*"
click at [1129, 352] on input "number" at bounding box center [1144, 353] width 132 height 32
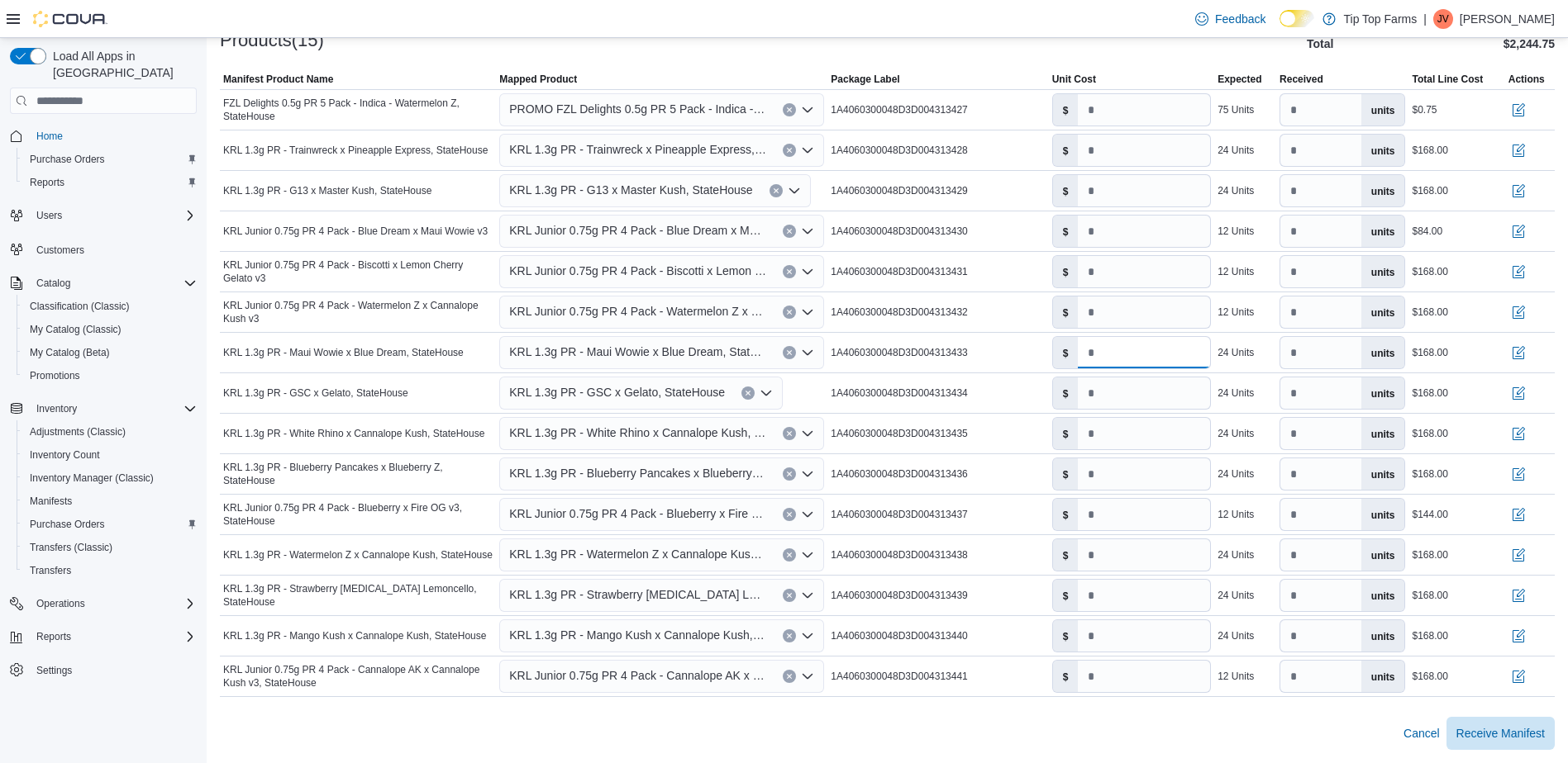
type input "*"
click at [1155, 721] on div "Cancel Receive Manifest" at bounding box center [887, 734] width 1335 height 33
click at [1125, 519] on input "**" at bounding box center [1144, 515] width 132 height 32
type input "**"
click at [1113, 728] on div "Cancel Receive Manifest" at bounding box center [887, 734] width 1335 height 33
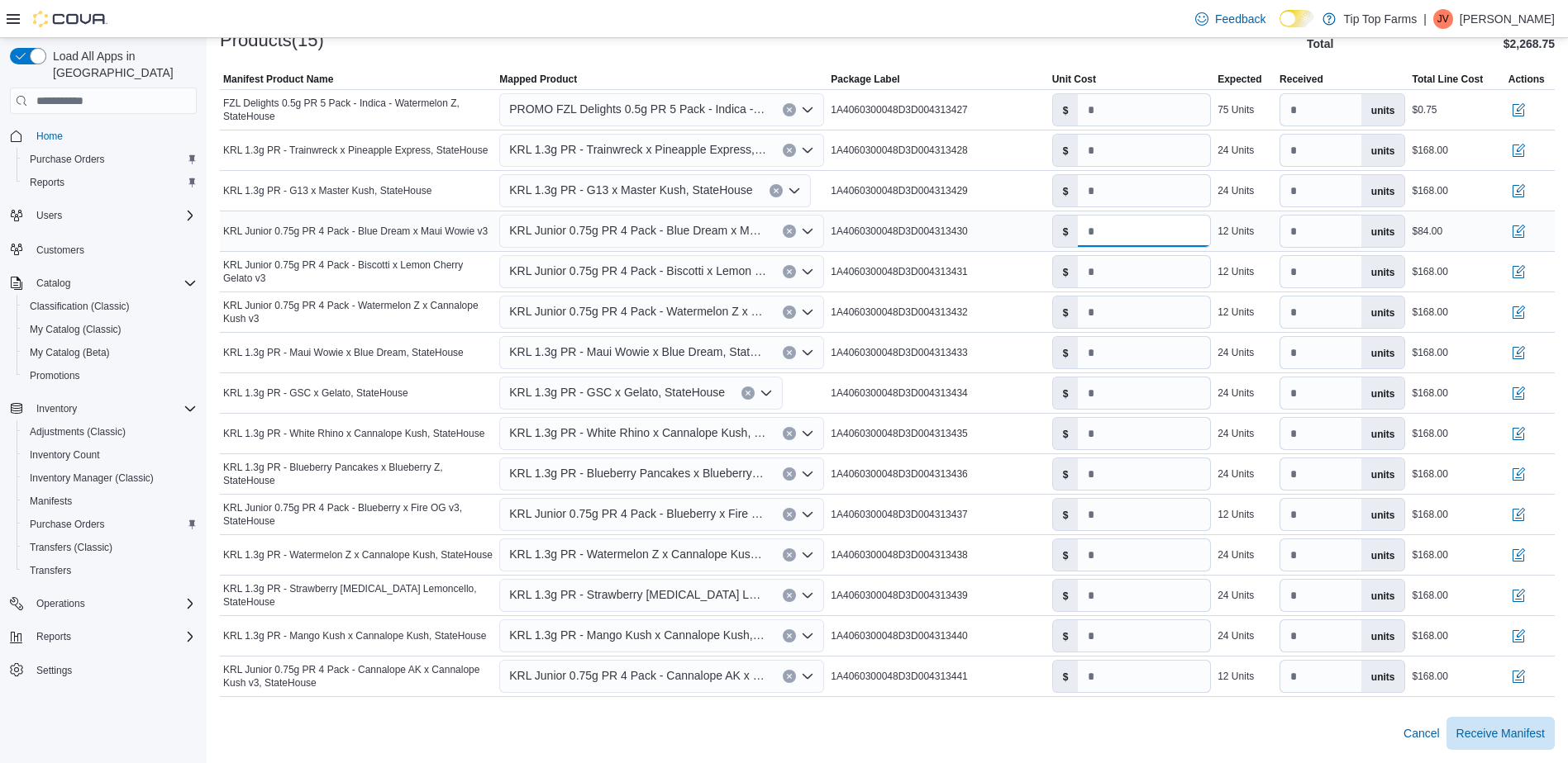
click at [1106, 225] on input "*" at bounding box center [1144, 231] width 132 height 32
drag, startPoint x: 1116, startPoint y: 240, endPoint x: 1079, endPoint y: 234, distance: 37.5
click at [1079, 234] on div "$ *" at bounding box center [1132, 231] width 160 height 33
drag, startPoint x: 1109, startPoint y: 228, endPoint x: 1076, endPoint y: 230, distance: 33.1
click at [1076, 230] on div "$ *" at bounding box center [1132, 231] width 160 height 33
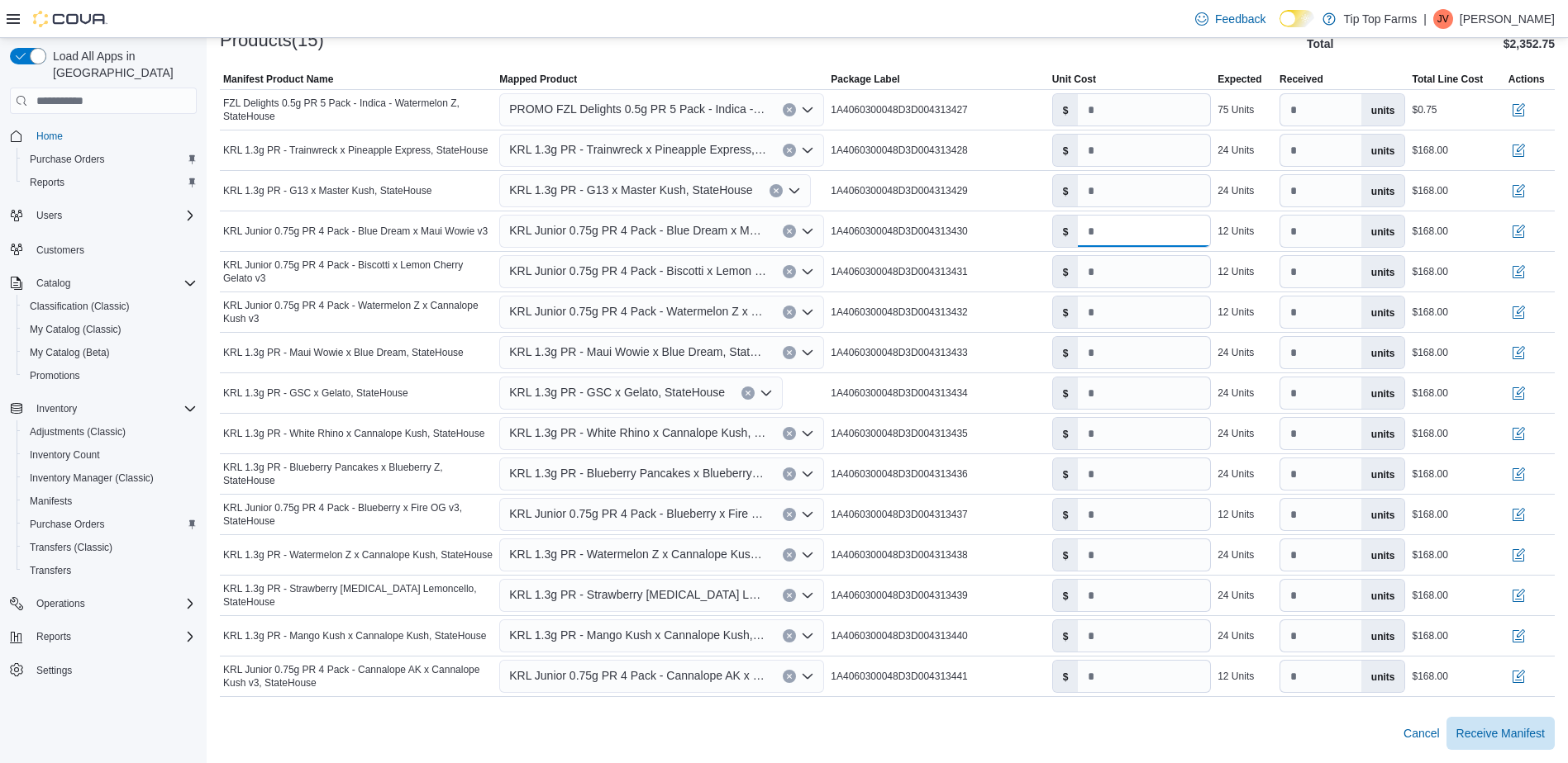
type input "**"
click at [1116, 711] on div at bounding box center [887, 707] width 1335 height 20
click at [1516, 723] on span "Receive Manifest" at bounding box center [1501, 733] width 89 height 33
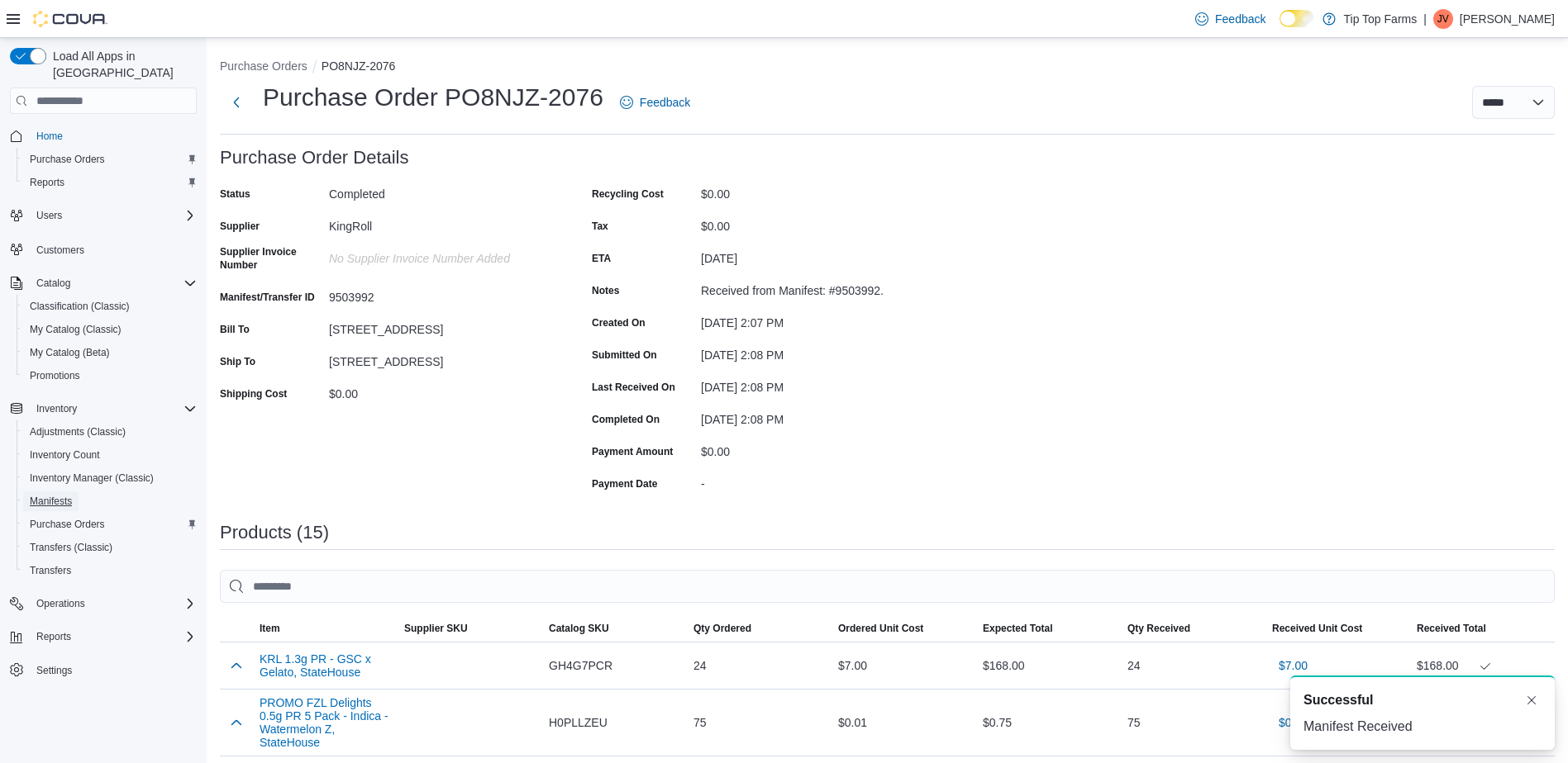
drag, startPoint x: 55, startPoint y: 485, endPoint x: 202, endPoint y: 460, distance: 149.1
click at [55, 495] on span "Manifests" at bounding box center [51, 501] width 42 height 13
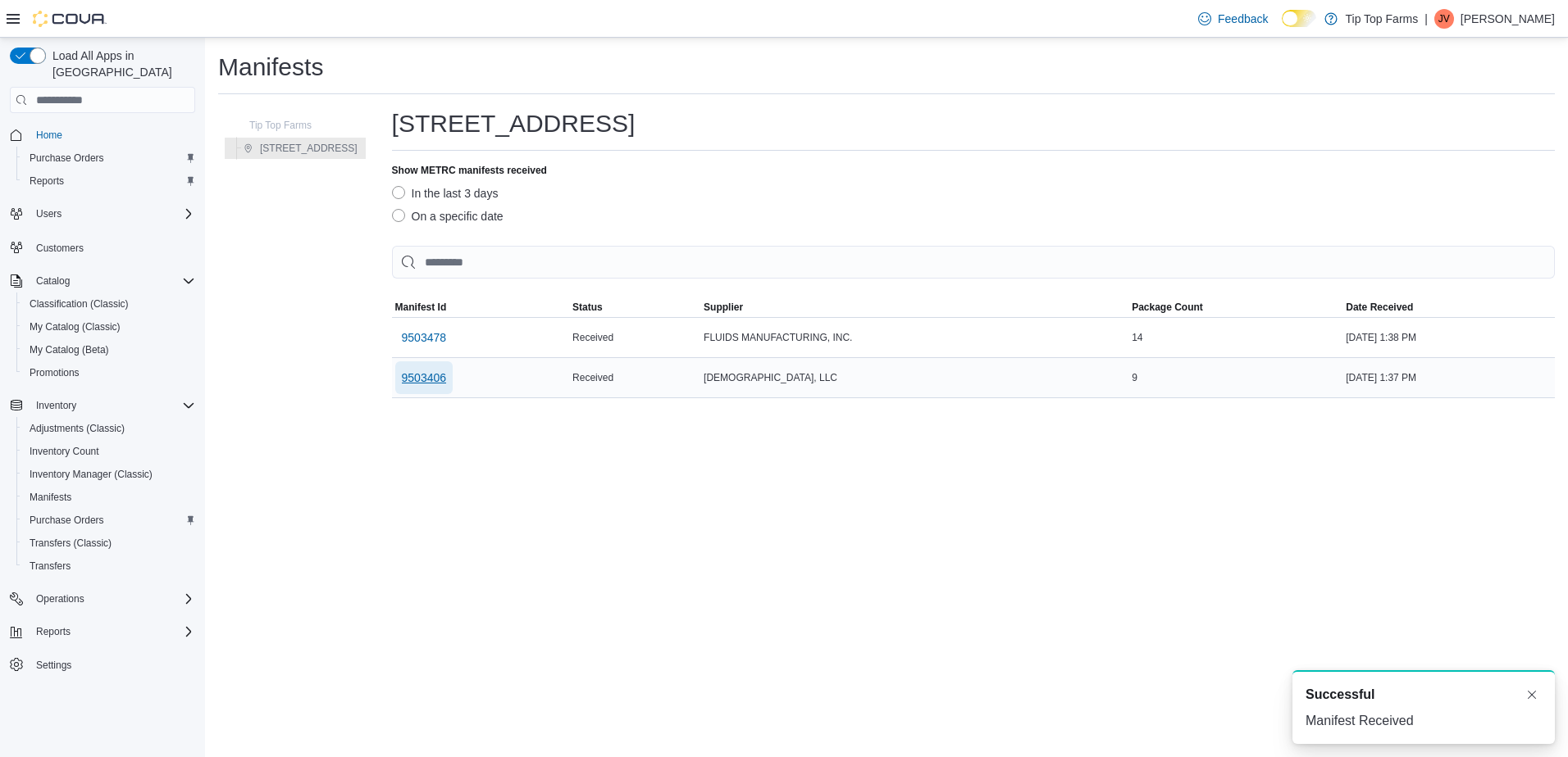
click at [402, 375] on span "9503406" at bounding box center [424, 377] width 45 height 17
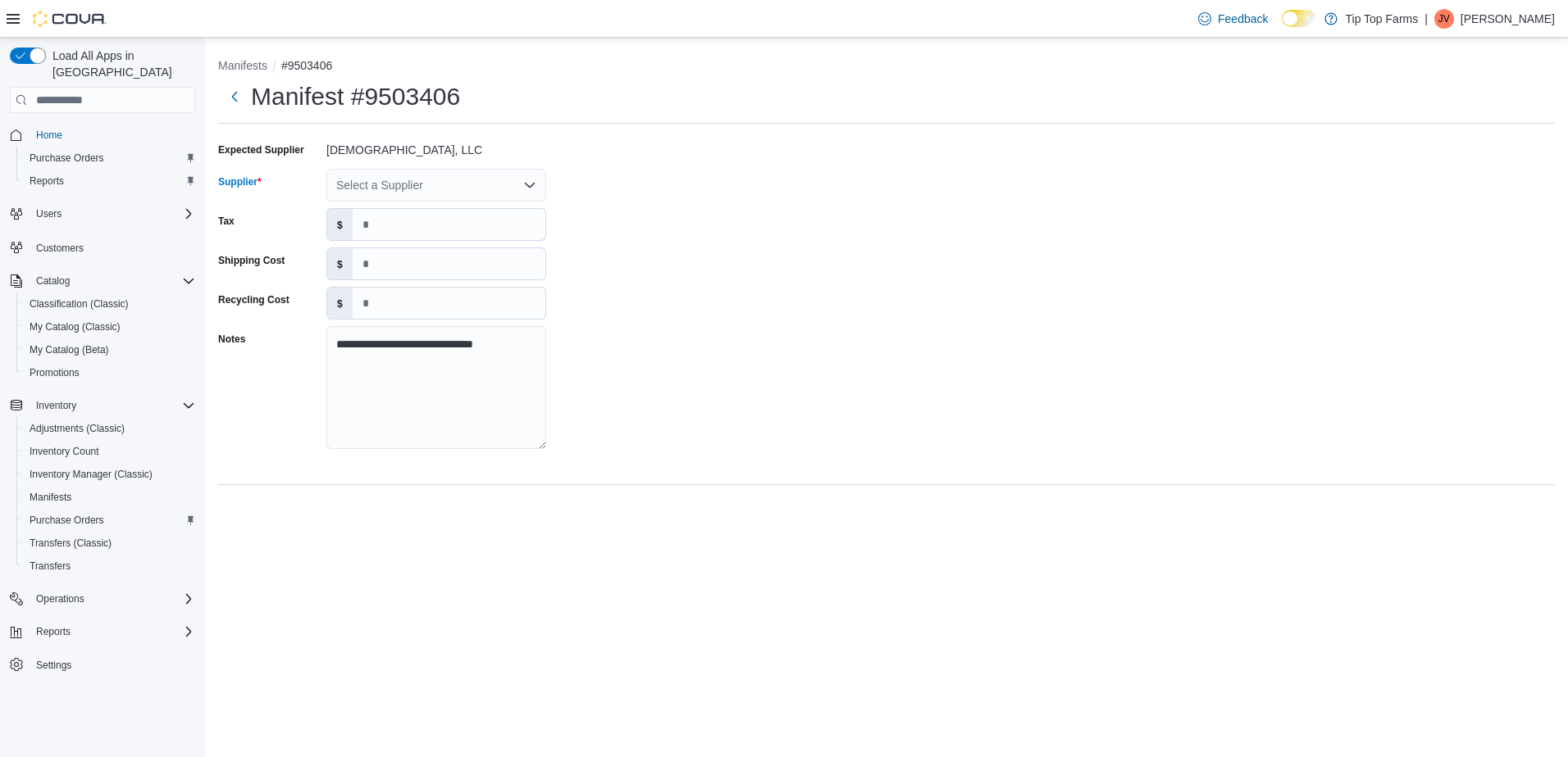
click at [444, 191] on div "Select a Supplier" at bounding box center [436, 185] width 220 height 33
type input "***"
click at [410, 230] on span "Sau ce" at bounding box center [445, 236] width 180 height 17
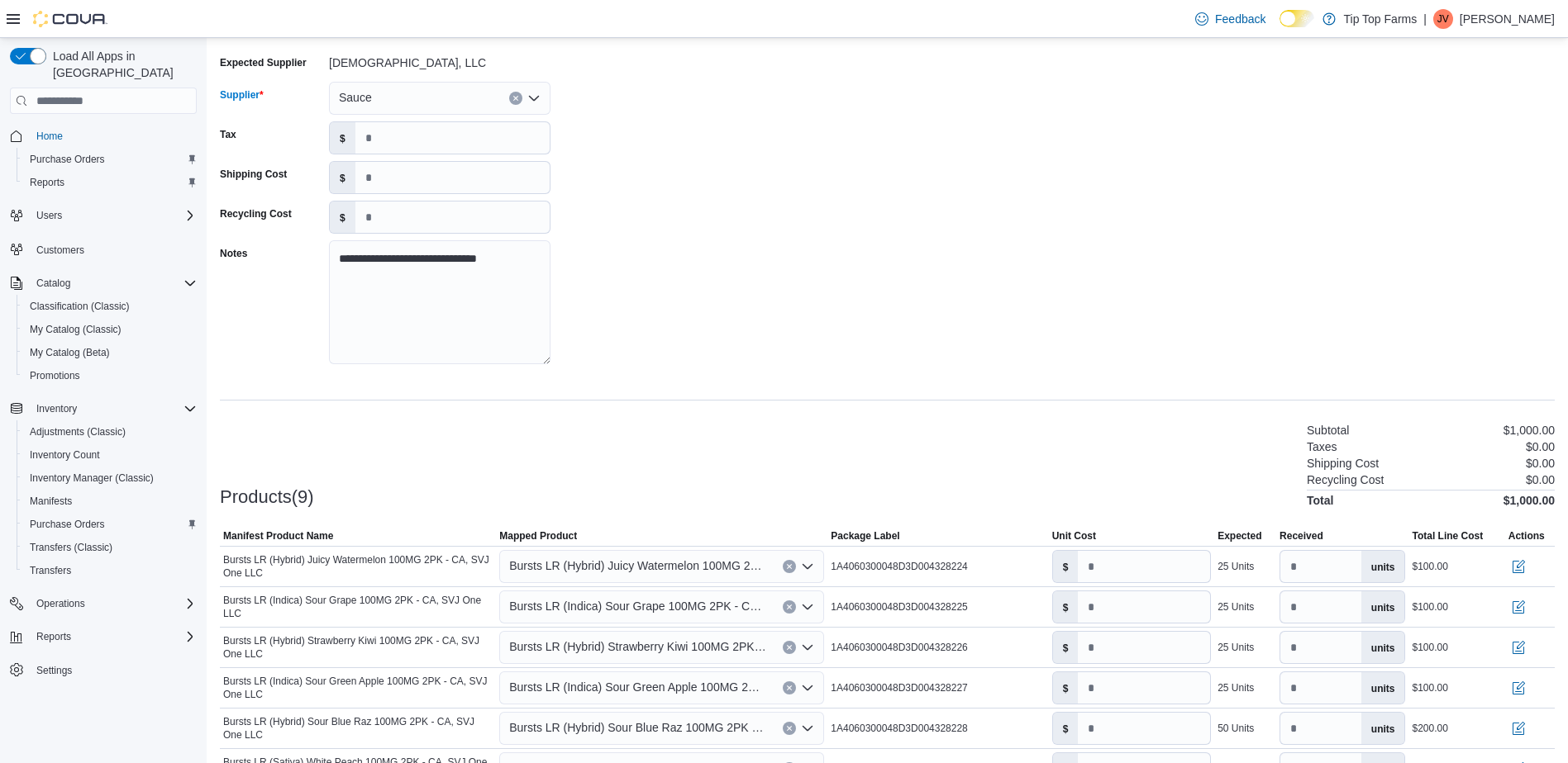
scroll to position [302, 0]
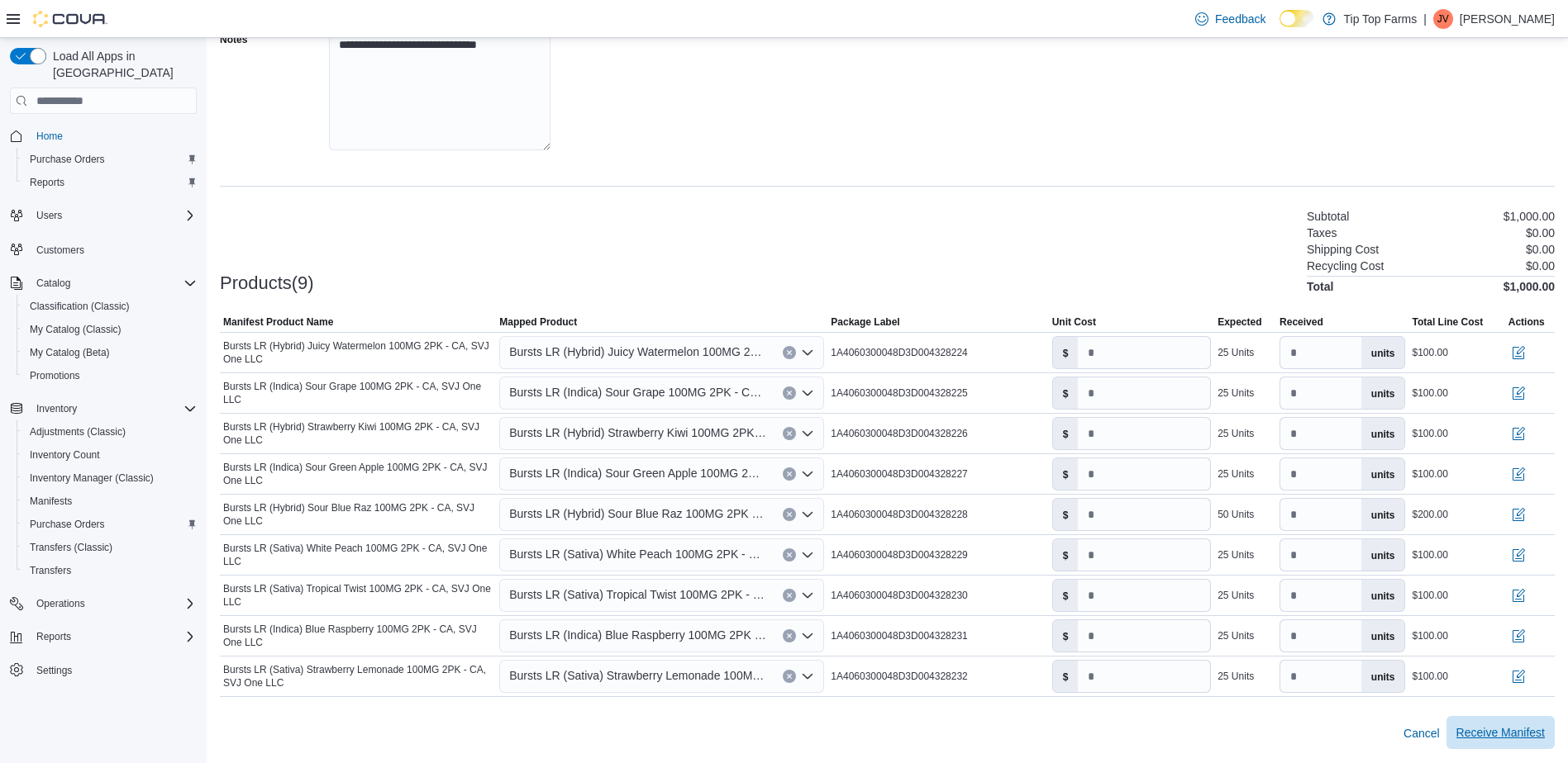
click at [1492, 730] on span "Receive Manifest" at bounding box center [1501, 732] width 89 height 17
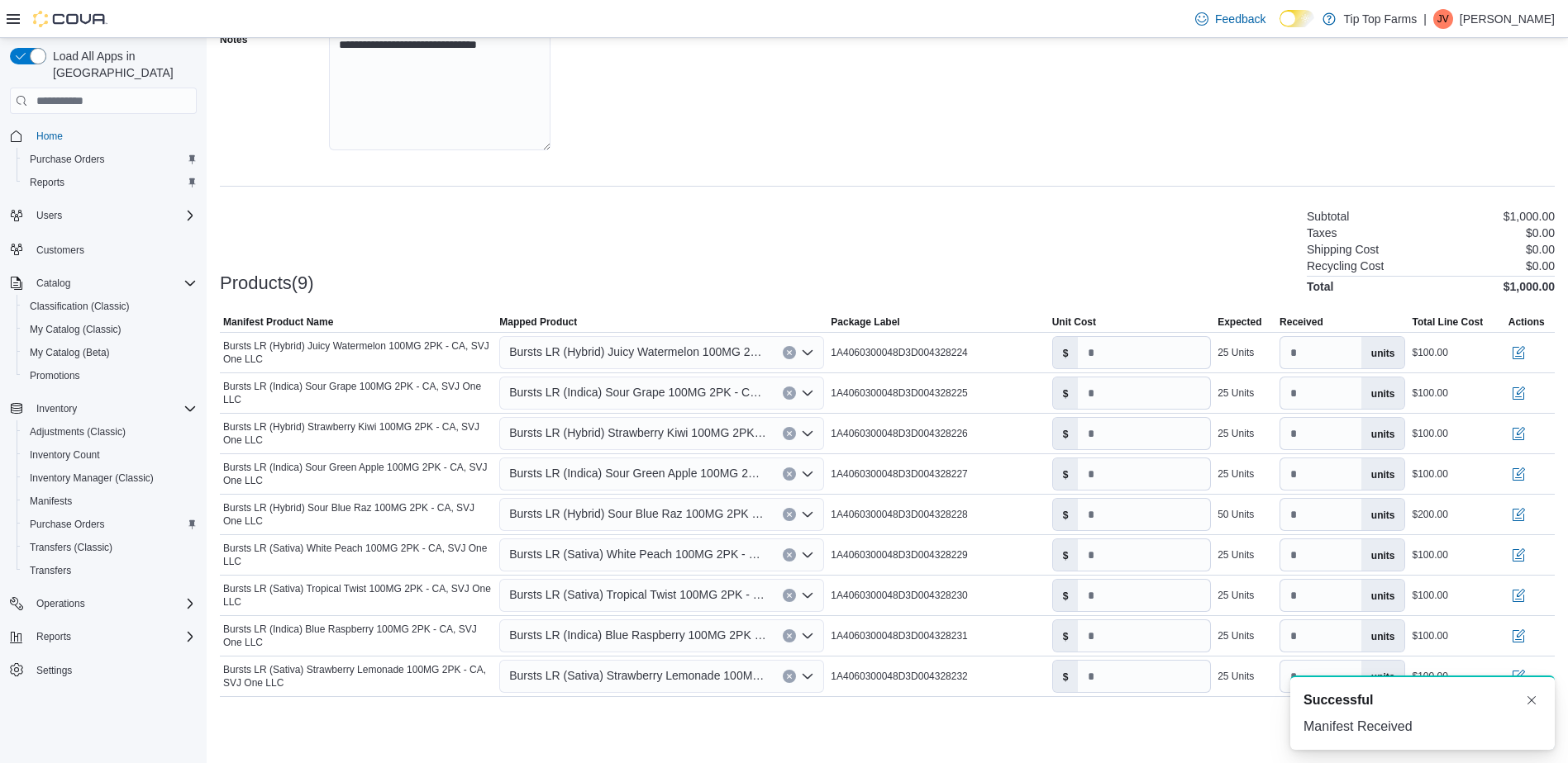
scroll to position [0, 0]
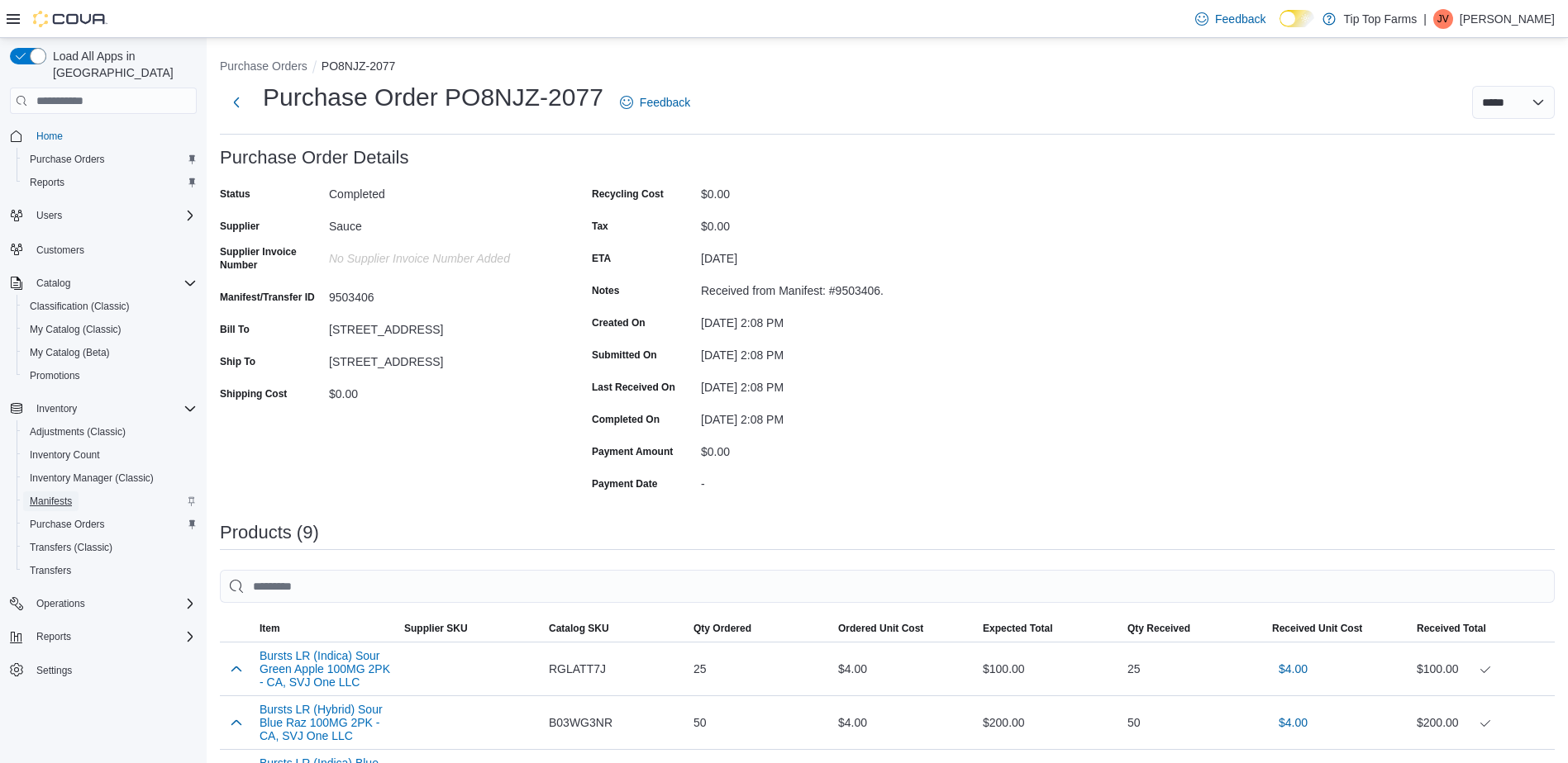
click at [41, 495] on span "Manifests" at bounding box center [51, 501] width 42 height 13
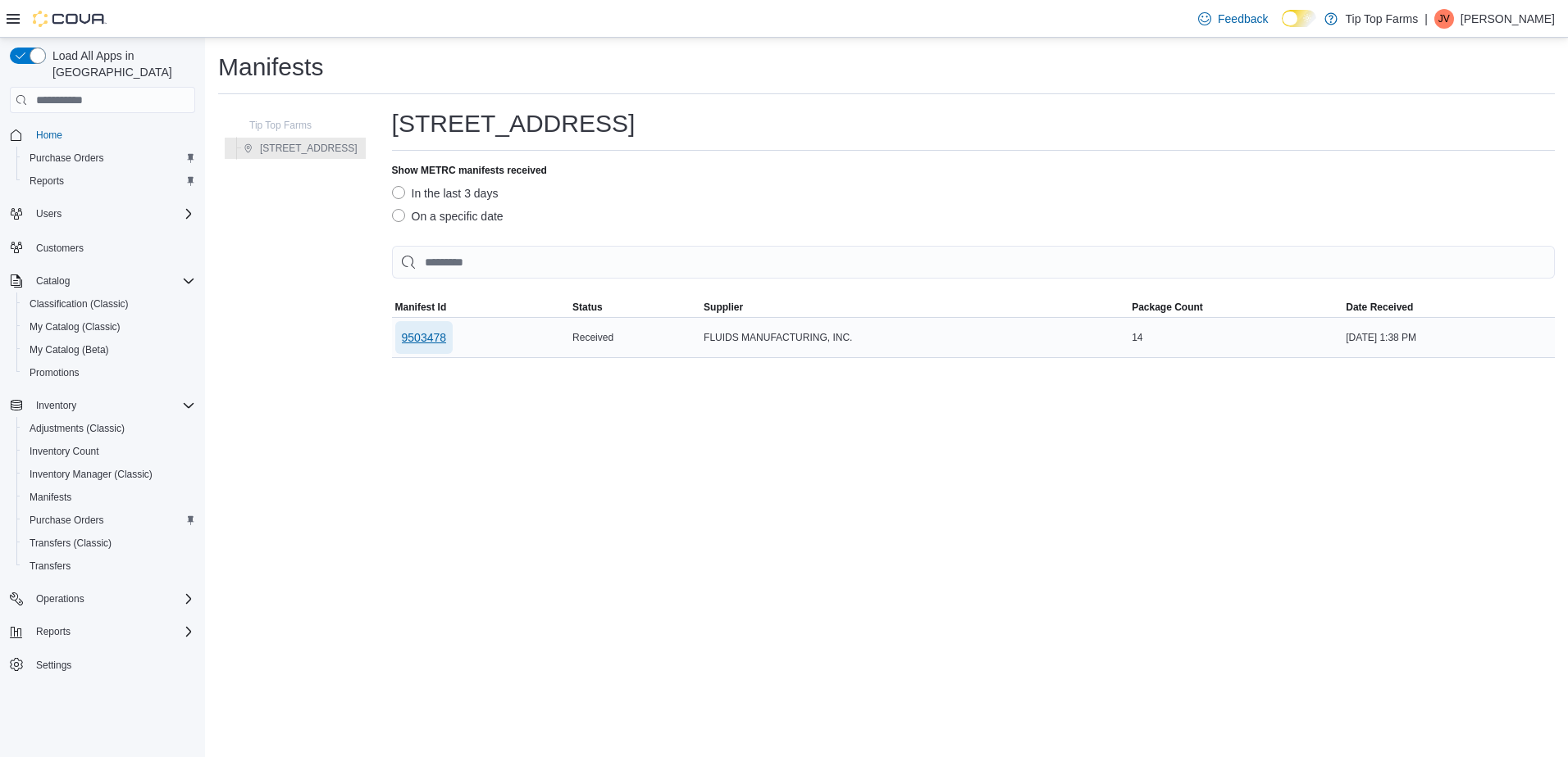
click at [402, 344] on span "9503478" at bounding box center [424, 337] width 45 height 17
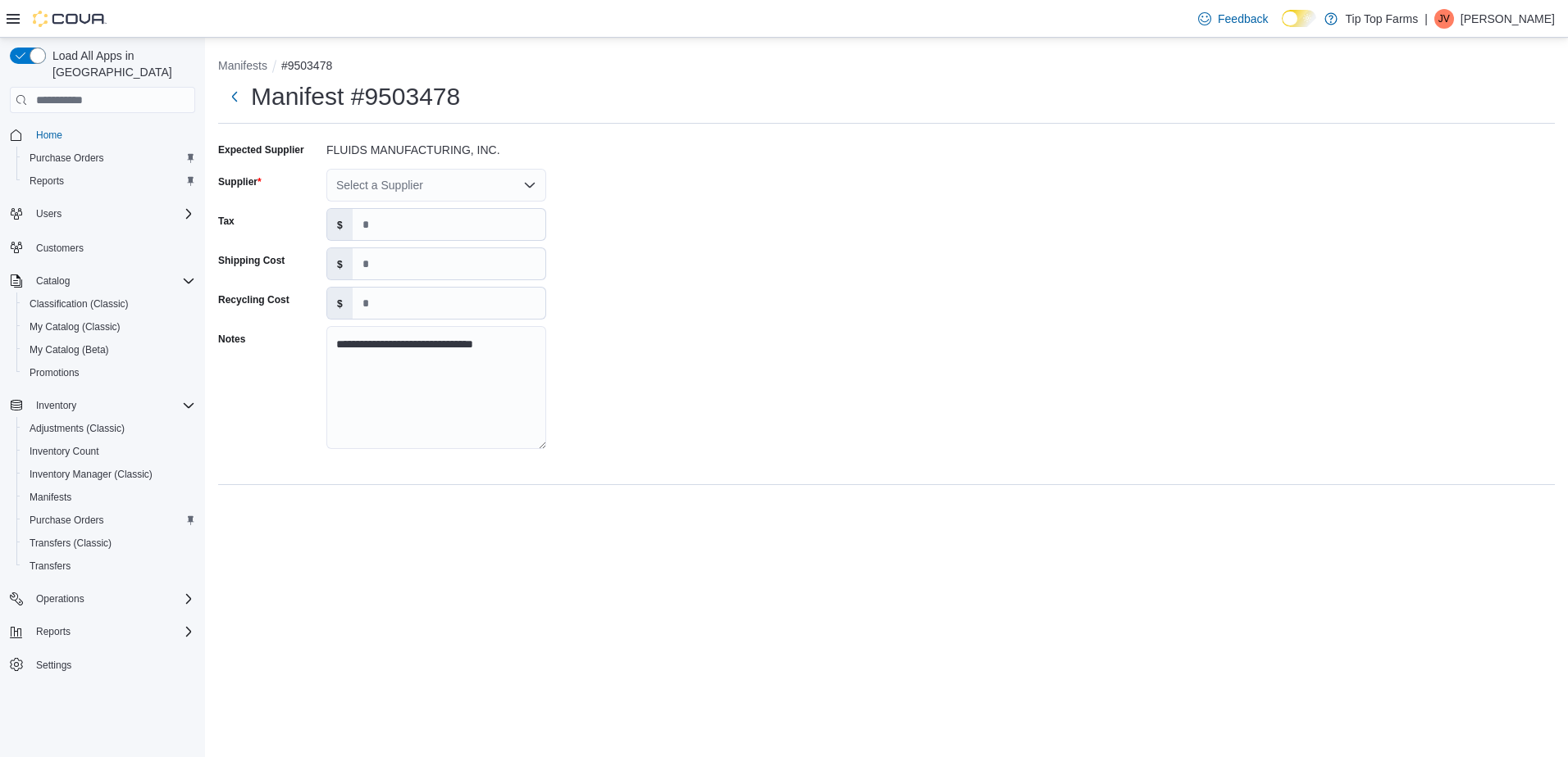
click at [482, 193] on div "Select a Supplier" at bounding box center [436, 185] width 220 height 33
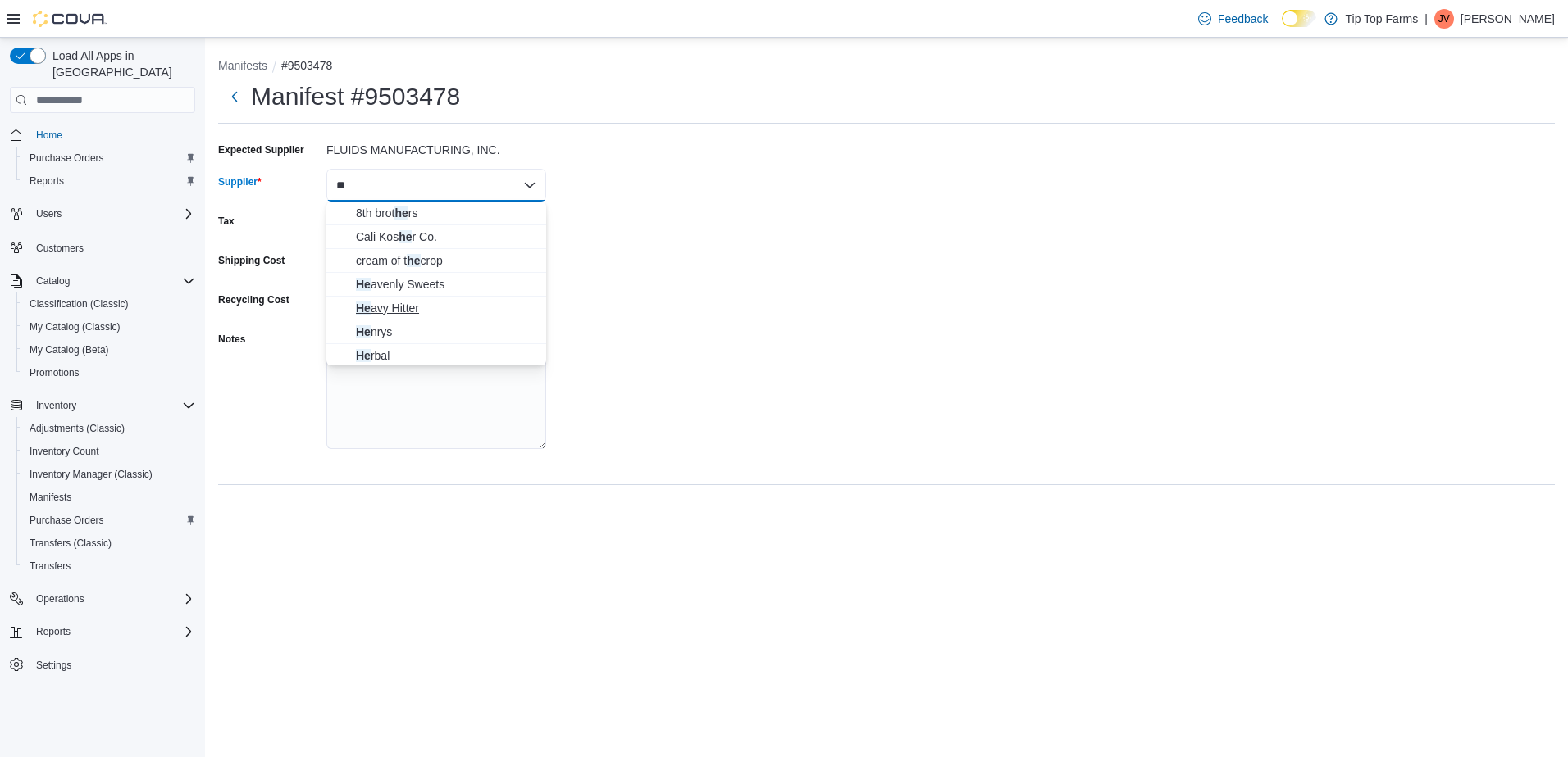
type input "**"
click at [410, 309] on span "He avy Hitter" at bounding box center [445, 308] width 180 height 17
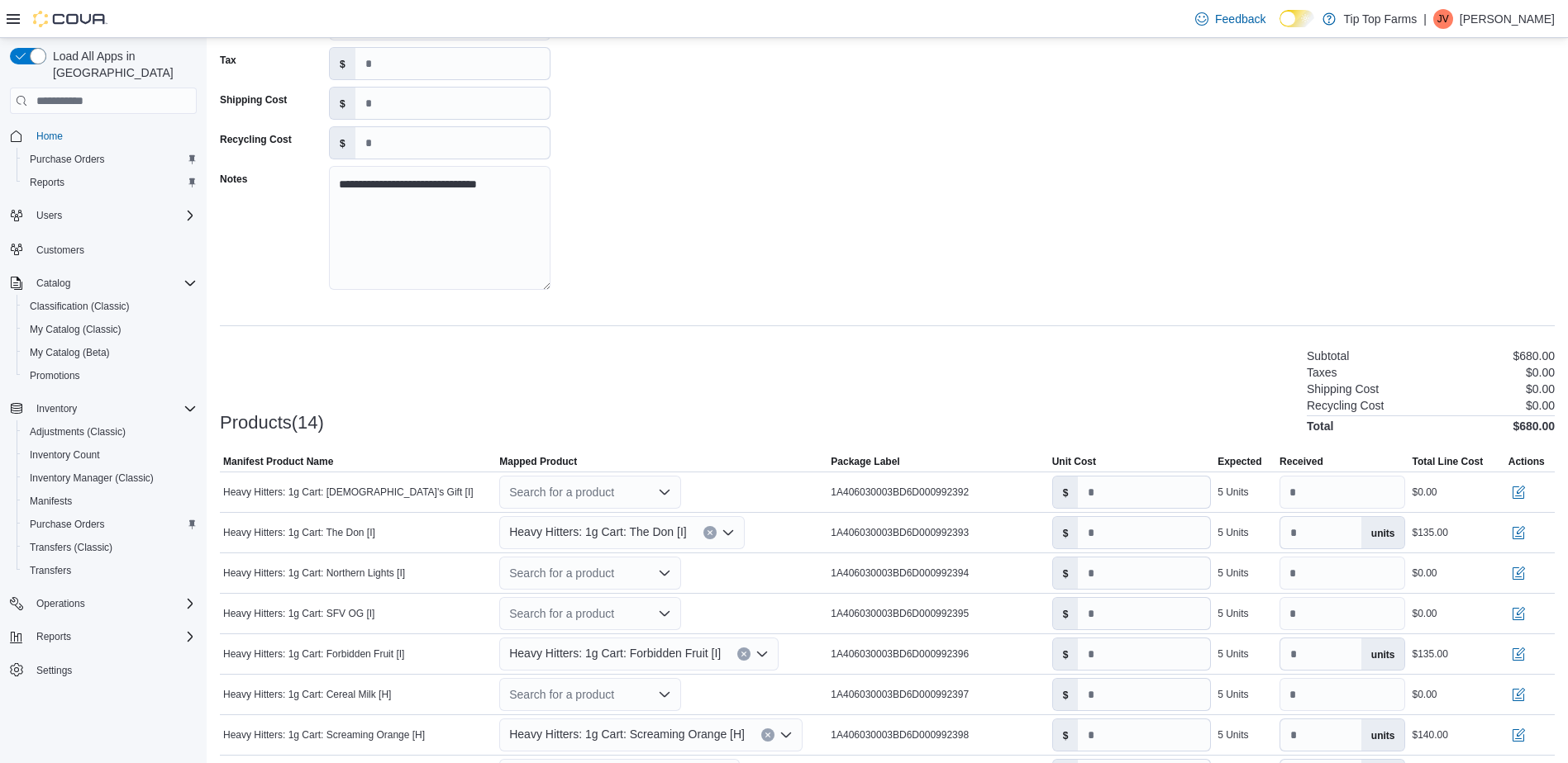
scroll to position [165, 0]
click at [584, 495] on div "Search for a product" at bounding box center [590, 491] width 181 height 33
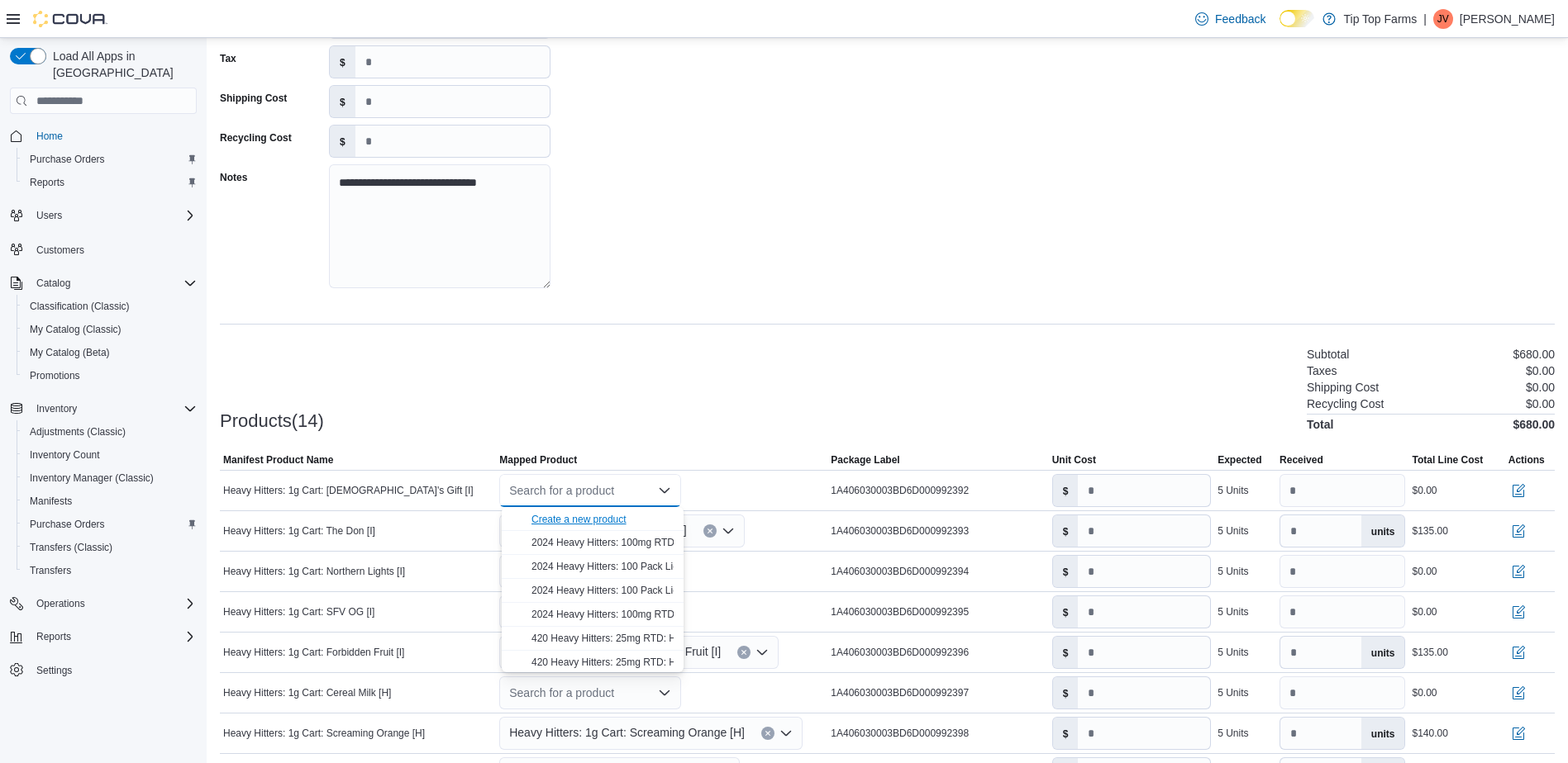
click at [551, 521] on div "Create a new product" at bounding box center [578, 519] width 95 height 13
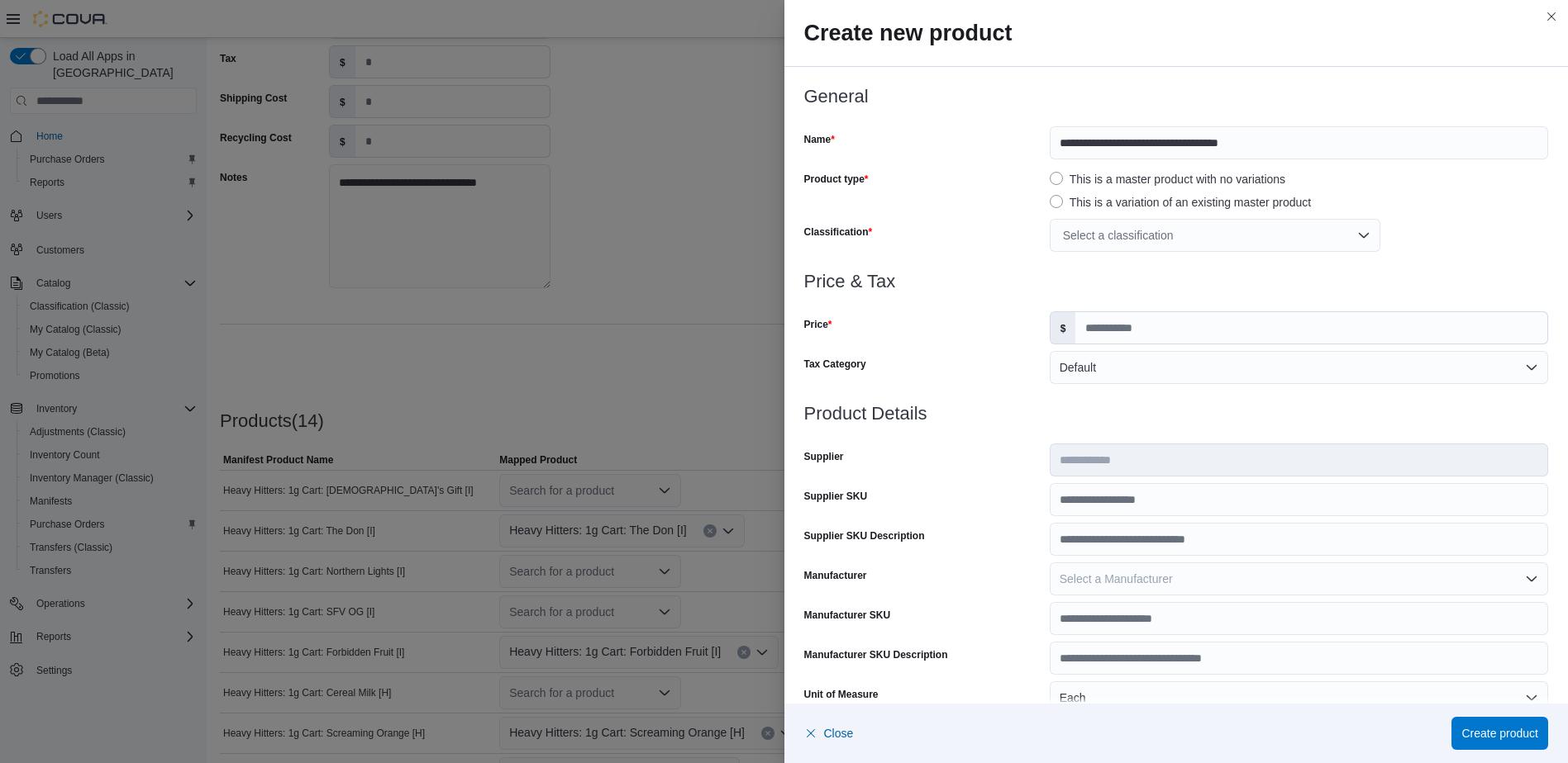
click at [1197, 237] on div "Select a classification" at bounding box center [1215, 236] width 330 height 33
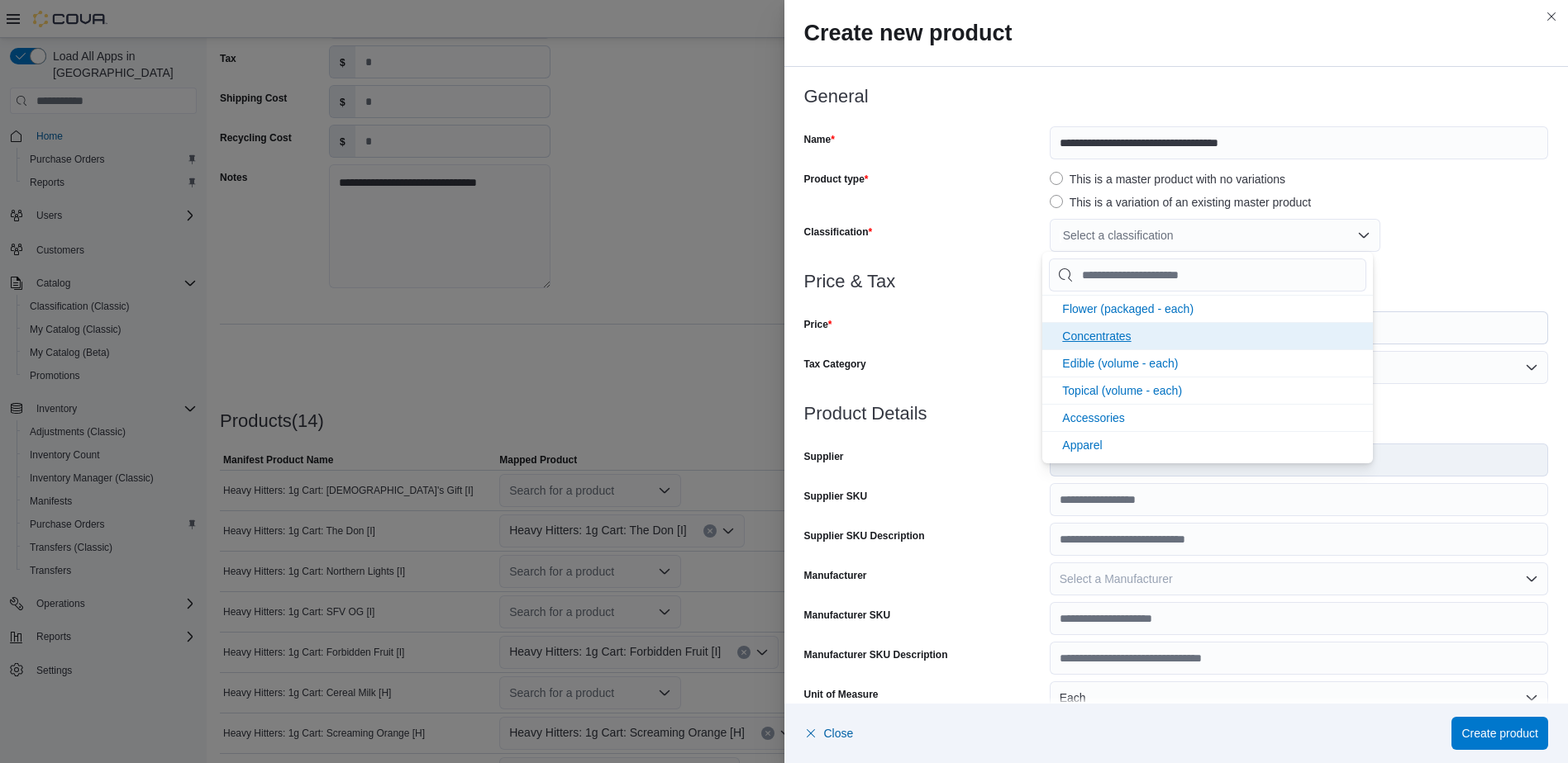
click at [1109, 336] on span "Concentrates" at bounding box center [1096, 336] width 68 height 13
click at [1016, 315] on div "Price" at bounding box center [924, 329] width 239 height 33
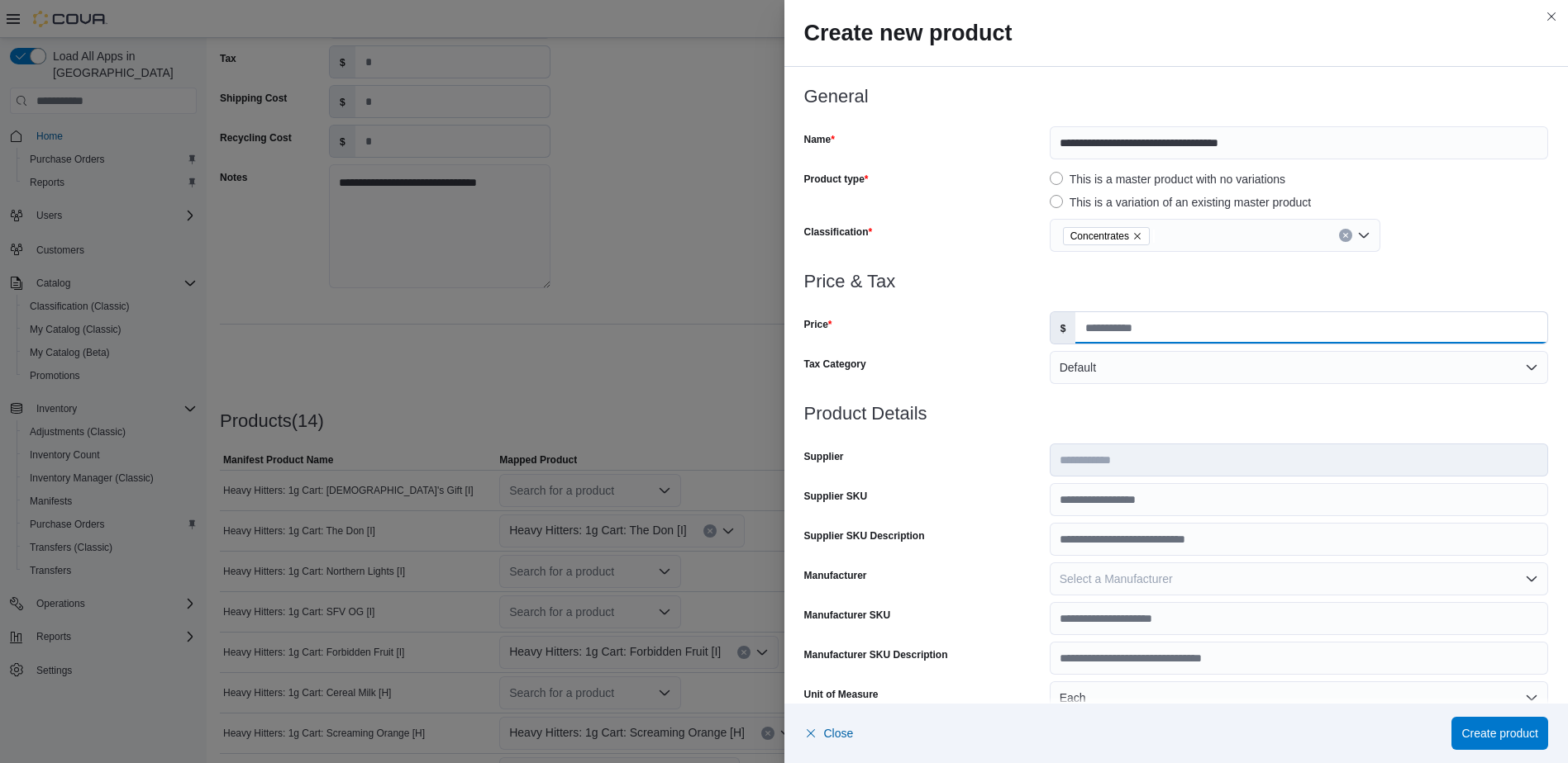
click at [1129, 334] on input "Price" at bounding box center [1311, 328] width 472 height 32
type input "*"
drag, startPoint x: 1102, startPoint y: 320, endPoint x: 1019, endPoint y: 339, distance: 85.1
click at [1019, 339] on div "Price $ *" at bounding box center [1177, 329] width 745 height 33
type input "*****"
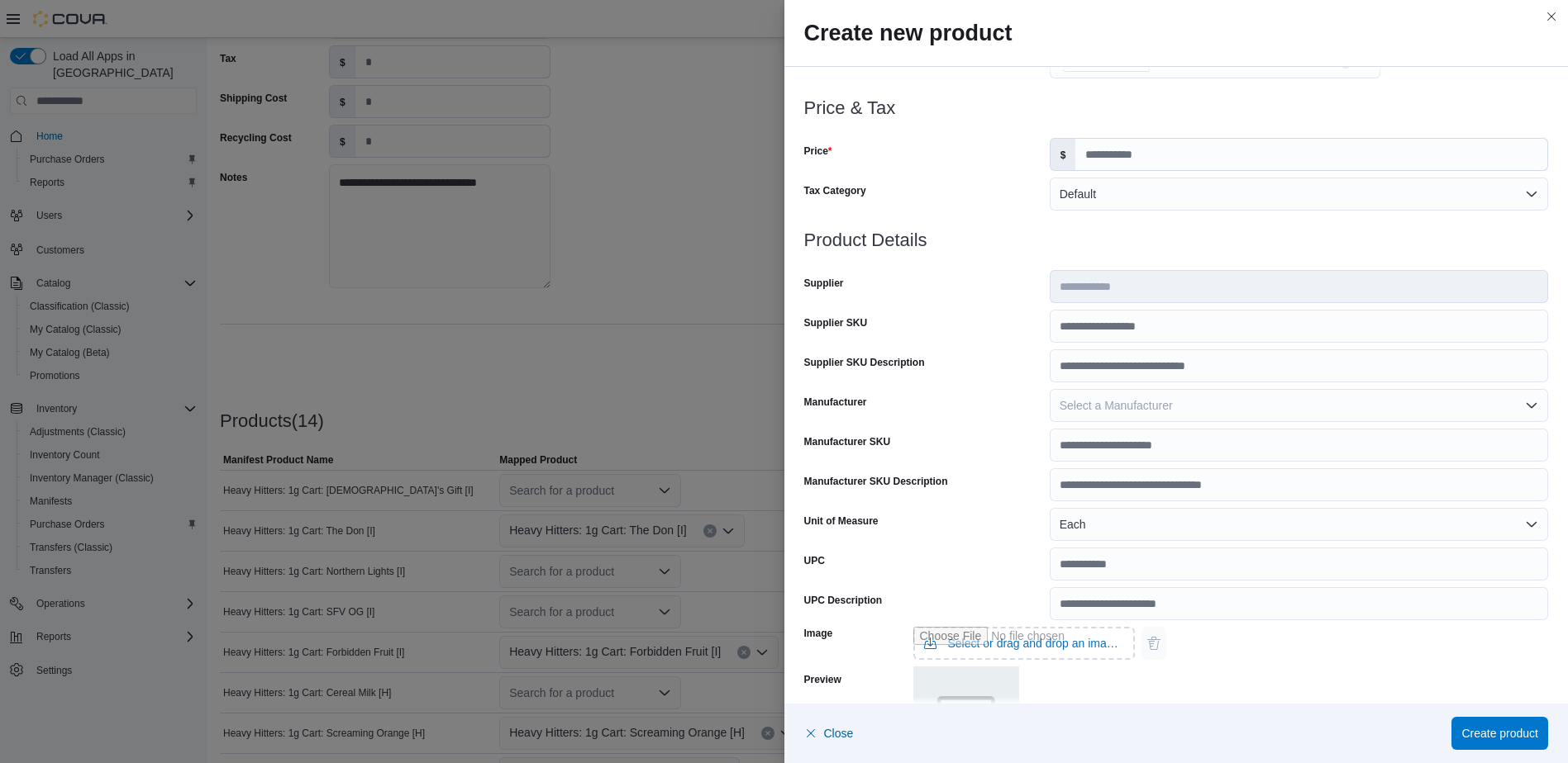
scroll to position [456, 0]
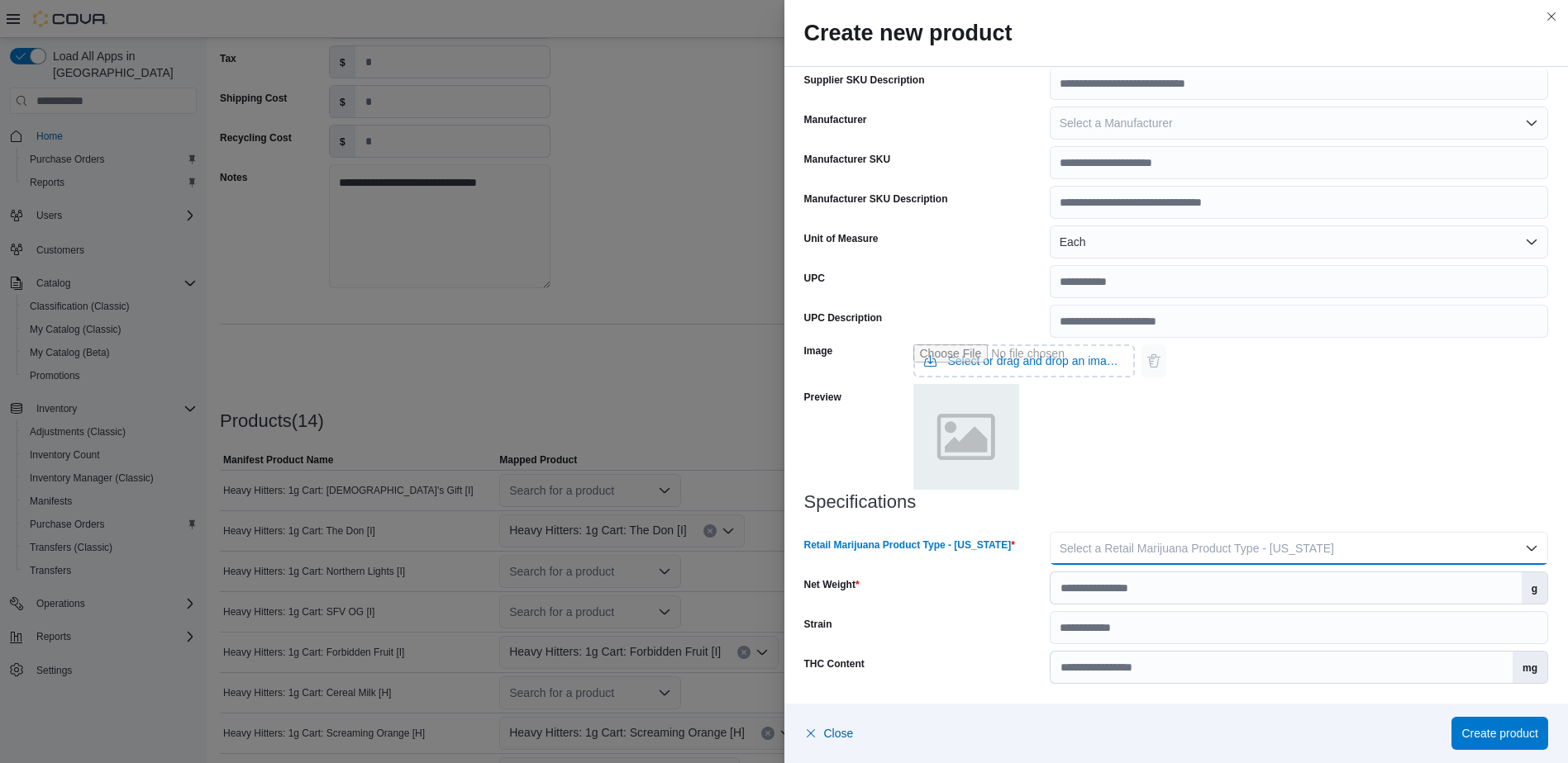
click at [1113, 540] on button "Select a Retail Marijuana Product Type - [US_STATE]" at bounding box center [1299, 548] width 499 height 33
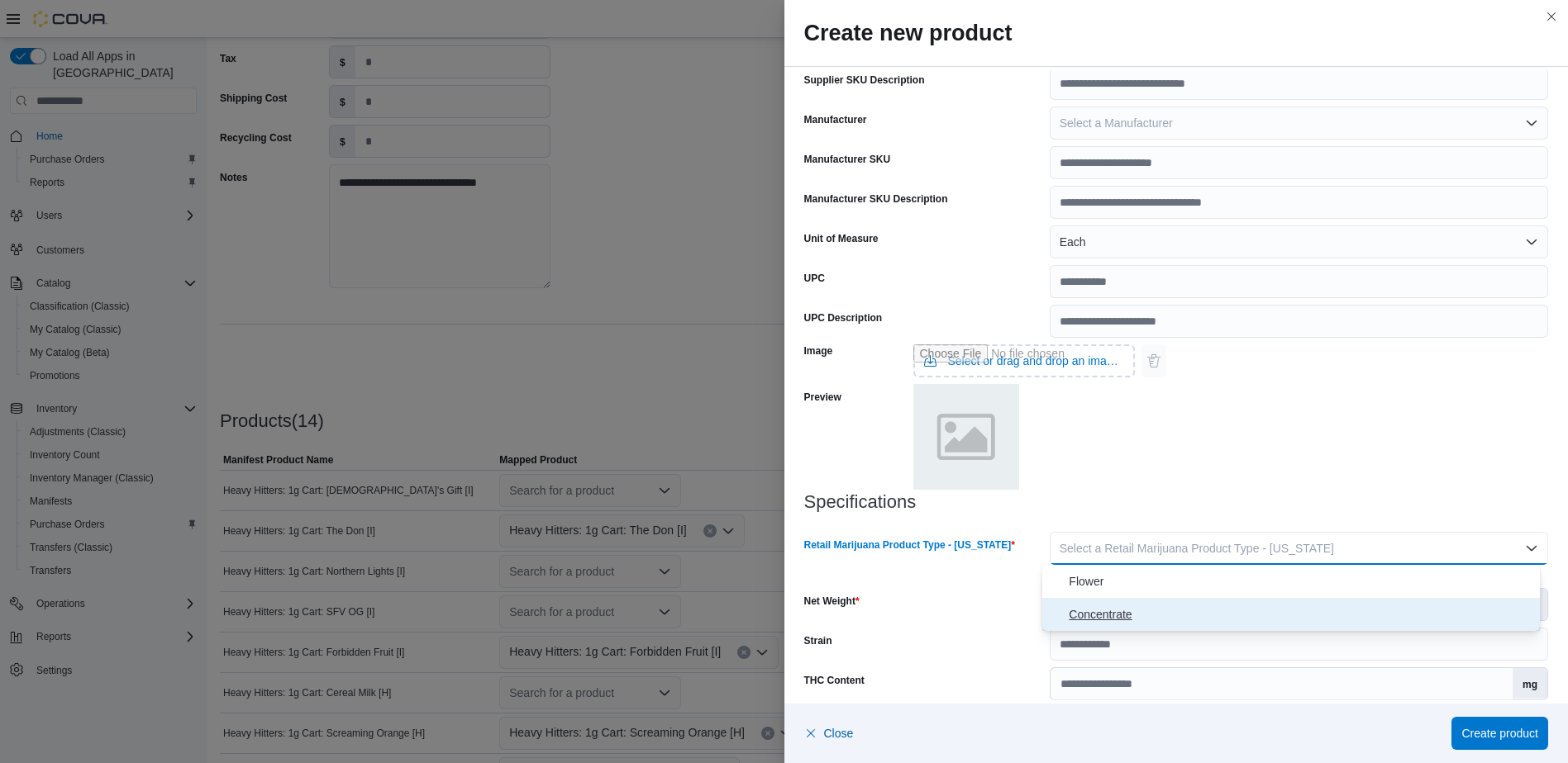
click at [1084, 620] on span "Concentrate" at bounding box center [1301, 614] width 465 height 20
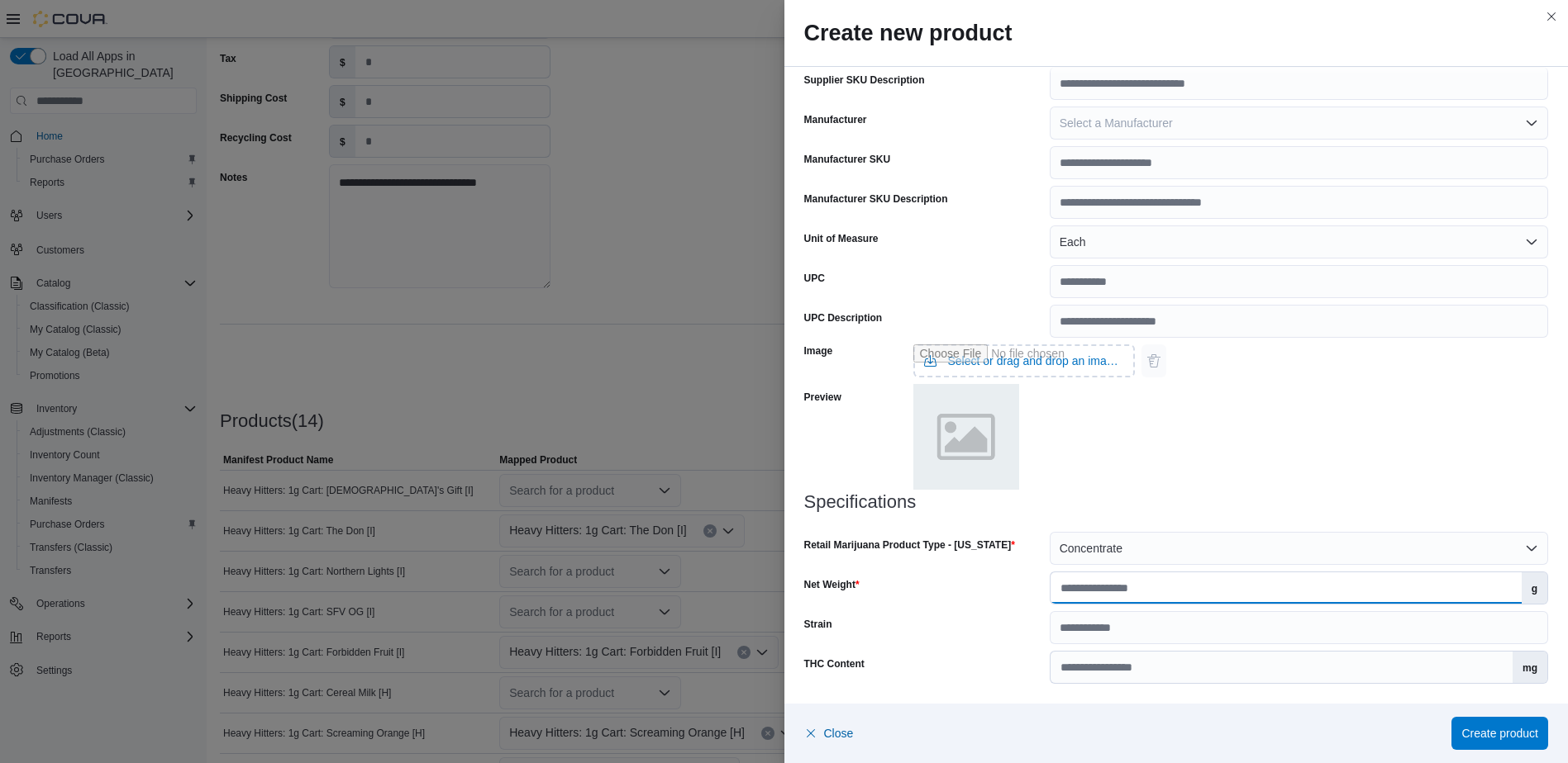
click at [1095, 590] on input "Net Weight" at bounding box center [1287, 588] width 472 height 32
type input "*"
click at [1183, 477] on div "Image Select or drag and drop an image file Preview" at bounding box center [1177, 415] width 745 height 154
click at [1495, 730] on span "Create product" at bounding box center [1500, 732] width 77 height 17
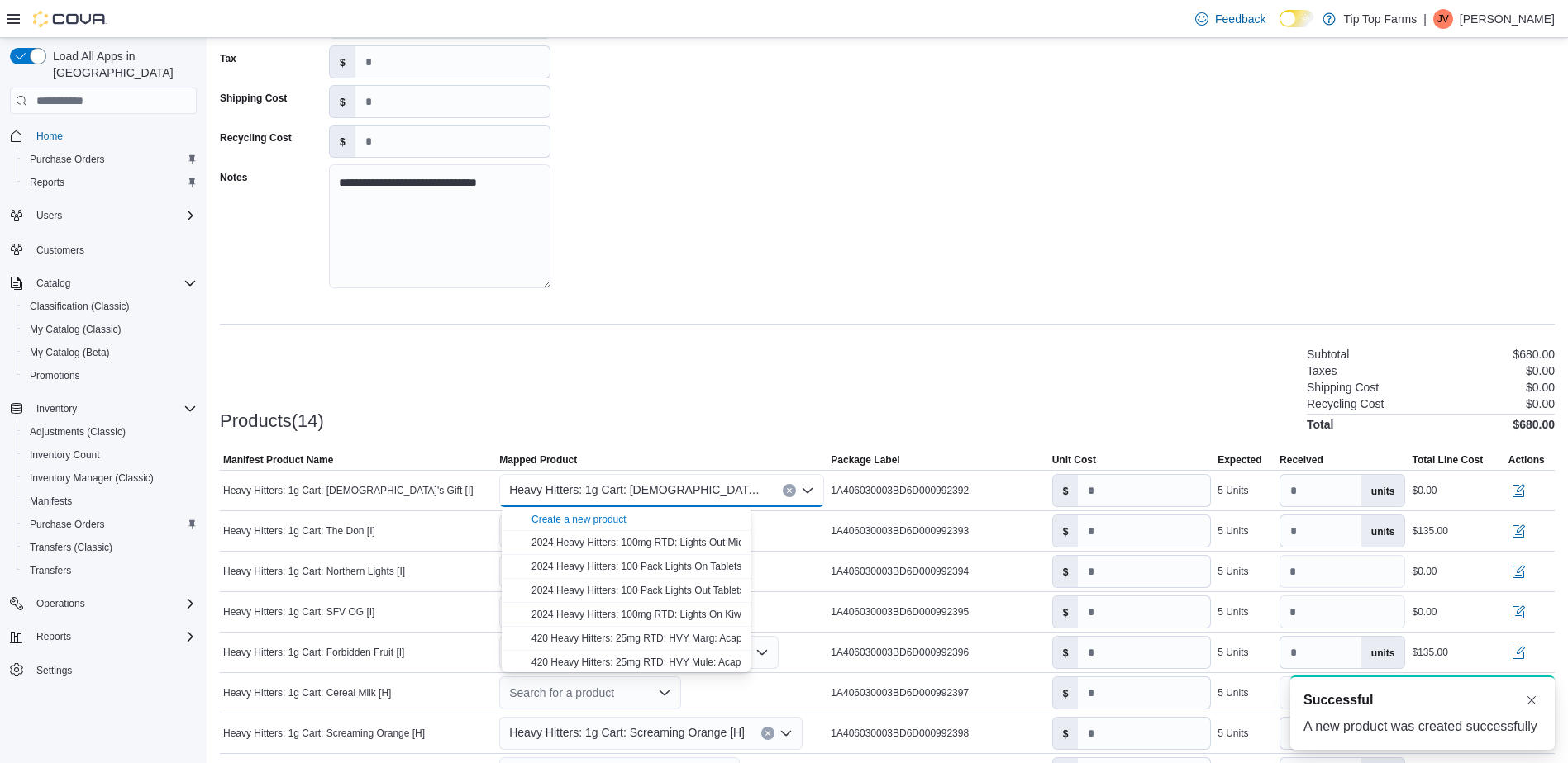
scroll to position [0, 0]
click at [689, 378] on div "Products(14) Subtotal $680.00 Taxes $0.00 Shipping Cost $0.00 Recycling Cost $0…" at bounding box center [887, 387] width 1335 height 87
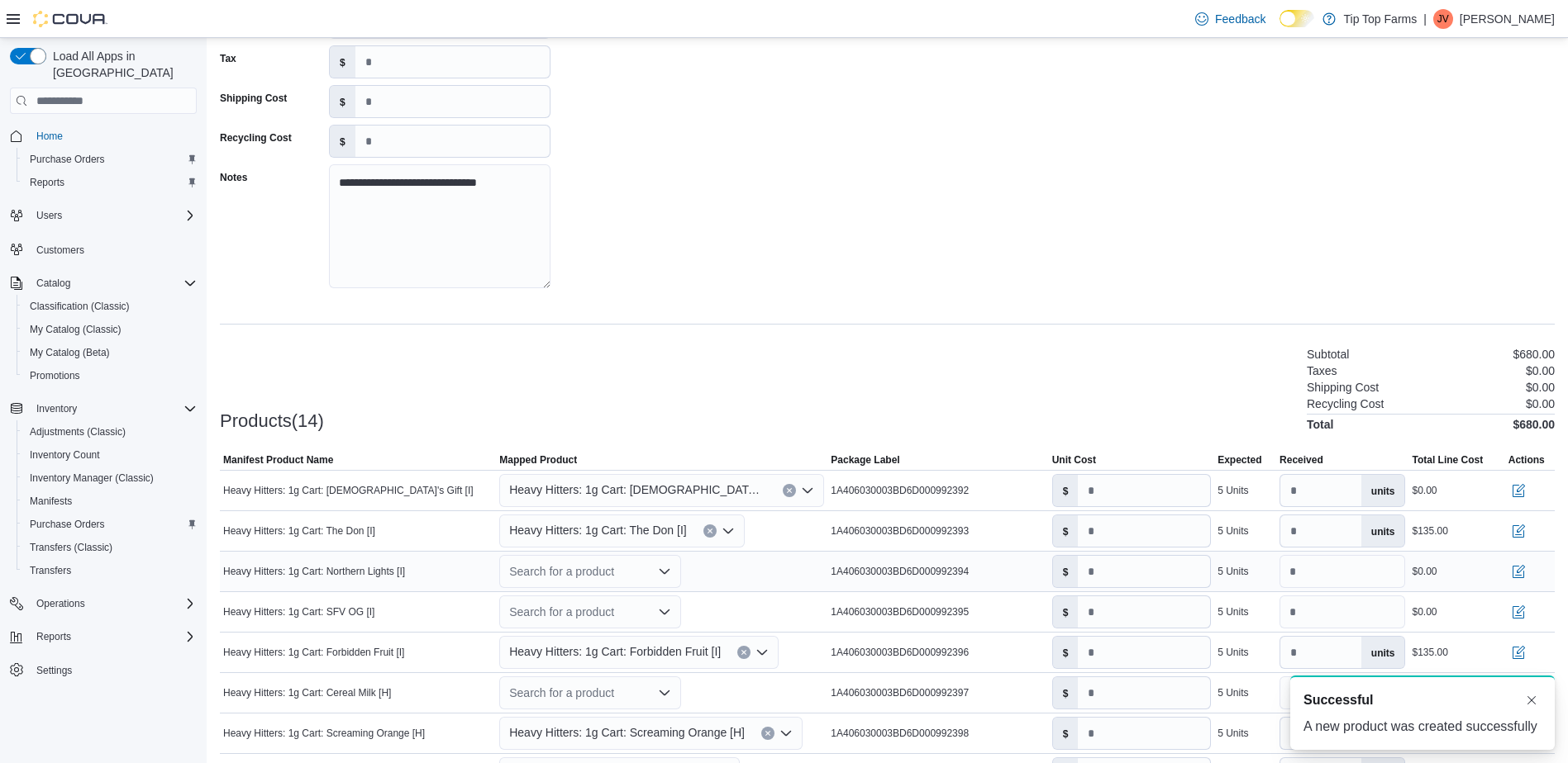
click at [603, 575] on div "Search for a product" at bounding box center [590, 572] width 181 height 33
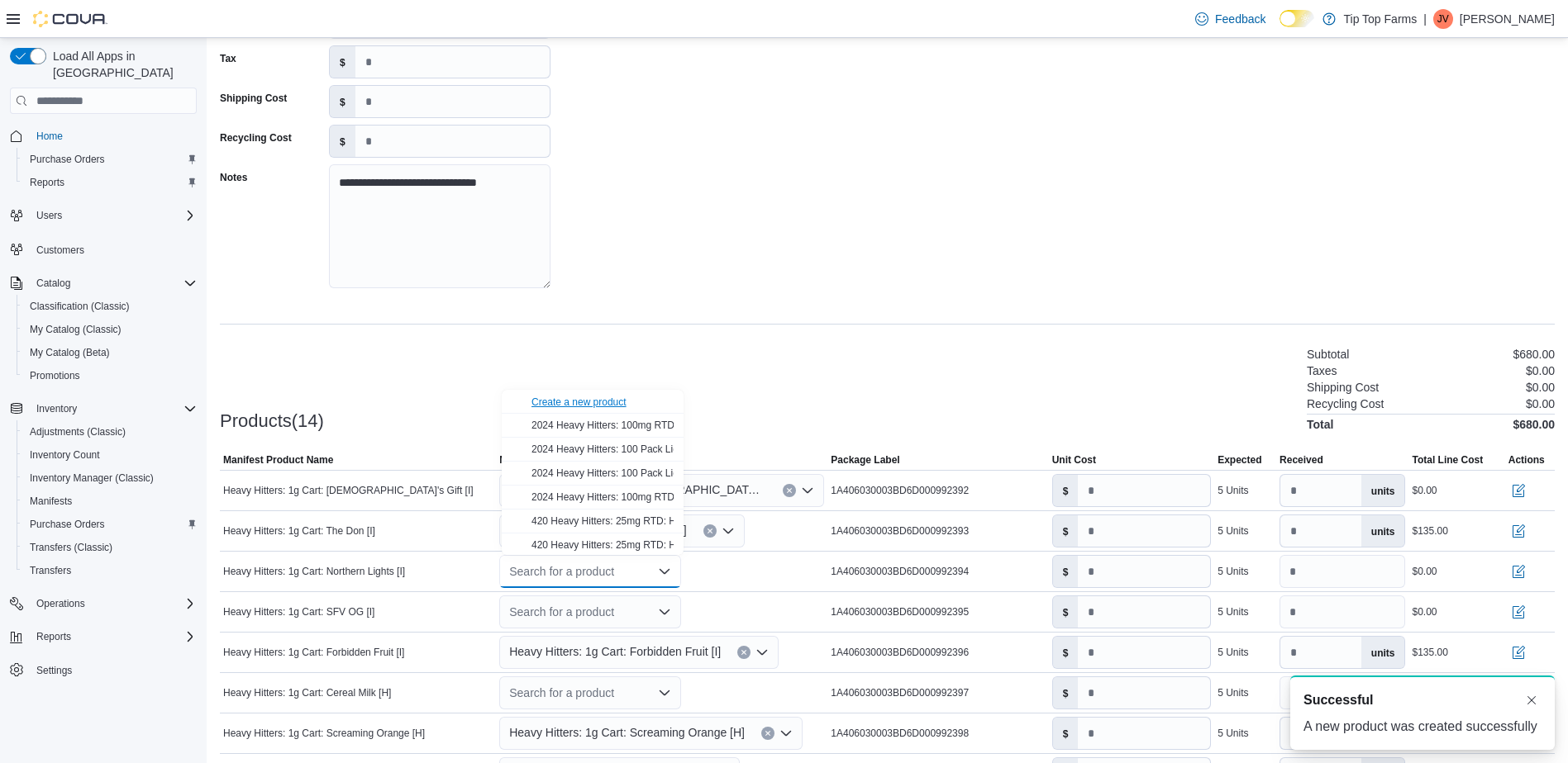
click at [569, 405] on div "Create a new product" at bounding box center [578, 402] width 95 height 13
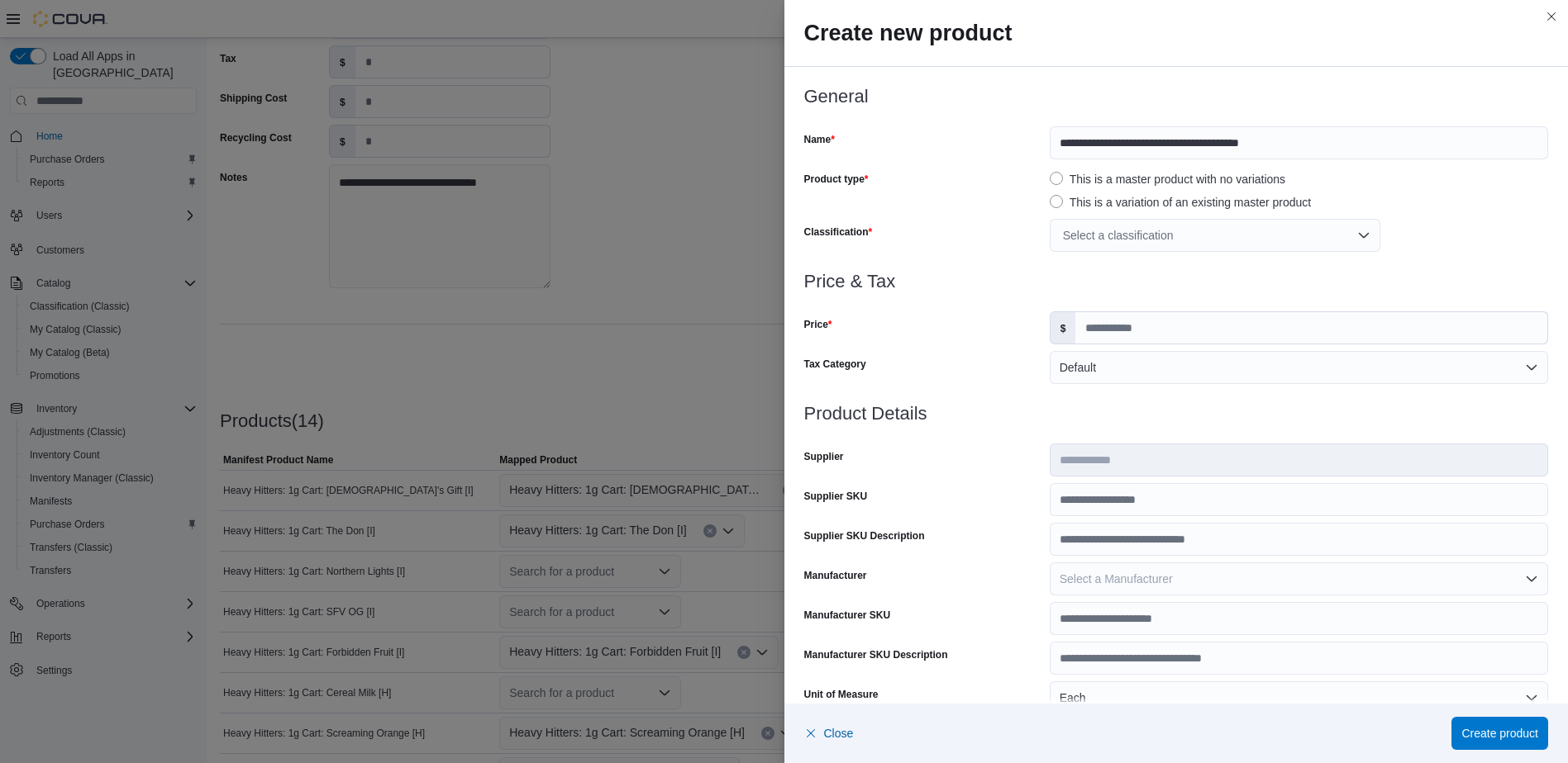
click at [1148, 230] on div "Select a classification" at bounding box center [1215, 236] width 330 height 33
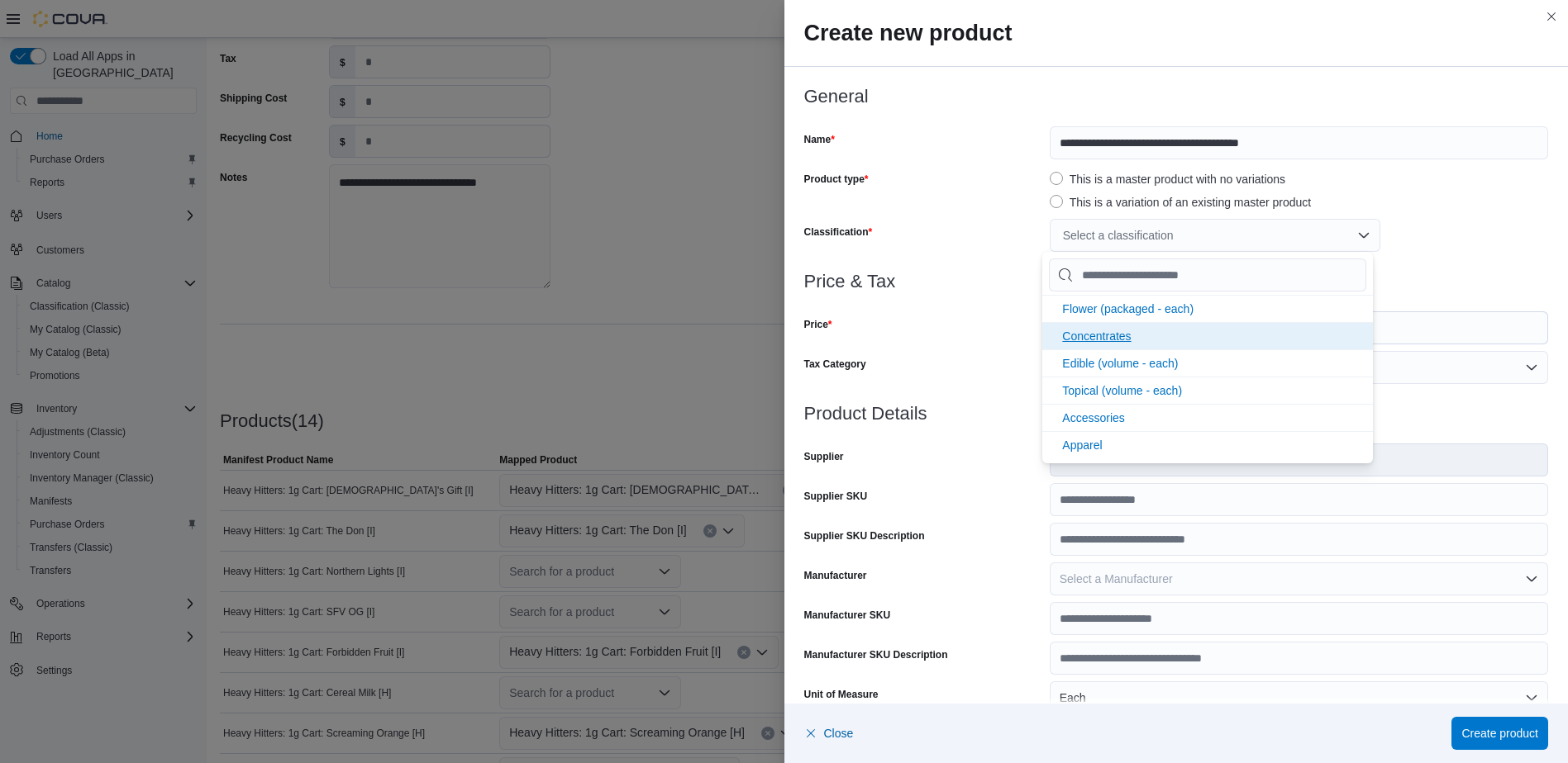
click at [1094, 336] on span "Concentrates" at bounding box center [1096, 336] width 68 height 13
click at [971, 312] on div "Price" at bounding box center [924, 329] width 239 height 33
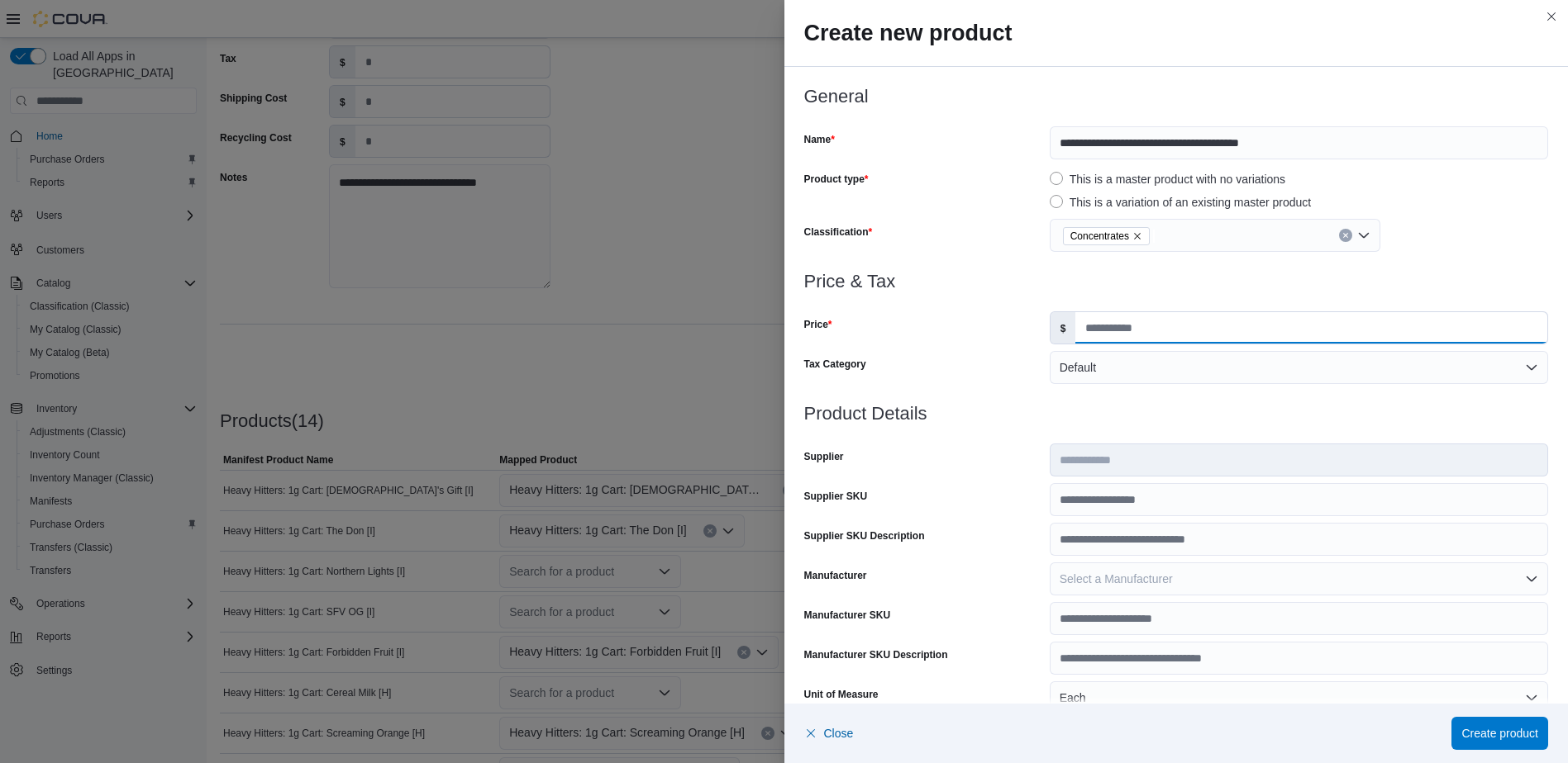
click at [1102, 327] on input "Price" at bounding box center [1311, 328] width 472 height 32
type input "*****"
drag, startPoint x: 994, startPoint y: 493, endPoint x: 994, endPoint y: 633, distance: 140.0
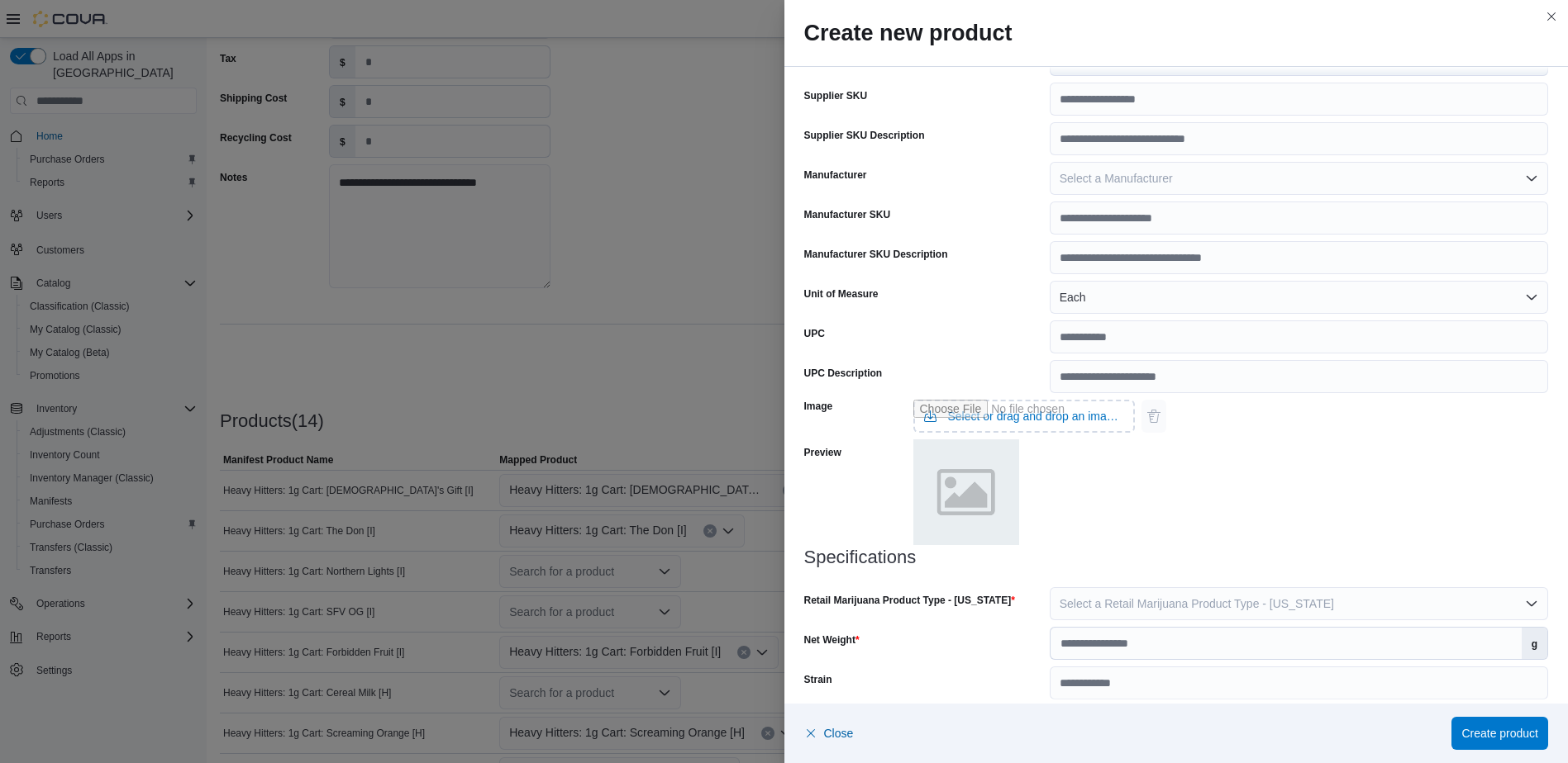
scroll to position [456, 0]
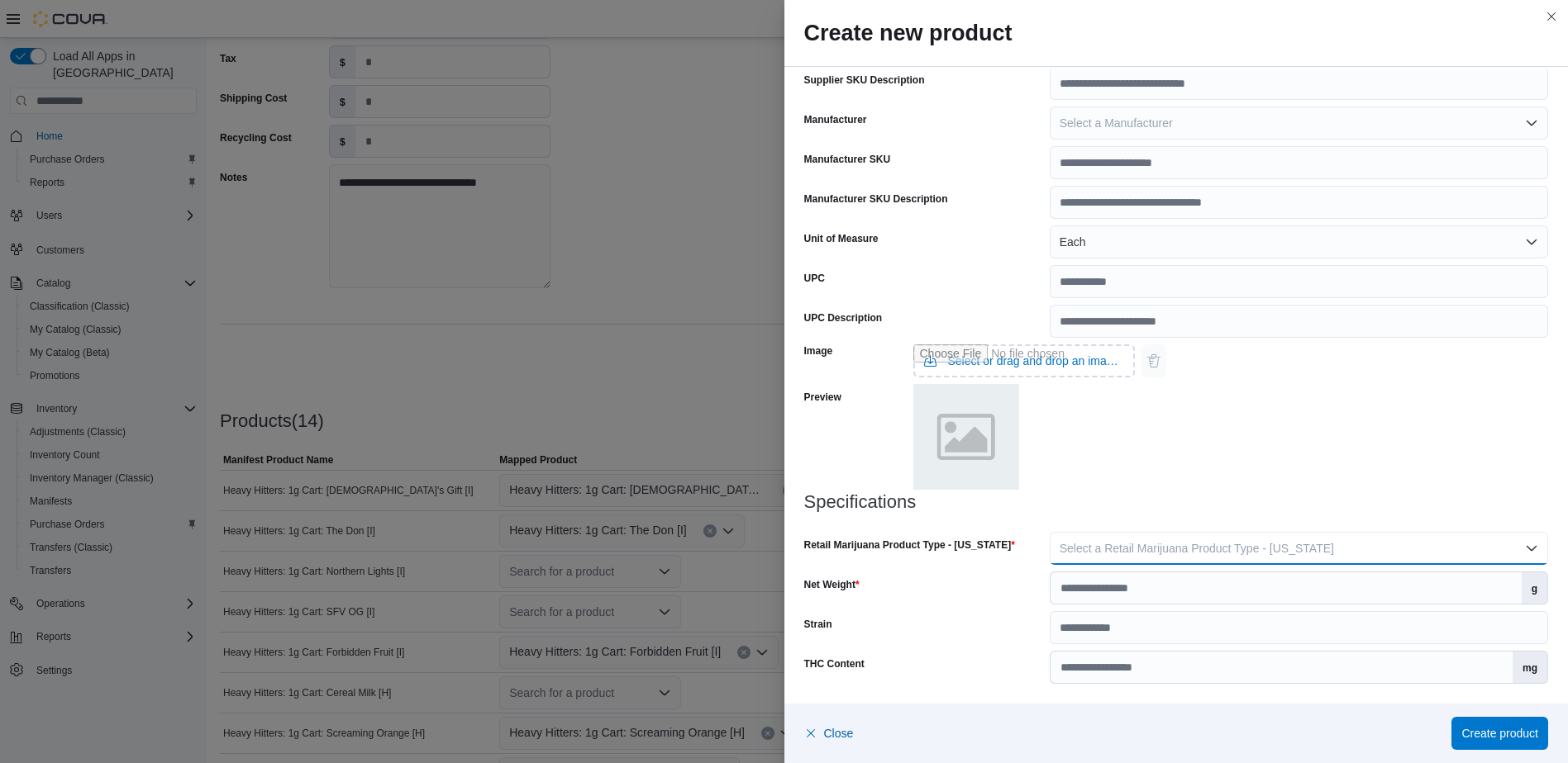
click at [1086, 548] on span "Select a Retail Marijuana Product Type - [US_STATE]" at bounding box center [1196, 548] width 274 height 13
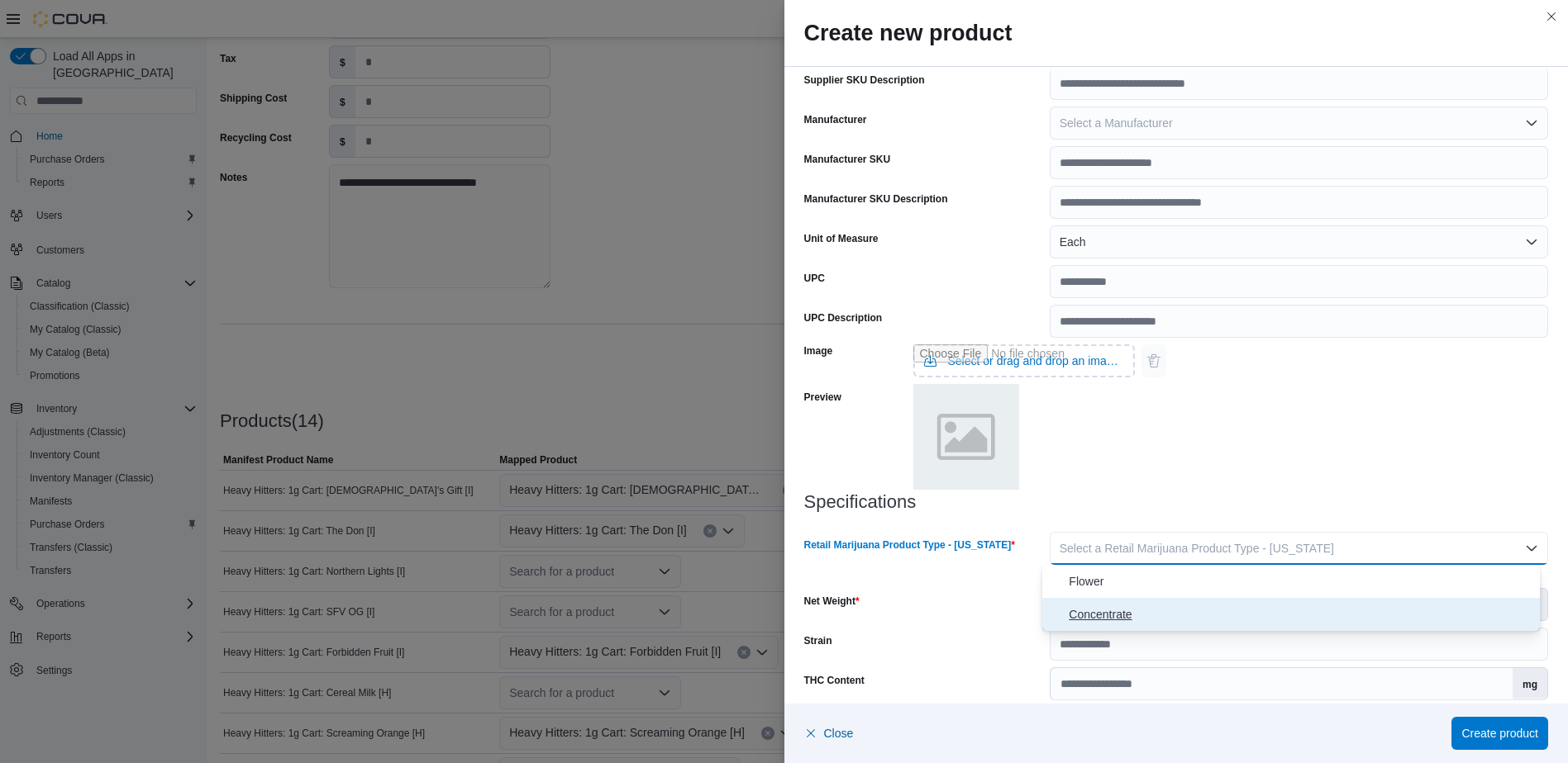
drag, startPoint x: 1096, startPoint y: 622, endPoint x: 1103, endPoint y: 607, distance: 16.6
click at [1096, 622] on span "Concentrate" at bounding box center [1301, 614] width 465 height 20
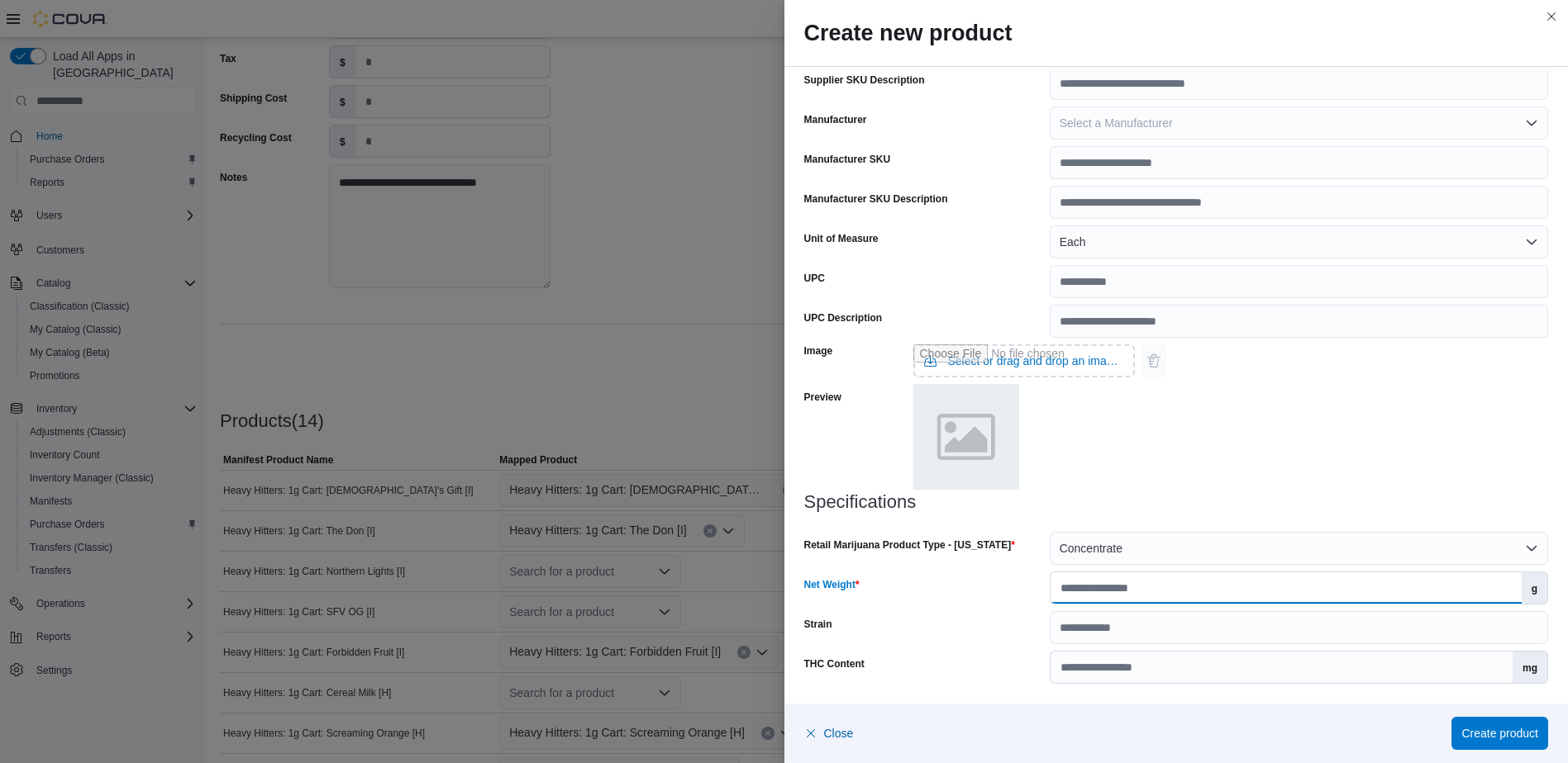
click at [1110, 584] on input "Net Weight" at bounding box center [1287, 588] width 472 height 32
click at [1208, 420] on div "Image Select or drag and drop an image file Preview" at bounding box center [1177, 415] width 745 height 154
click at [1121, 573] on input "Net Weight" at bounding box center [1287, 588] width 472 height 32
type input "*"
click at [1252, 446] on div "Image Select or drag and drop an image file Preview" at bounding box center [1177, 415] width 745 height 154
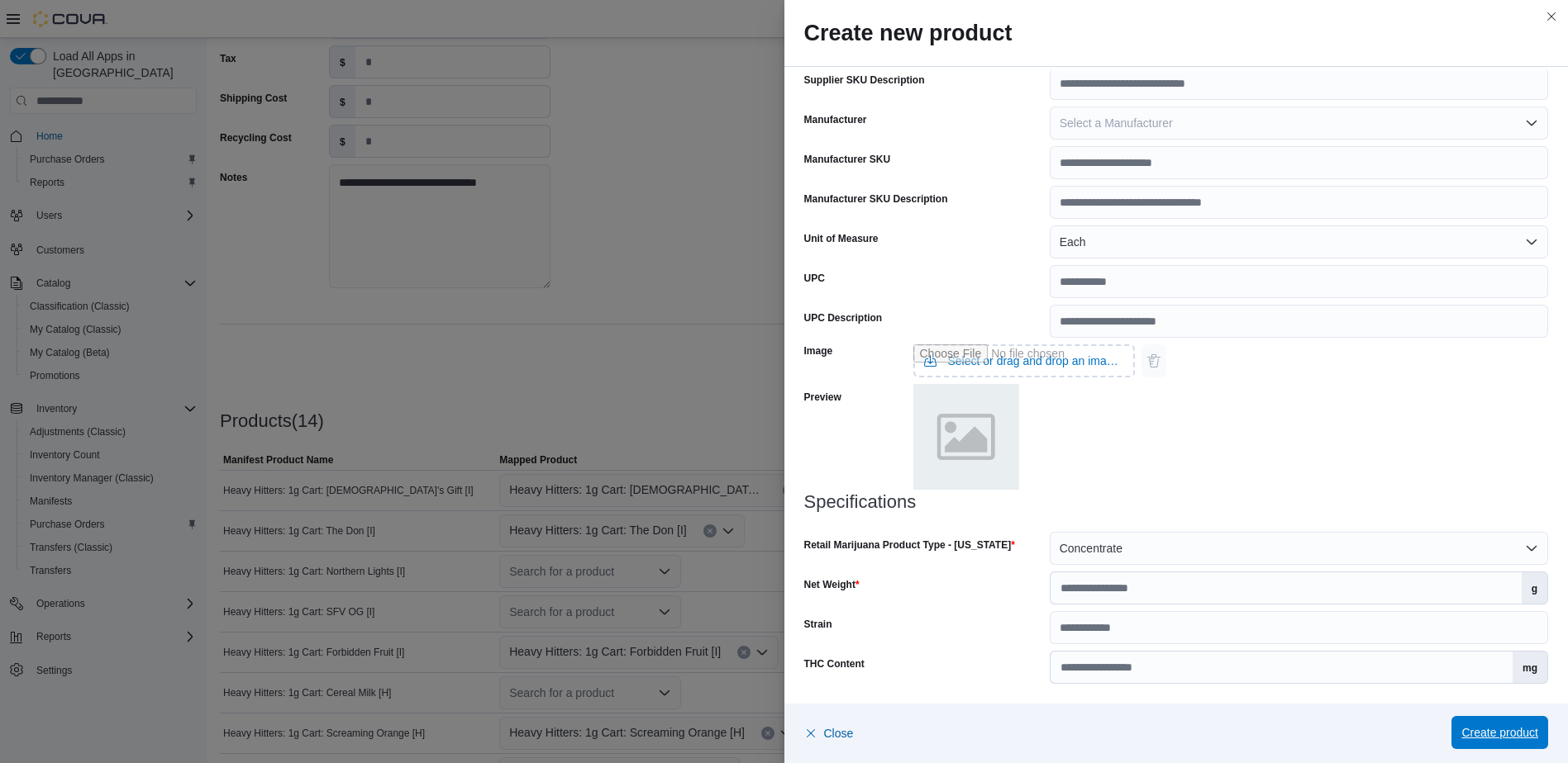
click at [1506, 737] on span "Create product" at bounding box center [1500, 732] width 77 height 17
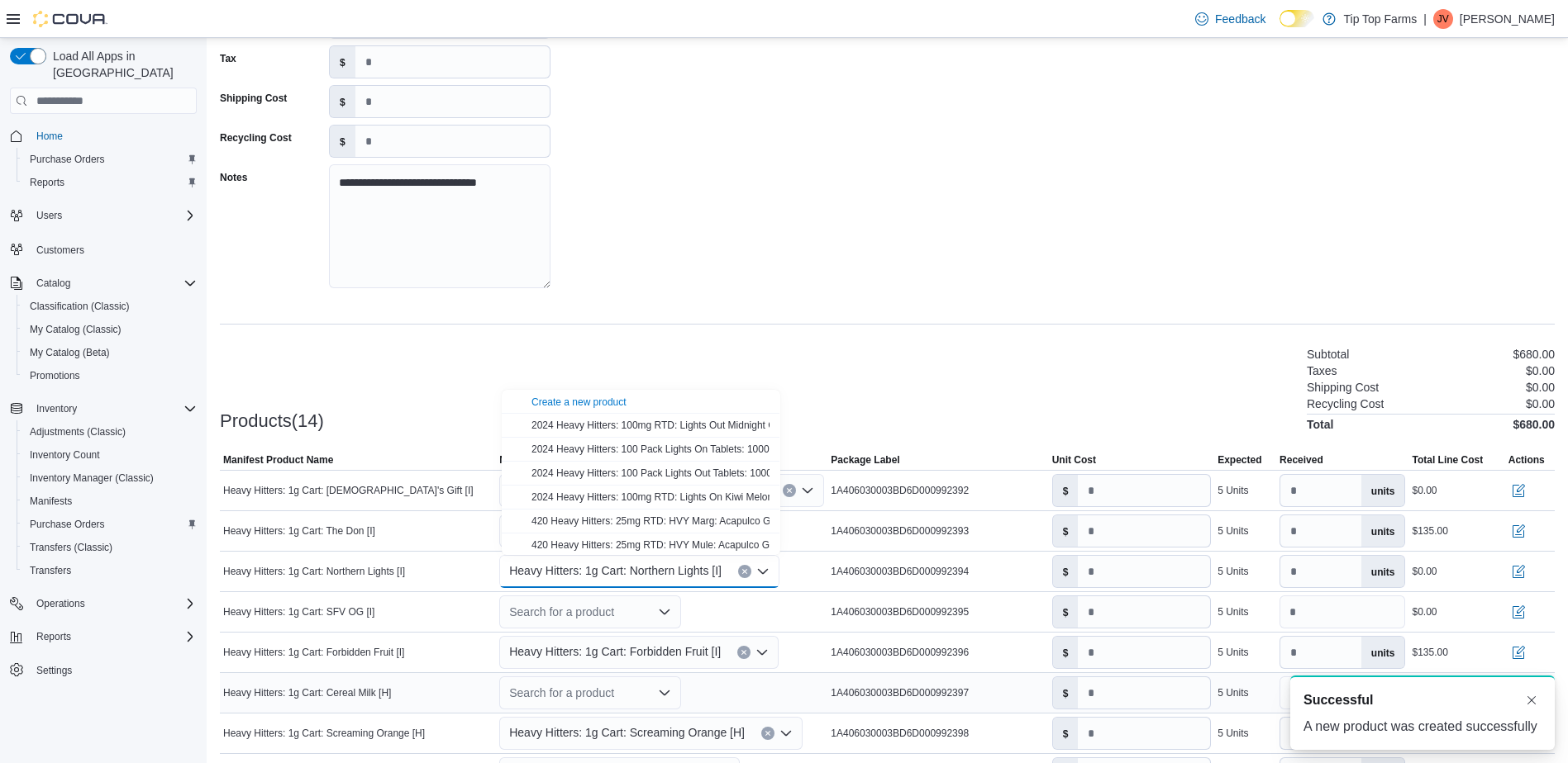
scroll to position [0, 0]
click at [1005, 291] on div "**********" at bounding box center [887, 138] width 1335 height 330
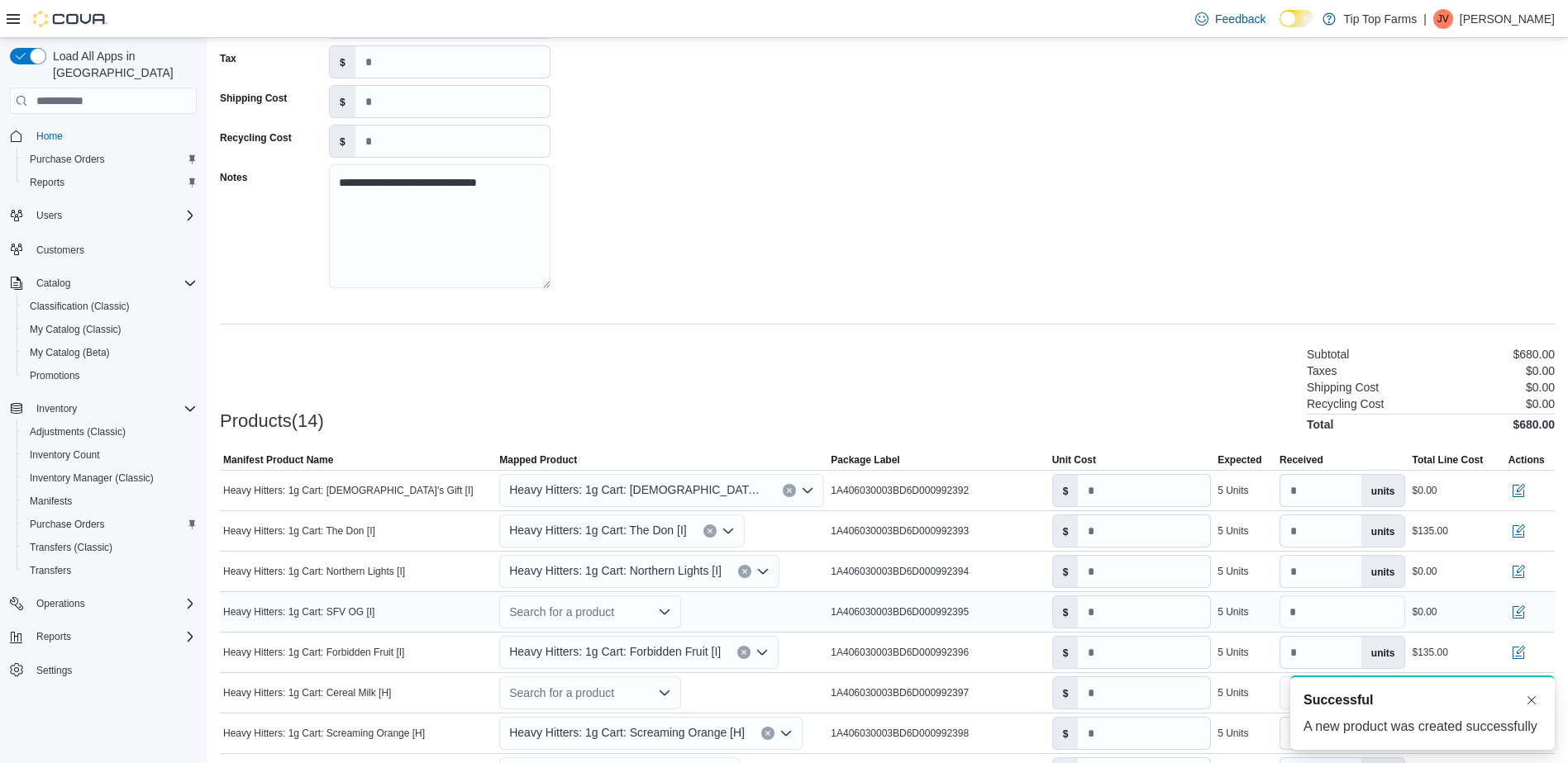
click at [567, 614] on div "Search for a product" at bounding box center [590, 612] width 181 height 33
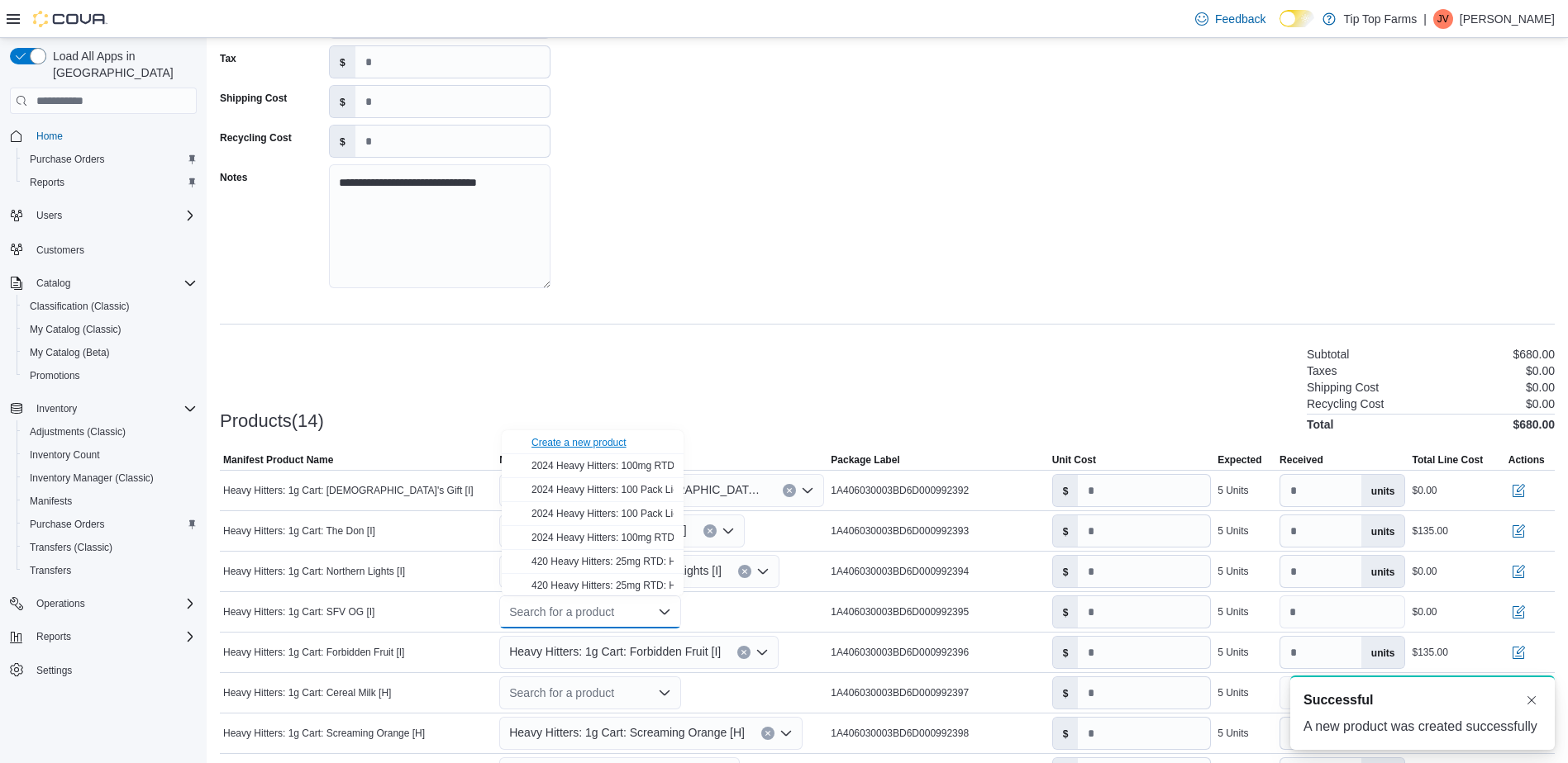
click at [578, 442] on div "Create a new product" at bounding box center [578, 442] width 95 height 13
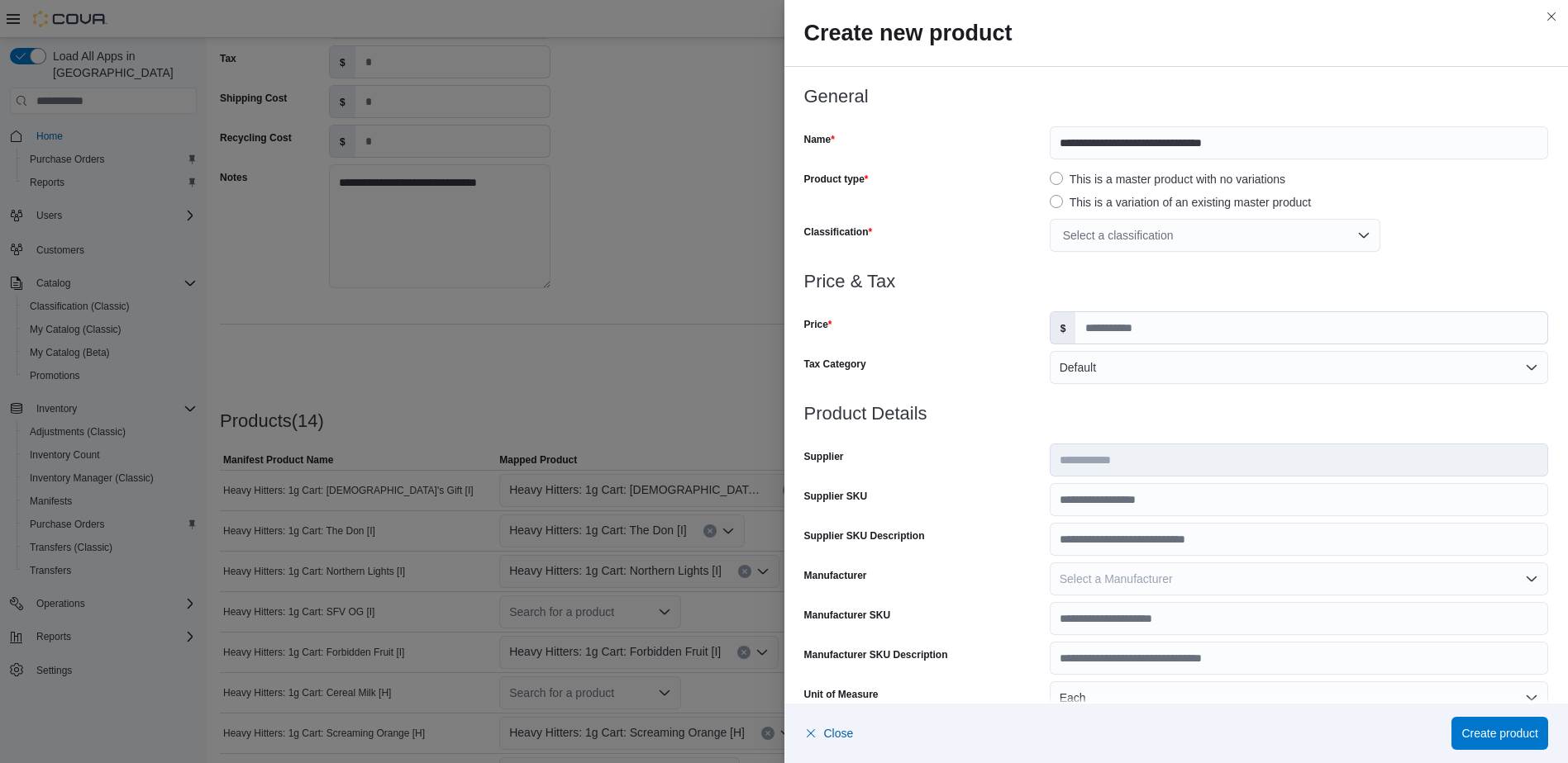
click at [1160, 227] on div "Select a classification" at bounding box center [1215, 236] width 330 height 33
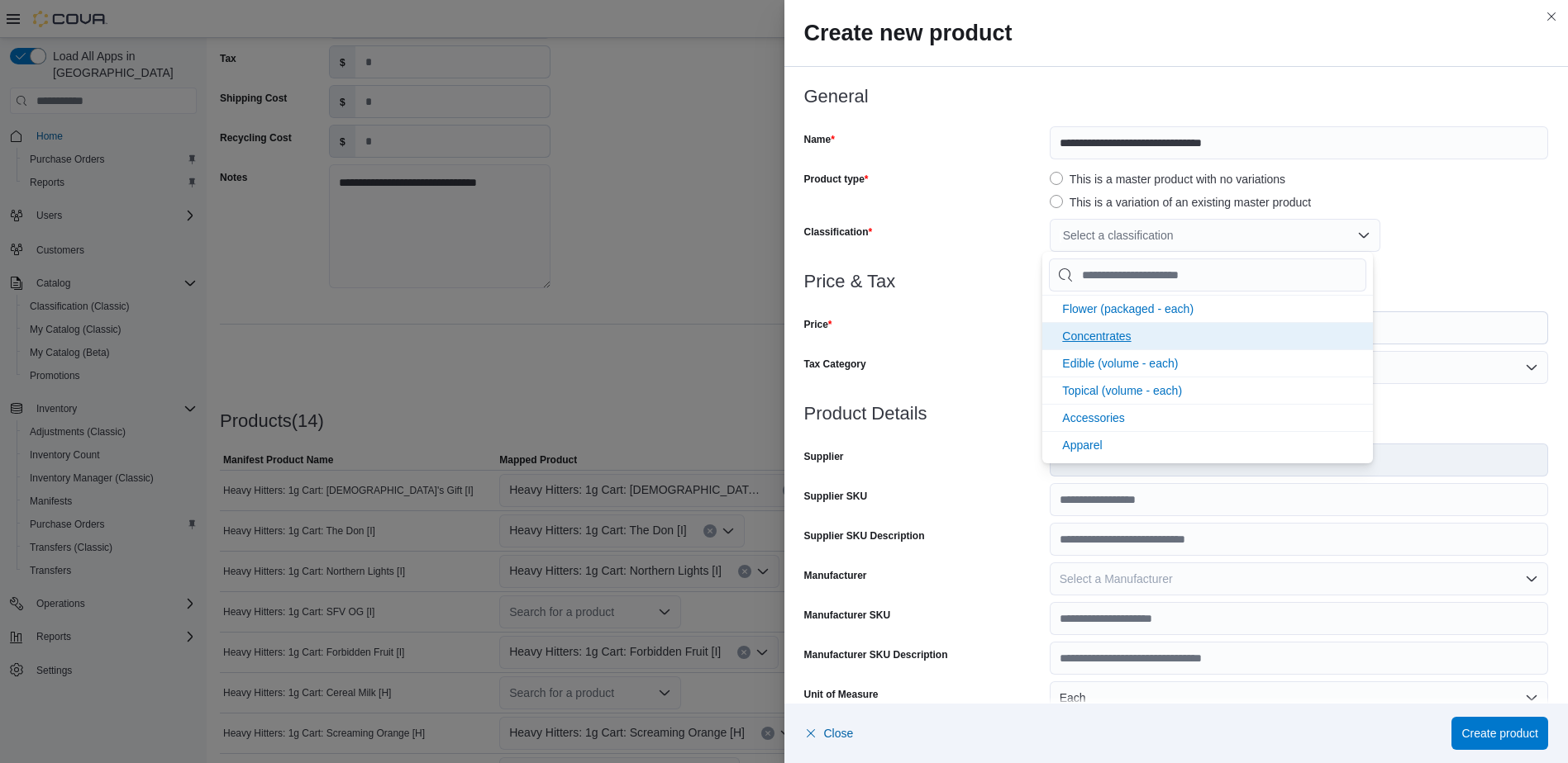
click at [1108, 336] on span "Concentrates" at bounding box center [1096, 336] width 68 height 13
click at [1013, 329] on div "Price" at bounding box center [924, 329] width 239 height 33
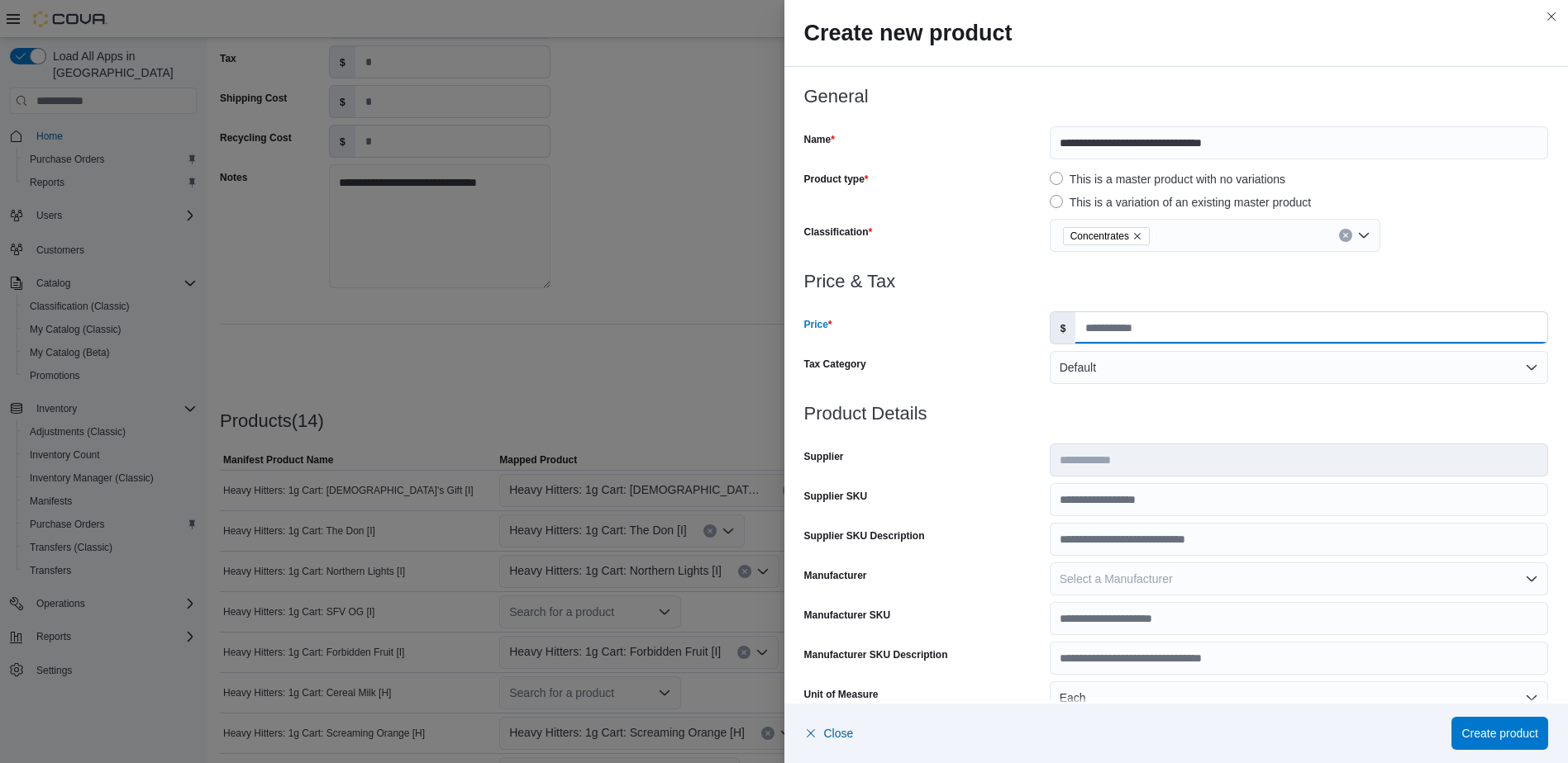
click at [1107, 329] on input "Price" at bounding box center [1311, 328] width 472 height 32
type input "*****"
type input "*"
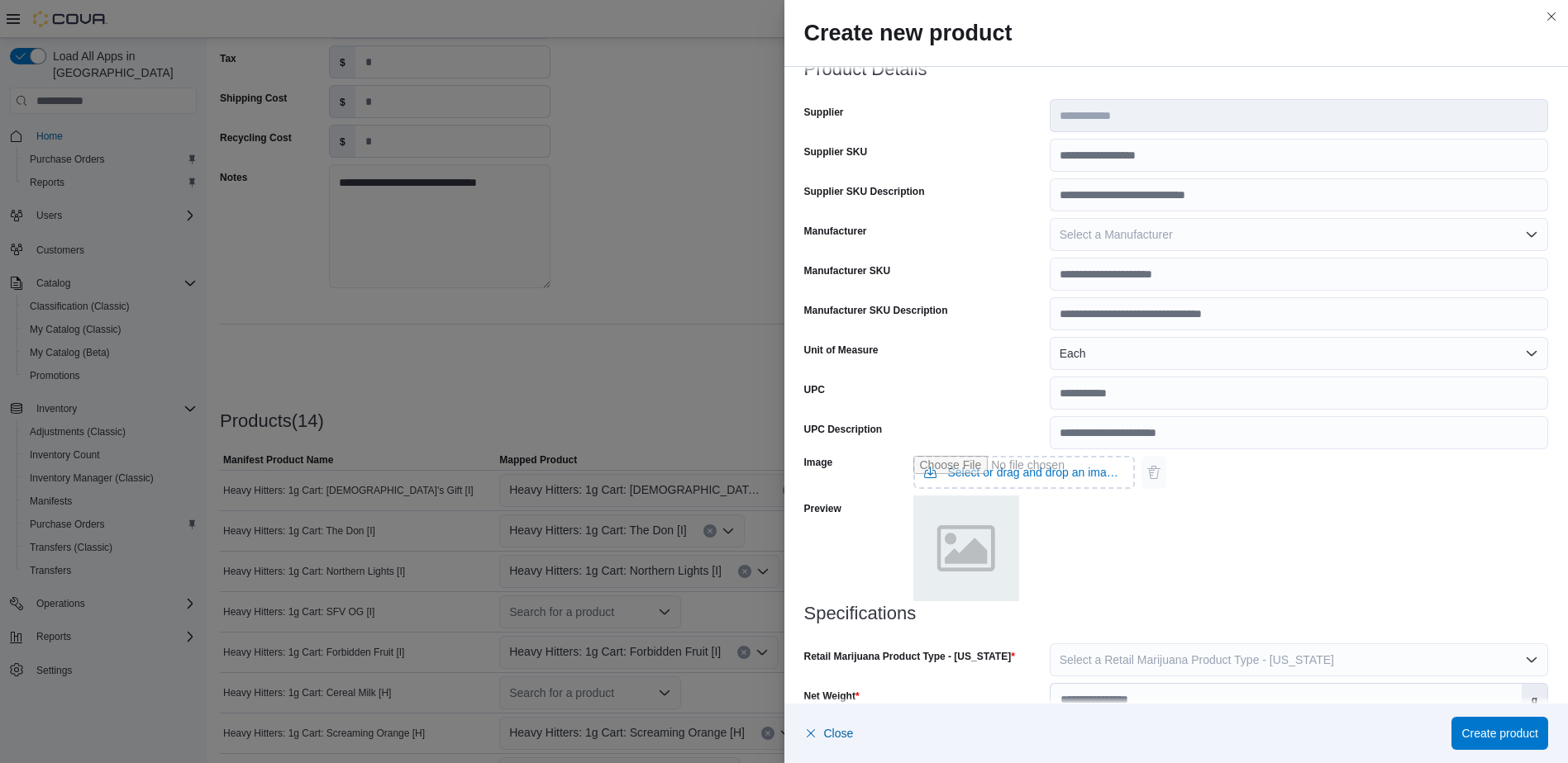
scroll to position [456, 0]
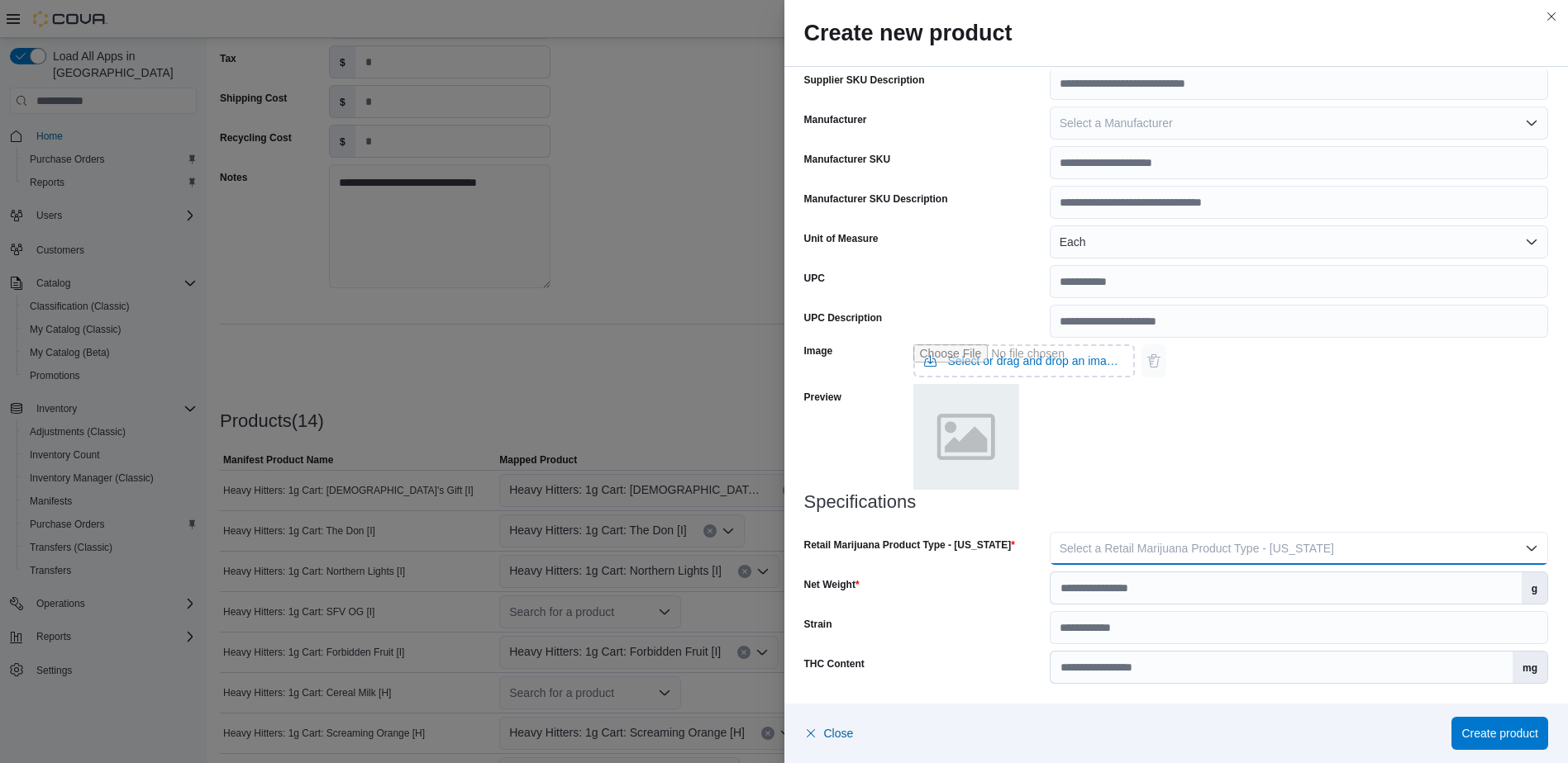
click at [1120, 539] on button "Select a Retail Marijuana Product Type - [US_STATE]" at bounding box center [1299, 548] width 499 height 33
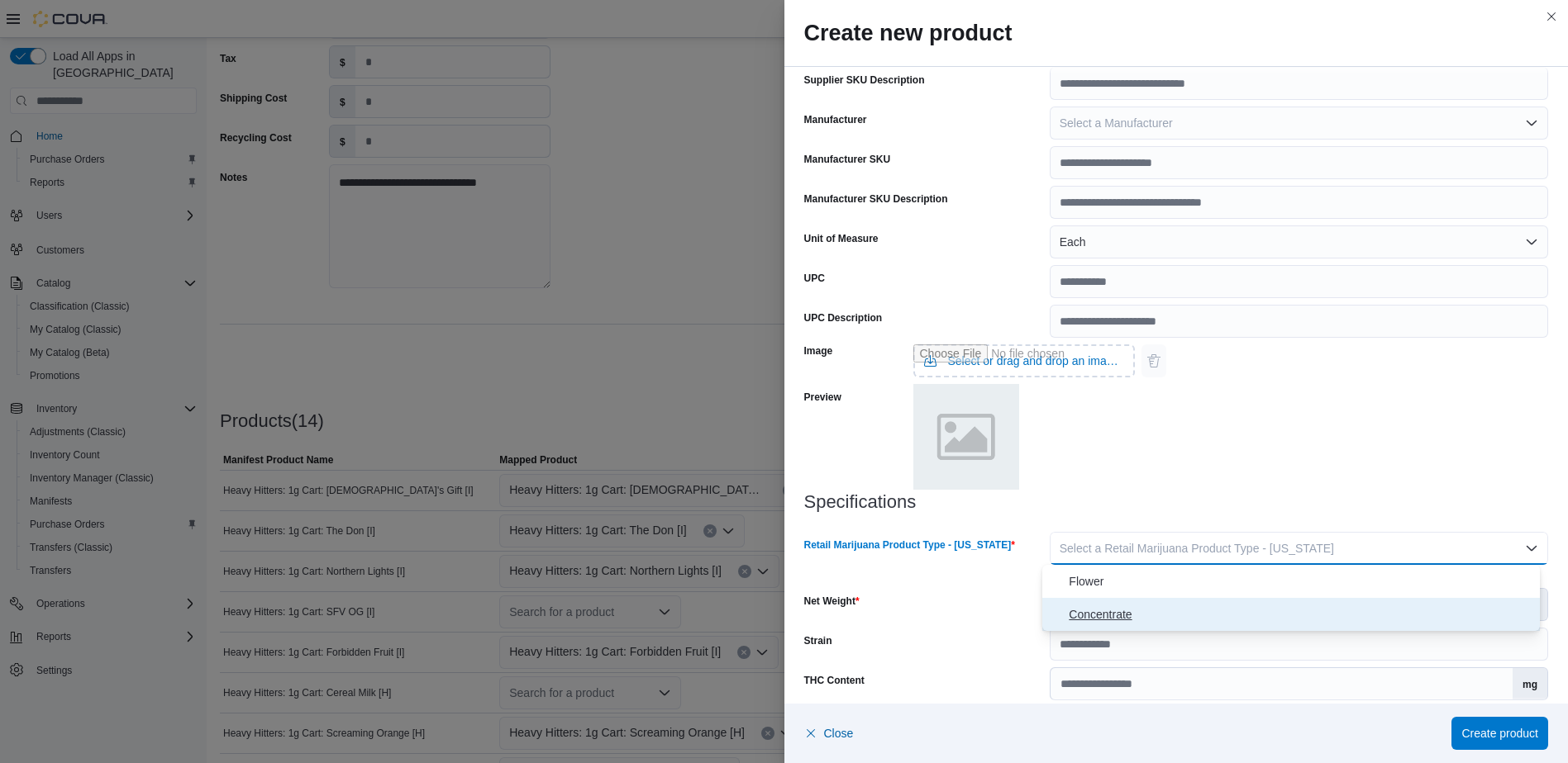
click at [1100, 608] on span "Concentrate" at bounding box center [1301, 614] width 465 height 20
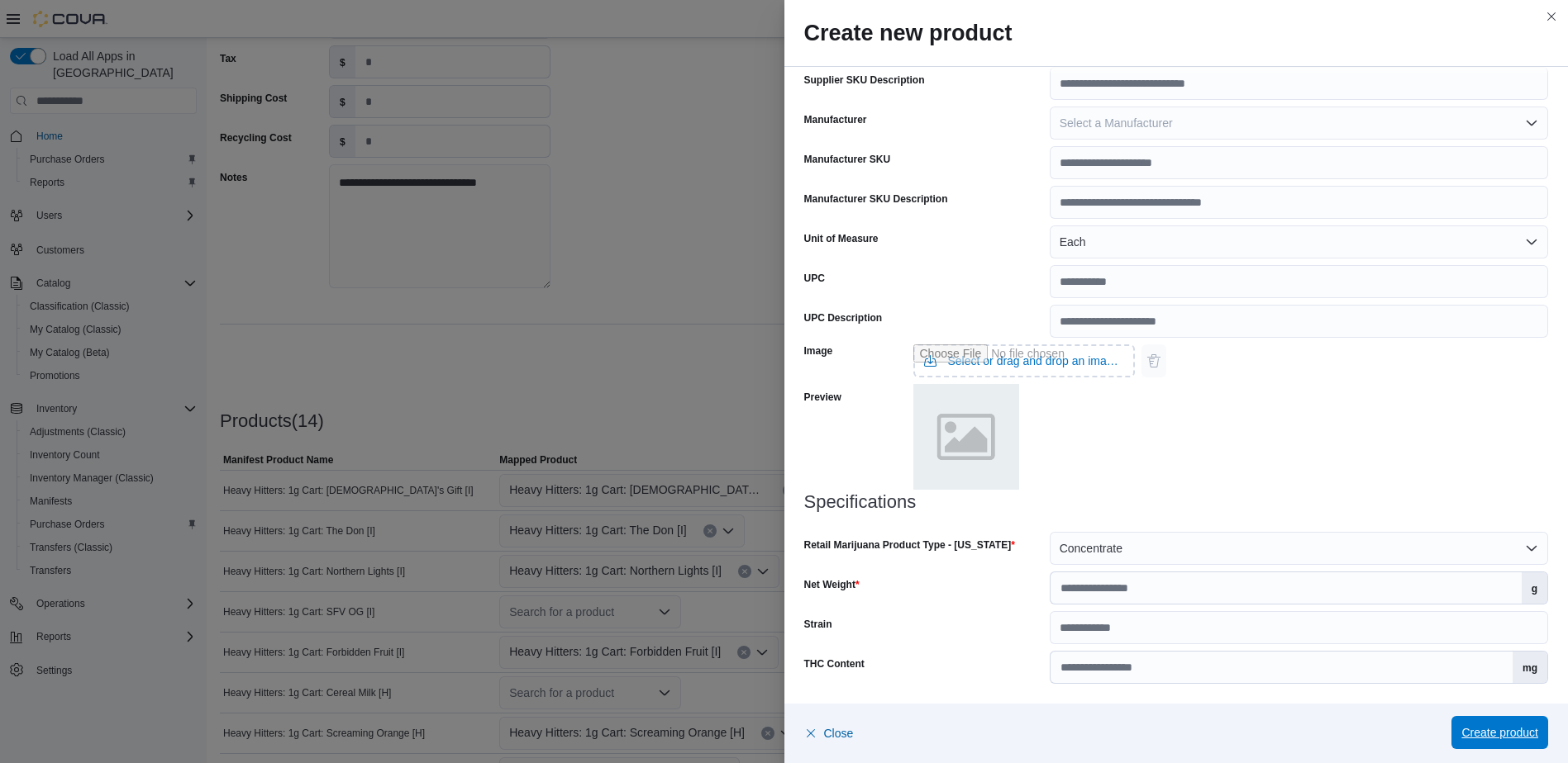
click at [1497, 720] on span "Create product" at bounding box center [1500, 733] width 77 height 33
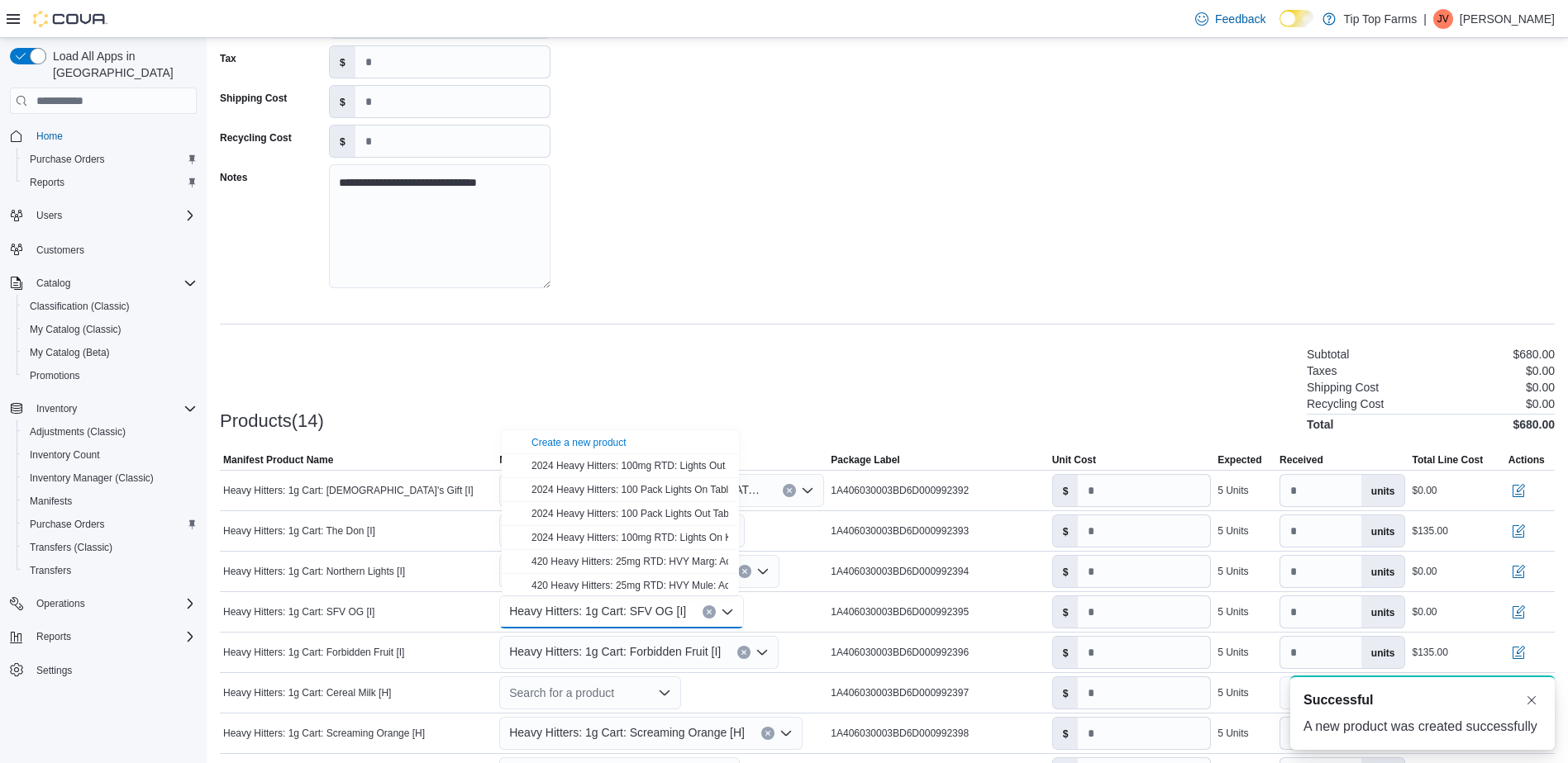
scroll to position [0, 0]
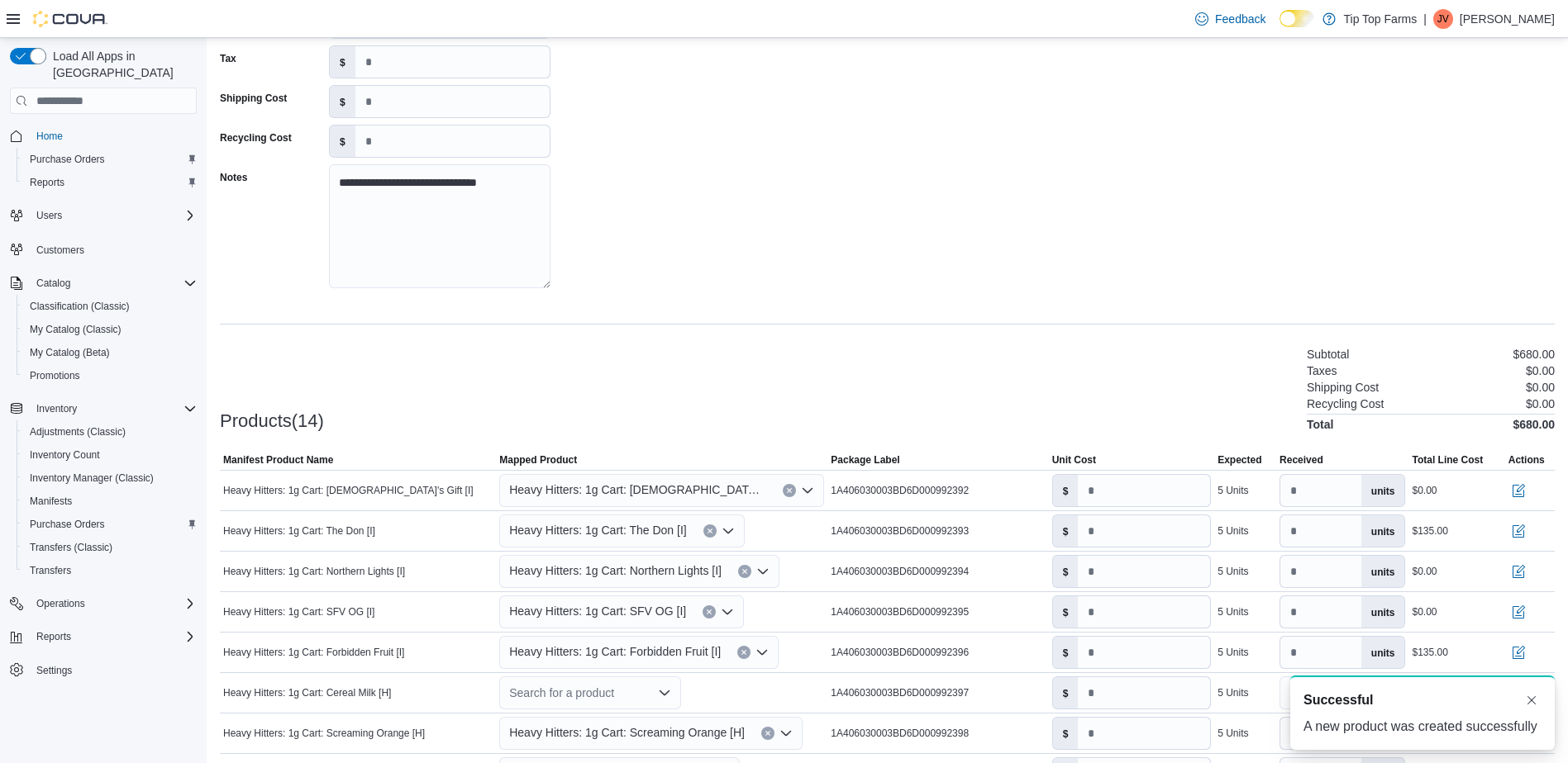
click at [990, 306] on div "**********" at bounding box center [887, 532] width 1335 height 1117
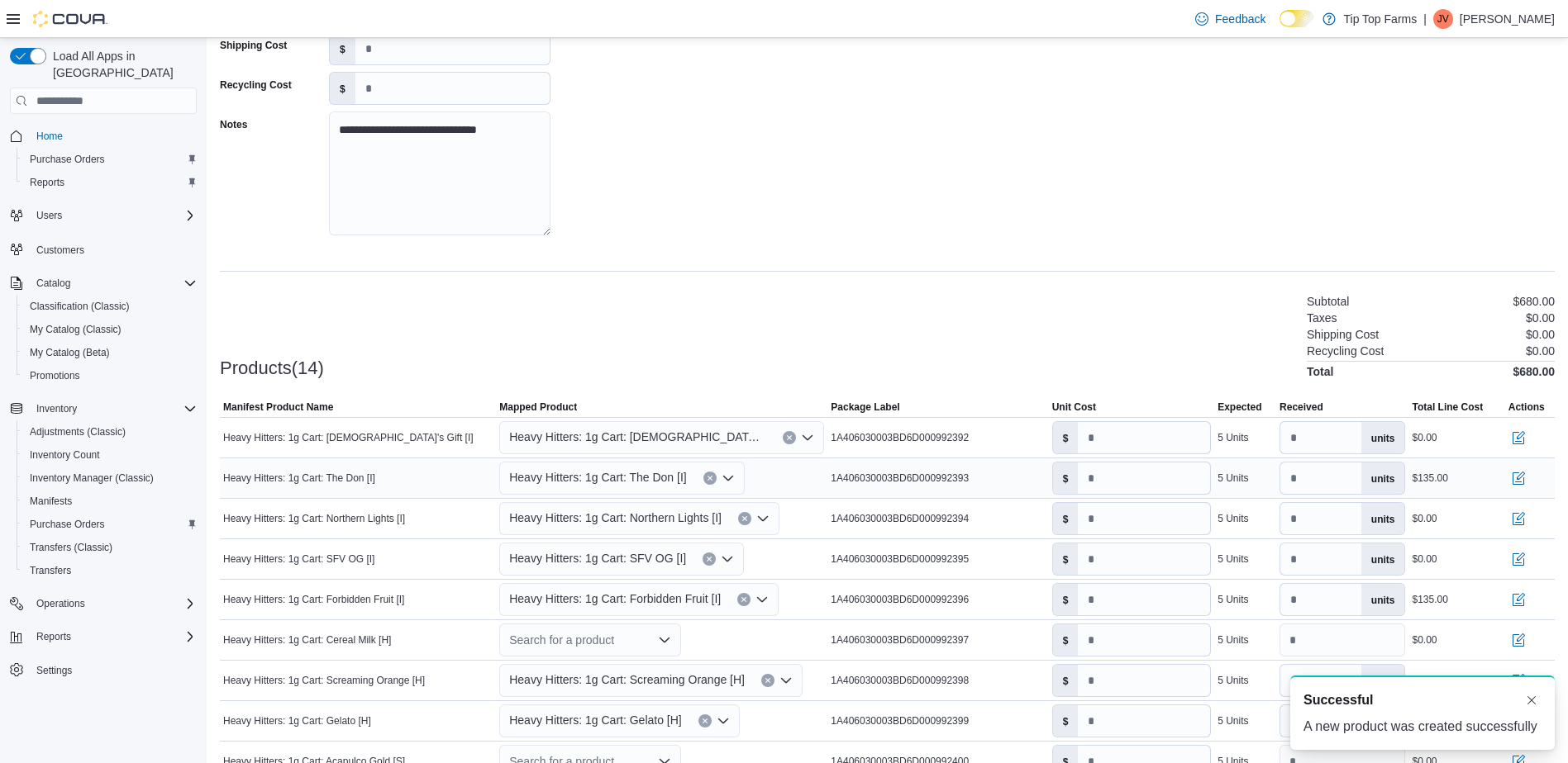
scroll to position [247, 0]
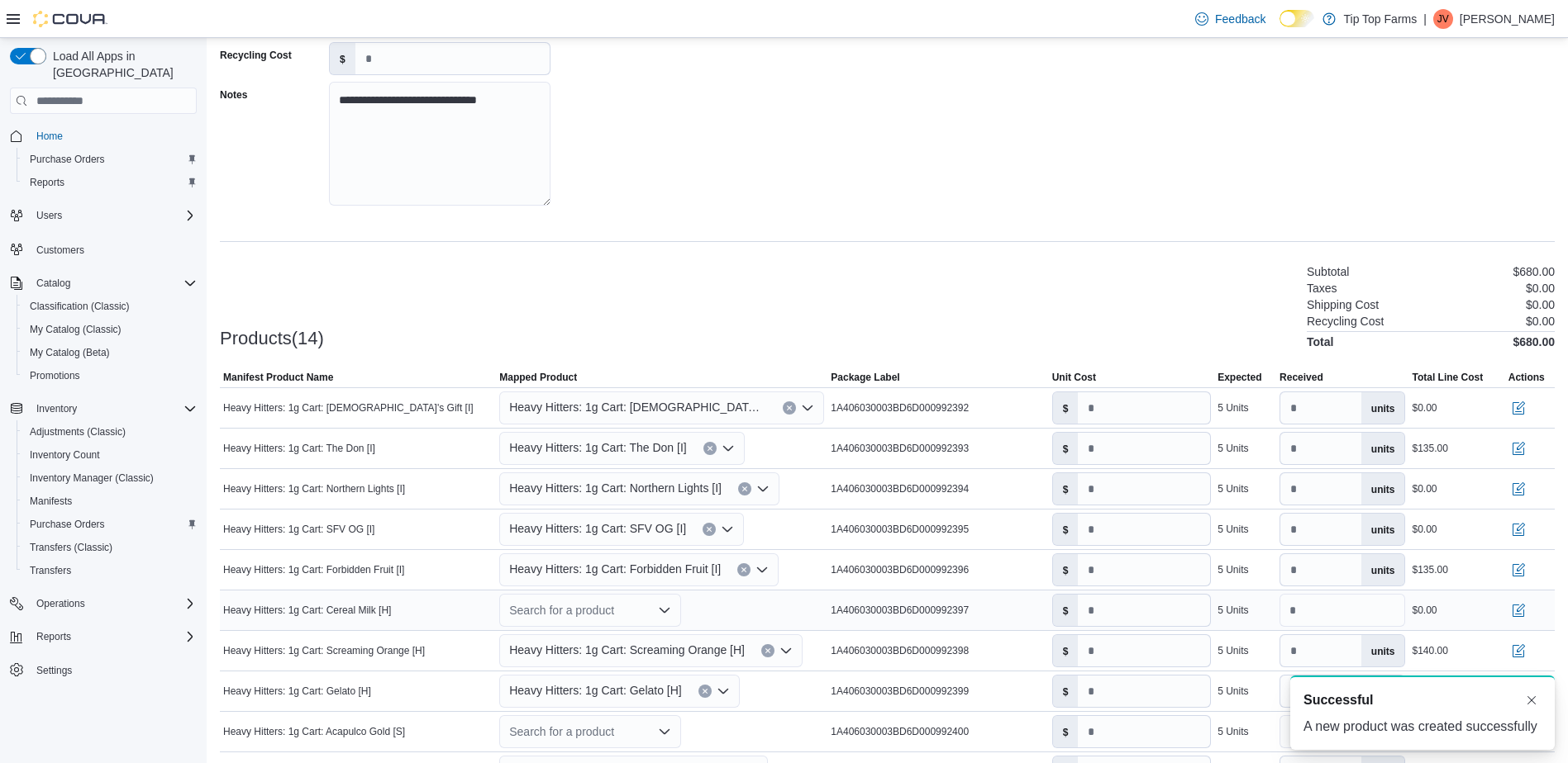
click at [639, 605] on div "Search for a product" at bounding box center [590, 611] width 181 height 33
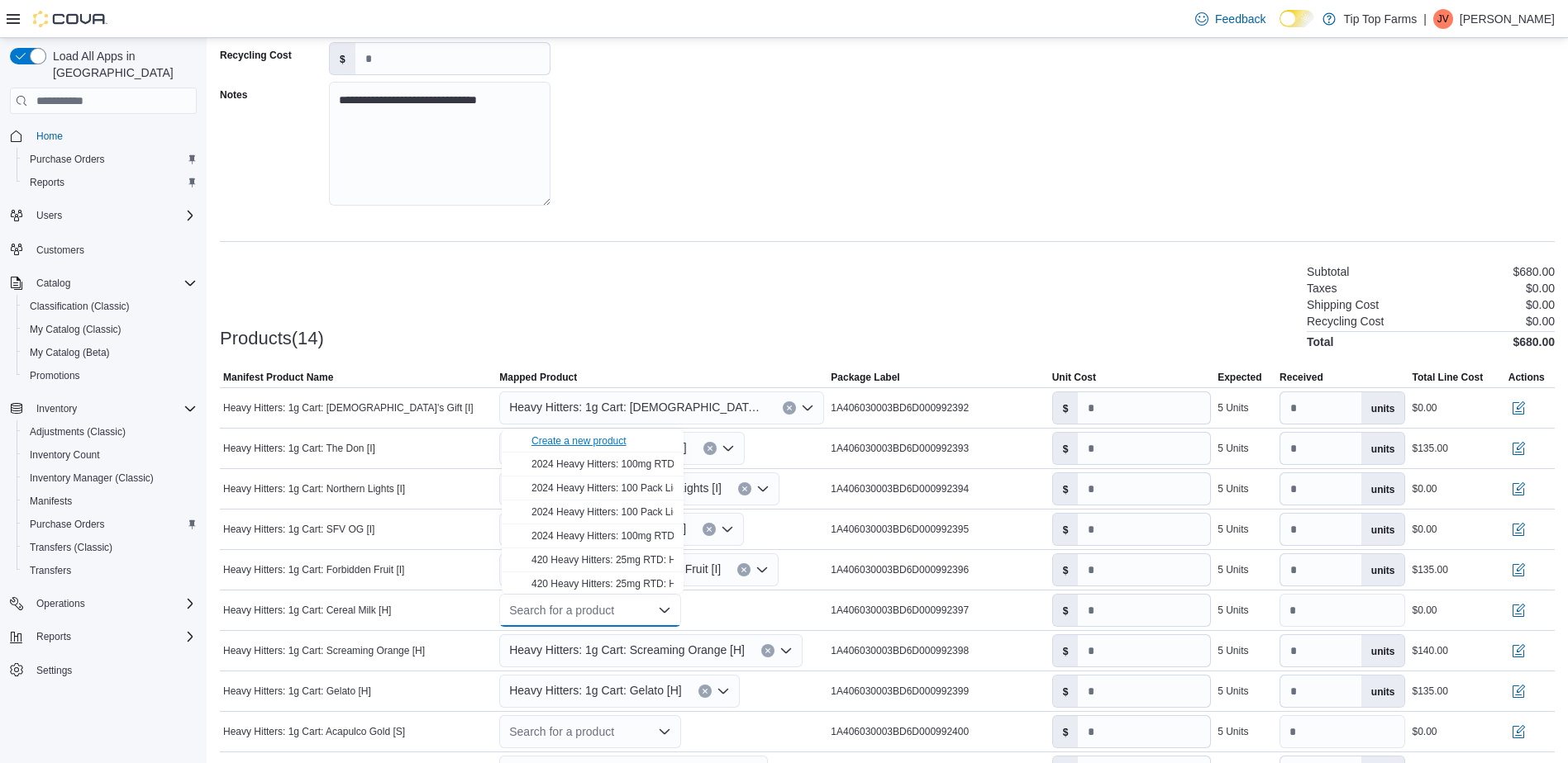
click at [602, 438] on div "Create a new product" at bounding box center [578, 441] width 95 height 13
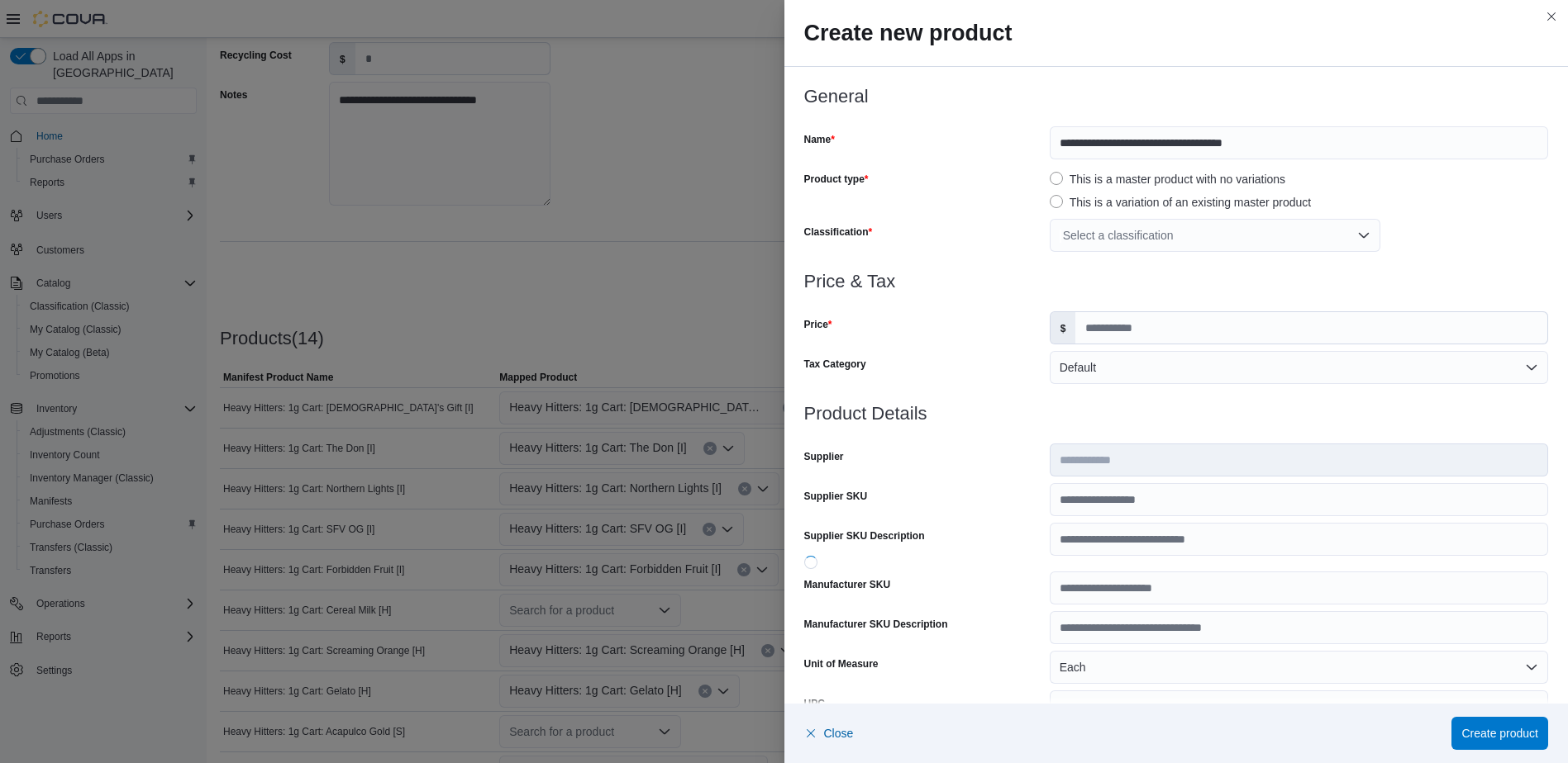
click at [1184, 240] on div "Select a classification" at bounding box center [1215, 236] width 330 height 33
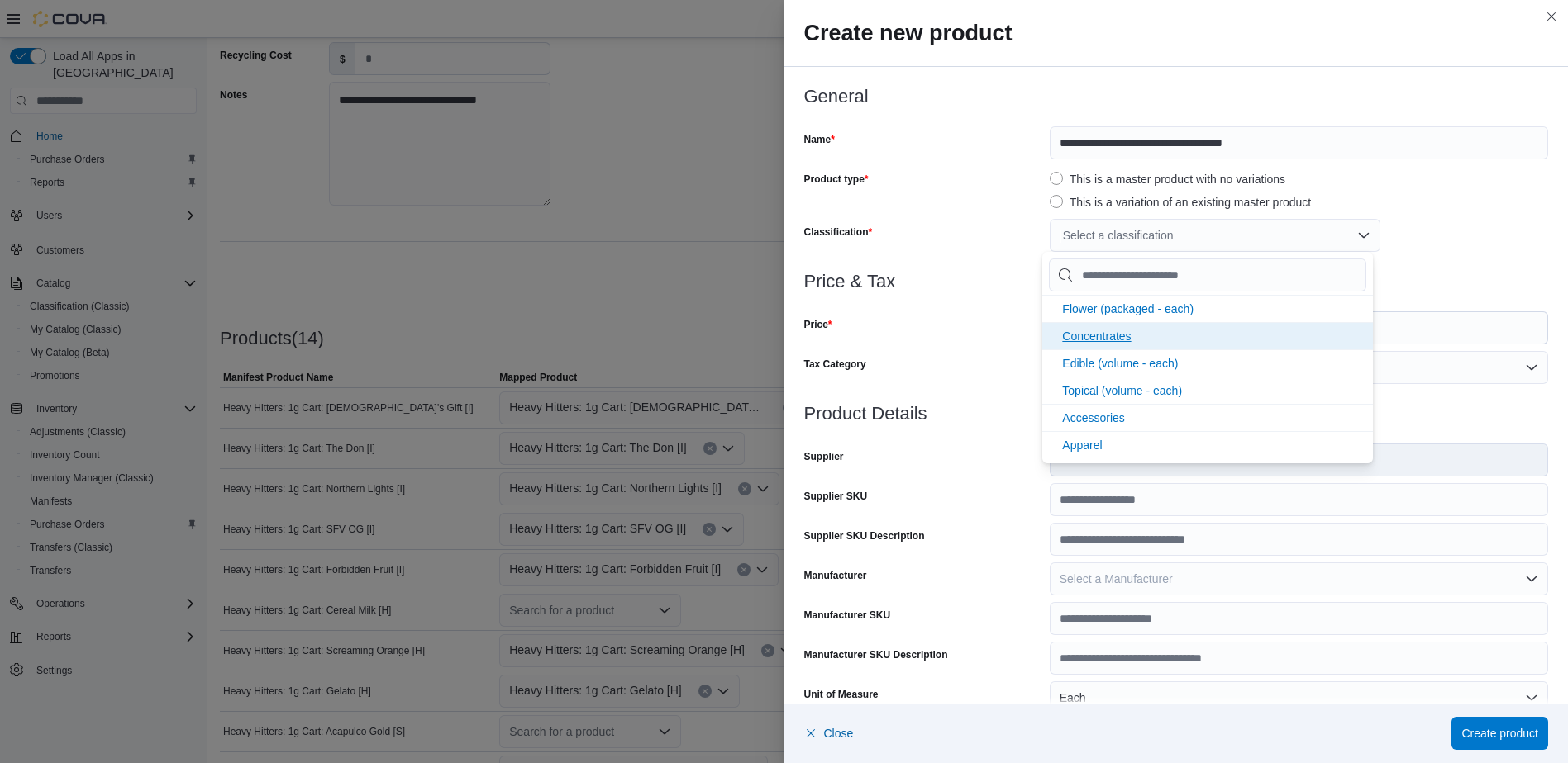
click at [1127, 334] on span "Concentrates" at bounding box center [1096, 336] width 68 height 13
click at [958, 311] on div at bounding box center [1177, 301] width 745 height 20
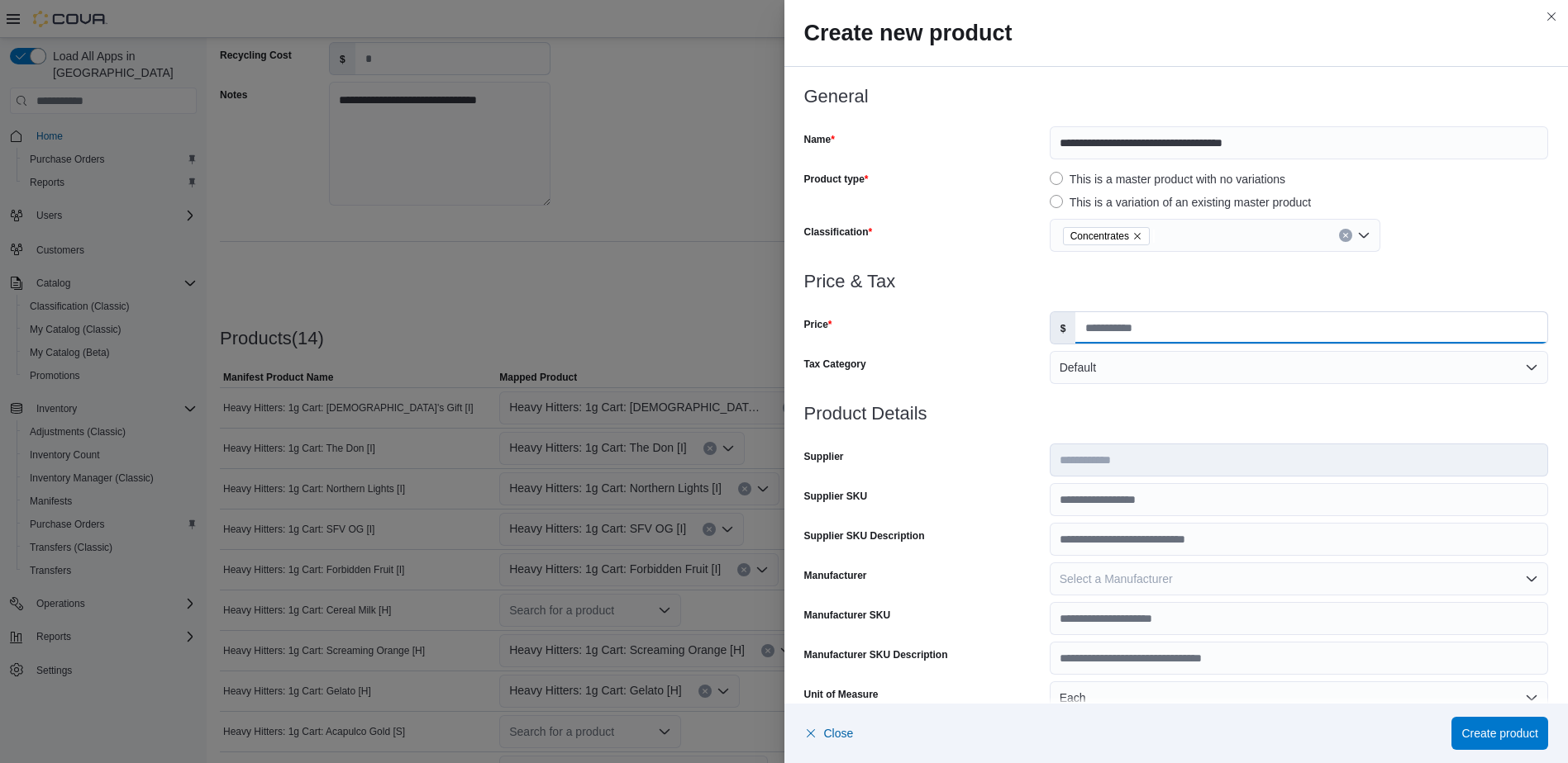
click at [1091, 325] on input "Price" at bounding box center [1311, 328] width 472 height 32
type input "*****"
type input "*"
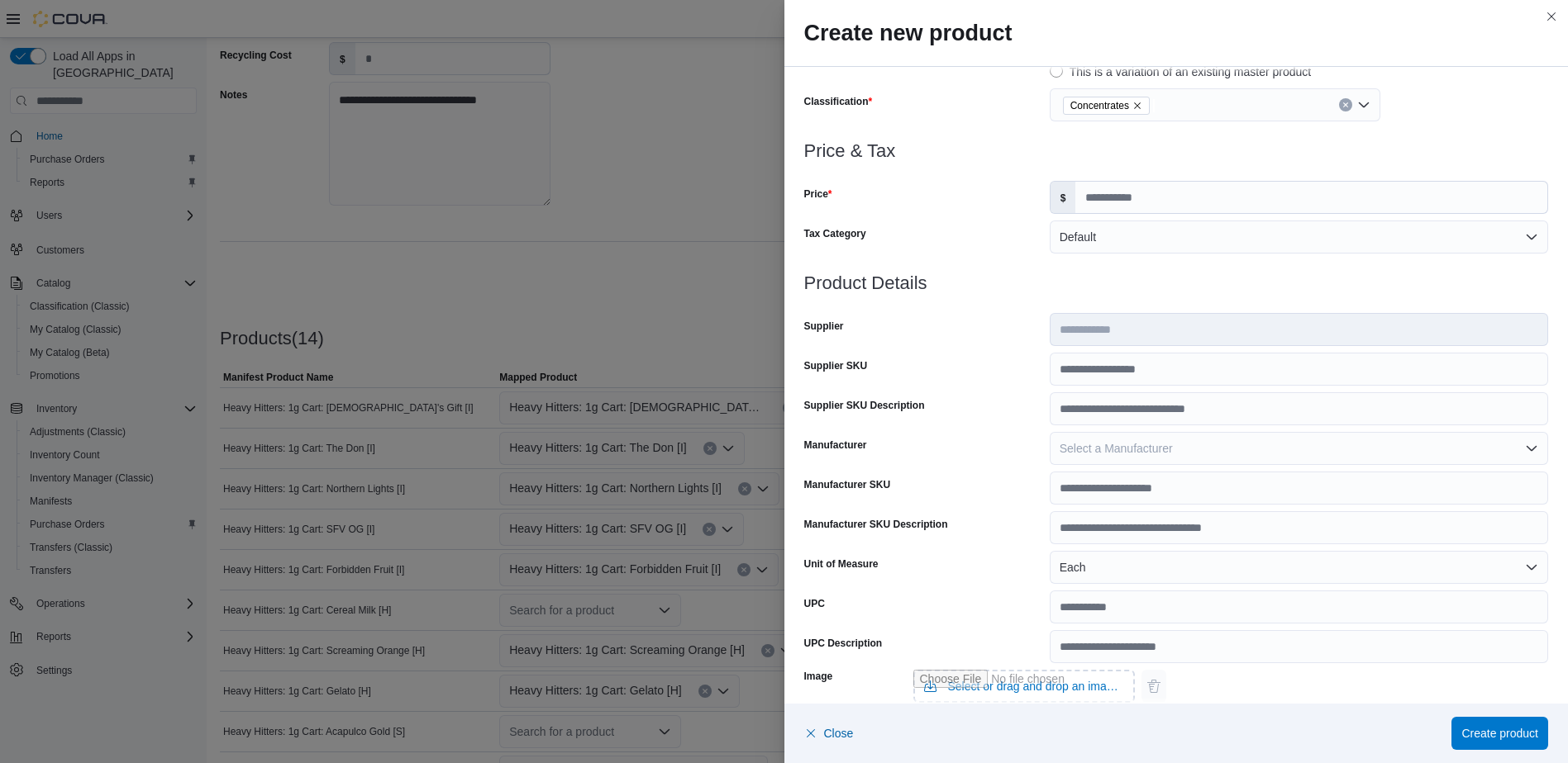
scroll to position [456, 0]
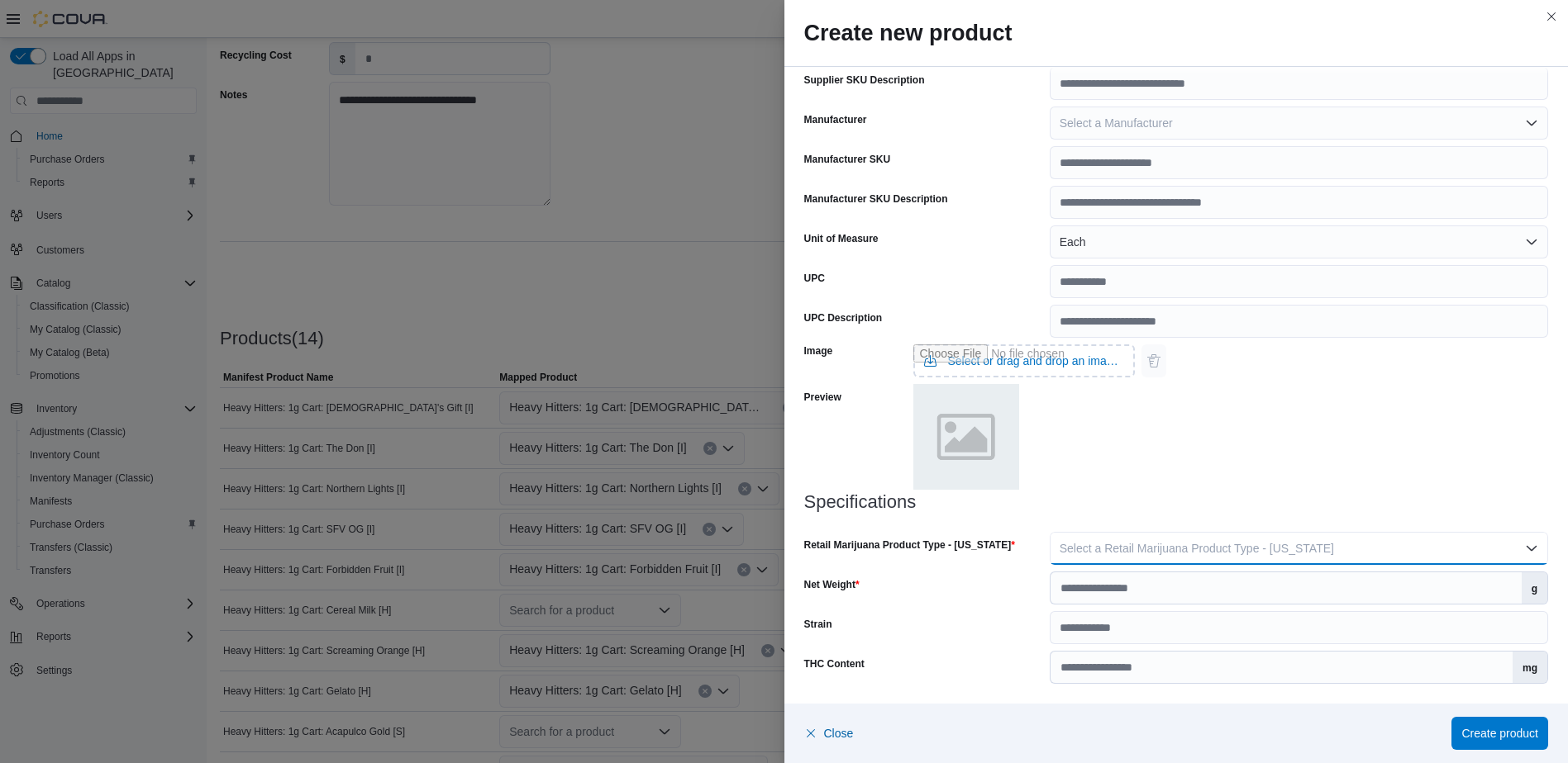
click at [1163, 548] on span "Select a Retail Marijuana Product Type - [US_STATE]" at bounding box center [1196, 548] width 274 height 13
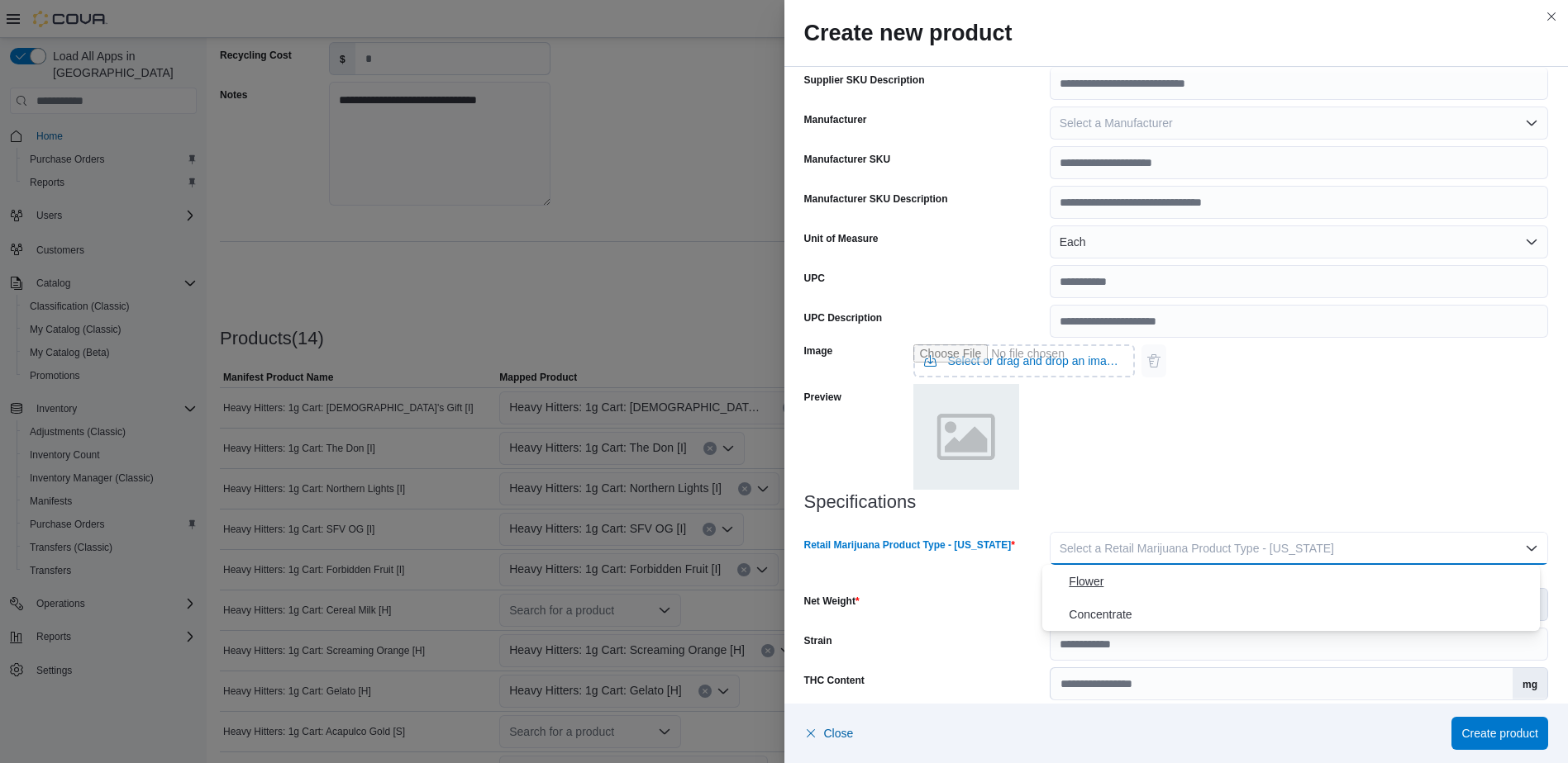
click at [1159, 593] on button "Flower" at bounding box center [1291, 582] width 498 height 33
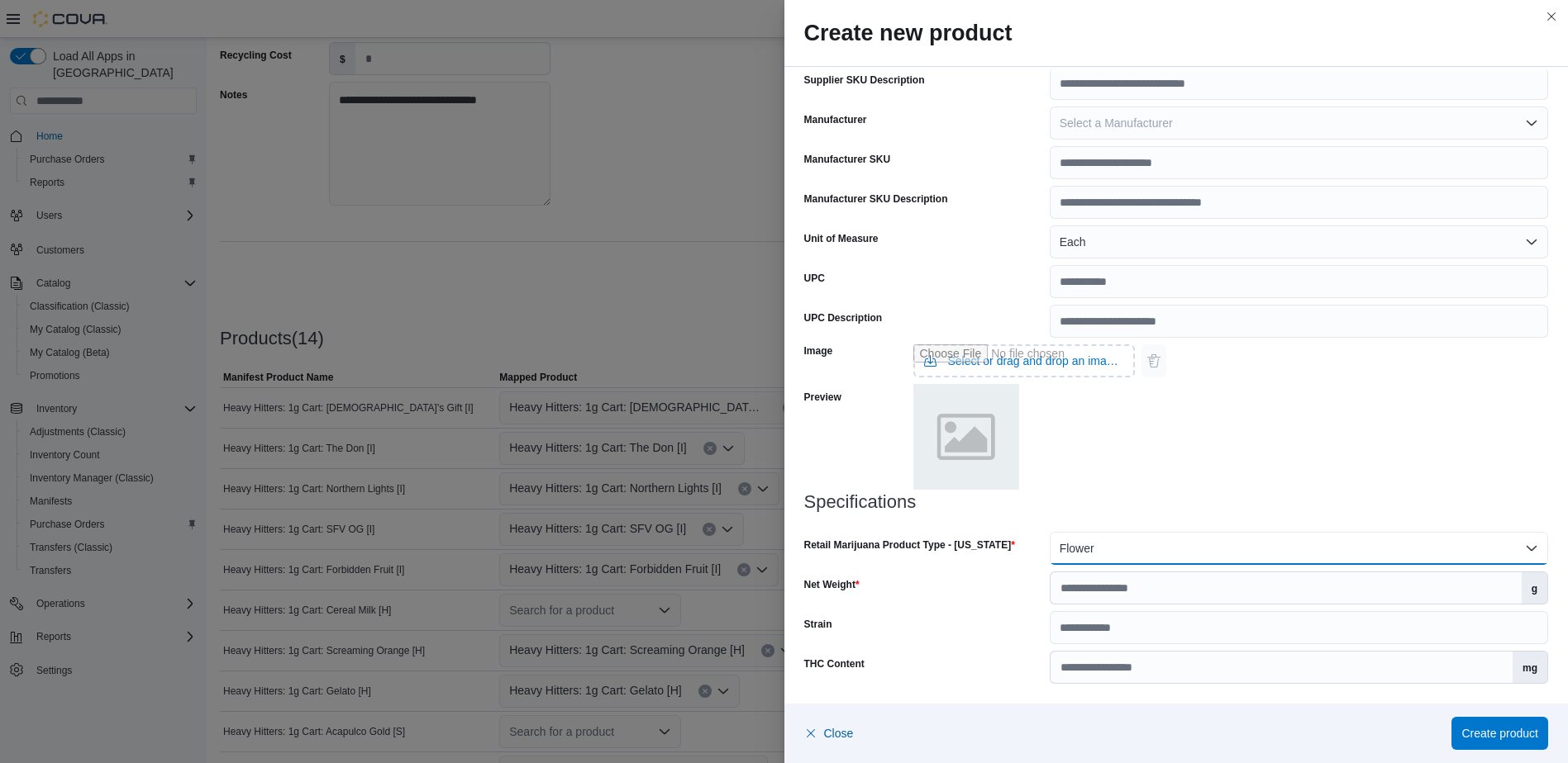
click at [1142, 558] on button "Flower" at bounding box center [1299, 548] width 499 height 33
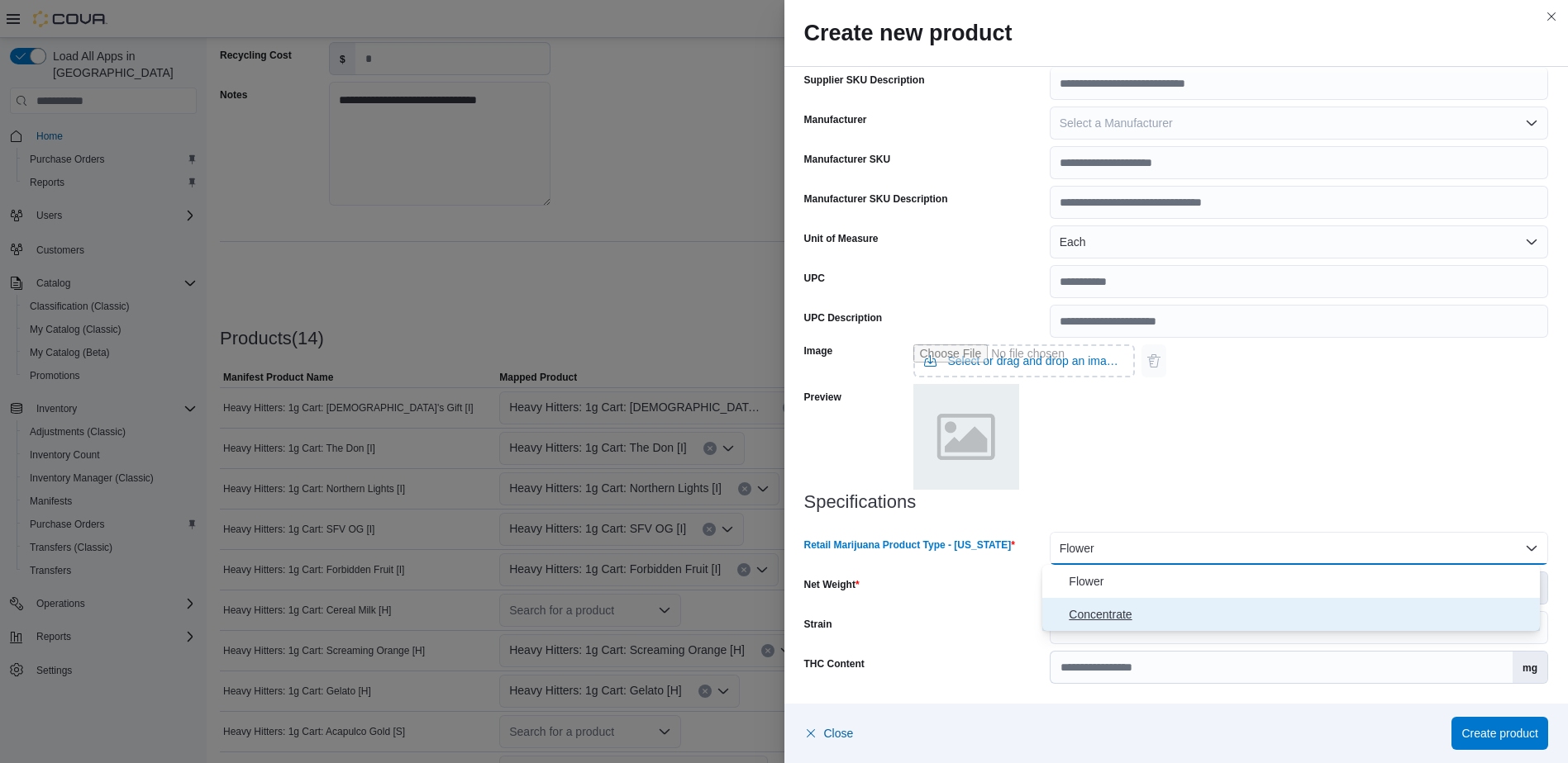
click at [1135, 604] on span "Concentrate" at bounding box center [1301, 614] width 465 height 20
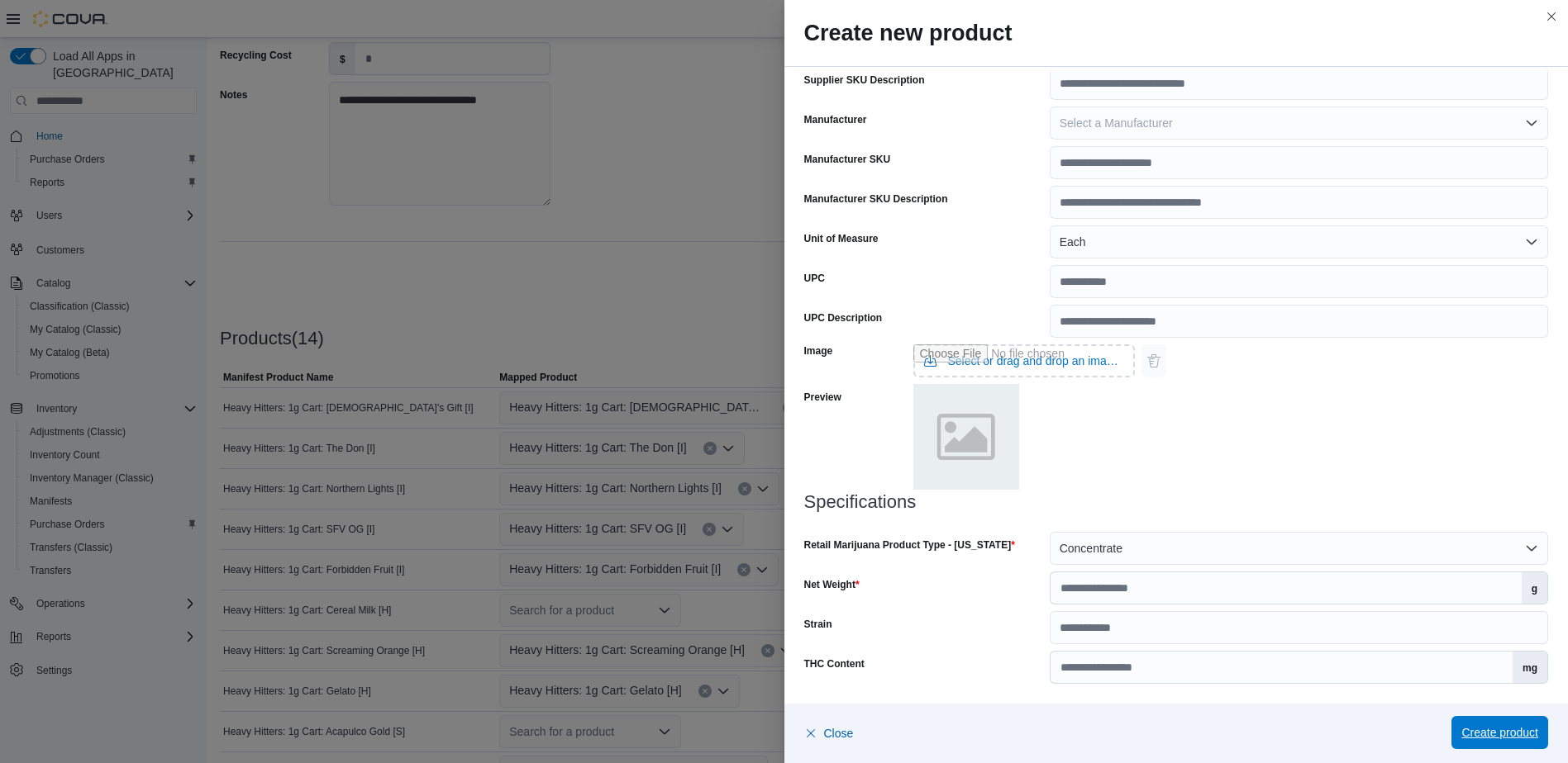
click at [1502, 738] on span "Create product" at bounding box center [1500, 732] width 77 height 17
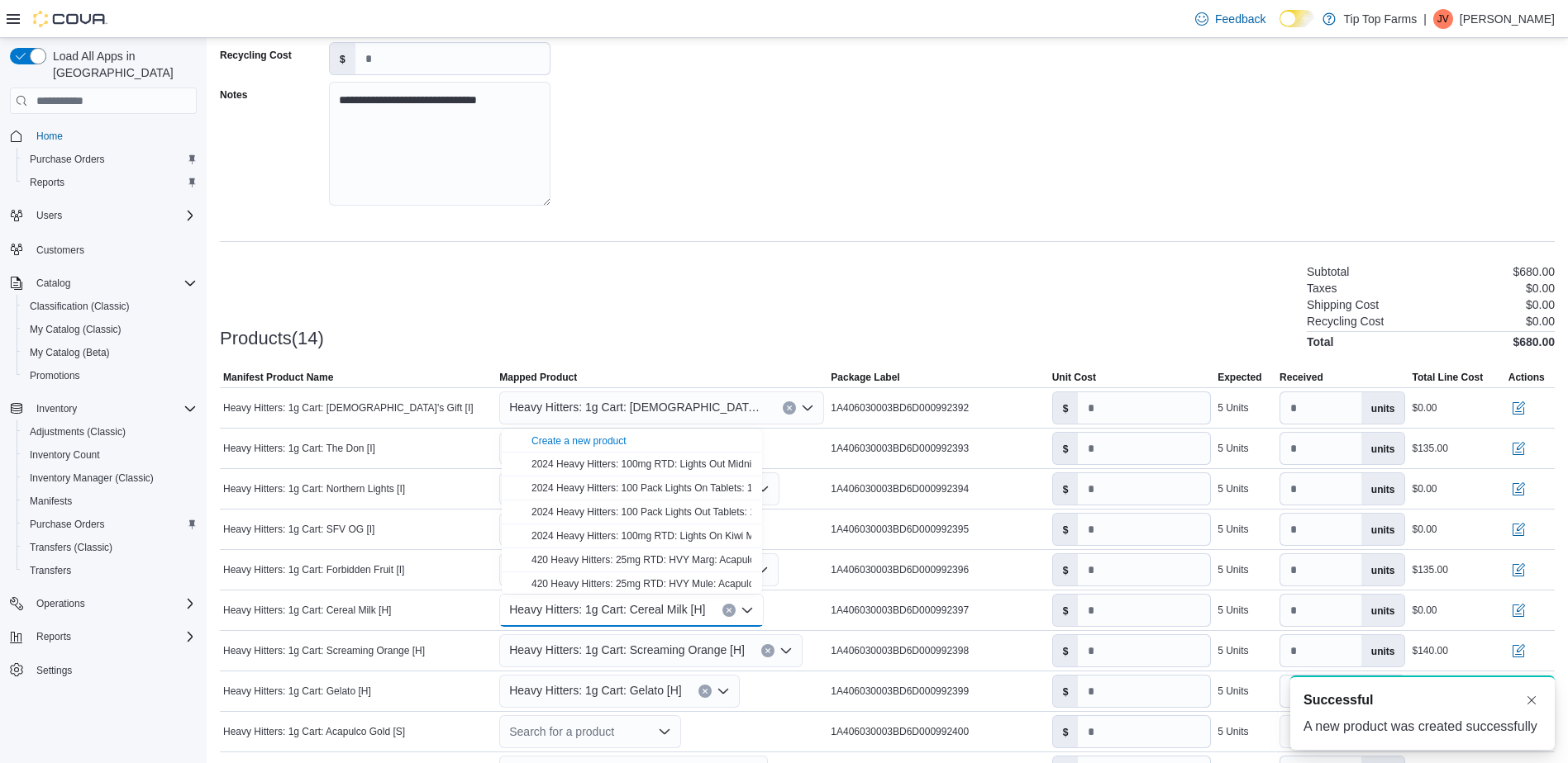
scroll to position [0, 0]
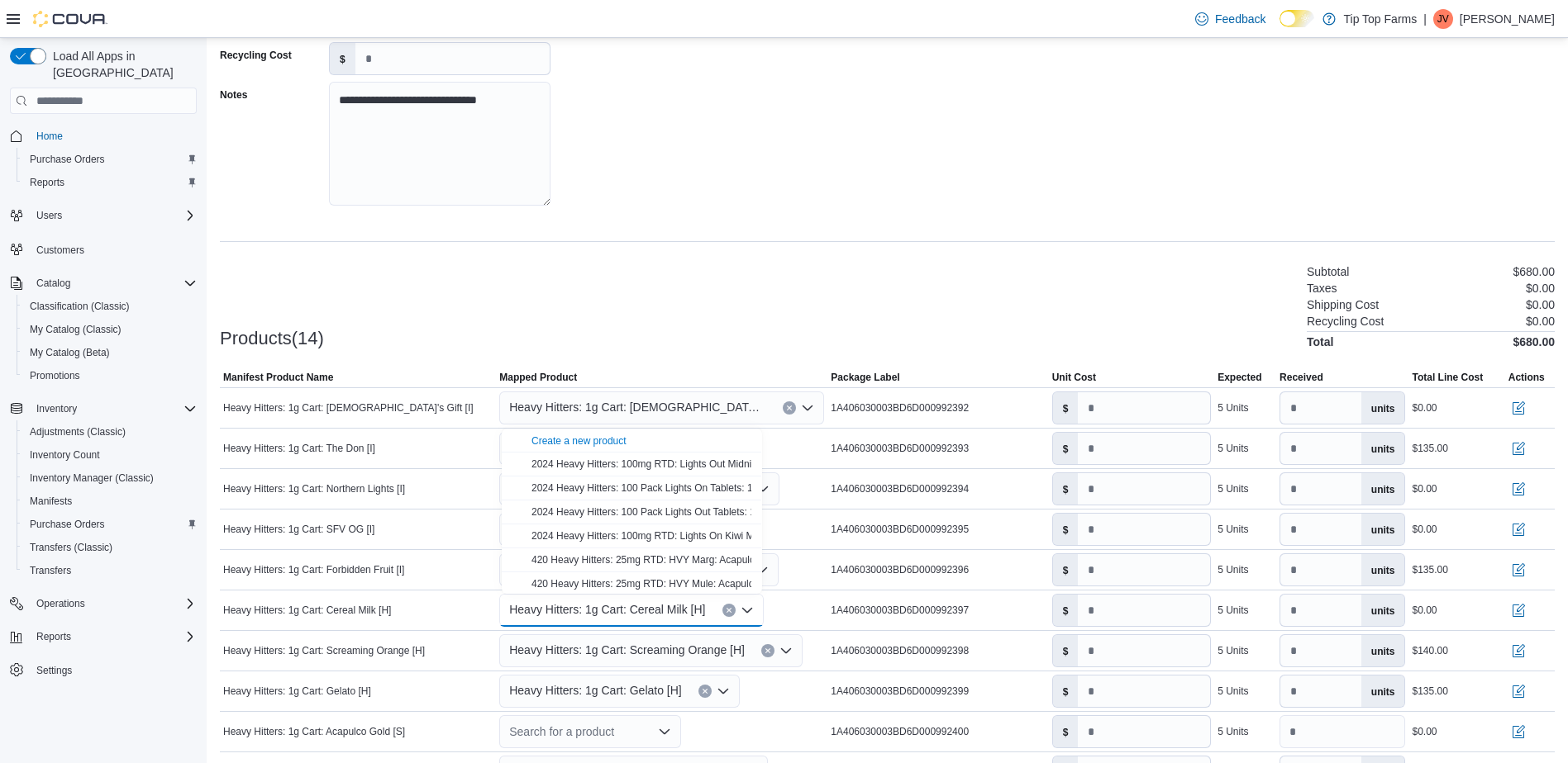
click at [955, 207] on div "**********" at bounding box center [887, 56] width 1335 height 330
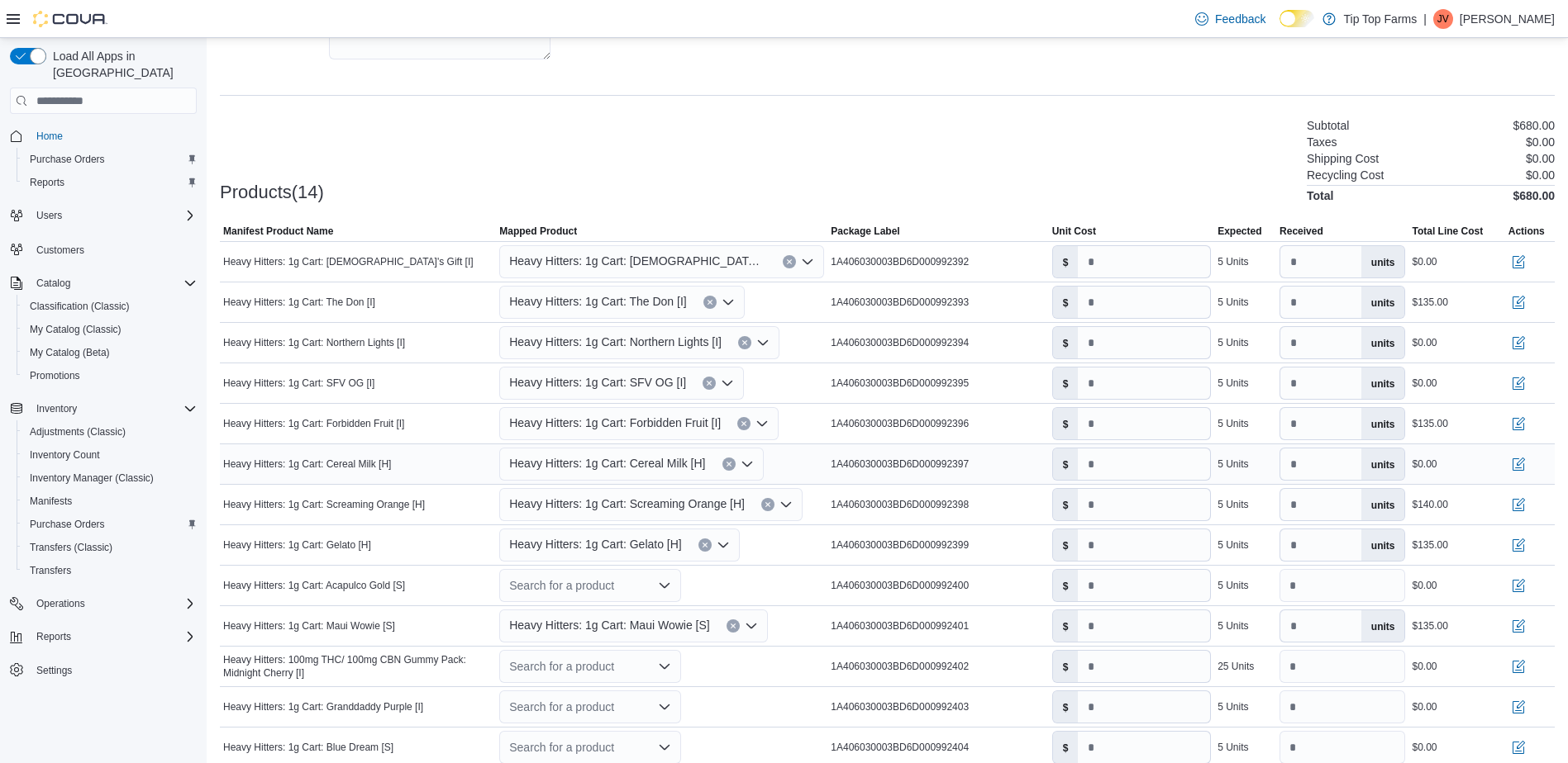
scroll to position [413, 0]
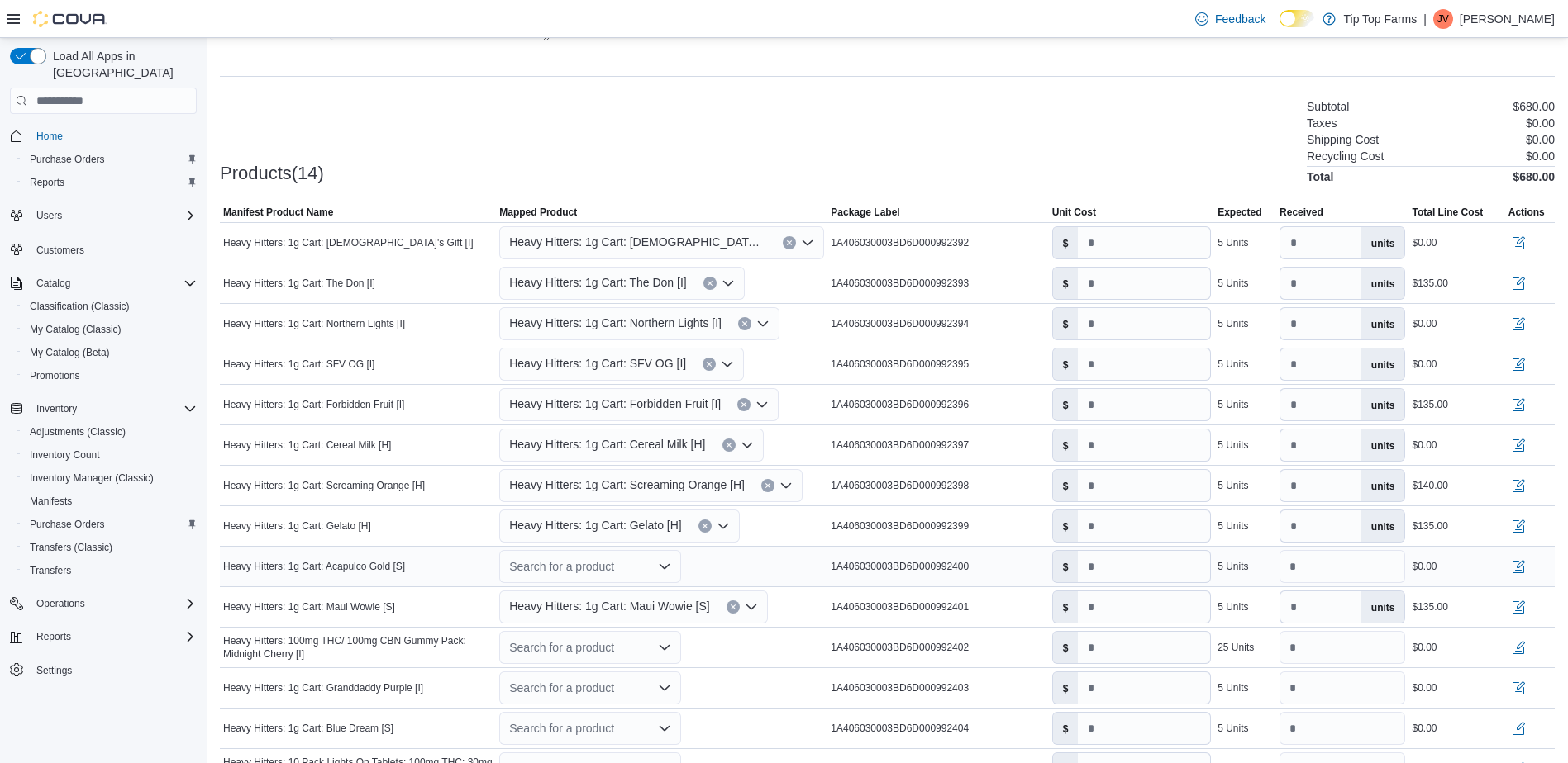
click at [571, 563] on div "Search for a product" at bounding box center [590, 567] width 181 height 33
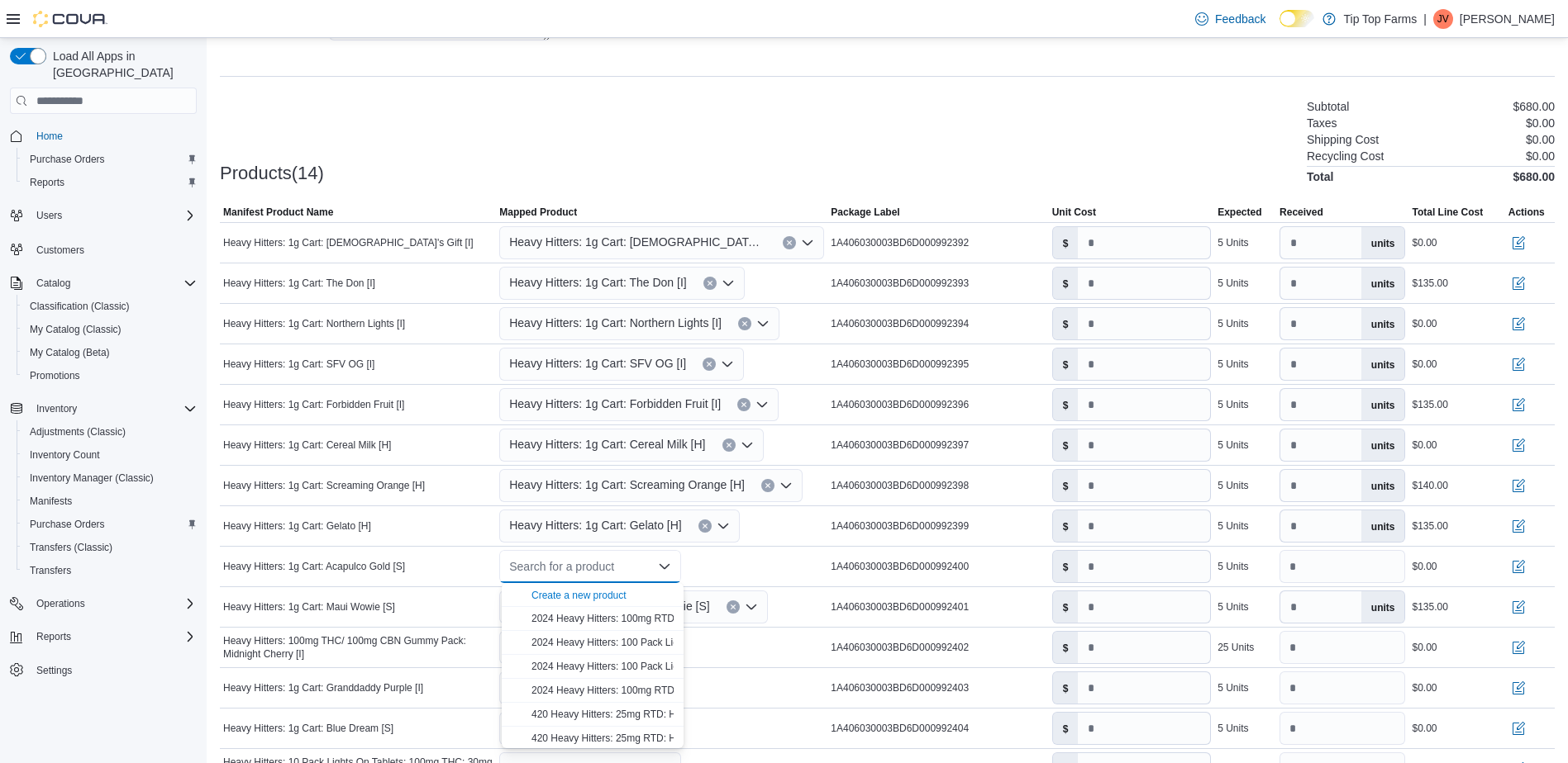
click at [560, 588] on span "Create a new product" at bounding box center [602, 595] width 142 height 17
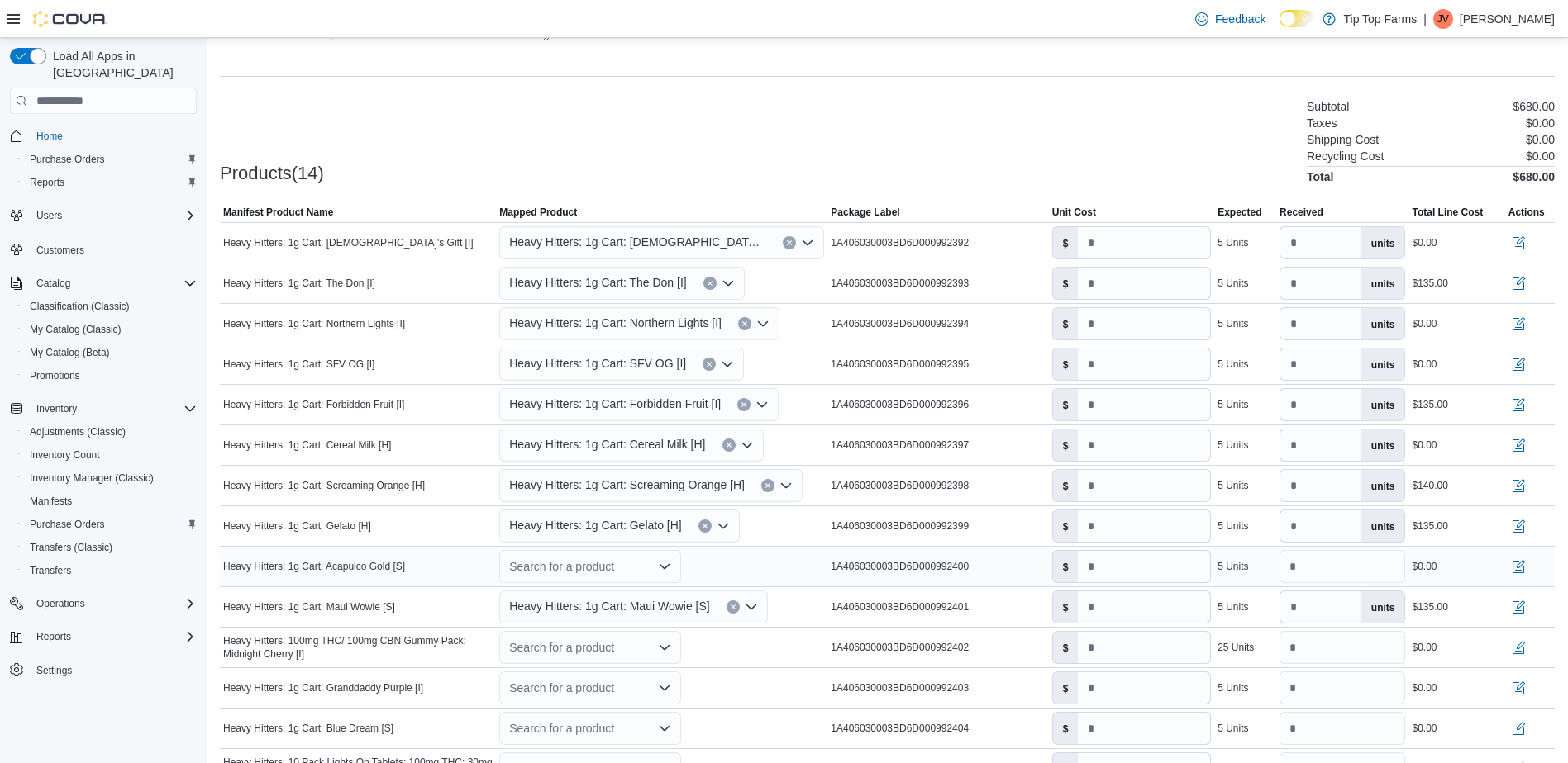
click at [574, 562] on div "Search for a product Combo box. Selected. Combo box input. Search for a product…" at bounding box center [590, 567] width 181 height 33
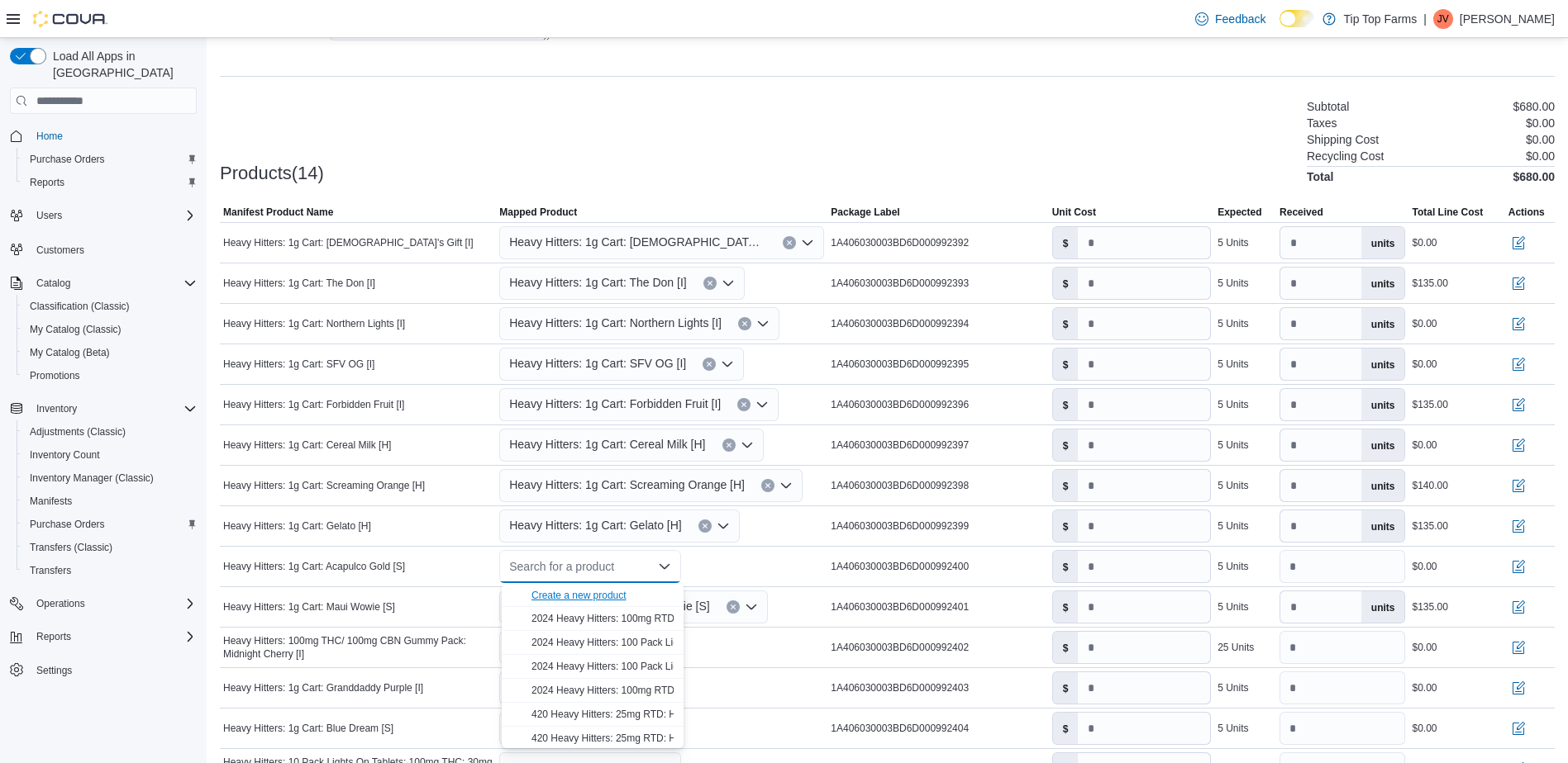
click at [564, 594] on div "Create a new product" at bounding box center [578, 595] width 95 height 13
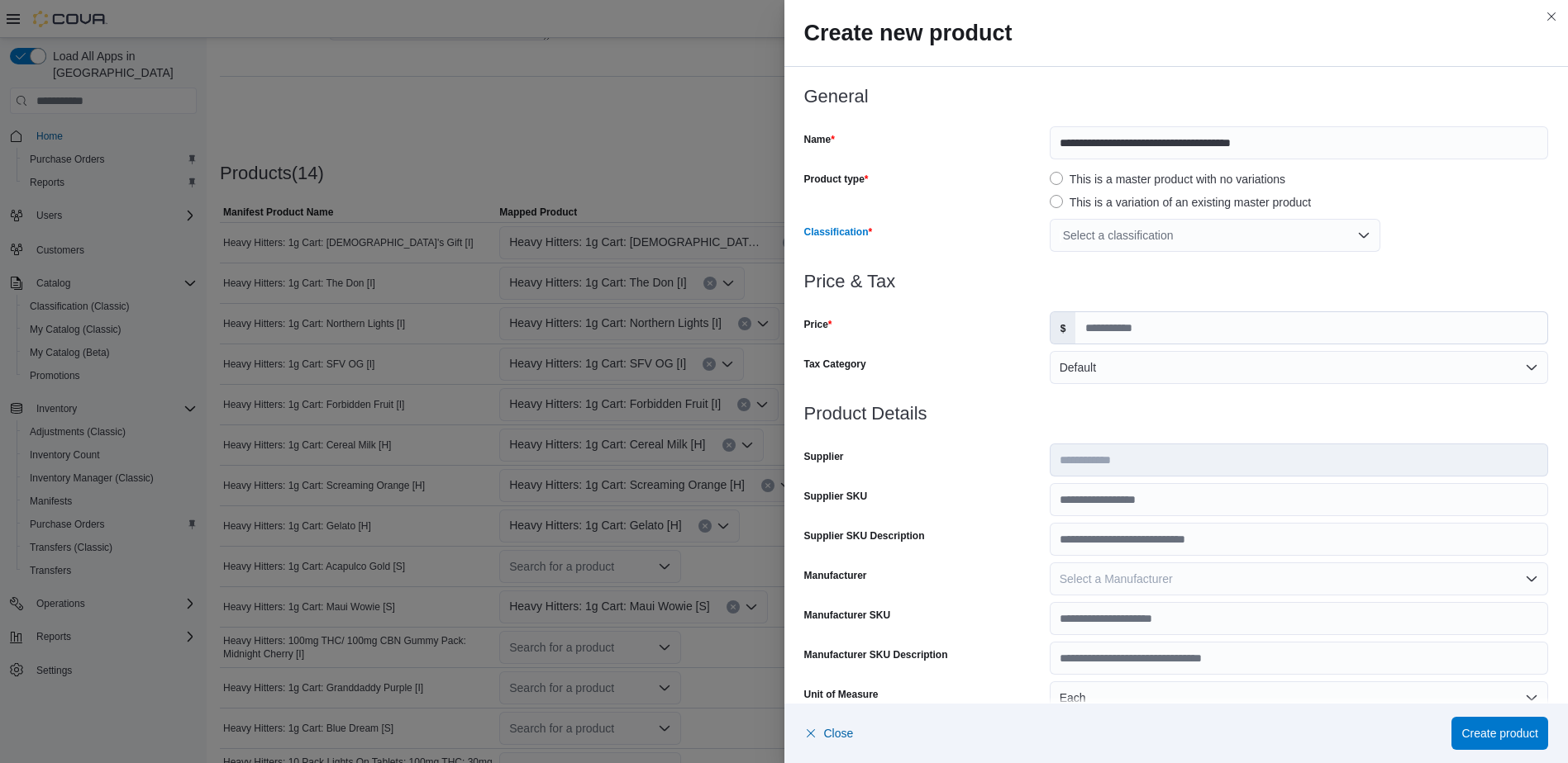
click at [1137, 230] on div "Select a classification" at bounding box center [1215, 236] width 330 height 33
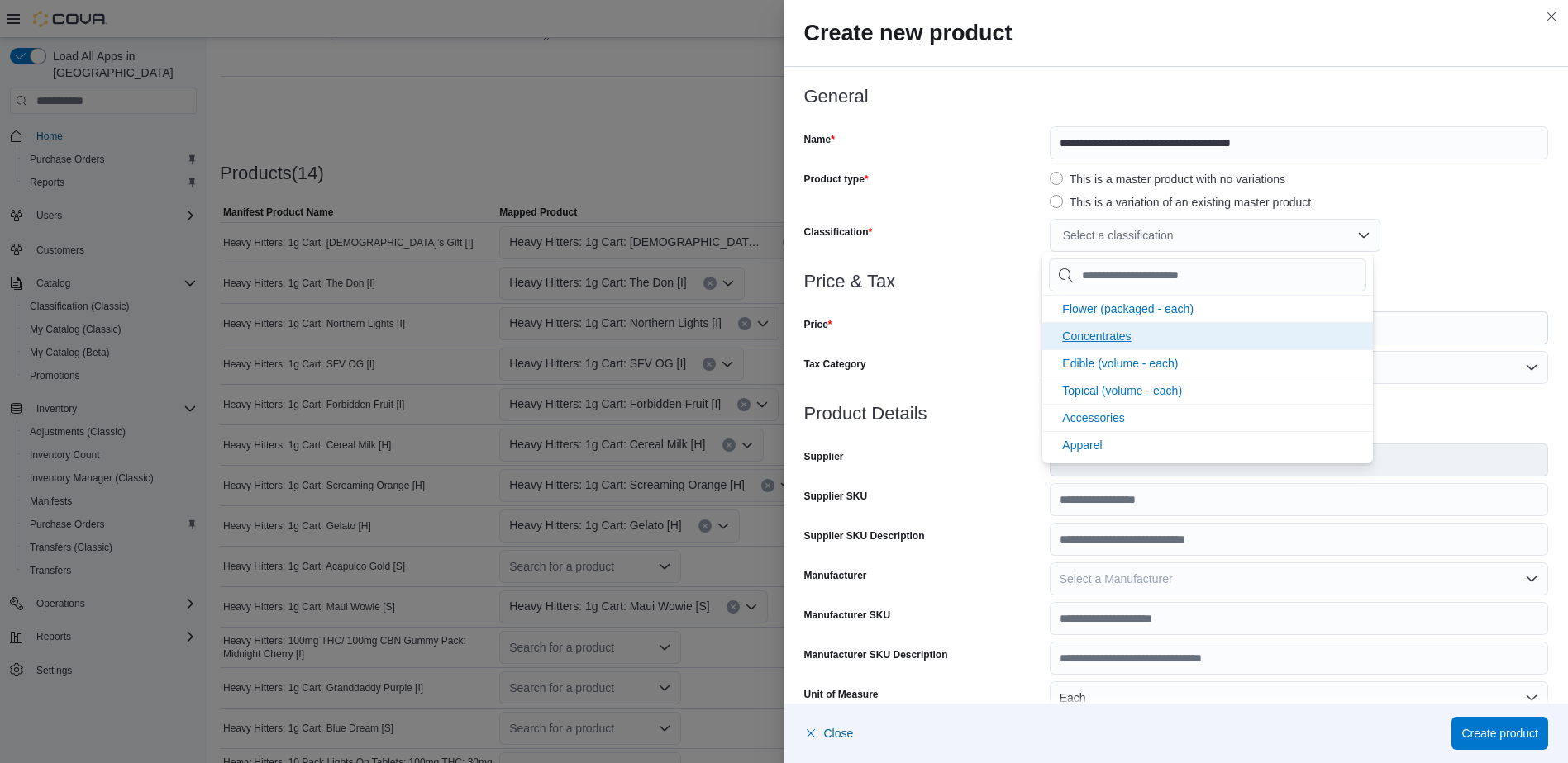
click at [1103, 342] on span "Concentrates" at bounding box center [1096, 336] width 68 height 13
click at [985, 336] on div "Price" at bounding box center [924, 329] width 239 height 33
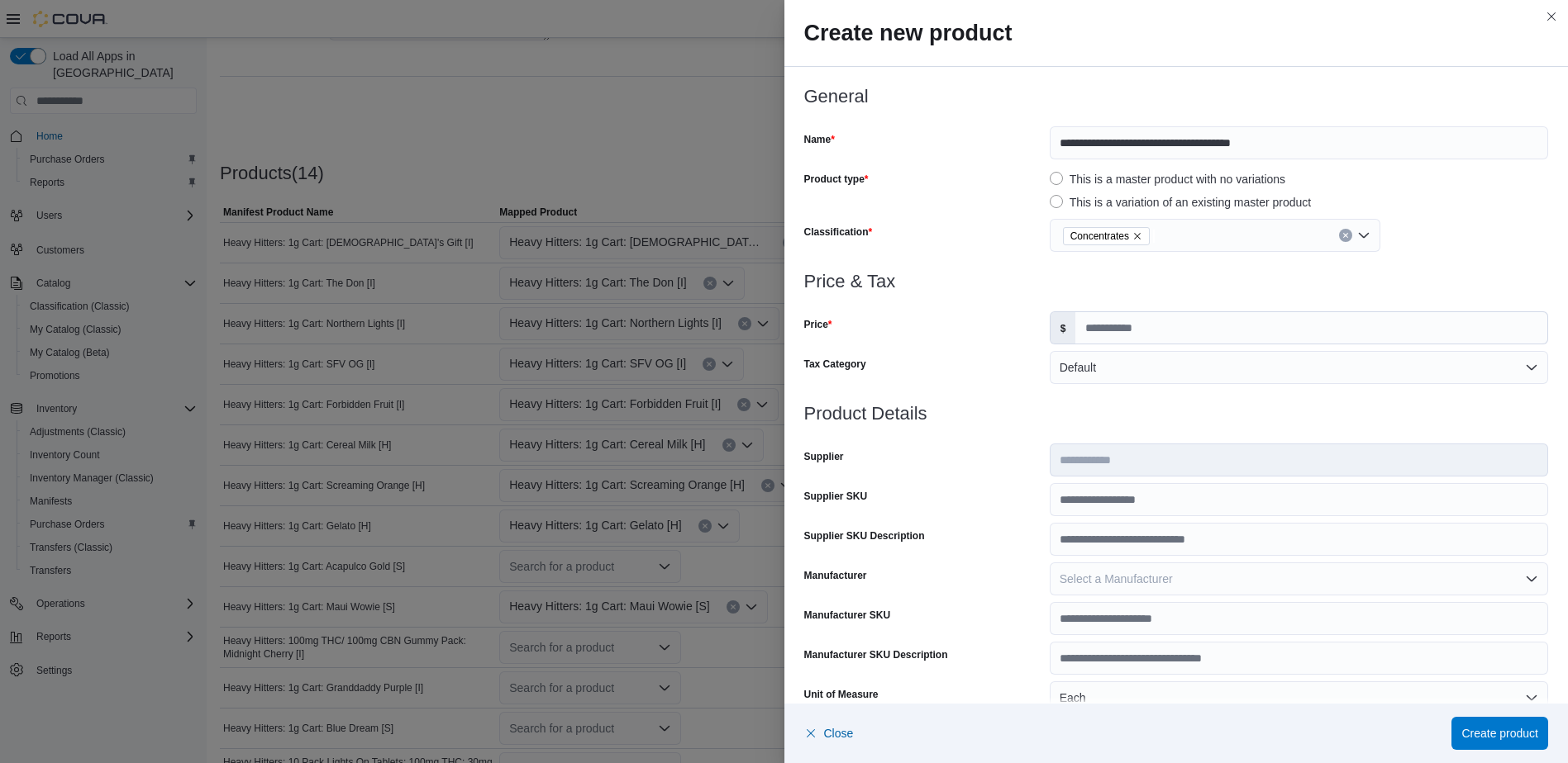
scroll to position [0, 0]
click at [1087, 344] on div "Price & Tax Price $ Tax Category Default" at bounding box center [1177, 337] width 745 height 132
click at [1096, 329] on input "Price" at bounding box center [1311, 328] width 472 height 32
type input "*****"
type input "*"
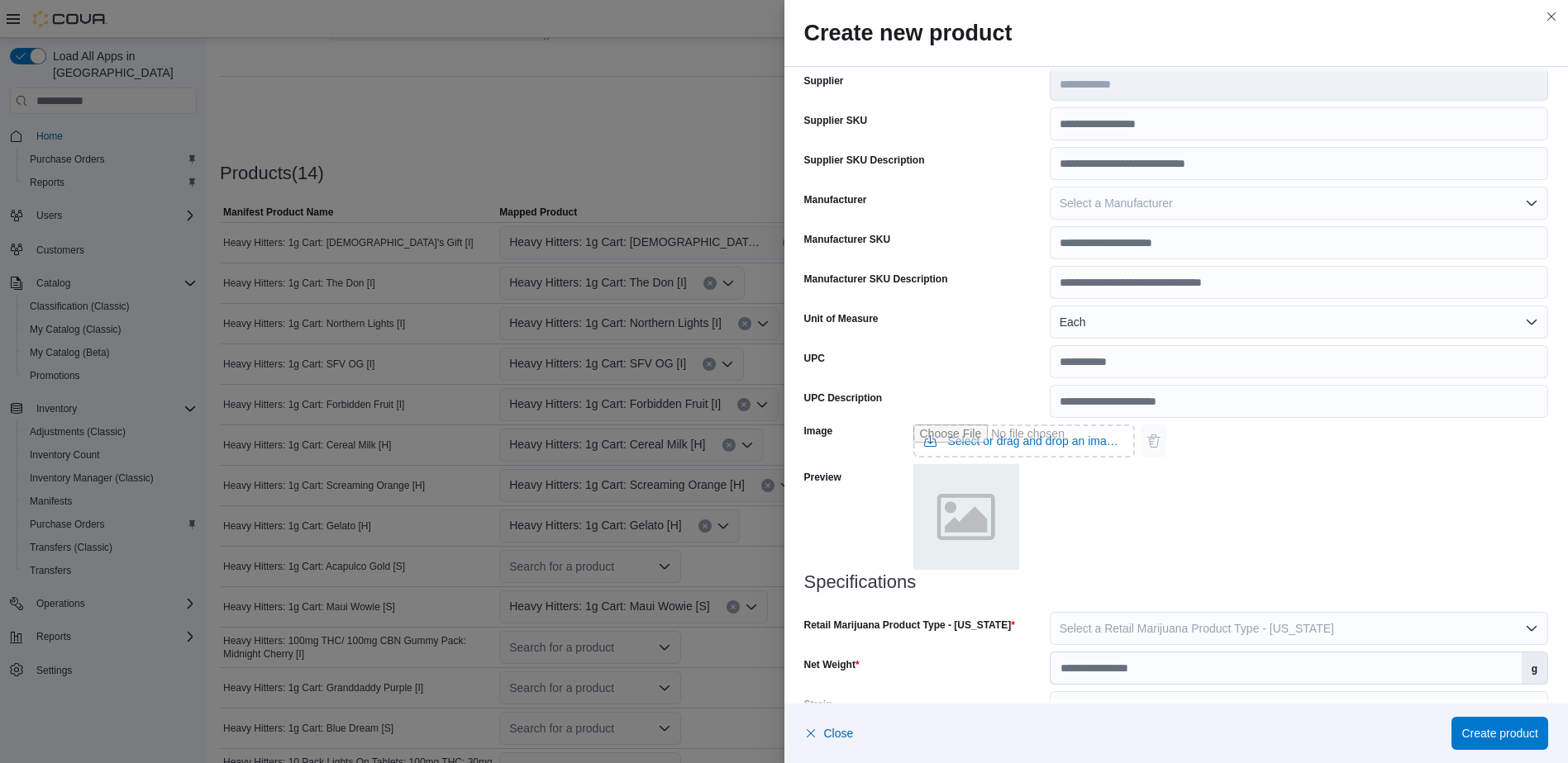
scroll to position [456, 0]
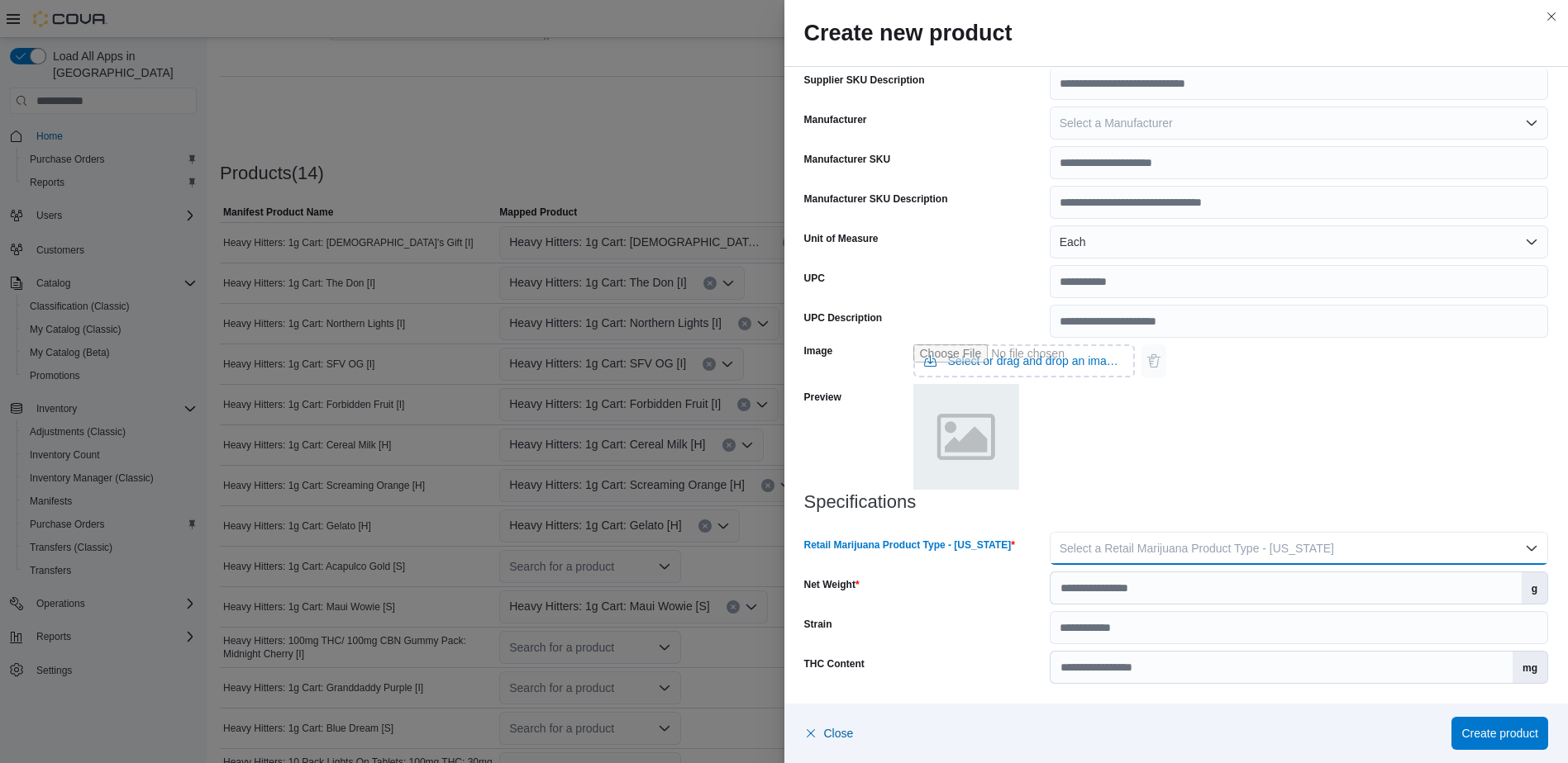
click at [1166, 539] on button "Select a Retail Marijuana Product Type - [US_STATE]" at bounding box center [1299, 548] width 499 height 33
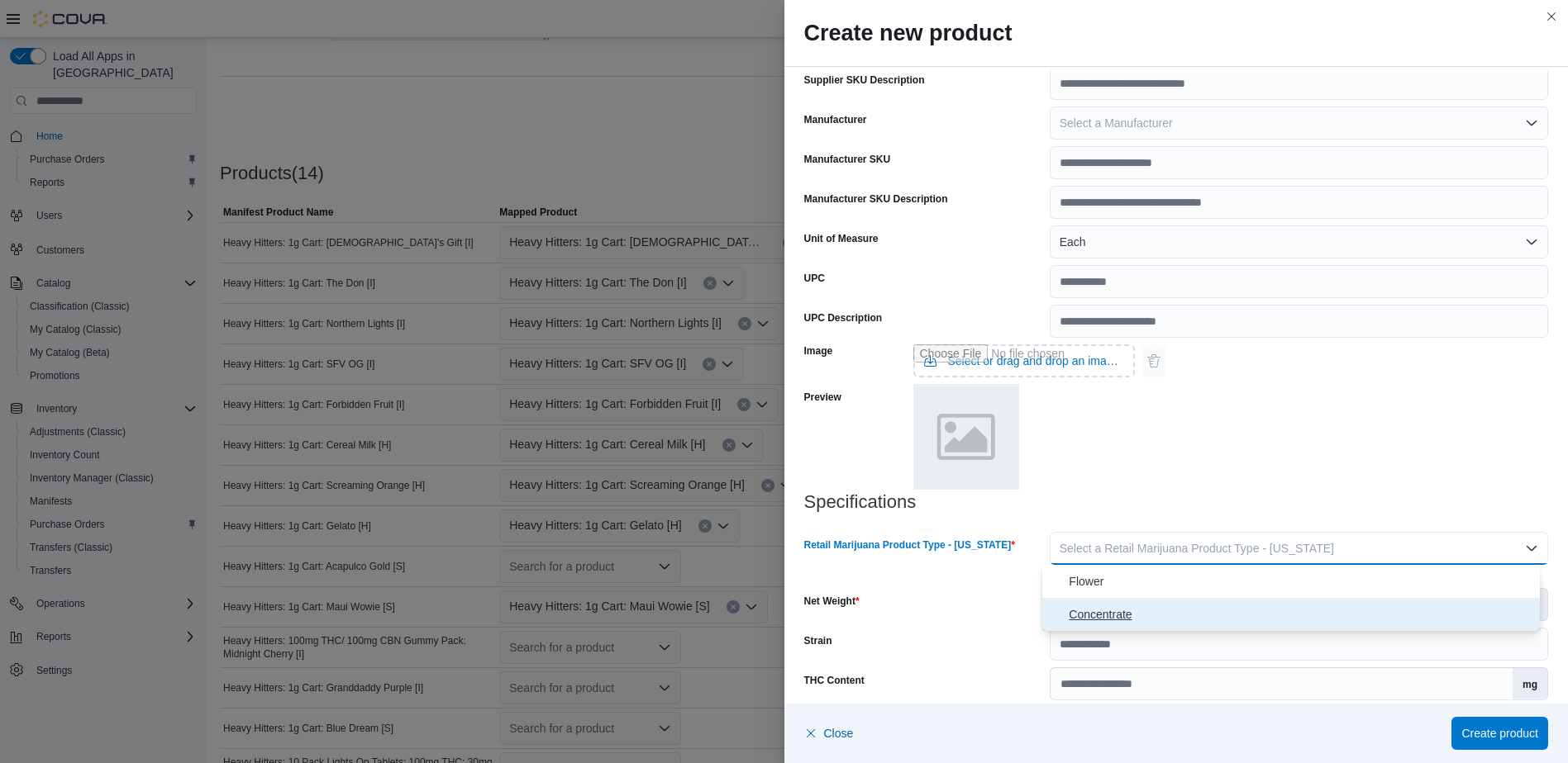
click at [1139, 608] on span "Concentrate" at bounding box center [1301, 614] width 465 height 20
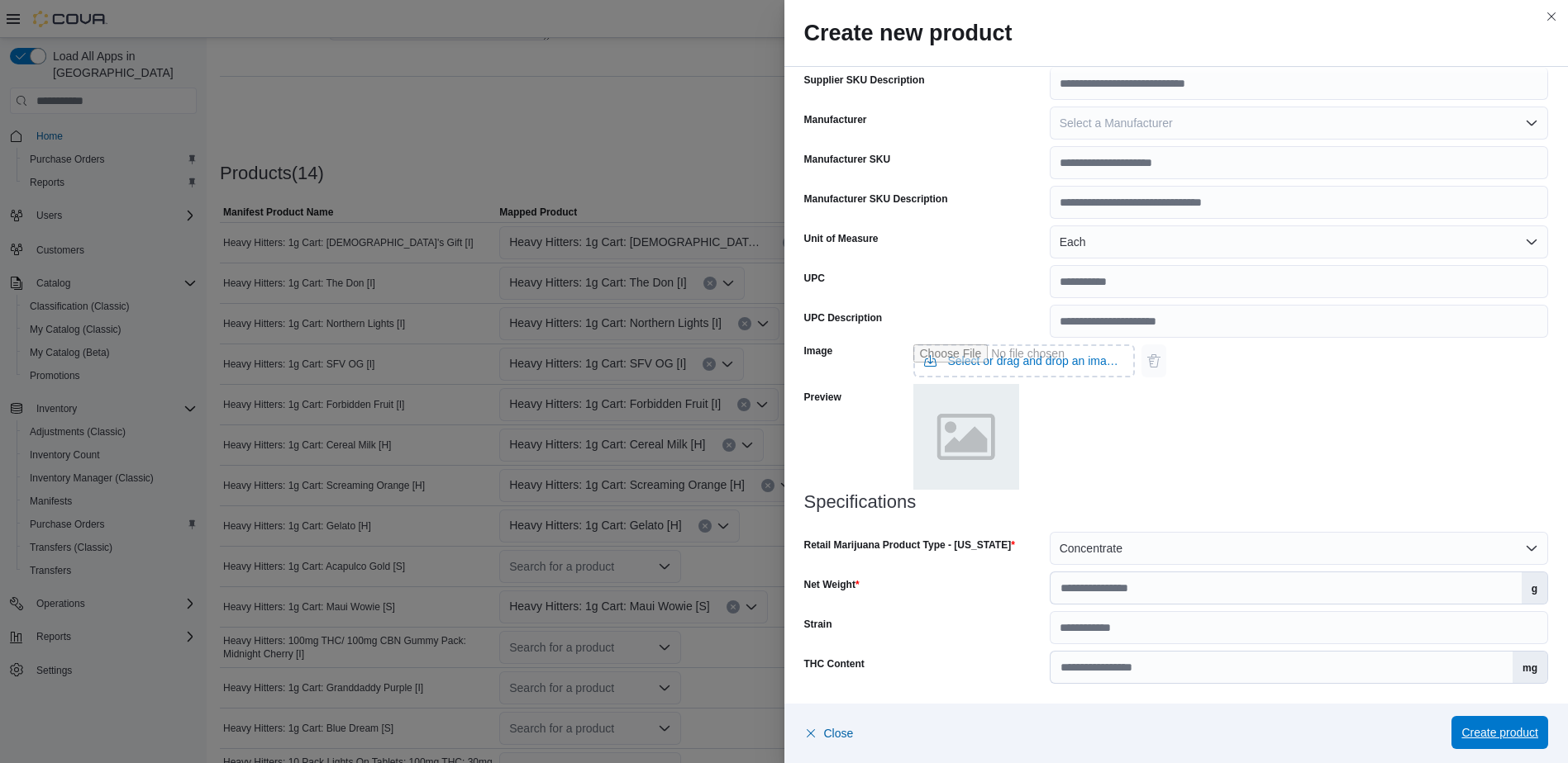
click at [1479, 723] on span "Create product" at bounding box center [1500, 733] width 77 height 33
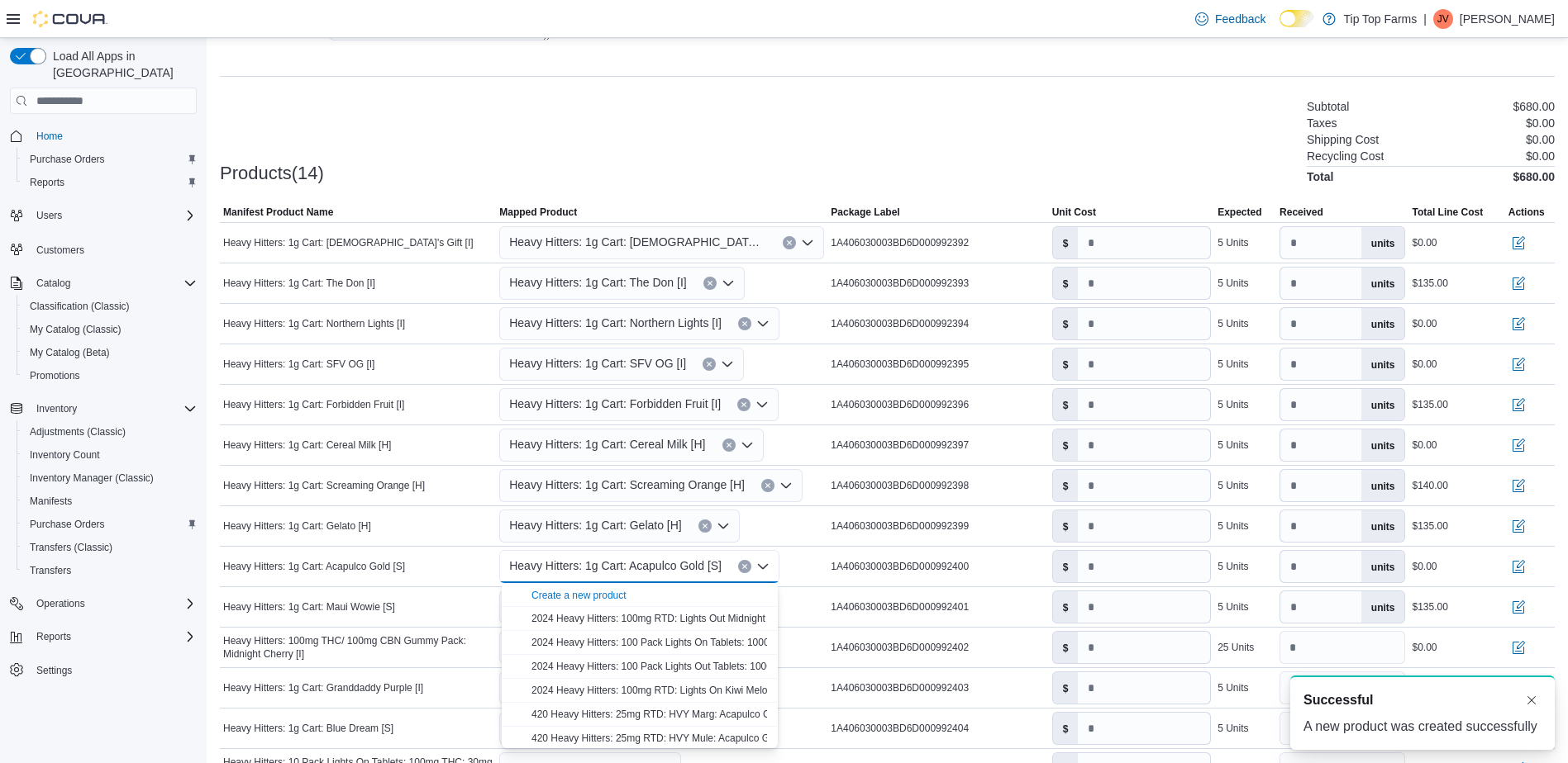
scroll to position [0, 0]
click at [700, 130] on div "Products(14) Subtotal $680.00 Taxes $0.00 Shipping Cost $0.00 Recycling Cost $0…" at bounding box center [887, 139] width 1335 height 87
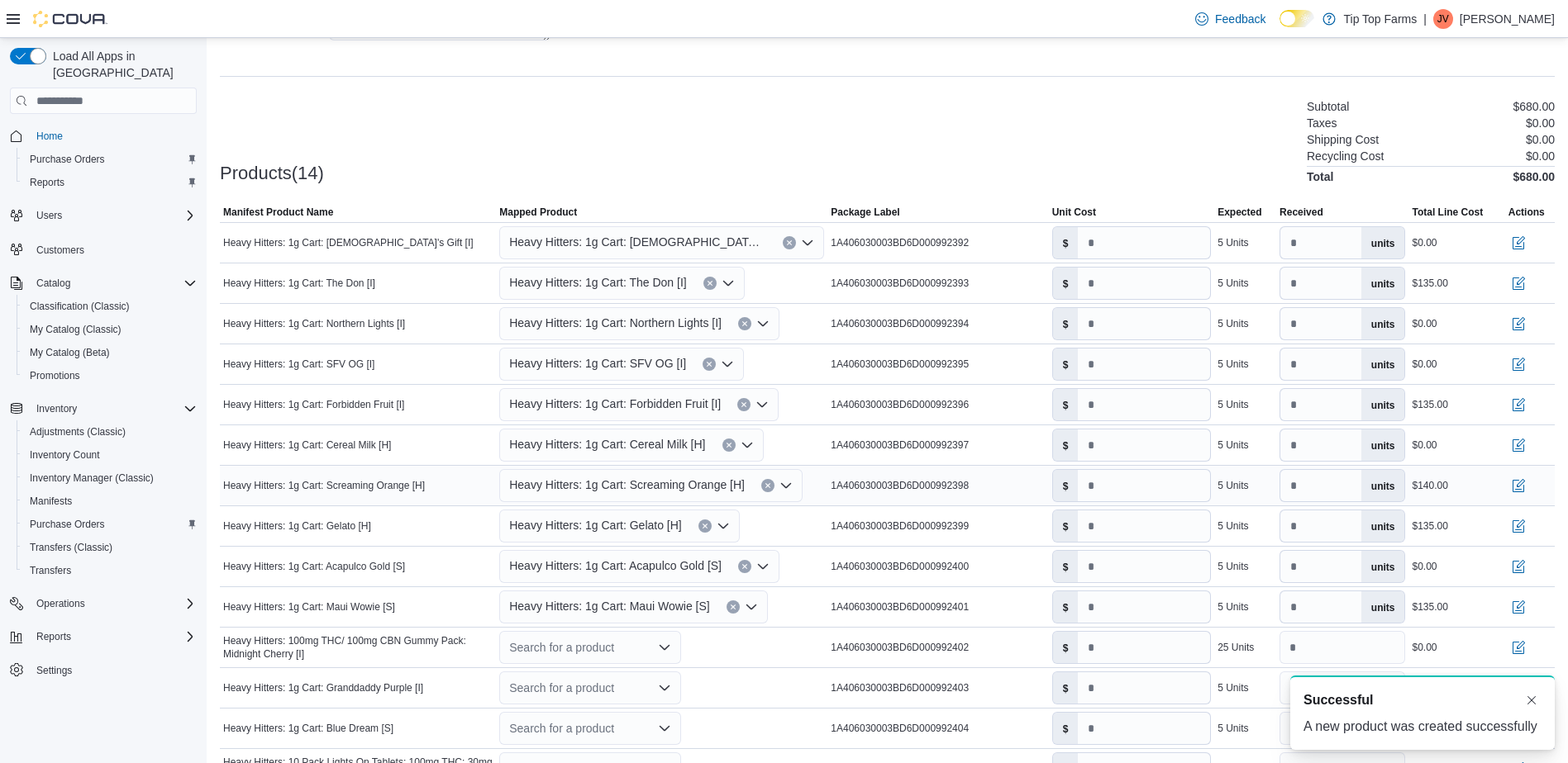
click at [636, 484] on span "Heavy Hitters: 1g Cart: Screaming Orange [H]" at bounding box center [627, 484] width 236 height 20
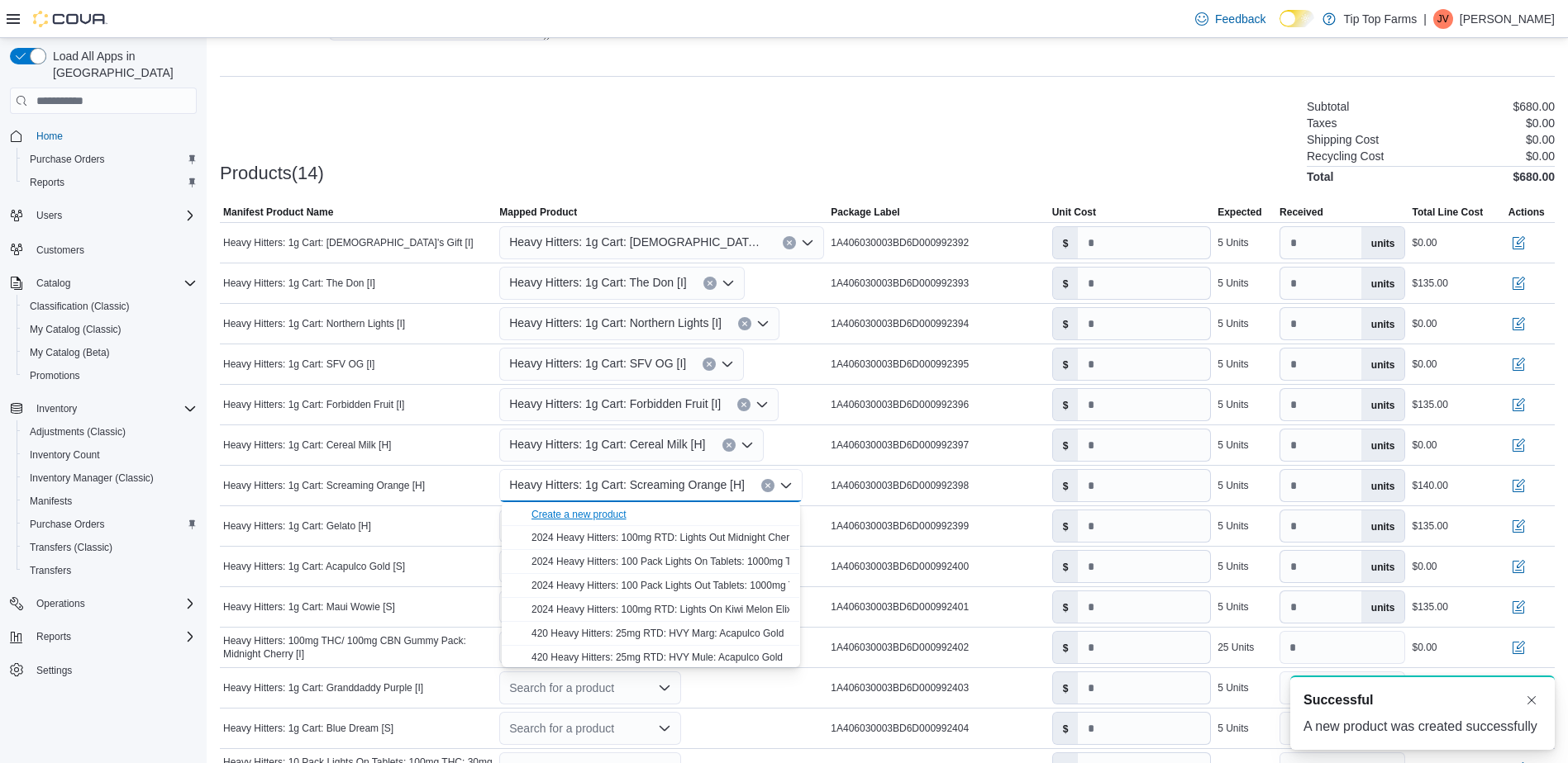
click at [603, 514] on div "Create a new product" at bounding box center [578, 514] width 95 height 13
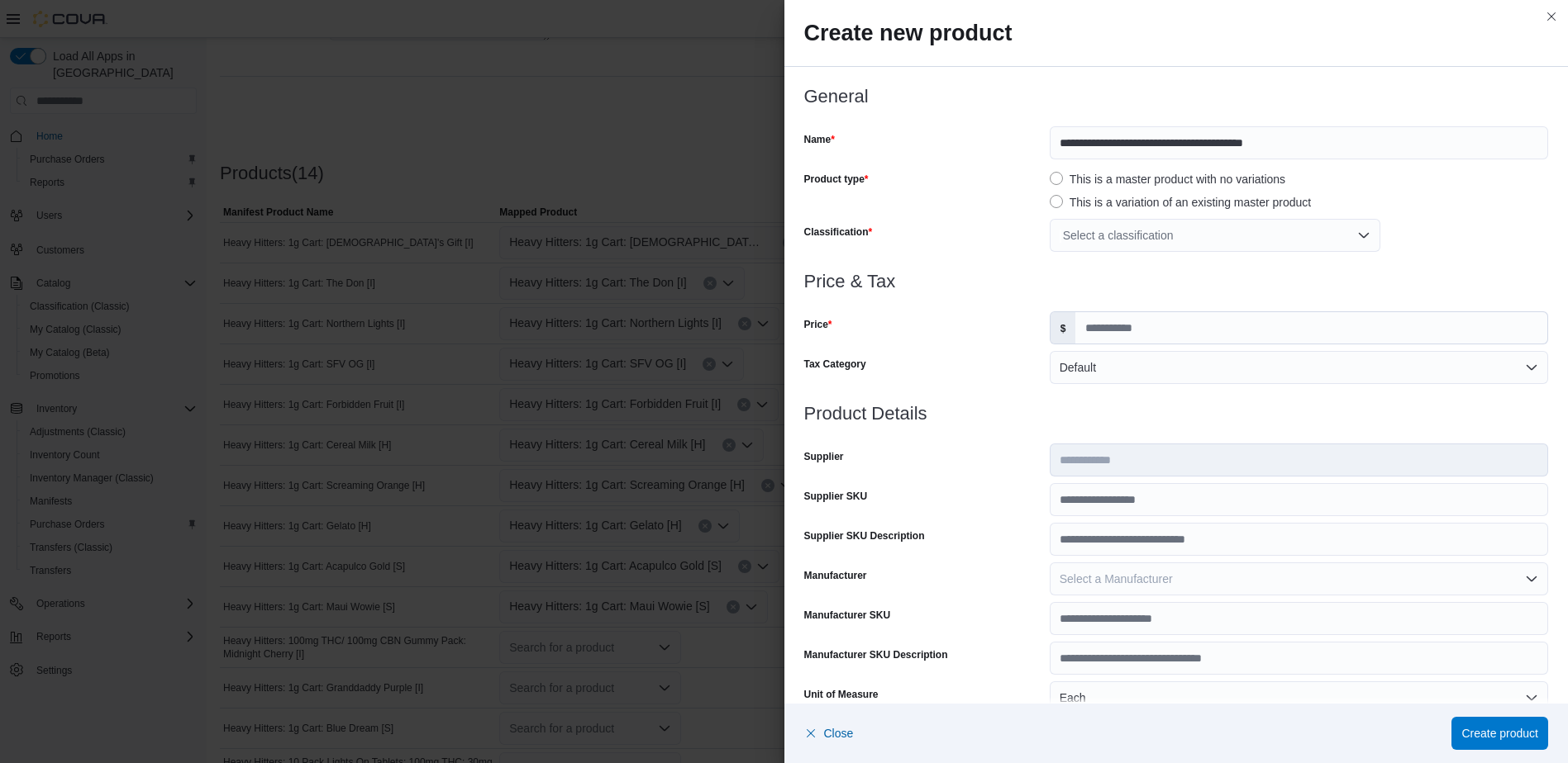
click at [1111, 233] on div "Select a classification" at bounding box center [1215, 236] width 330 height 33
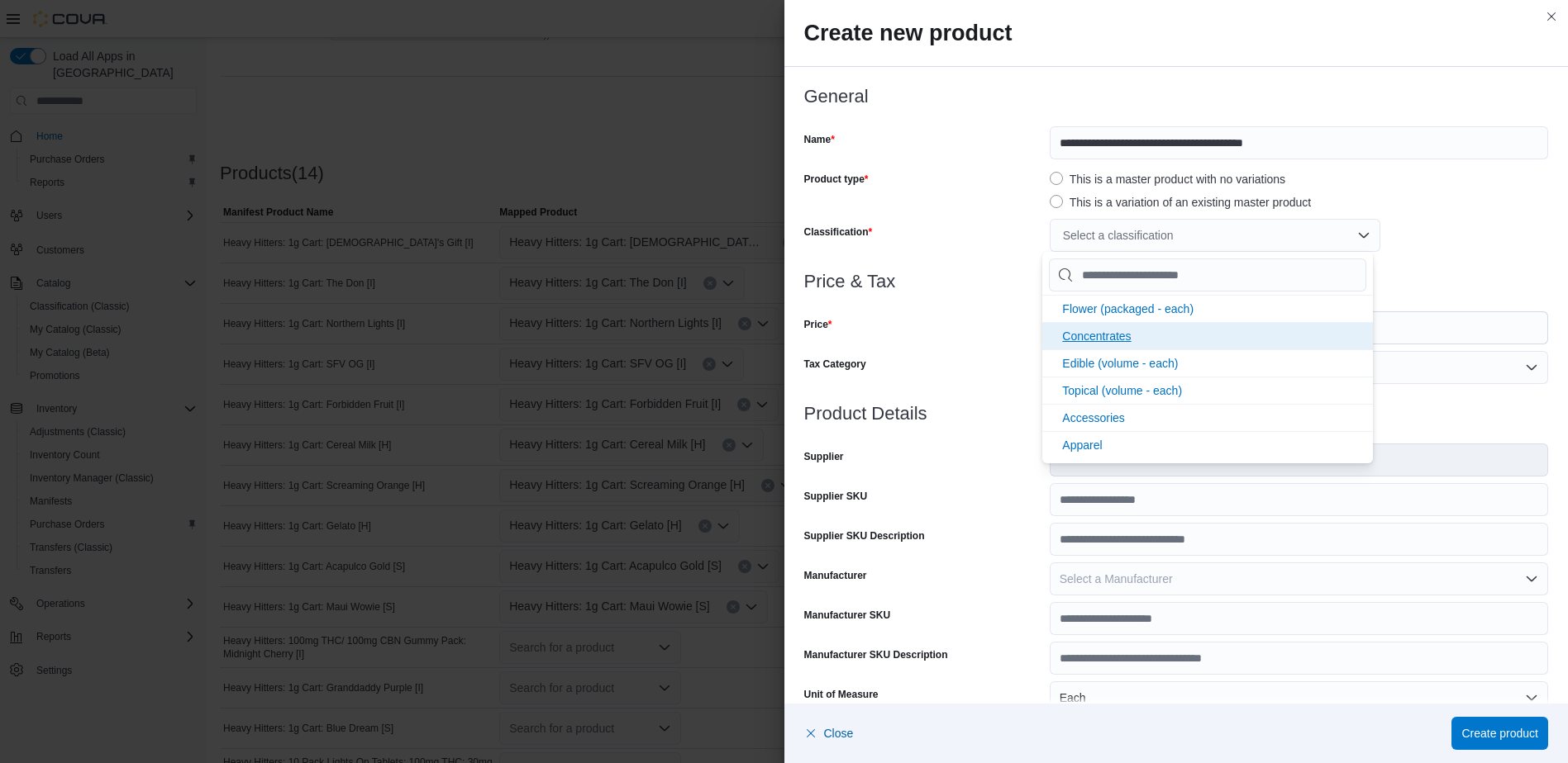
click at [1124, 329] on li "Concentrates" at bounding box center [1207, 336] width 330 height 27
click at [973, 327] on div "Price" at bounding box center [924, 329] width 239 height 33
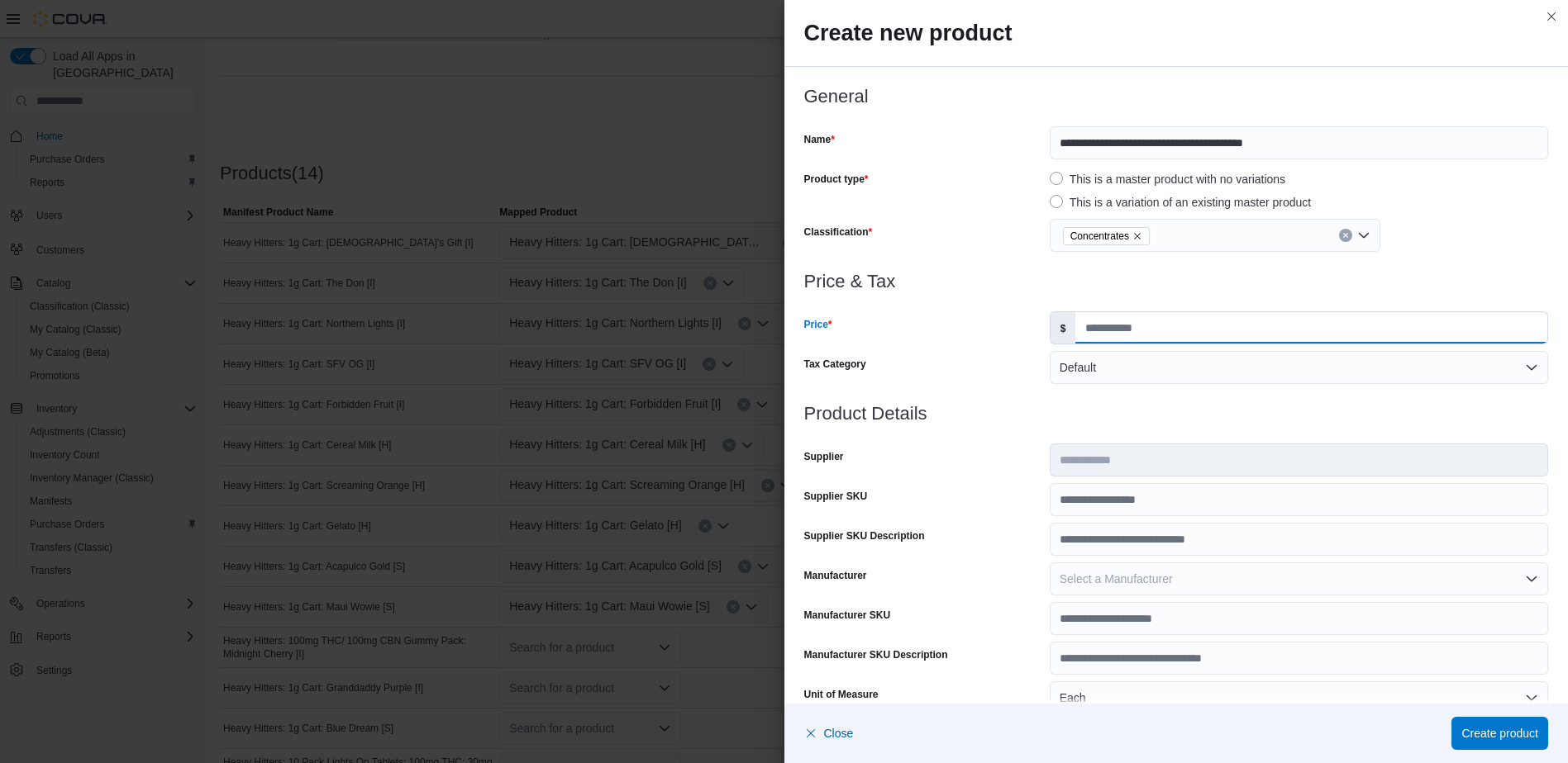
drag, startPoint x: 1092, startPoint y: 336, endPoint x: 1100, endPoint y: 349, distance: 15.3
click at [1092, 336] on input "Price" at bounding box center [1311, 328] width 472 height 32
type input "*****"
type input "*"
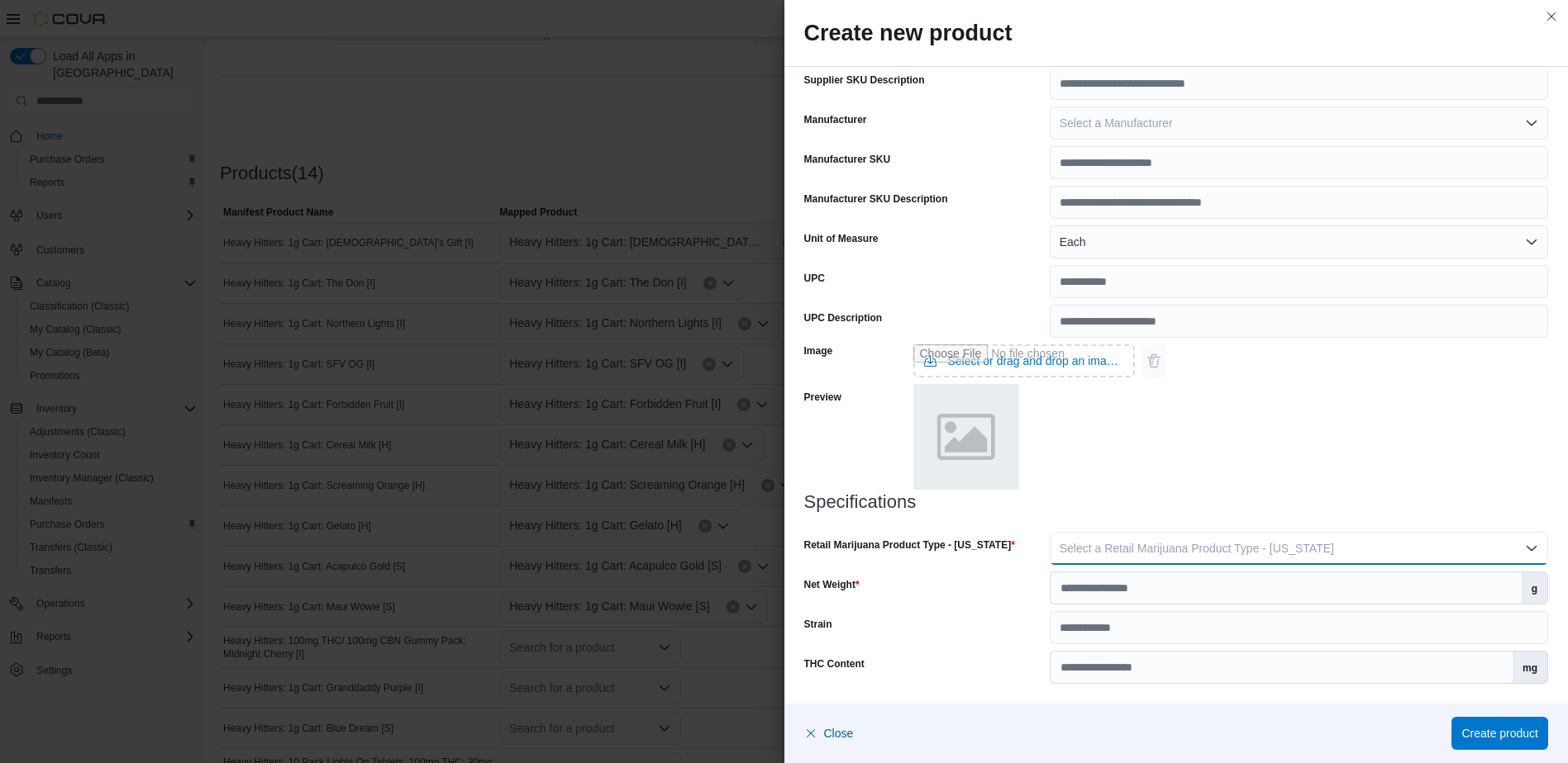
click at [1159, 558] on button "Select a Retail Marijuana Product Type - [US_STATE]" at bounding box center [1299, 548] width 499 height 33
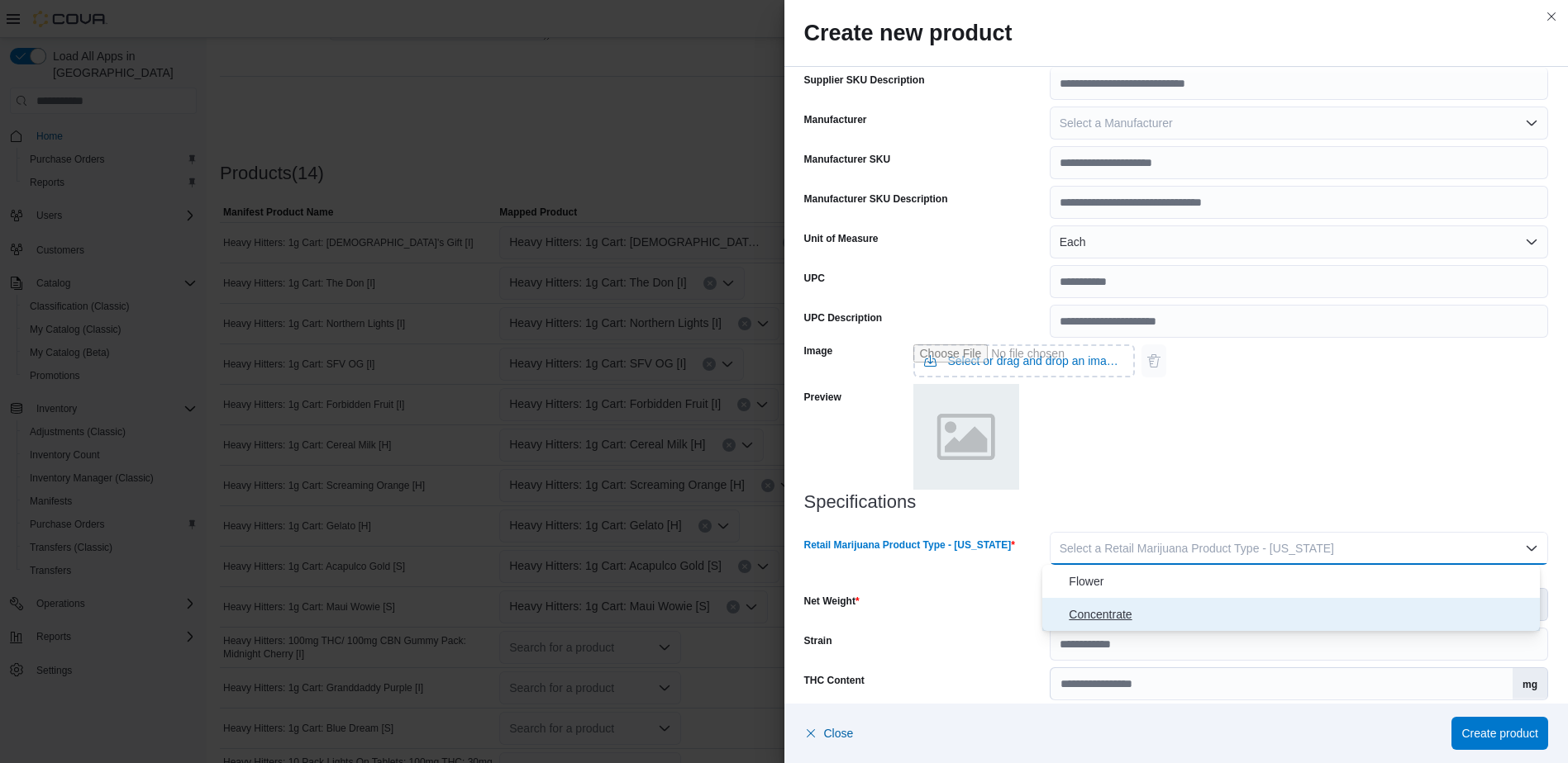
click at [1139, 615] on span "Concentrate" at bounding box center [1301, 614] width 465 height 20
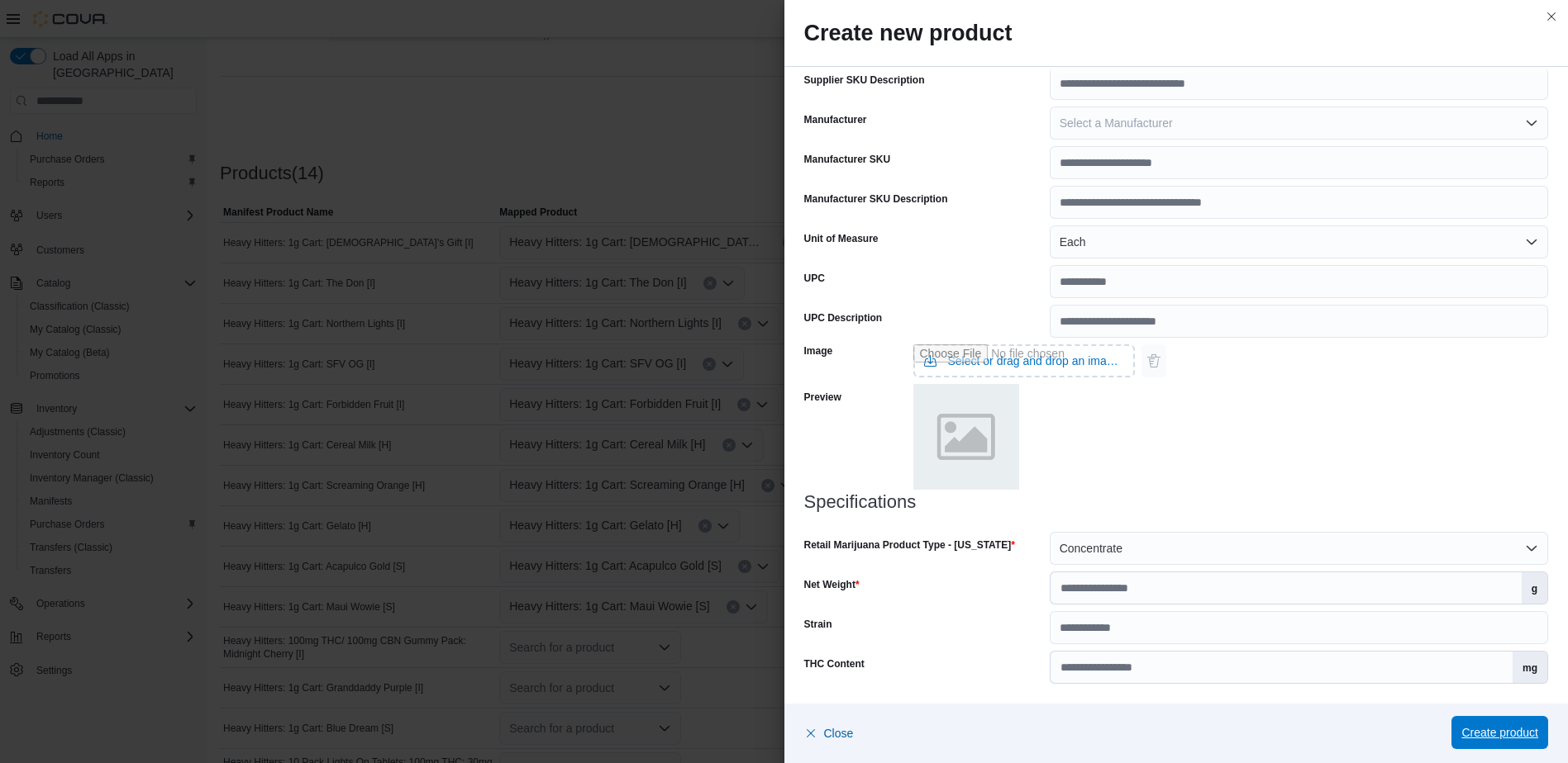
click at [1505, 725] on span "Create product" at bounding box center [1500, 733] width 77 height 33
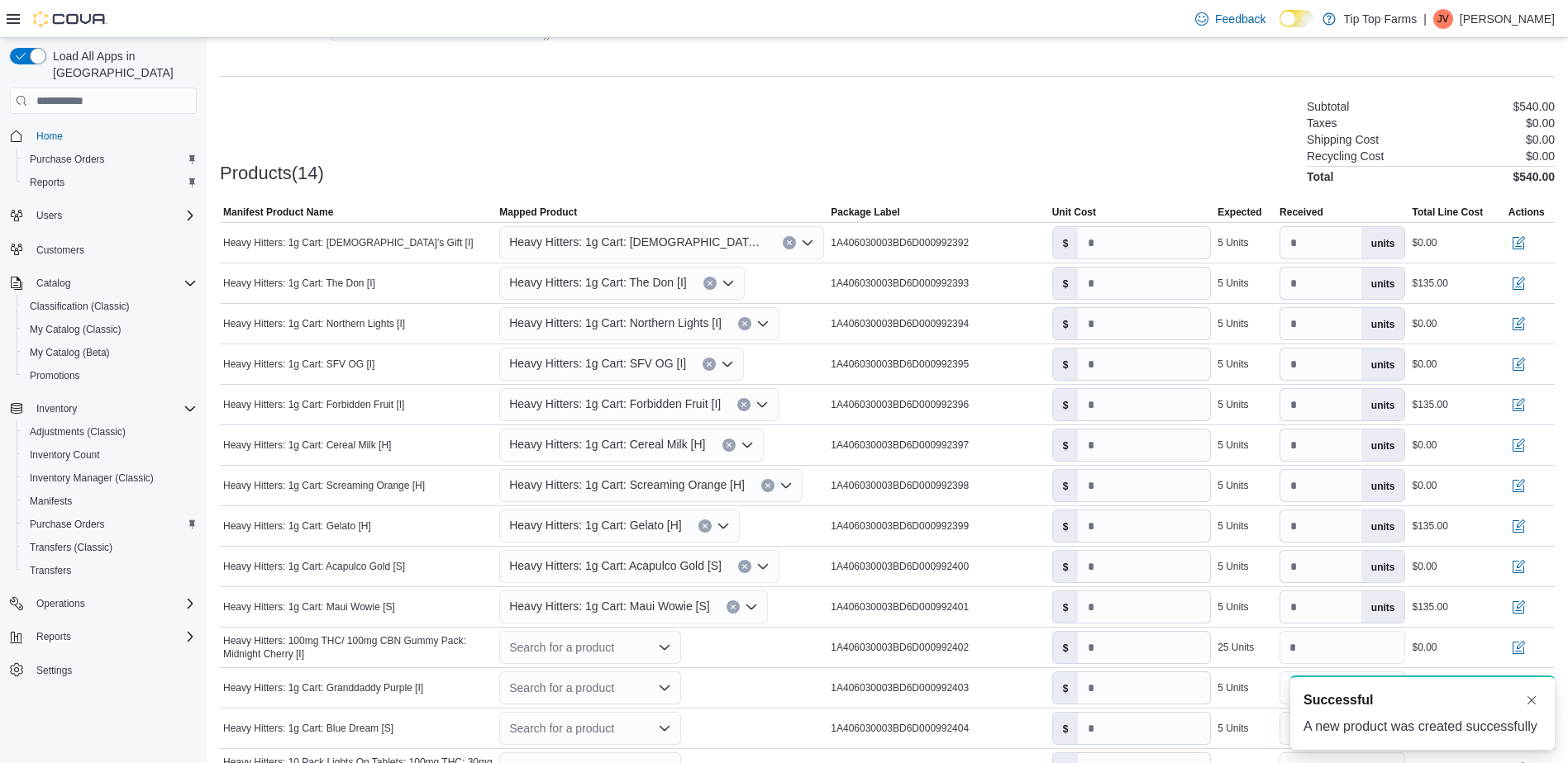
scroll to position [0, 0]
click at [643, 101] on div "Products(14) Subtotal $540.00 Taxes $0.00 Shipping Cost $0.00 Recycling Cost $0…" at bounding box center [887, 139] width 1335 height 87
click at [1115, 248] on input "number" at bounding box center [1144, 243] width 132 height 32
type input "**"
click at [1132, 326] on input "number" at bounding box center [1144, 324] width 132 height 32
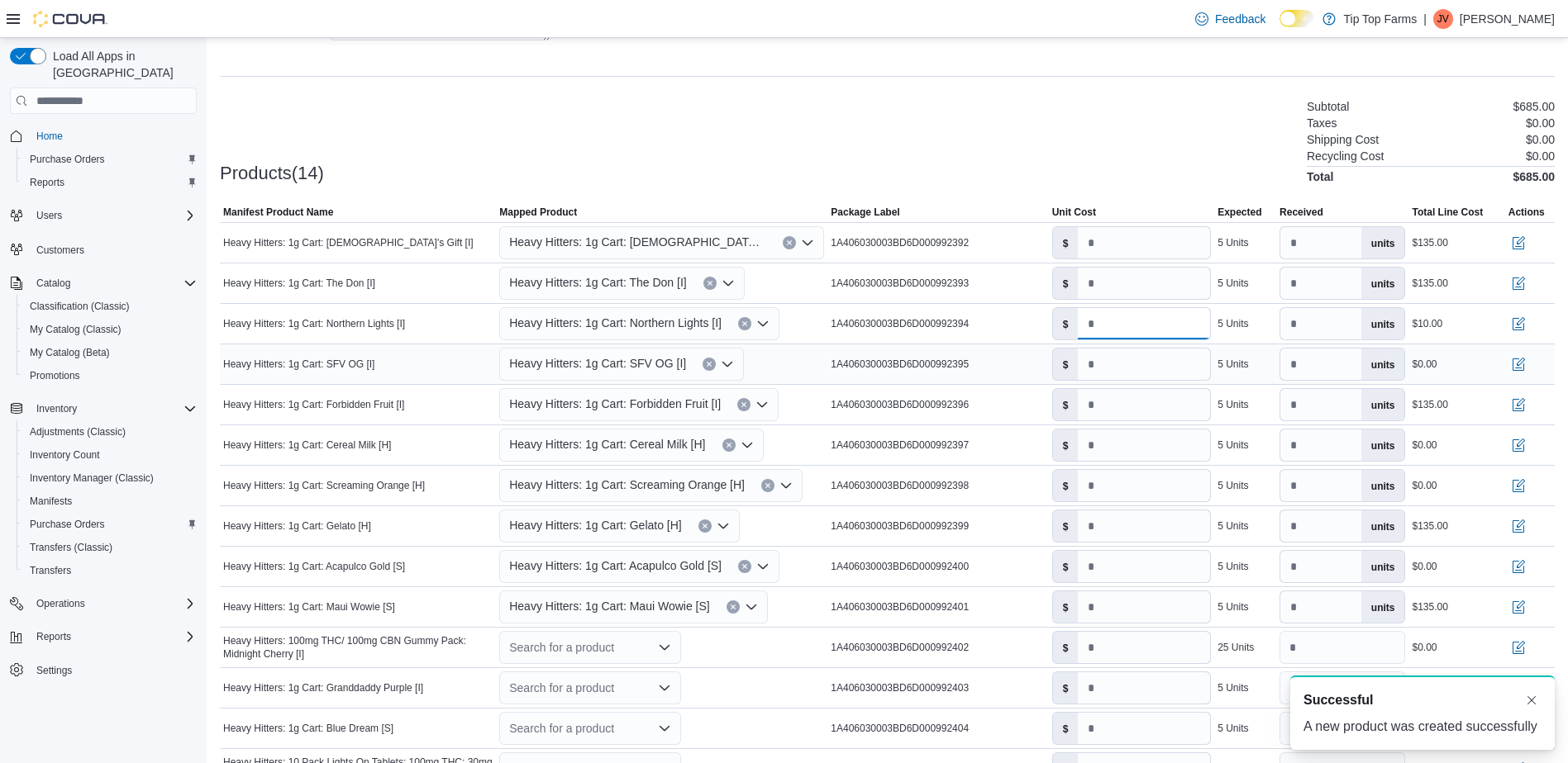
type input "**"
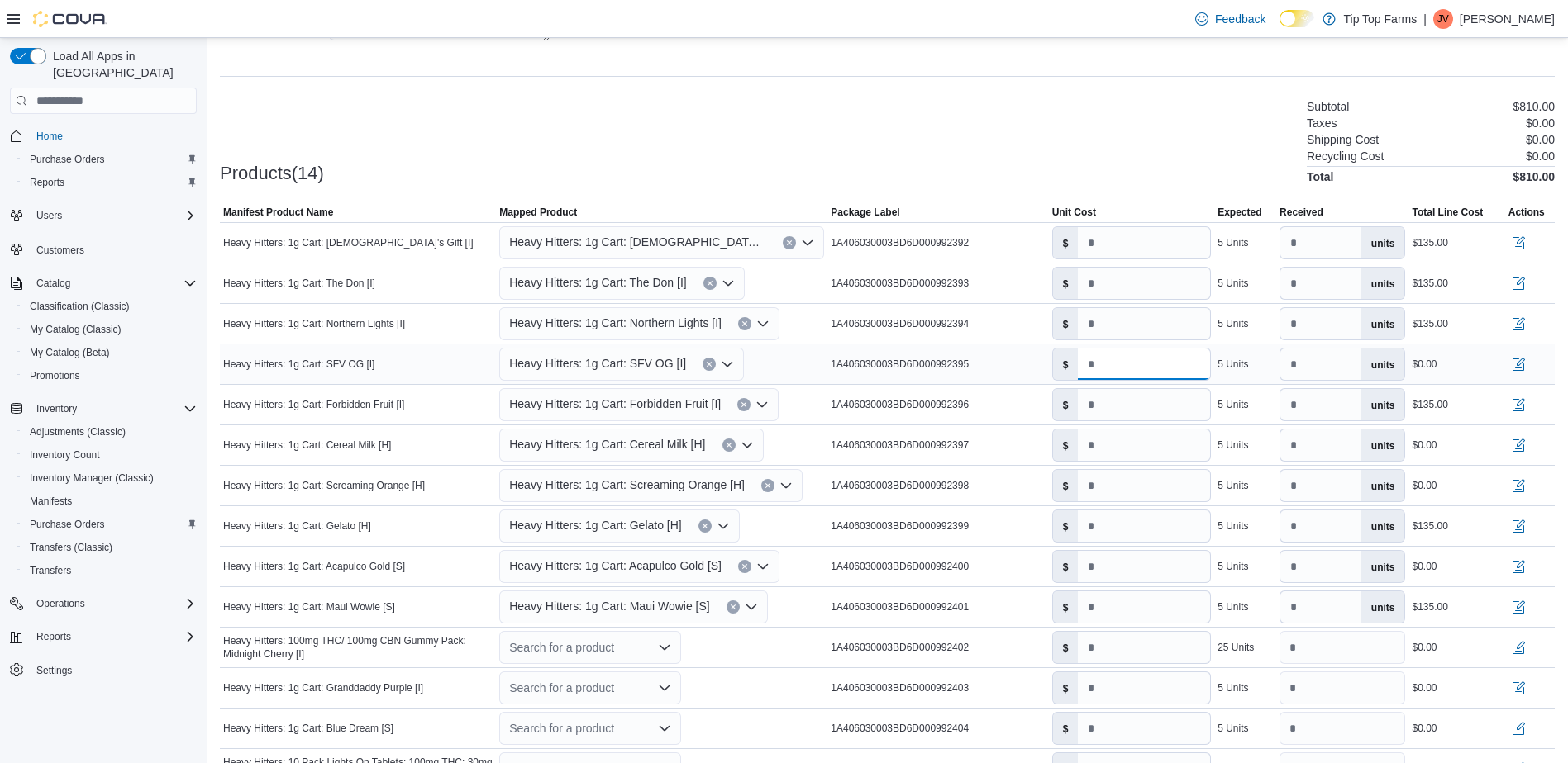
click at [1120, 370] on input "number" at bounding box center [1144, 364] width 132 height 32
type input "**"
click at [1124, 442] on input "number" at bounding box center [1144, 445] width 132 height 32
type input "**"
click at [1122, 485] on input "number" at bounding box center [1144, 486] width 132 height 32
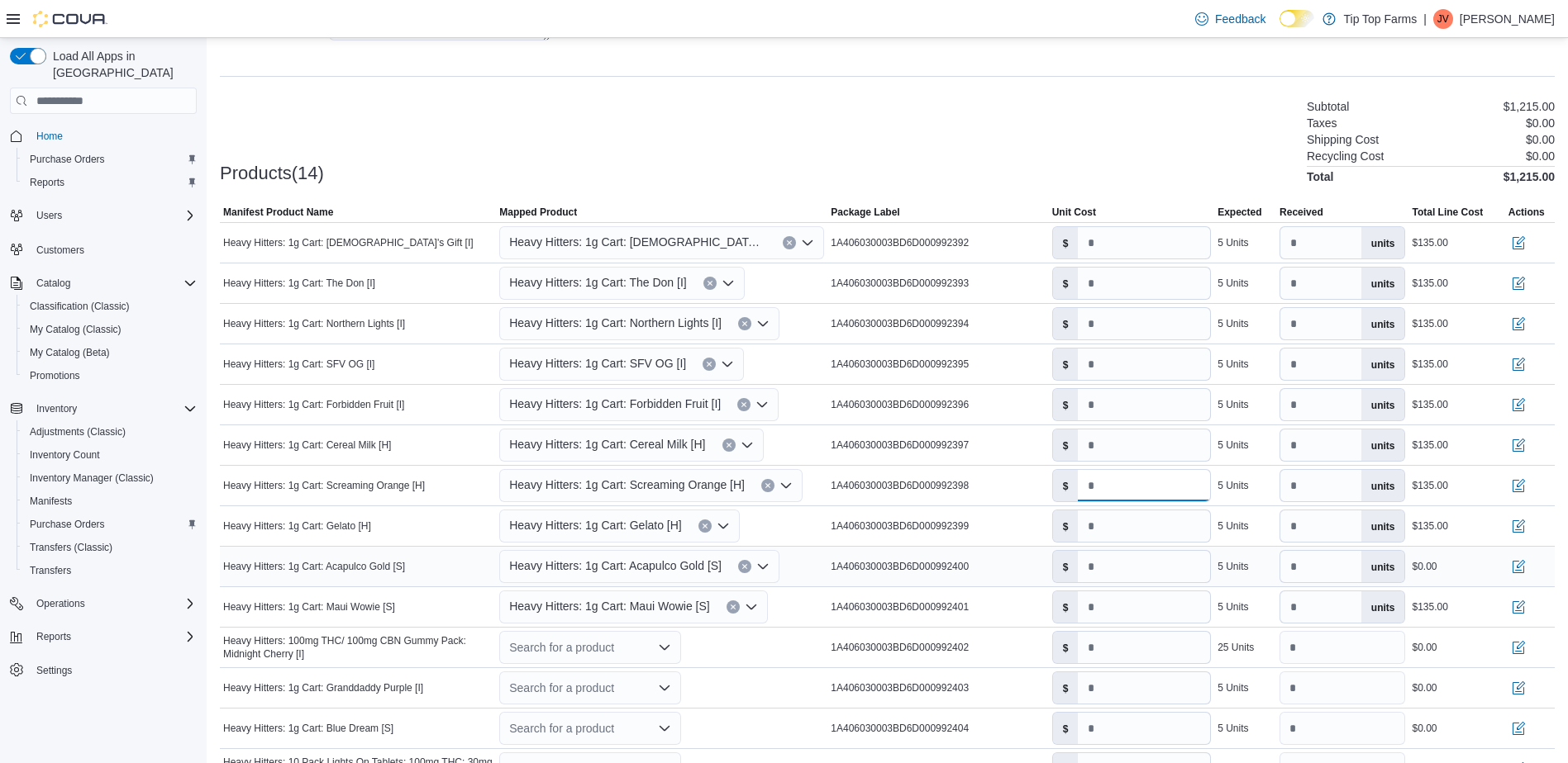
type input "**"
drag, startPoint x: 1122, startPoint y: 560, endPoint x: 1065, endPoint y: 584, distance: 61.8
click at [1123, 560] on input "number" at bounding box center [1144, 567] width 132 height 32
type input "**"
click at [629, 652] on div "Search for a product" at bounding box center [590, 647] width 181 height 33
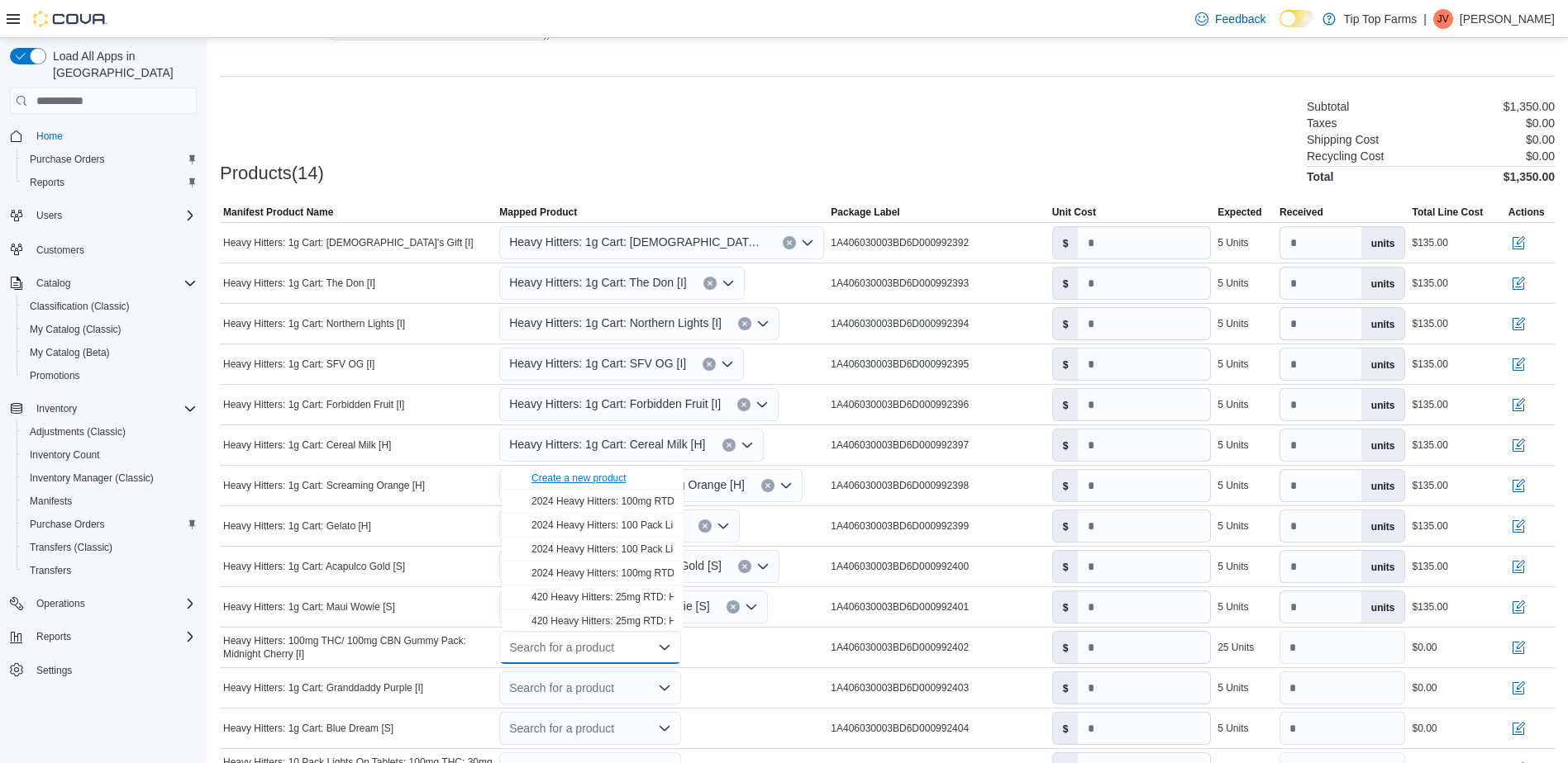
click at [603, 480] on div "Create a new product" at bounding box center [578, 477] width 95 height 13
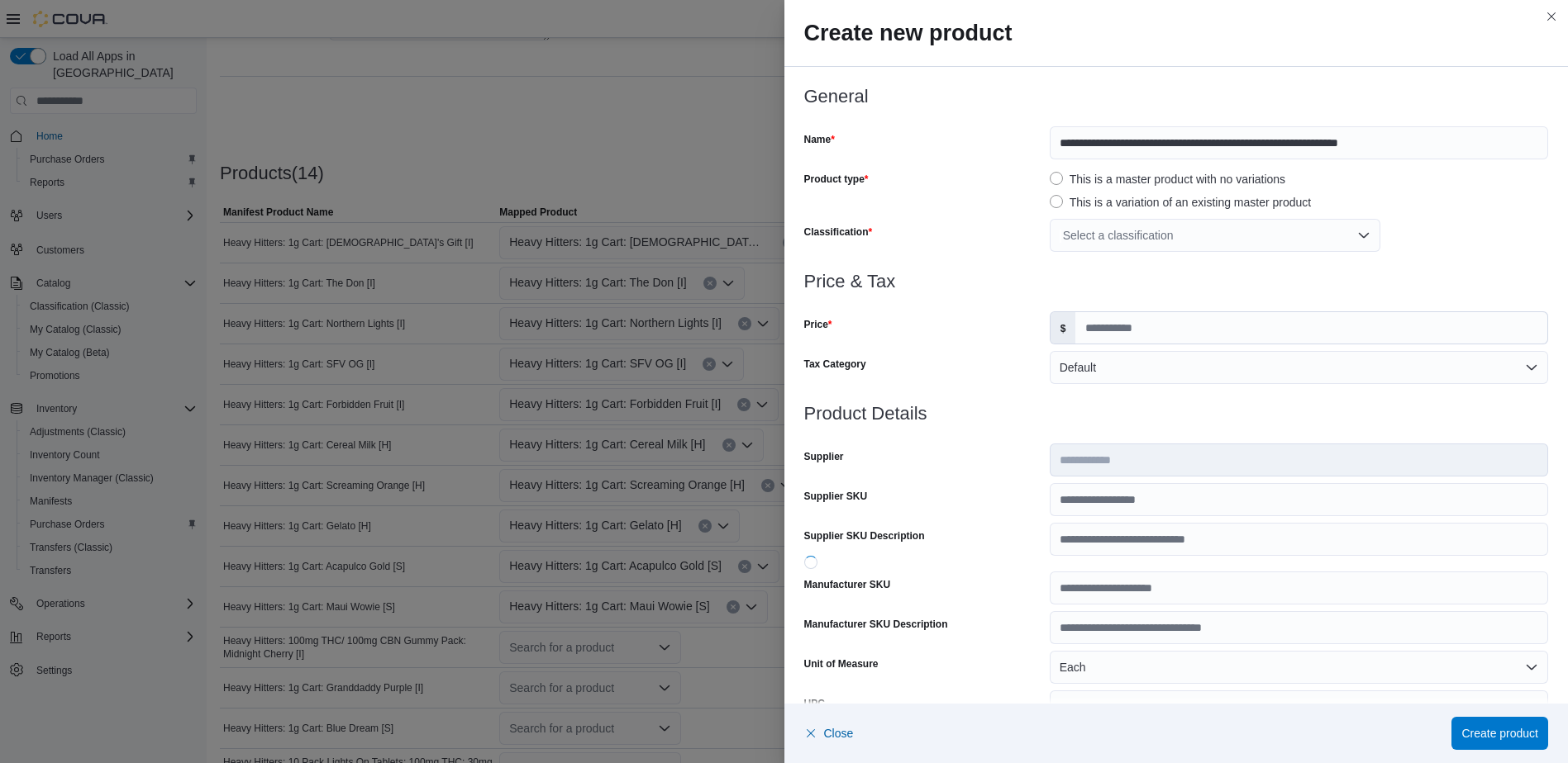
click at [1112, 232] on div "Select a classification" at bounding box center [1215, 236] width 330 height 33
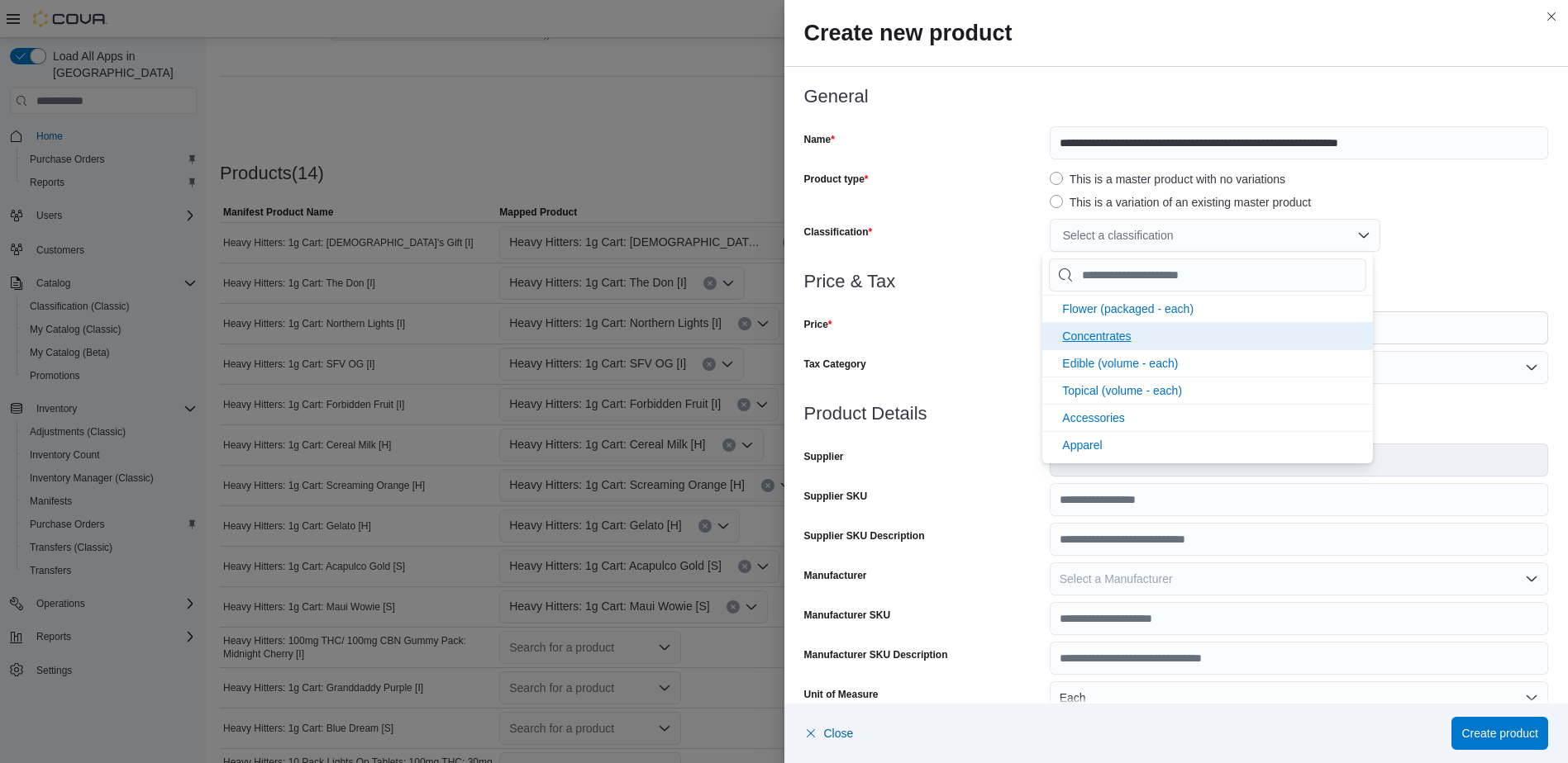
click at [1107, 340] on span "Concentrates" at bounding box center [1096, 336] width 68 height 13
click at [937, 336] on div "Price" at bounding box center [924, 329] width 239 height 33
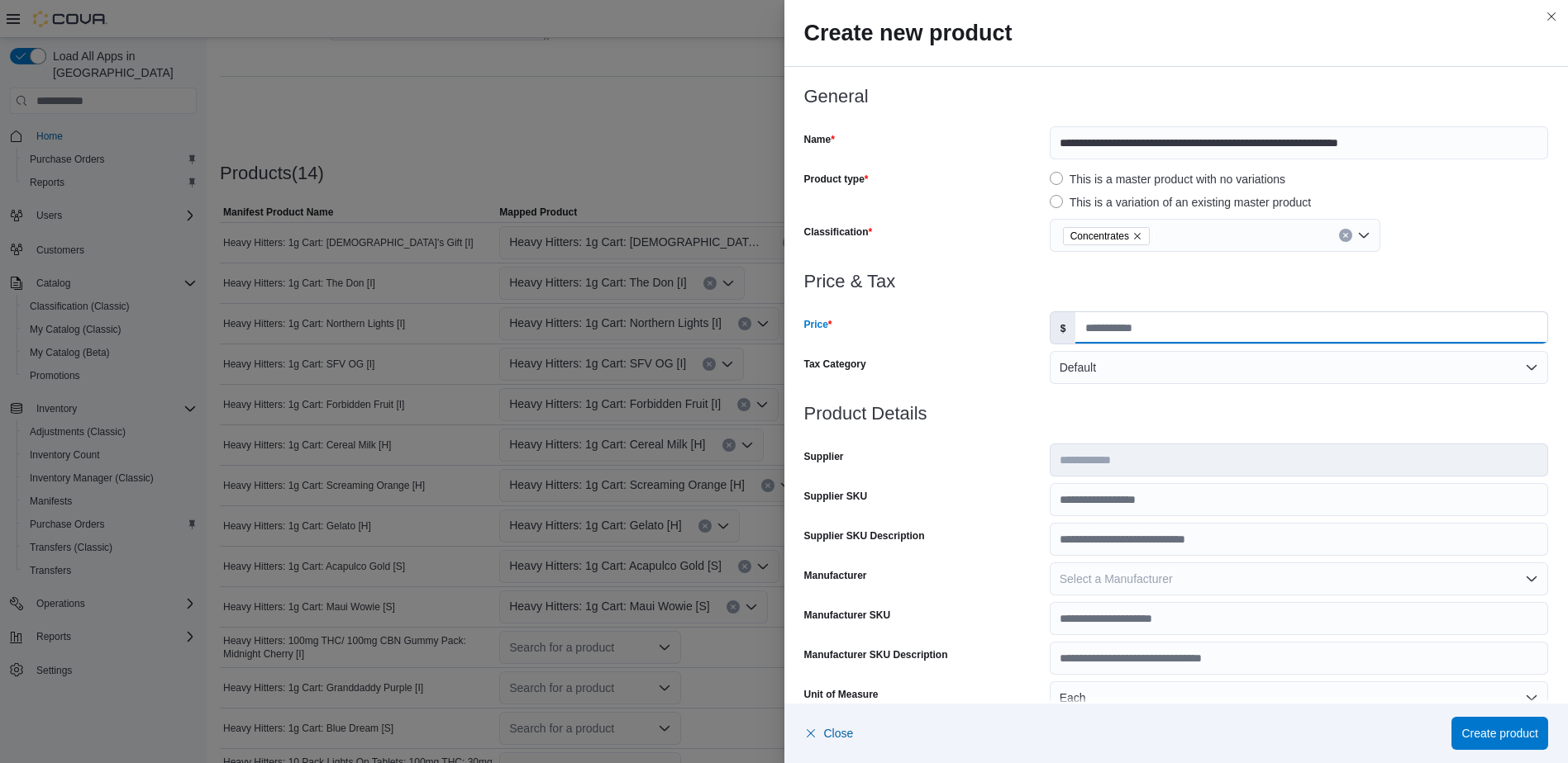
click at [1133, 334] on input "Price" at bounding box center [1311, 328] width 472 height 32
type input "*****"
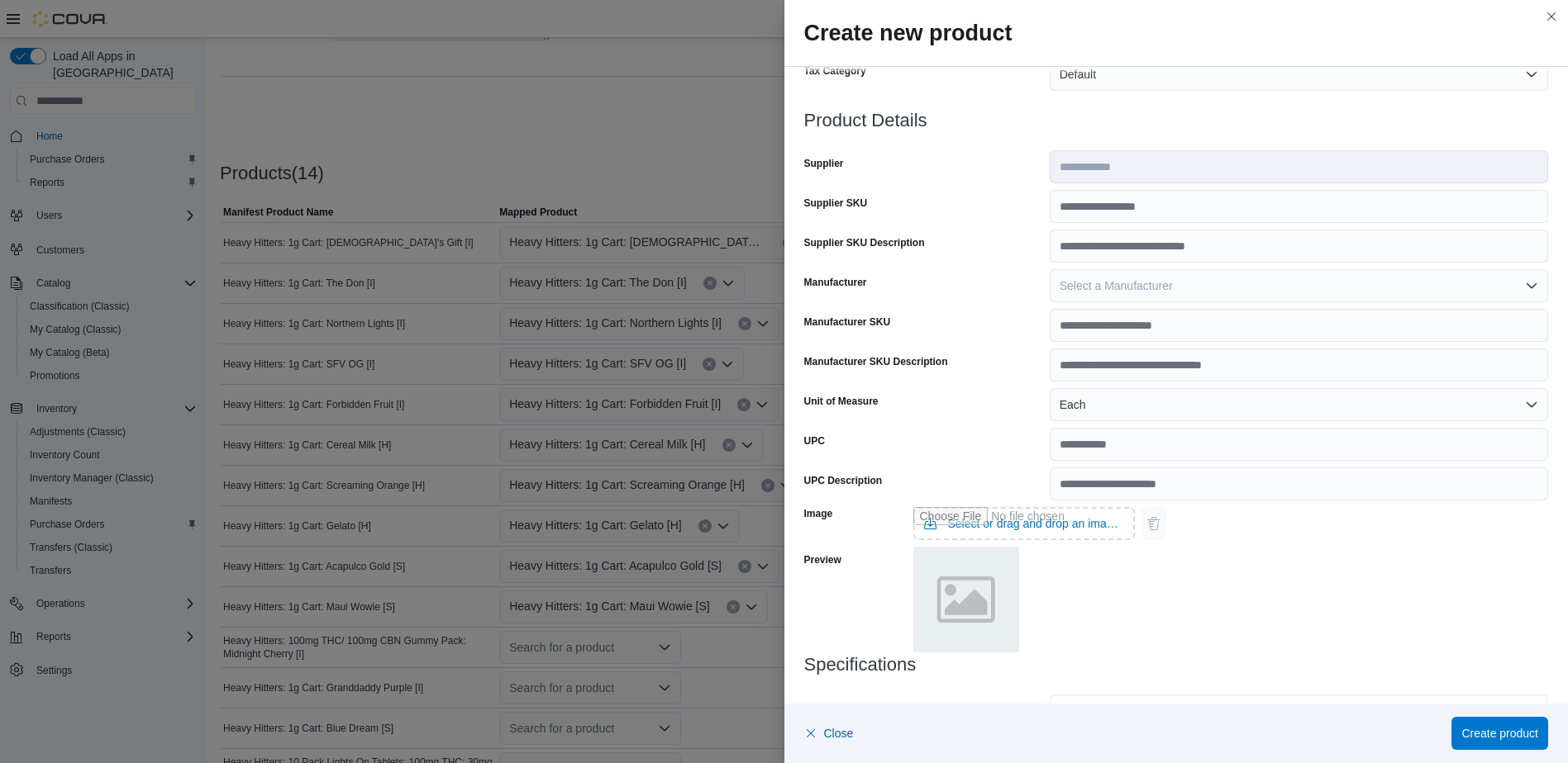
scroll to position [456, 0]
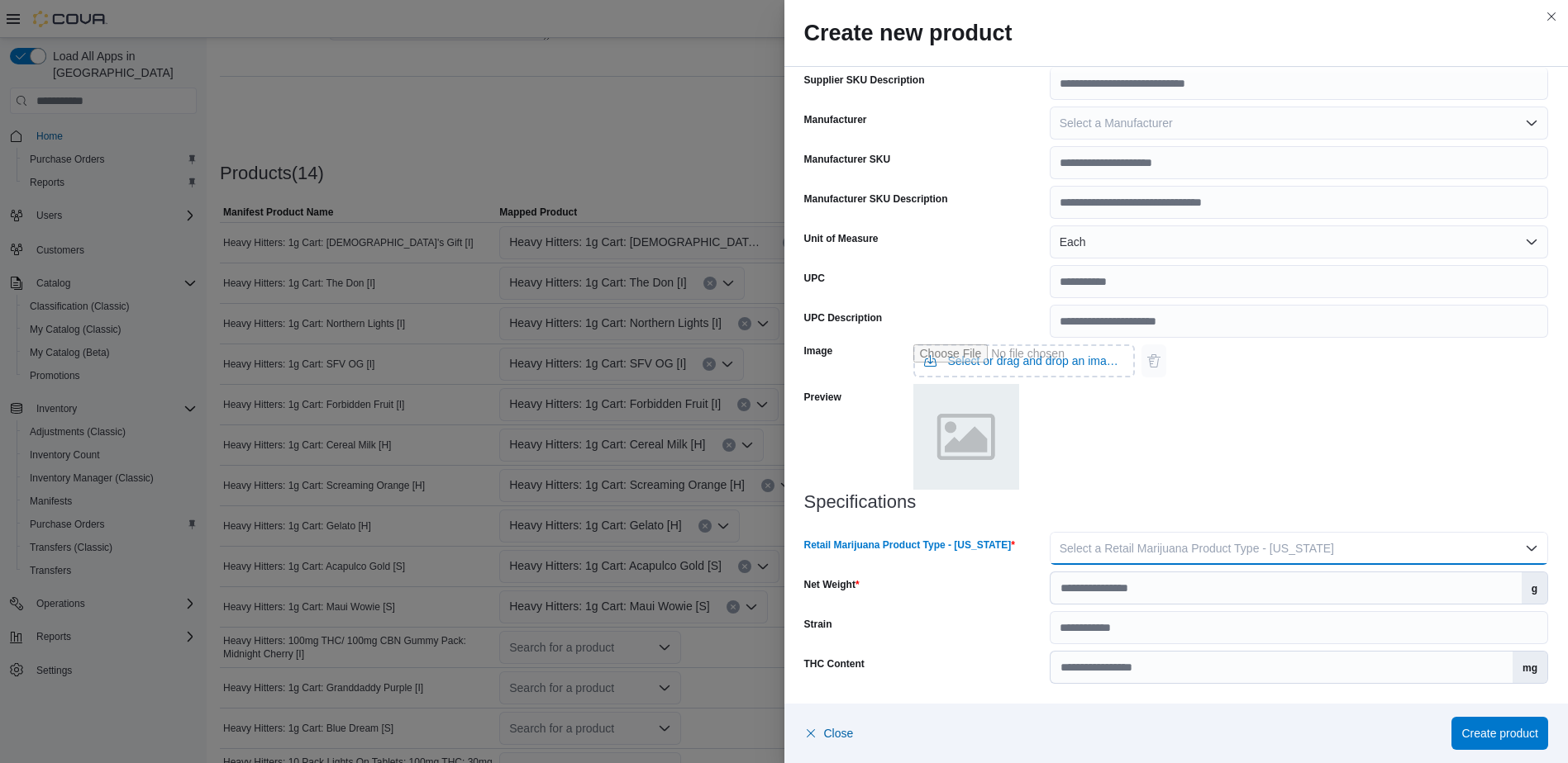
click at [1163, 558] on button "Select a Retail Marijuana Product Type - [US_STATE]" at bounding box center [1299, 548] width 499 height 33
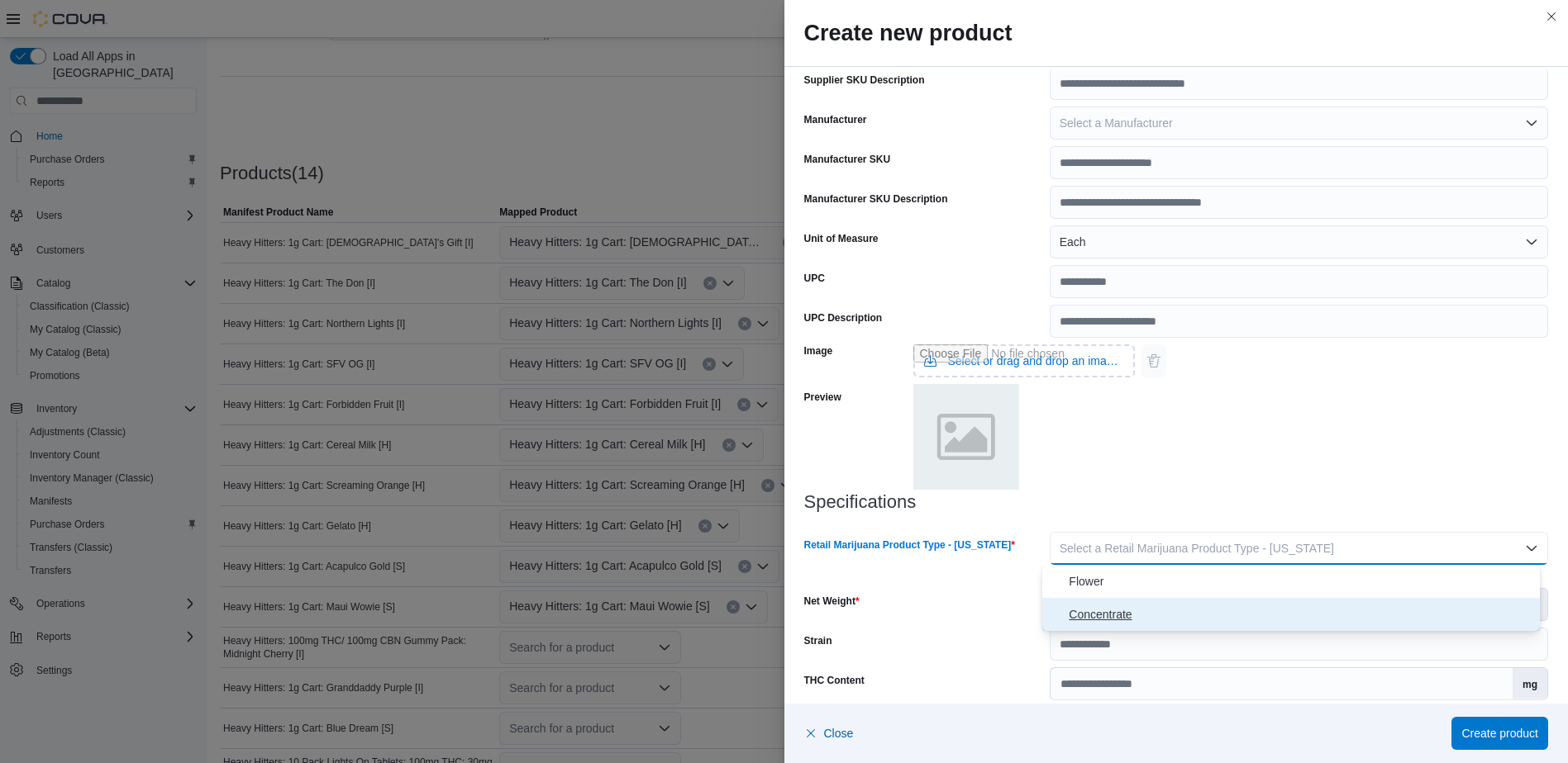
click at [1139, 611] on span "Concentrate" at bounding box center [1301, 614] width 465 height 20
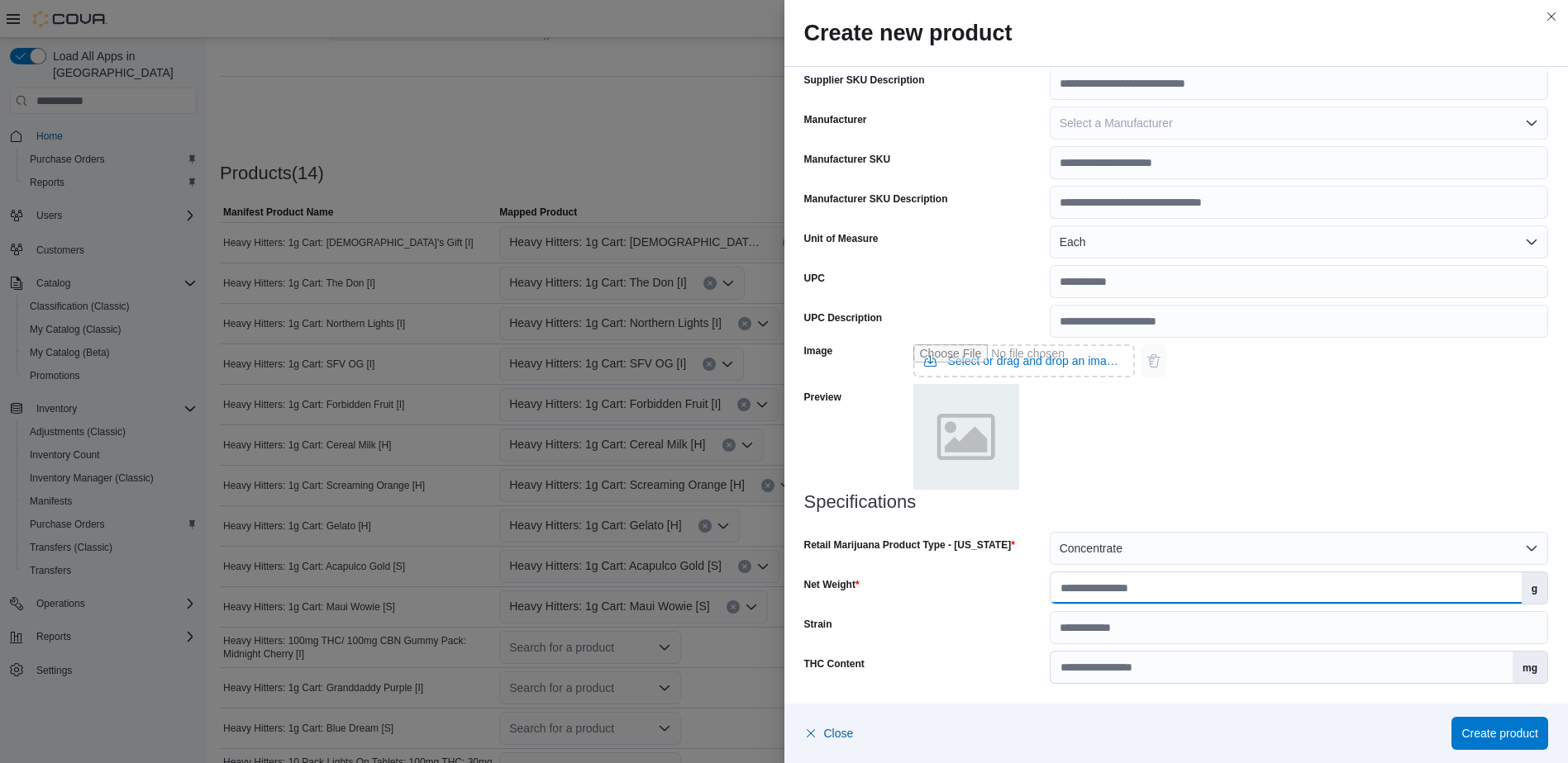
click at [1197, 592] on input "Net Weight" at bounding box center [1287, 588] width 472 height 32
type input "*"
click at [1501, 737] on span "Create product" at bounding box center [1500, 732] width 77 height 17
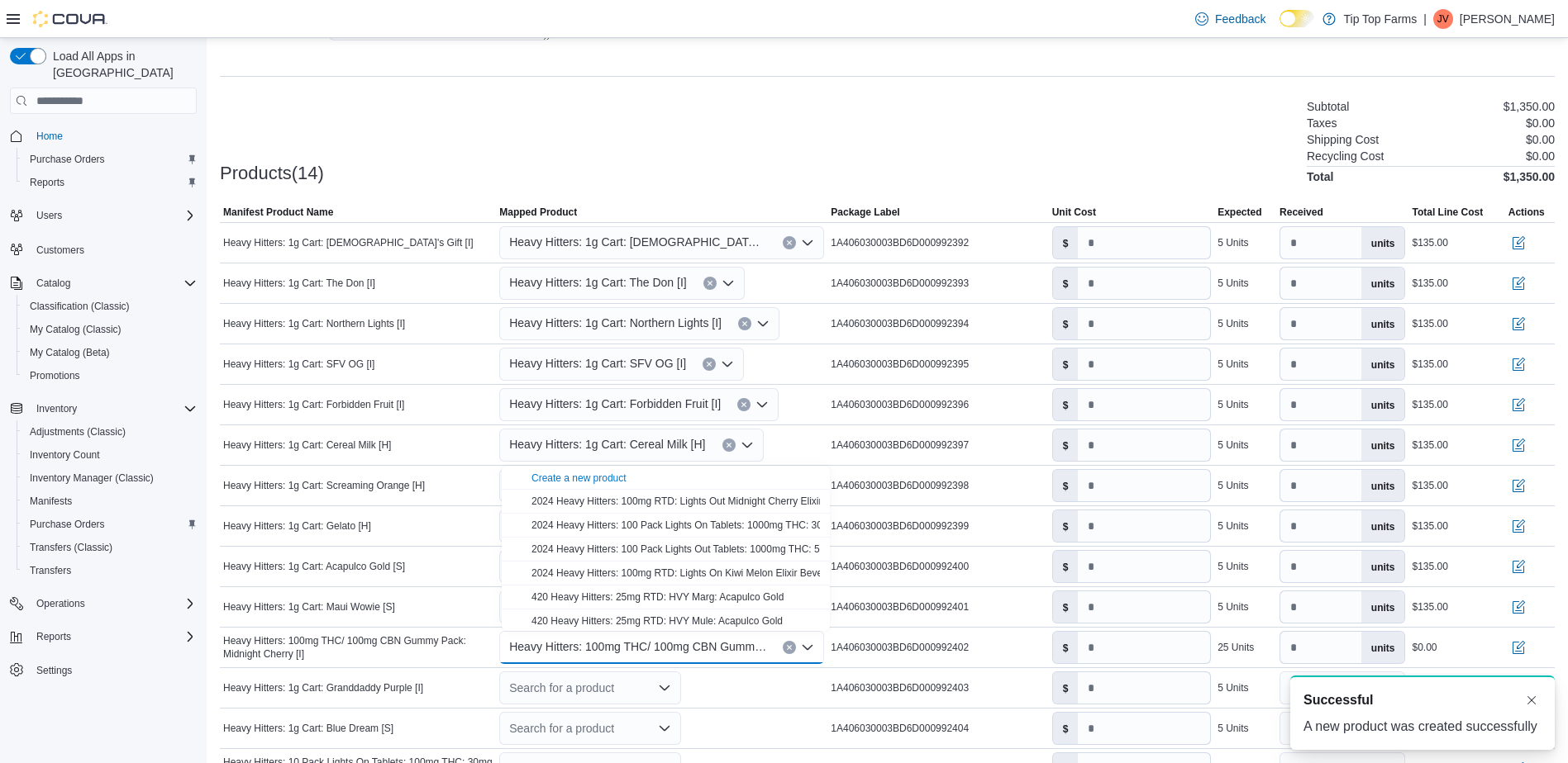
scroll to position [0, 0]
click at [648, 136] on div "Products(14) Subtotal $1,350.00 Taxes $0.00 Shipping Cost $0.00 Recycling Cost …" at bounding box center [887, 139] width 1335 height 87
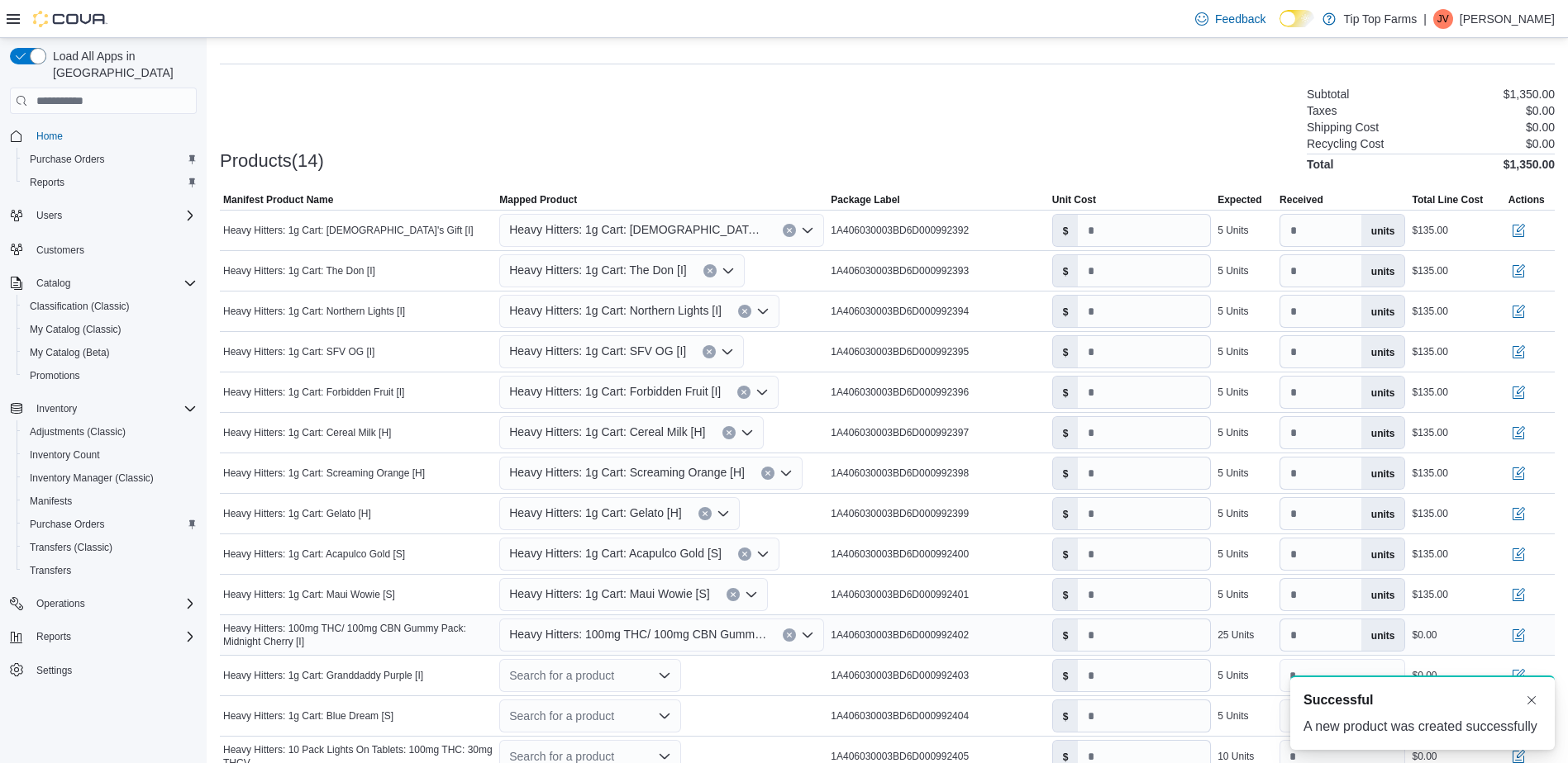
scroll to position [505, 0]
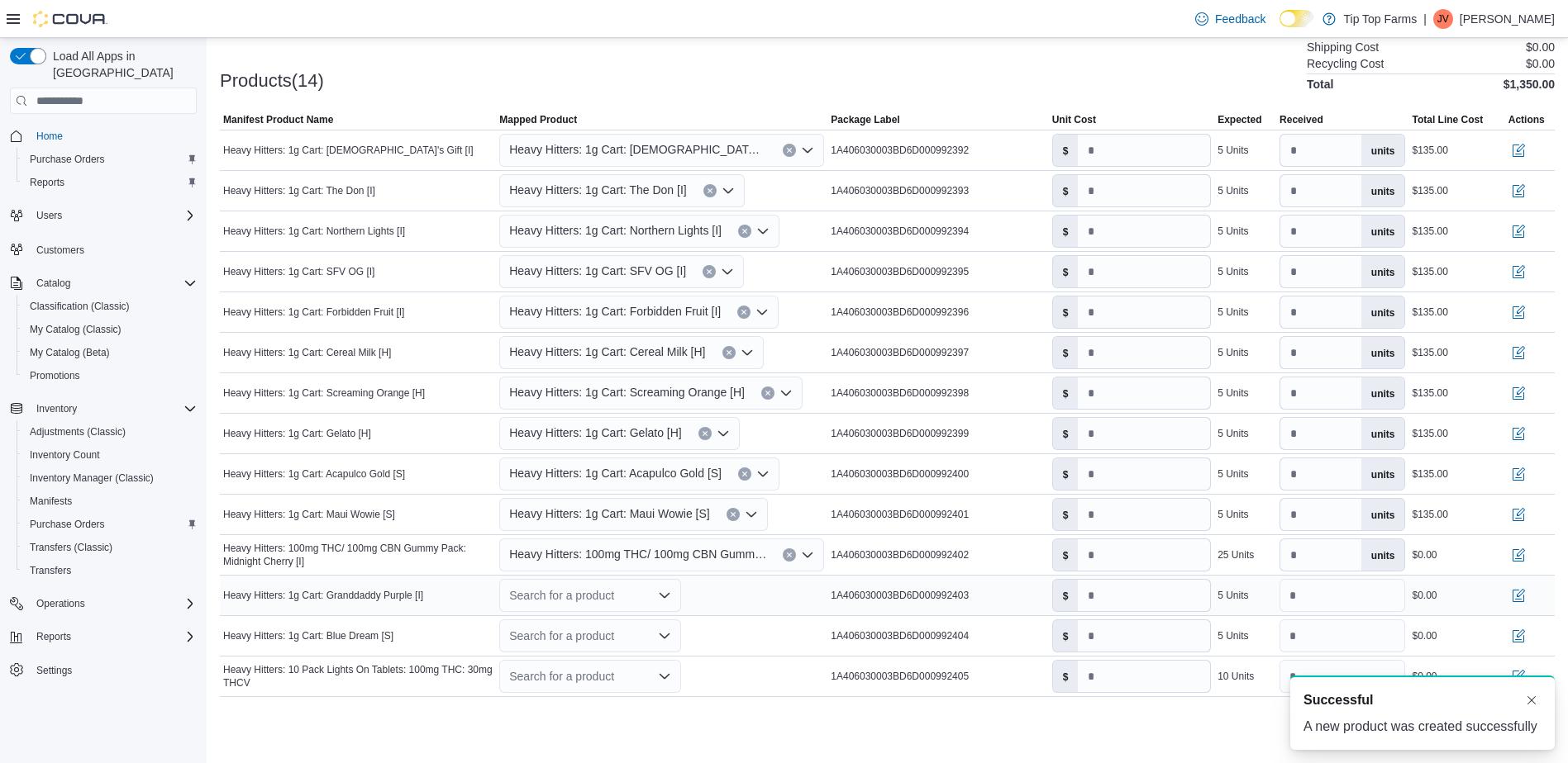
click at [550, 598] on div "Search for a product" at bounding box center [590, 596] width 181 height 33
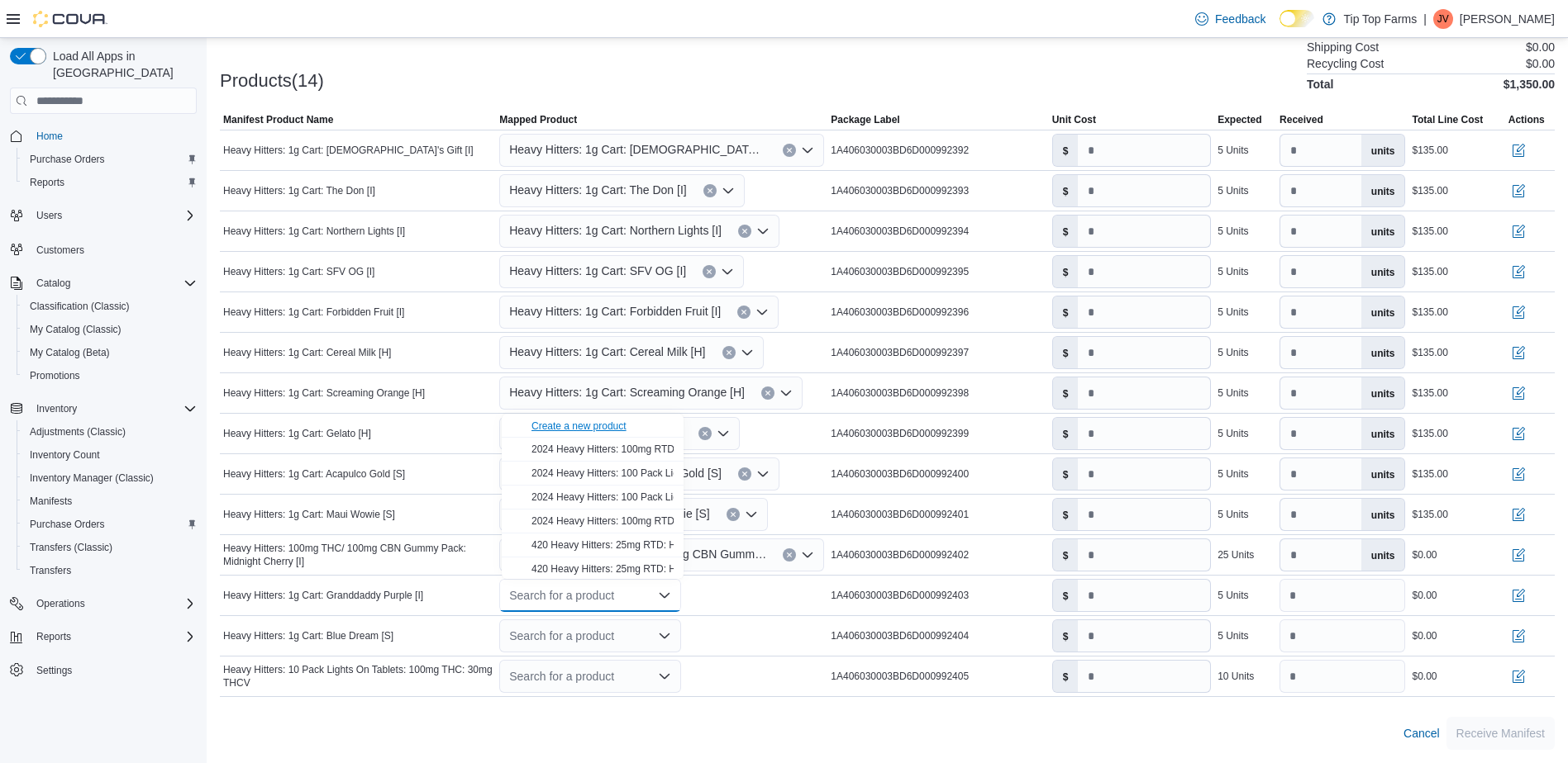
click at [572, 428] on div "Create a new product" at bounding box center [578, 426] width 95 height 13
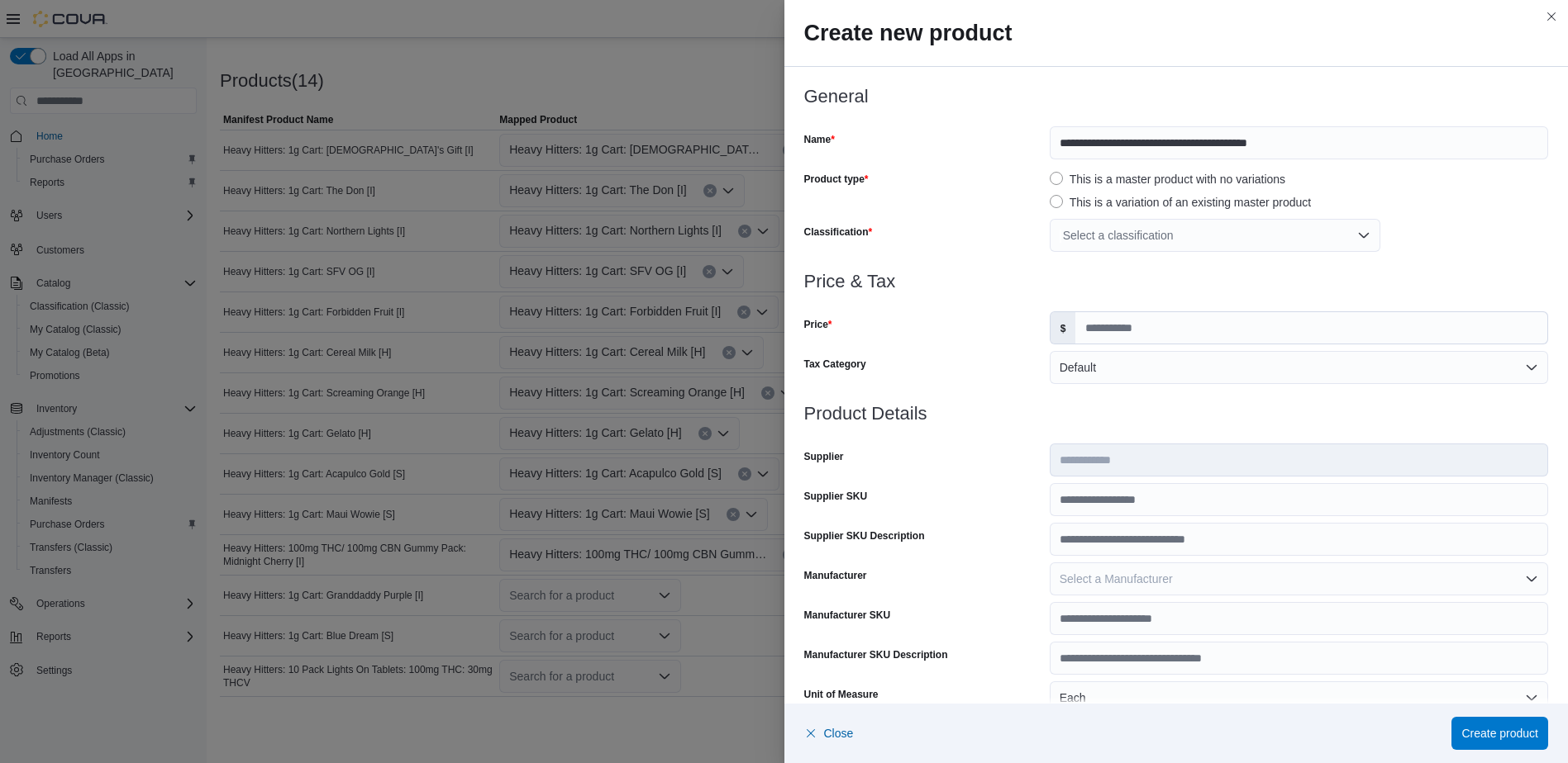
click at [1095, 216] on div "**********" at bounding box center [1177, 179] width 745 height 185
click at [1085, 243] on div "Select a classification" at bounding box center [1215, 236] width 330 height 33
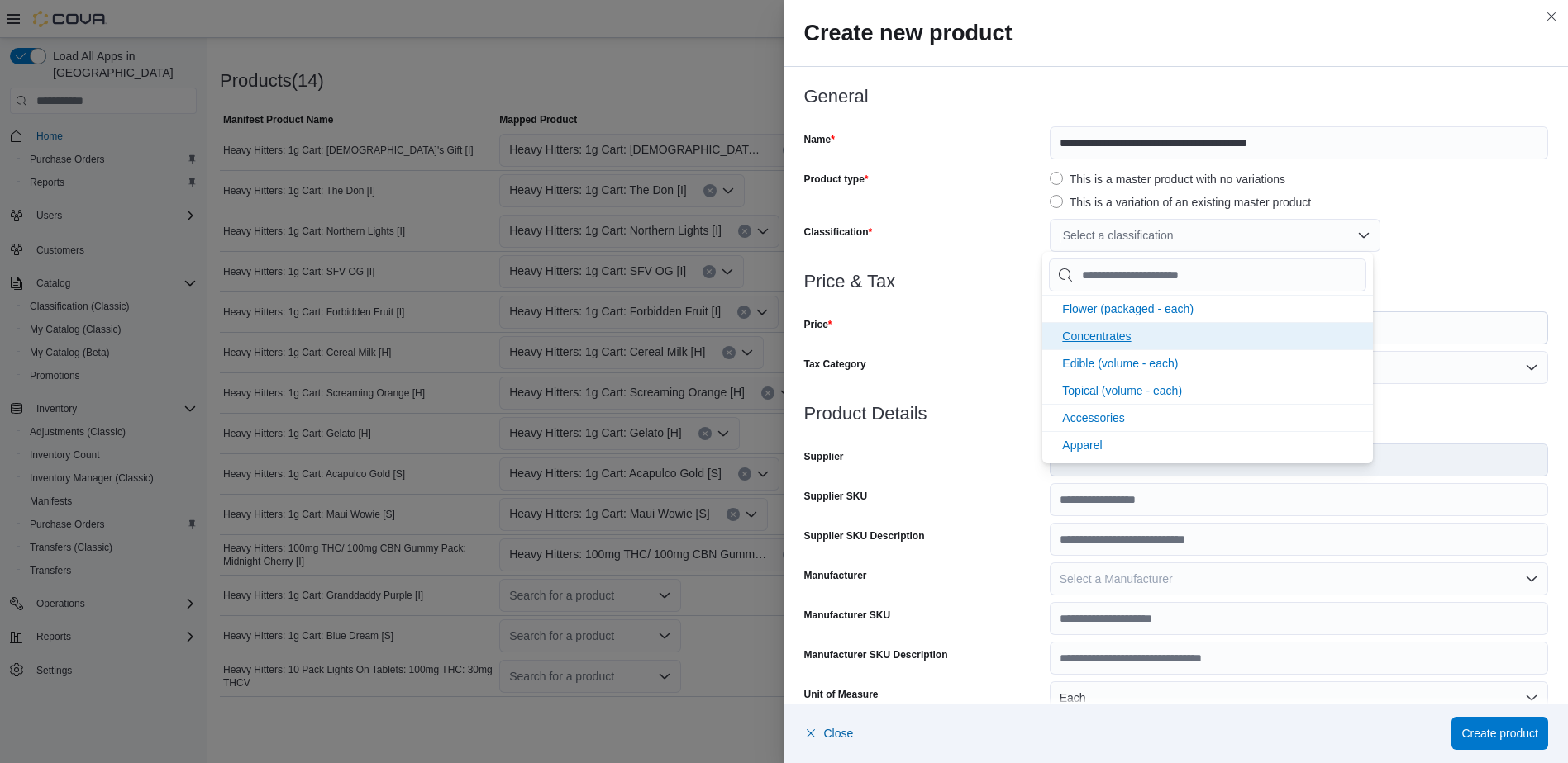
click at [1088, 332] on span "Concentrates" at bounding box center [1096, 336] width 68 height 13
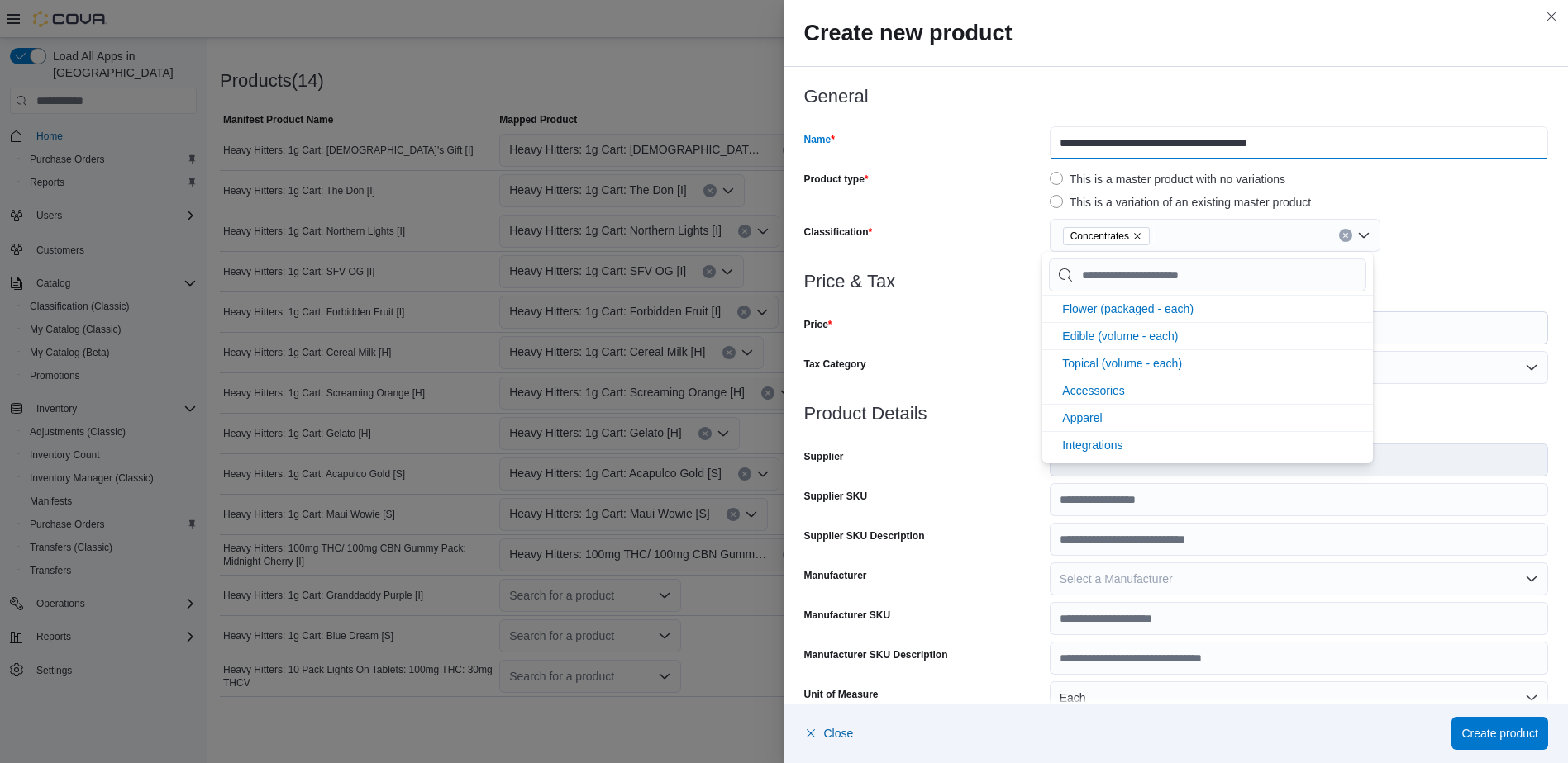
click at [1056, 145] on input "**********" at bounding box center [1299, 143] width 499 height 33
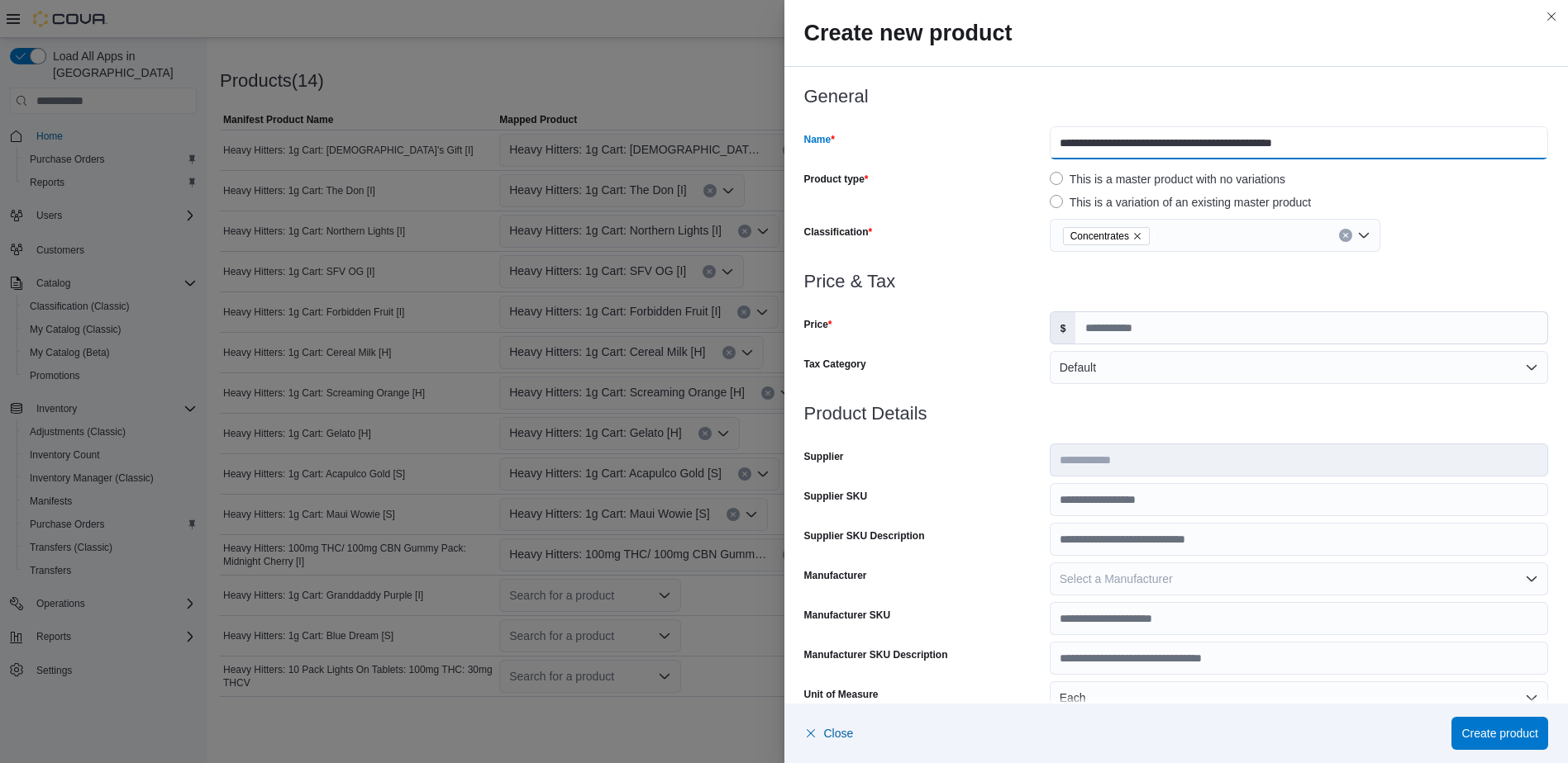
type input "**********"
click at [1080, 292] on div at bounding box center [1177, 301] width 745 height 20
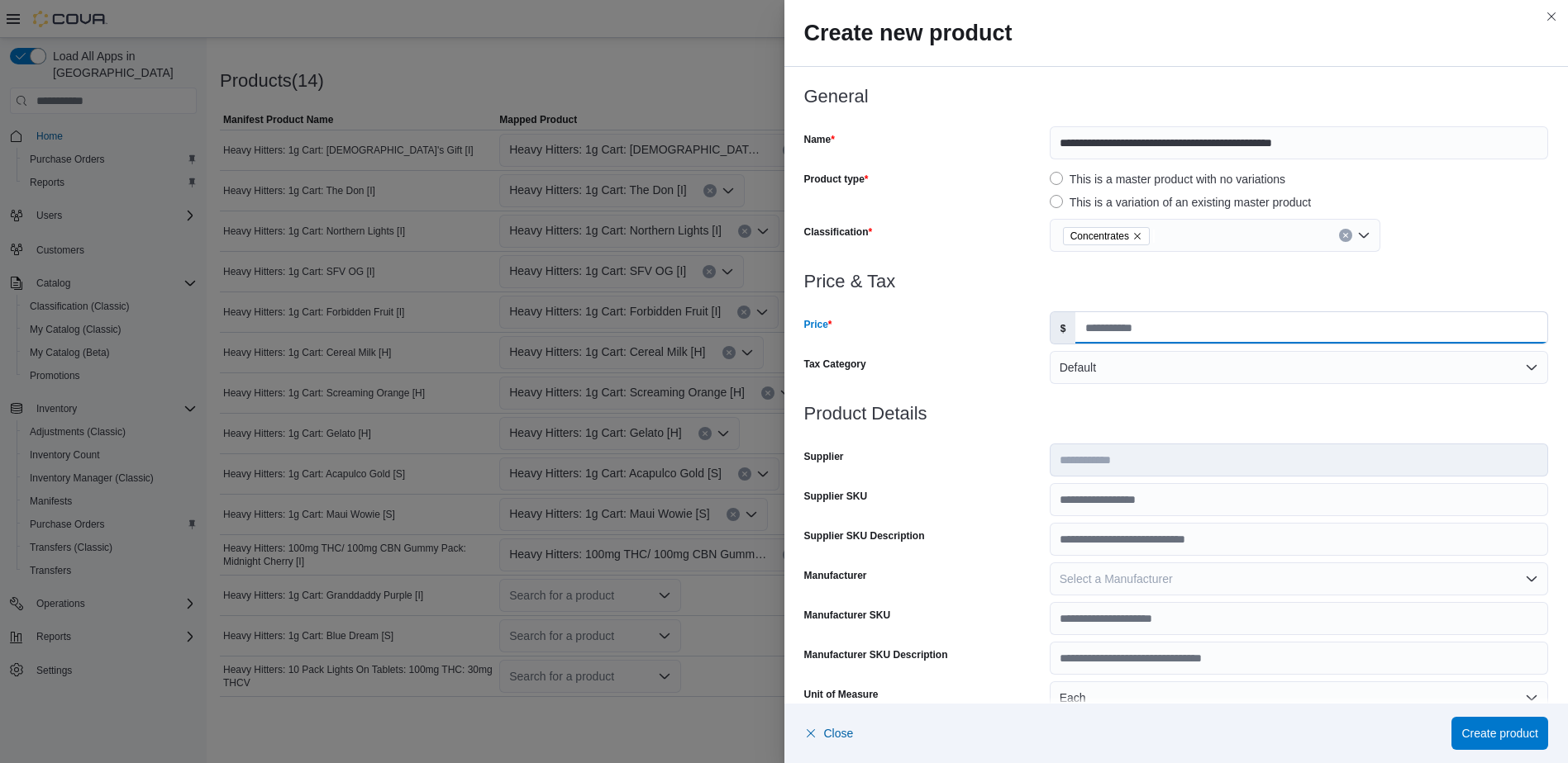
click at [1117, 334] on input "Price" at bounding box center [1311, 328] width 472 height 32
type input "*"
click at [1118, 269] on div at bounding box center [1177, 262] width 745 height 20
drag, startPoint x: 1023, startPoint y: 382, endPoint x: 986, endPoint y: 526, distance: 148.7
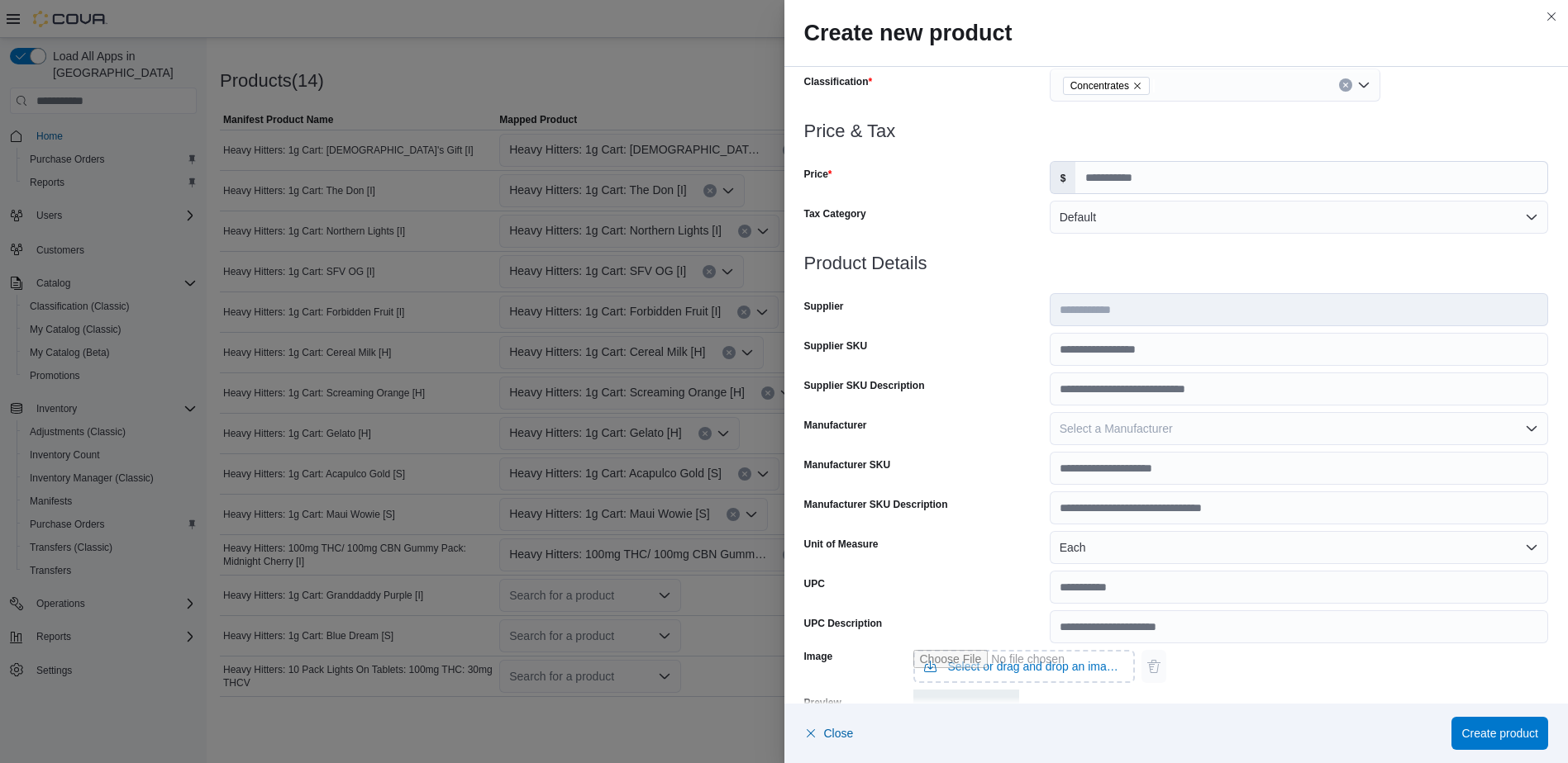
scroll to position [456, 0]
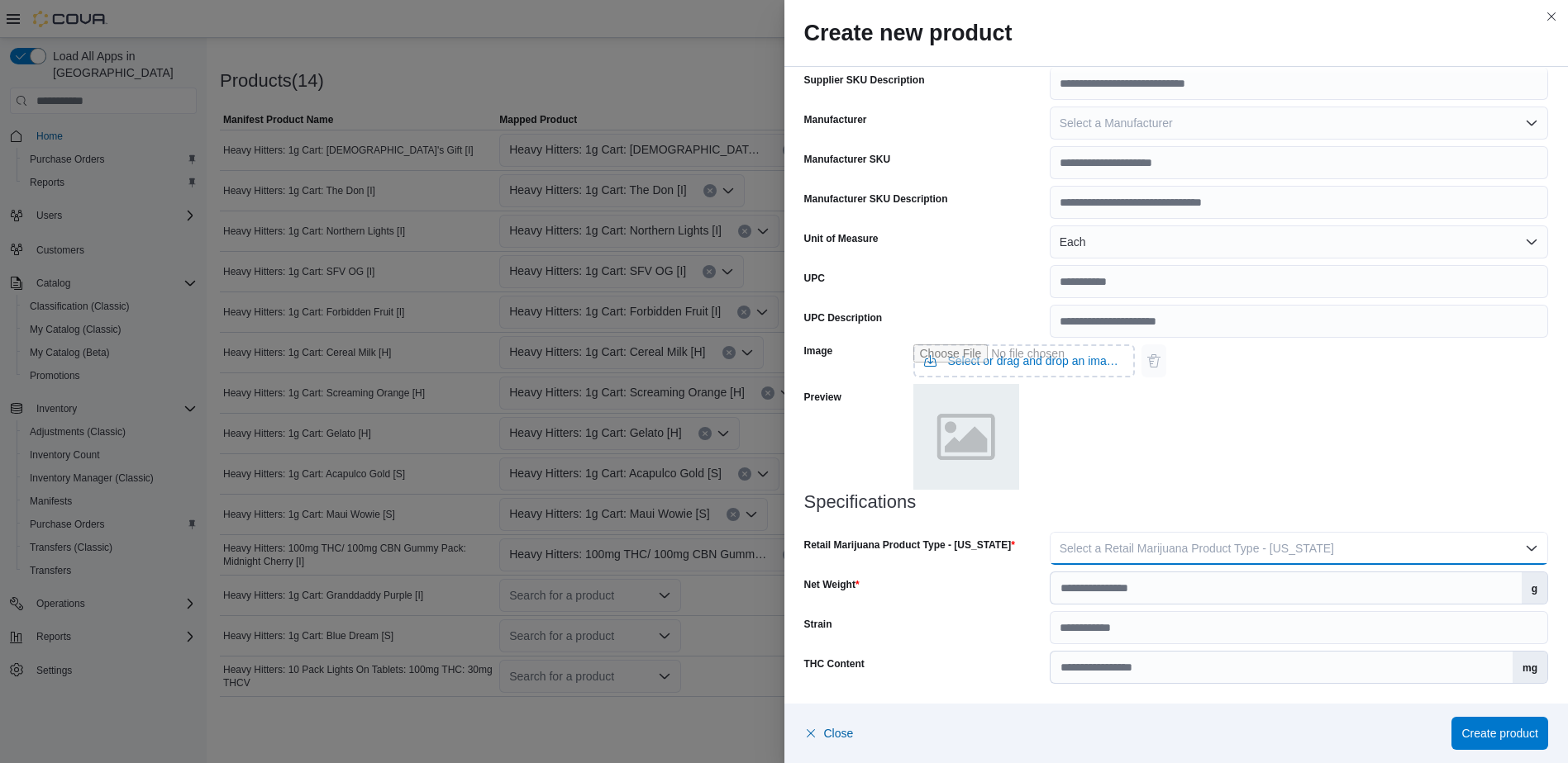
drag, startPoint x: 1080, startPoint y: 544, endPoint x: 1081, endPoint y: 558, distance: 14.0
click at [1081, 544] on span "Select a Retail Marijuana Product Type - [US_STATE]" at bounding box center [1196, 548] width 274 height 13
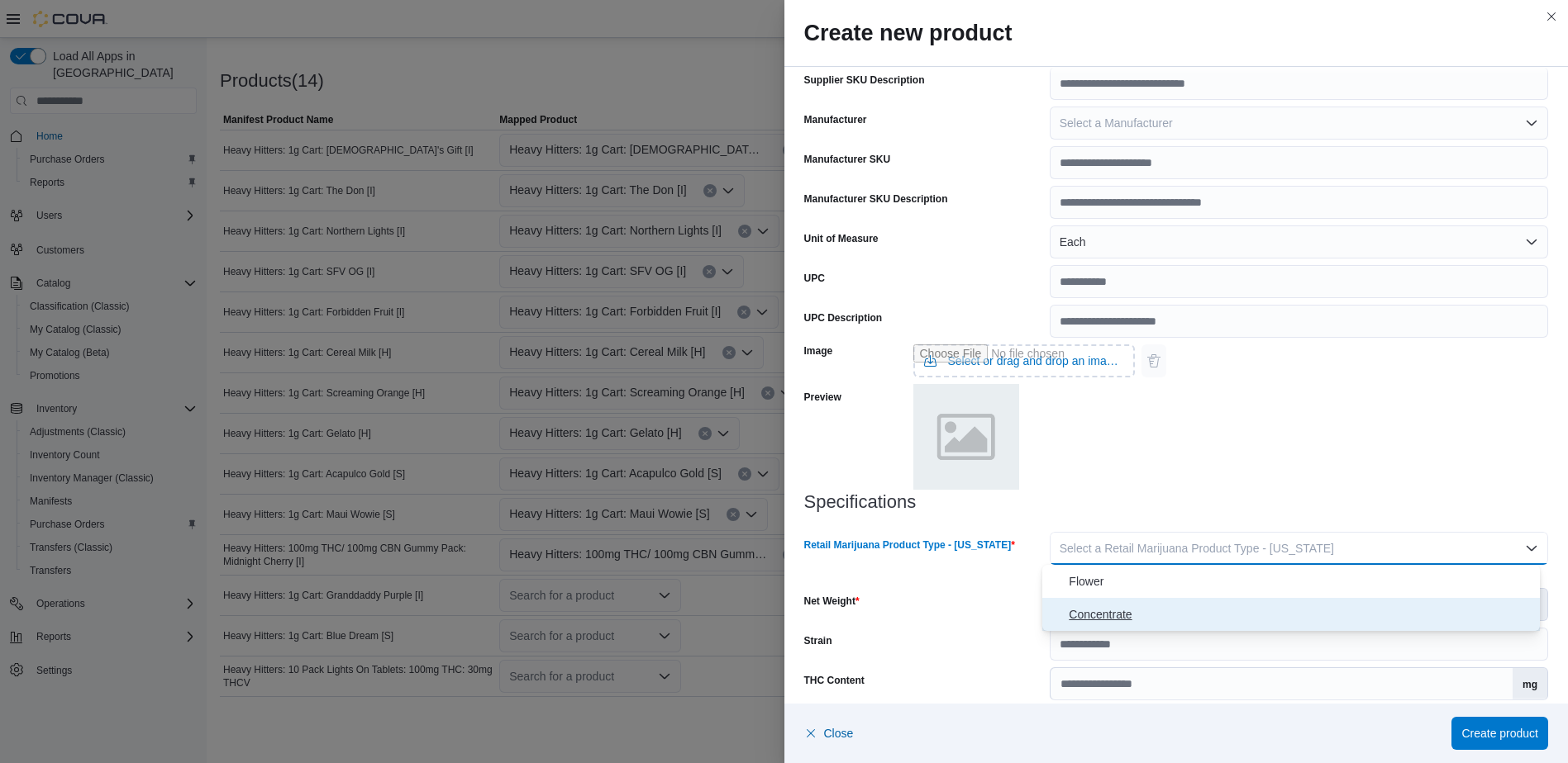
click at [1084, 611] on span "Concentrate" at bounding box center [1301, 614] width 465 height 20
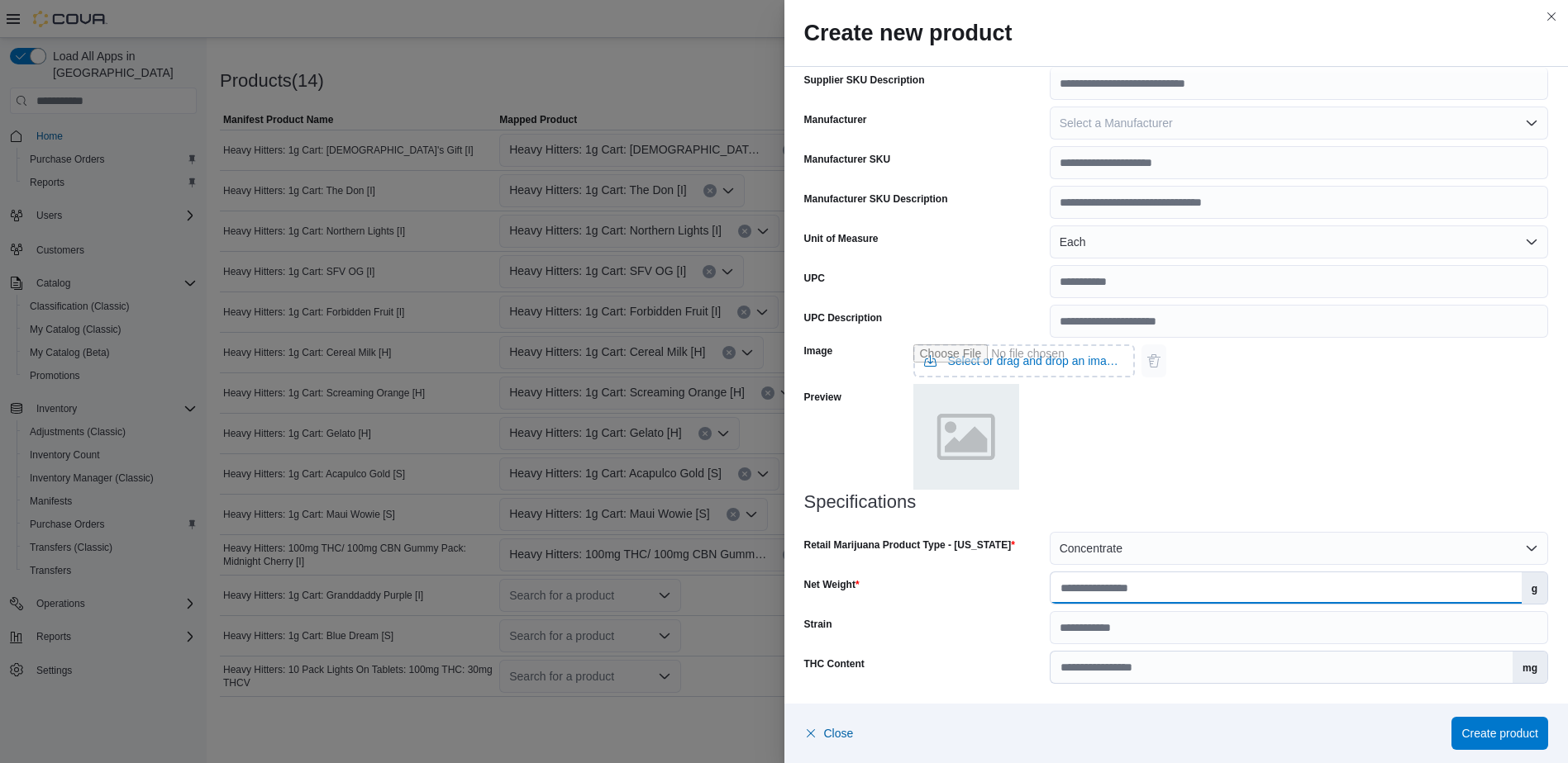
click at [1083, 588] on input "Net Weight" at bounding box center [1287, 588] width 472 height 32
type input "*"
click at [1125, 504] on h3 "Specifications" at bounding box center [1177, 502] width 745 height 20
click at [1496, 715] on div "Close Create product" at bounding box center [1176, 733] width 784 height 60
click at [1498, 719] on span "Create product" at bounding box center [1500, 733] width 77 height 33
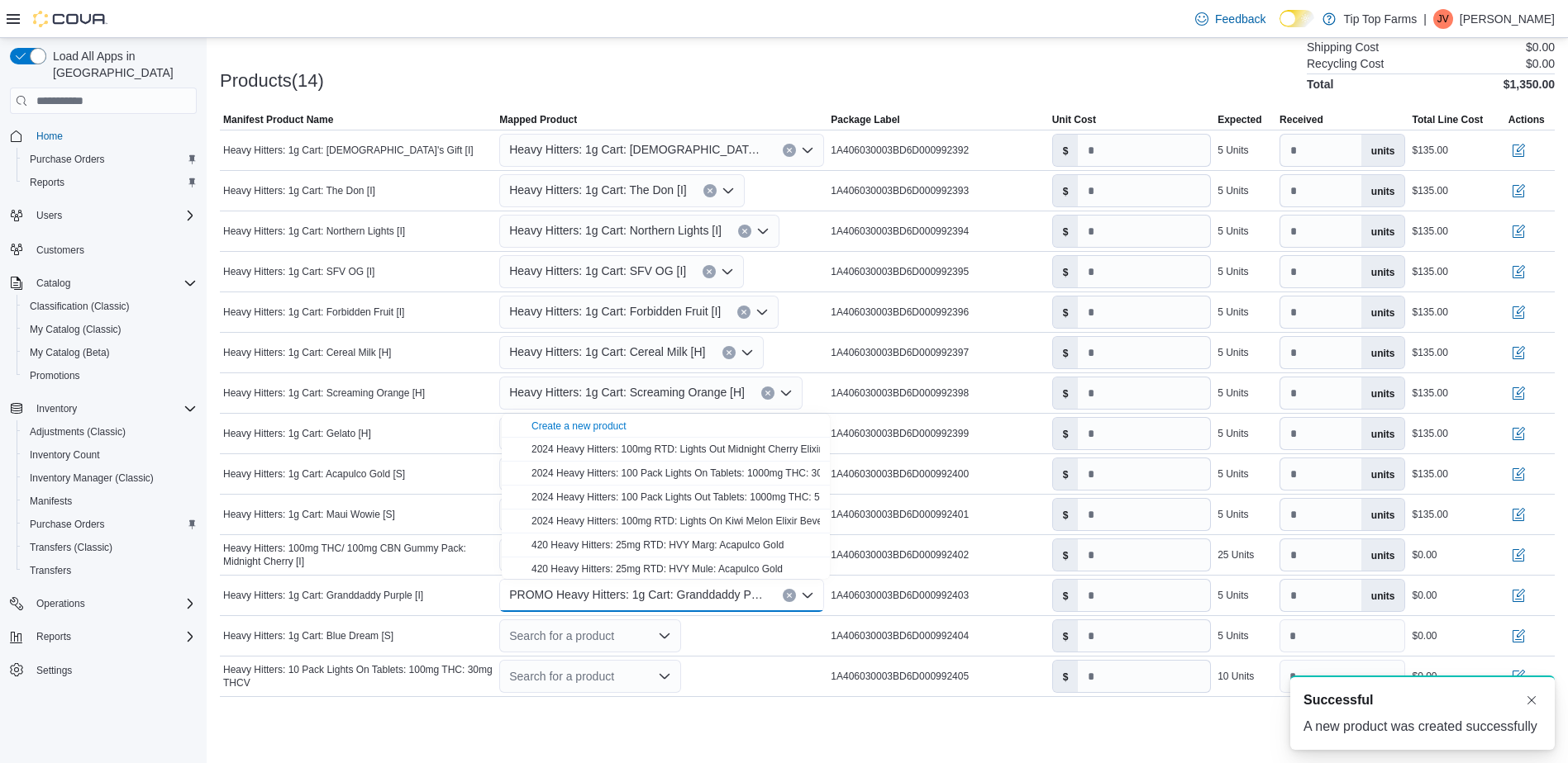
scroll to position [0, 0]
click at [720, 704] on div at bounding box center [887, 707] width 1335 height 20
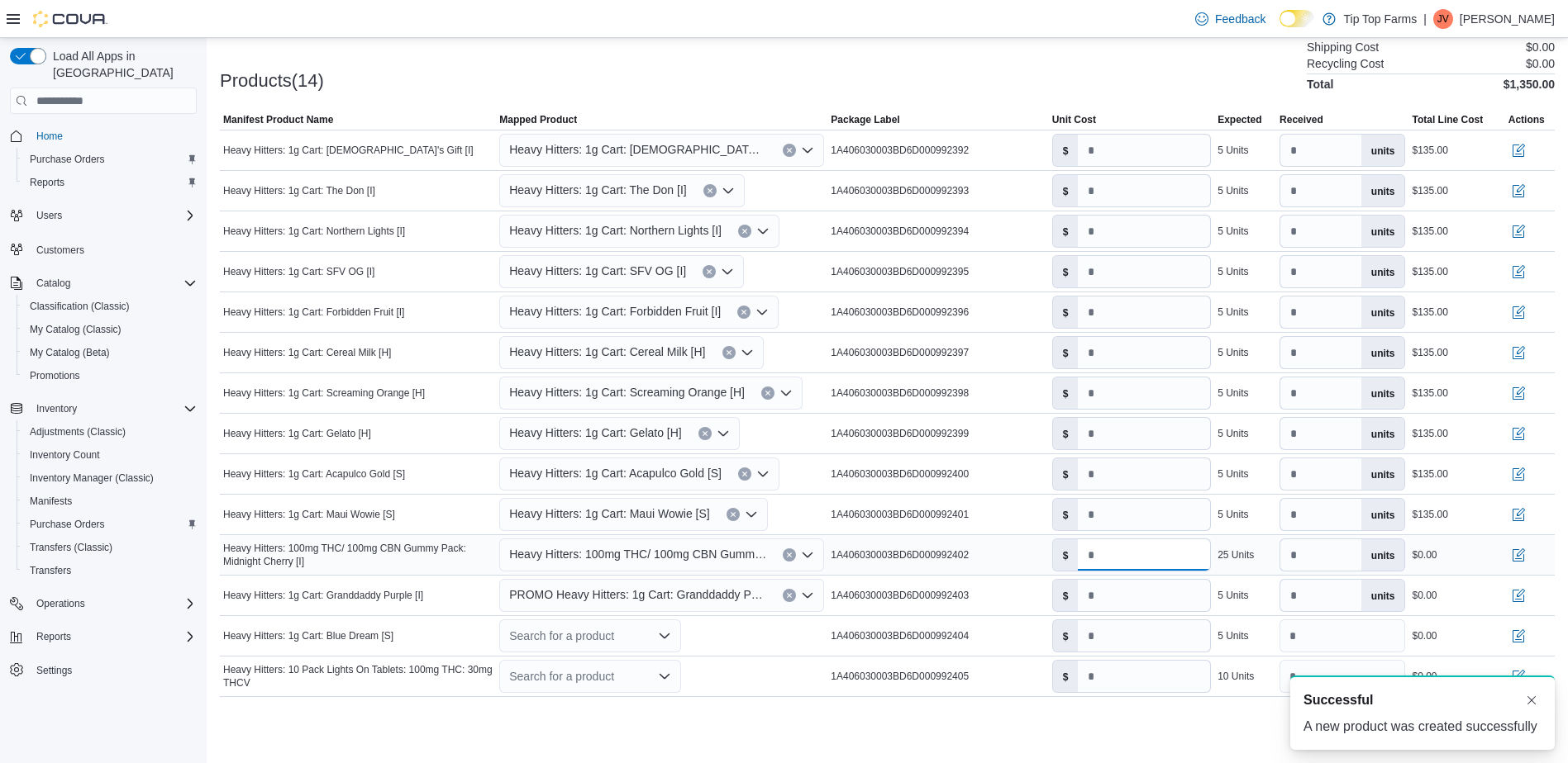
click at [1113, 558] on input "number" at bounding box center [1144, 555] width 132 height 32
type input "*"
drag, startPoint x: 894, startPoint y: 725, endPoint x: 1125, endPoint y: 599, distance: 263.1
click at [894, 726] on div "Cancel Receive Manifest" at bounding box center [887, 734] width 1335 height 33
click at [1139, 600] on input "number" at bounding box center [1144, 596] width 132 height 32
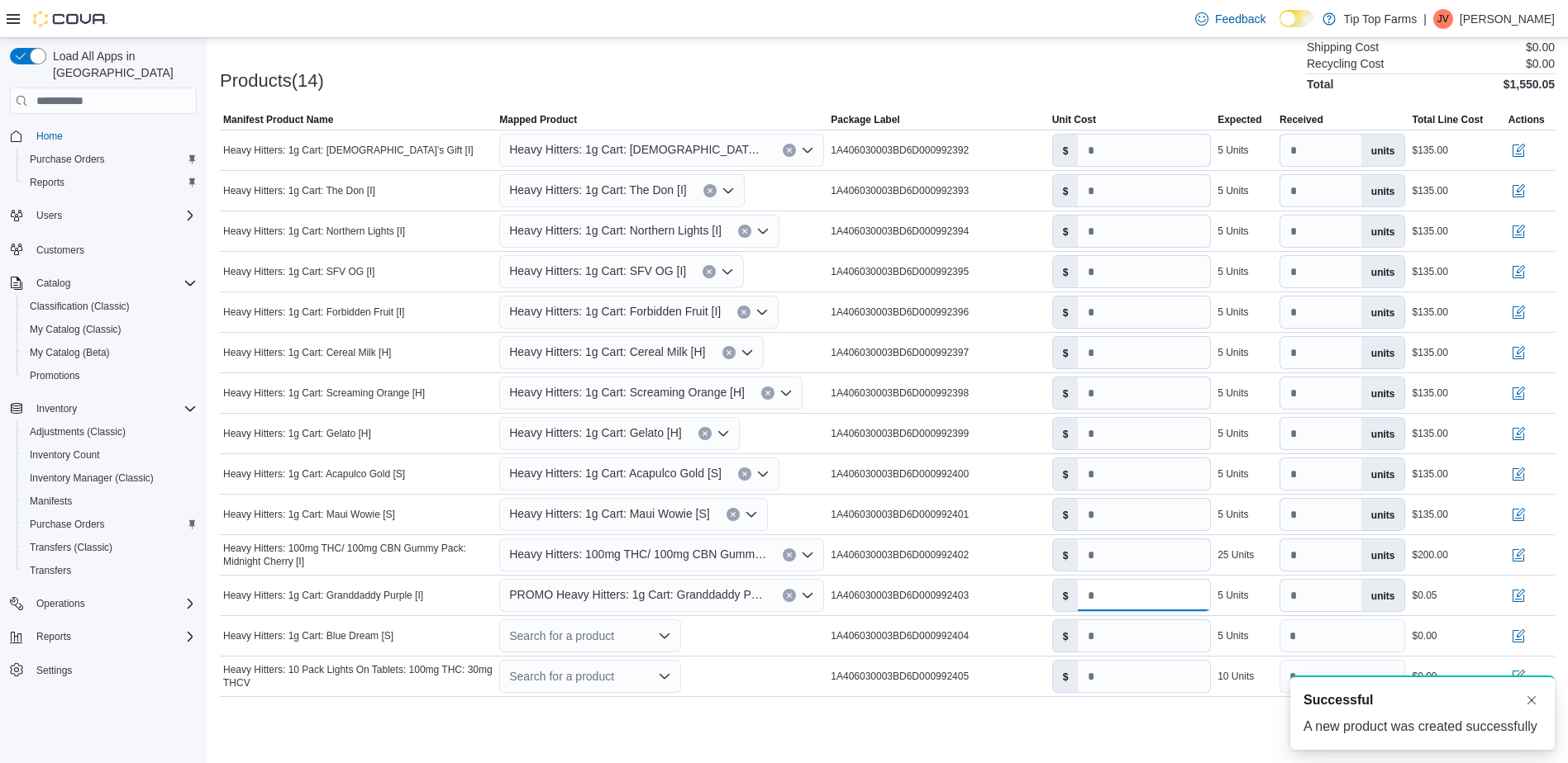
type input "***"
drag, startPoint x: 842, startPoint y: 739, endPoint x: 631, endPoint y: 676, distance: 220.2
click at [834, 736] on div "Cancel Receive Manifest" at bounding box center [887, 734] width 1335 height 33
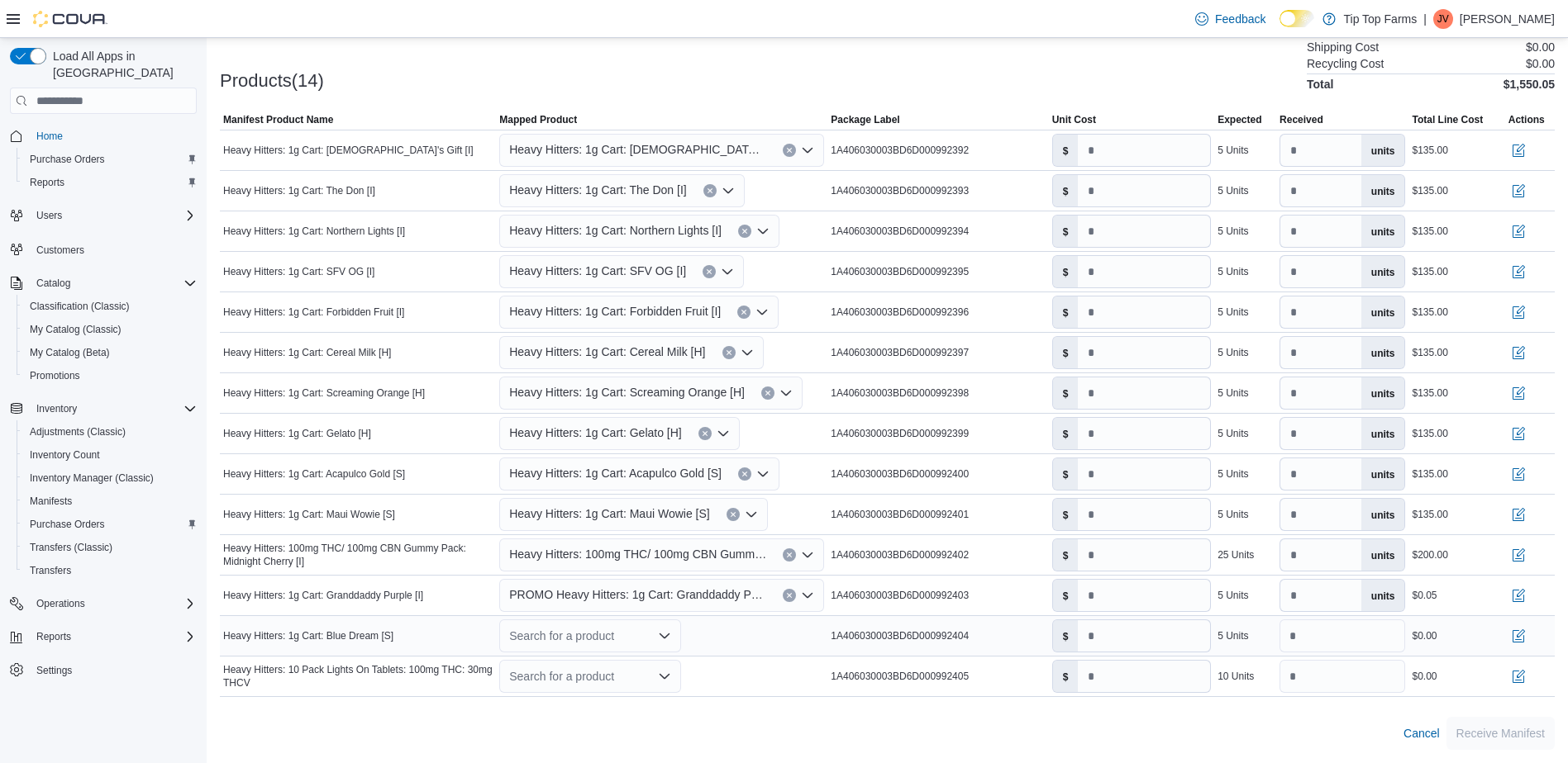
click at [623, 638] on div "Search for a product" at bounding box center [590, 636] width 181 height 33
click at [565, 470] on div "Create a new product" at bounding box center [578, 466] width 95 height 13
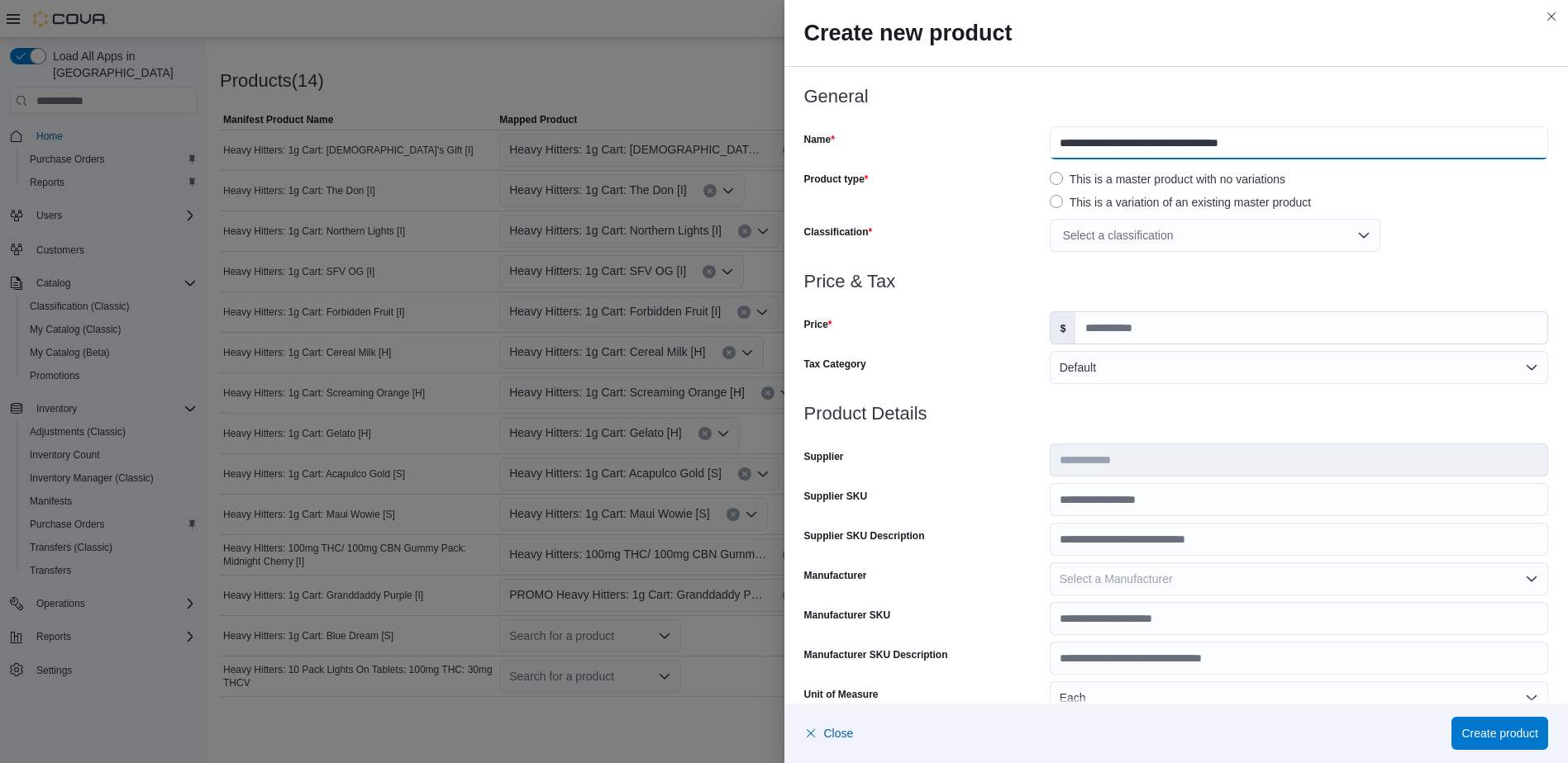
click at [1050, 138] on input "**********" at bounding box center [1299, 143] width 499 height 33
type input "**********"
click at [1102, 244] on div "Select a classification" at bounding box center [1215, 236] width 330 height 33
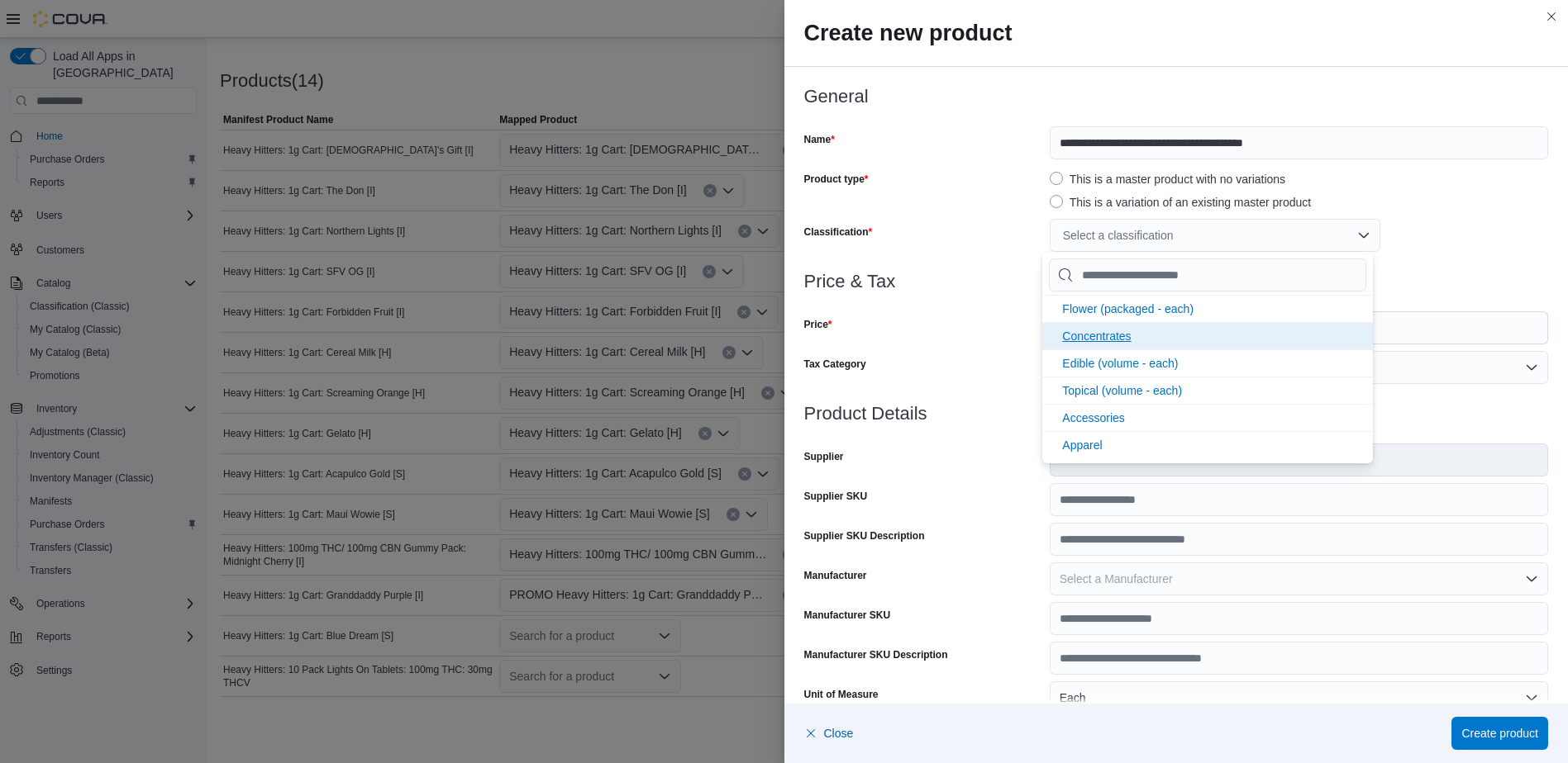
click at [1108, 338] on span "Concentrates" at bounding box center [1096, 336] width 68 height 13
click at [990, 331] on div "Price" at bounding box center [924, 329] width 239 height 33
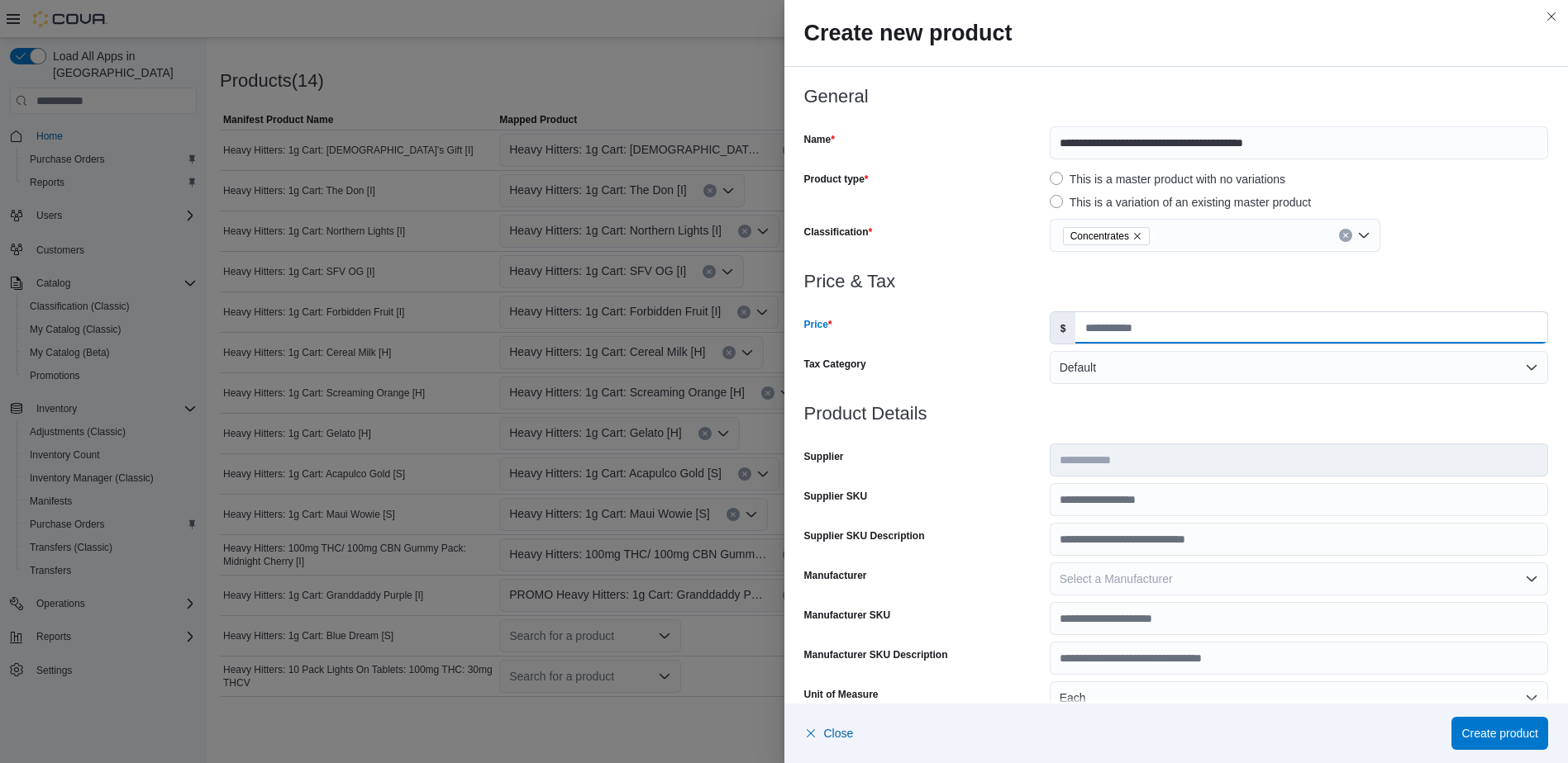
click at [1108, 341] on input "Price" at bounding box center [1311, 328] width 472 height 32
type input "*"
drag, startPoint x: 1146, startPoint y: 399, endPoint x: 1170, endPoint y: 493, distance: 97.0
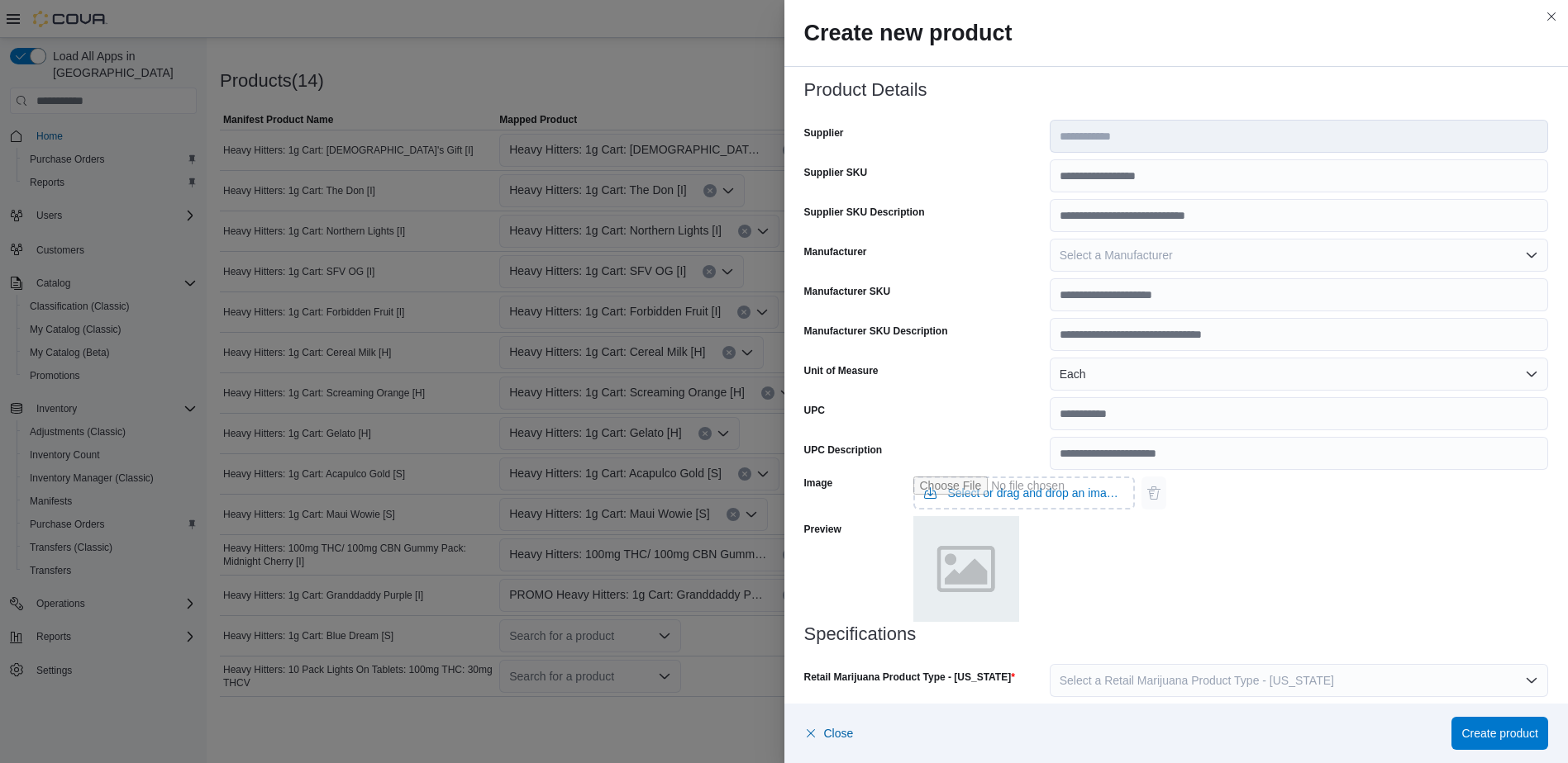
scroll to position [456, 0]
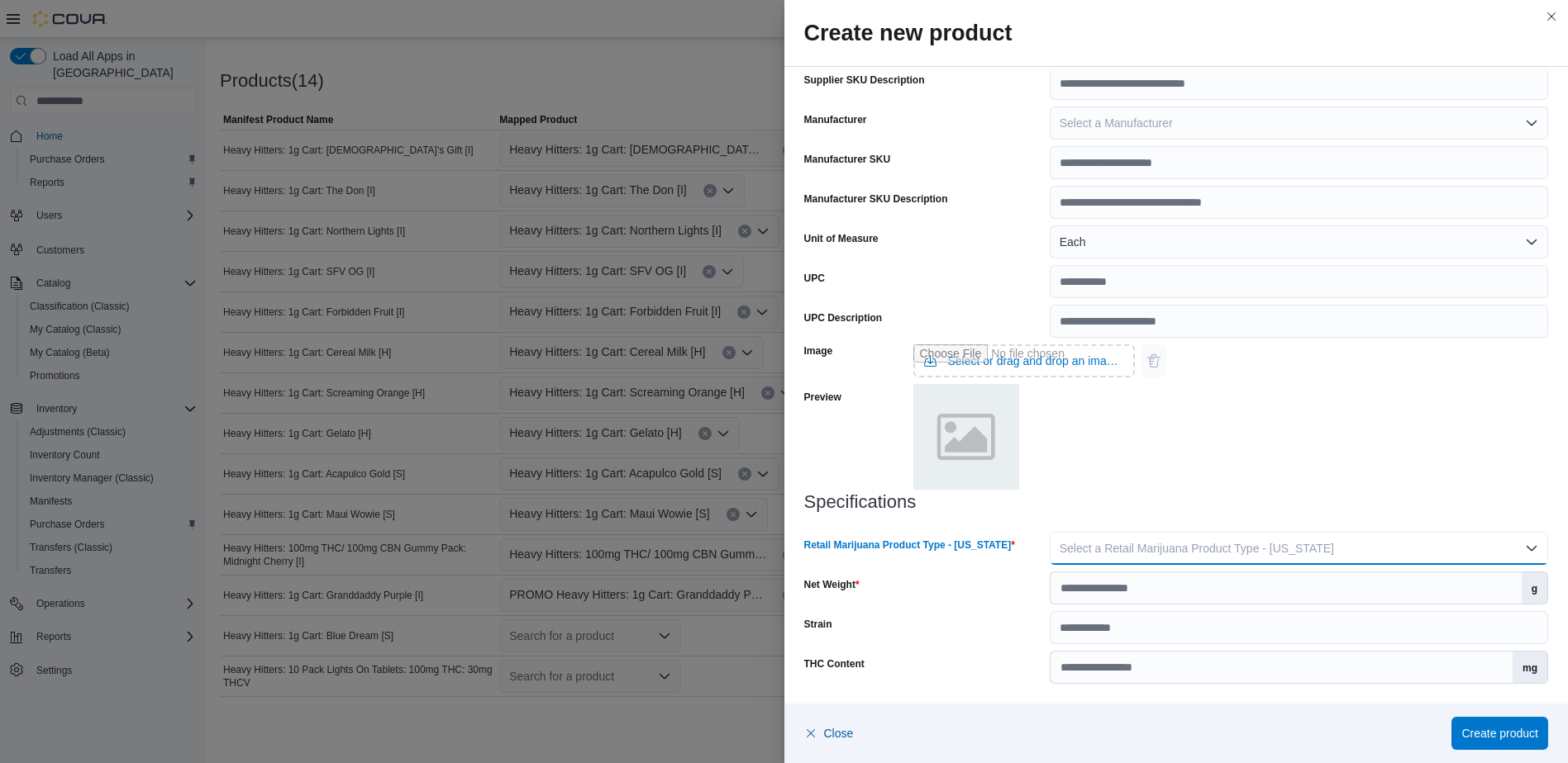
click at [1173, 562] on button "Select a Retail Marijuana Product Type - [US_STATE]" at bounding box center [1299, 548] width 499 height 33
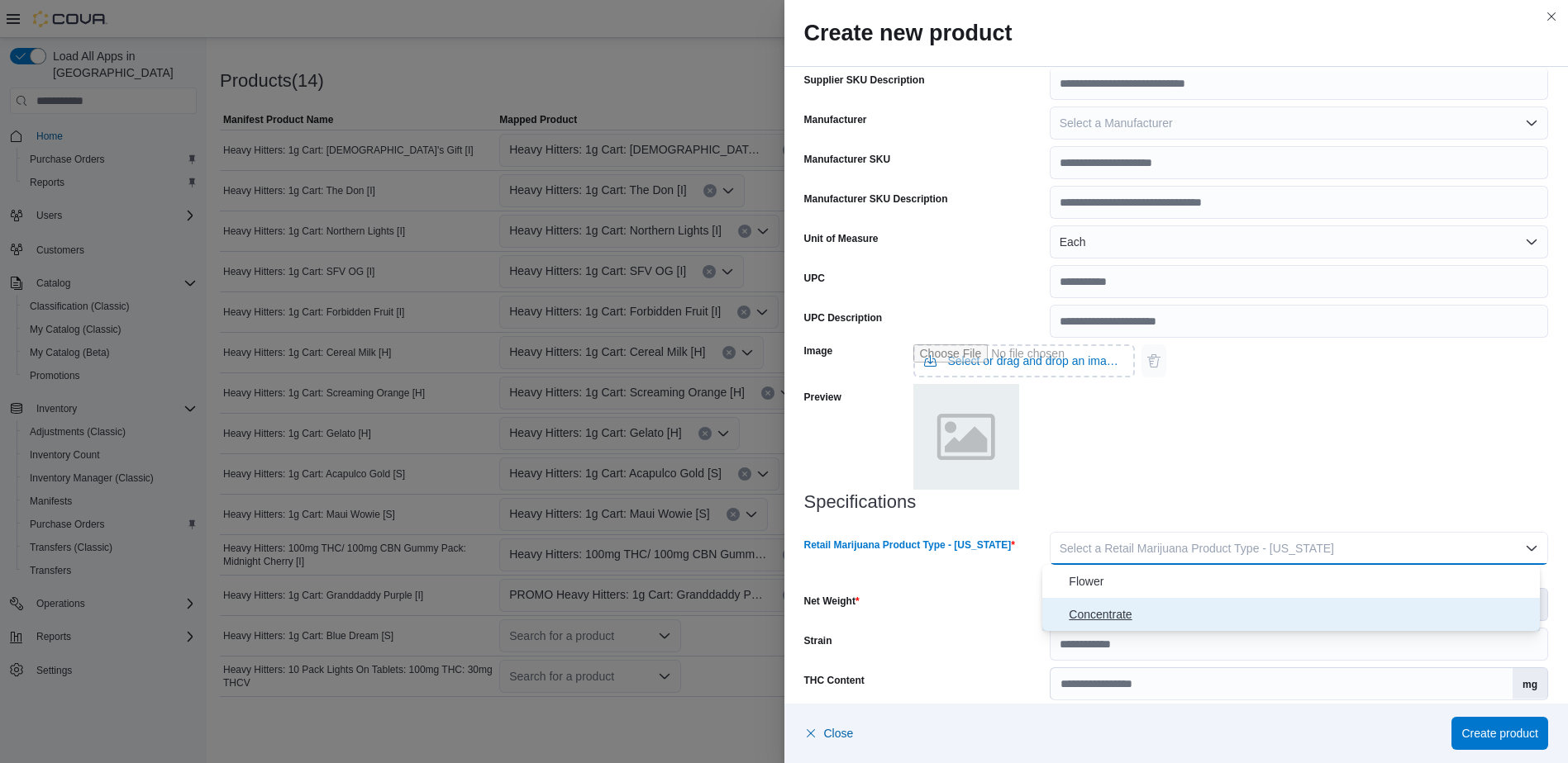
click at [1150, 618] on span "Concentrate" at bounding box center [1301, 614] width 465 height 20
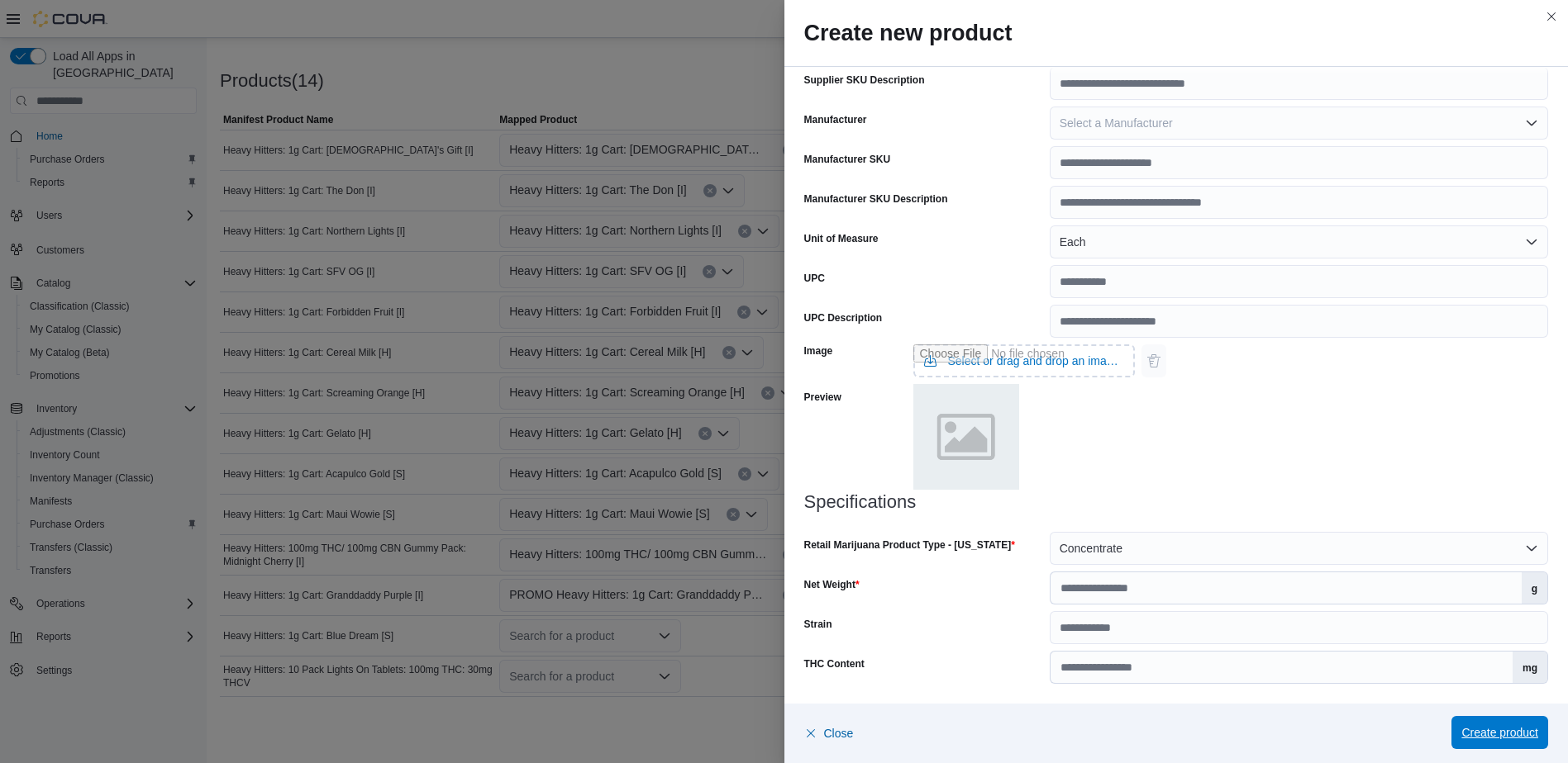
click at [1477, 740] on span "Create product" at bounding box center [1500, 732] width 77 height 17
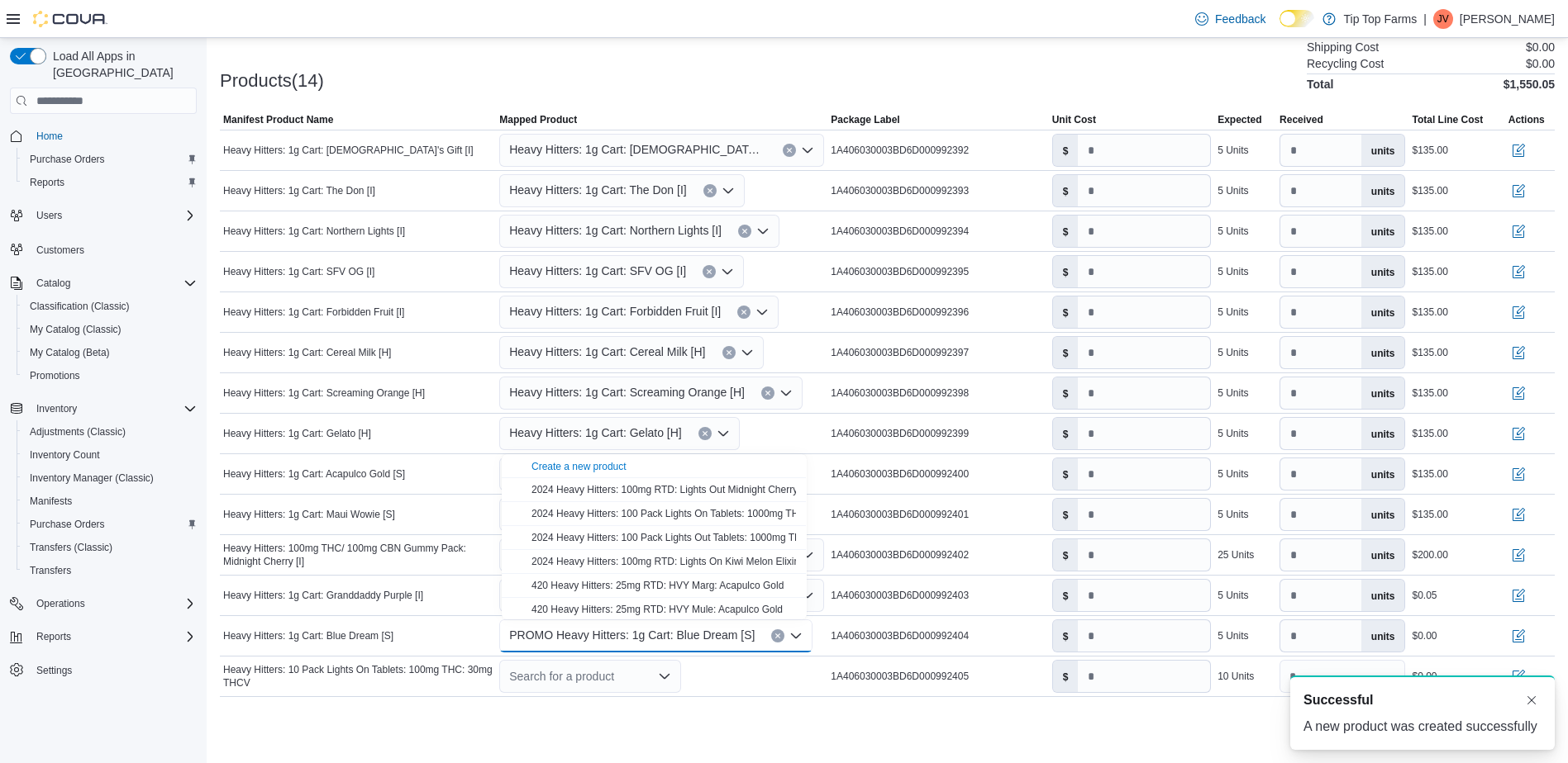
scroll to position [0, 0]
click at [926, 731] on div "Cancel Receive Manifest" at bounding box center [887, 734] width 1335 height 33
click at [599, 675] on div "Search for a product" at bounding box center [590, 676] width 181 height 33
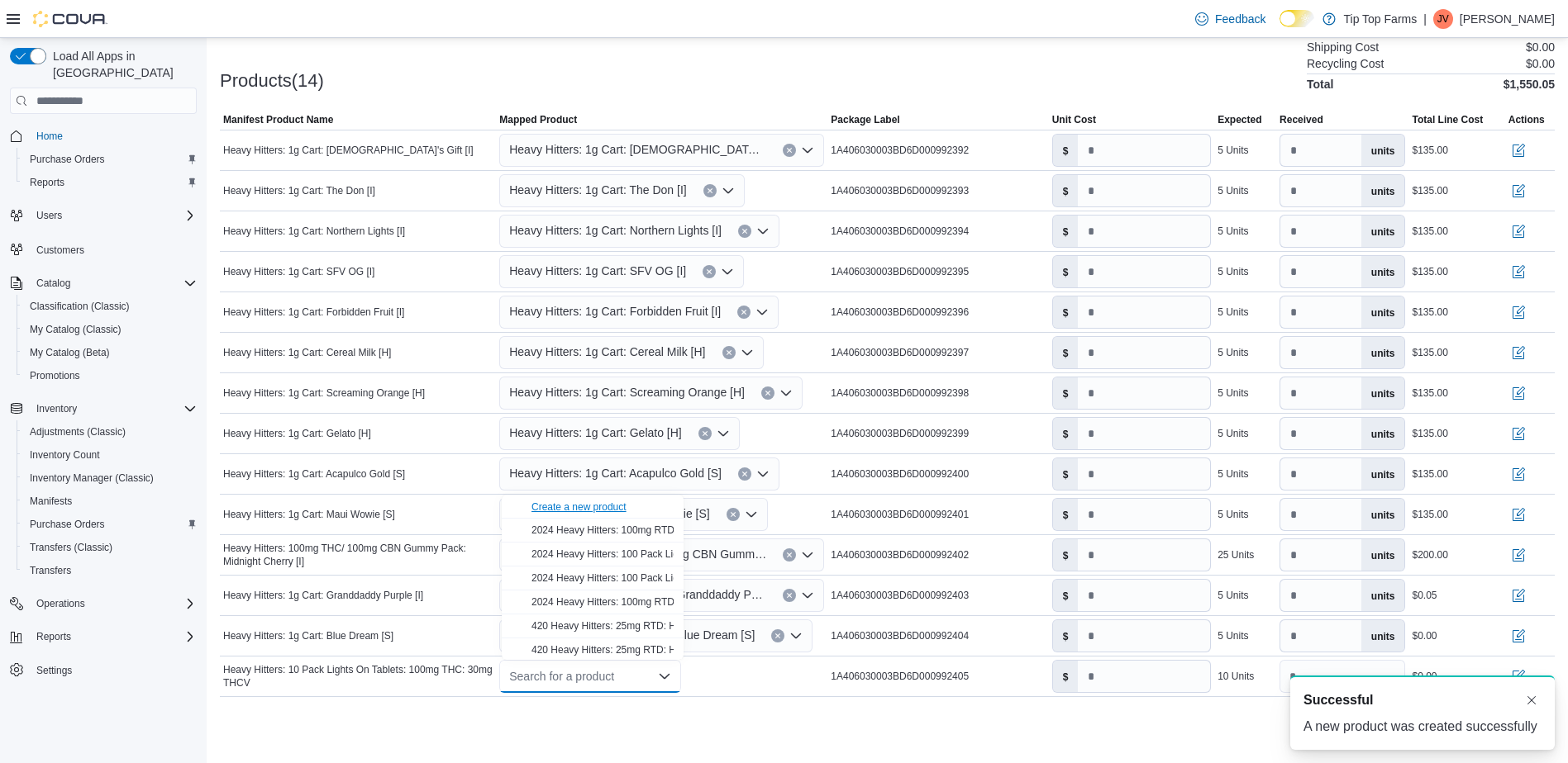
click at [600, 507] on div "Create a new product" at bounding box center [578, 506] width 95 height 13
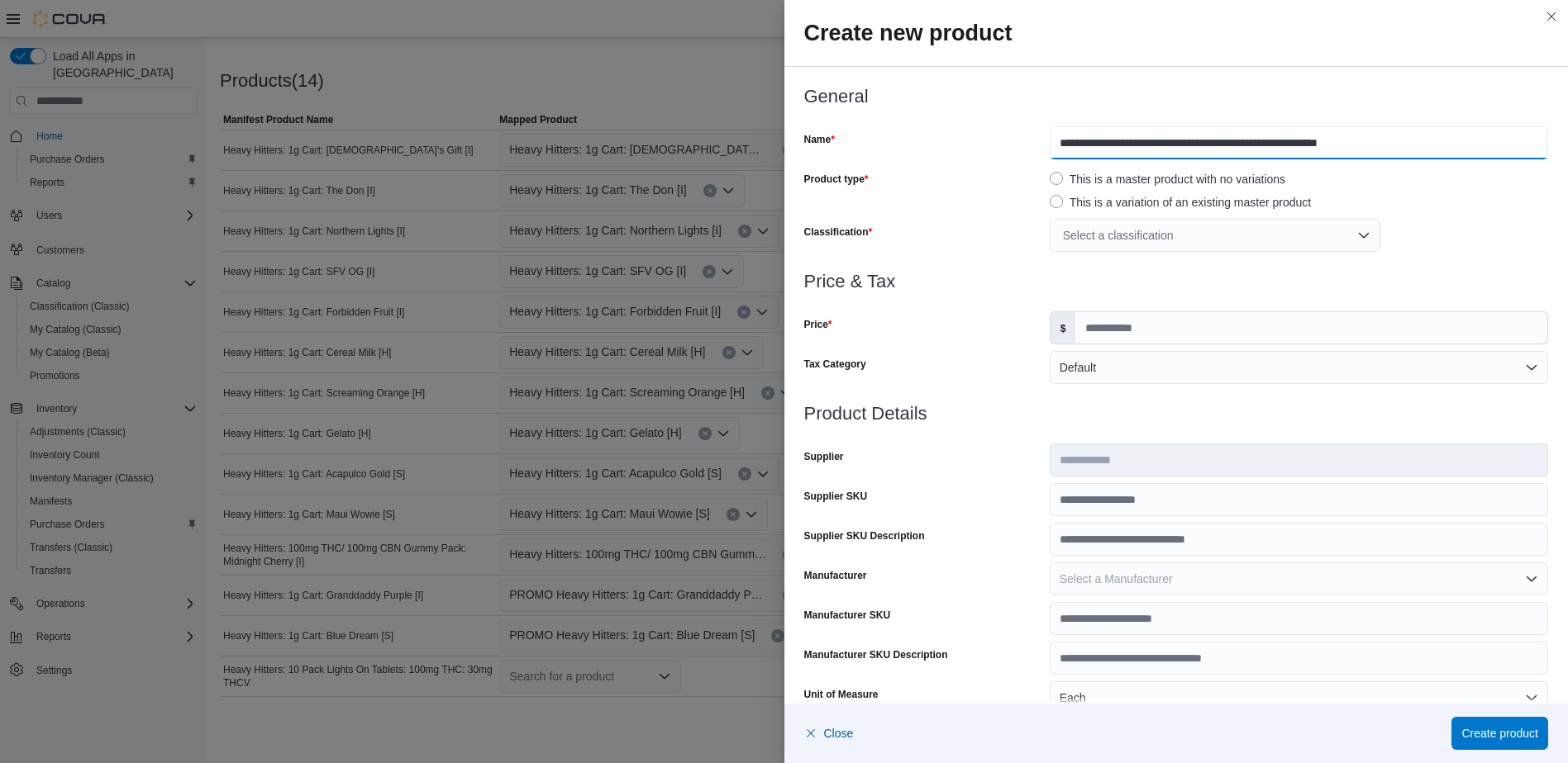
click at [1050, 141] on input "**********" at bounding box center [1299, 143] width 499 height 33
drag, startPoint x: 1231, startPoint y: 223, endPoint x: 1231, endPoint y: 234, distance: 11.0
click at [1231, 225] on div "Select a classification" at bounding box center [1215, 236] width 330 height 33
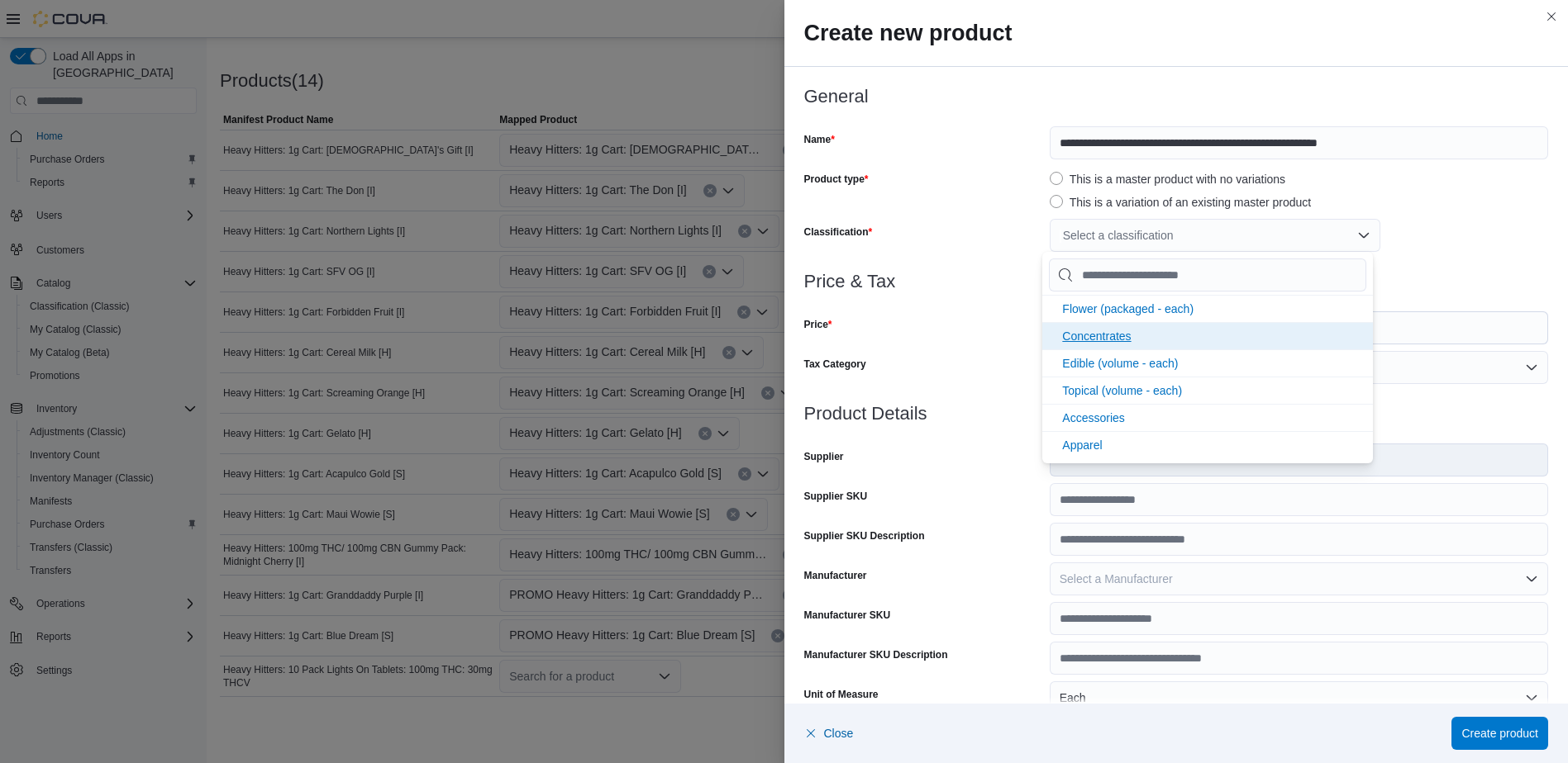
click at [1134, 335] on li "Concentrates" at bounding box center [1207, 336] width 330 height 27
click at [955, 328] on div "Price" at bounding box center [924, 329] width 239 height 33
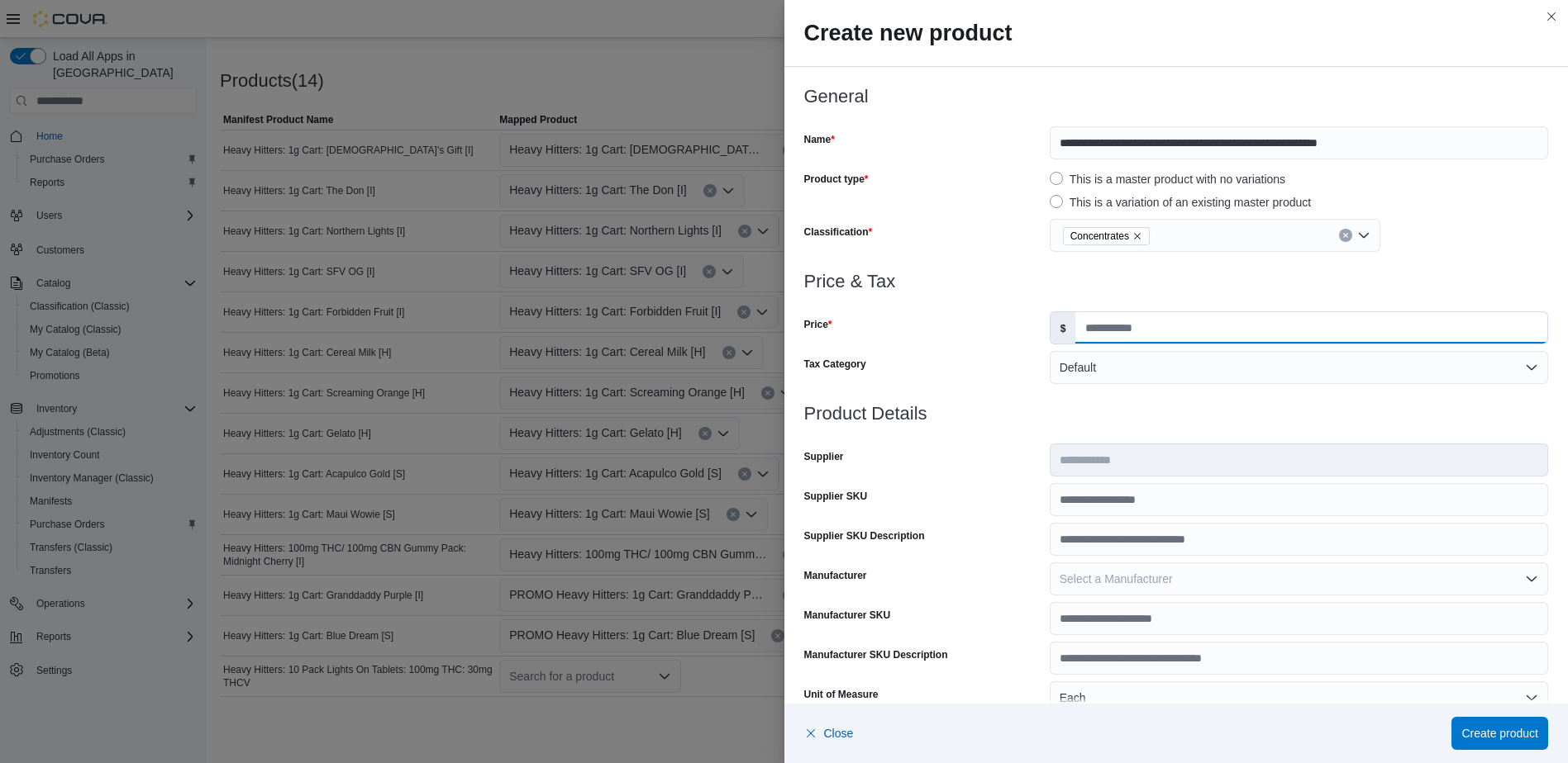
click at [1154, 329] on input "Price" at bounding box center [1311, 328] width 472 height 32
type input "*****"
drag, startPoint x: 1012, startPoint y: 314, endPoint x: 1043, endPoint y: 457, distance: 146.3
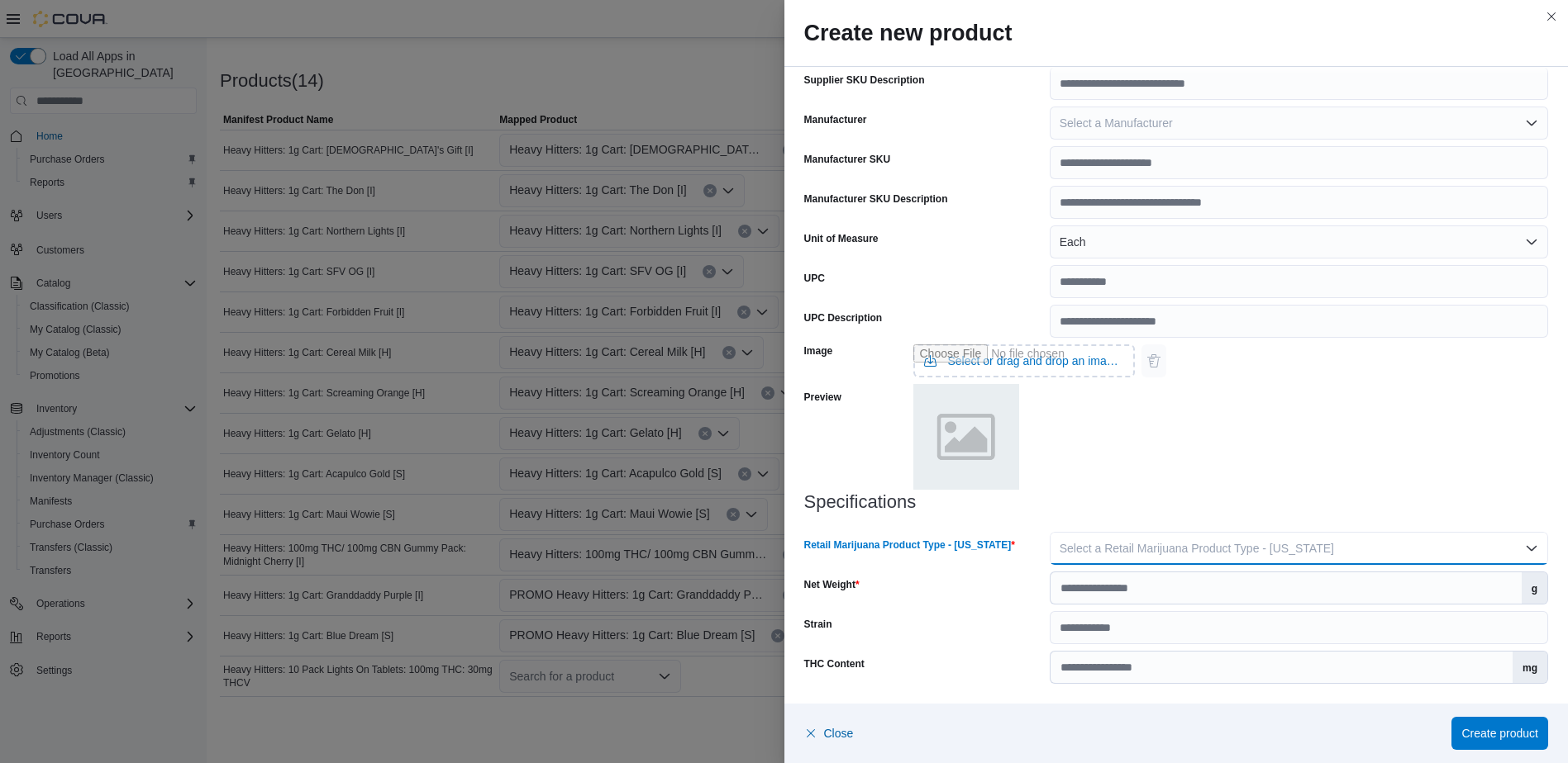
drag, startPoint x: 1093, startPoint y: 542, endPoint x: 1094, endPoint y: 564, distance: 22.0
click at [1094, 543] on span "Select a Retail Marijuana Product Type - [US_STATE]" at bounding box center [1196, 548] width 274 height 13
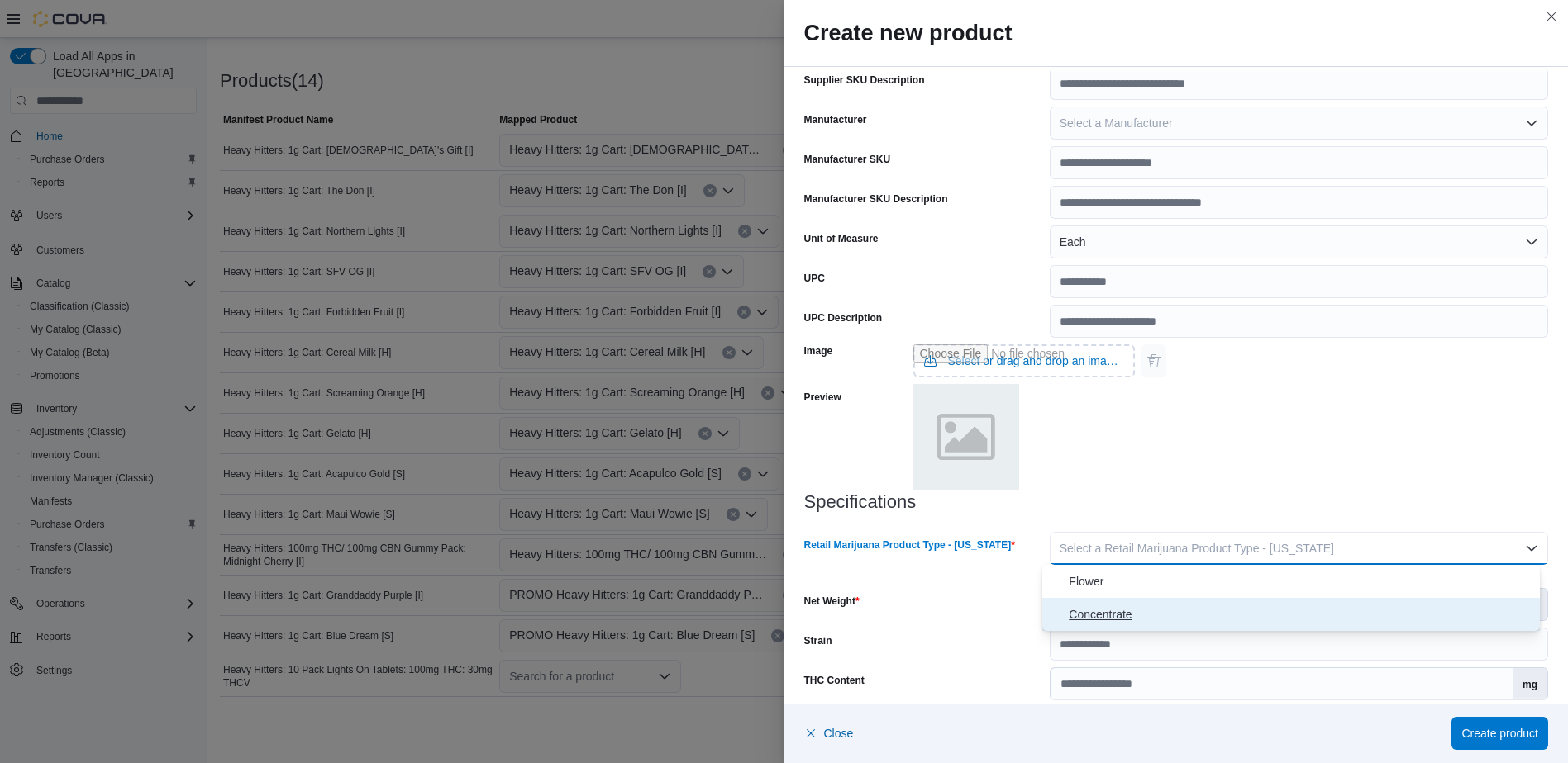
click at [1084, 602] on button "Concentrate" at bounding box center [1291, 615] width 498 height 33
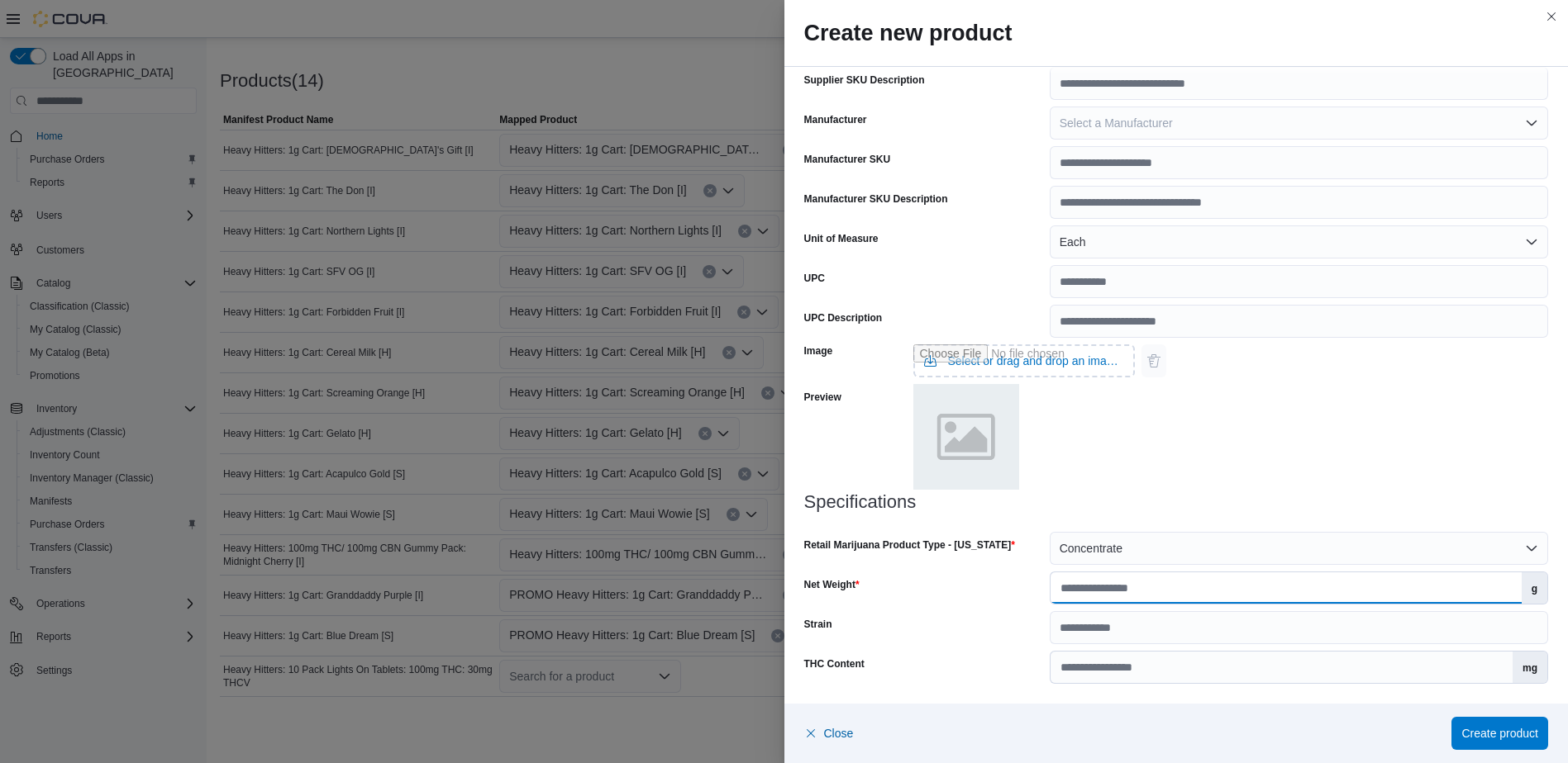
click at [1103, 576] on input "Net Weight" at bounding box center [1287, 588] width 472 height 32
type input "*"
drag, startPoint x: 1182, startPoint y: 442, endPoint x: 1239, endPoint y: 513, distance: 91.0
click at [1185, 444] on div "Image Select or drag and drop an image file Preview" at bounding box center [1177, 415] width 745 height 154
click at [1497, 740] on span "Create product" at bounding box center [1500, 732] width 77 height 17
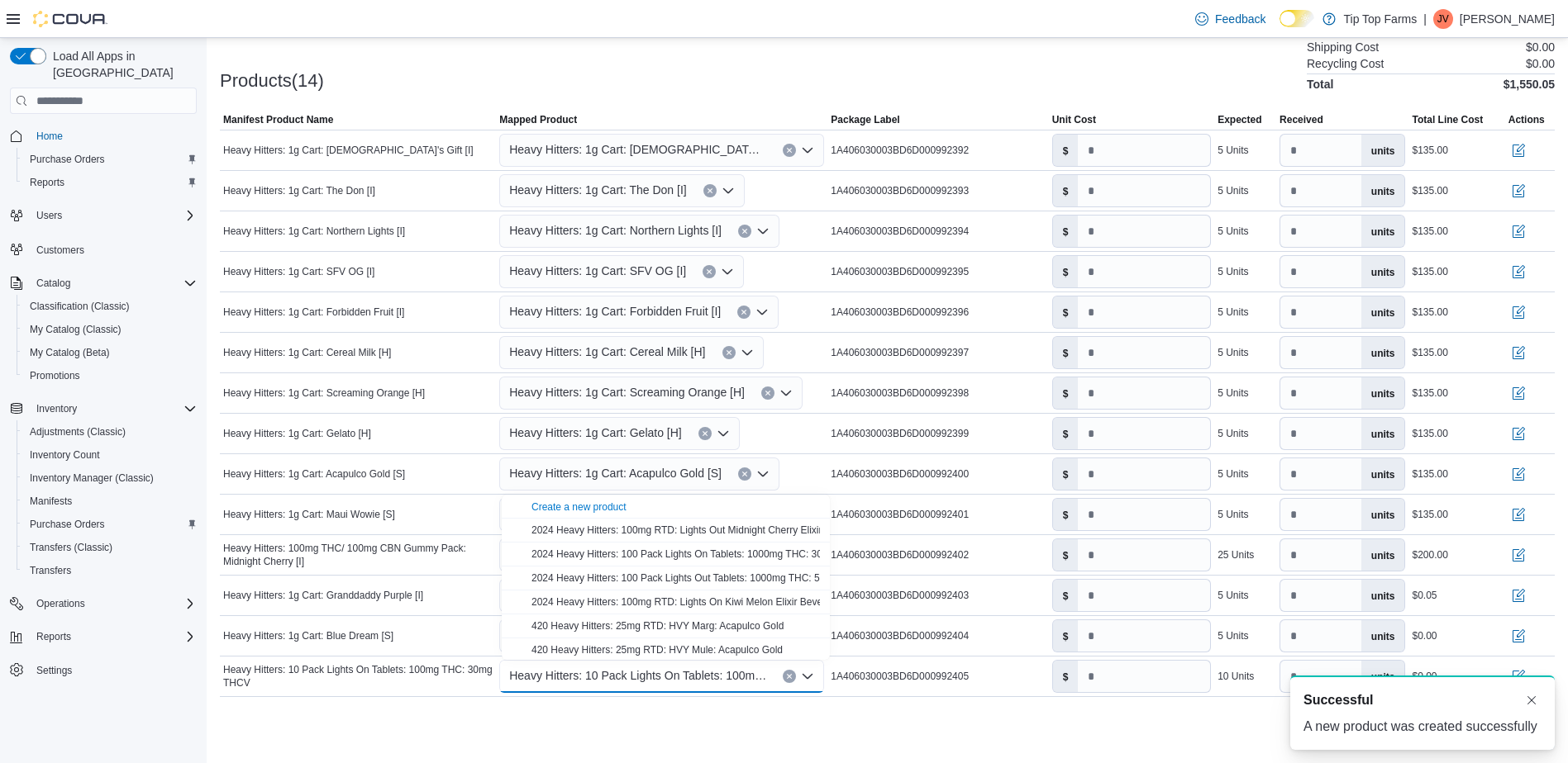
scroll to position [0, 0]
drag, startPoint x: 678, startPoint y: 719, endPoint x: 713, endPoint y: 720, distance: 35.0
click at [678, 720] on div "Cancel Receive Manifest" at bounding box center [887, 734] width 1335 height 33
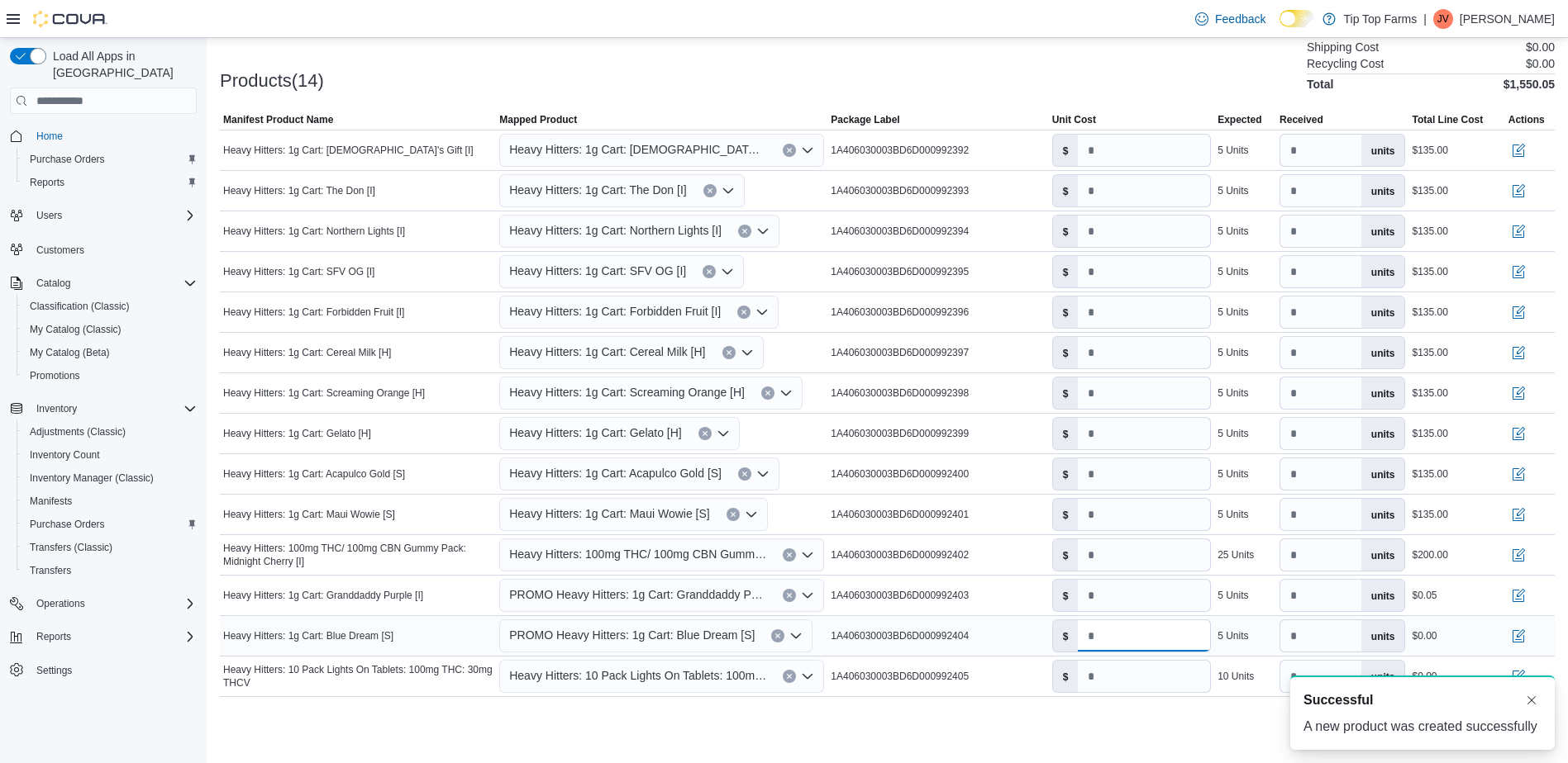
click at [1126, 643] on input "number" at bounding box center [1144, 636] width 132 height 32
type input "***"
click at [1115, 717] on div at bounding box center [887, 707] width 1335 height 20
click at [1115, 687] on input "number" at bounding box center [1144, 676] width 132 height 32
type input "*"
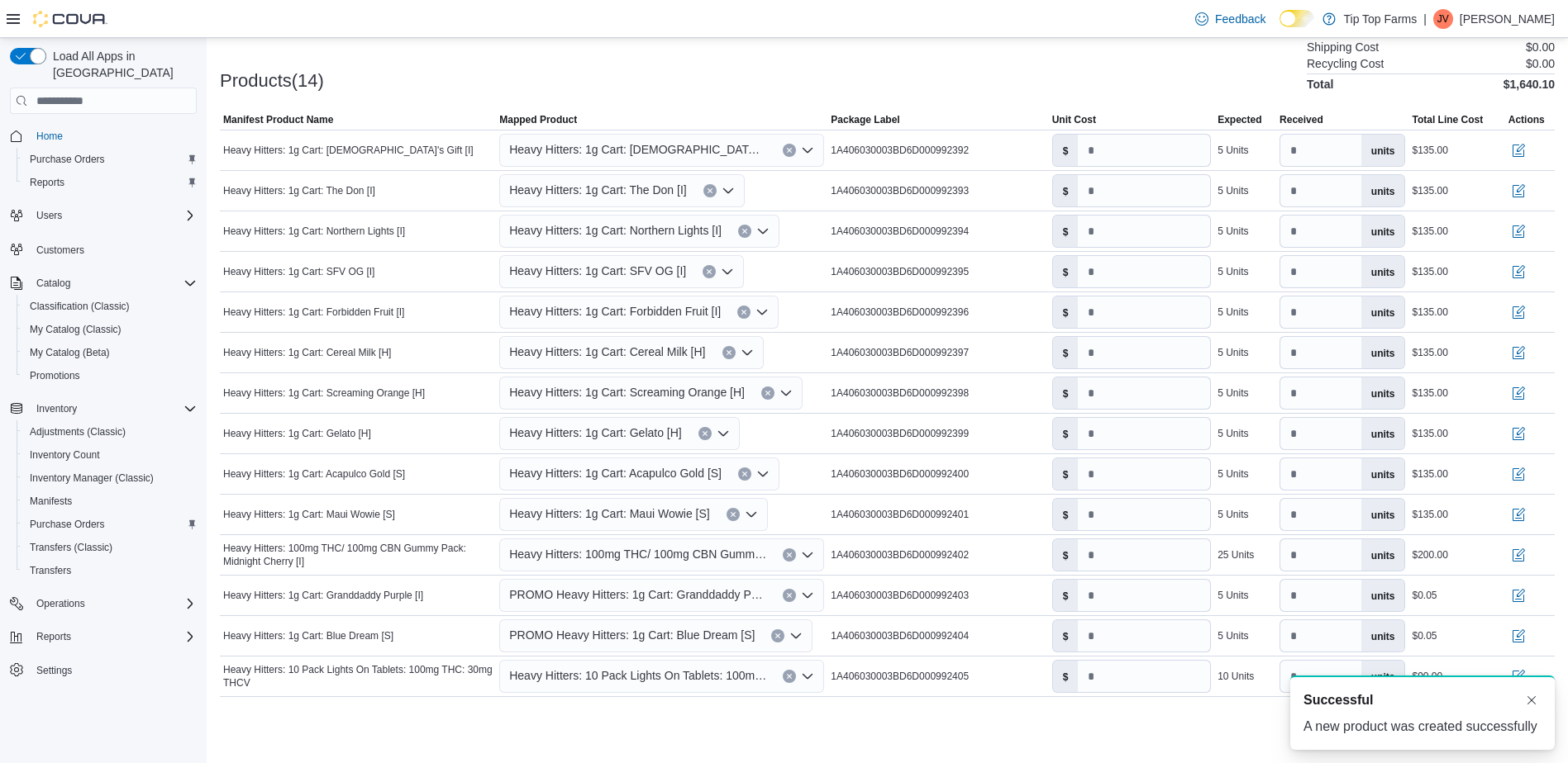
click at [1125, 723] on div "Cancel Receive Manifest" at bounding box center [887, 734] width 1335 height 33
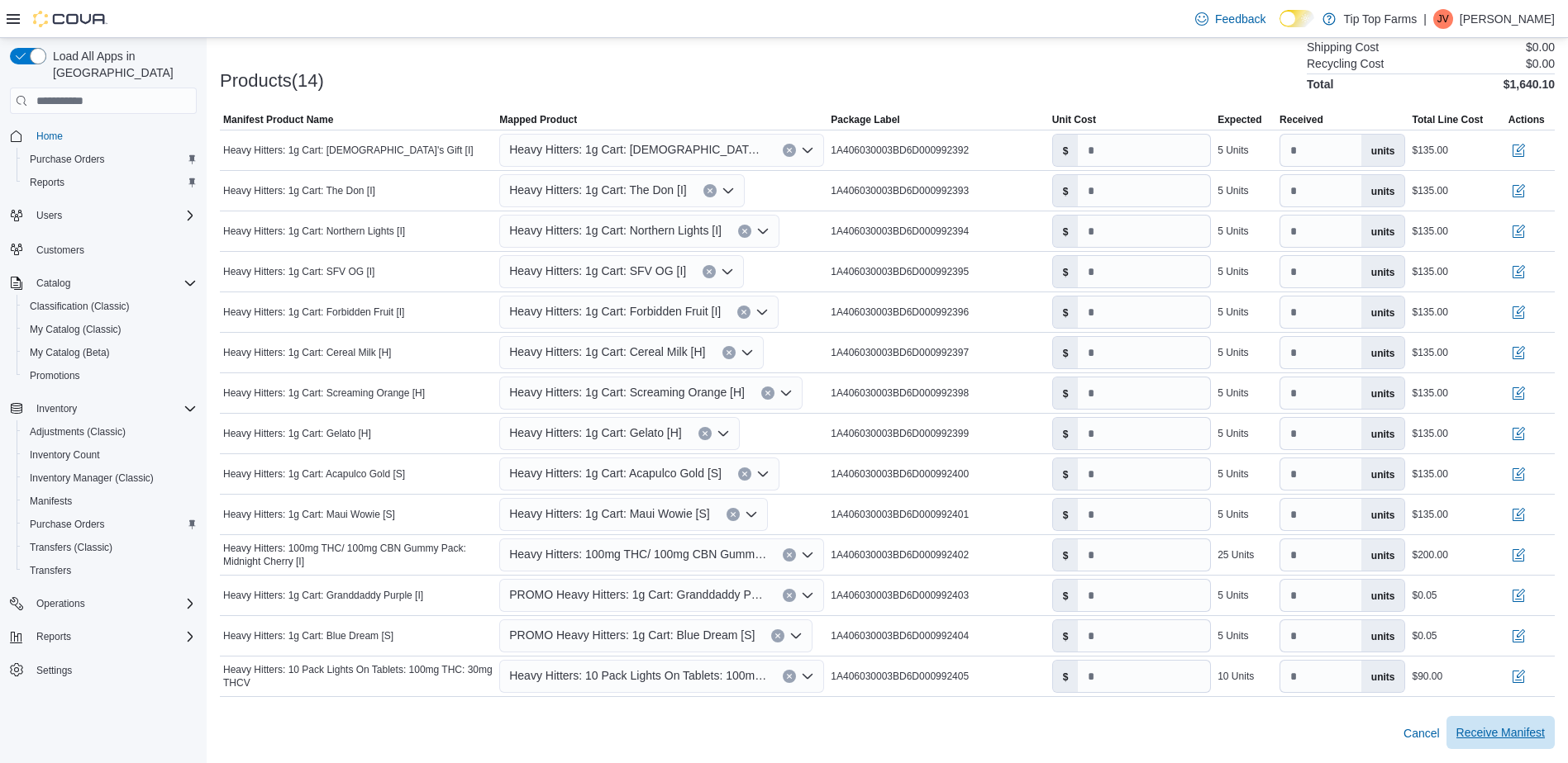
click at [1524, 735] on span "Receive Manifest" at bounding box center [1501, 732] width 89 height 17
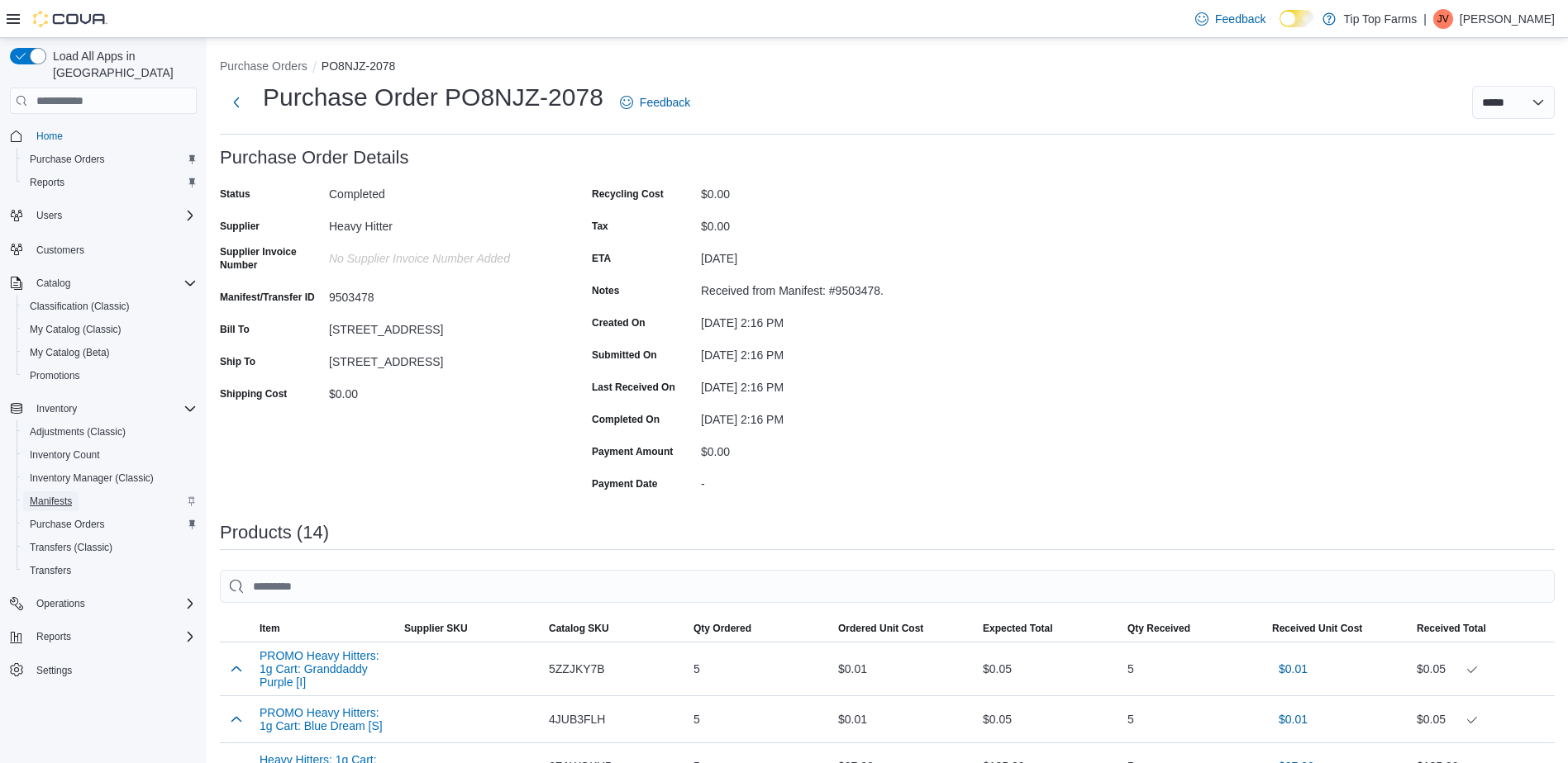
click at [57, 495] on span "Manifests" at bounding box center [51, 501] width 42 height 13
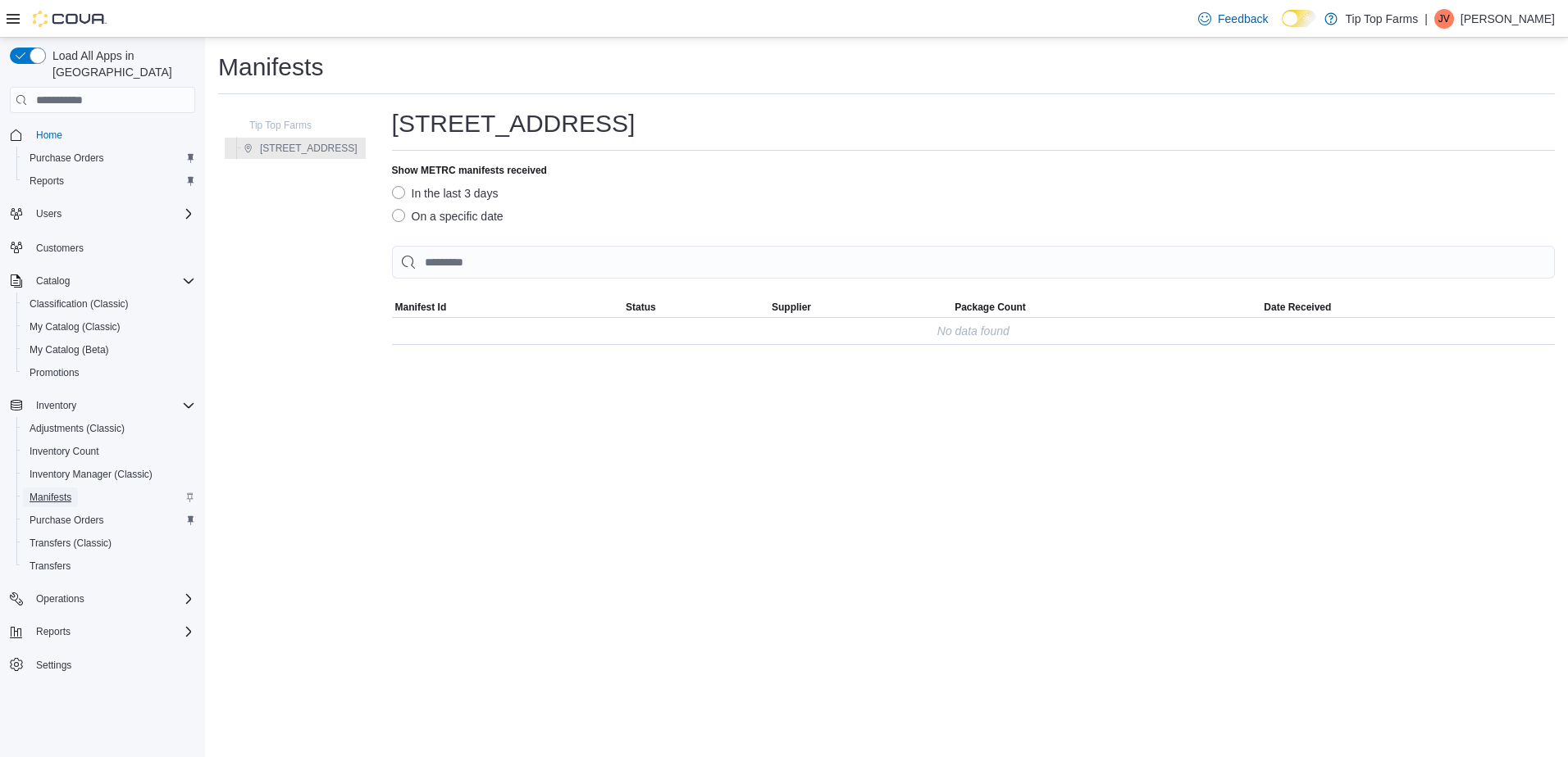
click at [52, 491] on span "Manifests" at bounding box center [50, 497] width 42 height 13
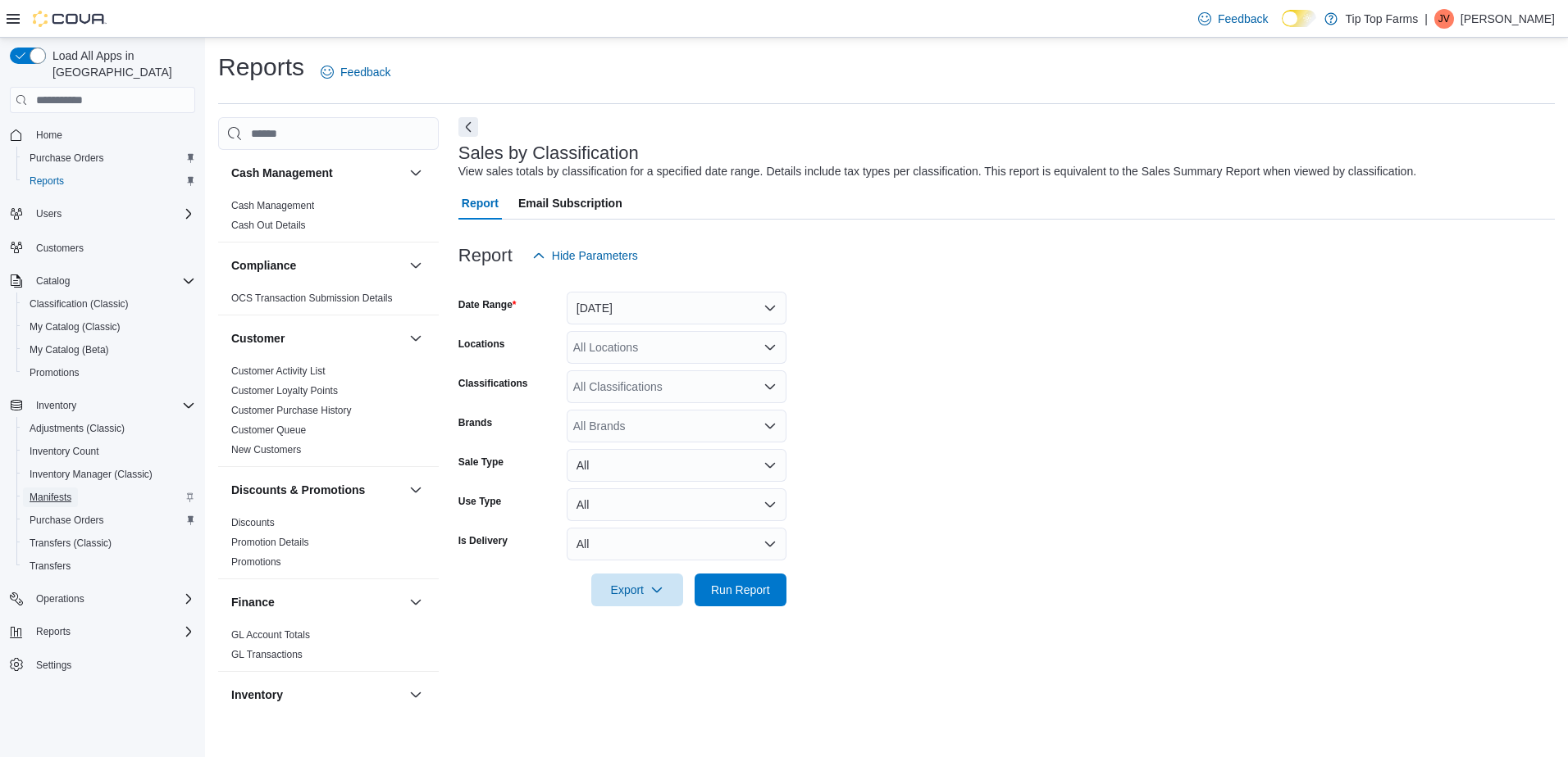
click at [58, 491] on span "Manifests" at bounding box center [50, 497] width 42 height 13
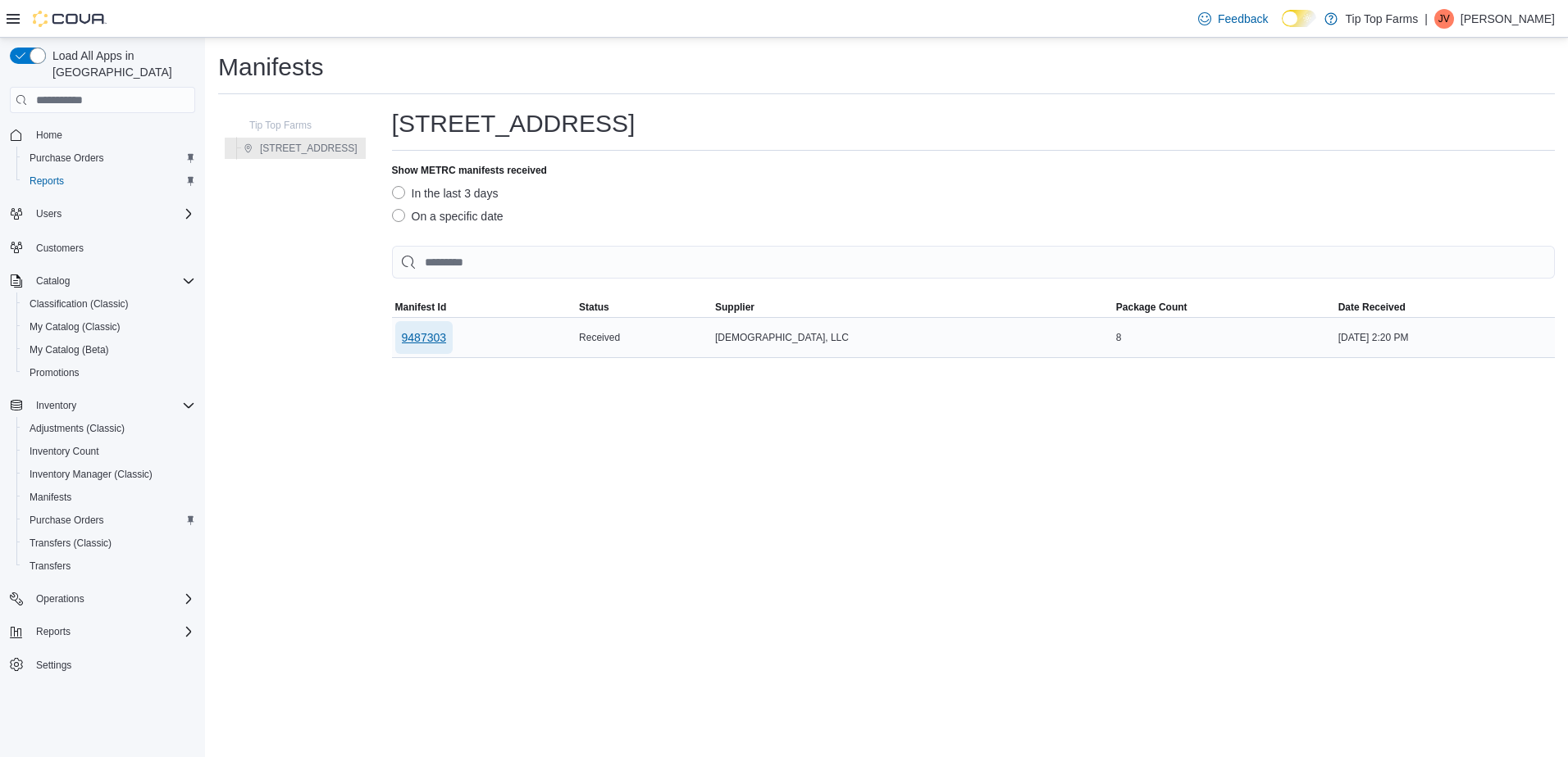
click at [402, 338] on span "9487303" at bounding box center [424, 337] width 45 height 17
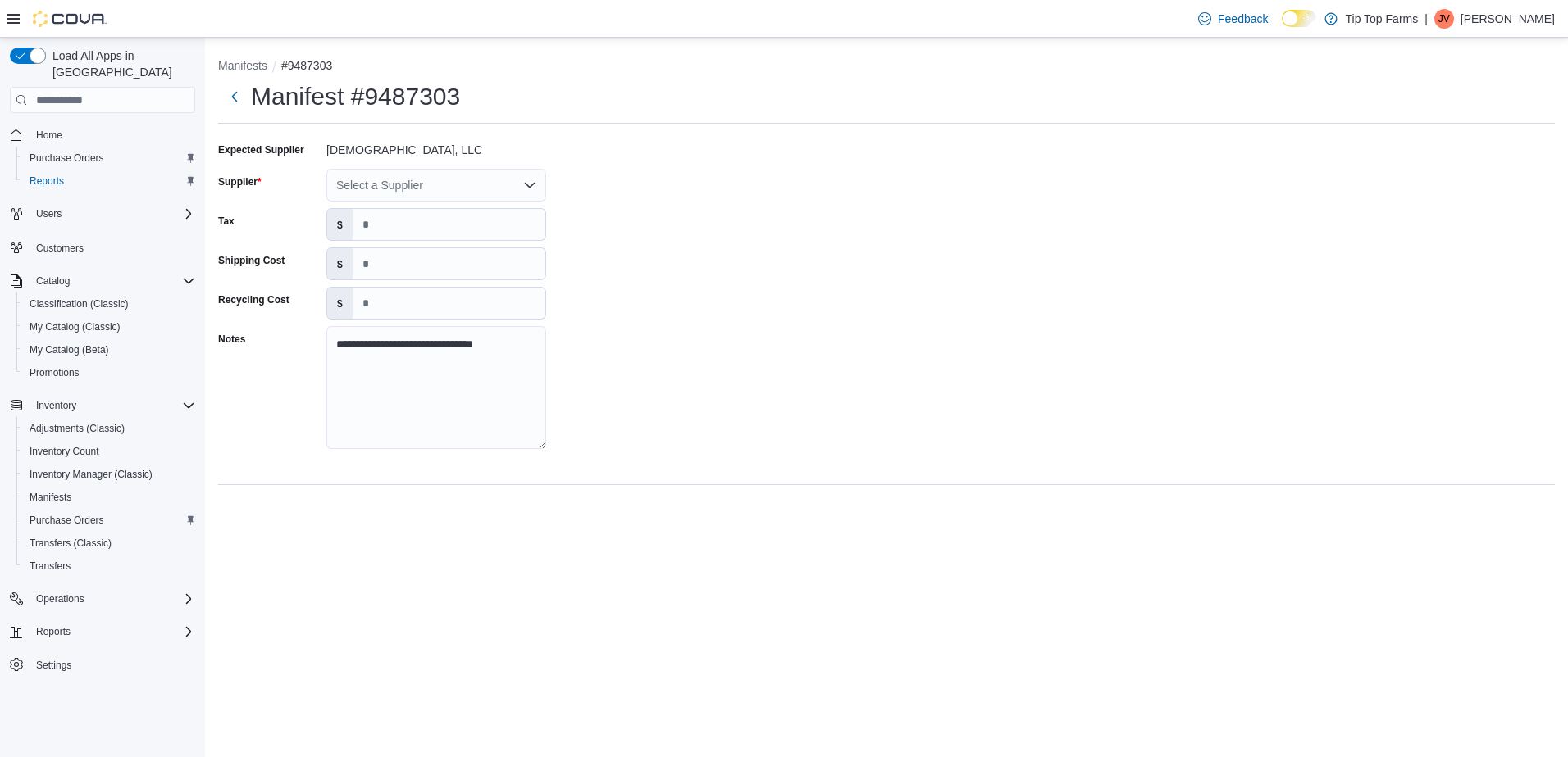
click at [395, 194] on div "Select a Supplier" at bounding box center [436, 185] width 220 height 33
type input "***"
click at [381, 235] on span "Sau ce" at bounding box center [445, 236] width 180 height 17
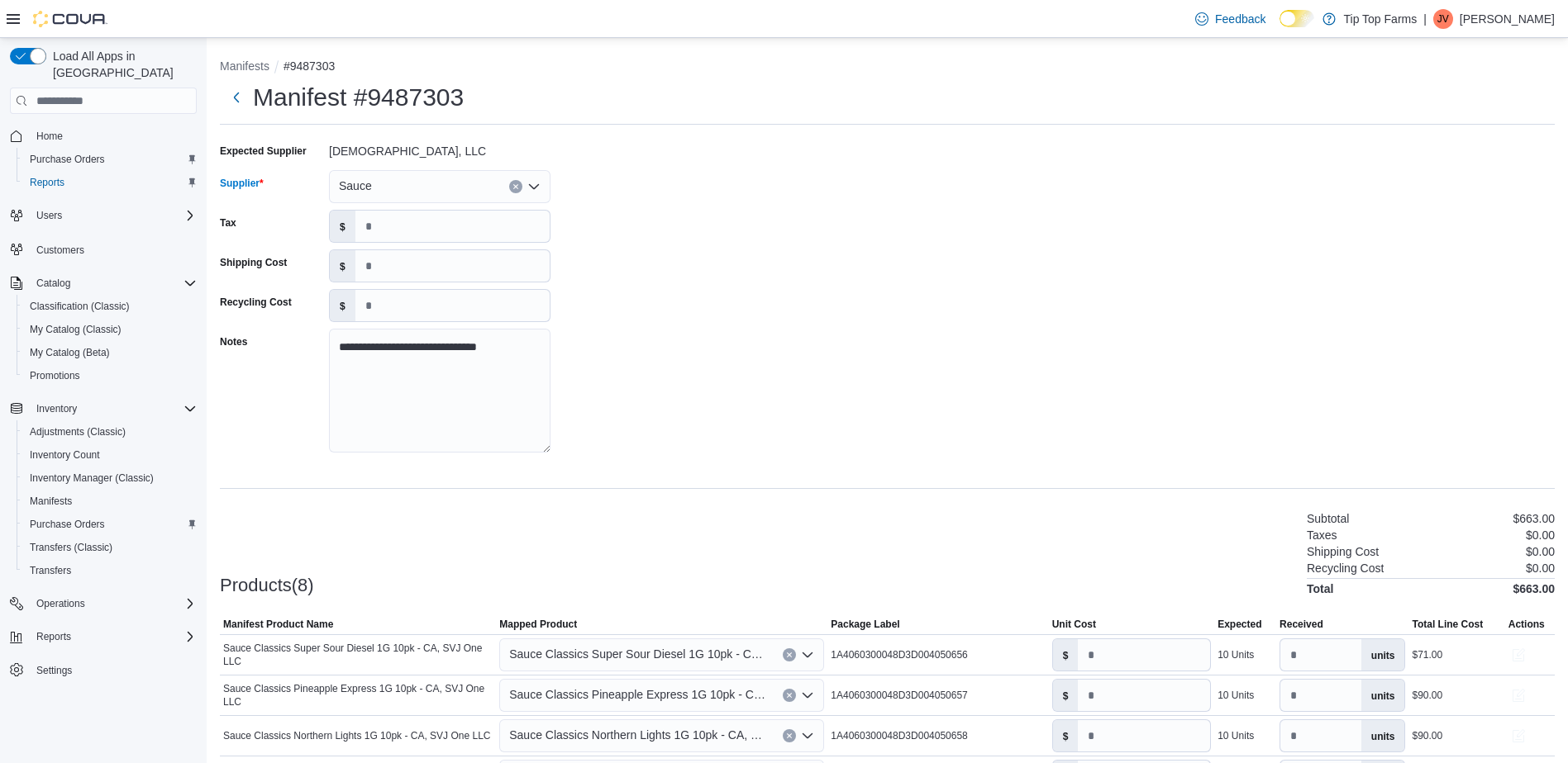
click at [945, 295] on div "**********" at bounding box center [887, 302] width 1335 height 330
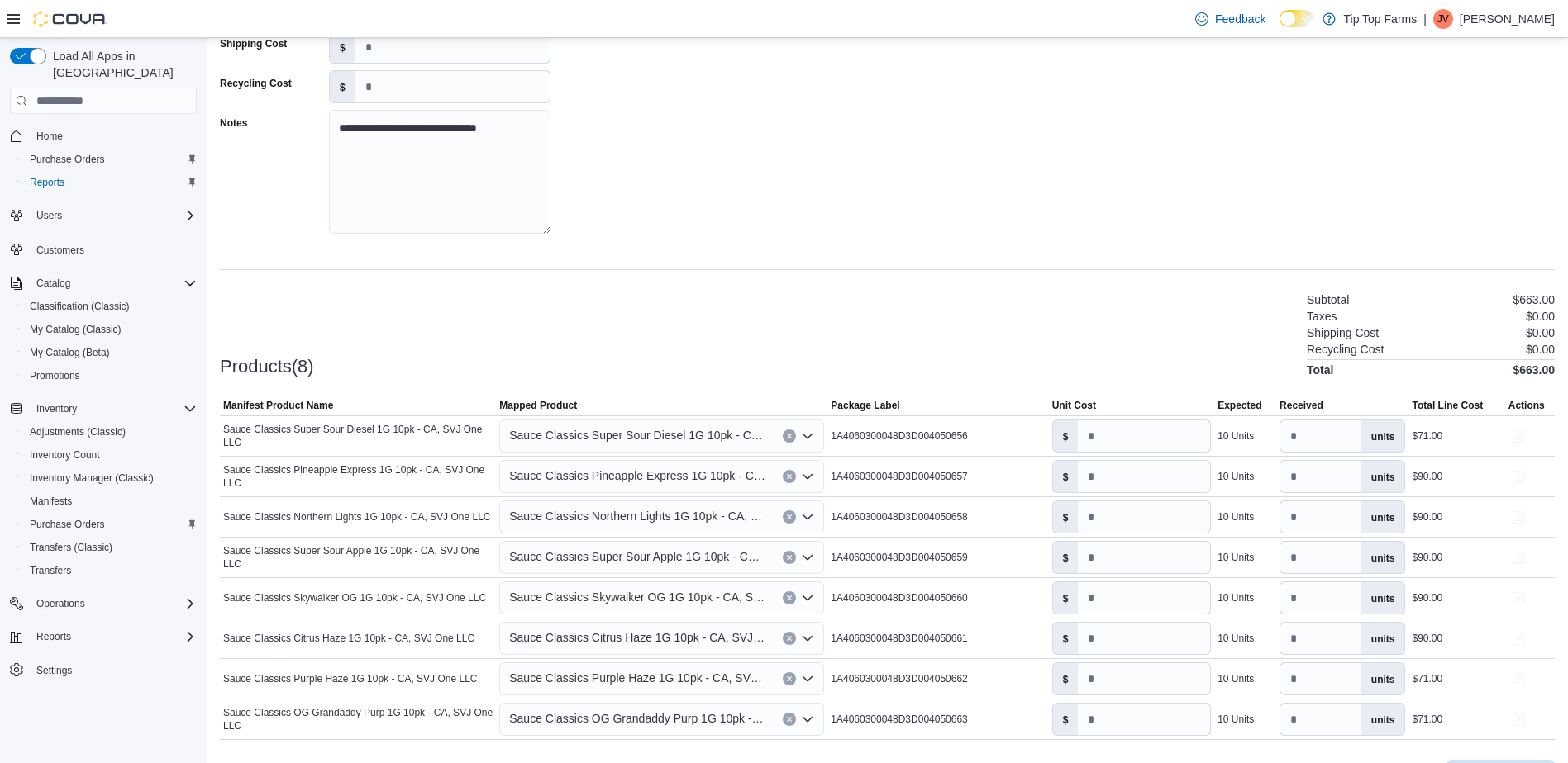
scroll to position [248, 0]
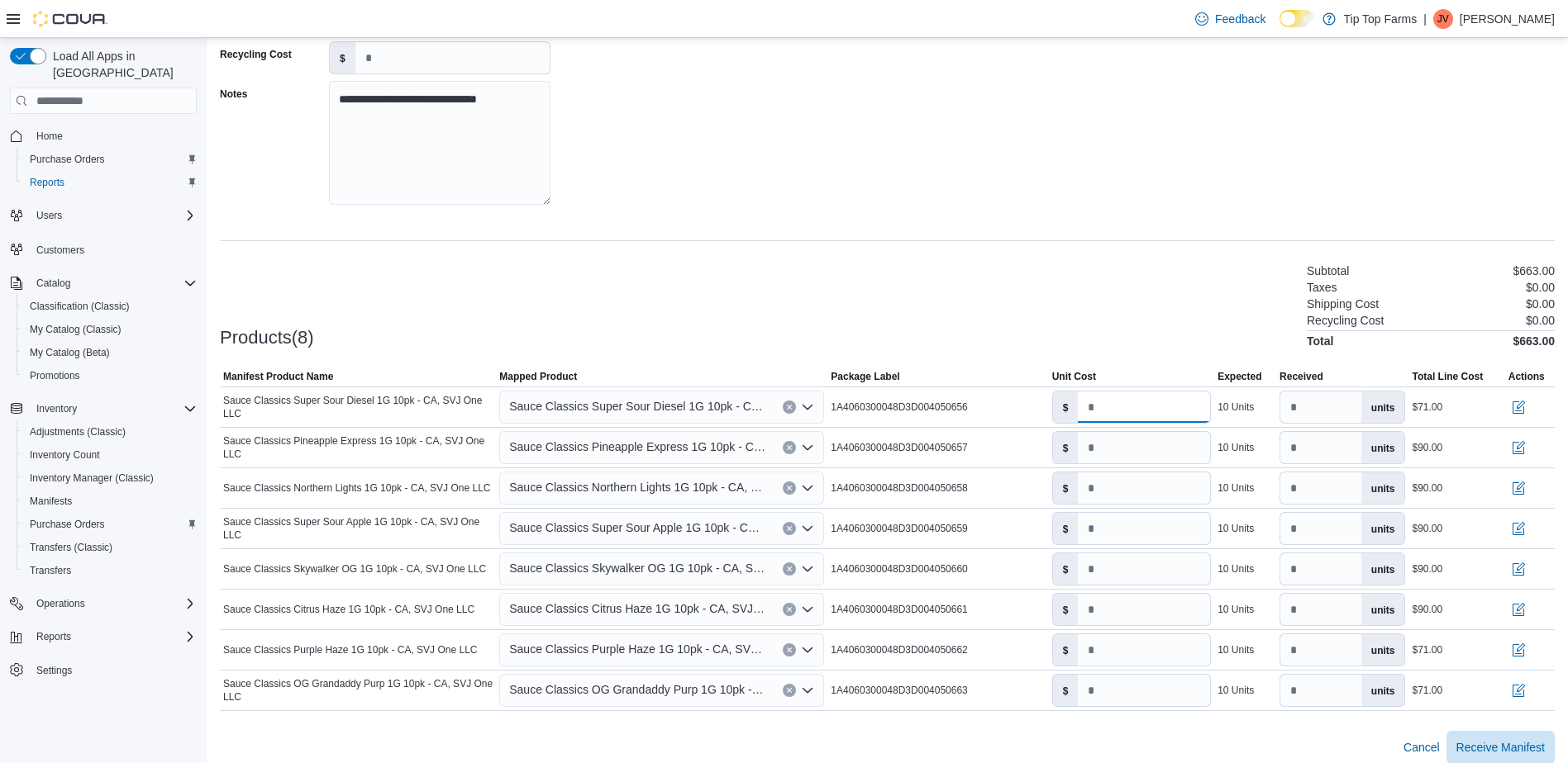
drag, startPoint x: 1125, startPoint y: 412, endPoint x: 1016, endPoint y: 307, distance: 151.3
click at [1056, 390] on div "$ ***" at bounding box center [1132, 406] width 167 height 39
type input "*"
drag, startPoint x: 1153, startPoint y: 659, endPoint x: 1034, endPoint y: 667, distance: 119.3
click at [1034, 667] on tr "Manifest Product Name Sauce Classics Purple Haze 1G 10pk - CA, SVJ One LLC Mapp…" at bounding box center [887, 651] width 1335 height 40
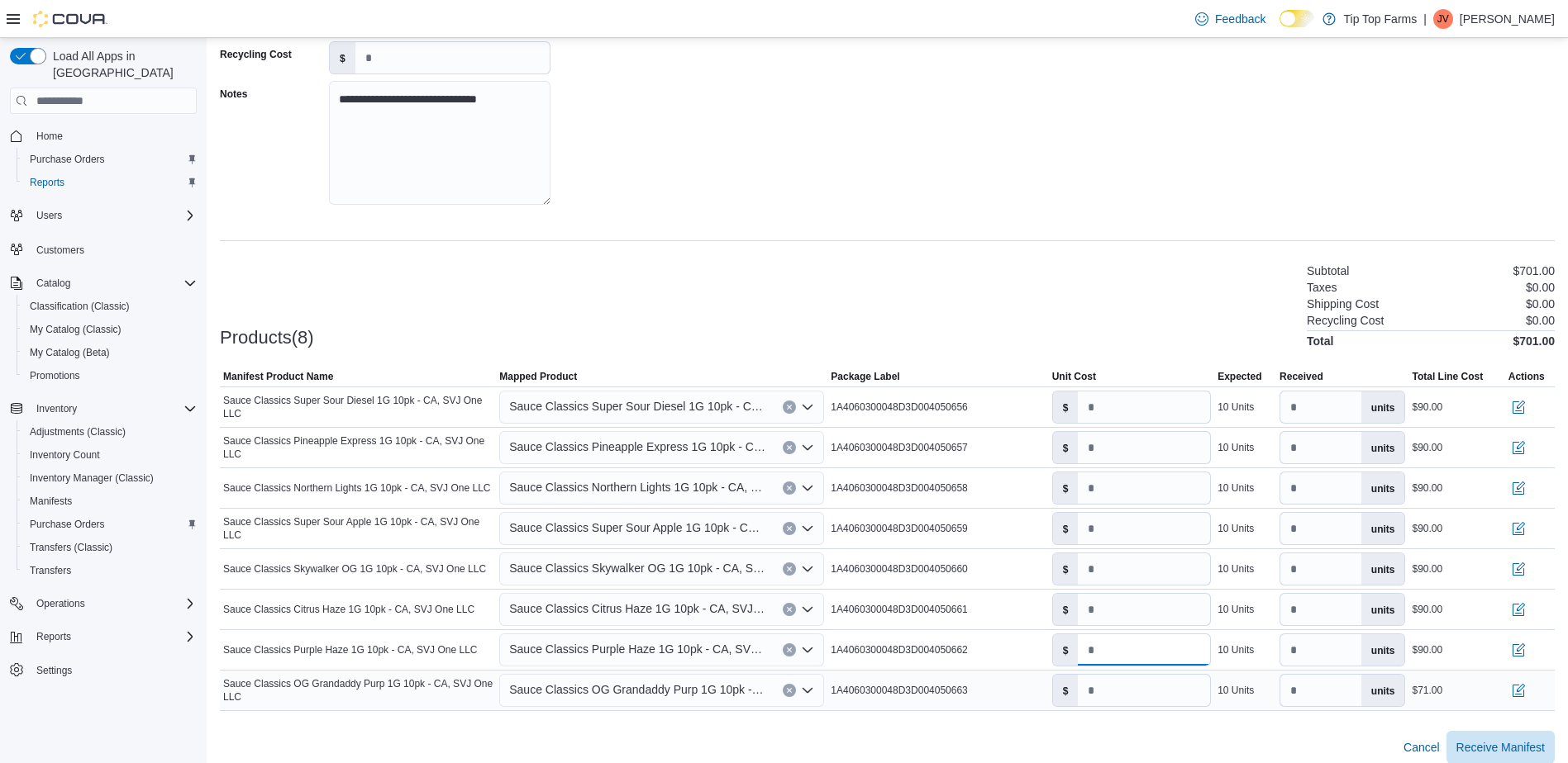
type input "*"
drag, startPoint x: 1131, startPoint y: 690, endPoint x: 1074, endPoint y: 699, distance: 57.7
click at [1068, 702] on div "$ ***" at bounding box center [1132, 690] width 160 height 33
type input "*"
drag, startPoint x: 1147, startPoint y: 738, endPoint x: 1200, endPoint y: 736, distance: 53.0
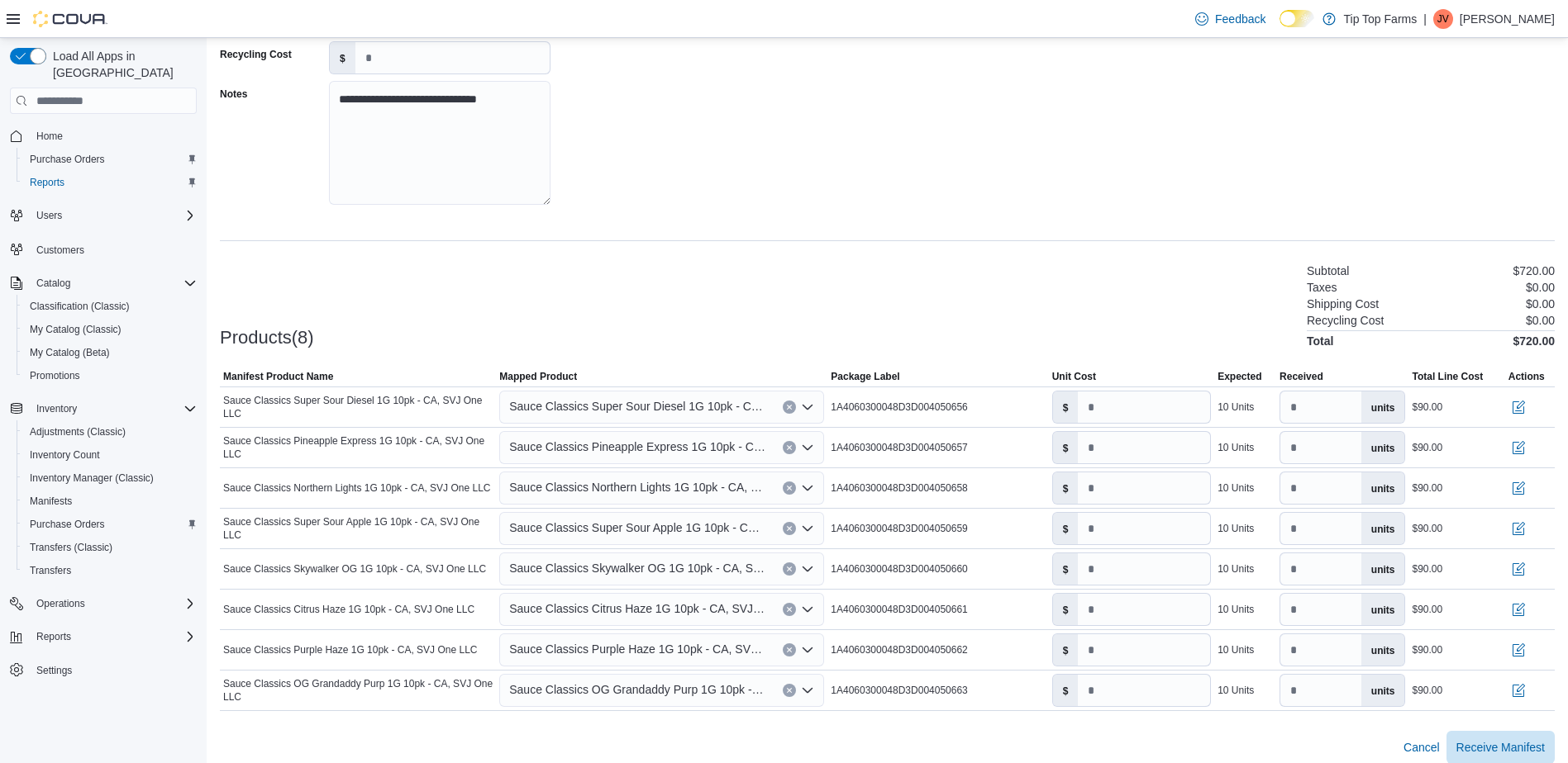
click at [1147, 738] on div "Cancel Receive Manifest" at bounding box center [887, 748] width 1335 height 33
click at [1507, 741] on span "Receive Manifest" at bounding box center [1501, 746] width 89 height 17
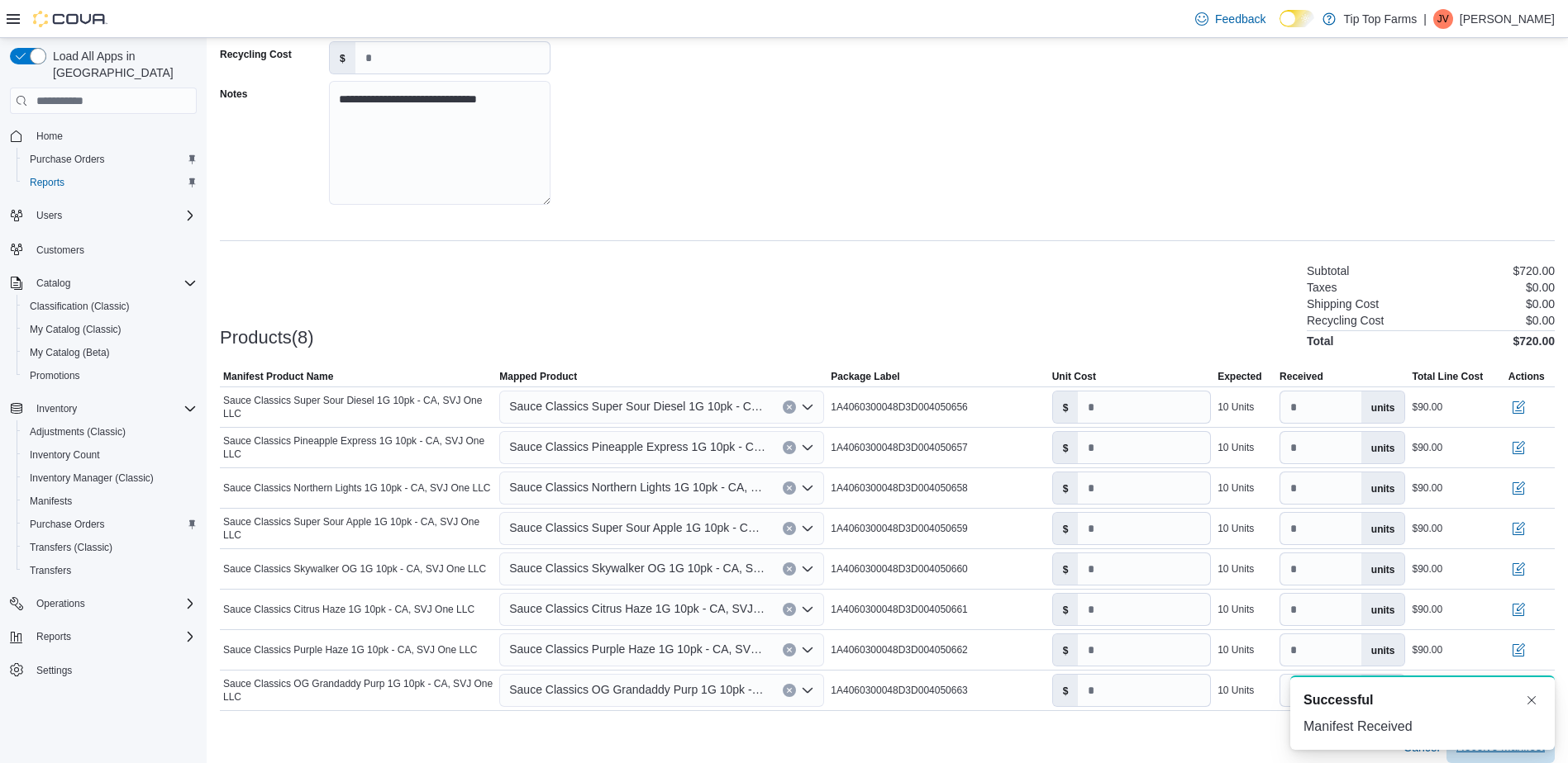
scroll to position [0, 0]
